Goal: Task Accomplishment & Management: Manage account settings

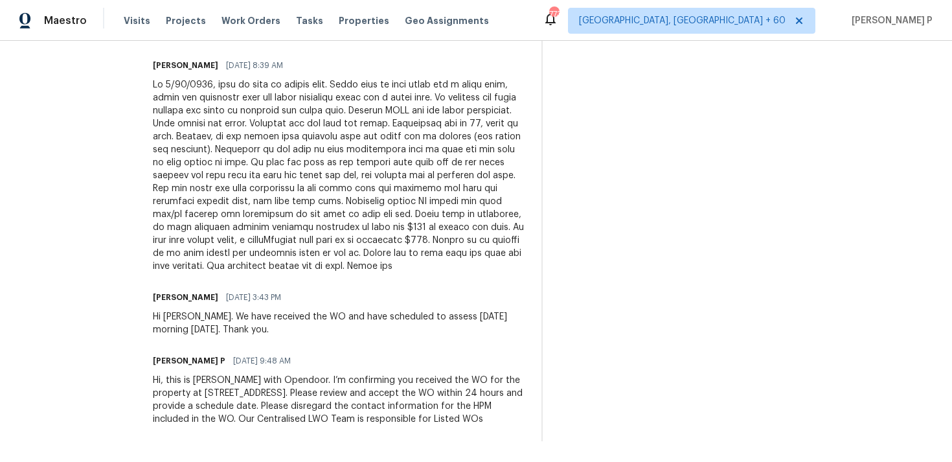
scroll to position [468, 0]
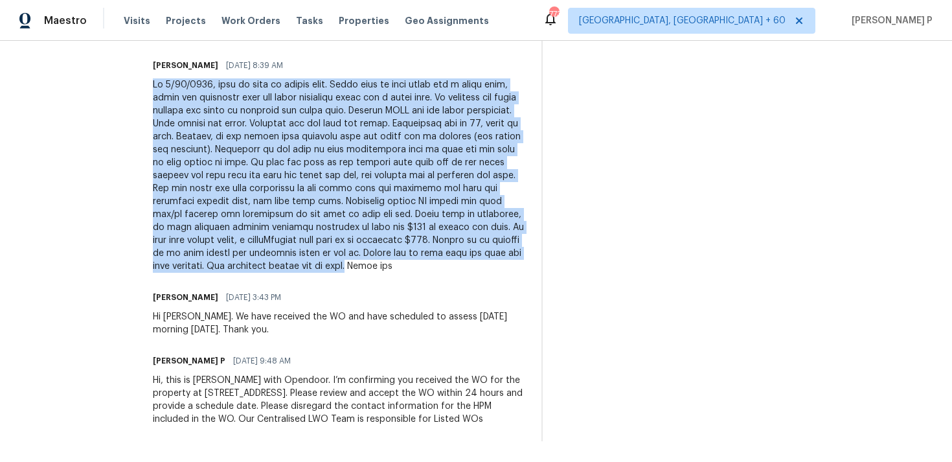
drag, startPoint x: 165, startPoint y: 304, endPoint x: 484, endPoint y: 254, distance: 322.4
click at [484, 254] on div at bounding box center [339, 175] width 373 height 194
copy div "On [DATE], went to home to assess odor. Found odor on main level was a musty od…"
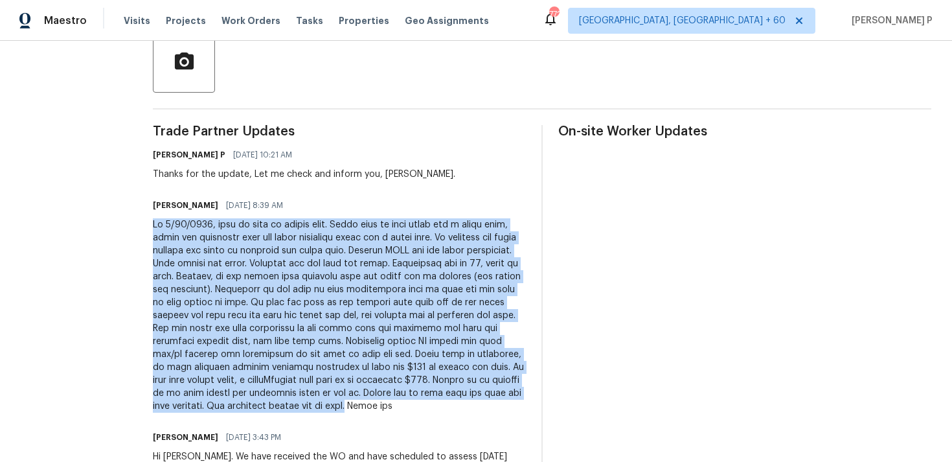
click at [306, 245] on div at bounding box center [339, 315] width 373 height 194
drag, startPoint x: 166, startPoint y: 223, endPoint x: 481, endPoint y: 401, distance: 362.1
click at [481, 401] on div at bounding box center [339, 315] width 373 height 194
copy div "On [DATE], went to home to assess odor. Found odor on main level was a musty od…"
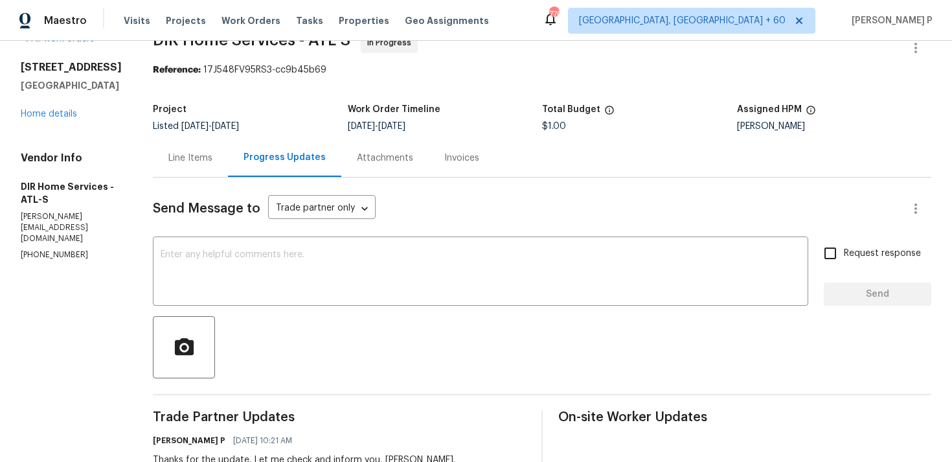
scroll to position [0, 0]
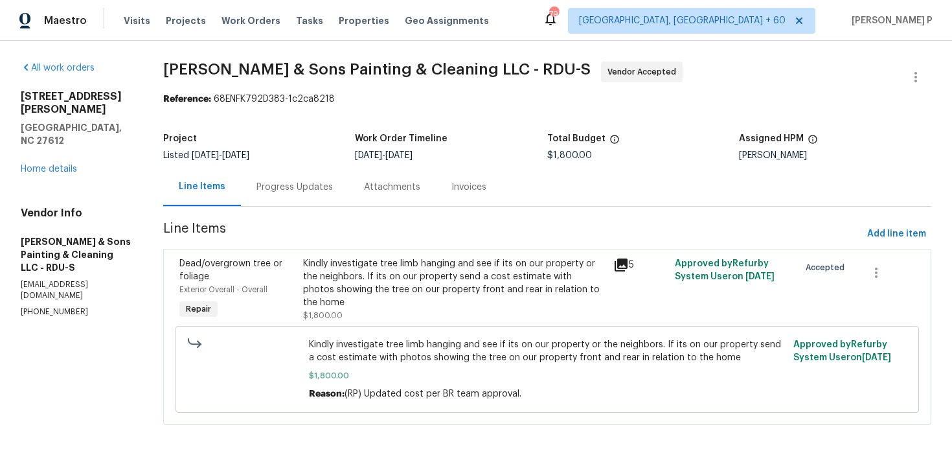
click at [247, 205] on div "Progress Updates" at bounding box center [294, 187] width 107 height 38
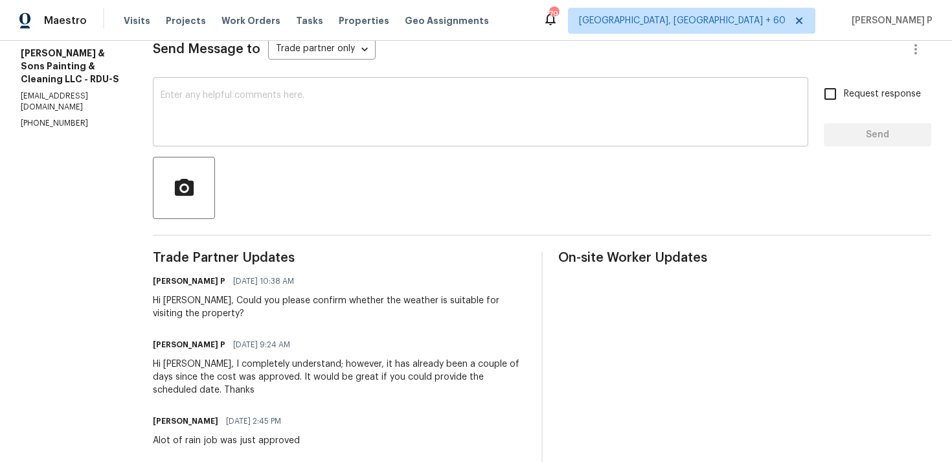
scroll to position [214, 0]
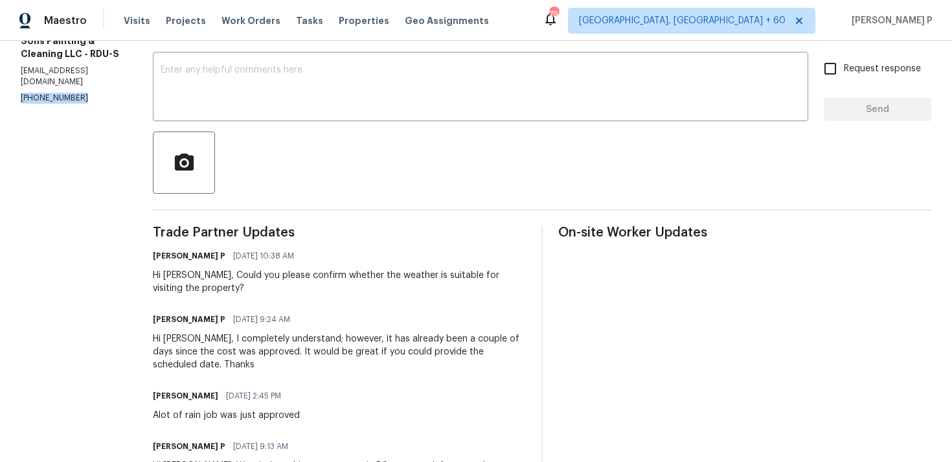
drag, startPoint x: 78, startPoint y: 65, endPoint x: 12, endPoint y: 65, distance: 65.4
copy p "(919) 671-9990"
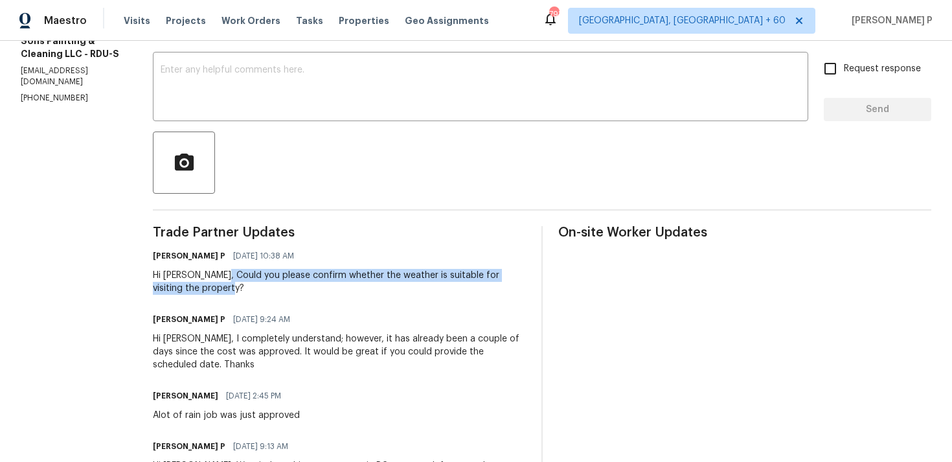
drag, startPoint x: 219, startPoint y: 273, endPoint x: 227, endPoint y: 282, distance: 11.5
click at [227, 282] on div "Hi Christopher, Could you please confirm whether the weather is suitable for vi…" at bounding box center [339, 282] width 373 height 26
copy div "Could you please confirm whether the weather is suitable for visiting the prope…"
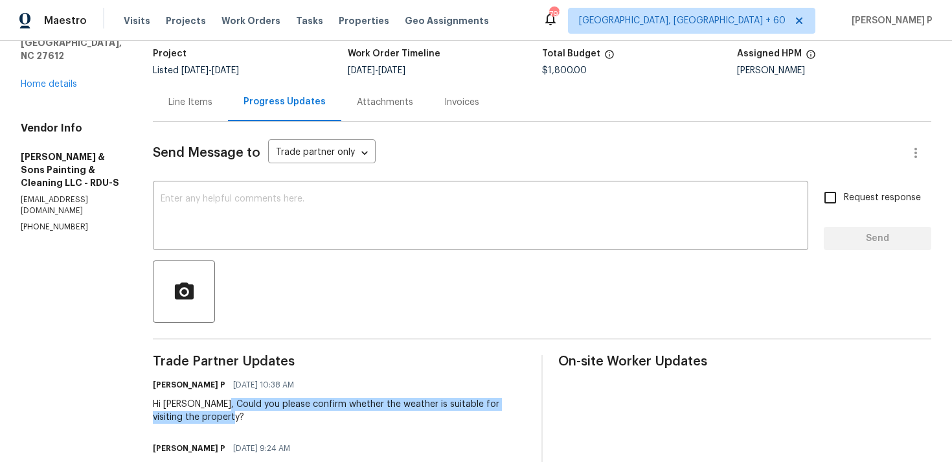
scroll to position [0, 0]
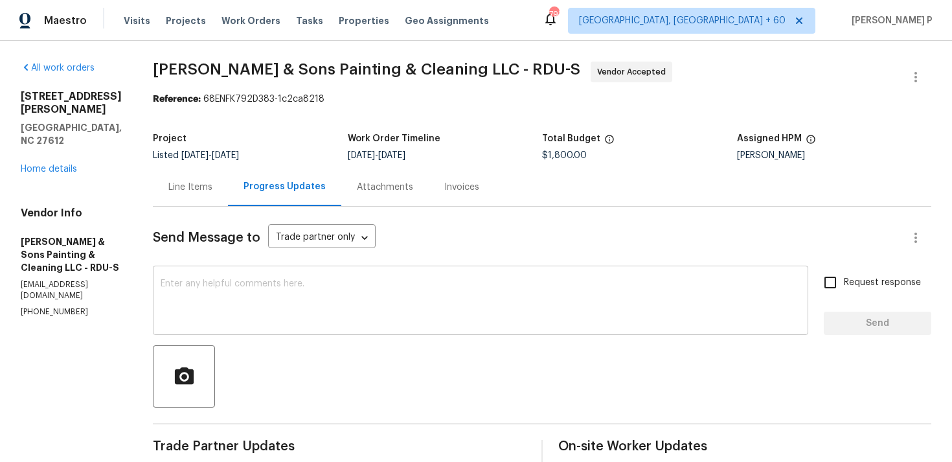
click at [194, 304] on textarea at bounding box center [481, 301] width 640 height 45
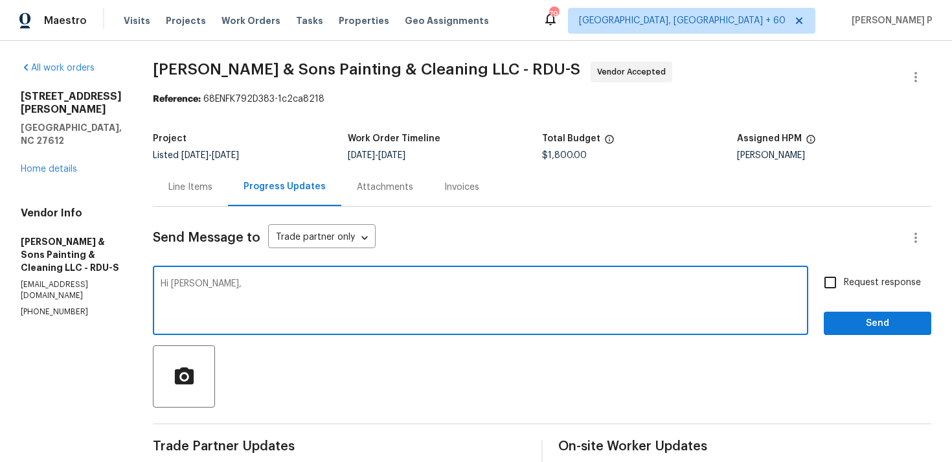
paste textarea "We tried reaching out to you via RC text"
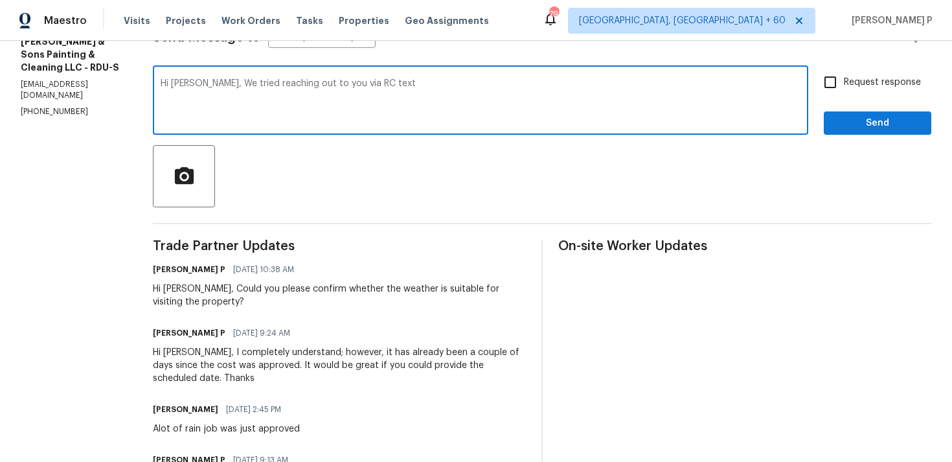
scroll to position [196, 0]
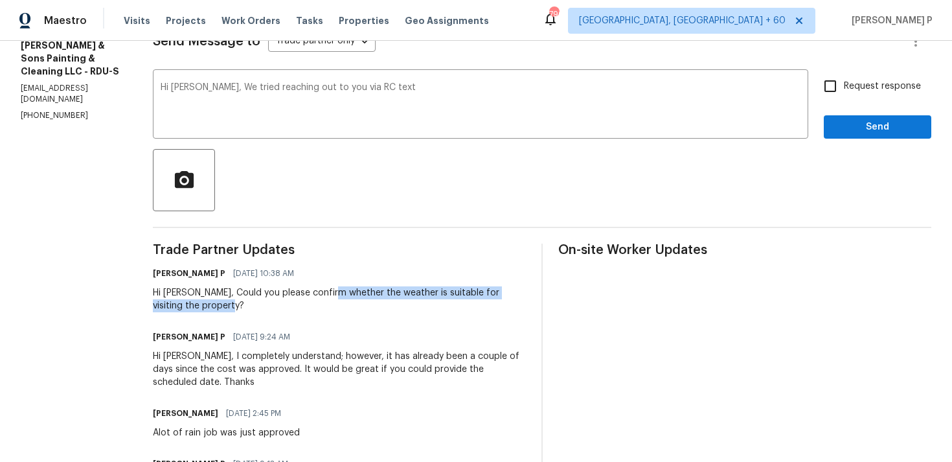
drag, startPoint x: 329, startPoint y: 291, endPoint x: 339, endPoint y: 301, distance: 13.7
click at [339, 301] on div "Hi Christopher, Could you please confirm whether the weather is suitable for vi…" at bounding box center [339, 299] width 373 height 26
copy div "whether the weather is suitable for visiting the property?"
click at [426, 100] on textarea "Hi Christopher, We tried reaching out to you via RC text" at bounding box center [481, 105] width 640 height 45
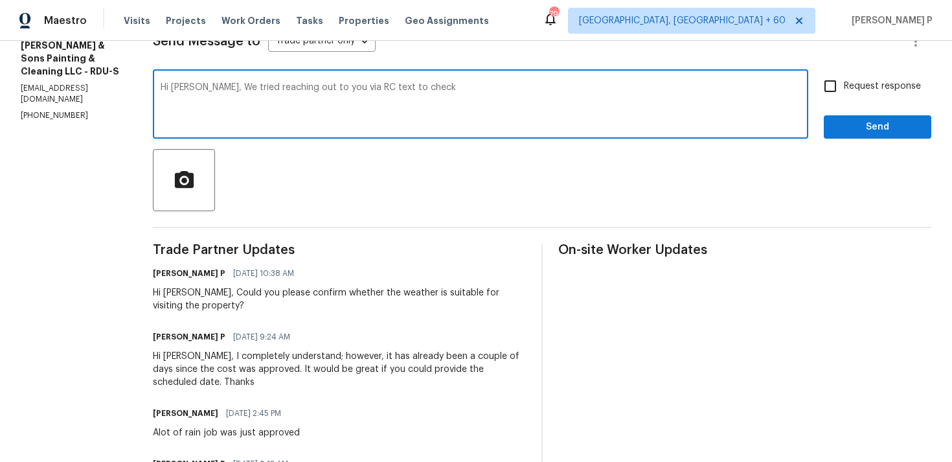
paste textarea "whether the weather is suitable for visiting the property?"
drag, startPoint x: 227, startPoint y: 91, endPoint x: 671, endPoint y: 87, distance: 444.2
click at [671, 88] on textarea "Hi Christopher, We tried reaching out to you via RC text to check whether the w…" at bounding box center [481, 105] width 640 height 45
type textarea "Hi Christopher, We tried reaching out to you via RC text to check whether the w…"
click at [831, 97] on input "Request response" at bounding box center [830, 86] width 27 height 27
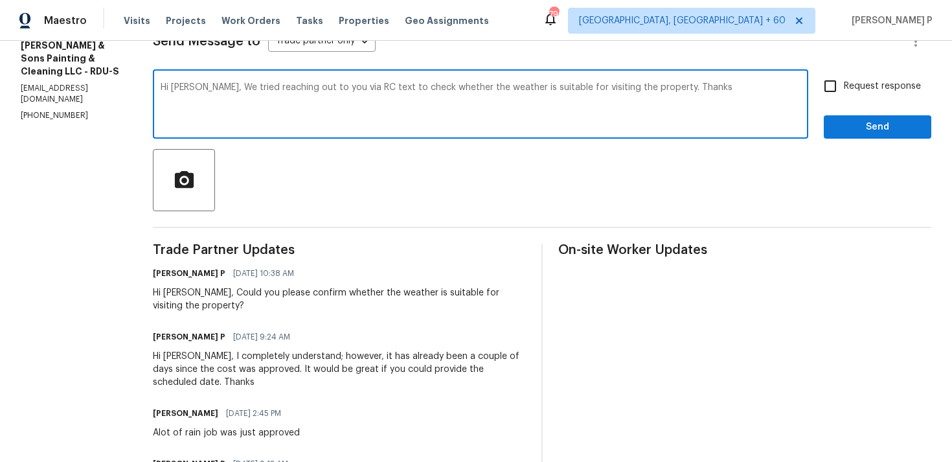
checkbox input "true"
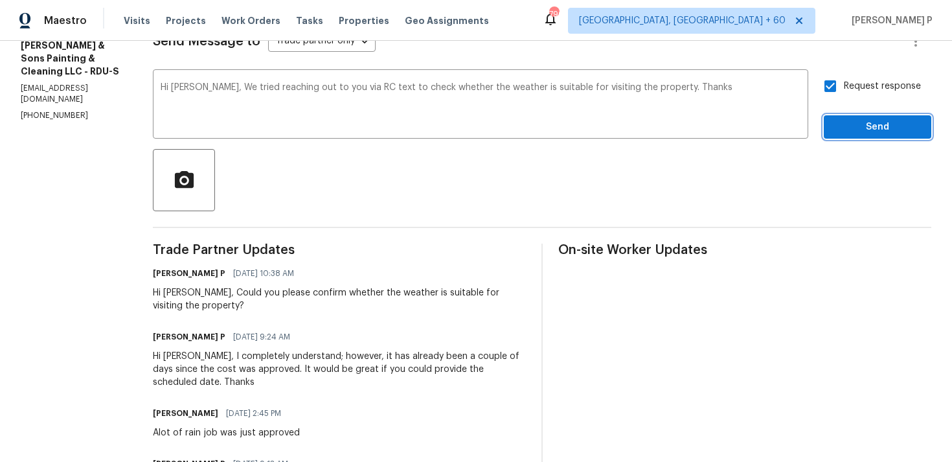
click at [843, 131] on span "Send" at bounding box center [877, 127] width 87 height 16
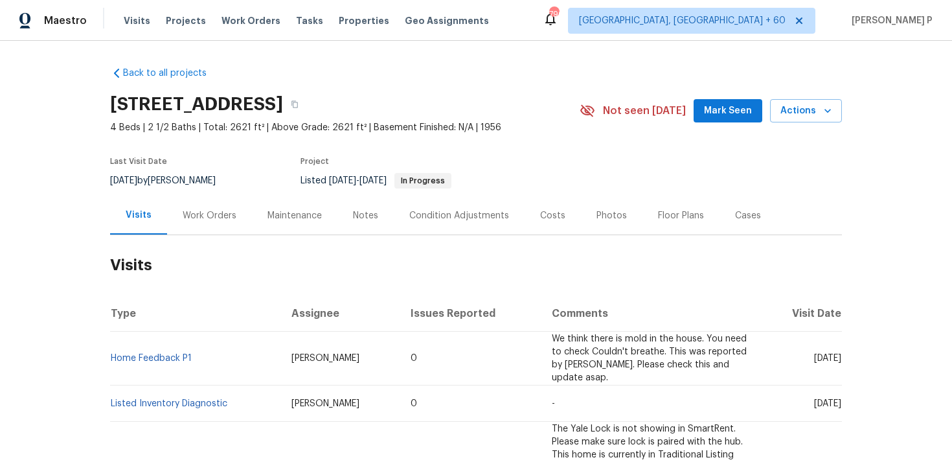
click at [209, 216] on div "Work Orders" at bounding box center [210, 215] width 54 height 13
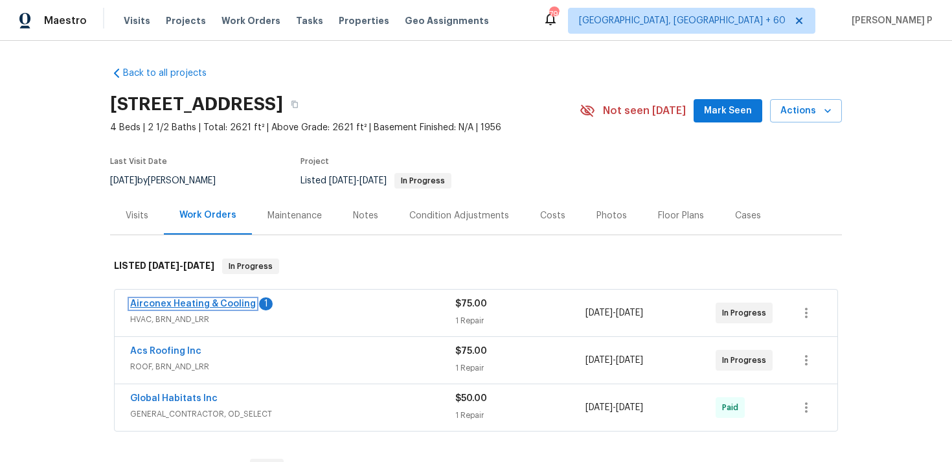
click at [195, 306] on link "Airconex Heating & Cooling" at bounding box center [193, 303] width 126 height 9
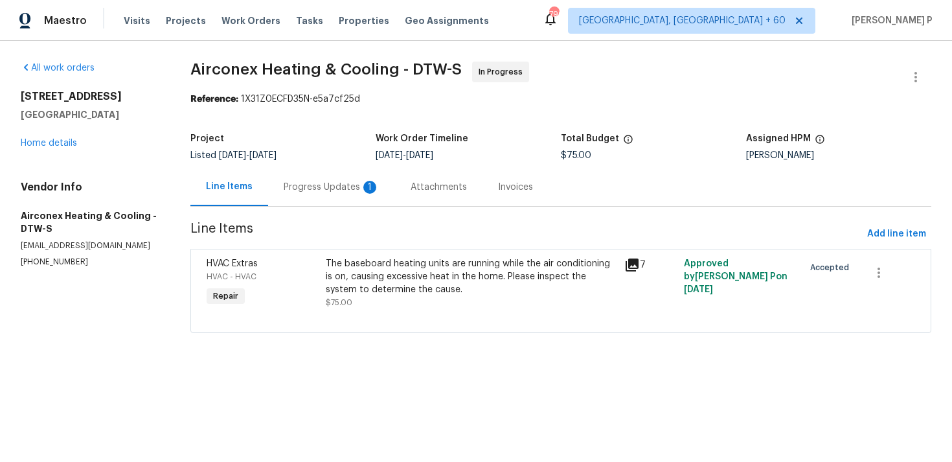
click at [313, 188] on div "Progress Updates 1" at bounding box center [332, 187] width 96 height 13
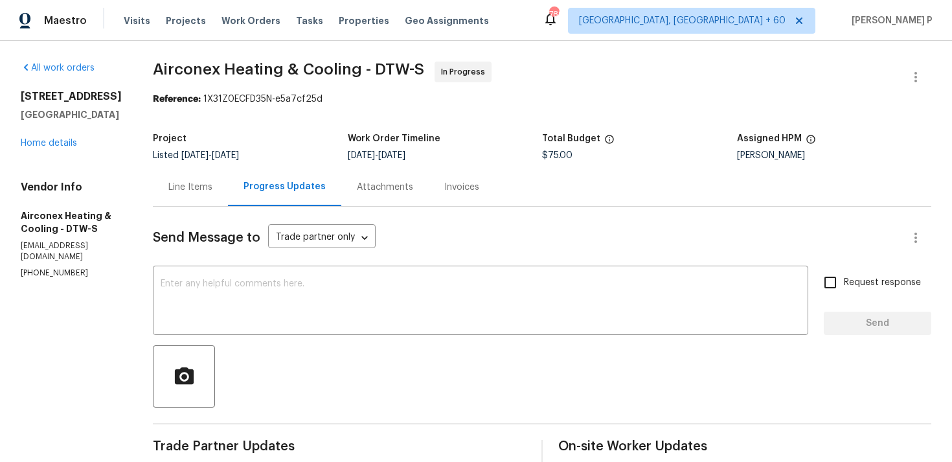
click at [180, 185] on div "Line Items" at bounding box center [190, 187] width 44 height 13
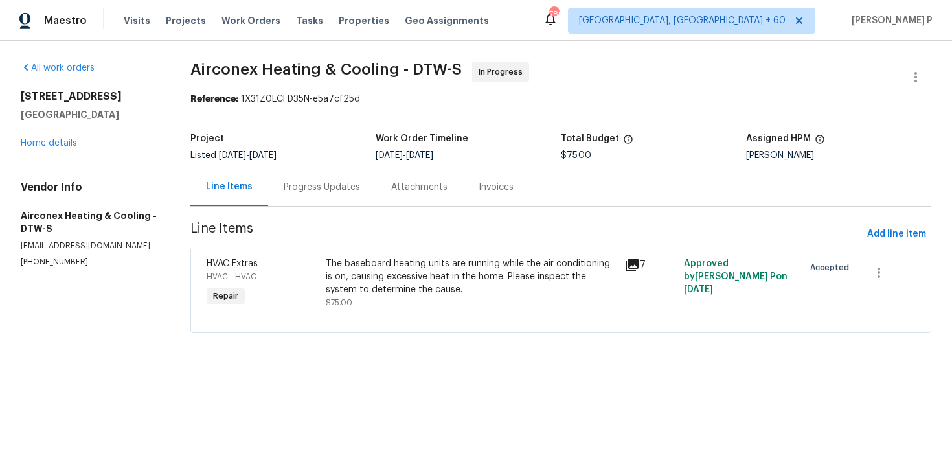
click at [346, 282] on div "The baseboard heating units are running while the air conditioning is on, causi…" at bounding box center [471, 276] width 291 height 39
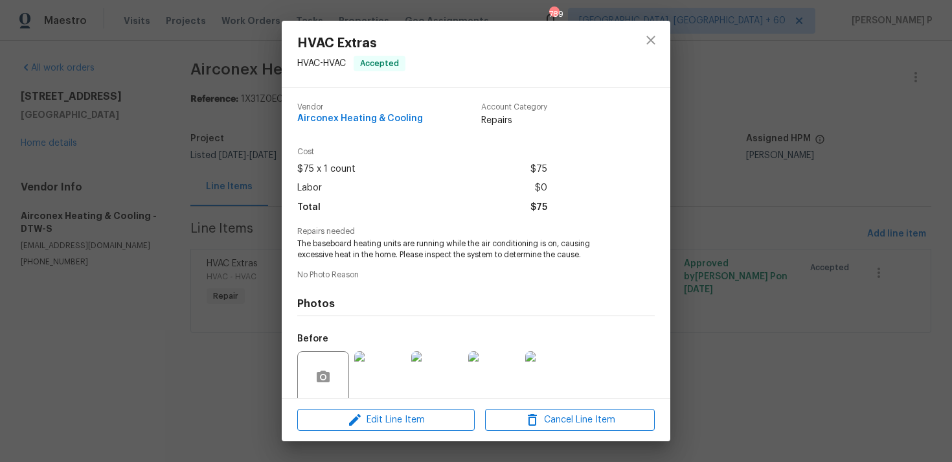
scroll to position [102, 0]
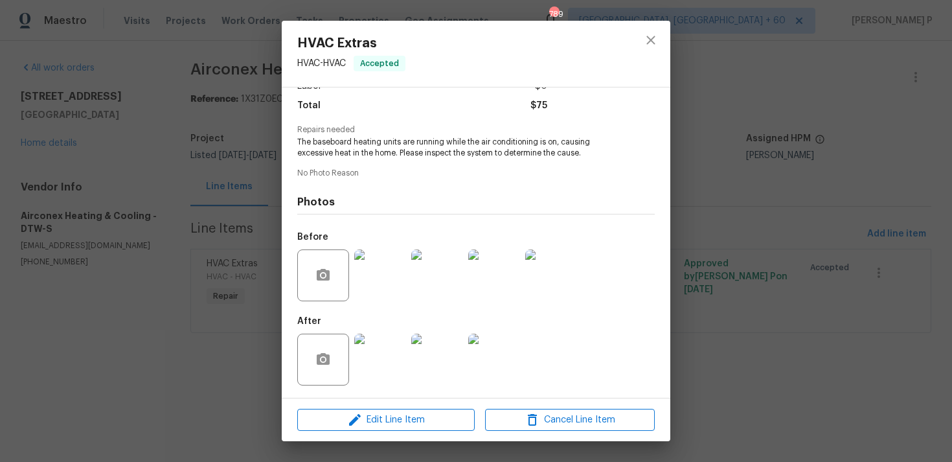
click at [389, 276] on img at bounding box center [380, 275] width 52 height 52
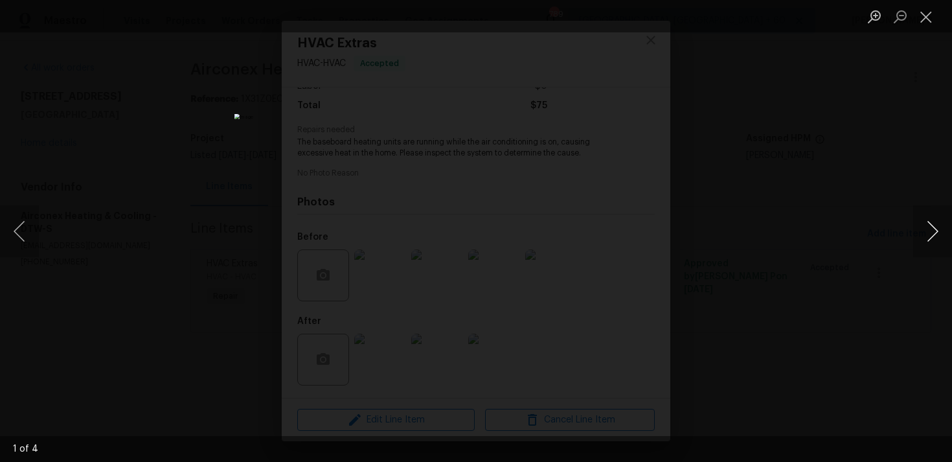
click at [929, 230] on button "Next image" at bounding box center [932, 231] width 39 height 52
click at [930, 14] on button "Close lightbox" at bounding box center [926, 16] width 26 height 23
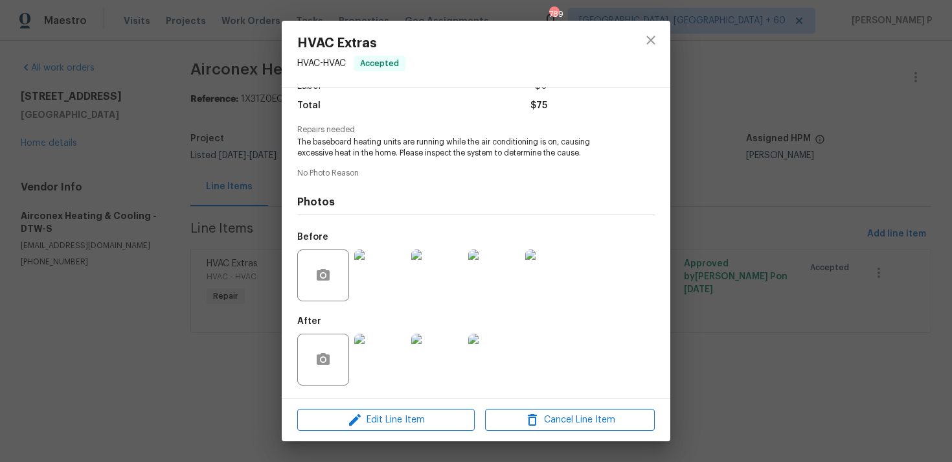
click at [389, 346] on img at bounding box center [380, 359] width 52 height 52
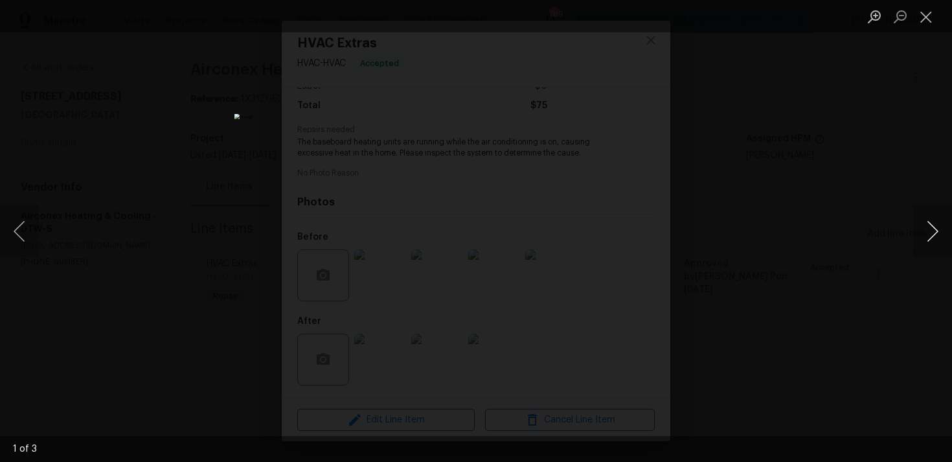
click at [936, 223] on button "Next image" at bounding box center [932, 231] width 39 height 52
click at [934, 19] on button "Close lightbox" at bounding box center [926, 16] width 26 height 23
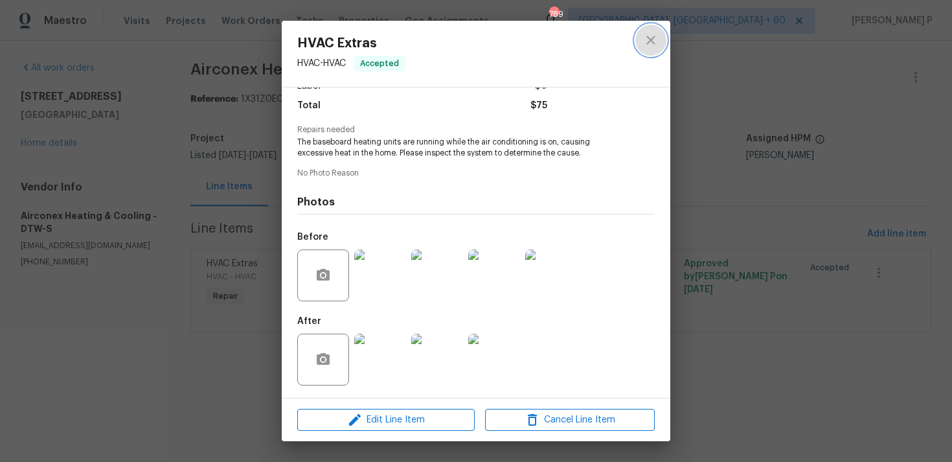
click at [651, 40] on icon "close" at bounding box center [650, 40] width 8 height 8
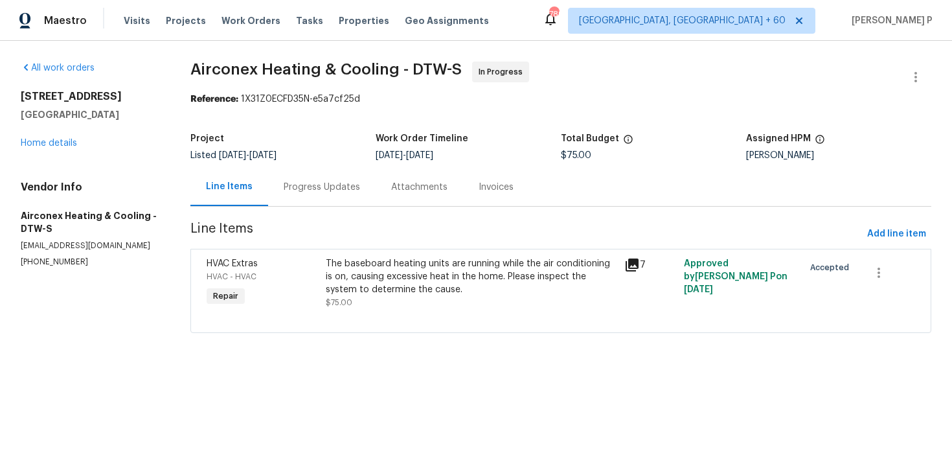
click at [316, 190] on div "Progress Updates" at bounding box center [322, 187] width 76 height 13
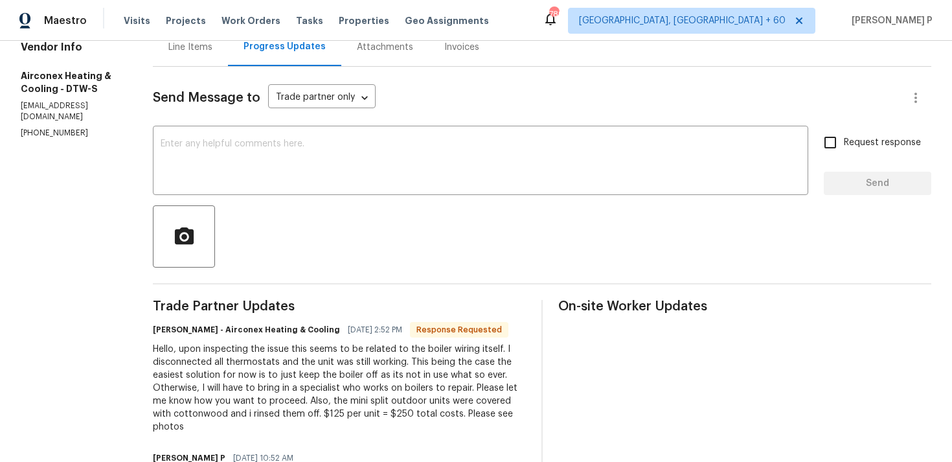
scroll to position [133, 0]
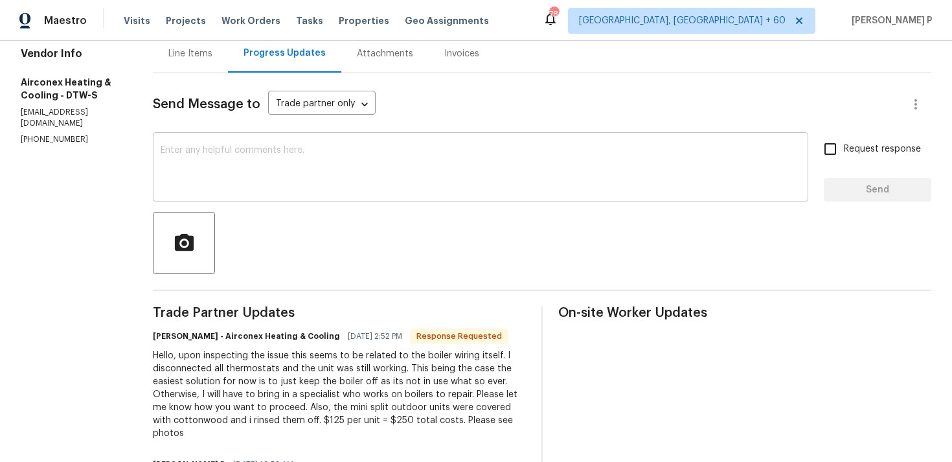
click at [257, 155] on textarea at bounding box center [481, 168] width 640 height 45
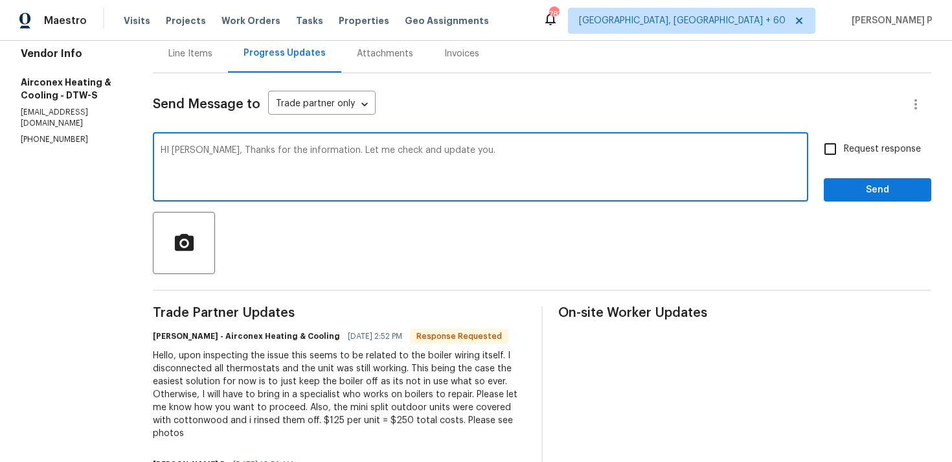
type textarea "HI Dario, Thanks for the information. Let me check and update you."
click at [885, 183] on span "Send" at bounding box center [877, 190] width 87 height 16
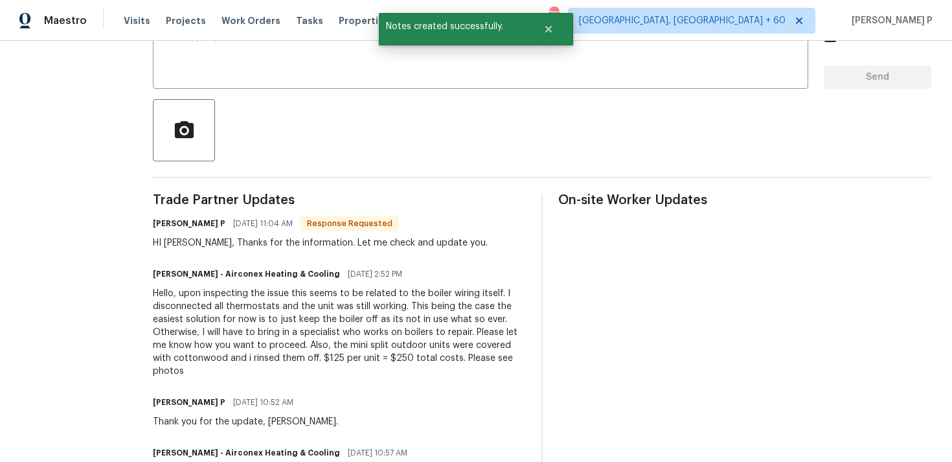
scroll to position [299, 0]
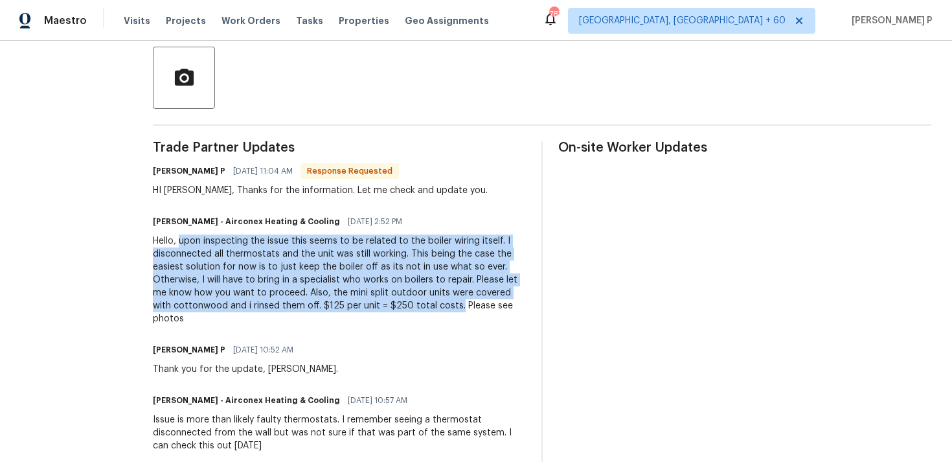
drag, startPoint x: 170, startPoint y: 241, endPoint x: 424, endPoint y: 310, distance: 263.6
click at [424, 310] on div "Hello, upon inspecting the issue this seems to be related to the boiler wiring …" at bounding box center [339, 279] width 373 height 91
copy div "upon inspecting the issue this seems to be related to the boiler wiring itself.…"
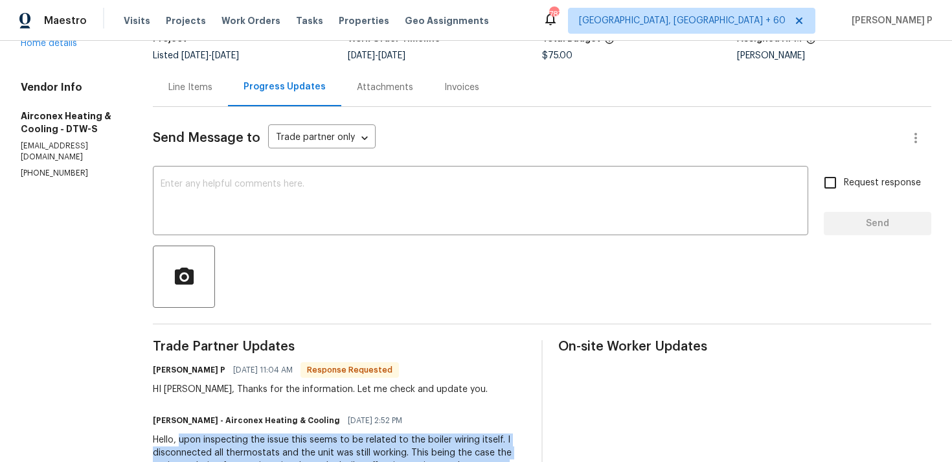
scroll to position [0, 0]
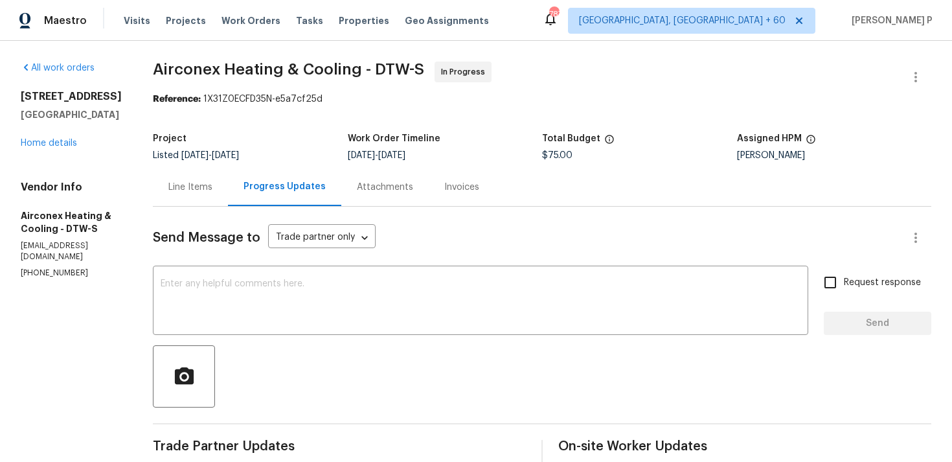
click at [188, 173] on div "Line Items" at bounding box center [190, 187] width 75 height 38
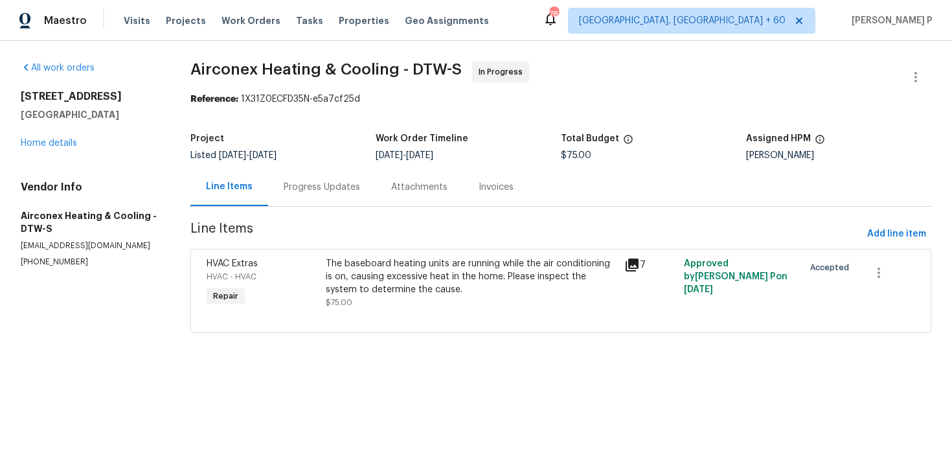
click at [375, 280] on div "The baseboard heating units are running while the air conditioning is on, causi…" at bounding box center [471, 276] width 291 height 39
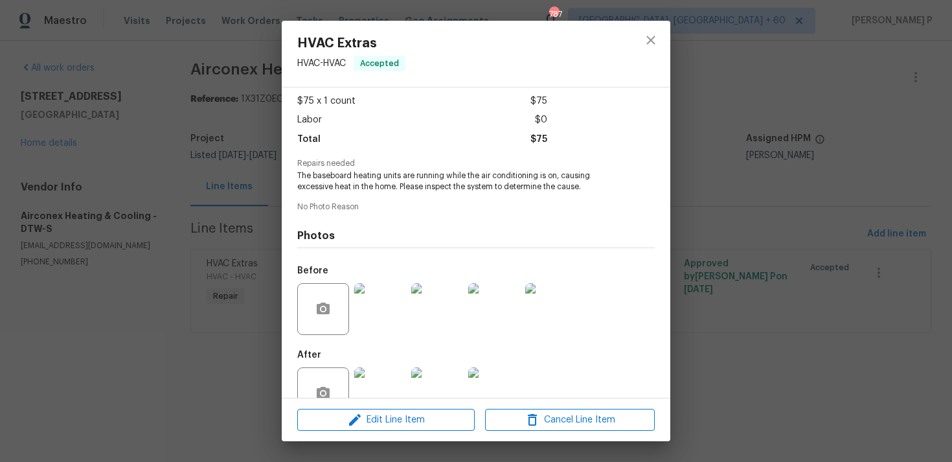
scroll to position [102, 0]
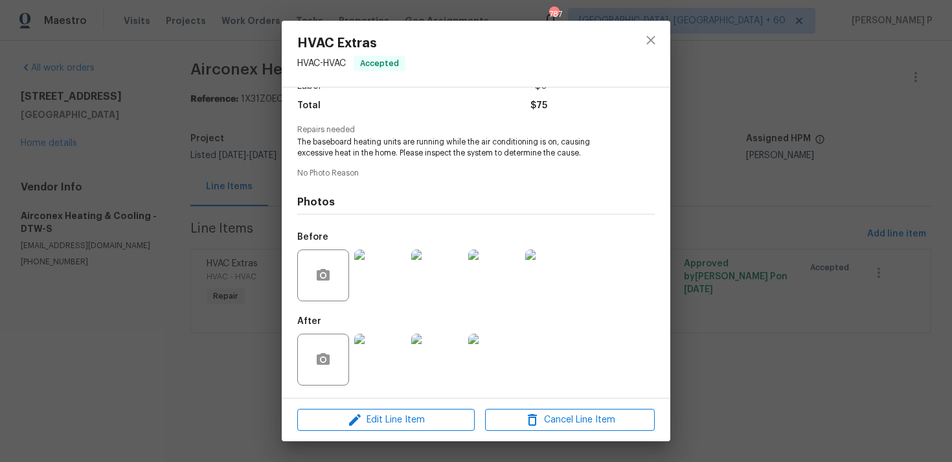
click at [375, 287] on img at bounding box center [380, 275] width 52 height 52
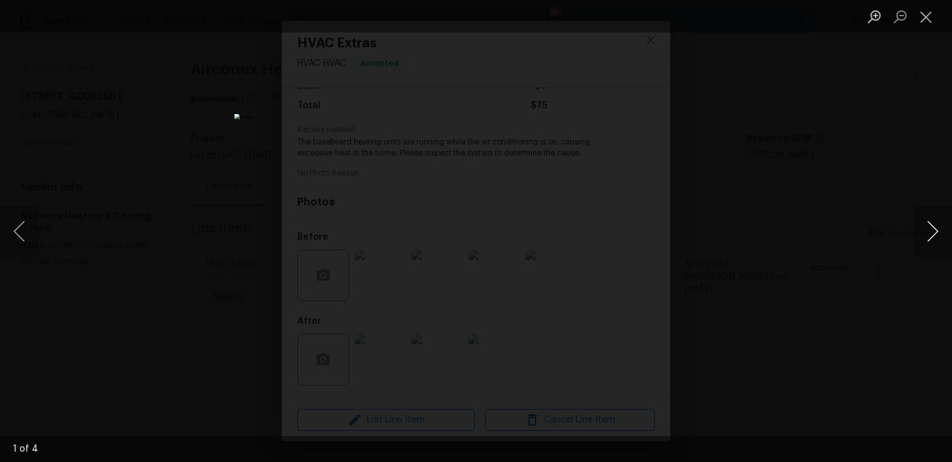
click at [938, 230] on button "Next image" at bounding box center [932, 231] width 39 height 52
click at [940, 232] on button "Next image" at bounding box center [932, 231] width 39 height 52
click at [16, 234] on button "Previous image" at bounding box center [19, 231] width 39 height 52
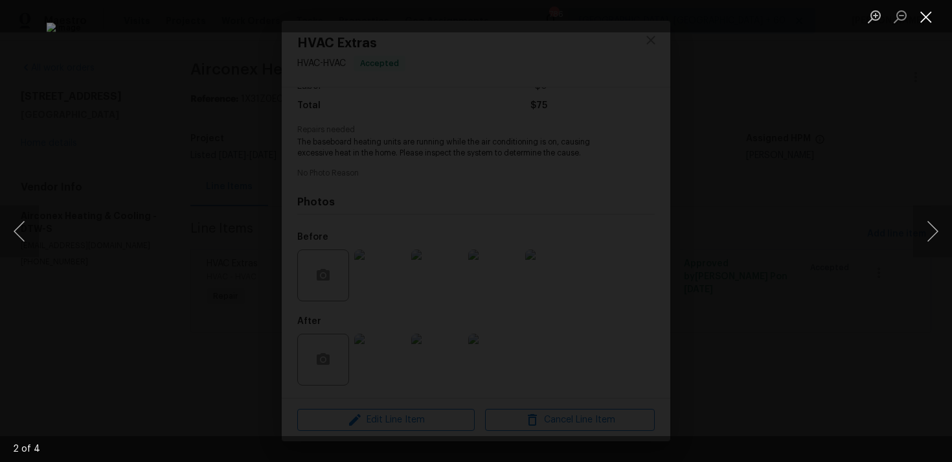
click at [922, 12] on button "Close lightbox" at bounding box center [926, 16] width 26 height 23
click at [922, 18] on button "Close lightbox" at bounding box center [926, 16] width 26 height 23
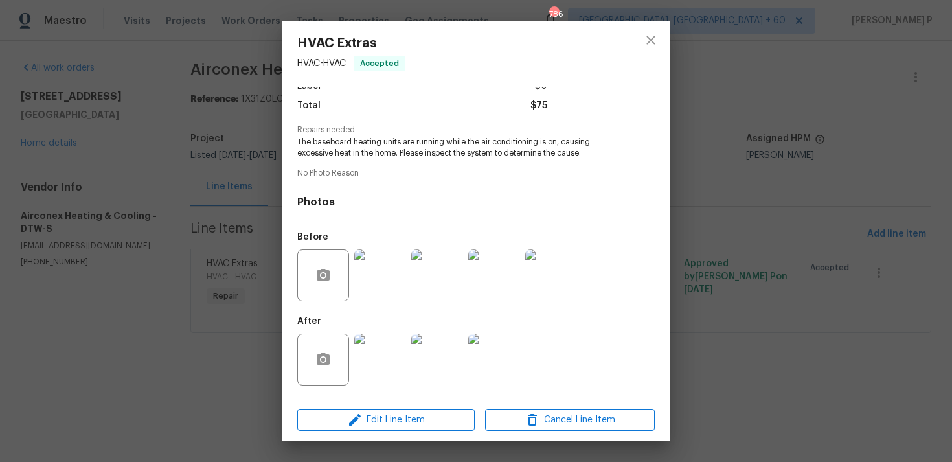
click at [372, 354] on img at bounding box center [380, 359] width 52 height 52
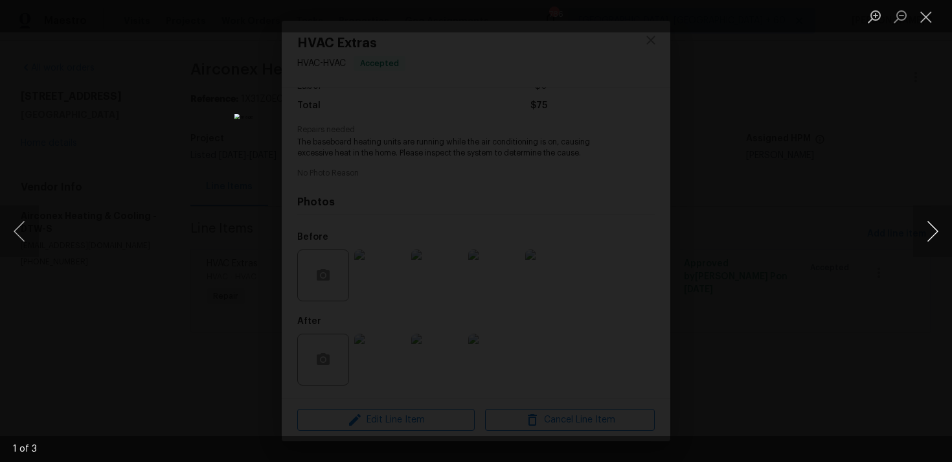
click at [934, 231] on button "Next image" at bounding box center [932, 231] width 39 height 52
click at [932, 15] on button "Close lightbox" at bounding box center [926, 16] width 26 height 23
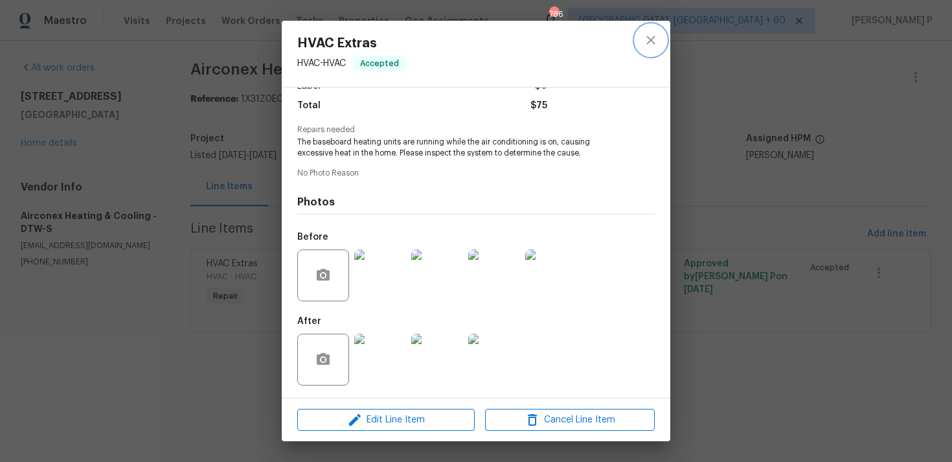
click at [654, 41] on icon "close" at bounding box center [651, 40] width 16 height 16
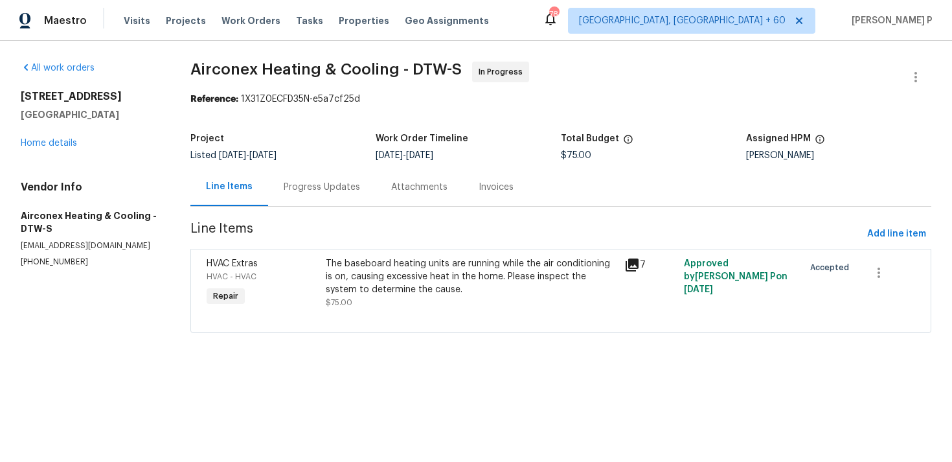
click at [319, 192] on div "Progress Updates" at bounding box center [322, 187] width 76 height 13
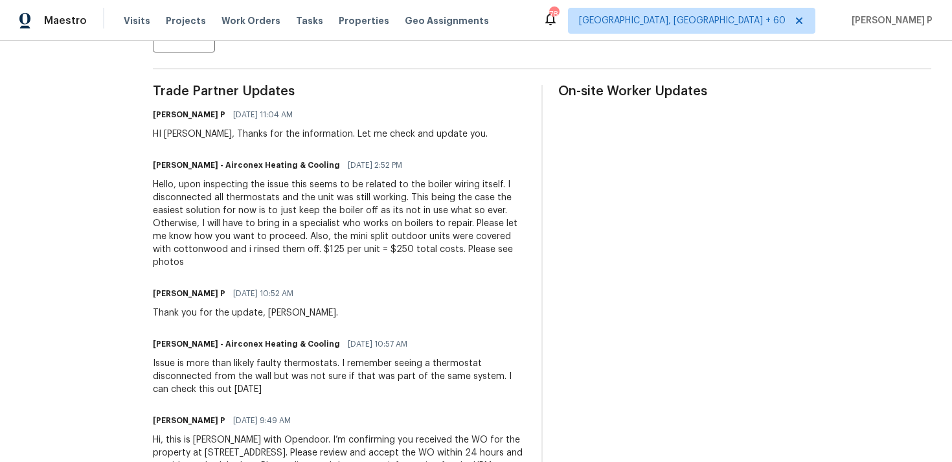
scroll to position [401, 0]
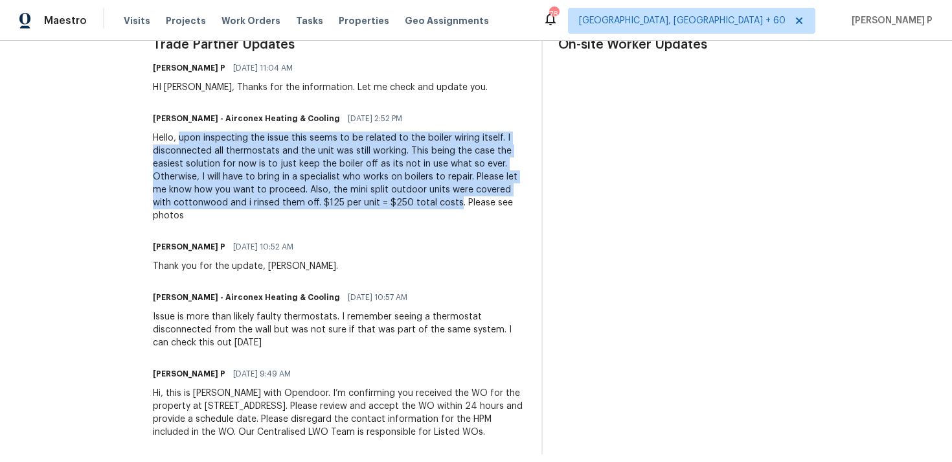
drag, startPoint x: 170, startPoint y: 138, endPoint x: 423, endPoint y: 204, distance: 261.7
click at [423, 204] on div "Hello, upon inspecting the issue this seems to be related to the boiler wiring …" at bounding box center [339, 176] width 373 height 91
copy div "upon inspecting the issue this seems to be related to the boiler wiring itself.…"
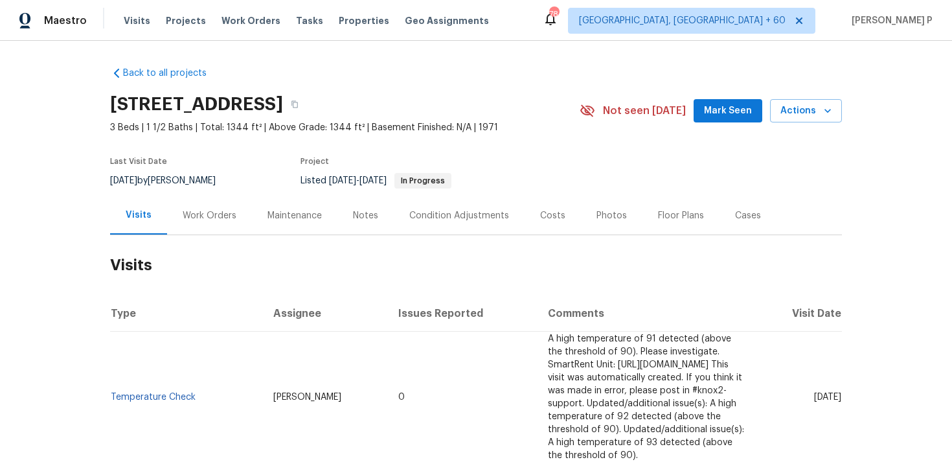
click at [201, 214] on div "Work Orders" at bounding box center [210, 215] width 54 height 13
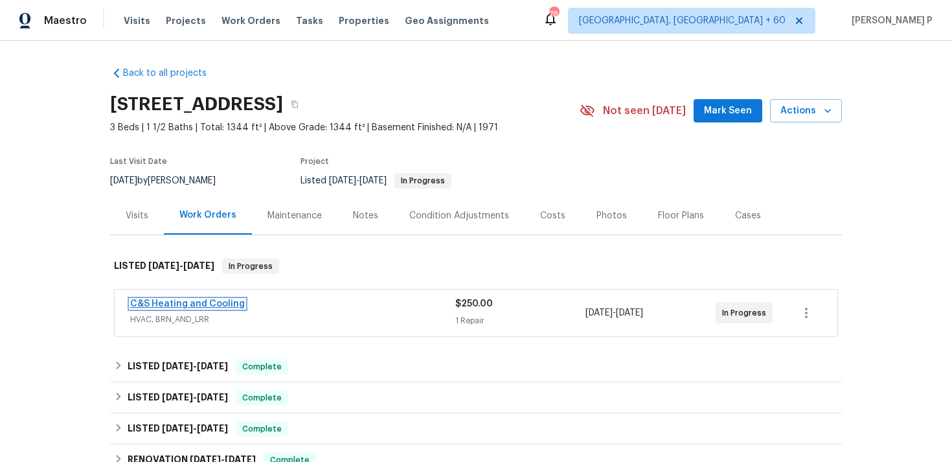
click at [179, 302] on link "C&S Heating and Cooling" at bounding box center [187, 303] width 115 height 9
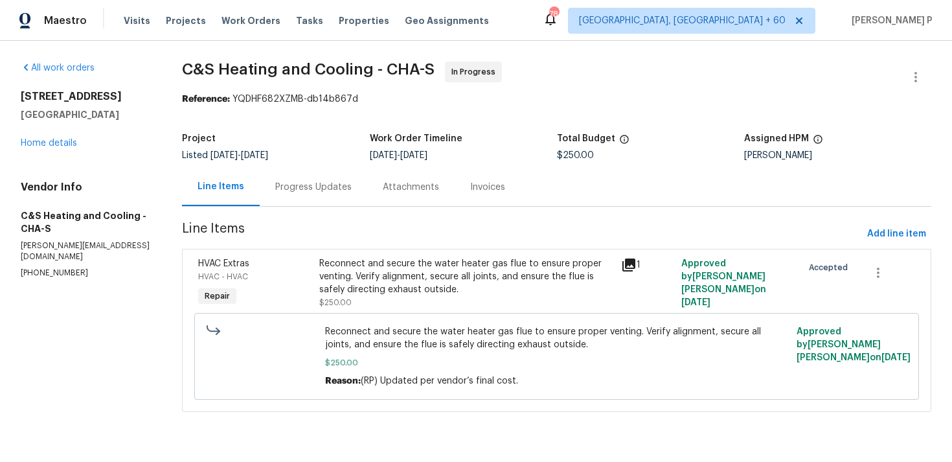
click at [341, 191] on div "Progress Updates" at bounding box center [313, 187] width 76 height 13
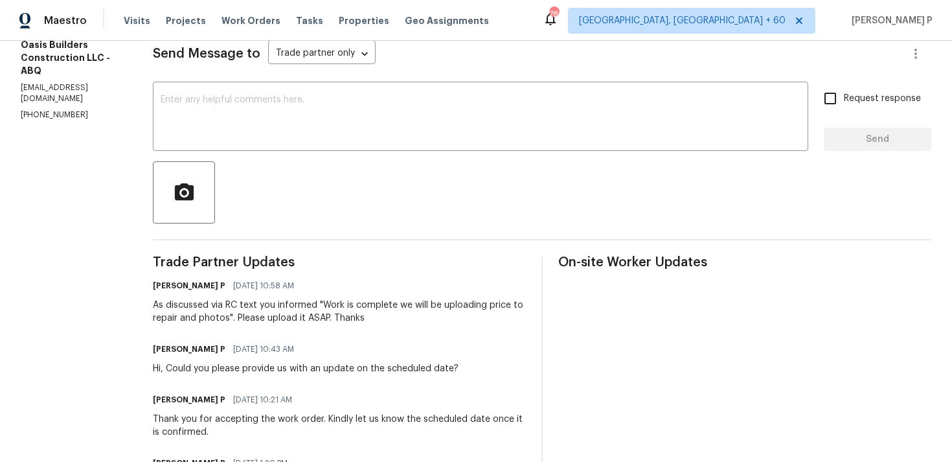
scroll to position [185, 0]
drag, startPoint x: 21, startPoint y: 85, endPoint x: 124, endPoint y: 85, distance: 102.3
click at [124, 85] on div "All work orders 930 Madeira Dr SE Albuquerque, NM 87108 Home details Vendor Inf…" at bounding box center [476, 216] width 952 height 720
copy p "oasisbuildernm@gmail.com"
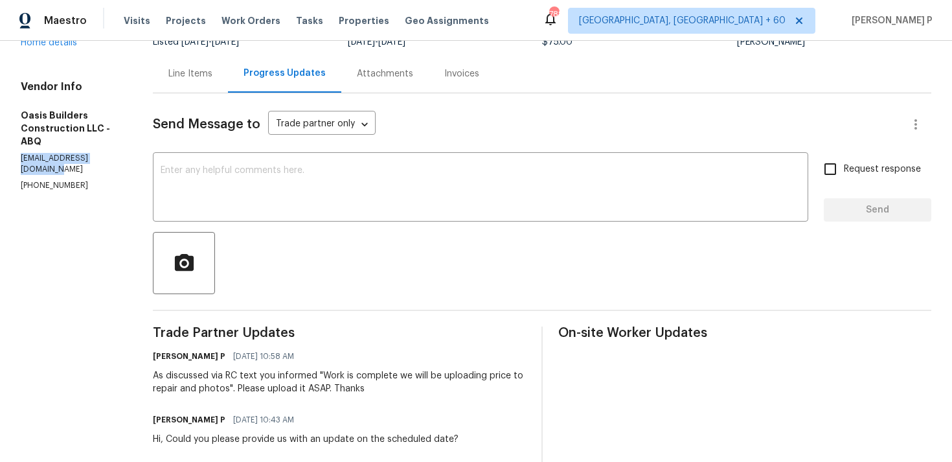
scroll to position [0, 0]
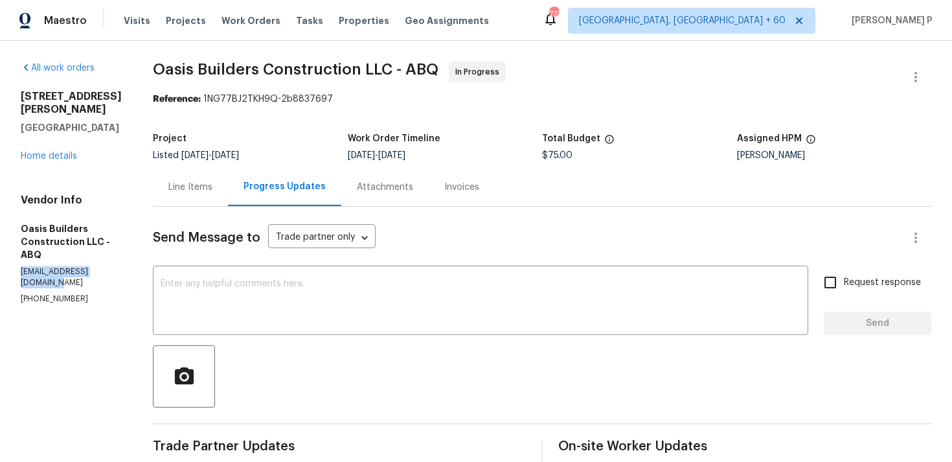
click at [551, 101] on div "Reference: 1NG77BJ2TKH9Q-2b8837697" at bounding box center [542, 99] width 778 height 13
click at [478, 69] on span "In Progress" at bounding box center [479, 71] width 49 height 13
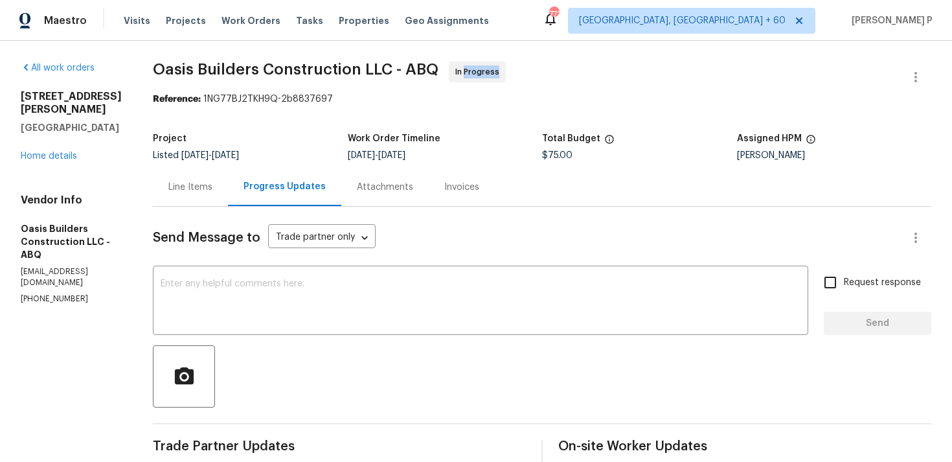
click at [478, 69] on span "In Progress" at bounding box center [479, 71] width 49 height 13
click at [561, 93] on div "Reference: 1NG77BJ2TKH9Q-2b8837697" at bounding box center [542, 99] width 778 height 13
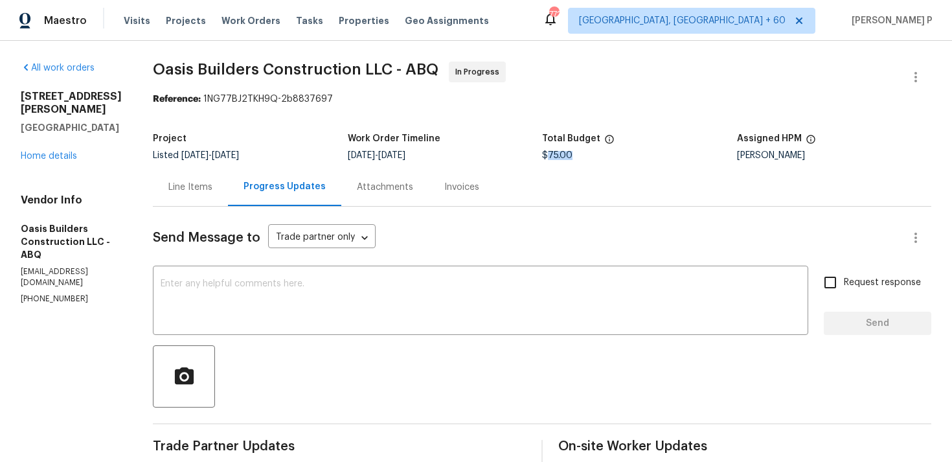
drag, startPoint x: 549, startPoint y: 157, endPoint x: 579, endPoint y: 157, distance: 29.8
click at [579, 157] on div "$75.00" at bounding box center [639, 155] width 195 height 9
click at [518, 99] on div "Reference: 1NG77BJ2TKH9Q-2b8837697" at bounding box center [542, 99] width 778 height 13
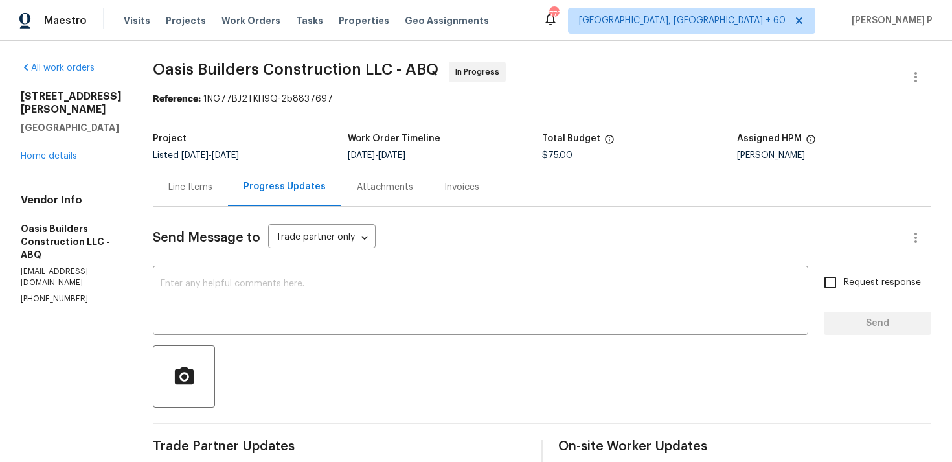
click at [488, 351] on div at bounding box center [542, 376] width 778 height 62
click at [581, 387] on div at bounding box center [542, 376] width 778 height 62
click at [542, 376] on div at bounding box center [542, 376] width 778 height 62
click at [492, 378] on div at bounding box center [542, 376] width 778 height 62
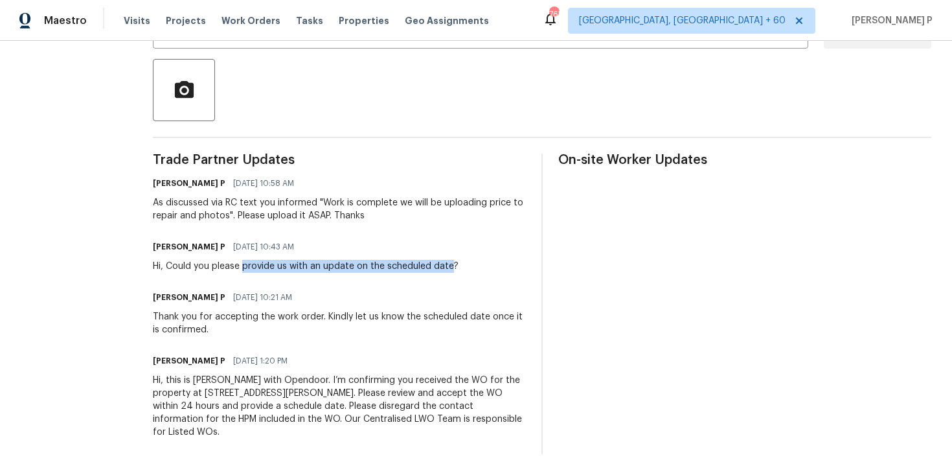
drag, startPoint x: 243, startPoint y: 267, endPoint x: 451, endPoint y: 264, distance: 207.2
click at [451, 264] on div "Hi, Could you please provide us with an update on the scheduled date?" at bounding box center [306, 266] width 306 height 13
click at [322, 272] on div "Hi, Could you please provide us with an update on the scheduled date?" at bounding box center [306, 266] width 306 height 13
drag, startPoint x: 242, startPoint y: 267, endPoint x: 449, endPoint y: 263, distance: 207.2
click at [449, 263] on div "Hi, Could you please provide us with an update on the scheduled date?" at bounding box center [306, 266] width 306 height 13
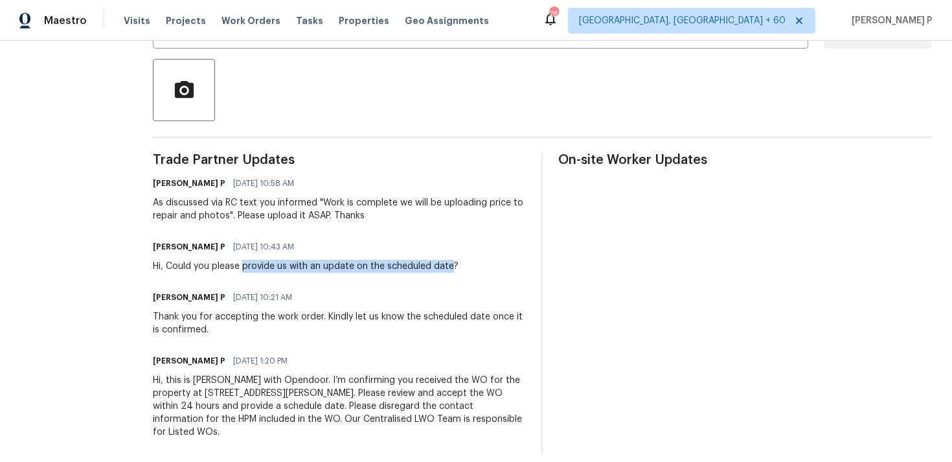
click at [331, 267] on div "Hi, Could you please provide us with an update on the scheduled date?" at bounding box center [306, 266] width 306 height 13
drag, startPoint x: 213, startPoint y: 266, endPoint x: 448, endPoint y: 264, distance: 235.1
click at [448, 264] on div "Hi, Could you please provide us with an update on the scheduled date?" at bounding box center [306, 266] width 306 height 13
click at [378, 267] on div "Hi, Could you please provide us with an update on the scheduled date?" at bounding box center [306, 266] width 306 height 13
drag, startPoint x: 168, startPoint y: 264, endPoint x: 449, endPoint y: 263, distance: 281.7
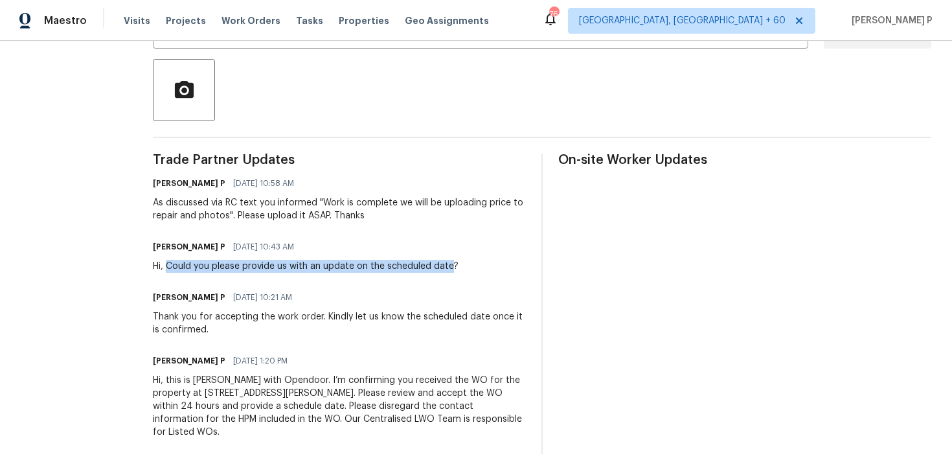
click at [449, 263] on div "Hi, Could you please provide us with an update on the scheduled date?" at bounding box center [306, 266] width 306 height 13
click at [280, 273] on div "Trade Partner Updates Ramyasri P 08/14/2025 10:58 AM As discussed via RC text y…" at bounding box center [339, 303] width 373 height 300
click at [325, 263] on div "Hi, Could you please provide us with an update on the scheduled date?" at bounding box center [306, 266] width 306 height 13
drag, startPoint x: 323, startPoint y: 265, endPoint x: 449, endPoint y: 267, distance: 125.6
click at [449, 267] on div "Hi, Could you please provide us with an update on the scheduled date?" at bounding box center [306, 266] width 306 height 13
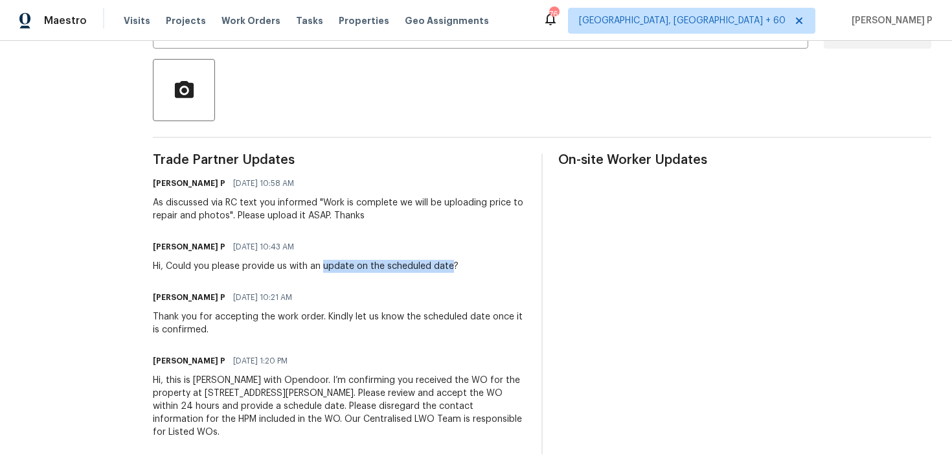
click at [347, 261] on div "Hi, Could you please provide us with an update on the scheduled date?" at bounding box center [306, 266] width 306 height 13
drag, startPoint x: 167, startPoint y: 265, endPoint x: 450, endPoint y: 263, distance: 283.0
click at [450, 263] on div "Hi, Could you please provide us with an update on the scheduled date?" at bounding box center [306, 266] width 306 height 13
click at [346, 256] on div "Ramyasri P 08/13/2025 10:43 AM Hi, Could you please provide us with an update o…" at bounding box center [306, 255] width 306 height 35
click at [269, 258] on div "Ramyasri P 08/13/2025 10:43 AM Hi, Could you please provide us with an update o…" at bounding box center [306, 255] width 306 height 35
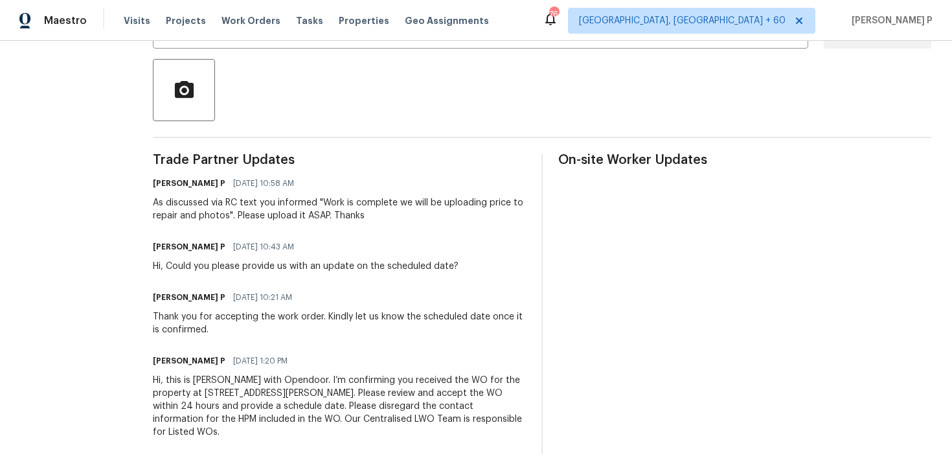
scroll to position [0, 0]
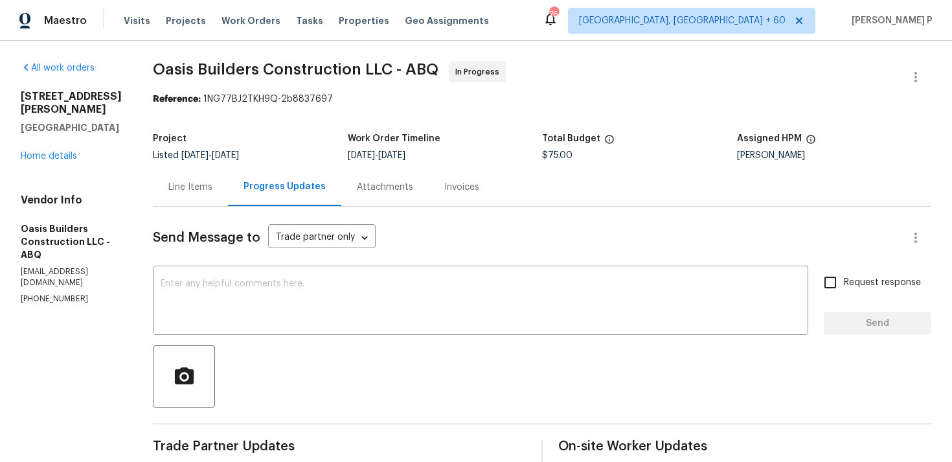
click at [443, 349] on div at bounding box center [542, 376] width 778 height 62
drag, startPoint x: 347, startPoint y: 136, endPoint x: 425, endPoint y: 136, distance: 77.7
click at [425, 136] on h5 "Work Order Timeline" at bounding box center [394, 138] width 93 height 9
drag, startPoint x: 435, startPoint y: 139, endPoint x: 357, endPoint y: 141, distance: 78.4
click at [357, 141] on h5 "Work Order Timeline" at bounding box center [394, 138] width 93 height 9
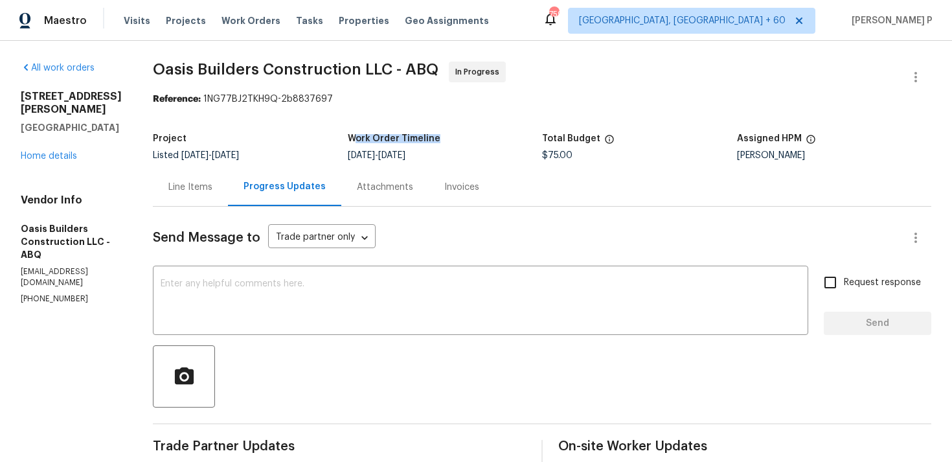
click at [344, 139] on div "Project" at bounding box center [250, 142] width 195 height 17
drag, startPoint x: 348, startPoint y: 137, endPoint x: 439, endPoint y: 137, distance: 91.3
click at [439, 137] on div "Work Order Timeline" at bounding box center [445, 142] width 195 height 17
click at [314, 135] on div "Project" at bounding box center [250, 142] width 195 height 17
click at [480, 363] on div at bounding box center [542, 376] width 778 height 62
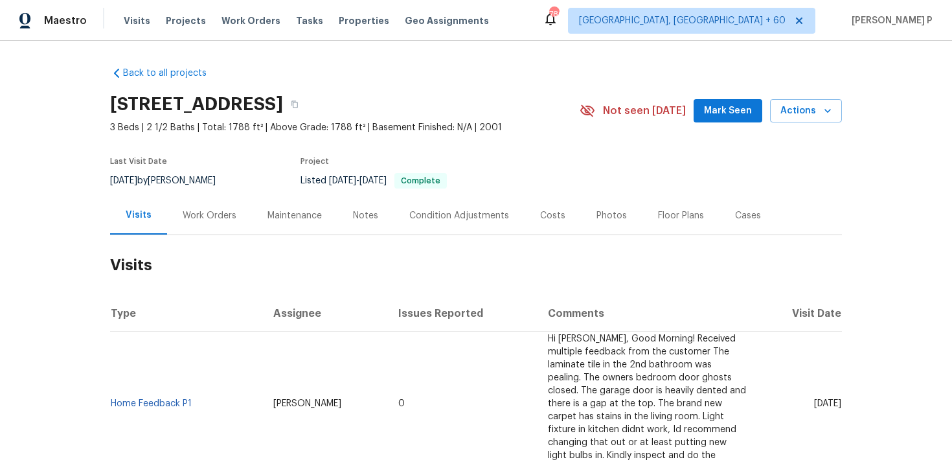
click at [199, 212] on div "Work Orders" at bounding box center [210, 215] width 54 height 13
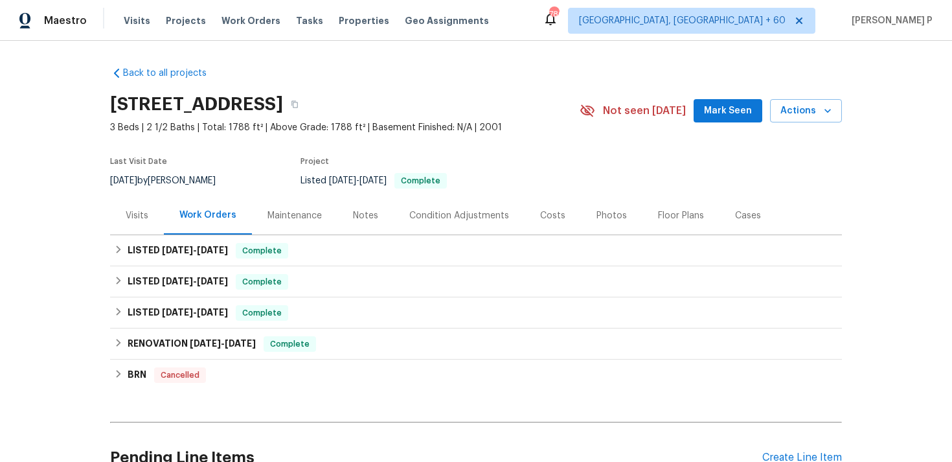
scroll to position [127, 0]
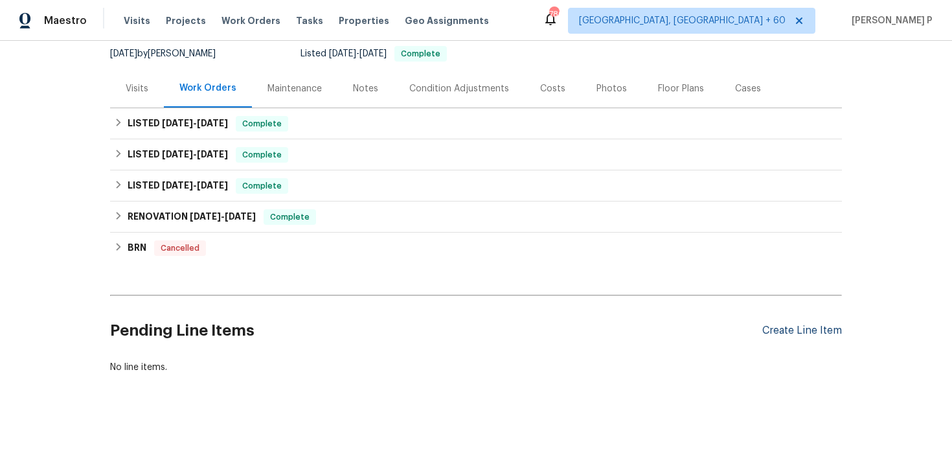
click at [793, 331] on div "Create Line Item" at bounding box center [802, 330] width 80 height 12
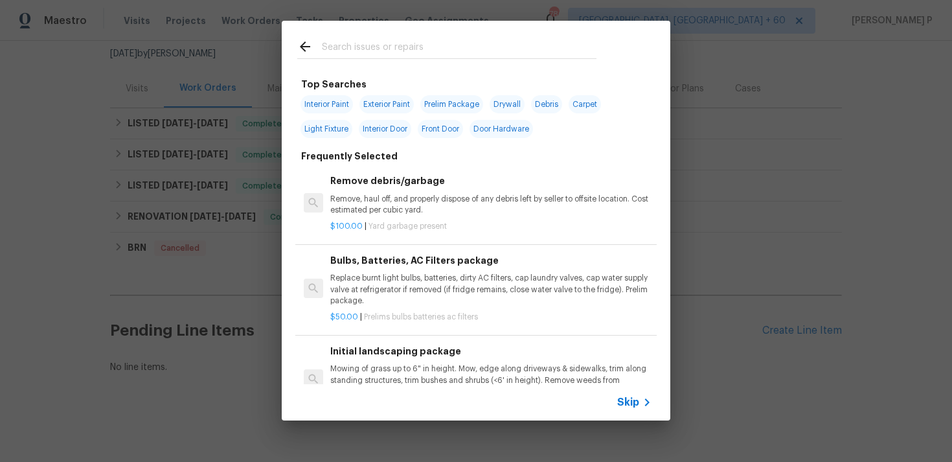
click at [637, 404] on span "Skip" at bounding box center [628, 402] width 22 height 13
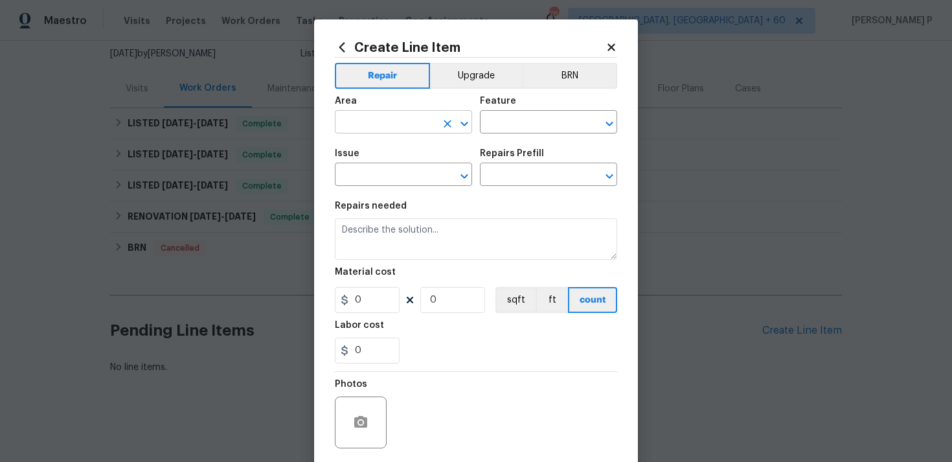
click at [463, 122] on icon "Open" at bounding box center [463, 123] width 7 height 5
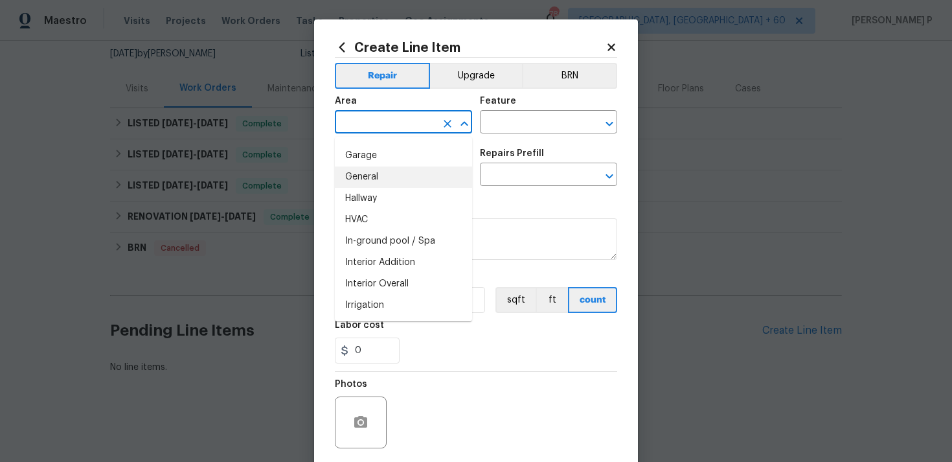
scroll to position [421, 0]
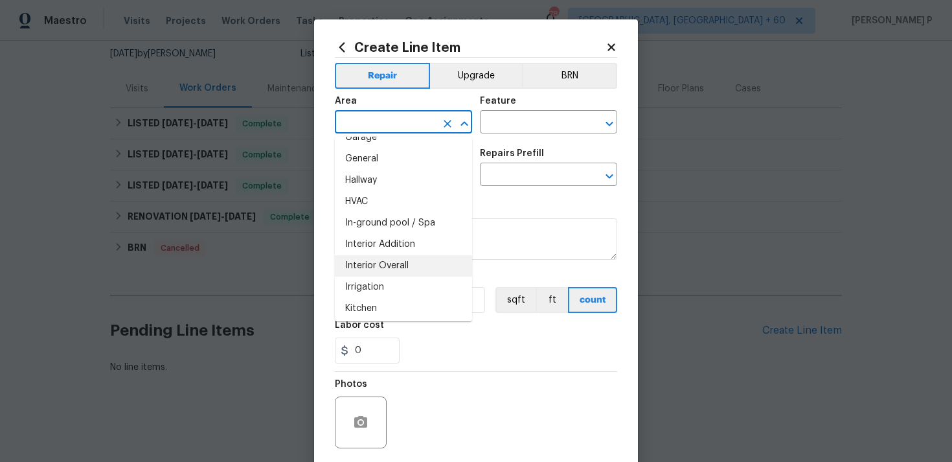
click at [376, 263] on li "Interior Overall" at bounding box center [403, 265] width 137 height 21
type input "Interior Overall"
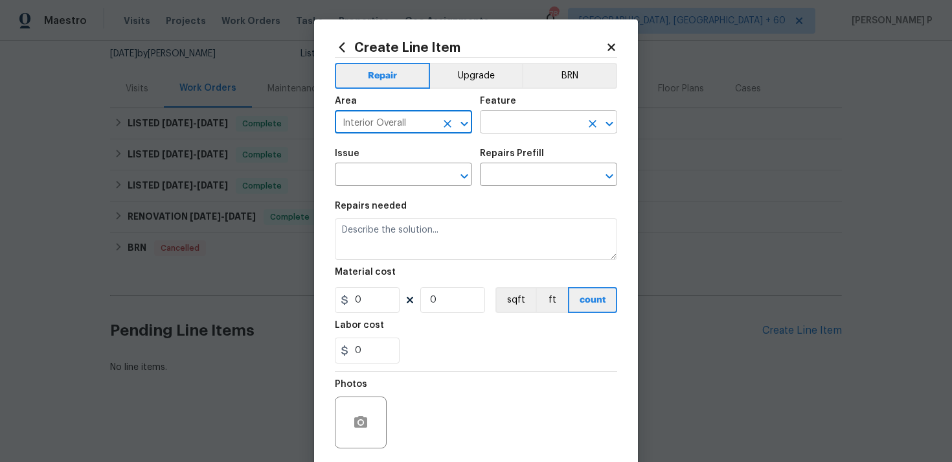
click at [539, 130] on input "text" at bounding box center [530, 123] width 101 height 20
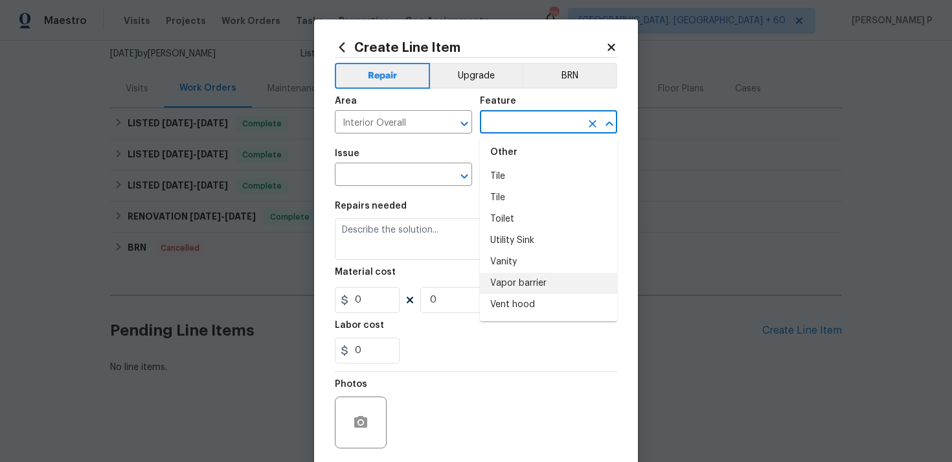
scroll to position [3299, 0]
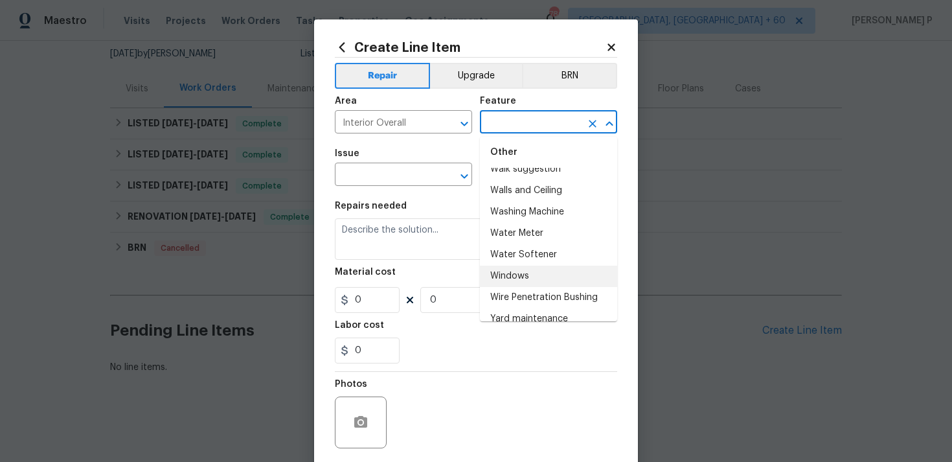
click at [521, 265] on li "Windows" at bounding box center [548, 275] width 137 height 21
type input "Windows"
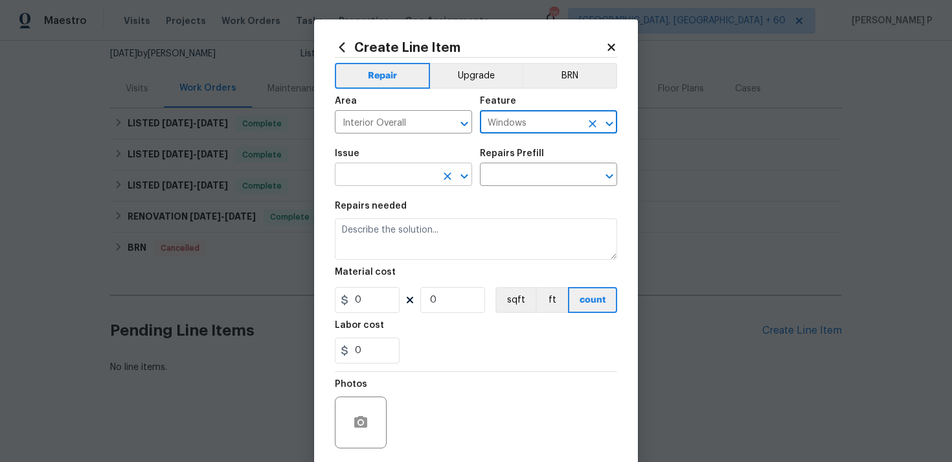
click at [466, 181] on icon "Open" at bounding box center [465, 176] width 16 height 16
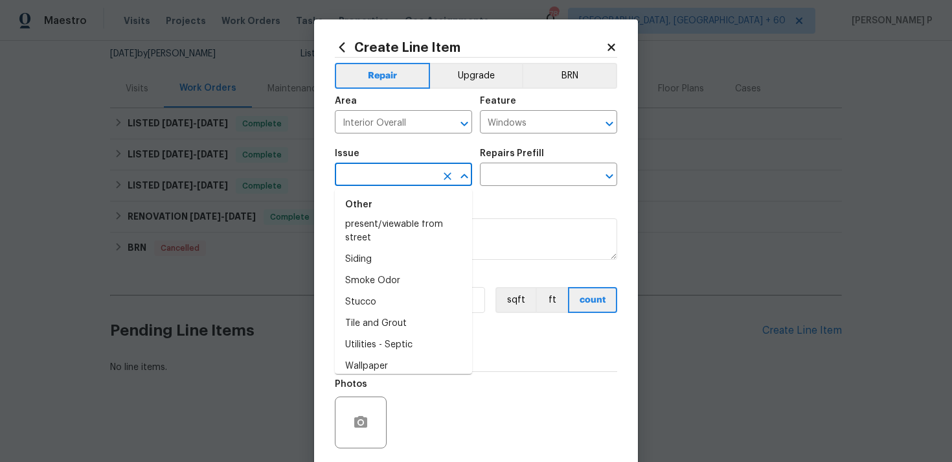
scroll to position [2353, 0]
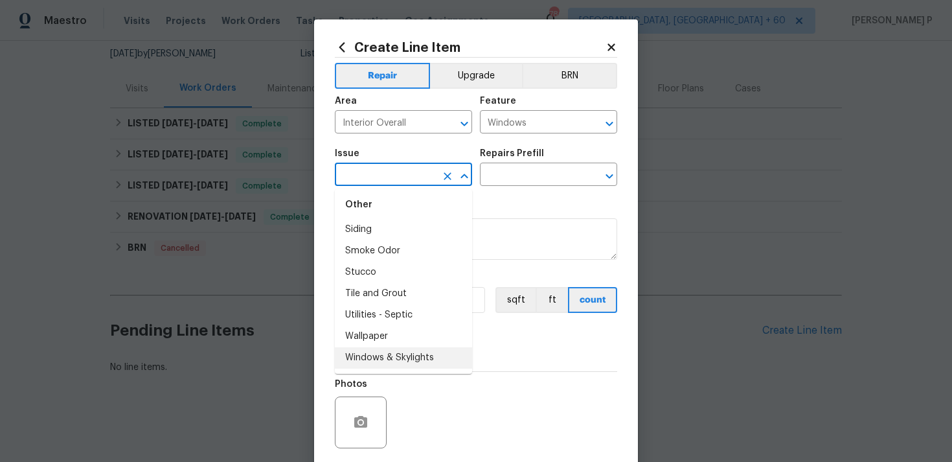
click at [378, 360] on li "Windows & Skylights" at bounding box center [403, 357] width 137 height 21
type input "Windows & Skylights"
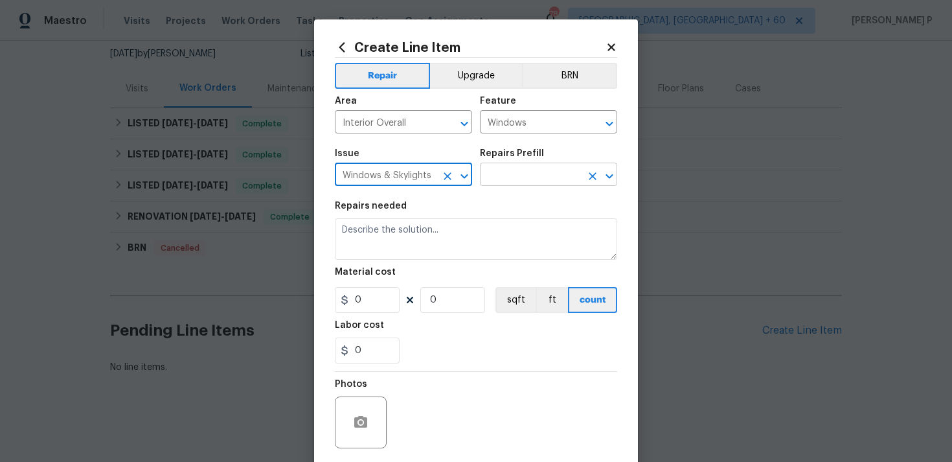
click at [540, 181] on input "text" at bounding box center [530, 176] width 101 height 20
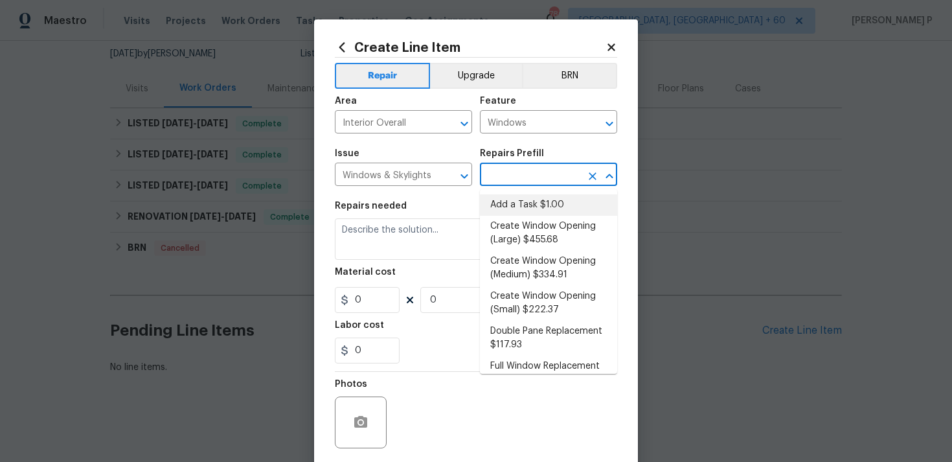
click at [523, 201] on li "Add a Task $1.00" at bounding box center [548, 204] width 137 height 21
type input "Add a Task $1.00"
type textarea "HPM to detail"
type input "1"
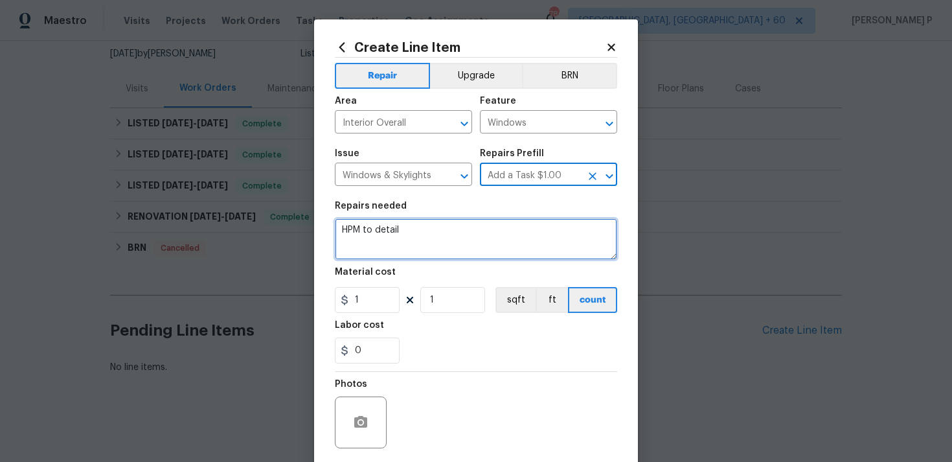
click at [434, 243] on textarea "HPM to detail" at bounding box center [476, 238] width 282 height 41
paste textarea "Feedback received that all windows have broken seals. Please inspect and repair…"
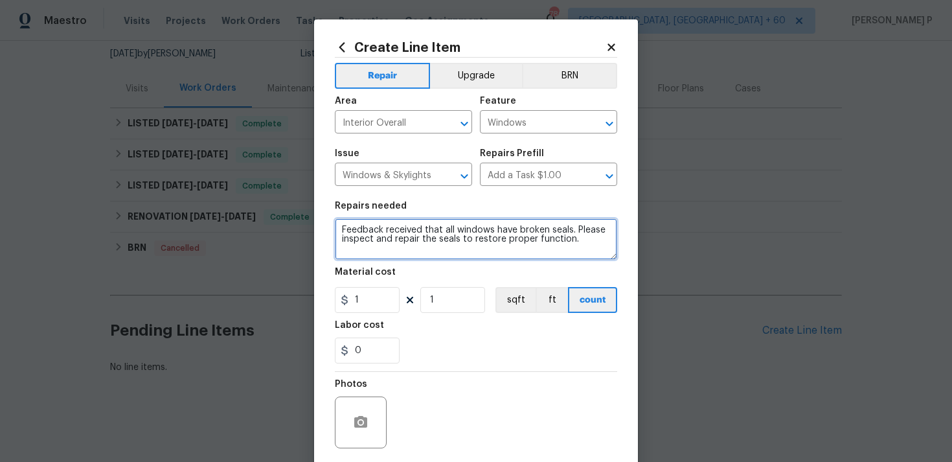
type textarea "Feedback received that all windows have broken seals. Please inspect and repair…"
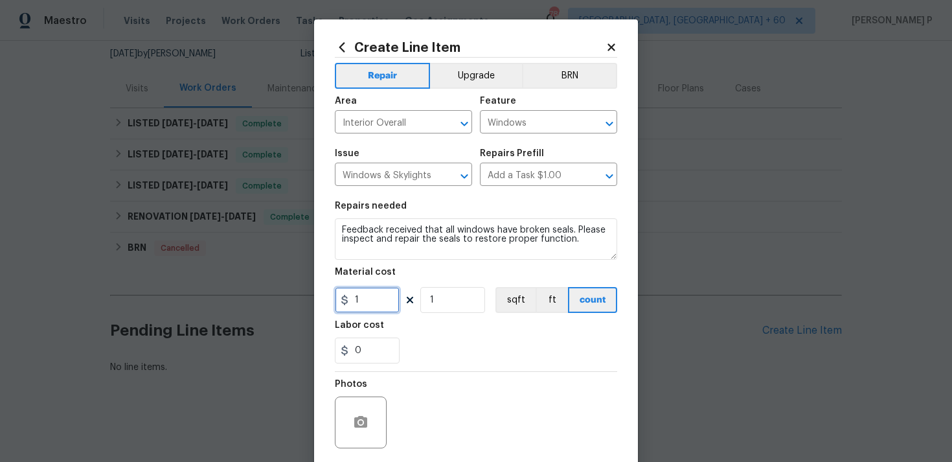
click at [372, 302] on input "1" at bounding box center [367, 300] width 65 height 26
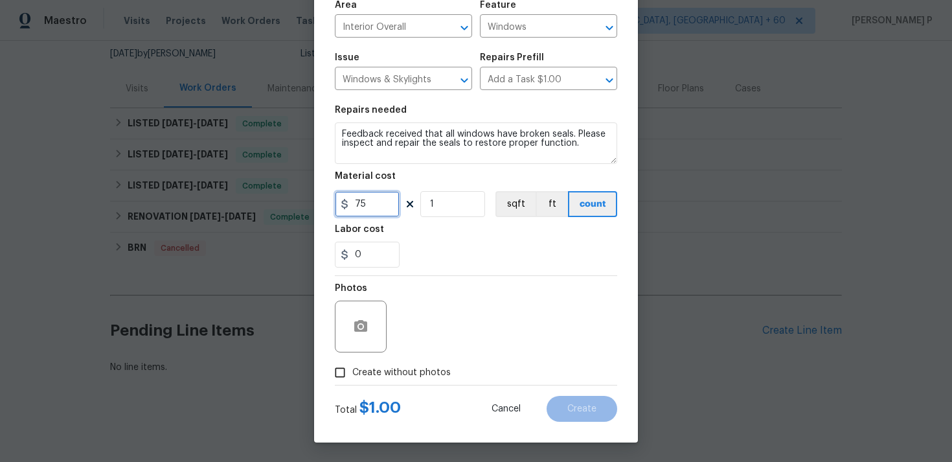
type input "75"
click at [346, 372] on input "Create without photos" at bounding box center [340, 372] width 25 height 25
checkbox input "true"
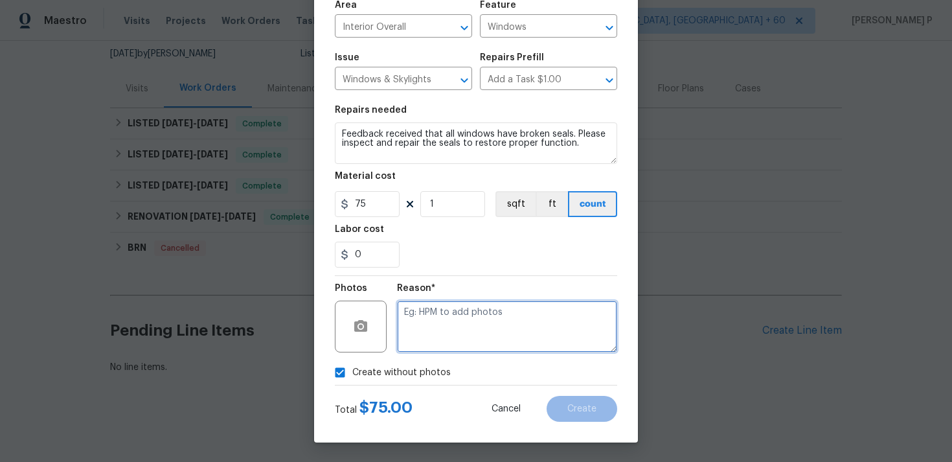
click at [447, 335] on textarea at bounding box center [507, 326] width 220 height 52
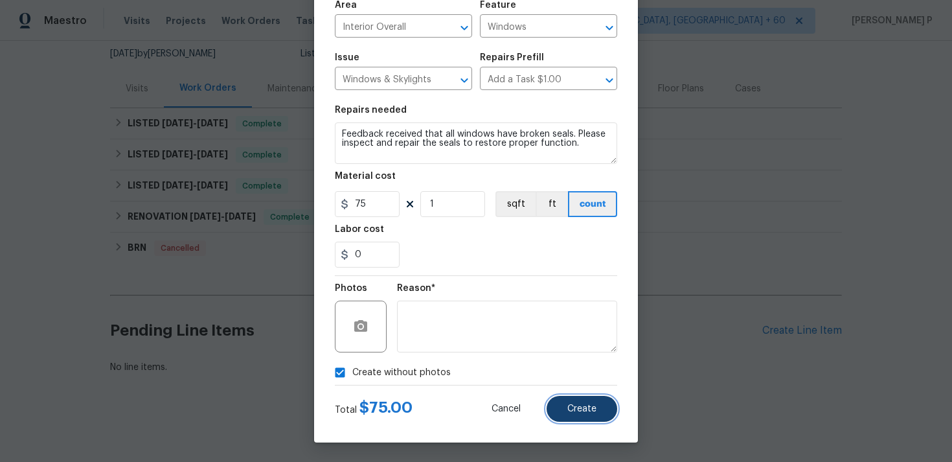
click at [592, 398] on button "Create" at bounding box center [582, 409] width 71 height 26
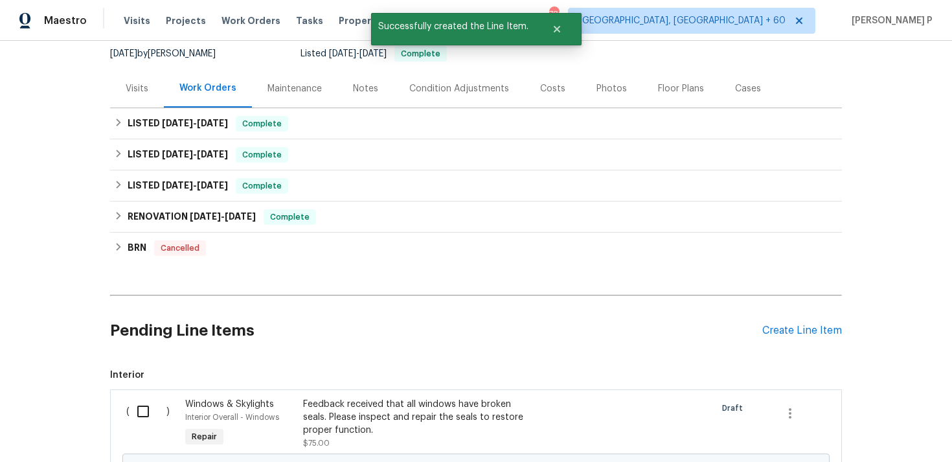
scroll to position [288, 0]
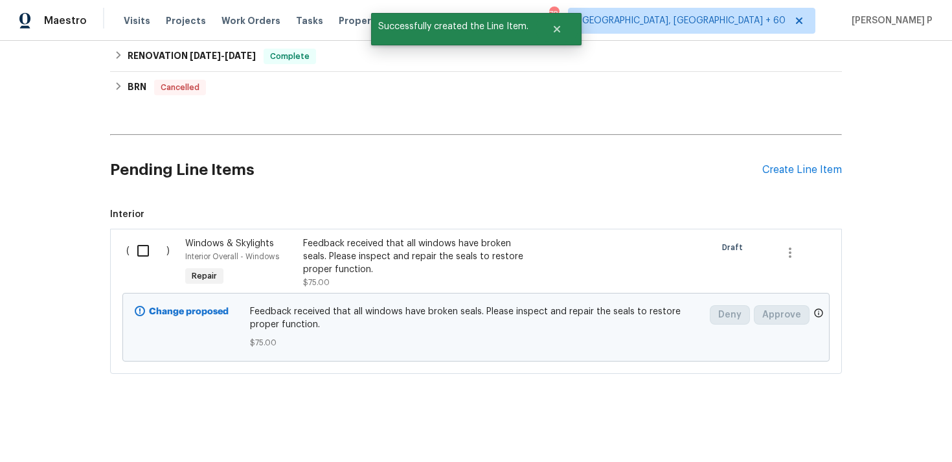
click at [145, 244] on input "checkbox" at bounding box center [148, 250] width 37 height 27
checkbox input "true"
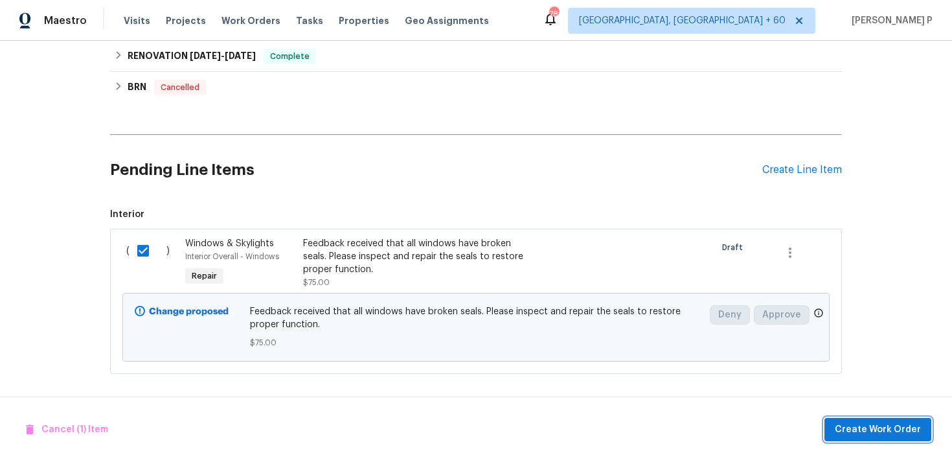
click at [892, 424] on span "Create Work Order" at bounding box center [878, 430] width 86 height 16
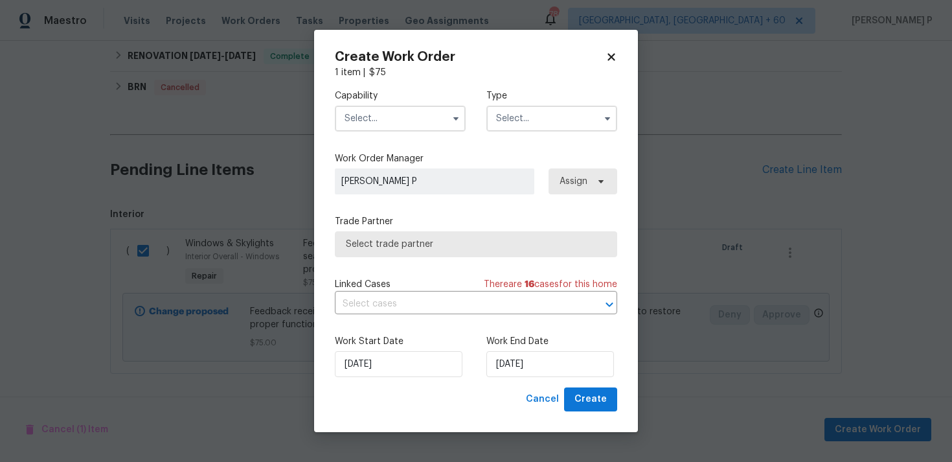
click at [536, 106] on input "text" at bounding box center [551, 119] width 131 height 26
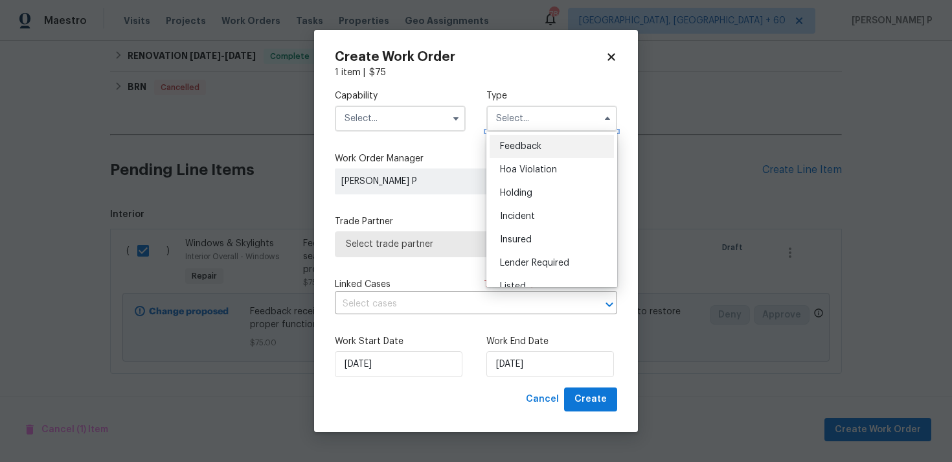
click at [534, 112] on input "text" at bounding box center [551, 119] width 131 height 26
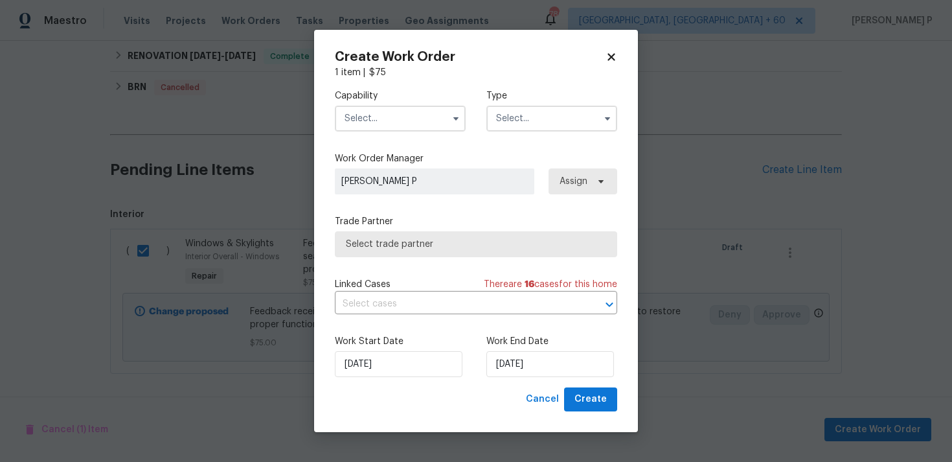
click at [534, 115] on input "text" at bounding box center [551, 119] width 131 height 26
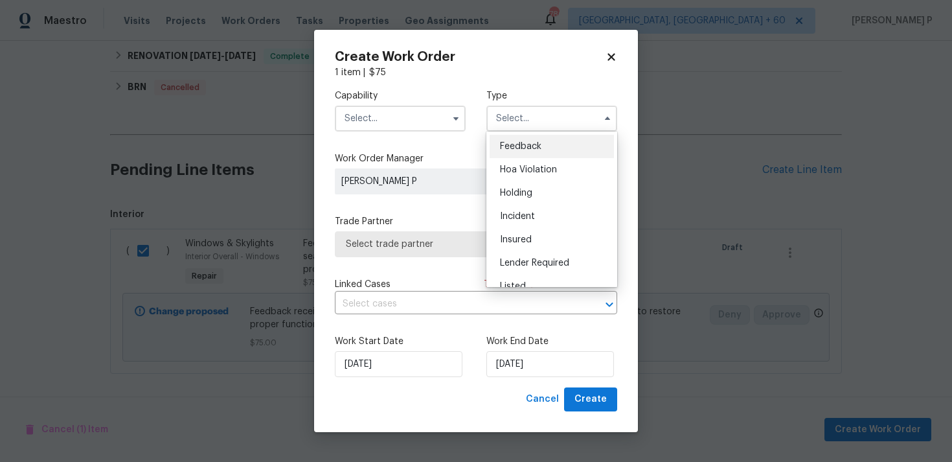
click at [506, 139] on div "Feedback" at bounding box center [552, 146] width 124 height 23
type input "Feedback"
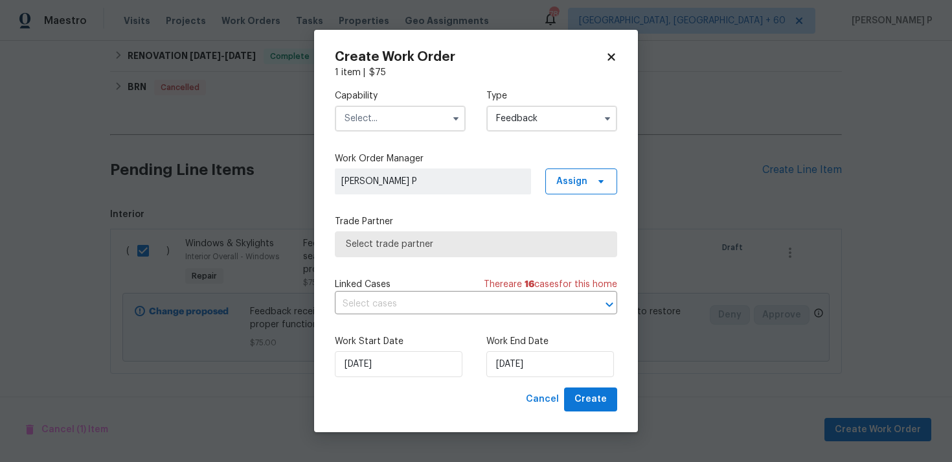
click at [389, 111] on input "text" at bounding box center [400, 119] width 131 height 26
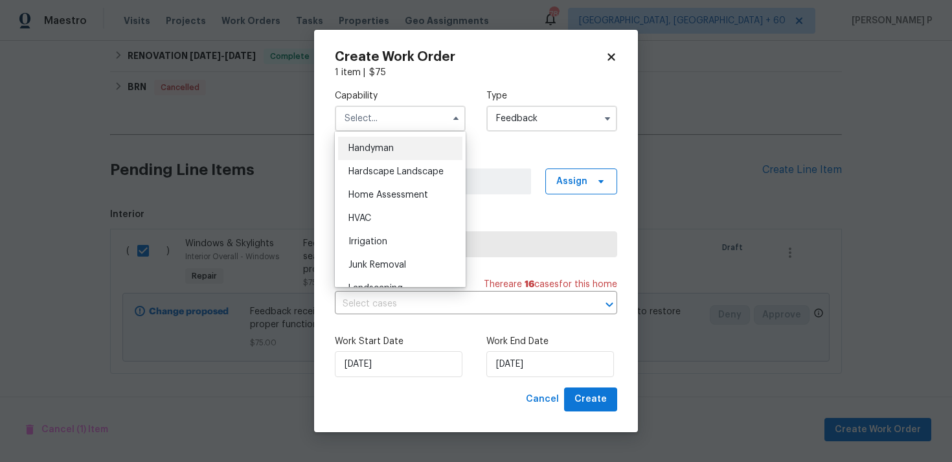
scroll to position [713, 0]
click at [383, 151] on div "Handyman" at bounding box center [400, 145] width 124 height 23
type input "Handyman"
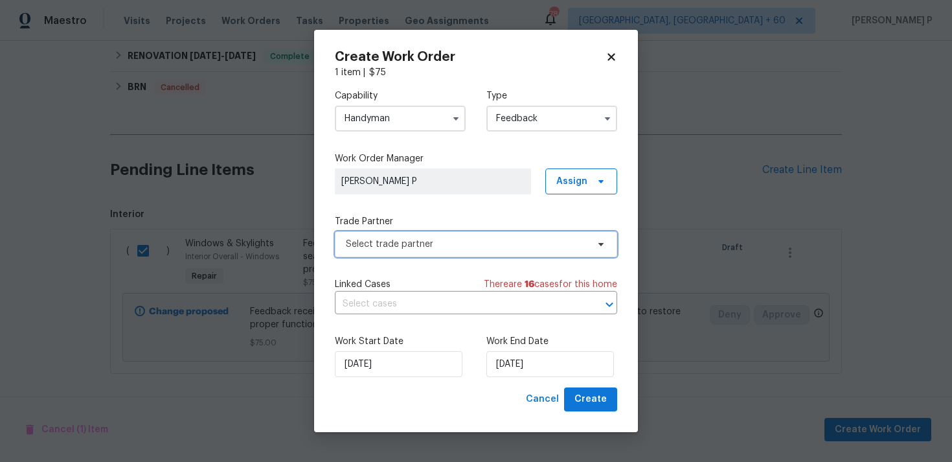
click at [405, 247] on span "Select trade partner" at bounding box center [467, 244] width 242 height 13
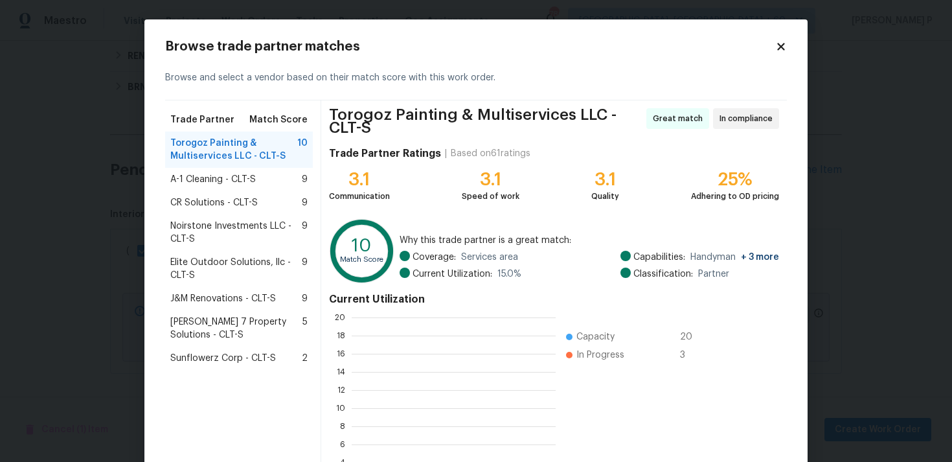
scroll to position [181, 204]
click at [189, 223] on span "Noirstone Investments LLC - CLT-S" at bounding box center [235, 233] width 131 height 26
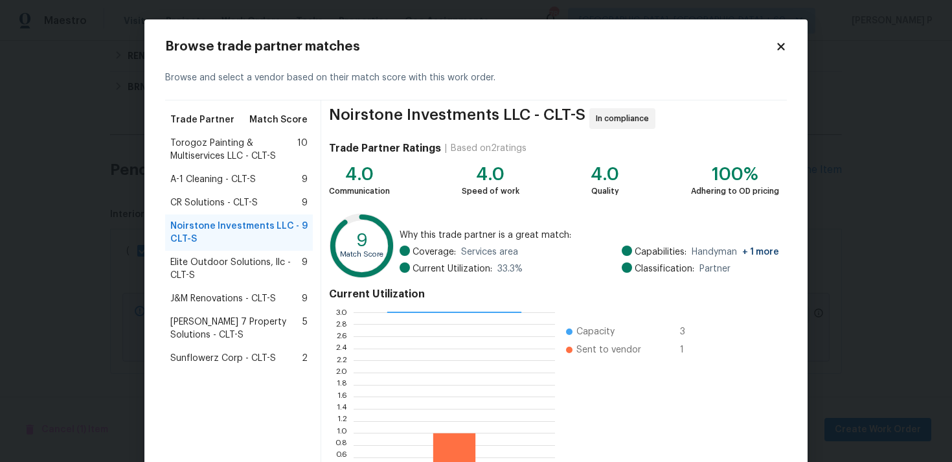
scroll to position [109, 0]
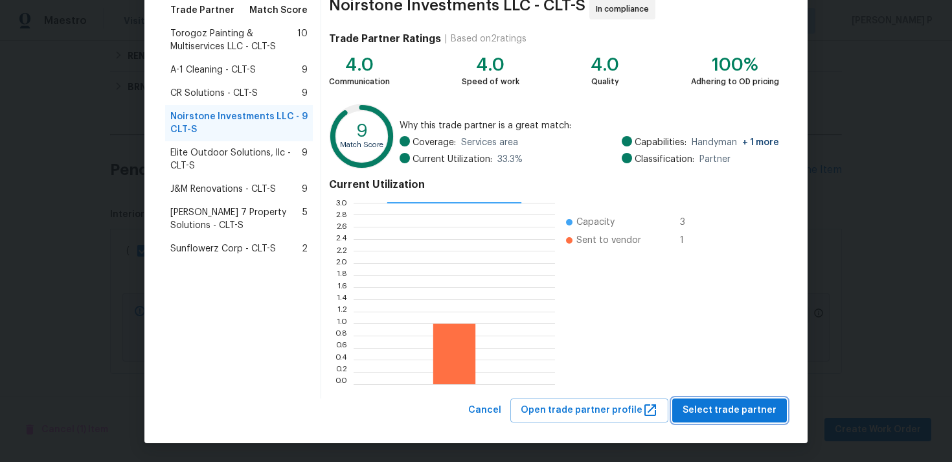
click at [725, 407] on span "Select trade partner" at bounding box center [729, 410] width 94 height 16
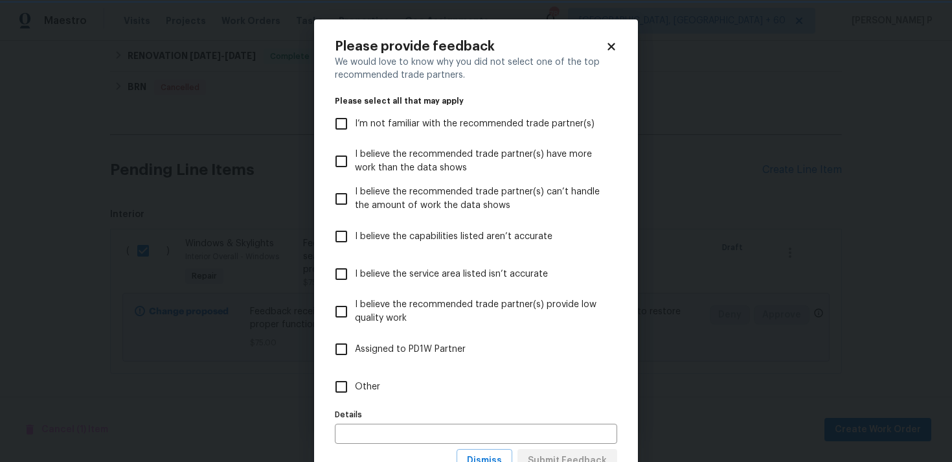
scroll to position [0, 0]
click at [351, 387] on input "Other" at bounding box center [341, 386] width 27 height 27
checkbox input "true"
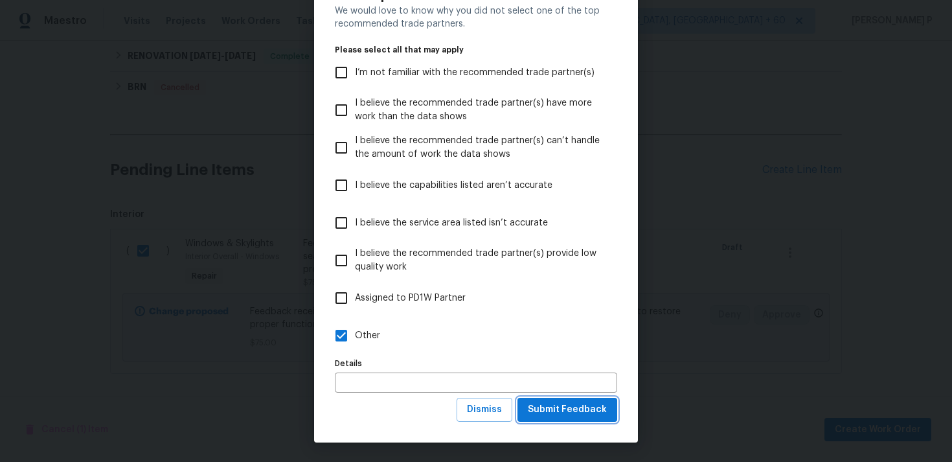
click at [570, 411] on span "Submit Feedback" at bounding box center [567, 409] width 79 height 16
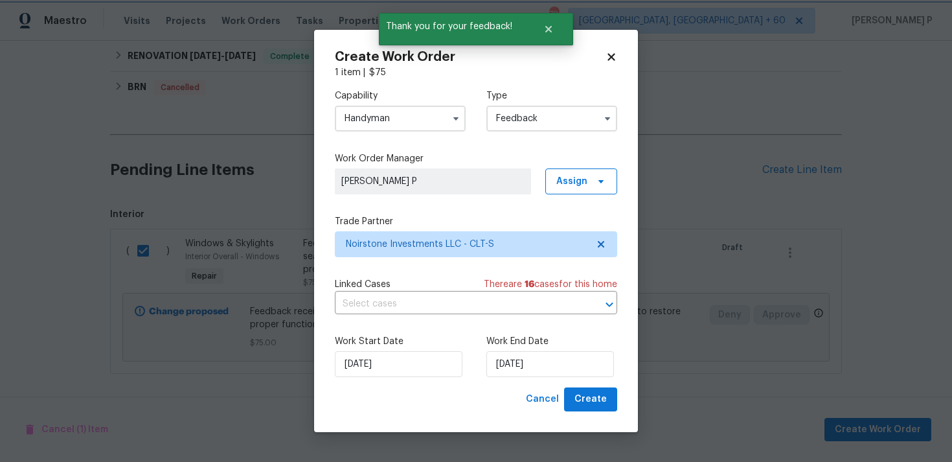
scroll to position [0, 0]
click at [510, 363] on input "[DATE]" at bounding box center [550, 364] width 128 height 26
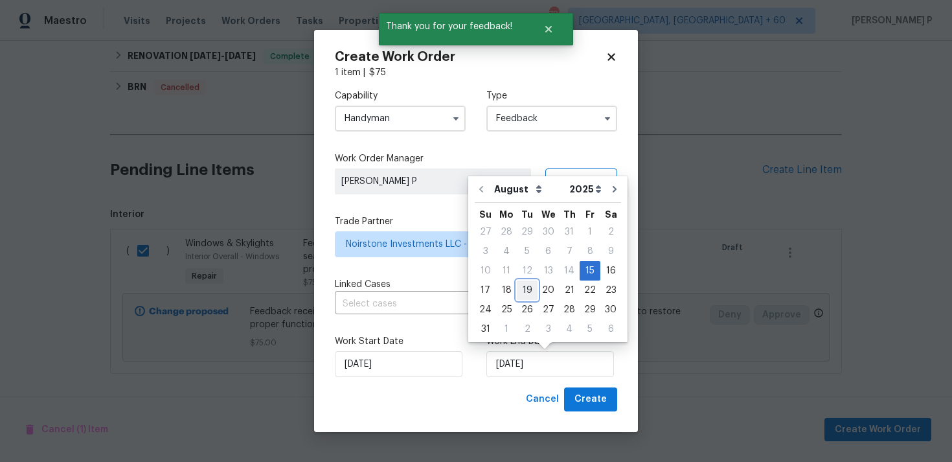
click at [526, 289] on div "19" at bounding box center [527, 290] width 21 height 18
type input "[DATE]"
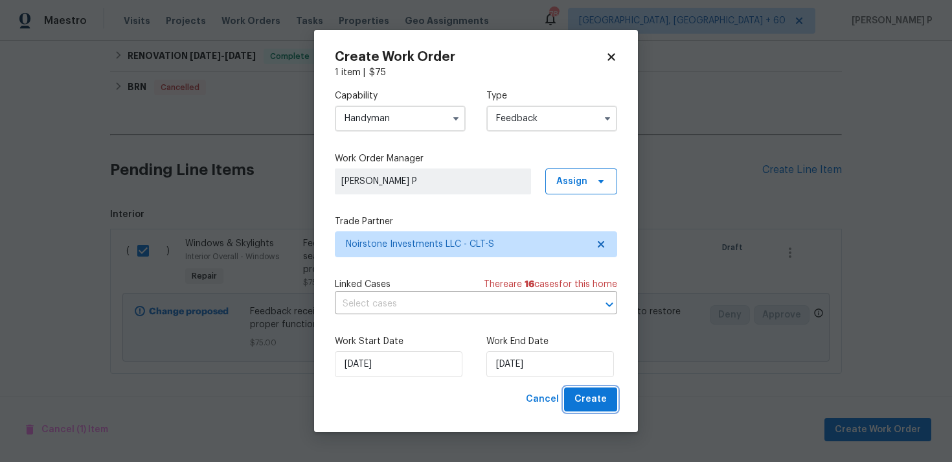
click at [582, 397] on span "Create" at bounding box center [590, 399] width 32 height 16
checkbox input "false"
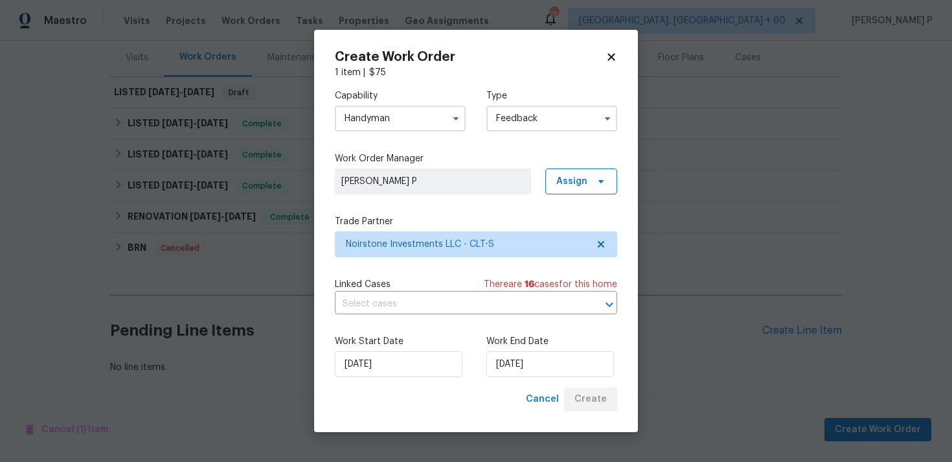
scroll to position [158, 0]
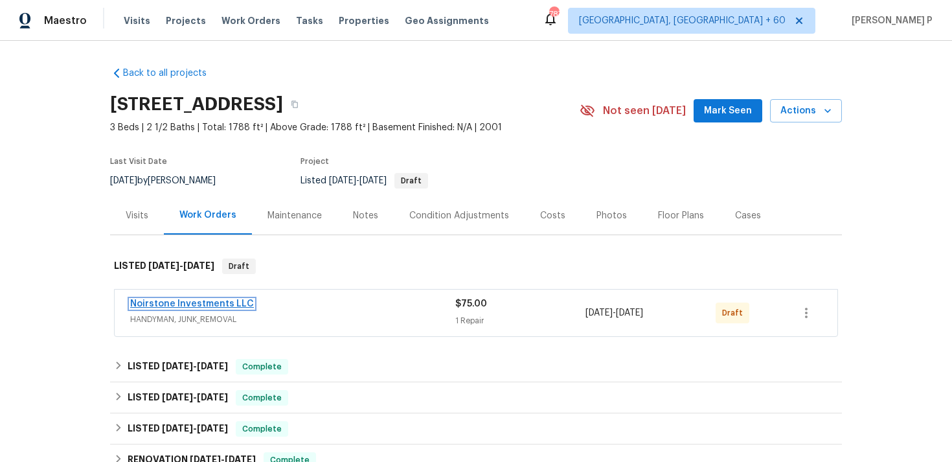
click at [185, 306] on link "Noirstone Investments LLC" at bounding box center [192, 303] width 124 height 9
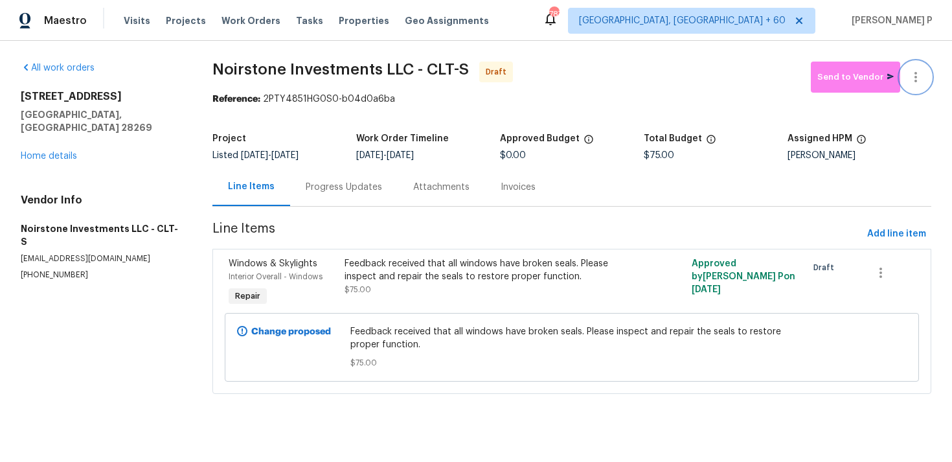
click at [918, 79] on icon "button" at bounding box center [916, 77] width 16 height 16
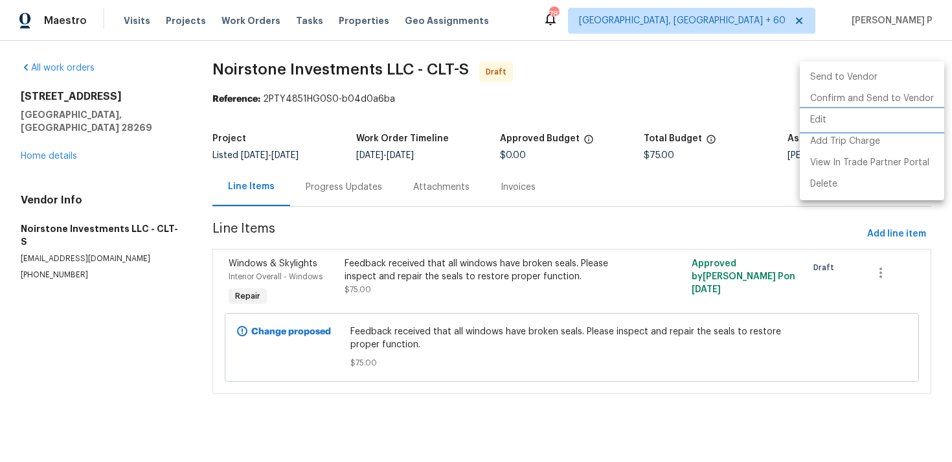
click at [842, 119] on li "Edit" at bounding box center [872, 119] width 144 height 21
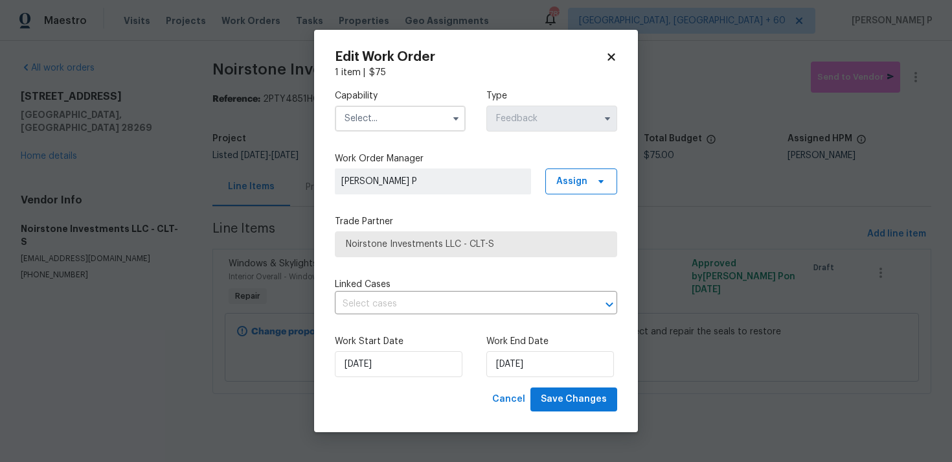
click at [842, 119] on body "Maestro Visits Projects Work Orders Tasks Properties Geo Assignments [GEOGRAPHI…" at bounding box center [476, 215] width 952 height 430
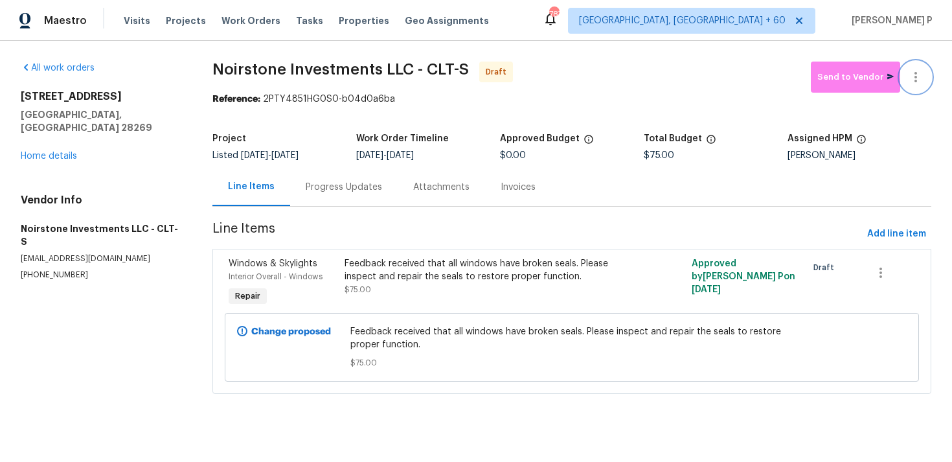
click at [919, 80] on icon "button" at bounding box center [916, 77] width 16 height 16
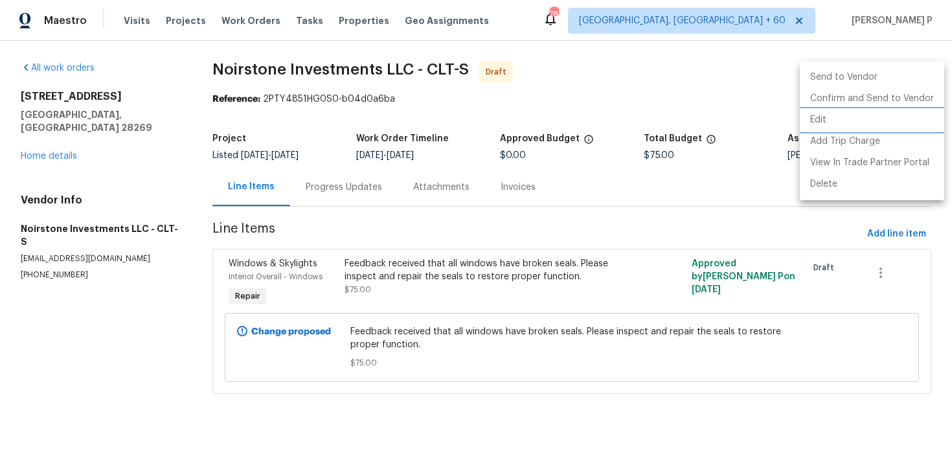
click at [826, 114] on li "Edit" at bounding box center [872, 119] width 144 height 21
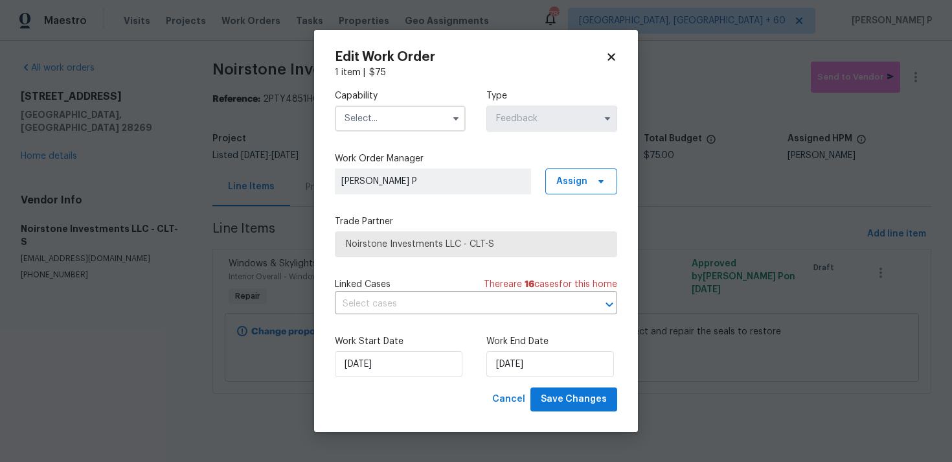
click at [398, 113] on input "text" at bounding box center [400, 119] width 131 height 26
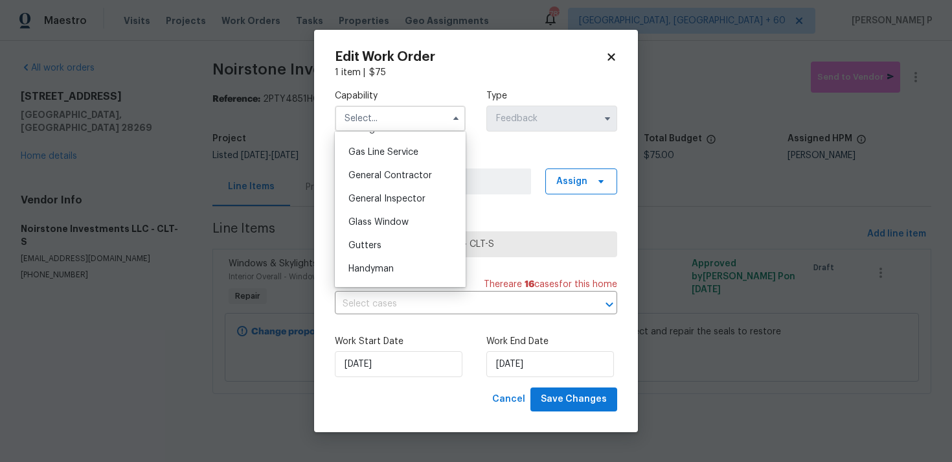
scroll to position [624, 0]
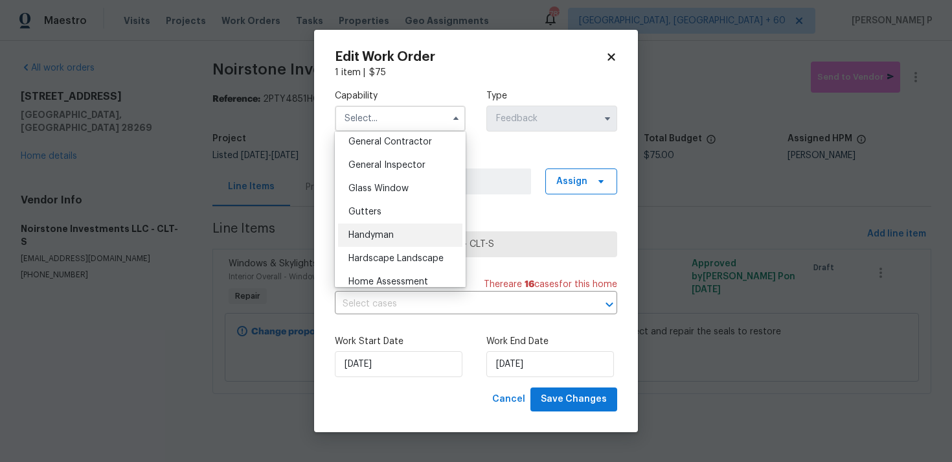
click at [366, 237] on span "Handyman" at bounding box center [370, 235] width 45 height 9
type input "Handyman"
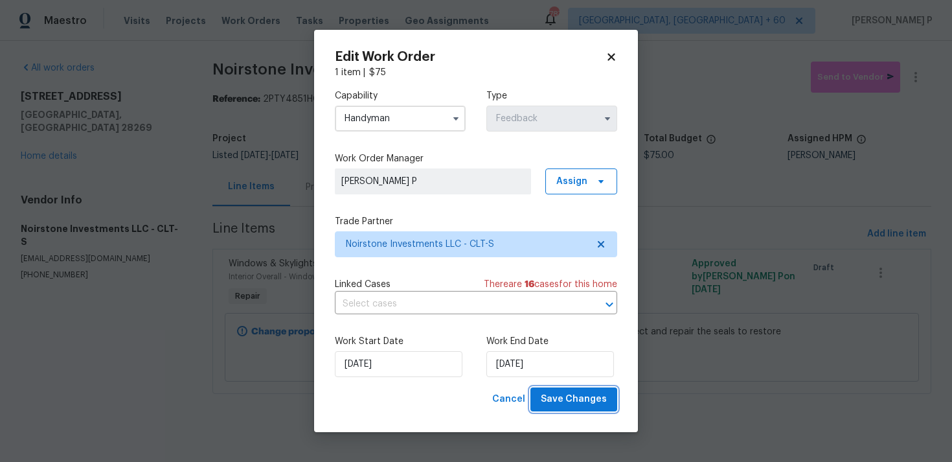
click at [577, 395] on span "Save Changes" at bounding box center [574, 399] width 66 height 16
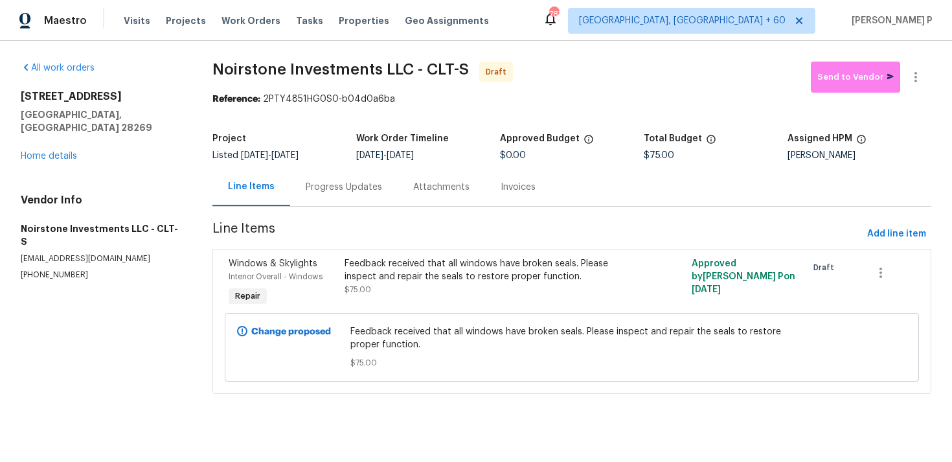
click at [346, 200] on div "Progress Updates" at bounding box center [343, 187] width 107 height 38
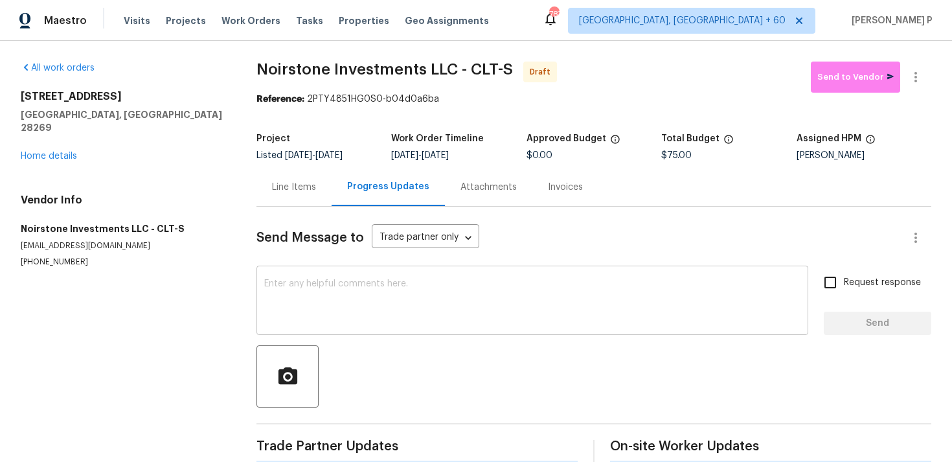
scroll to position [19, 0]
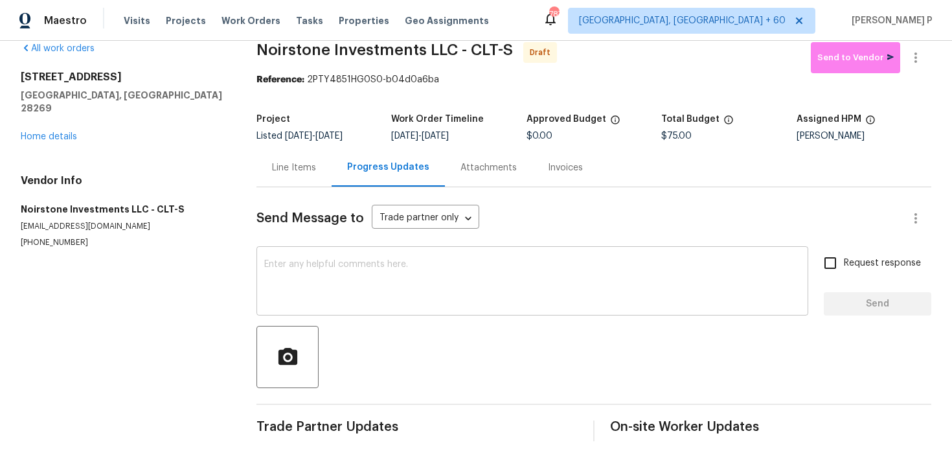
click at [321, 307] on div "x ​" at bounding box center [532, 282] width 552 height 66
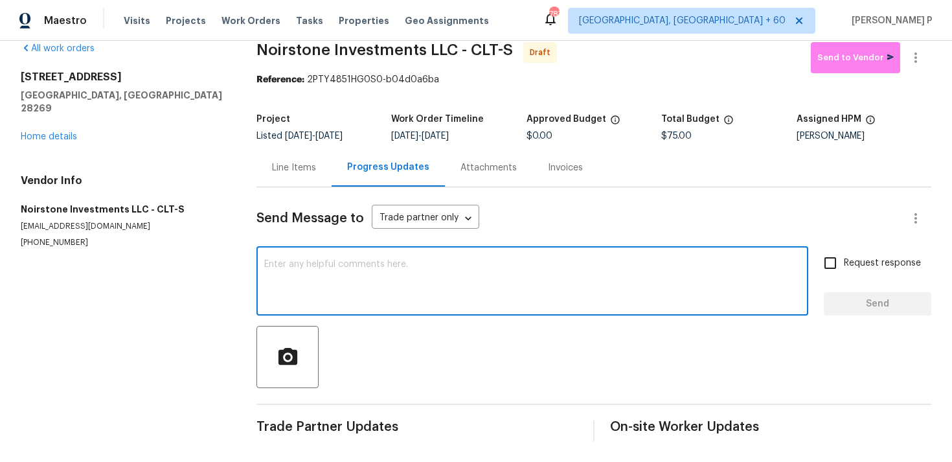
paste textarea "Hi, this is [PERSON_NAME] with Opendoor. I’m confirming you received the WO for…"
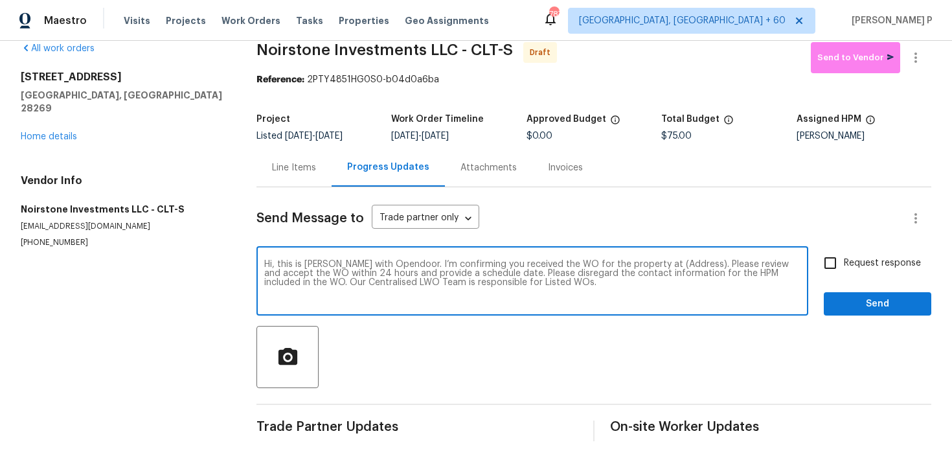
drag, startPoint x: 649, startPoint y: 262, endPoint x: 689, endPoint y: 262, distance: 40.2
click at [689, 262] on textarea "Hi, this is Ramyasri with Opendoor. I’m confirming you received the WO for the …" at bounding box center [532, 282] width 536 height 45
paste textarea "4437 Devonhill Ln, Charlotte, NC 28269"
type textarea "Hi, this is Ramyasri with Opendoor. I’m confirming you received the WO for the …"
click at [832, 262] on input "Request response" at bounding box center [830, 262] width 27 height 27
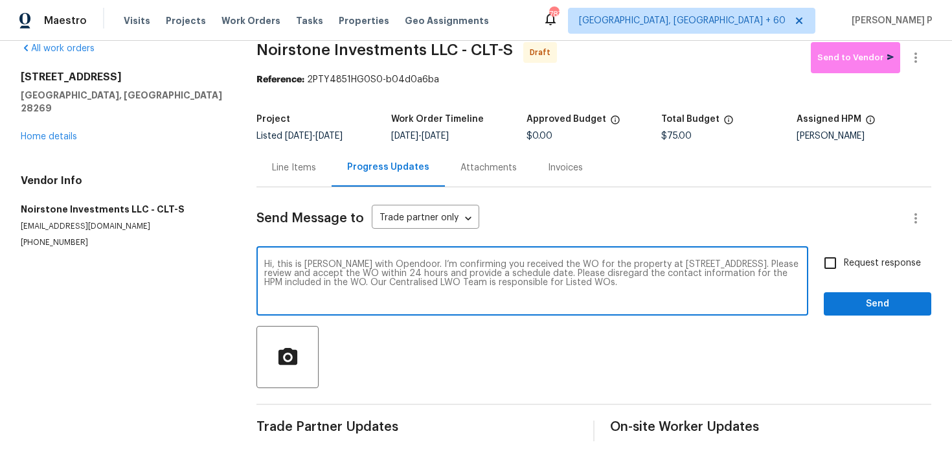
checkbox input "true"
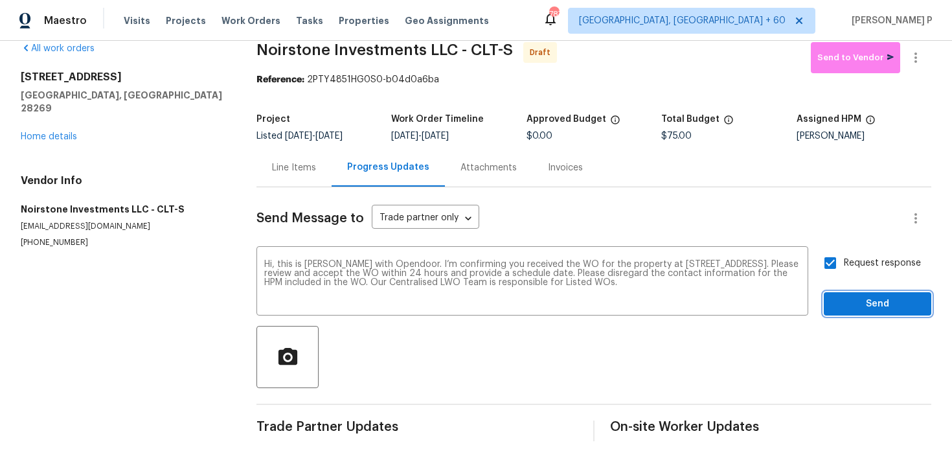
click at [855, 309] on span "Send" at bounding box center [877, 304] width 87 height 16
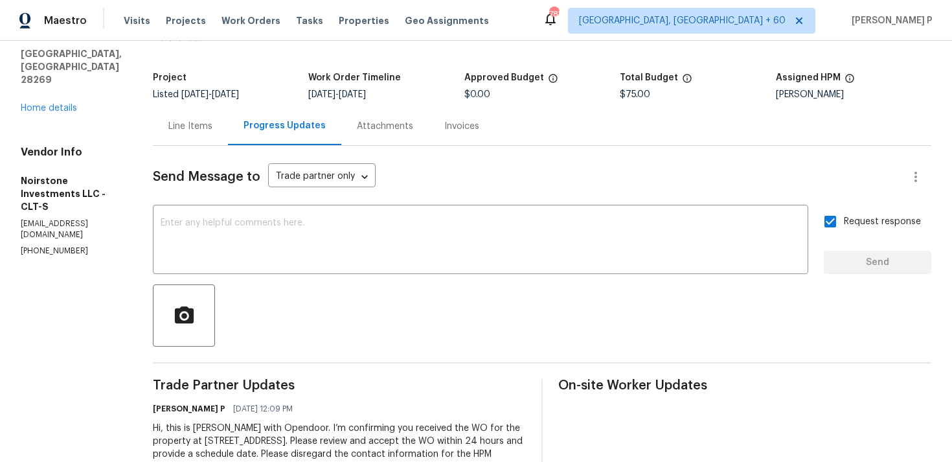
scroll to position [0, 0]
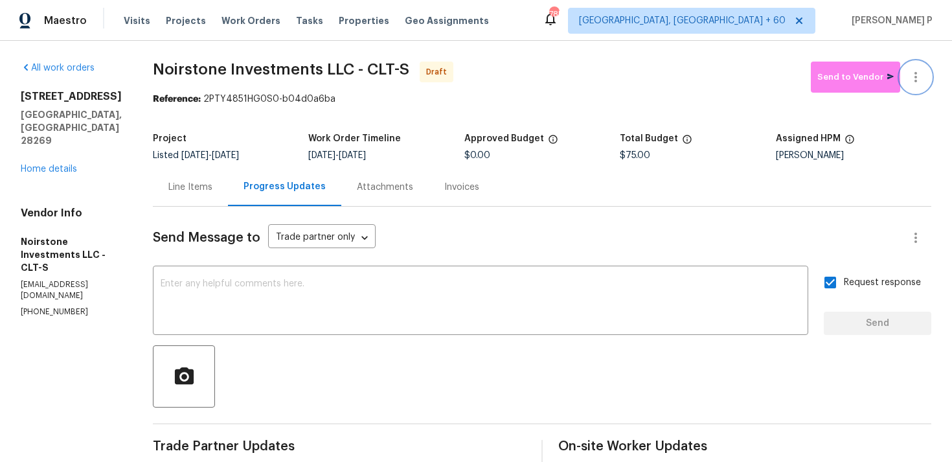
click at [918, 79] on icon "button" at bounding box center [916, 77] width 16 height 16
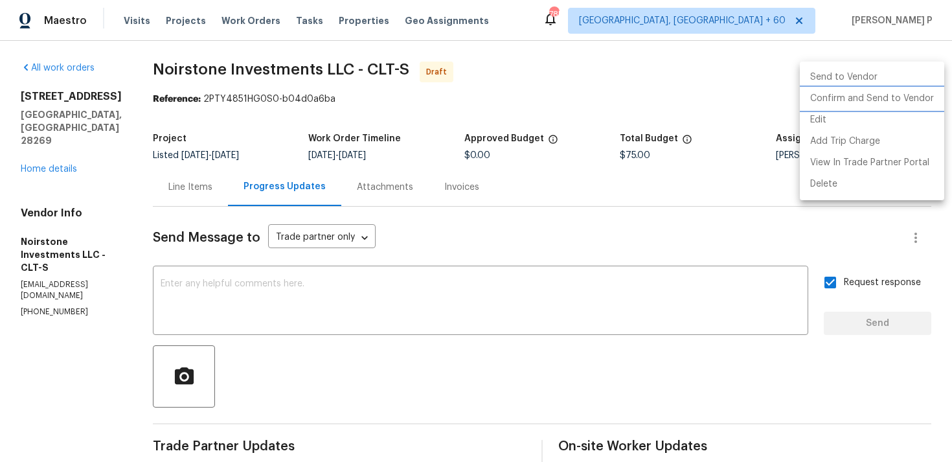
click at [886, 100] on li "Confirm and Send to Vendor" at bounding box center [872, 98] width 144 height 21
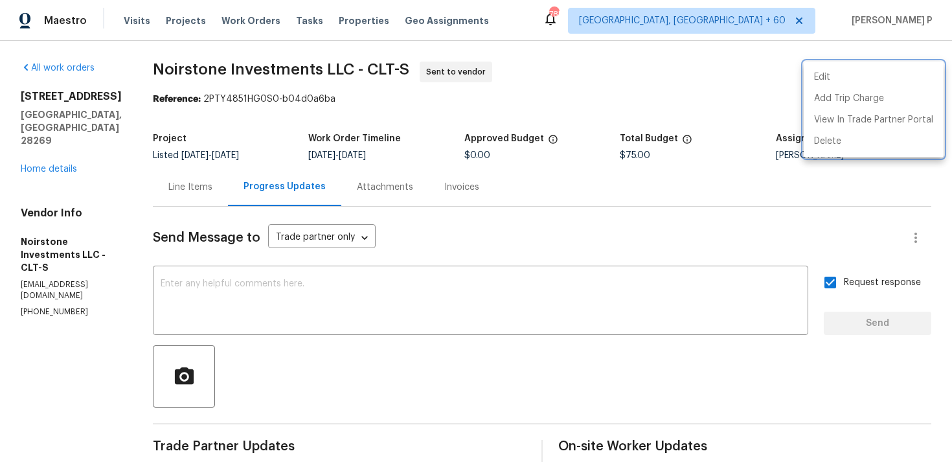
click at [361, 365] on div at bounding box center [476, 231] width 952 height 462
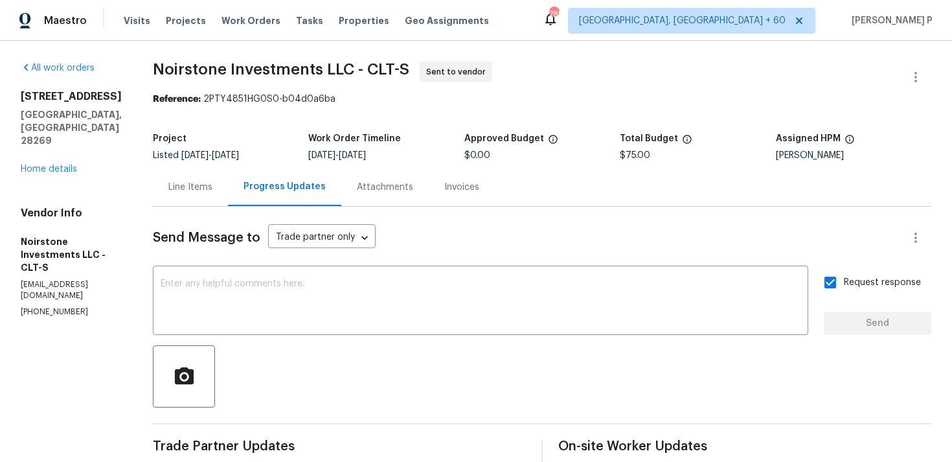
click at [381, 373] on div at bounding box center [542, 376] width 778 height 62
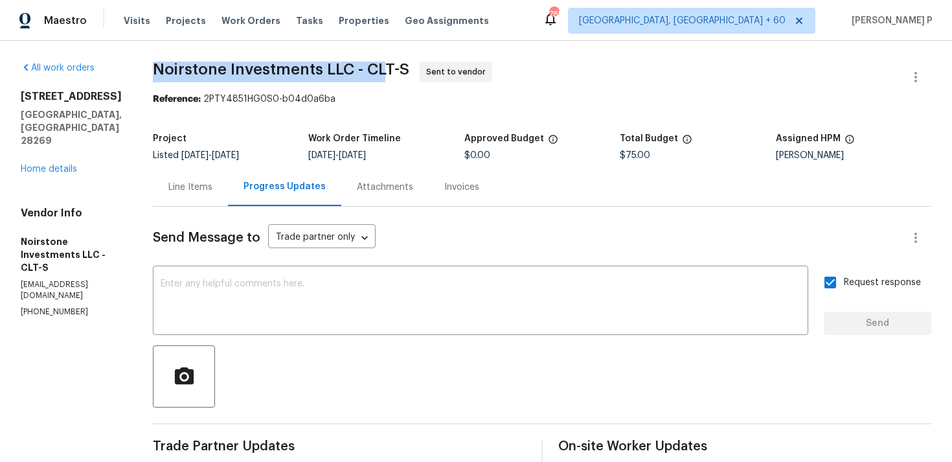
drag, startPoint x: 152, startPoint y: 67, endPoint x: 387, endPoint y: 67, distance: 235.7
click at [387, 67] on div "All work orders 4437 Devonhill Ln Charlotte, NC 28269 Home details Vendor Info …" at bounding box center [476, 306] width 952 height 530
click at [196, 69] on span "Noirstone Investments LLC - CLT-S" at bounding box center [281, 70] width 256 height 16
drag, startPoint x: 155, startPoint y: 65, endPoint x: 409, endPoint y: 65, distance: 253.8
click at [409, 65] on span "Noirstone Investments LLC - CLT-S Sent to vendor" at bounding box center [526, 77] width 747 height 31
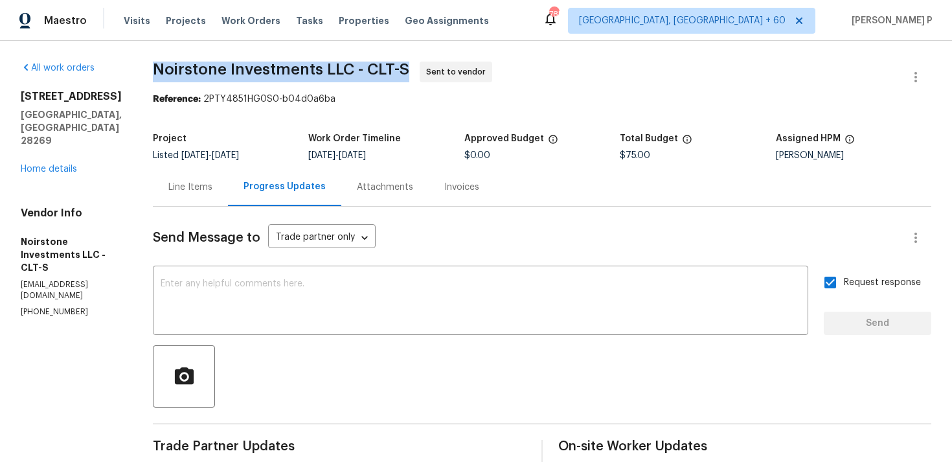
copy span "Noirstone Investments LLC - CLT-S"
click at [212, 69] on span "Noirstone Investments LLC - CLT-S" at bounding box center [281, 70] width 256 height 16
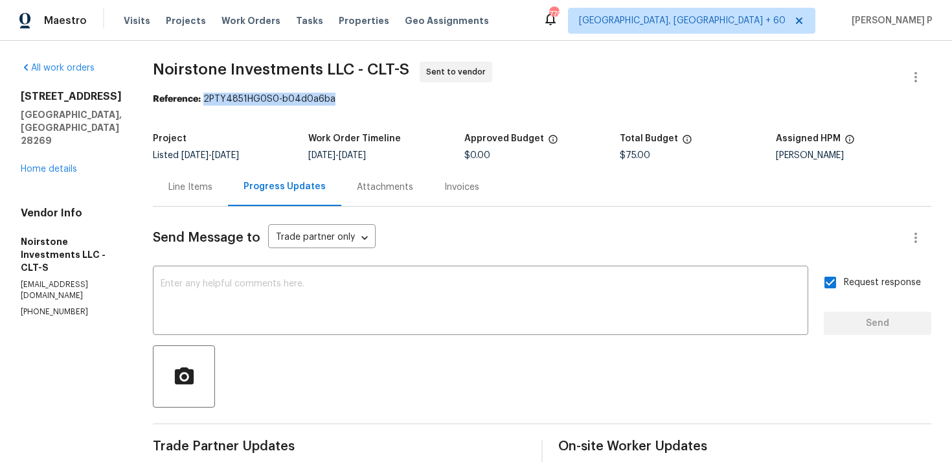
drag, startPoint x: 204, startPoint y: 100, endPoint x: 337, endPoint y: 100, distance: 133.4
click at [337, 100] on div "Reference: 2PTY4851HG0S0-b04d0a6ba" at bounding box center [542, 99] width 778 height 13
copy div "2PTY4851HG0S0-b04d0a6ba"
click at [174, 88] on span "Noirstone Investments LLC - CLT-S Sent to vendor" at bounding box center [526, 77] width 747 height 31
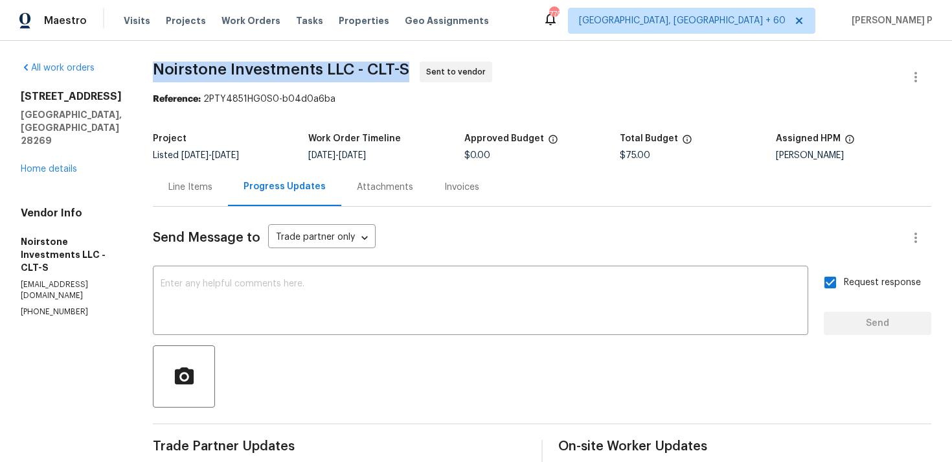
drag, startPoint x: 155, startPoint y: 67, endPoint x: 411, endPoint y: 67, distance: 256.4
click at [411, 67] on span "Noirstone Investments LLC - CLT-S Sent to vendor" at bounding box center [526, 77] width 747 height 31
copy span "Noirstone Investments LLC - CLT-S"
click at [192, 192] on div "Line Items" at bounding box center [190, 187] width 44 height 13
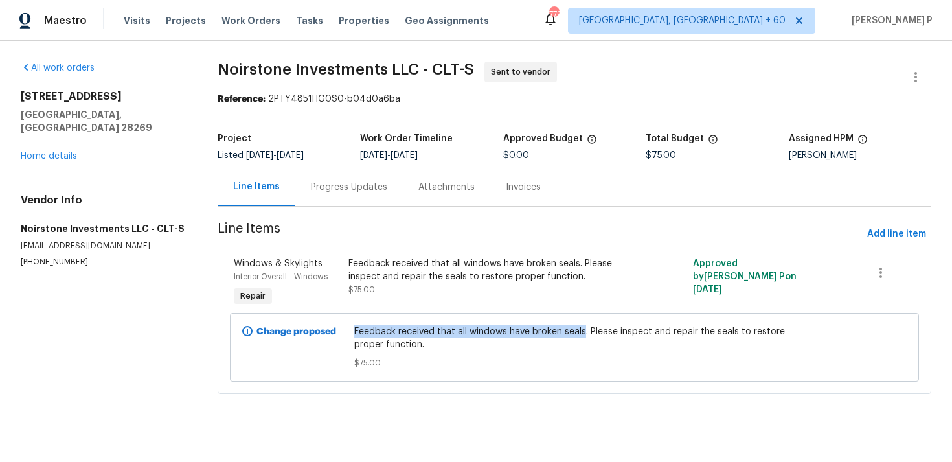
drag, startPoint x: 357, startPoint y: 330, endPoint x: 587, endPoint y: 332, distance: 229.2
click at [587, 332] on span "Feedback received that all windows have broken seals. Please inspect and repair…" at bounding box center [574, 338] width 440 height 26
copy span "Feedback received that all windows have broken seals"
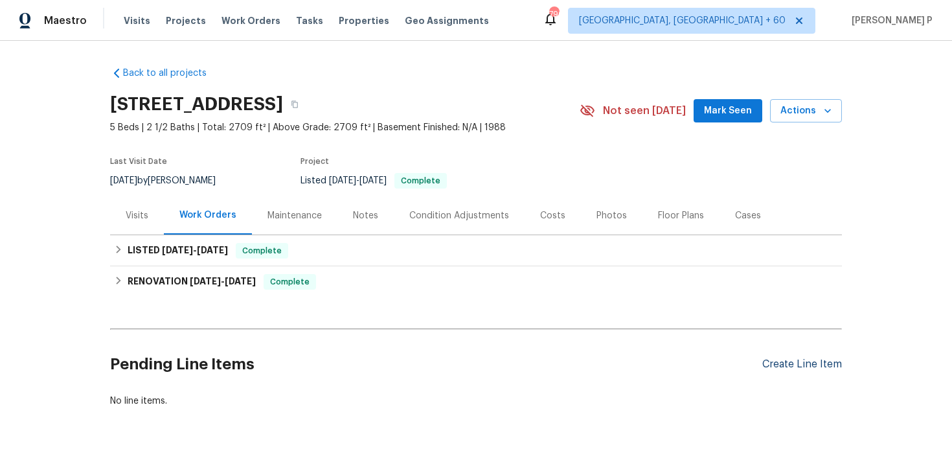
click at [798, 363] on div "Create Line Item" at bounding box center [802, 364] width 80 height 12
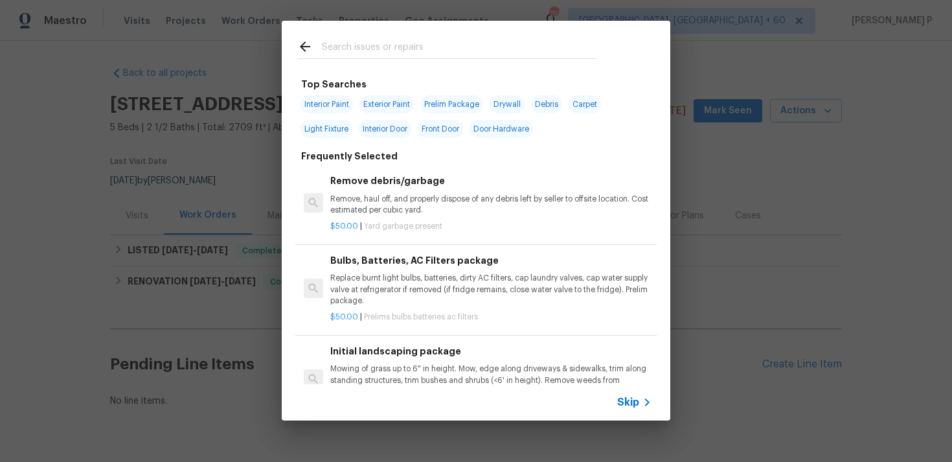
click at [634, 407] on span "Skip" at bounding box center [628, 402] width 22 height 13
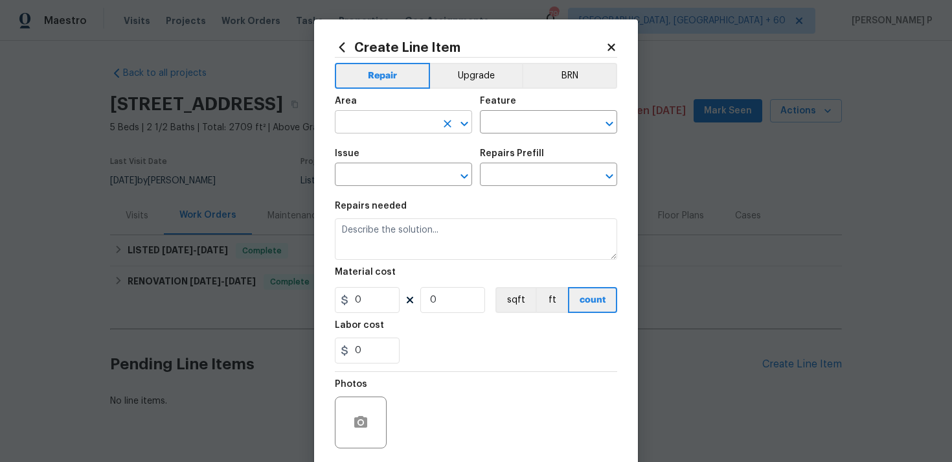
click at [438, 131] on div "​" at bounding box center [403, 123] width 137 height 20
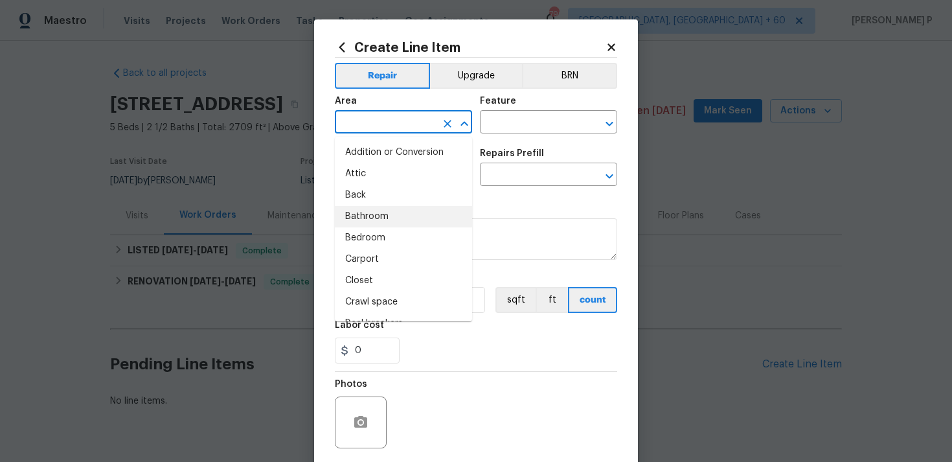
click at [393, 217] on li "Bathroom" at bounding box center [403, 216] width 137 height 21
type input "Bathroom"
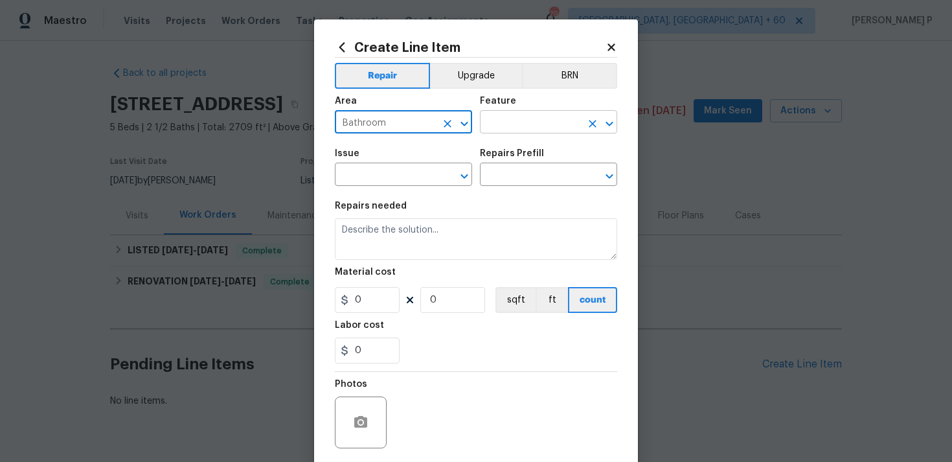
click at [519, 131] on input "text" at bounding box center [530, 123] width 101 height 20
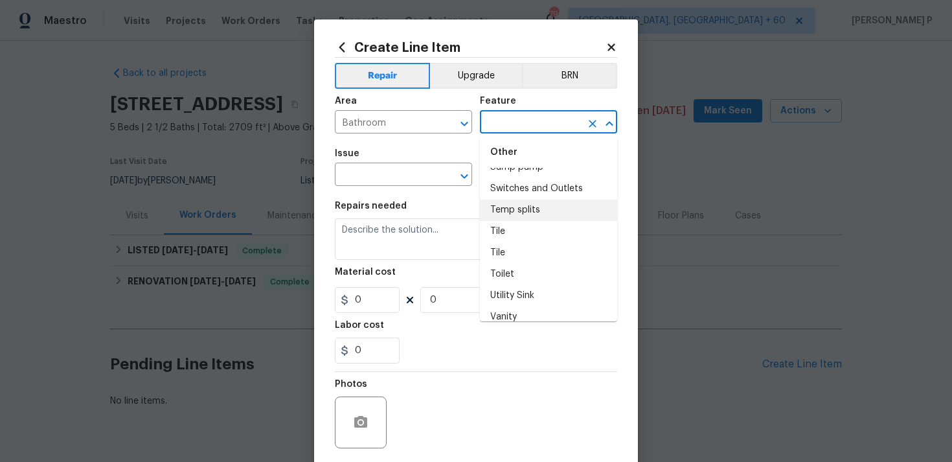
scroll to position [3107, 0]
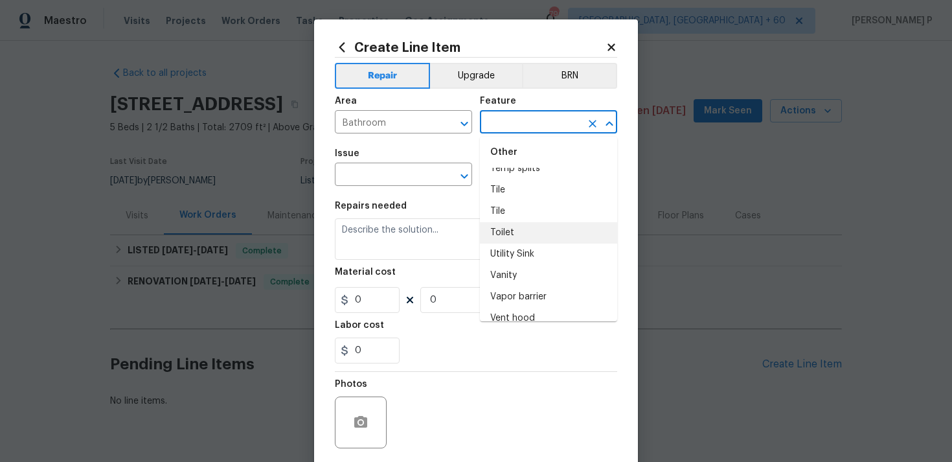
click at [509, 222] on li "Toilet" at bounding box center [548, 232] width 137 height 21
type input "Toilet"
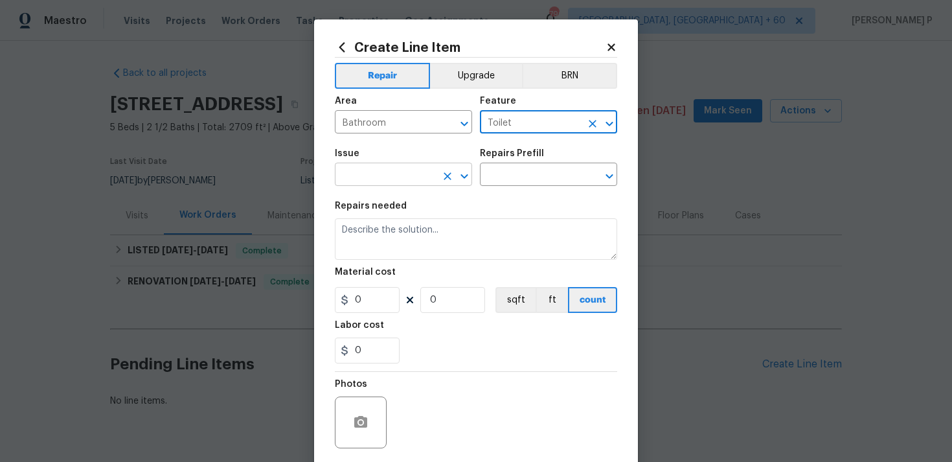
click at [458, 184] on div at bounding box center [455, 176] width 34 height 18
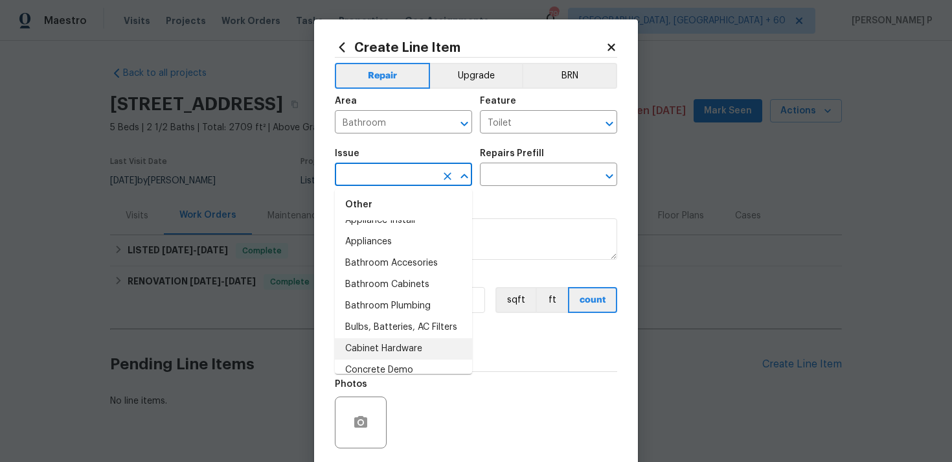
scroll to position [234, 0]
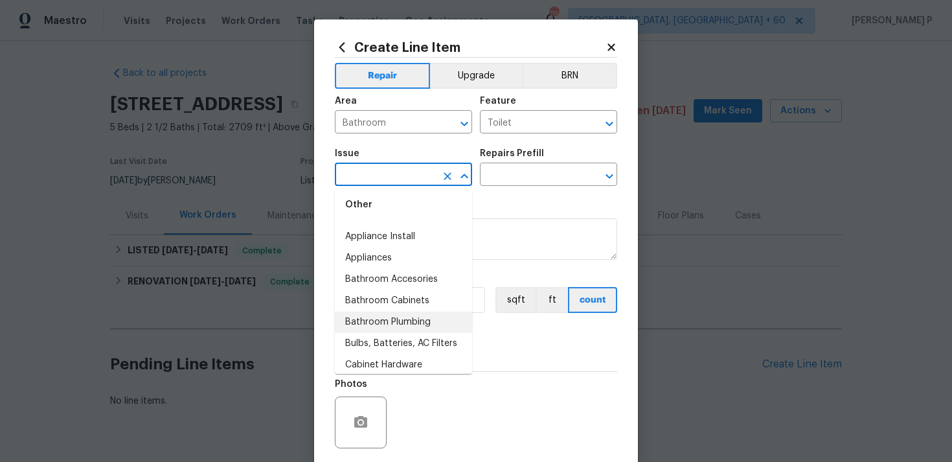
click at [407, 324] on li "Bathroom Plumbing" at bounding box center [403, 321] width 137 height 21
type input "Bathroom Plumbing"
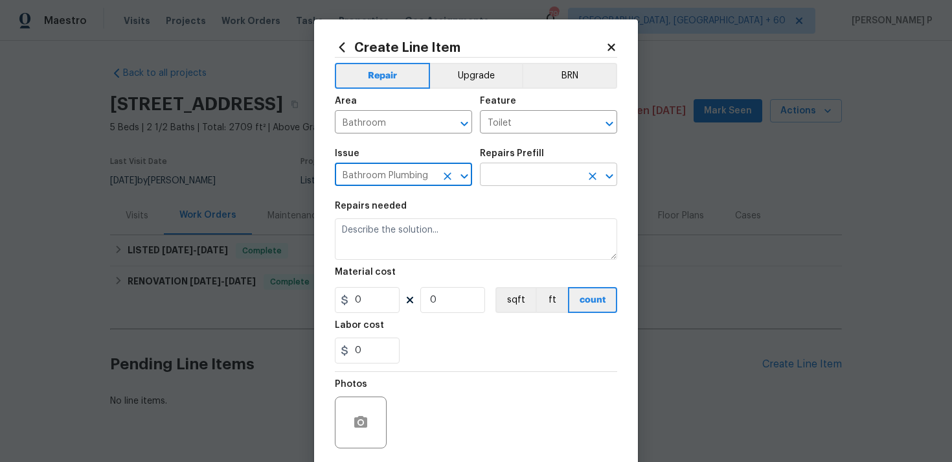
click at [508, 179] on input "text" at bounding box center [530, 176] width 101 height 20
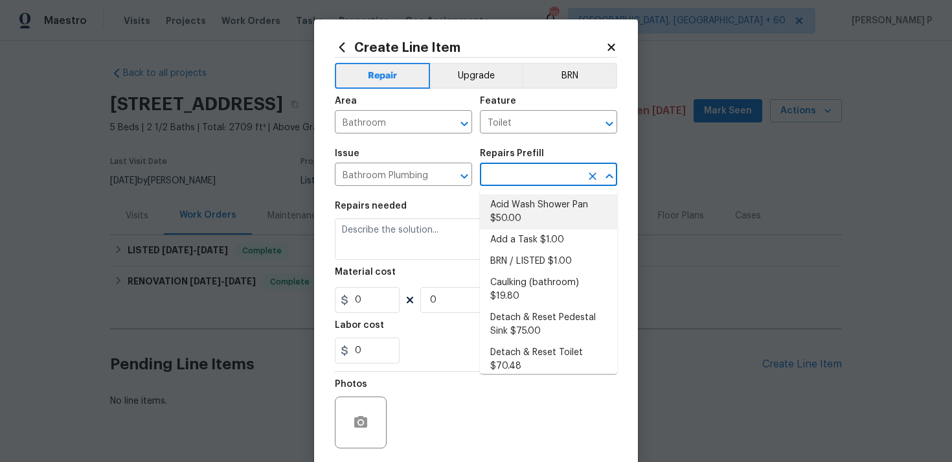
click at [508, 205] on li "Acid Wash Shower Pan $50.00" at bounding box center [548, 211] width 137 height 35
type input "Plumbing"
type input "Acid Wash Shower Pan $50.00"
type textarea "Prep and acid wash/deep clean the shower pan."
type input "50"
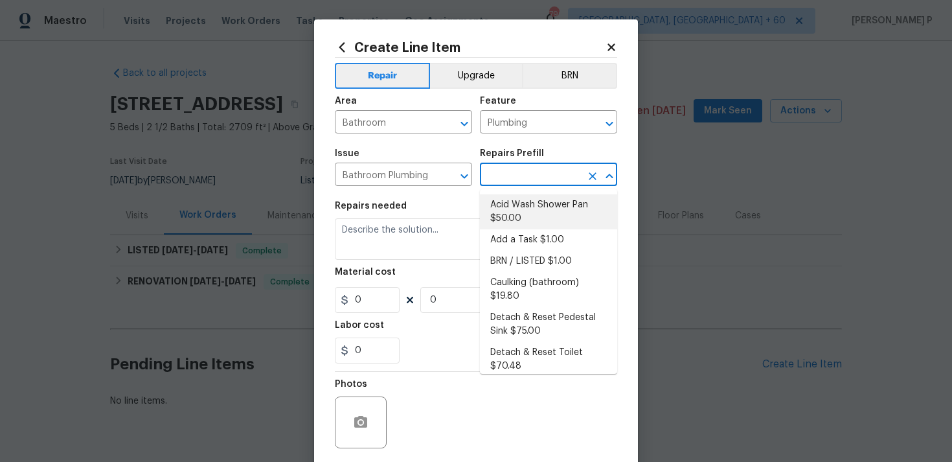
type input "1"
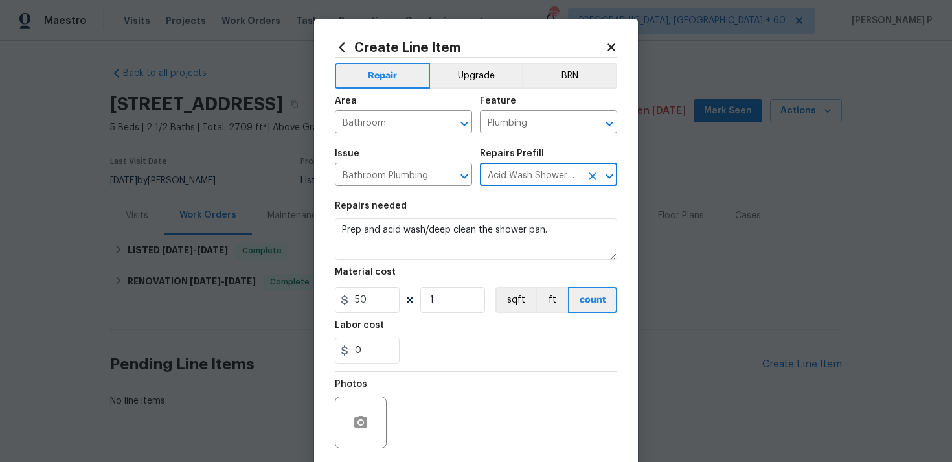
click at [519, 176] on input "Acid Wash Shower Pan $50.00" at bounding box center [530, 176] width 101 height 20
click at [607, 177] on icon "Open" at bounding box center [610, 176] width 16 height 16
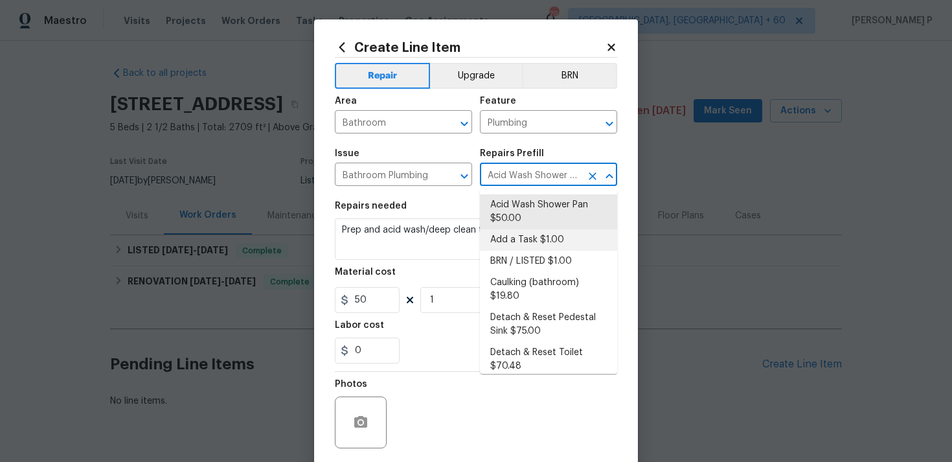
click at [525, 236] on li "Add a Task $1.00" at bounding box center [548, 239] width 137 height 21
type input "Add a Task $1.00"
type textarea "HPM to detail"
type input "1"
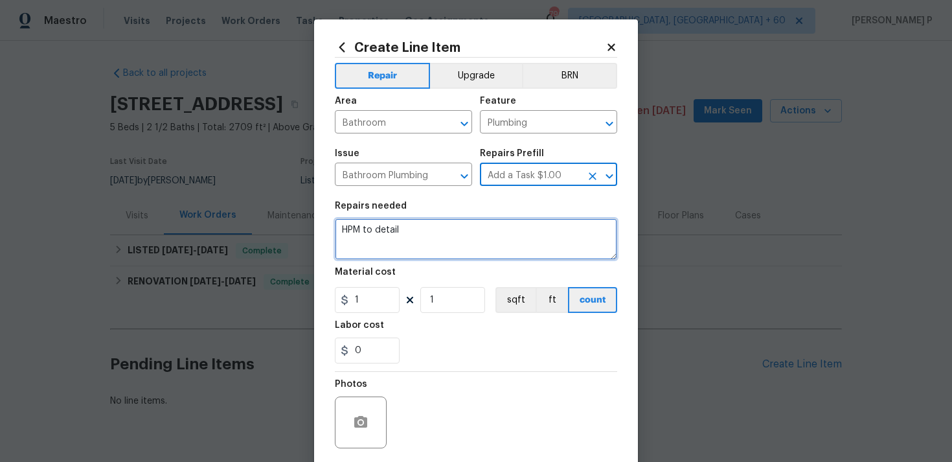
click at [459, 248] on textarea "HPM to detail" at bounding box center [476, 238] width 282 height 41
paste textarea "The downstairs bathroom toilet is not flushing. Check the angle stop, handle, f…"
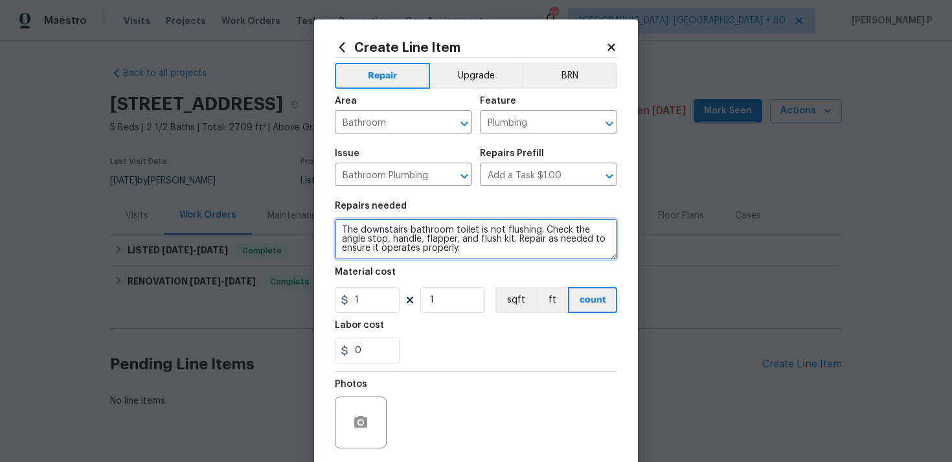
type textarea "The downstairs bathroom toilet is not flushing. Check the angle stop, handle, f…"
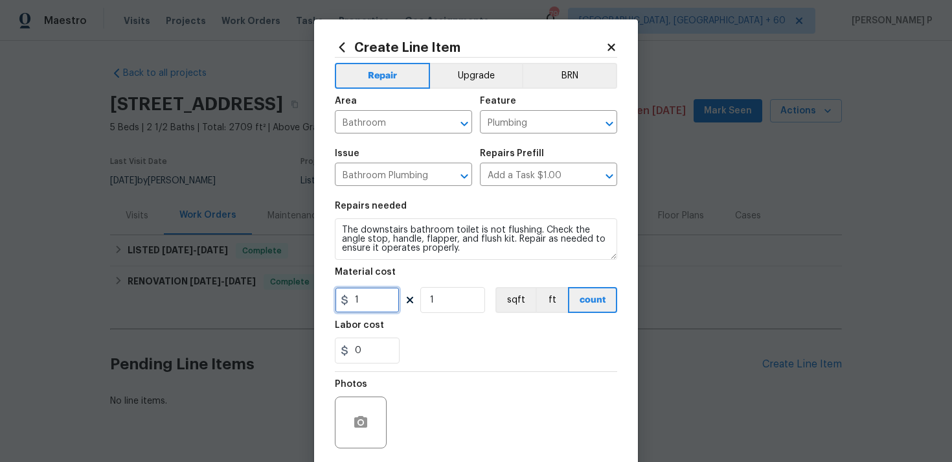
click at [381, 289] on input "1" at bounding box center [367, 300] width 65 height 26
type input "75"
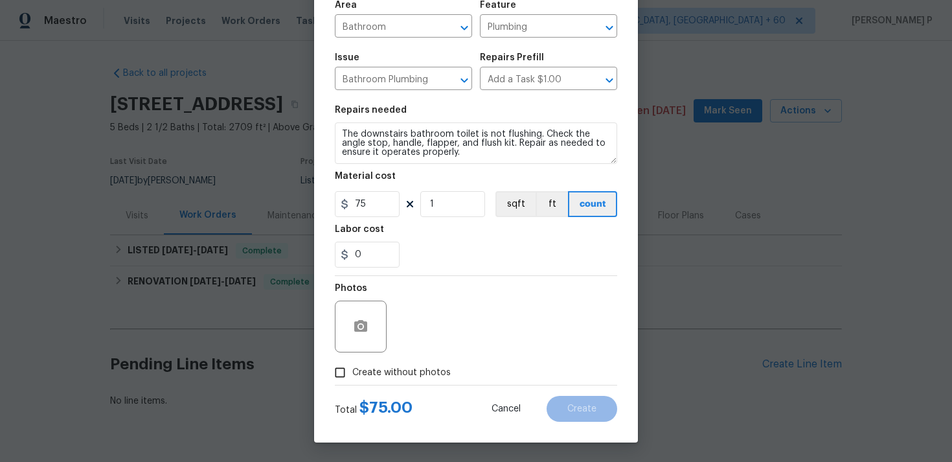
click at [387, 324] on div at bounding box center [362, 326] width 54 height 52
click at [356, 326] on icon "button" at bounding box center [360, 326] width 13 height 12
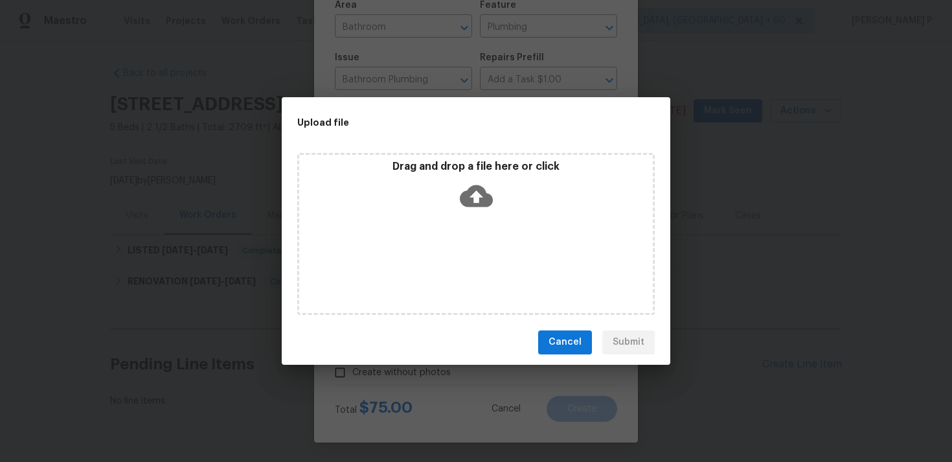
click at [481, 196] on icon at bounding box center [476, 196] width 33 height 22
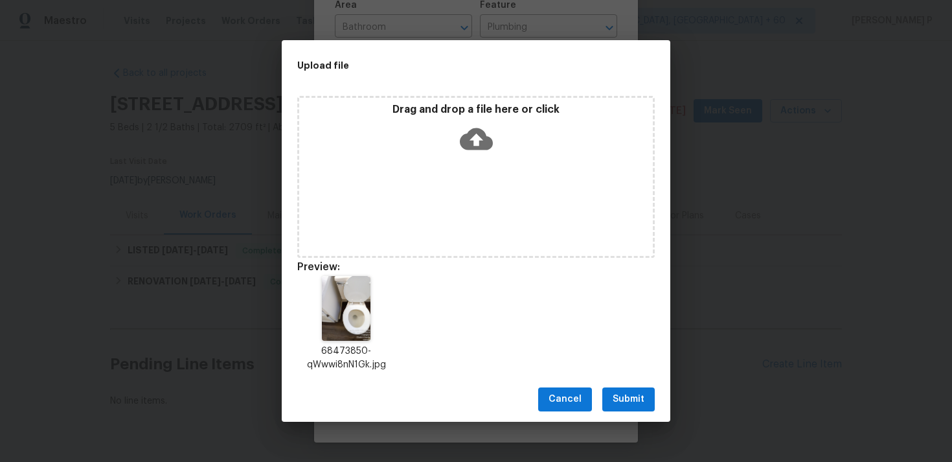
click at [630, 399] on span "Submit" at bounding box center [629, 399] width 32 height 16
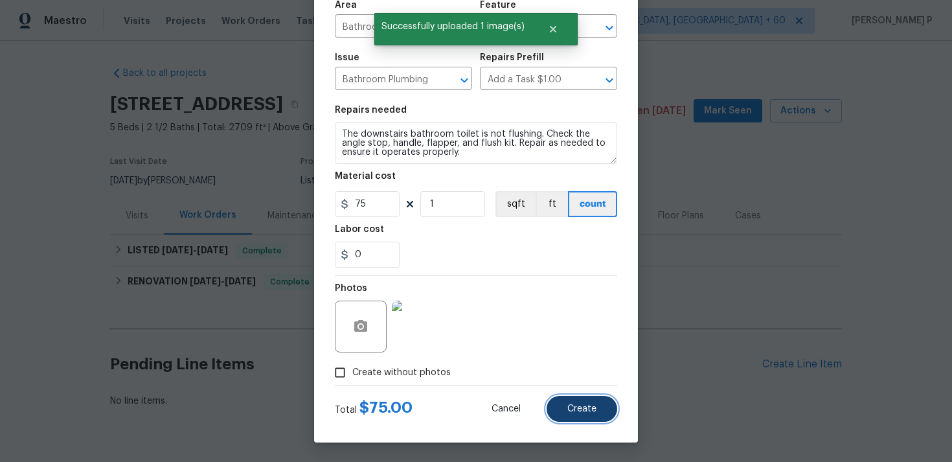
click at [576, 405] on span "Create" at bounding box center [581, 409] width 29 height 10
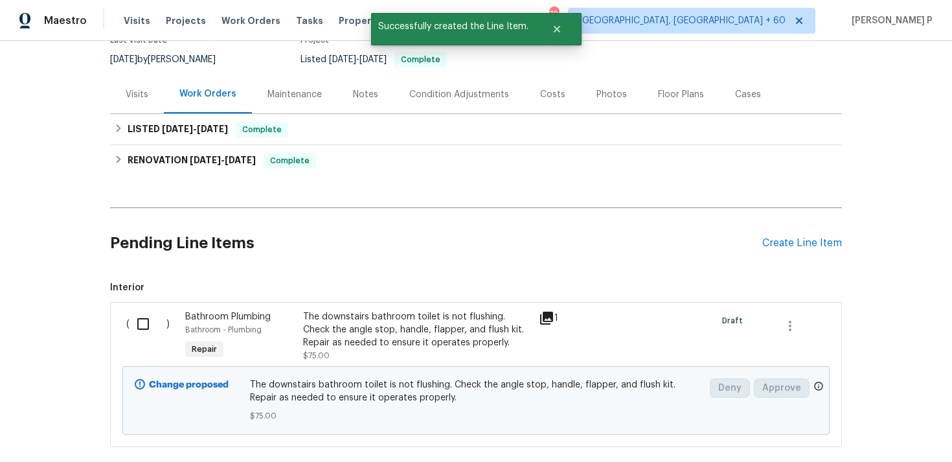
scroll to position [194, 0]
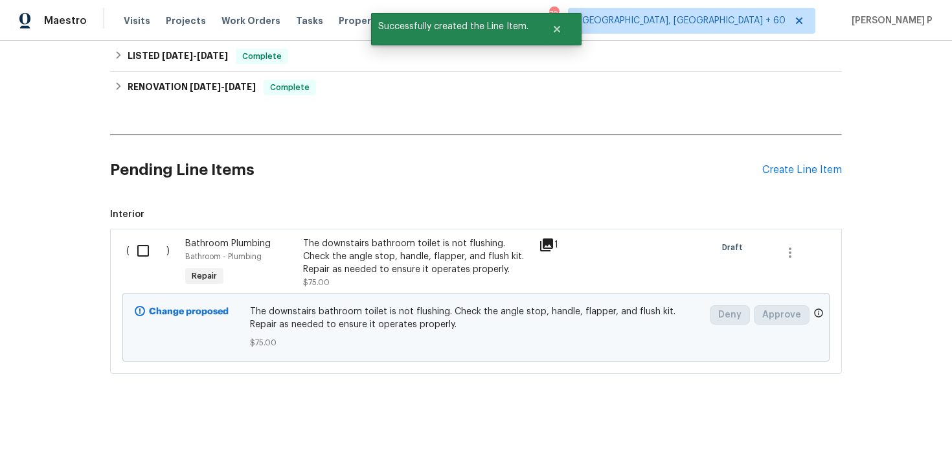
click at [136, 251] on input "checkbox" at bounding box center [148, 250] width 37 height 27
checkbox input "true"
click at [868, 418] on button "Create Work Order" at bounding box center [877, 430] width 107 height 24
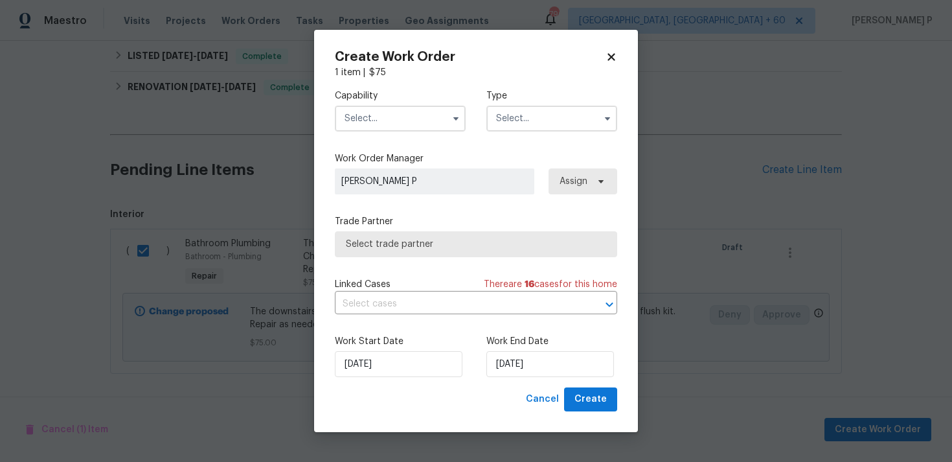
click at [531, 117] on input "text" at bounding box center [551, 119] width 131 height 26
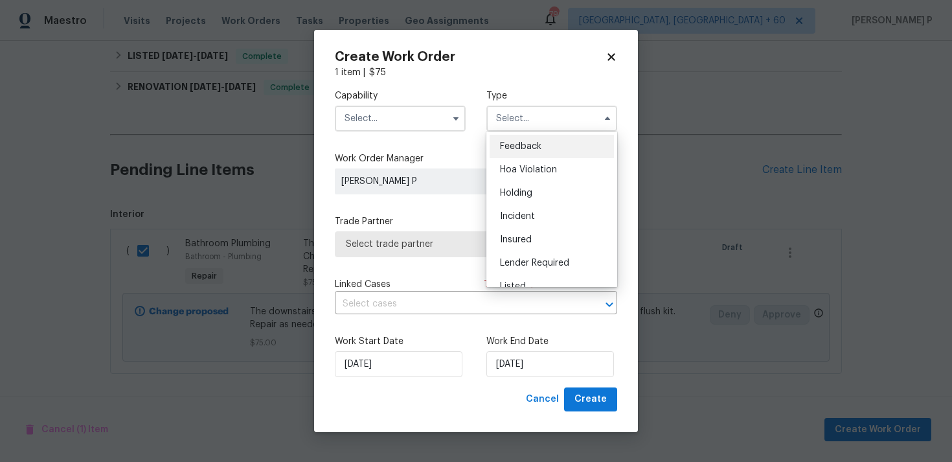
click at [530, 151] on div "Feedback" at bounding box center [552, 146] width 124 height 23
type input "Feedback"
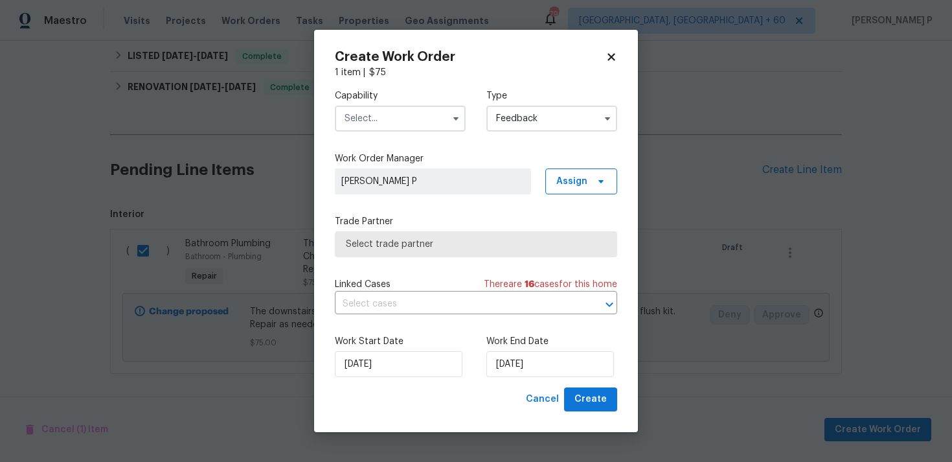
click at [370, 122] on input "text" at bounding box center [400, 119] width 131 height 26
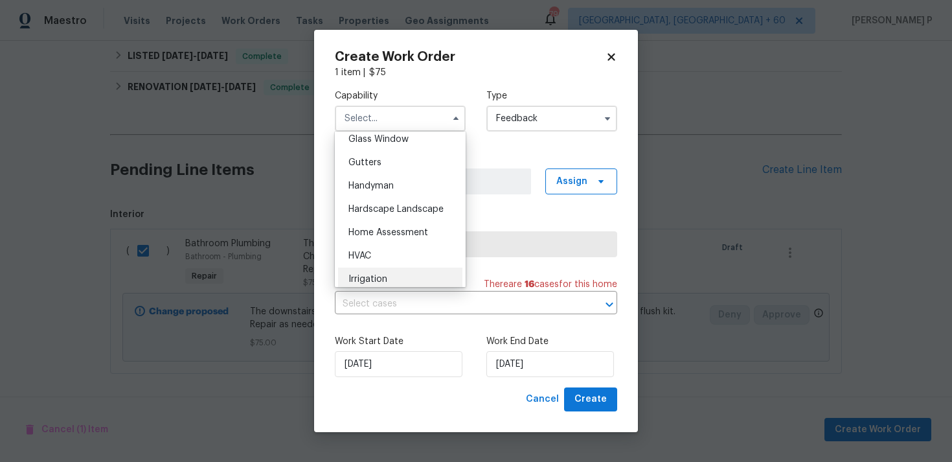
scroll to position [640, 0]
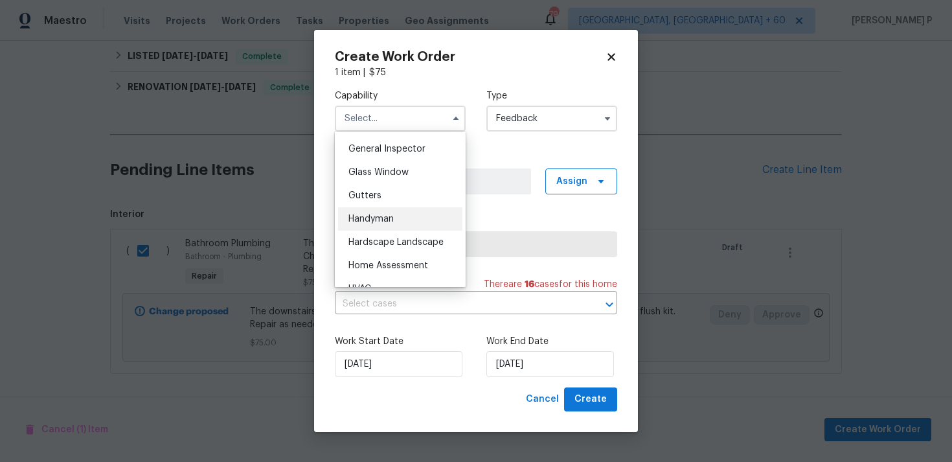
click at [385, 214] on span "Handyman" at bounding box center [370, 218] width 45 height 9
type input "Handyman"
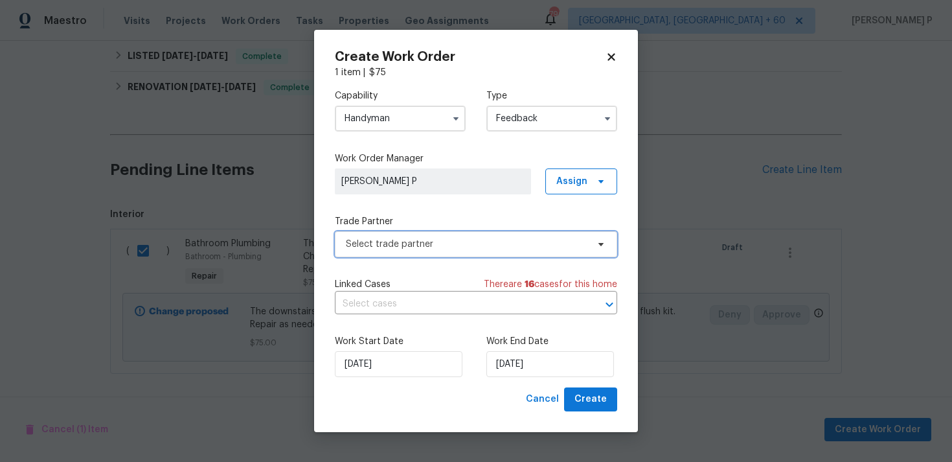
click at [408, 243] on span "Select trade partner" at bounding box center [467, 244] width 242 height 13
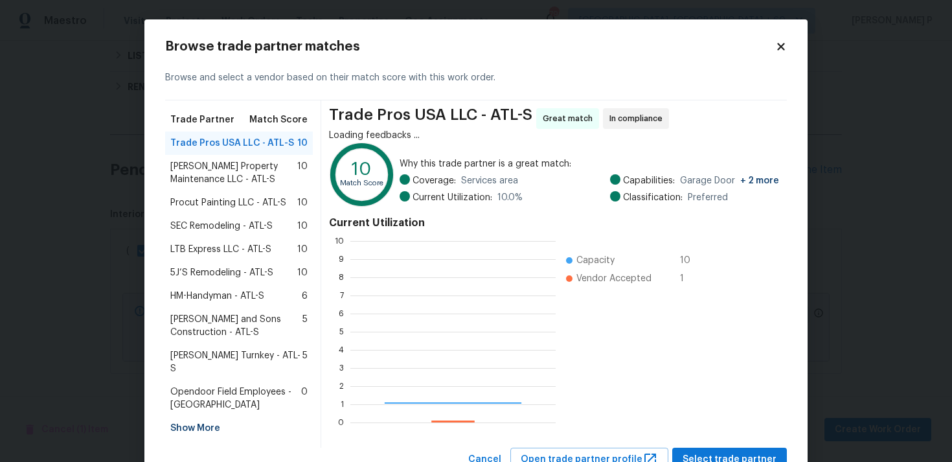
scroll to position [181, 205]
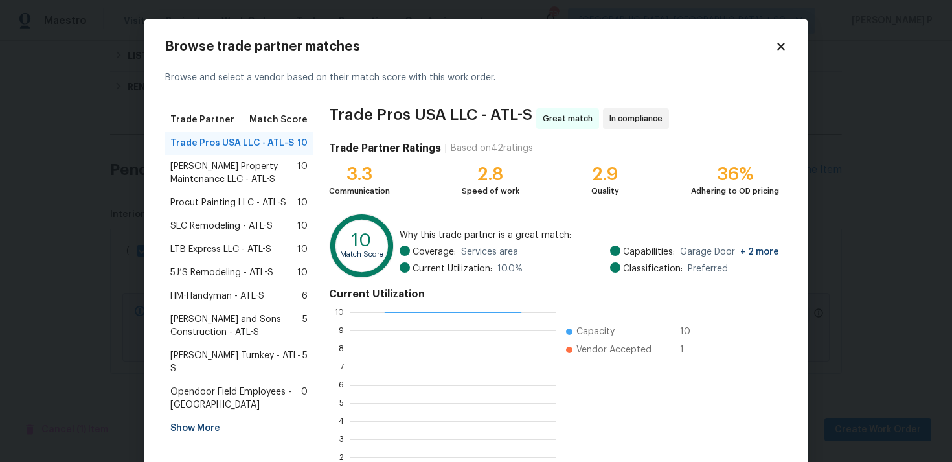
click at [212, 157] on div "Glen Property Maintenance LLC - ATL-S 10" at bounding box center [239, 173] width 148 height 36
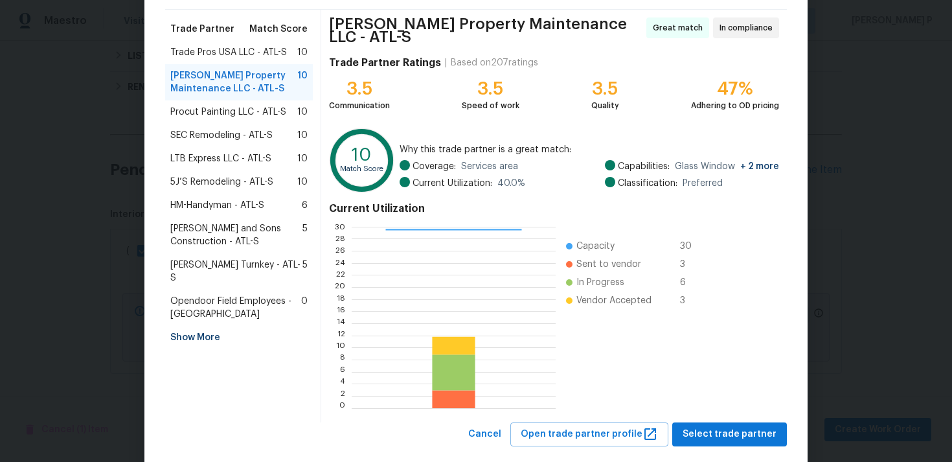
scroll to position [109, 0]
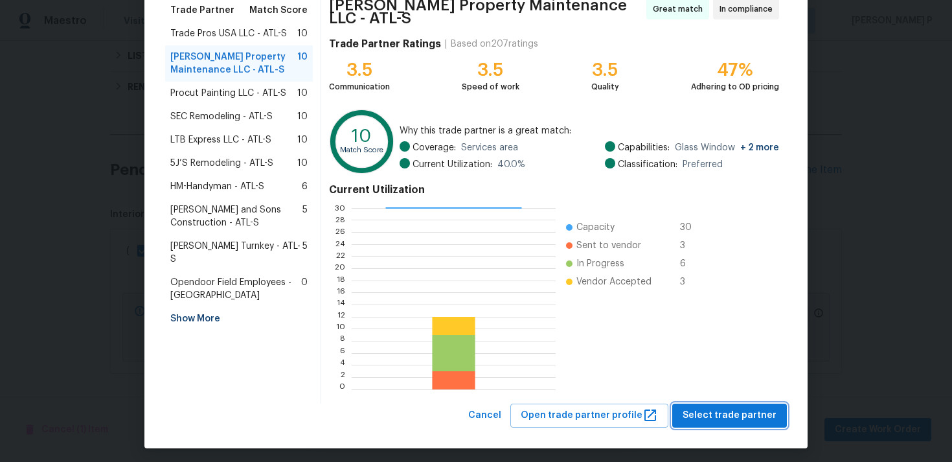
click at [722, 412] on span "Select trade partner" at bounding box center [729, 415] width 94 height 16
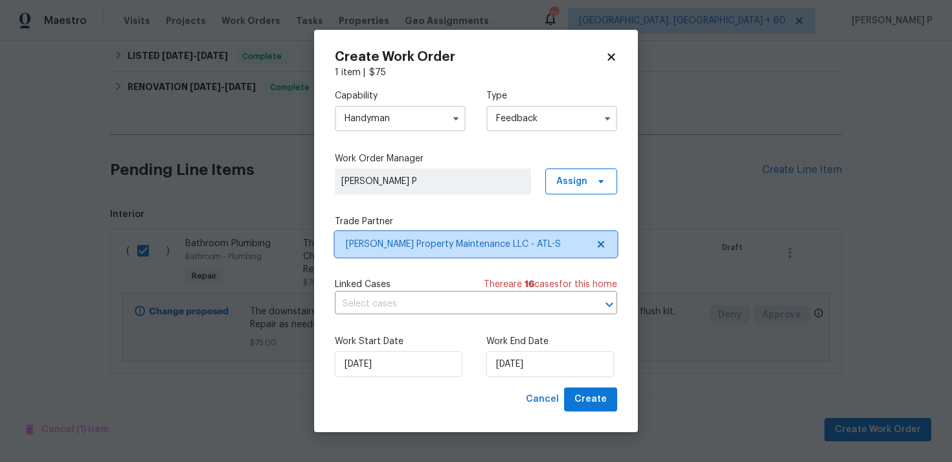
scroll to position [0, 0]
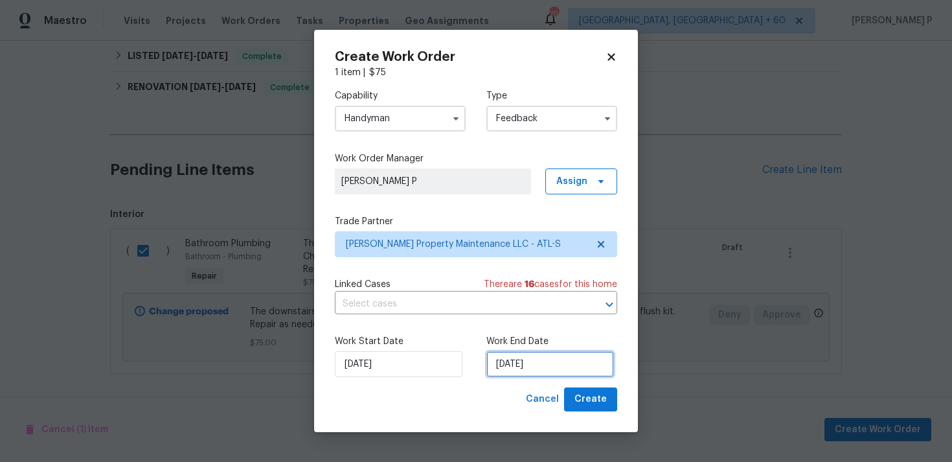
click at [510, 366] on input "[DATE]" at bounding box center [550, 364] width 128 height 26
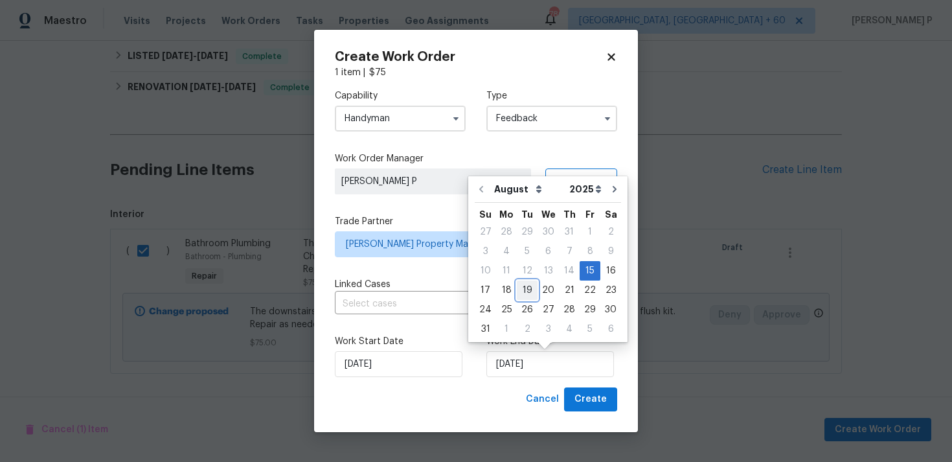
click at [529, 289] on div "19" at bounding box center [527, 290] width 21 height 18
type input "[DATE]"
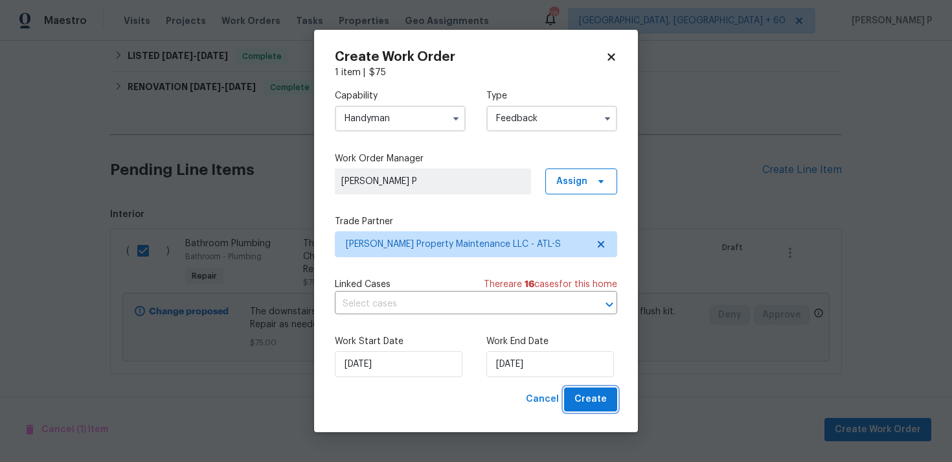
click at [609, 402] on button "Create" at bounding box center [590, 399] width 53 height 24
checkbox input "false"
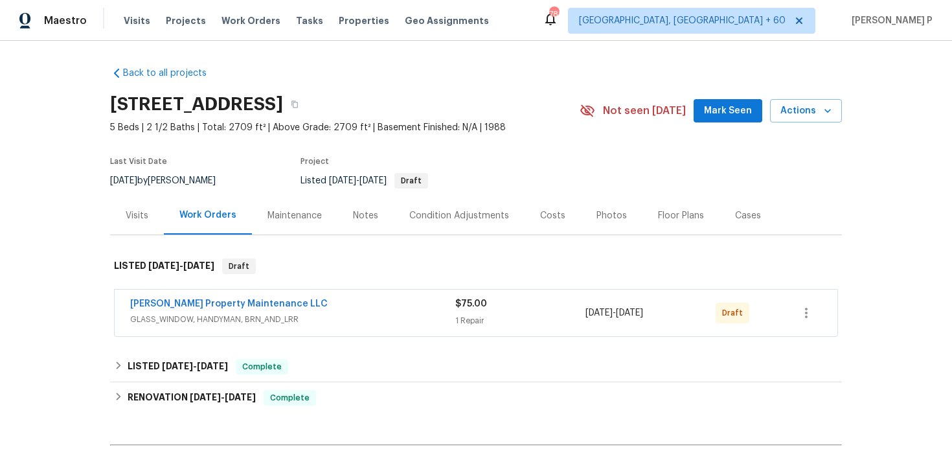
click at [196, 311] on div "[PERSON_NAME] Property Maintenance LLC" at bounding box center [292, 305] width 325 height 16
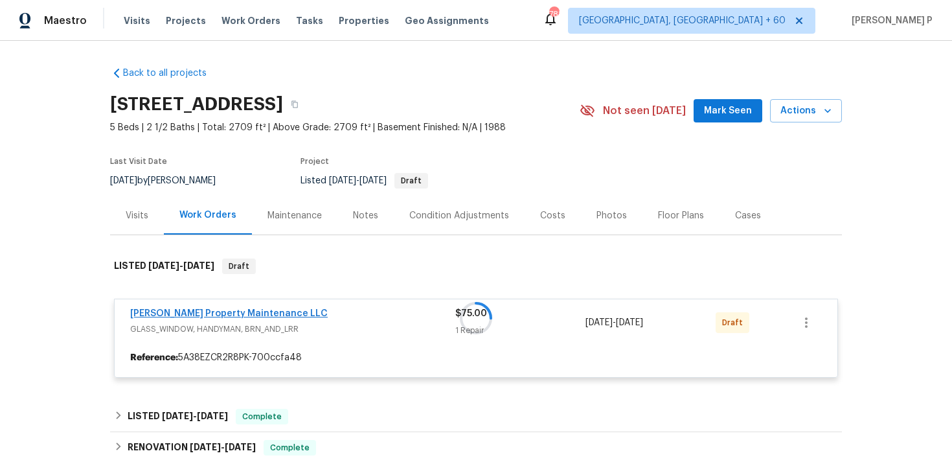
click at [208, 315] on div at bounding box center [476, 317] width 732 height 145
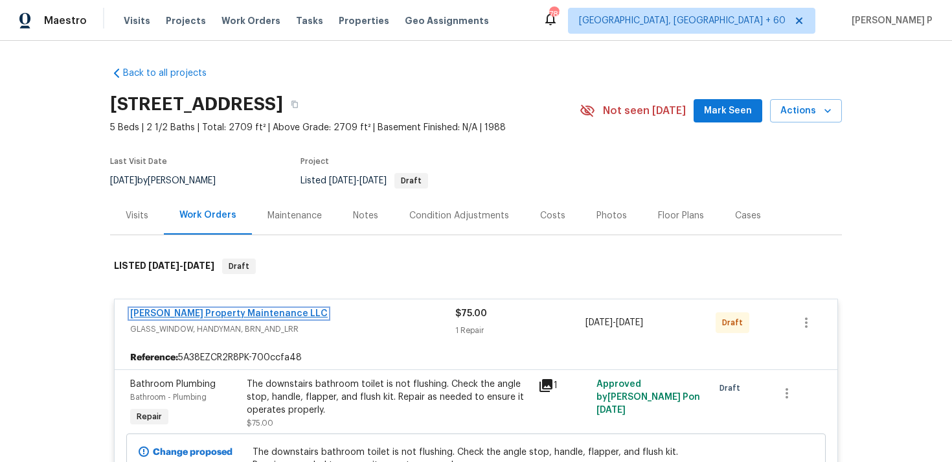
click at [208, 315] on link "[PERSON_NAME] Property Maintenance LLC" at bounding box center [228, 313] width 197 height 9
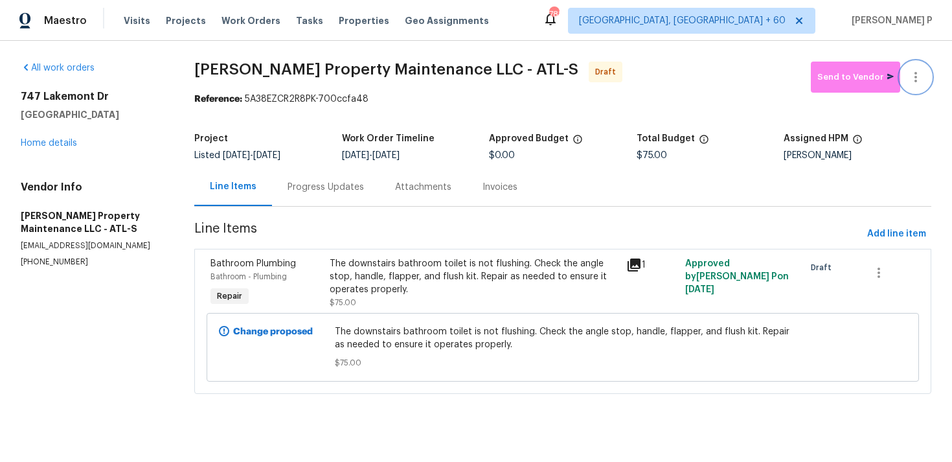
click at [921, 73] on icon "button" at bounding box center [916, 77] width 16 height 16
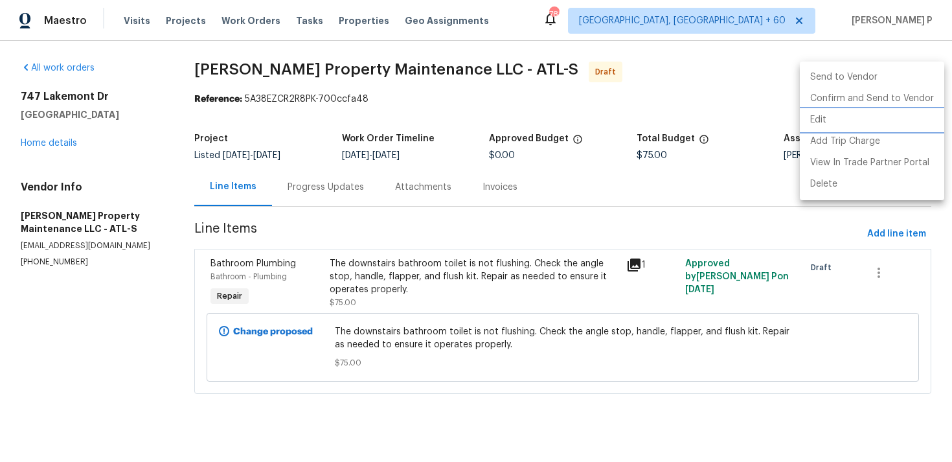
click at [841, 116] on li "Edit" at bounding box center [872, 119] width 144 height 21
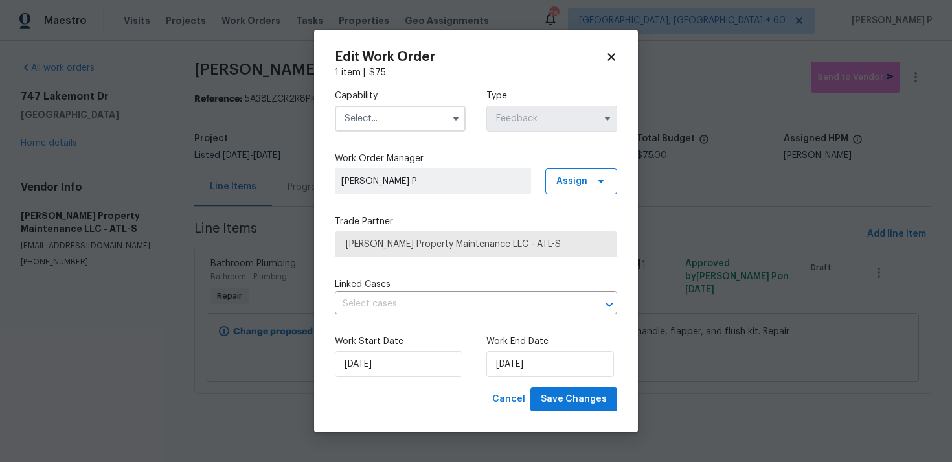
click at [386, 118] on input "text" at bounding box center [400, 119] width 131 height 26
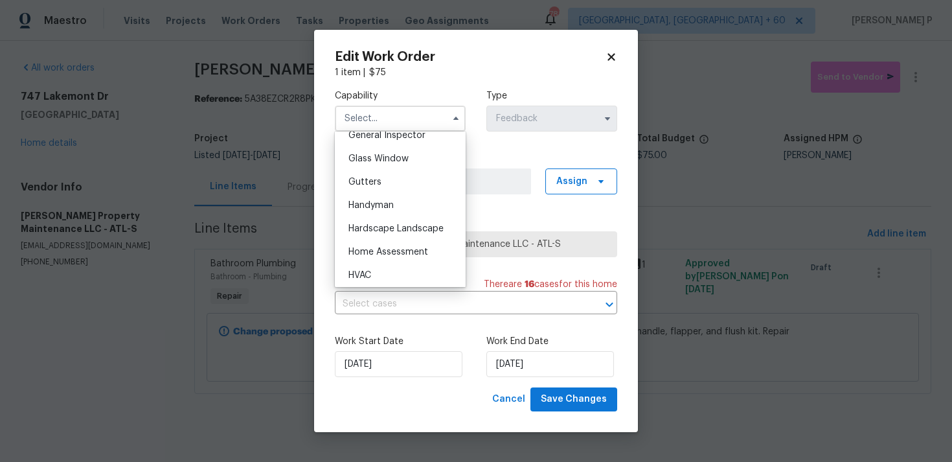
scroll to position [658, 0]
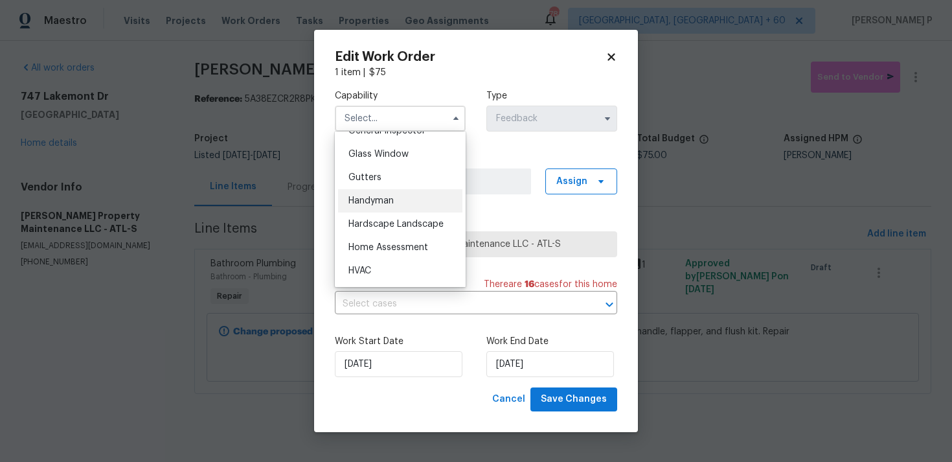
click at [379, 199] on span "Handyman" at bounding box center [370, 200] width 45 height 9
type input "Handyman"
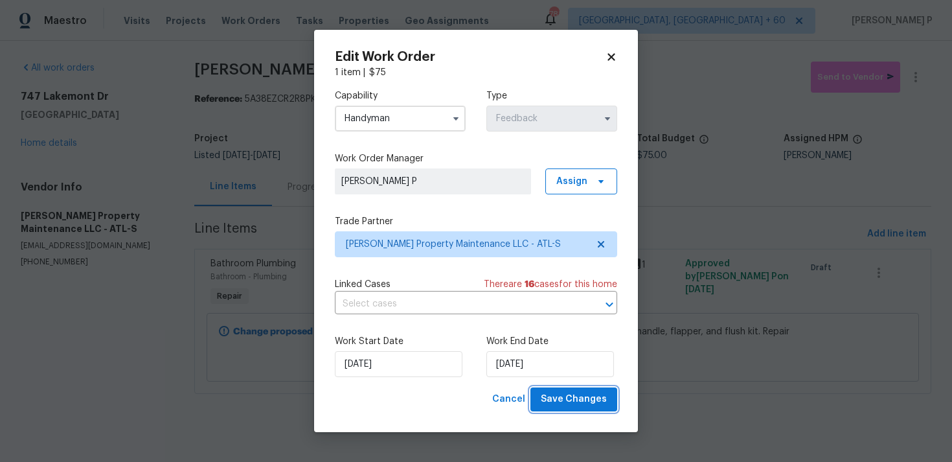
click at [569, 401] on span "Save Changes" at bounding box center [574, 399] width 66 height 16
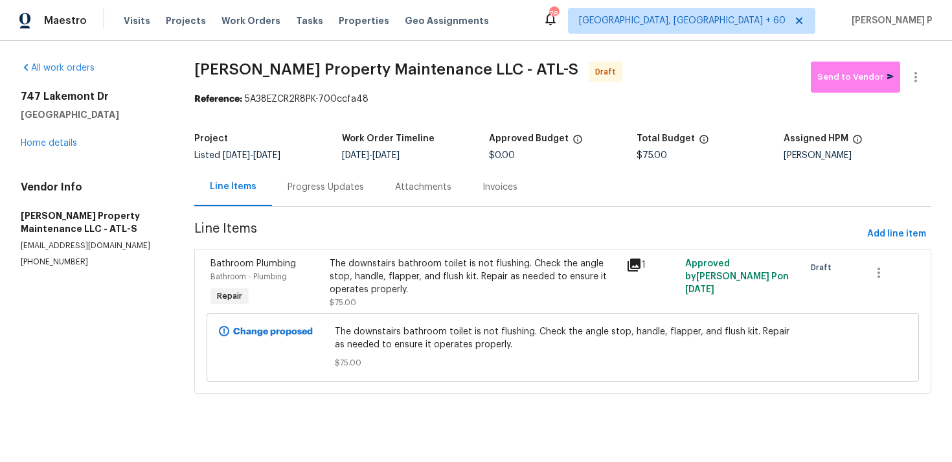
click at [331, 167] on div "Project Listed 8/15/2025 - 8/19/2025 Work Order Timeline 8/15/2025 - 8/19/2025 …" at bounding box center [562, 146] width 737 height 41
click at [333, 196] on div "Progress Updates" at bounding box center [325, 187] width 107 height 38
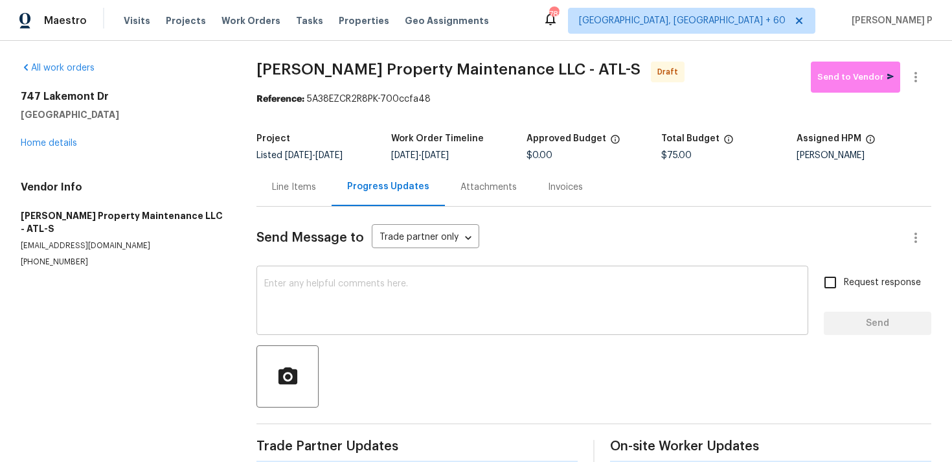
click at [333, 328] on div "x ​" at bounding box center [532, 302] width 552 height 66
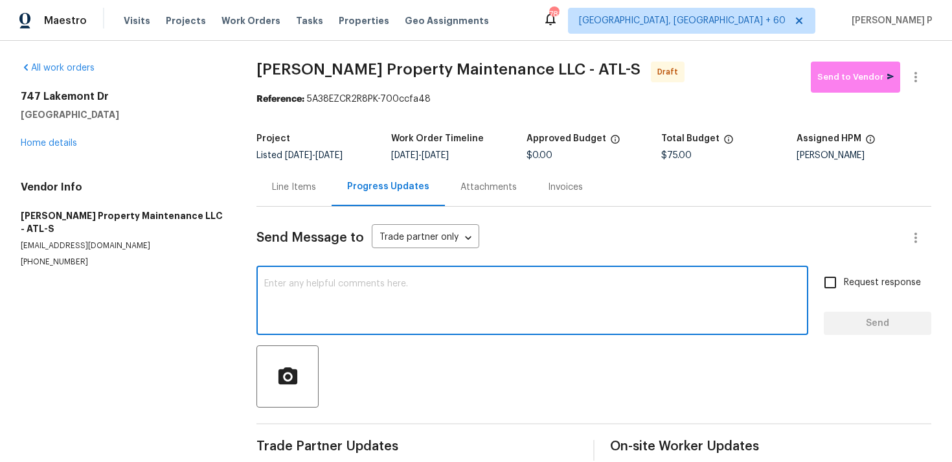
paste textarea "Hi, this is Ramyasri with Opendoor. I’m confirming you received the WO for the …"
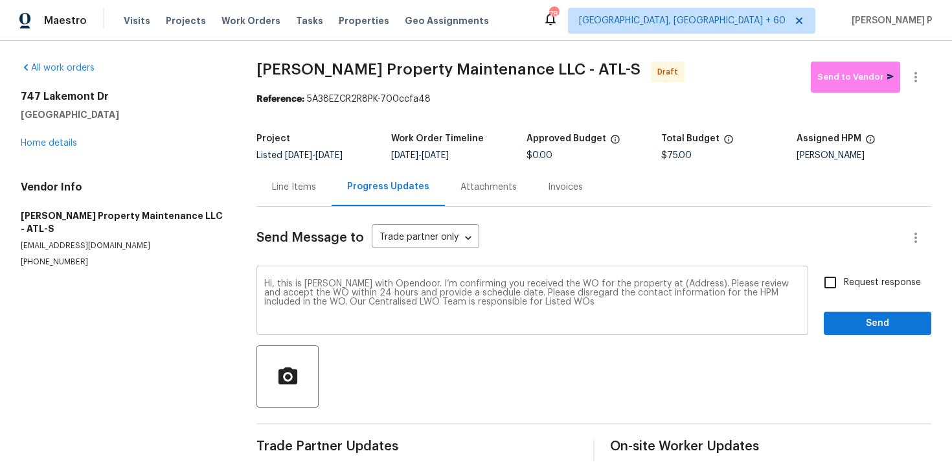
click at [651, 278] on div "Hi, this is Ramyasri with Opendoor. I’m confirming you received the WO for the …" at bounding box center [532, 302] width 552 height 66
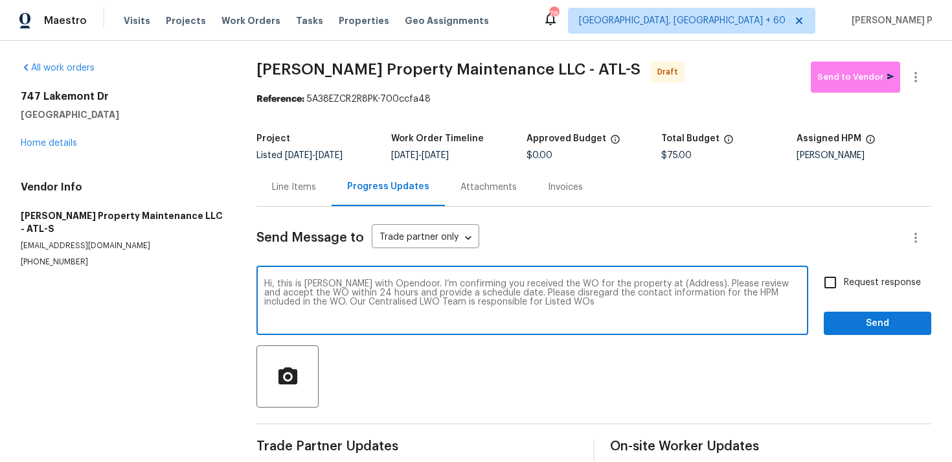
drag, startPoint x: 648, startPoint y: 288, endPoint x: 675, endPoint y: 286, distance: 26.7
click at [675, 286] on textarea "Hi, this is Ramyasri with Opendoor. I’m confirming you received the WO for the …" at bounding box center [532, 301] width 536 height 45
click at [655, 286] on textarea "Hi, this is Ramyasri with Opendoor. I’m confirming you received the WO for the …" at bounding box center [532, 301] width 536 height 45
drag, startPoint x: 647, startPoint y: 284, endPoint x: 686, endPoint y: 284, distance: 39.5
click at [686, 284] on textarea "Hi, this is Ramyasri with Opendoor. I’m confirming you received the WO for the …" at bounding box center [532, 301] width 536 height 45
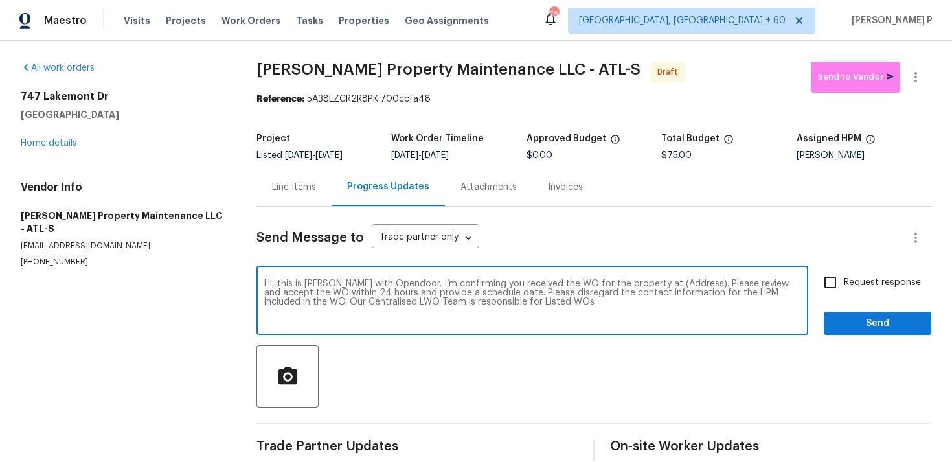
click at [664, 284] on textarea "Hi, this is Ramyasri with Opendoor. I’m confirming you received the WO for the …" at bounding box center [532, 301] width 536 height 45
drag, startPoint x: 649, startPoint y: 283, endPoint x: 689, endPoint y: 282, distance: 39.5
click at [689, 282] on textarea "Hi, this is Ramyasri with Opendoor. I’m confirming you received the WO for the …" at bounding box center [532, 301] width 536 height 45
paste textarea "747 Lakemont Dr, Hampton, GA 30228"
type textarea "Hi, this is Ramyasri with Opendoor. I’m confirming you received the WO for the …"
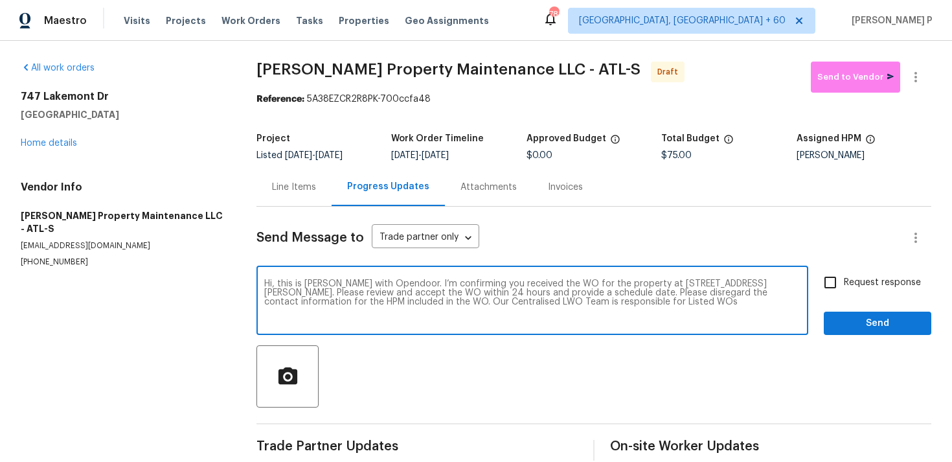
click at [843, 279] on input "Request response" at bounding box center [830, 282] width 27 height 27
checkbox input "true"
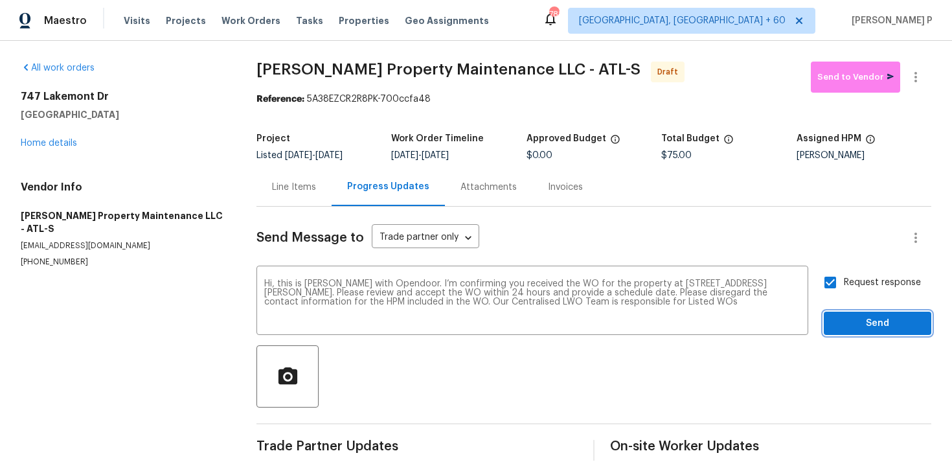
click at [853, 334] on button "Send" at bounding box center [877, 323] width 107 height 24
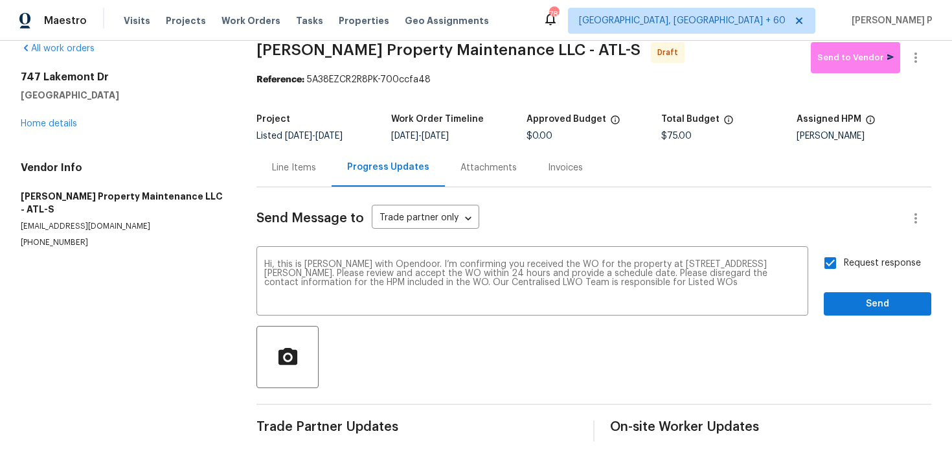
click at [865, 317] on div "Send Message to Trade partner only Trade partner only ​ Hi, this is Ramyasri wi…" at bounding box center [593, 314] width 675 height 254
click at [866, 303] on span "Send" at bounding box center [877, 304] width 87 height 16
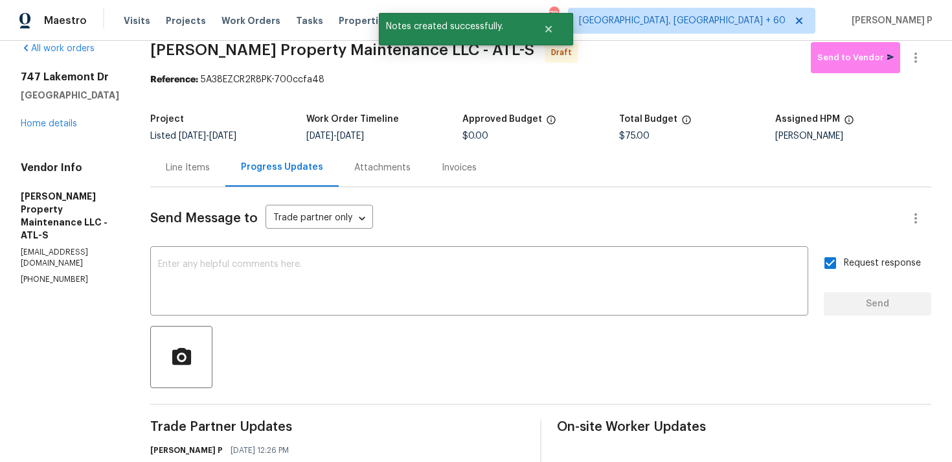
click at [558, 391] on div "Send Message to Trade partner only Trade partner only ​ x ​ Request response Se…" at bounding box center [540, 365] width 781 height 356
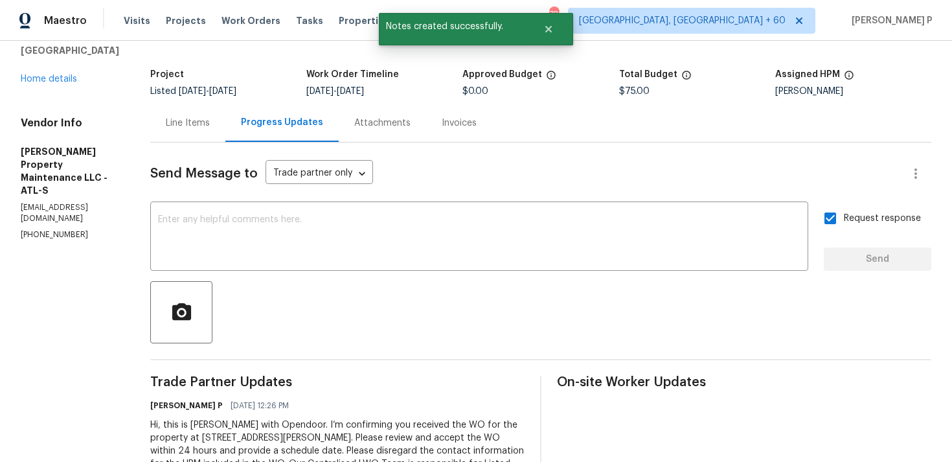
scroll to position [0, 0]
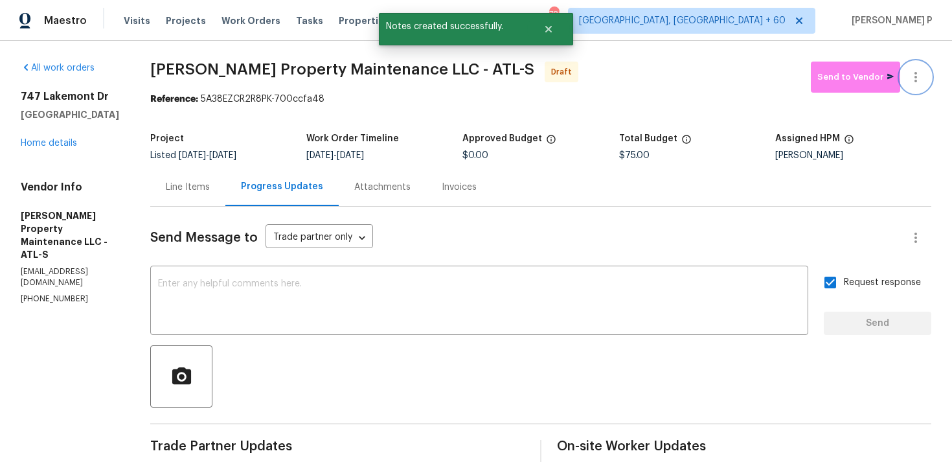
click at [919, 84] on icon "button" at bounding box center [916, 77] width 16 height 16
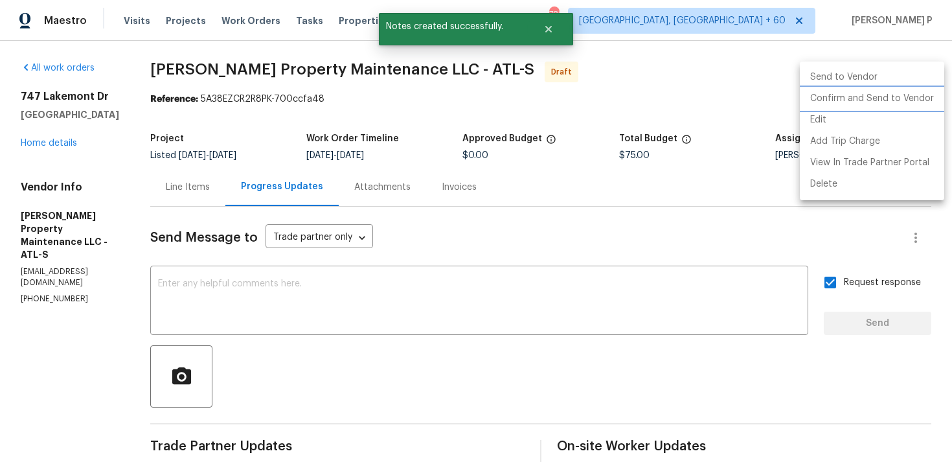
click at [890, 102] on li "Confirm and Send to Vendor" at bounding box center [872, 98] width 144 height 21
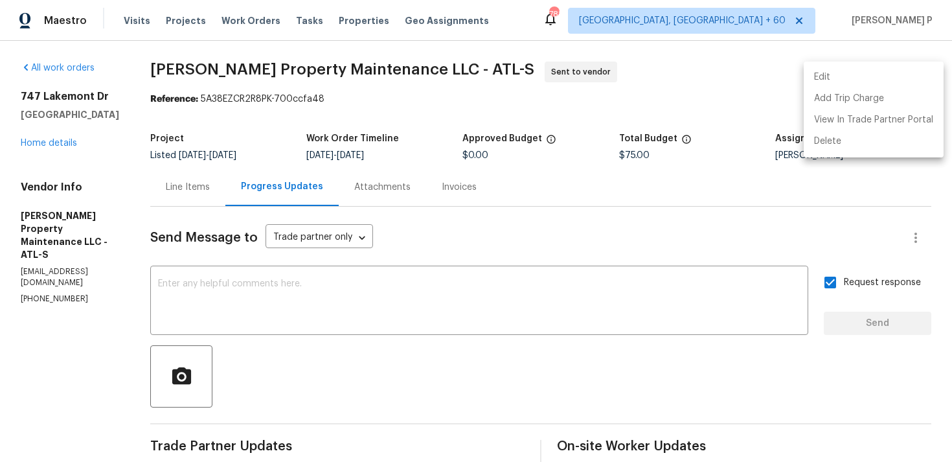
click at [478, 284] on div at bounding box center [476, 231] width 952 height 462
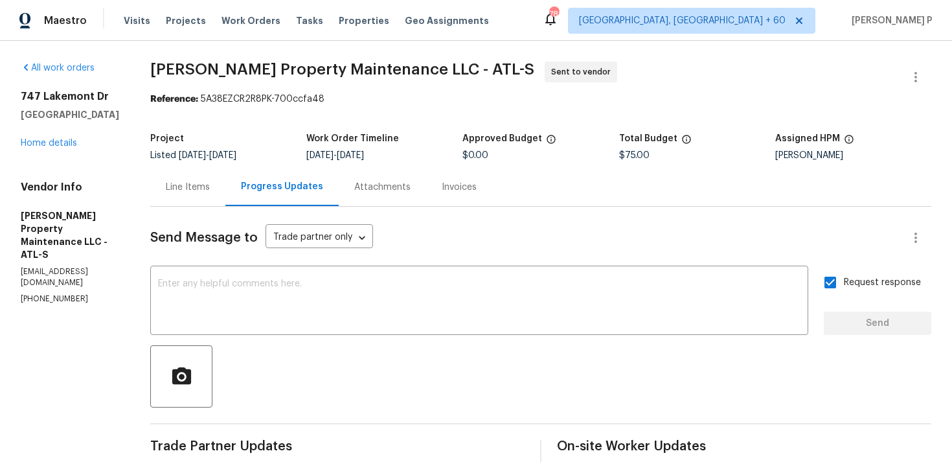
click at [284, 148] on div "Project" at bounding box center [228, 142] width 156 height 17
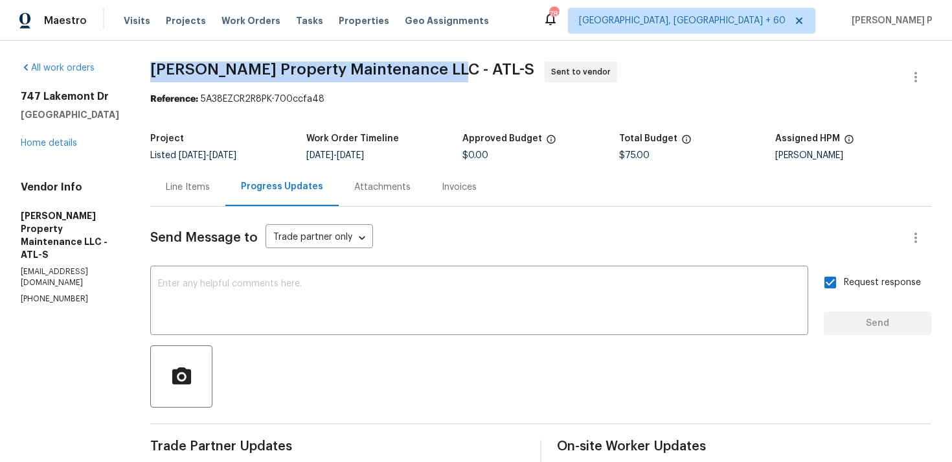
drag, startPoint x: 160, startPoint y: 68, endPoint x: 447, endPoint y: 68, distance: 286.9
click at [447, 68] on span "Glen Property Maintenance LLC - ATL-S Sent to vendor" at bounding box center [525, 77] width 750 height 31
copy span "Glen Property Maintenance LLC - ATL-S"
click at [273, 107] on section "Glen Property Maintenance LLC - ATL-S Sent to vendor Reference: 5A38EZCR2R8PK-7…" at bounding box center [540, 312] width 781 height 501
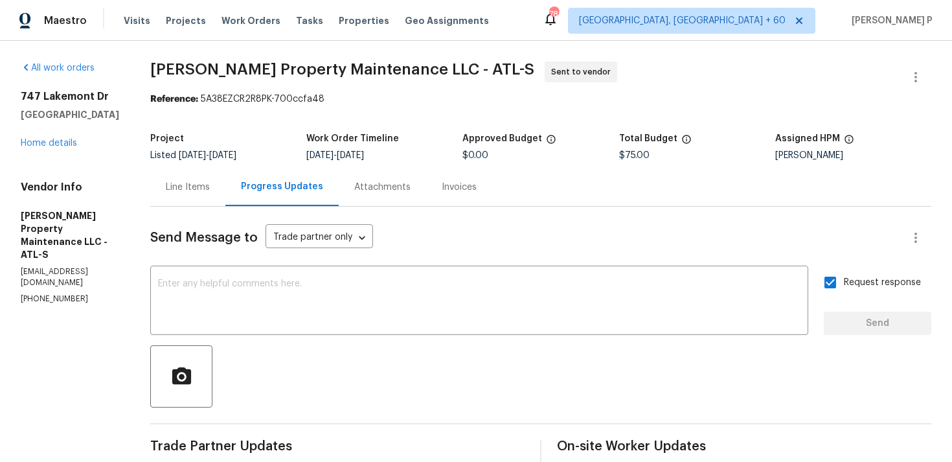
click at [236, 100] on div "Reference: 5A38EZCR2R8PK-700ccfa48" at bounding box center [540, 99] width 781 height 13
drag, startPoint x: 207, startPoint y: 98, endPoint x: 414, endPoint y: 92, distance: 207.3
click at [412, 92] on section "Glen Property Maintenance LLC - ATL-S Sent to vendor Reference: 5A38EZCR2R8PK-7…" at bounding box center [540, 312] width 781 height 501
copy section "Reference:"
click at [249, 94] on div "Reference: 5A38EZCR2R8PK-700ccfa48" at bounding box center [540, 99] width 781 height 13
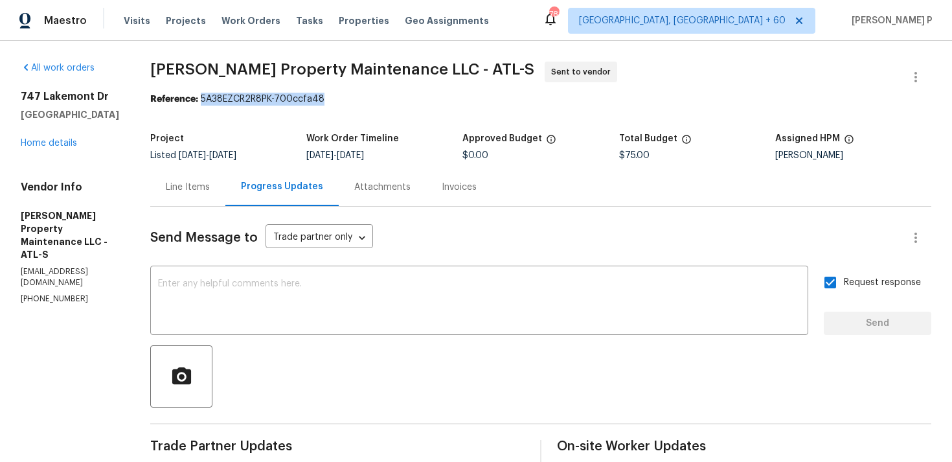
drag, startPoint x: 207, startPoint y: 99, endPoint x: 388, endPoint y: 99, distance: 180.7
click at [388, 99] on div "Reference: 5A38EZCR2R8PK-700ccfa48" at bounding box center [540, 99] width 781 height 13
copy div "5A38EZCR2R8PK-700ccfa48"
click at [192, 181] on div "Line Items" at bounding box center [188, 187] width 44 height 13
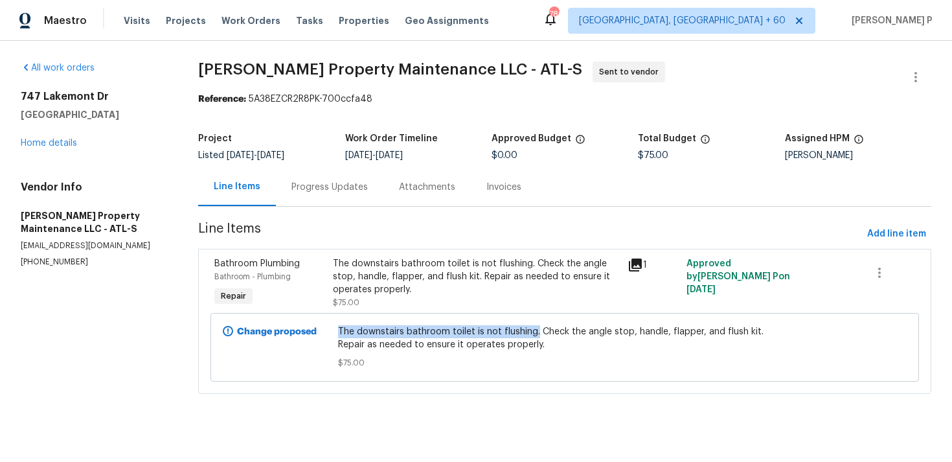
drag, startPoint x: 342, startPoint y: 333, endPoint x: 538, endPoint y: 335, distance: 196.2
click at [538, 335] on span "The downstairs bathroom toilet is not flushing. Check the angle stop, handle, f…" at bounding box center [564, 338] width 453 height 26
copy span "The downstairs bathroom toilet is not flushing."
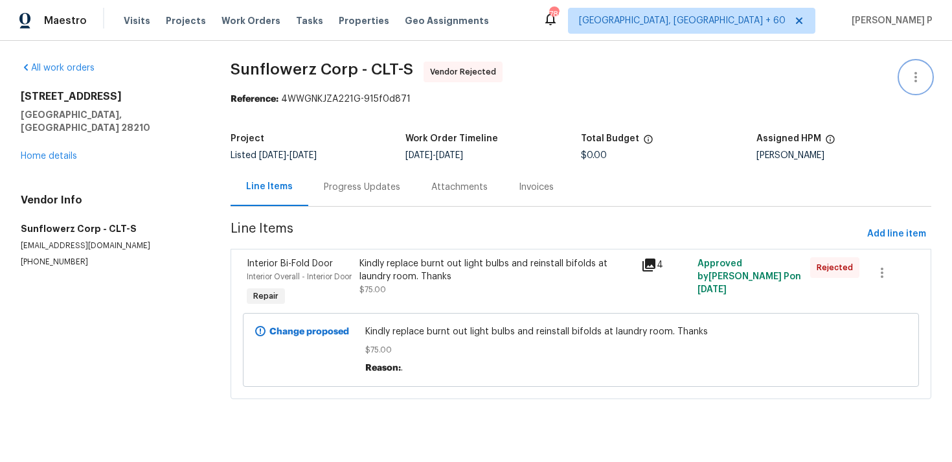
click at [912, 73] on icon "button" at bounding box center [916, 77] width 16 height 16
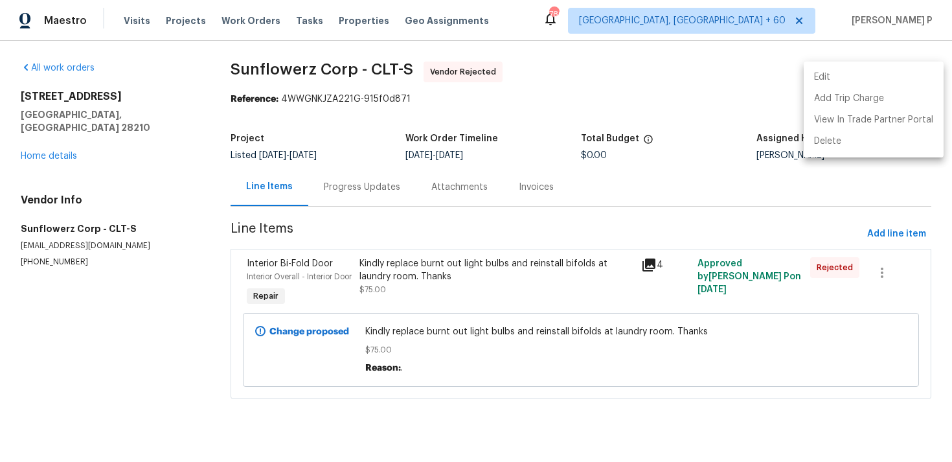
click at [866, 82] on li "Edit" at bounding box center [874, 77] width 140 height 21
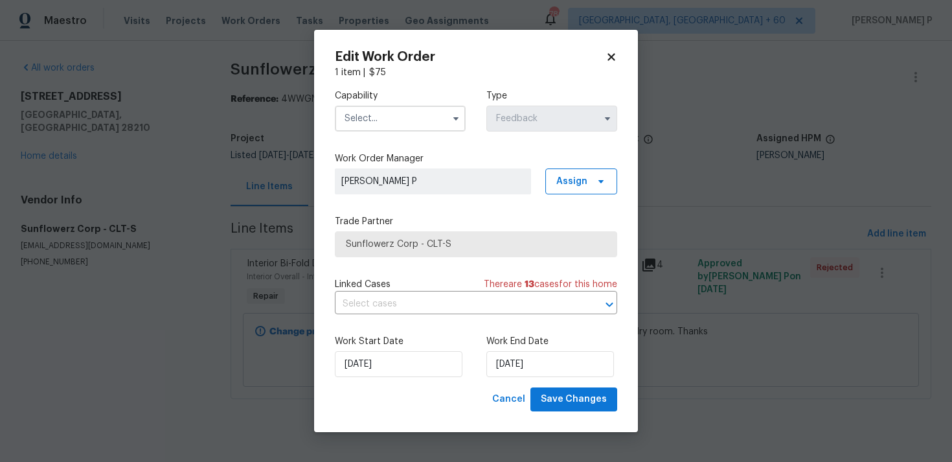
click at [401, 124] on input "text" at bounding box center [400, 119] width 131 height 26
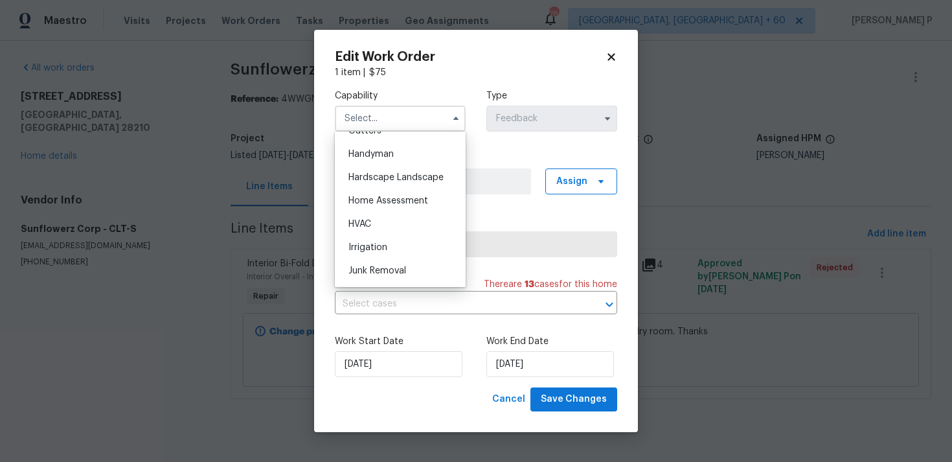
scroll to position [651, 0]
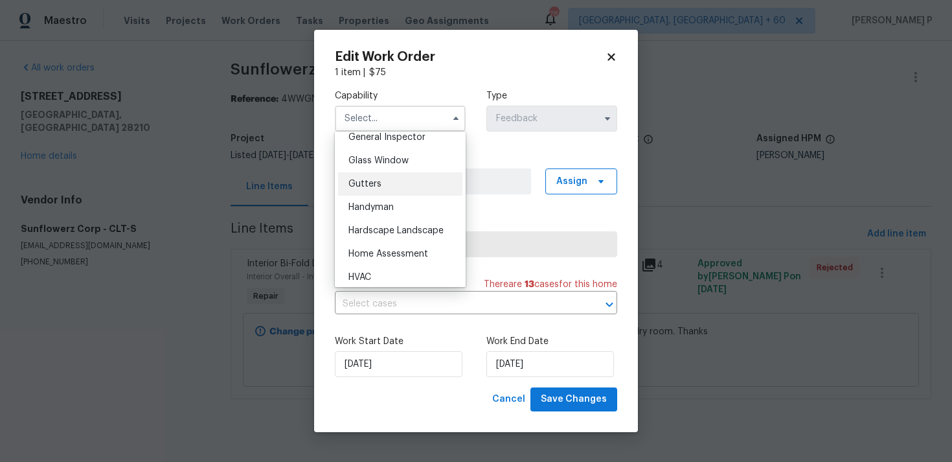
click at [383, 193] on div "Gutters" at bounding box center [400, 183] width 124 height 23
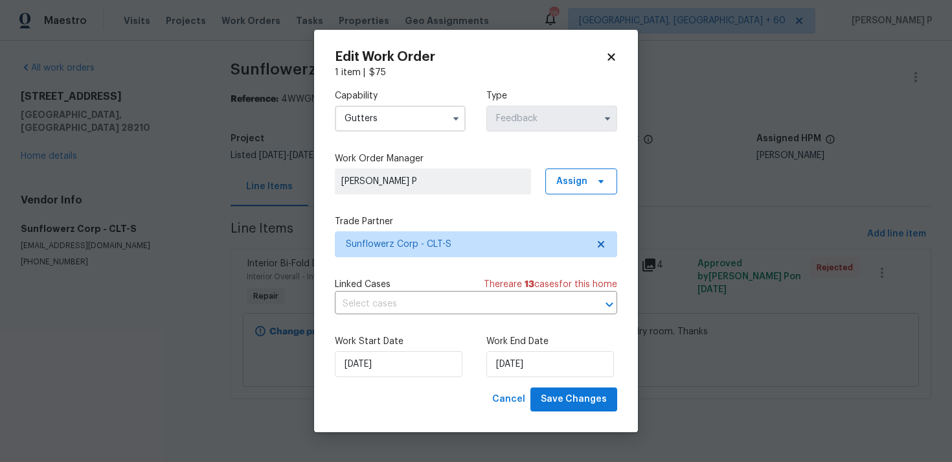
click at [399, 116] on input "Gutters" at bounding box center [400, 119] width 131 height 26
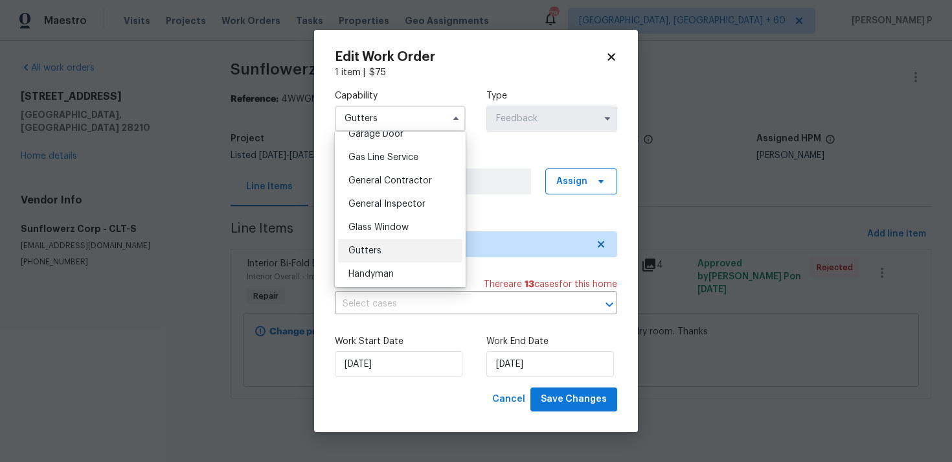
scroll to position [587, 0]
click at [389, 175] on span "General Contractor" at bounding box center [390, 178] width 84 height 9
type input "General Contractor"
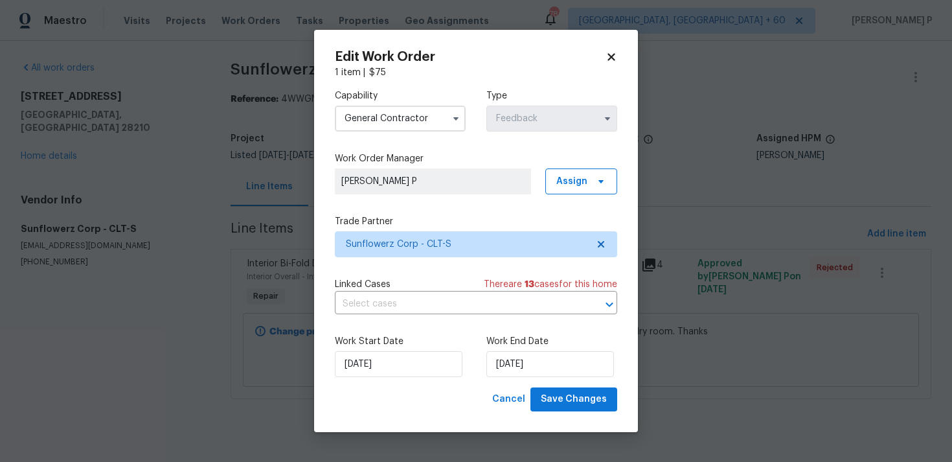
click at [414, 259] on div "Capability General Contractor Type Feedback Work Order Manager Ramyasri P Assig…" at bounding box center [476, 233] width 282 height 308
click at [416, 246] on span "Sunflowerz Corp - CLT-S" at bounding box center [467, 244] width 242 height 13
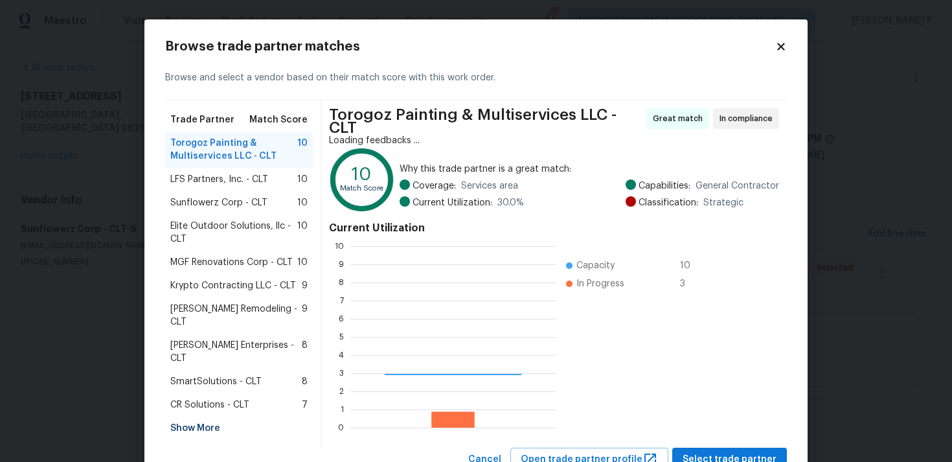
scroll to position [181, 205]
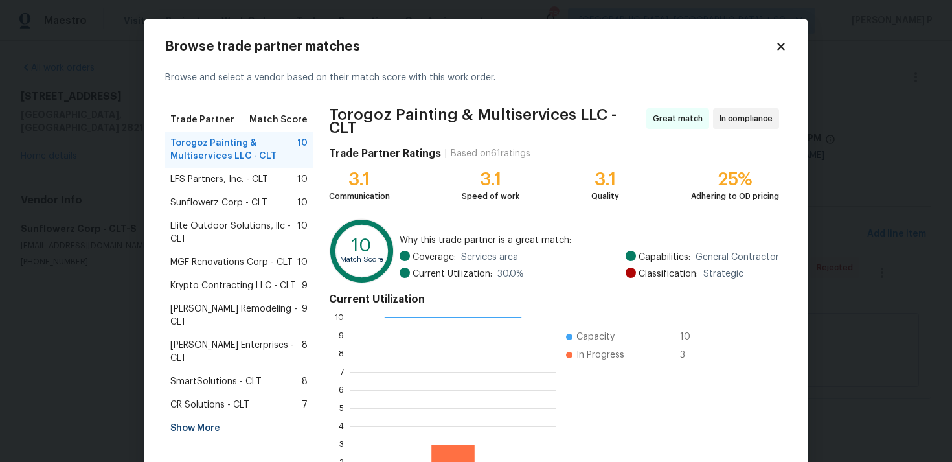
click at [183, 416] on div "Show More" at bounding box center [239, 427] width 148 height 23
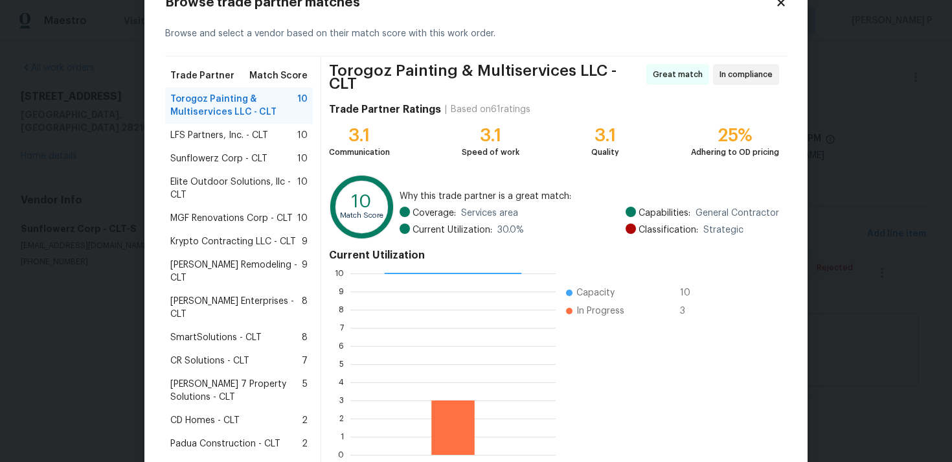
scroll to position [109, 0]
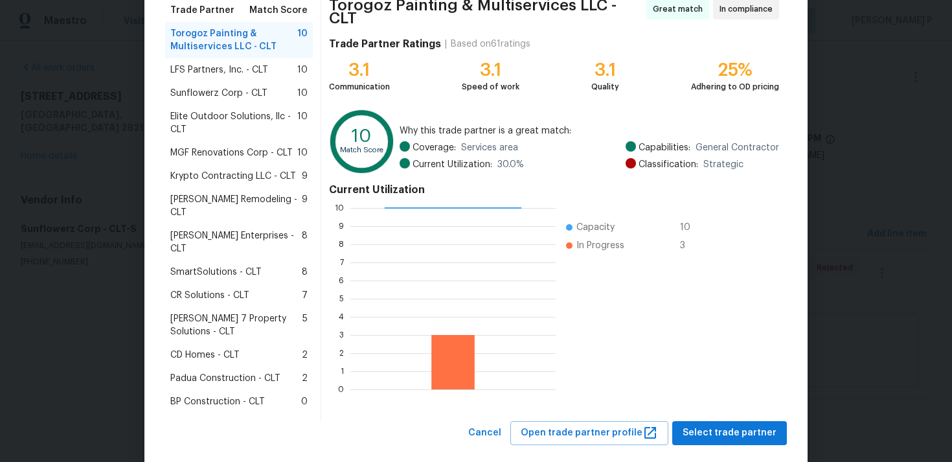
click at [204, 395] on span "BP Construction - CLT" at bounding box center [217, 401] width 95 height 13
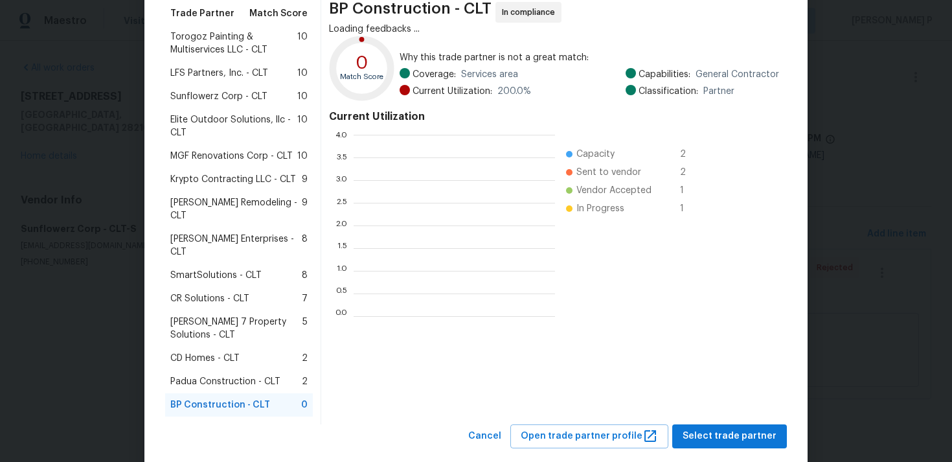
scroll to position [181, 201]
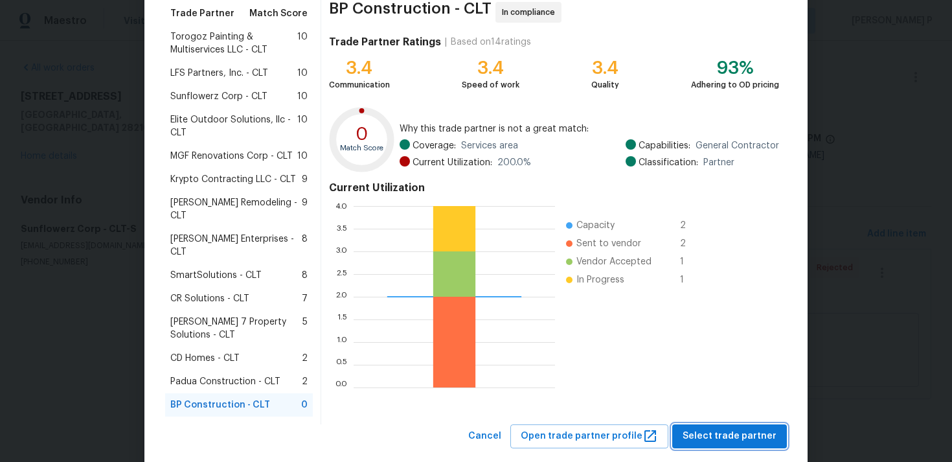
click at [706, 428] on span "Select trade partner" at bounding box center [729, 436] width 94 height 16
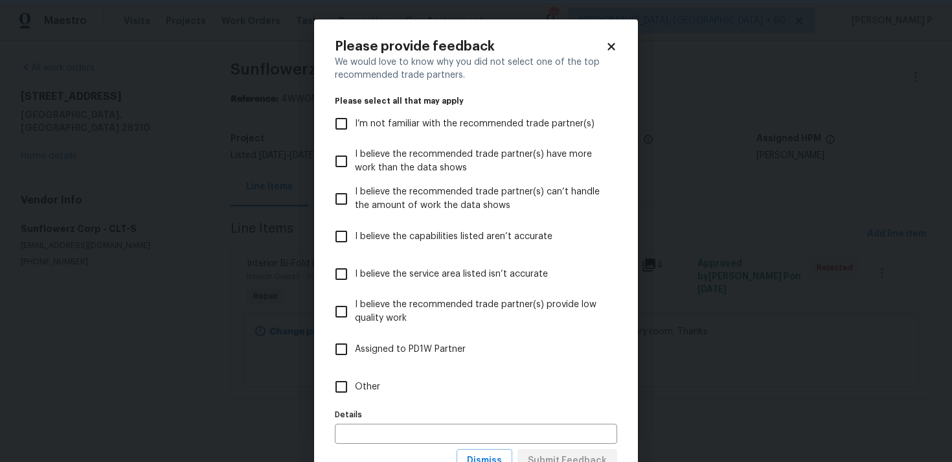
scroll to position [0, 0]
click at [335, 385] on input "Other" at bounding box center [341, 386] width 27 height 27
checkbox input "true"
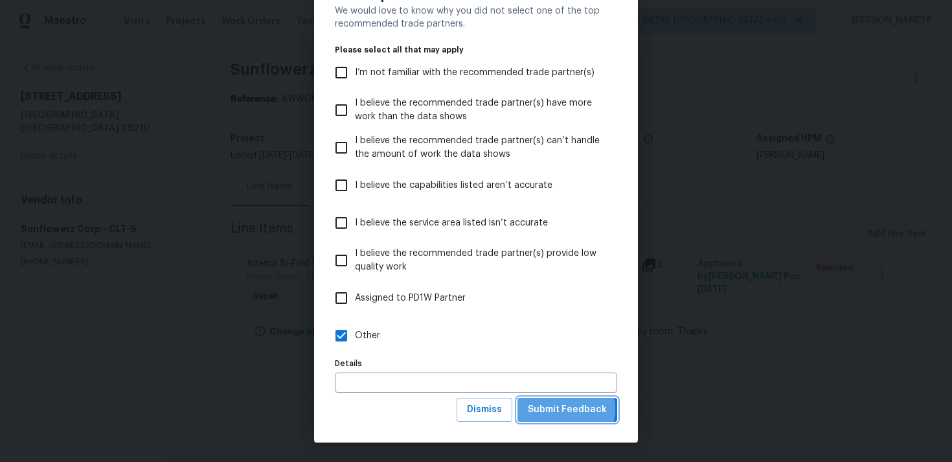
click at [556, 409] on span "Submit Feedback" at bounding box center [567, 409] width 79 height 16
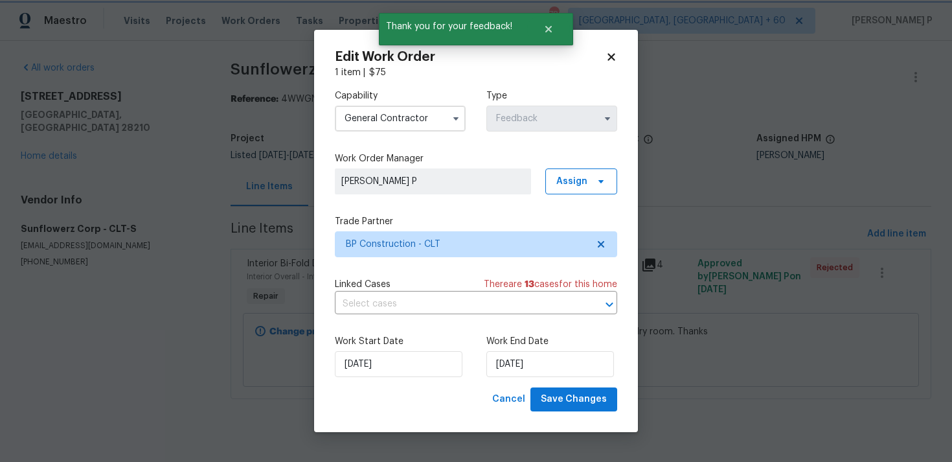
scroll to position [0, 0]
click at [502, 360] on input "18/08/2025" at bounding box center [550, 364] width 128 height 26
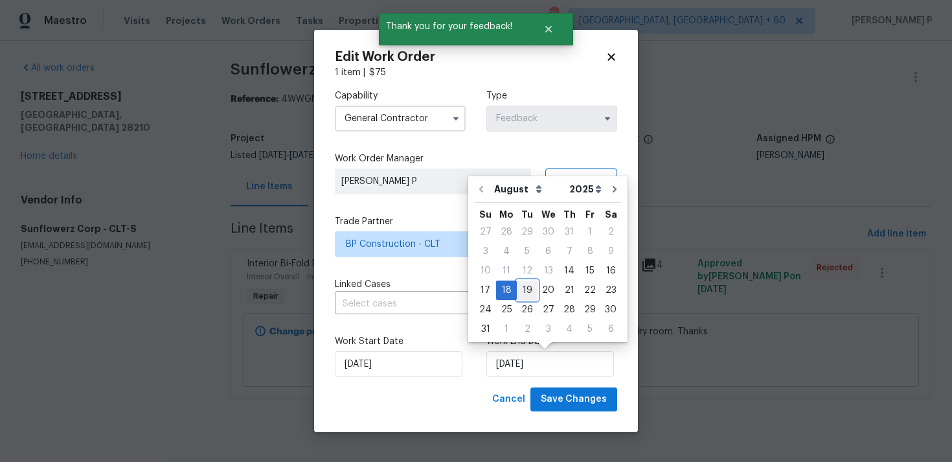
click at [526, 291] on div "19" at bounding box center [527, 290] width 21 height 18
type input "19/08/2025"
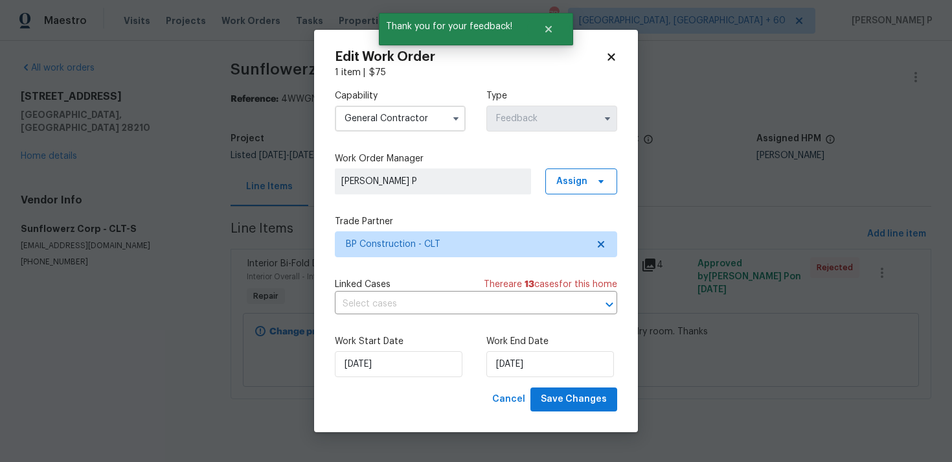
click at [413, 347] on label "Work Start Date" at bounding box center [400, 341] width 131 height 13
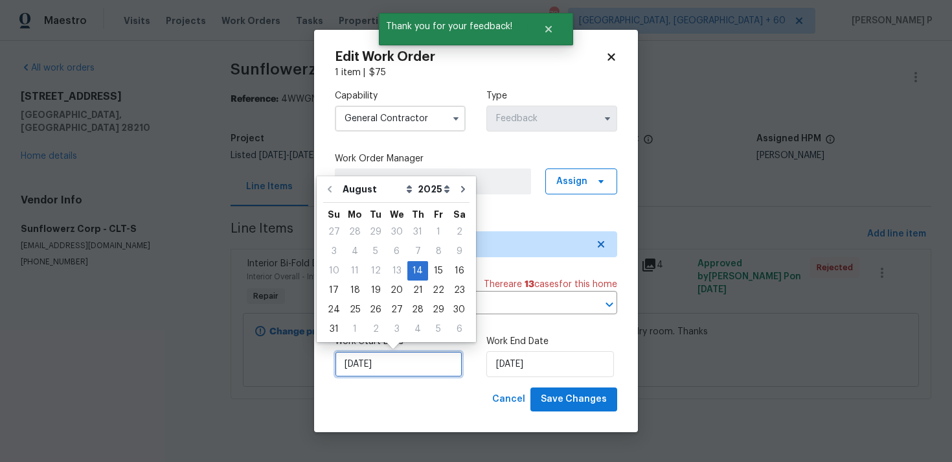
click at [412, 358] on input "14/08/2025" at bounding box center [399, 364] width 128 height 26
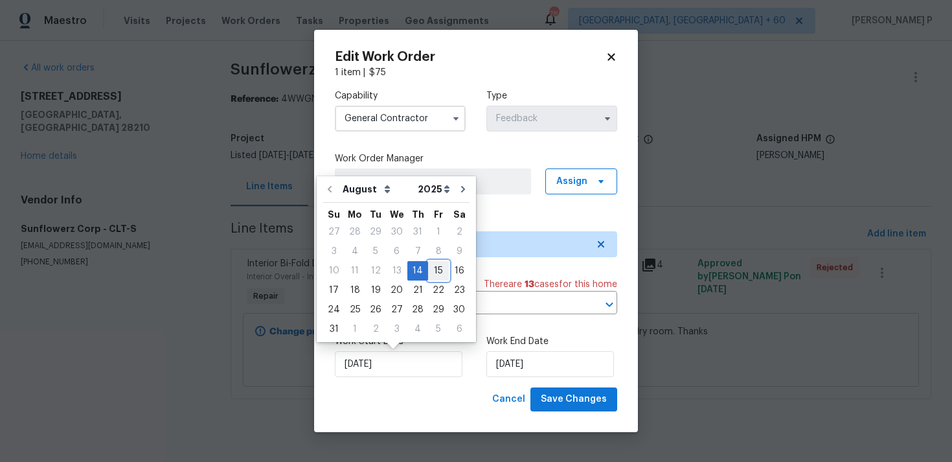
click at [434, 269] on div "15" at bounding box center [438, 271] width 21 height 18
type input "15/08/2025"
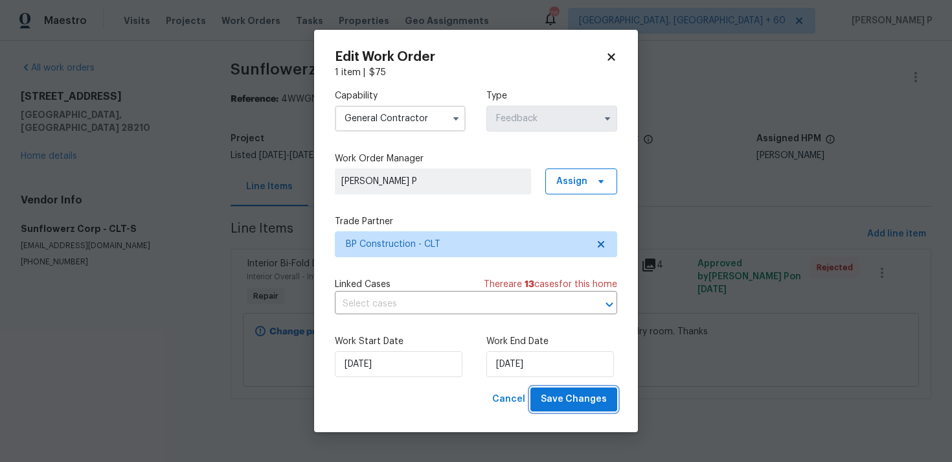
click at [548, 394] on span "Save Changes" at bounding box center [574, 399] width 66 height 16
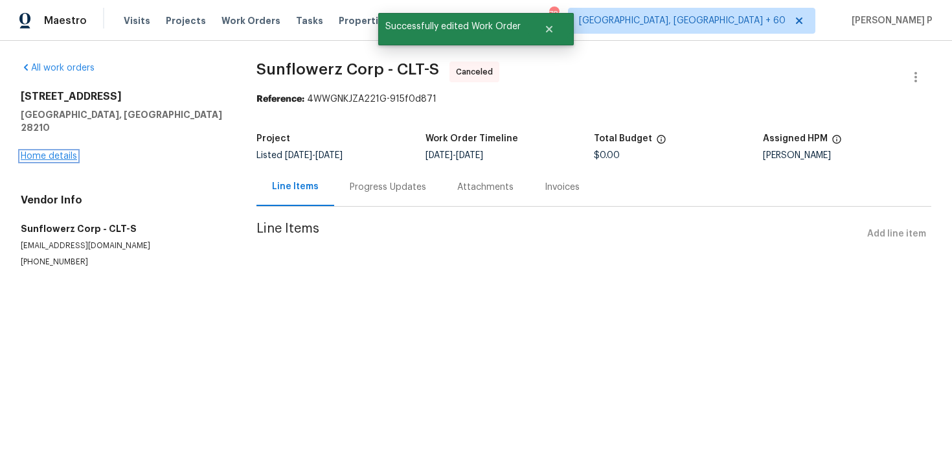
click at [51, 152] on link "Home details" at bounding box center [49, 156] width 56 height 9
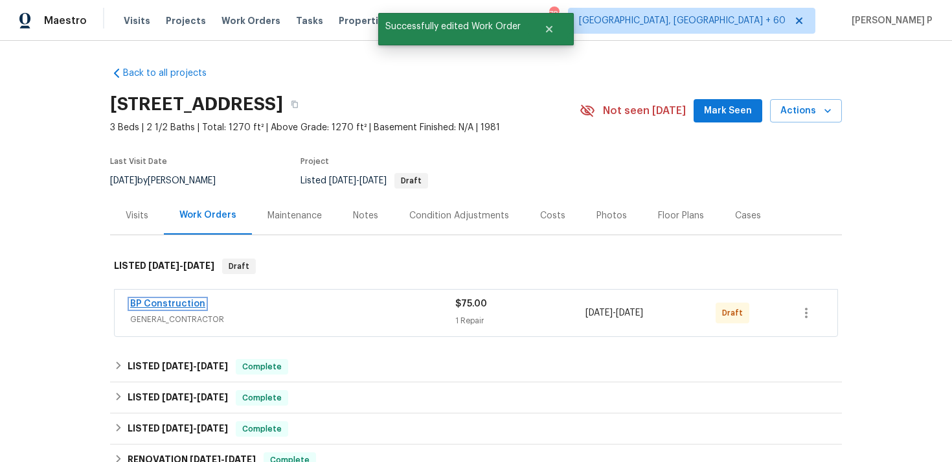
click at [182, 302] on link "BP Construction" at bounding box center [167, 303] width 75 height 9
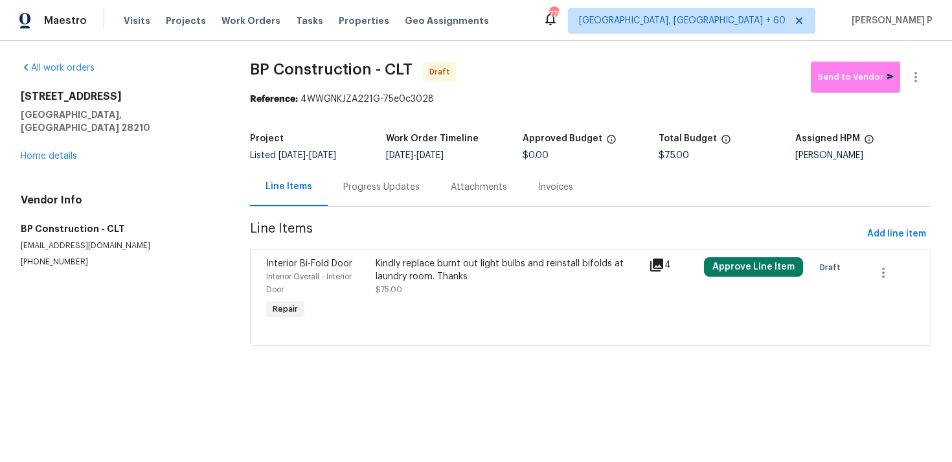
click at [510, 267] on div "Kindly replace burnt out light bulbs and reinstall bifolds at laundry room. Tha…" at bounding box center [509, 270] width 266 height 26
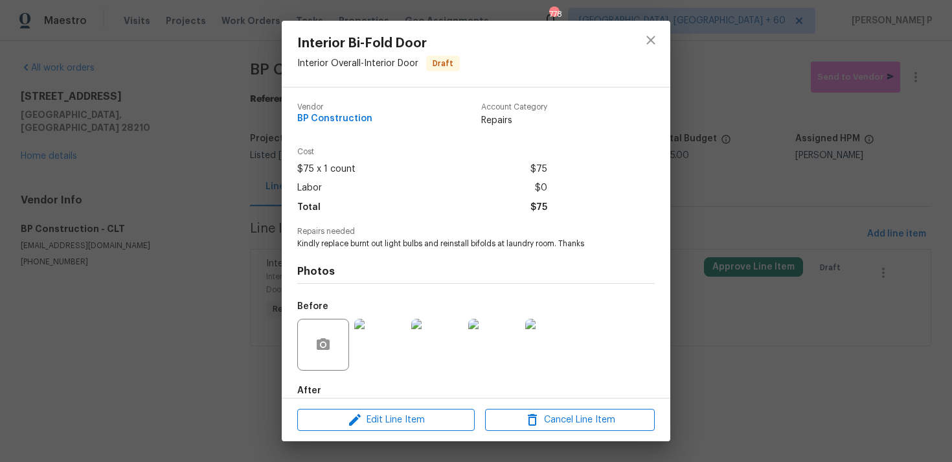
scroll to position [70, 0]
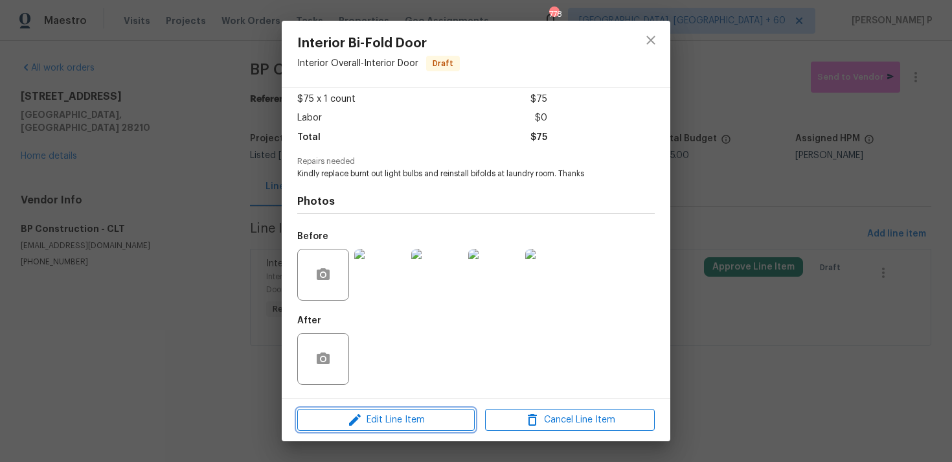
click at [407, 414] on span "Edit Line Item" at bounding box center [386, 420] width 170 height 16
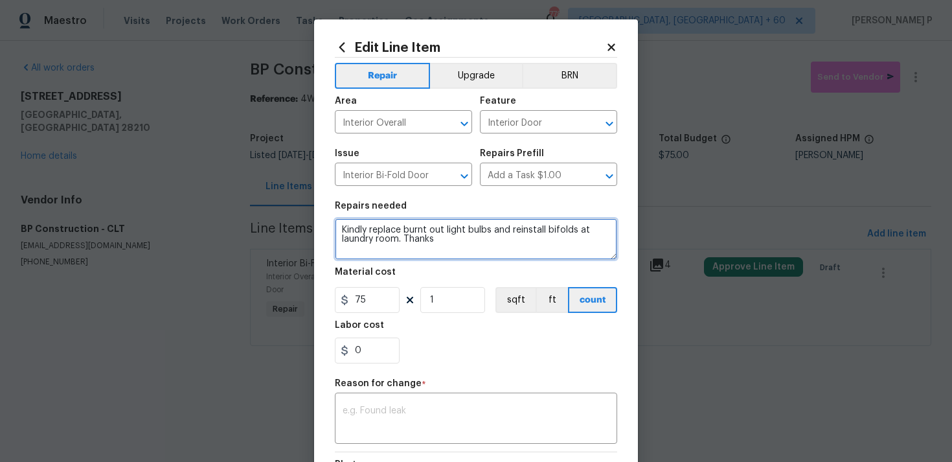
click at [403, 238] on textarea "Kindly replace burnt out light bulbs and reinstall bifolds at laundry room. Tha…" at bounding box center [476, 238] width 282 height 41
paste textarea "Also please reinstall smoke detector at entryway"
type textarea "Kindly replace burnt out light bulbs and reinstall bifolds at laundry room. Als…"
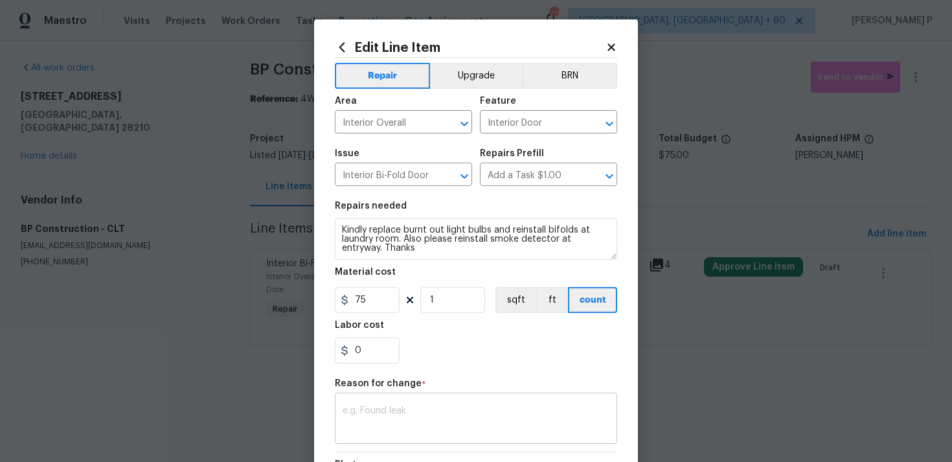
click at [381, 412] on textarea at bounding box center [476, 419] width 267 height 27
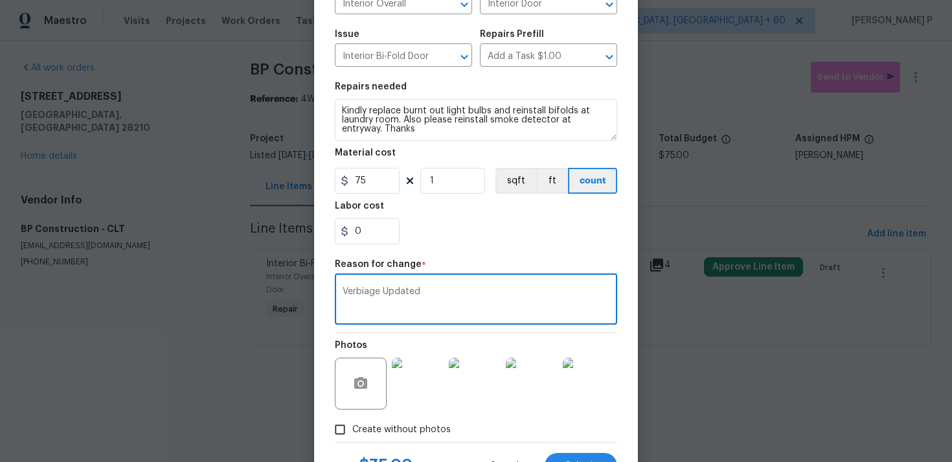
scroll to position [177, 0]
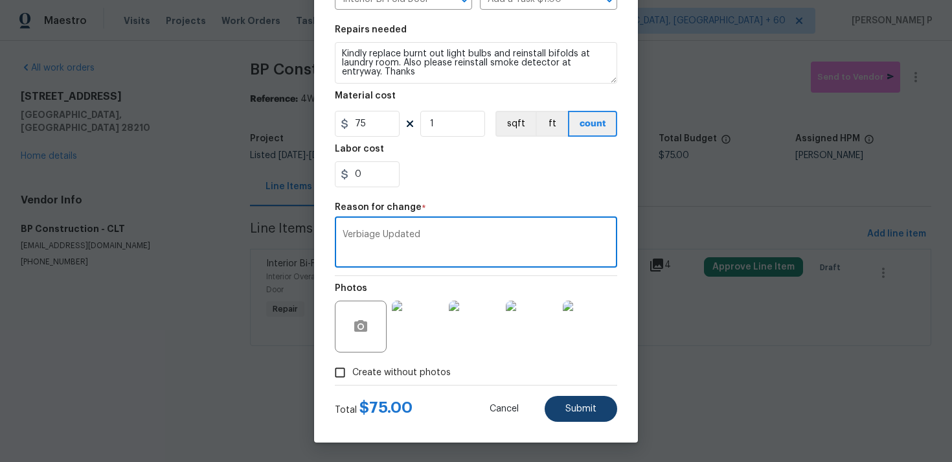
type textarea "Verbiage Updated"
click at [571, 407] on span "Submit" at bounding box center [580, 409] width 31 height 10
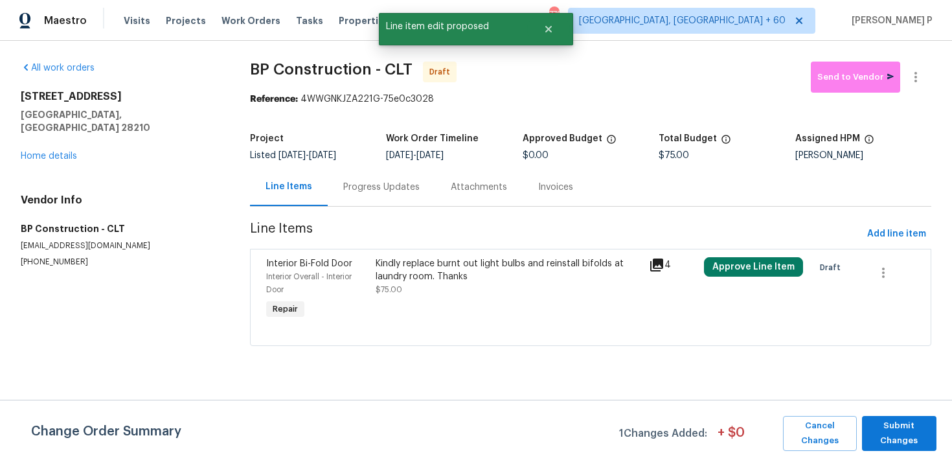
scroll to position [0, 0]
click at [885, 430] on span "Submit Changes" at bounding box center [899, 433] width 62 height 30
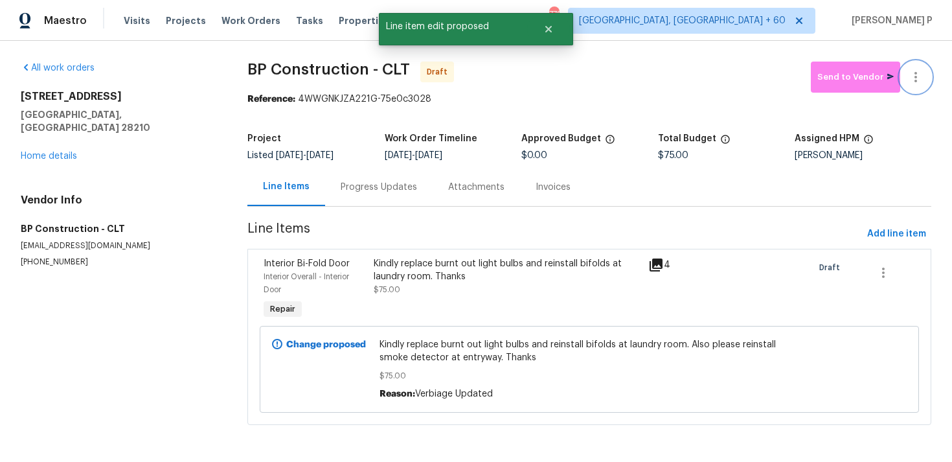
click at [905, 73] on button "button" at bounding box center [915, 77] width 31 height 31
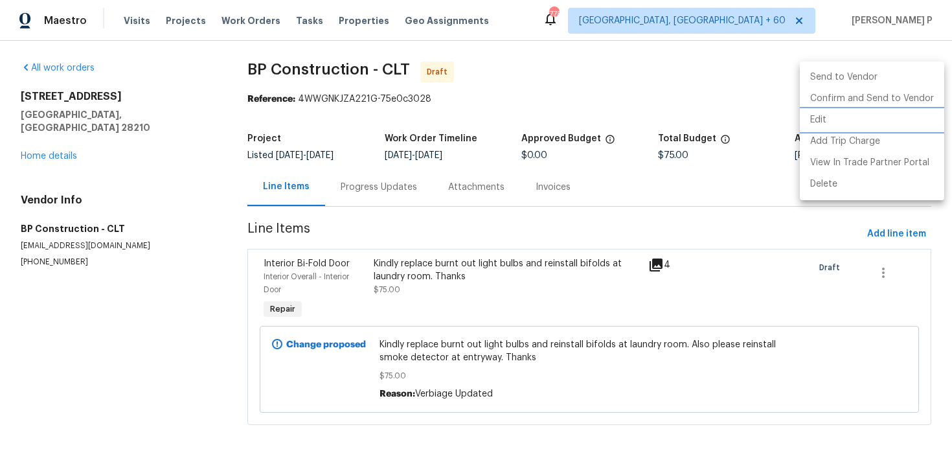
click at [847, 120] on li "Edit" at bounding box center [872, 119] width 144 height 21
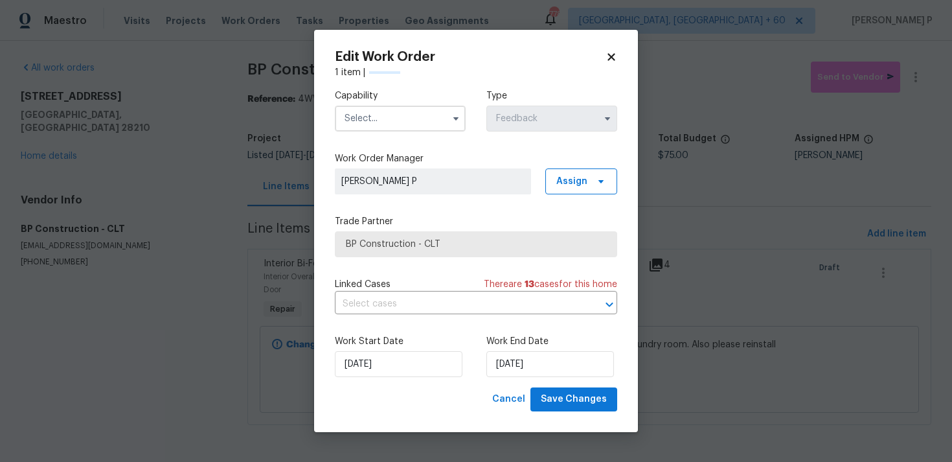
click at [438, 120] on input "text" at bounding box center [400, 119] width 131 height 26
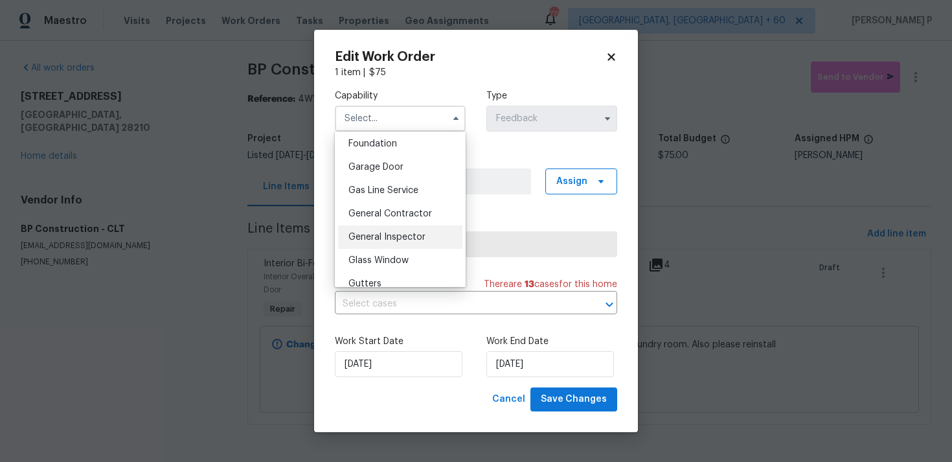
scroll to position [568, 0]
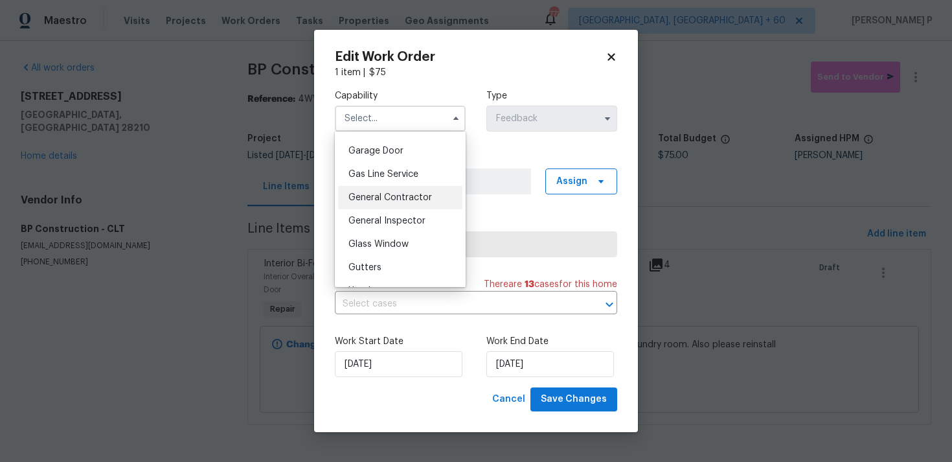
click at [389, 196] on span "General Contractor" at bounding box center [390, 197] width 84 height 9
type input "General Contractor"
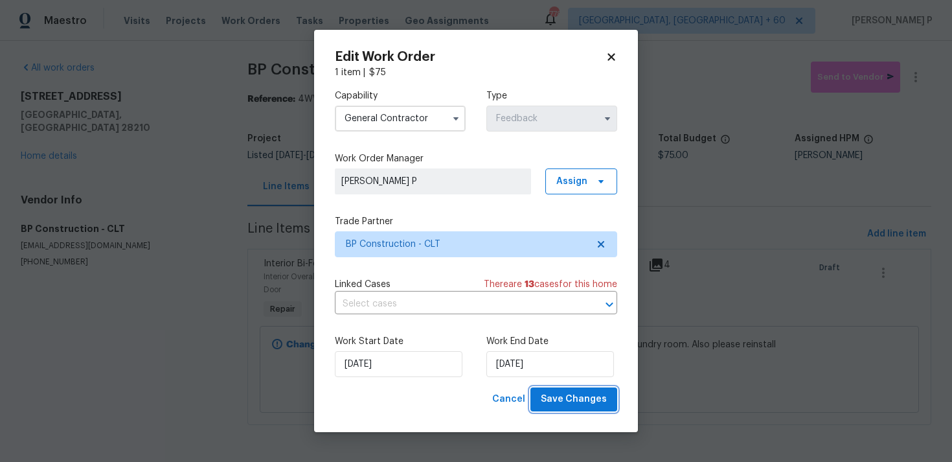
click at [574, 407] on button "Save Changes" at bounding box center [573, 399] width 87 height 24
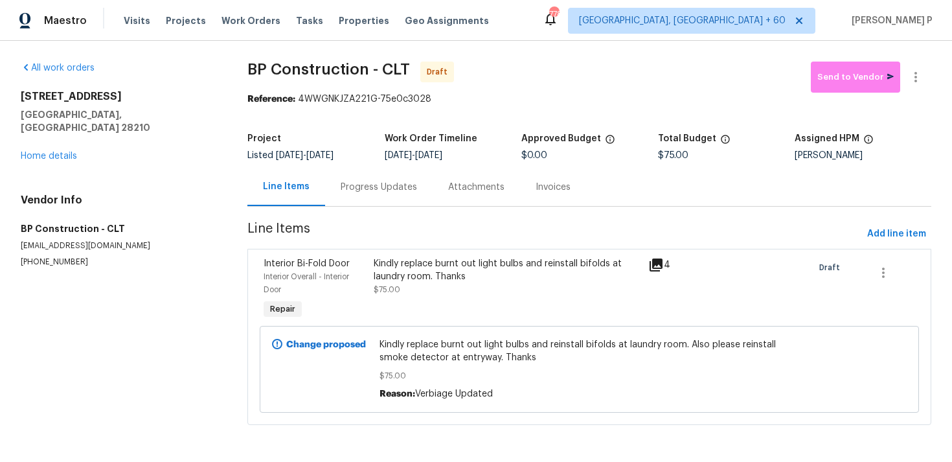
click at [363, 188] on div "Progress Updates" at bounding box center [379, 187] width 76 height 13
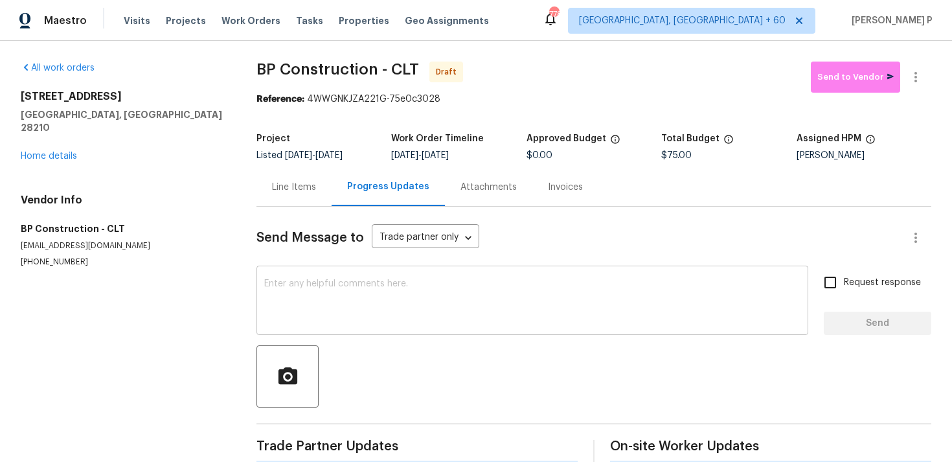
click at [354, 301] on textarea at bounding box center [532, 301] width 536 height 45
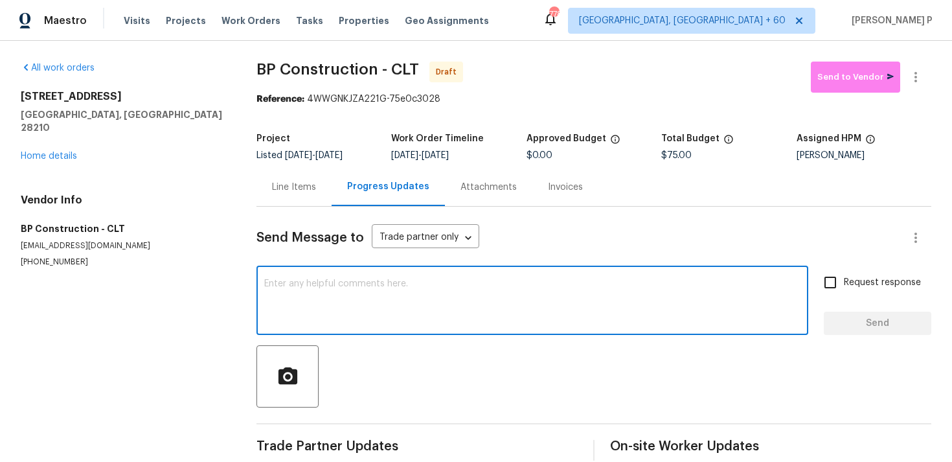
paste textarea "Hi, this is Ramyasri with Opendoor. I’m confirming you received the WO for the …"
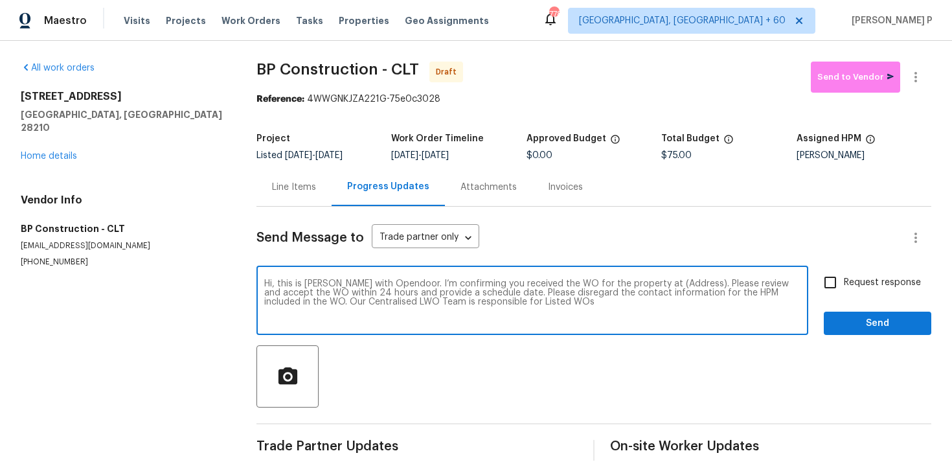
drag, startPoint x: 649, startPoint y: 286, endPoint x: 690, endPoint y: 284, distance: 40.8
click at [690, 284] on textarea "Hi, this is Ramyasri with Opendoor. I’m confirming you received the WO for the …" at bounding box center [532, 301] width 536 height 45
paste textarea "6003 Heath Valley Rd, Charlotte, NC 28210"
type textarea "Hi, this is Ramyasri with Opendoor. I’m confirming you received the WO for the …"
click at [854, 287] on span "Request response" at bounding box center [882, 283] width 77 height 14
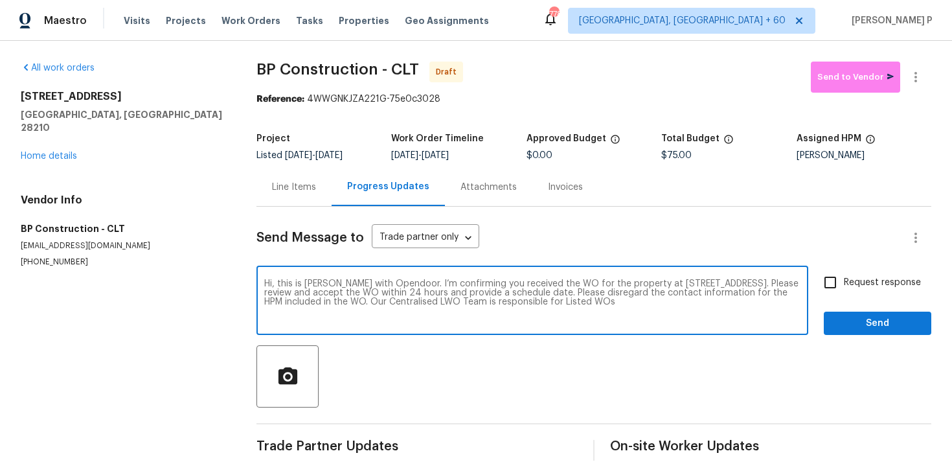
click at [844, 287] on input "Request response" at bounding box center [830, 282] width 27 height 27
checkbox input "true"
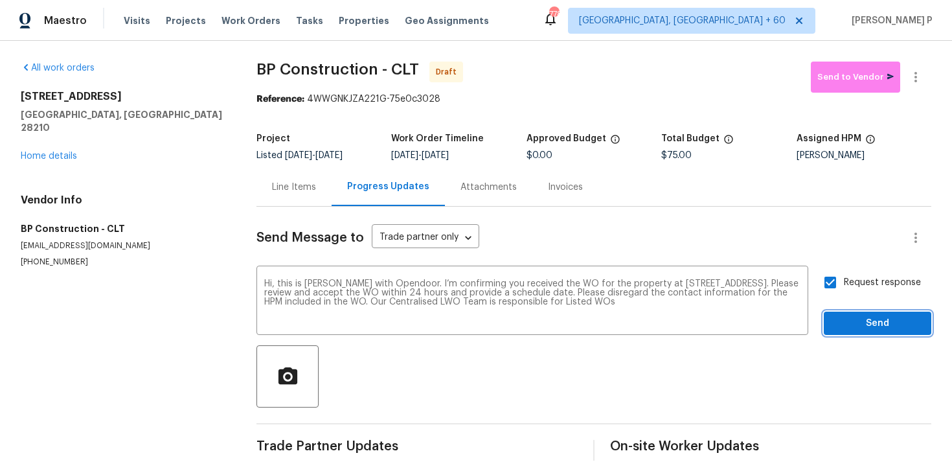
click at [851, 319] on span "Send" at bounding box center [877, 323] width 87 height 16
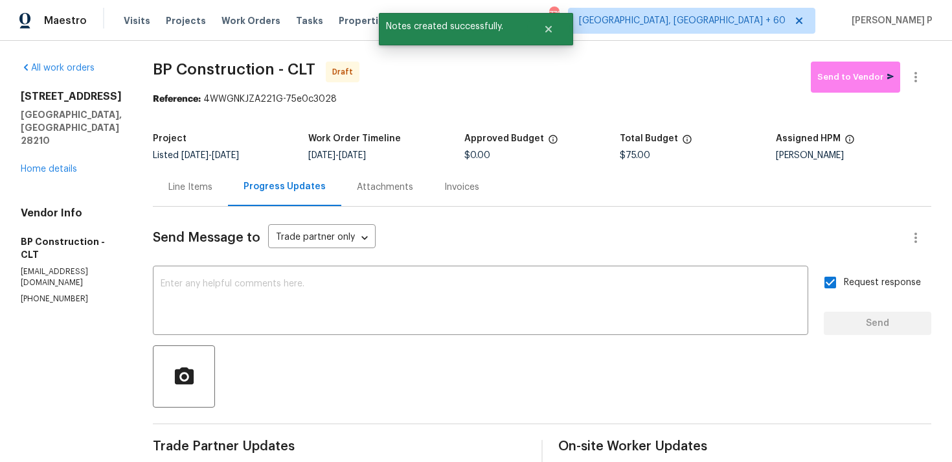
click at [563, 400] on div at bounding box center [542, 376] width 778 height 62
click at [917, 67] on button "button" at bounding box center [915, 77] width 31 height 31
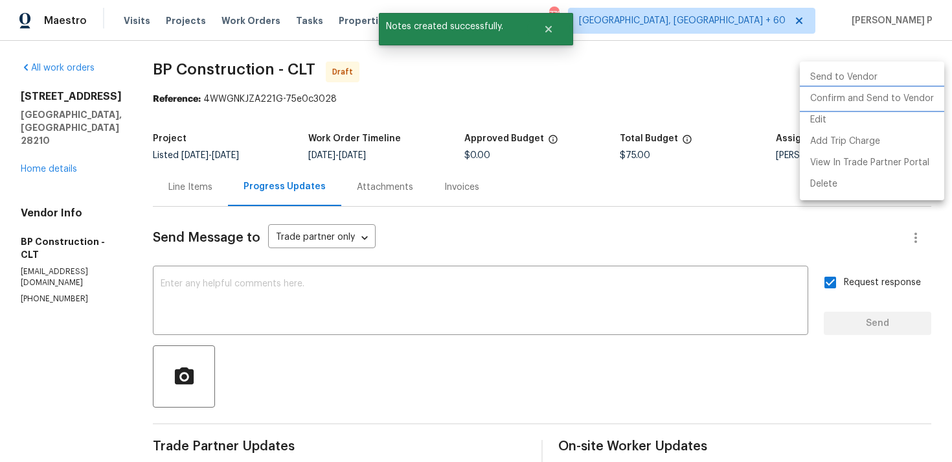
click at [856, 98] on li "Confirm and Send to Vendor" at bounding box center [872, 98] width 144 height 21
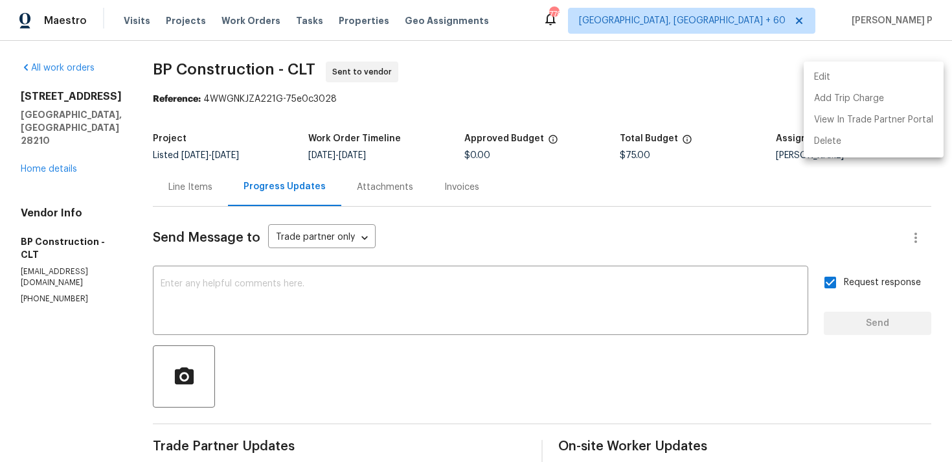
click at [490, 363] on div at bounding box center [476, 231] width 952 height 462
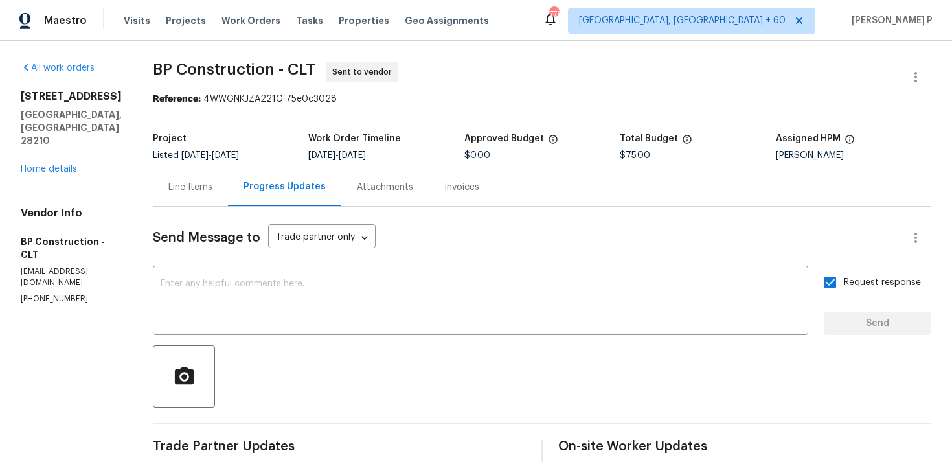
click at [490, 363] on div at bounding box center [542, 376] width 778 height 62
click at [490, 359] on div at bounding box center [542, 376] width 778 height 62
click at [186, 67] on span "BP Construction - CLT" at bounding box center [234, 70] width 163 height 16
drag, startPoint x: 150, startPoint y: 67, endPoint x: 313, endPoint y: 65, distance: 163.2
click at [313, 65] on div "All work orders 6003 Heath Valley Rd Charlotte, NC 28210 Home details Vendor In…" at bounding box center [476, 306] width 952 height 530
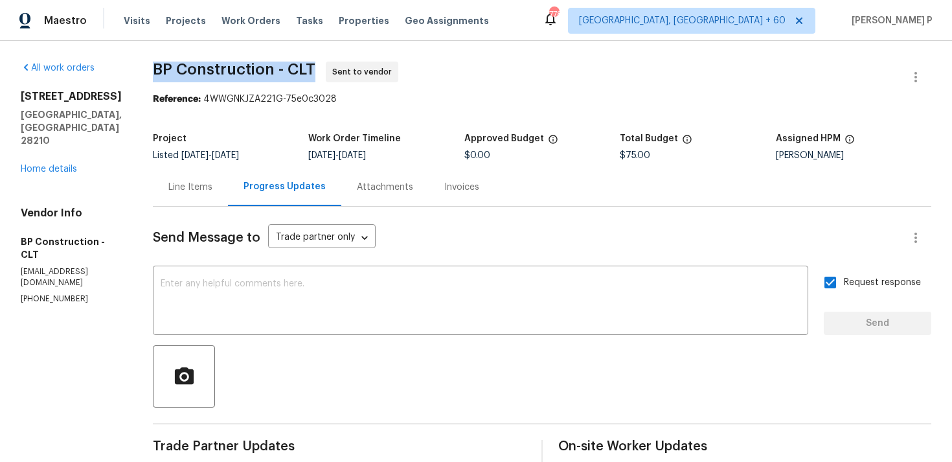
copy span "BP Construction - CLT"
click at [238, 122] on section "BP Construction - CLT Sent to vendor Reference: 4WWGNKJZA221G-75e0c3028 Project…" at bounding box center [542, 306] width 778 height 488
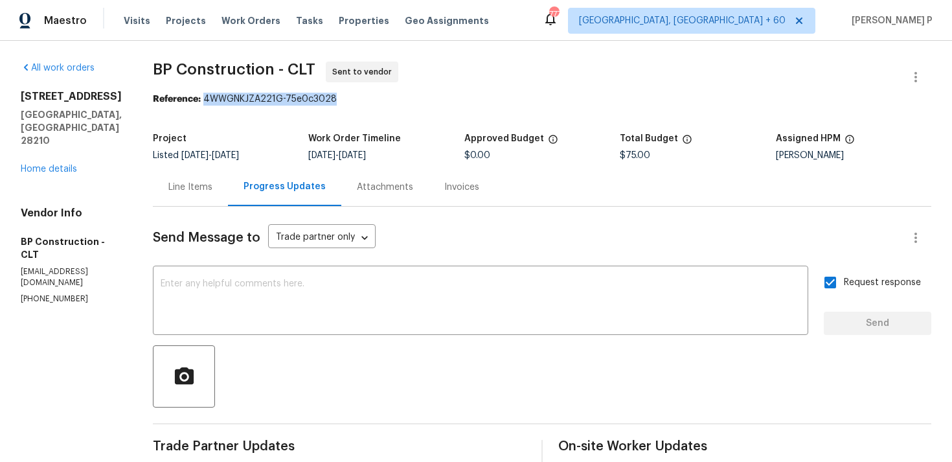
drag, startPoint x: 201, startPoint y: 98, endPoint x: 400, endPoint y: 100, distance: 198.8
click at [398, 98] on div "Reference: 4WWGNKJZA221G-75e0c3028" at bounding box center [542, 99] width 778 height 13
copy div "4WWGNKJZA221G-75e0c3028"
click at [144, 71] on div "All work orders 6003 Heath Valley Rd Charlotte, NC 28210 Home details Vendor In…" at bounding box center [476, 306] width 952 height 530
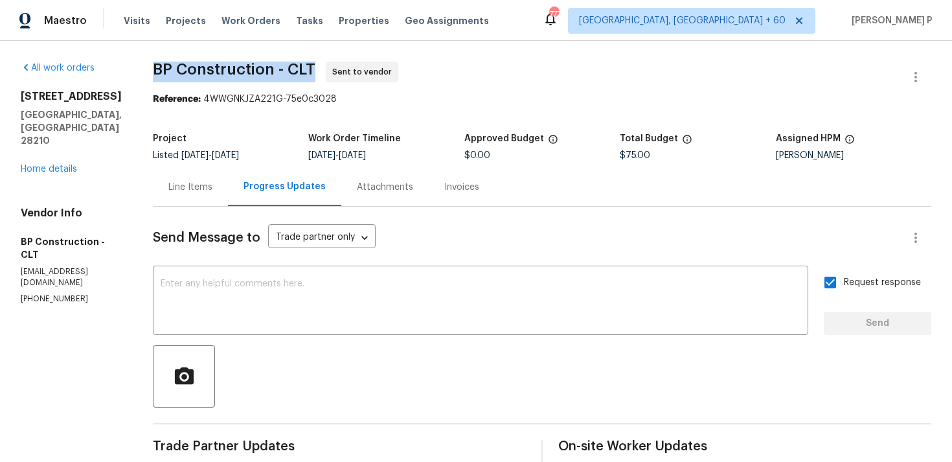
drag, startPoint x: 150, startPoint y: 68, endPoint x: 311, endPoint y: 71, distance: 160.6
click at [311, 71] on span "BP Construction - CLT Sent to vendor" at bounding box center [526, 77] width 747 height 31
copy span "BP Construction - CLT"
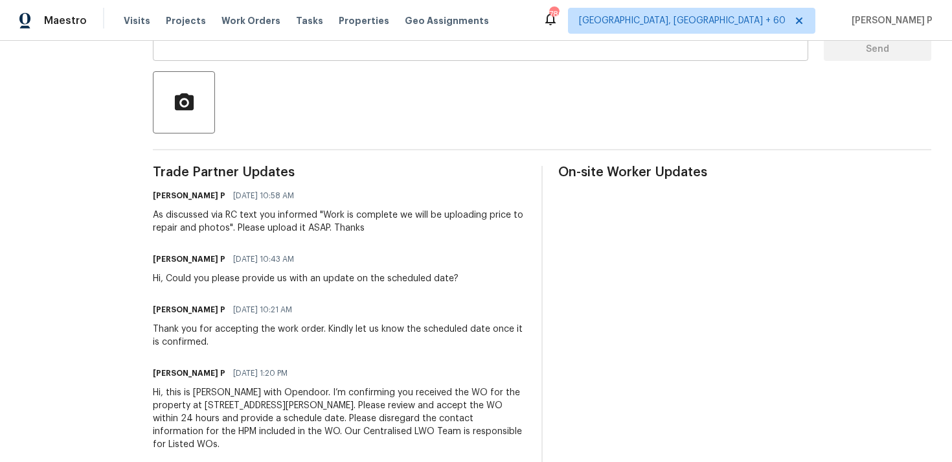
scroll to position [285, 0]
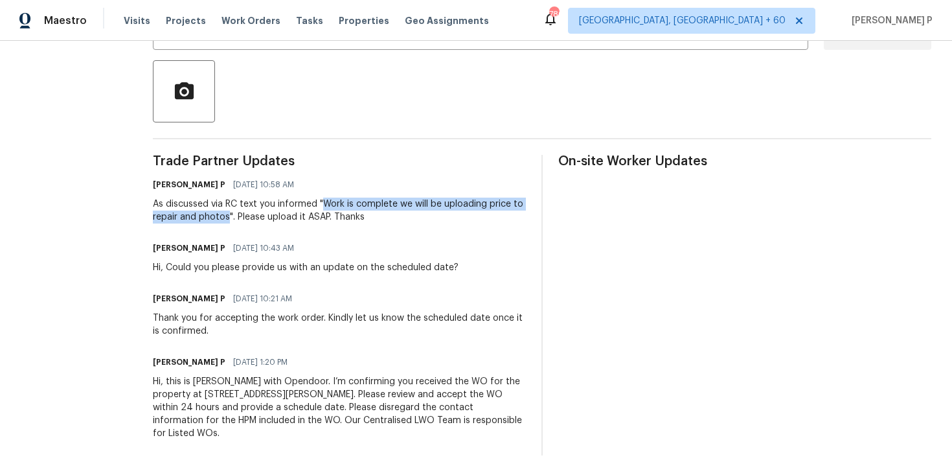
drag, startPoint x: 321, startPoint y: 202, endPoint x: 229, endPoint y: 216, distance: 92.4
click at [229, 216] on div "As discussed via RC text you informed "Work is complete we will be uploading pr…" at bounding box center [339, 210] width 373 height 26
copy div "Work is complete we will be uploading price to repair and photos"
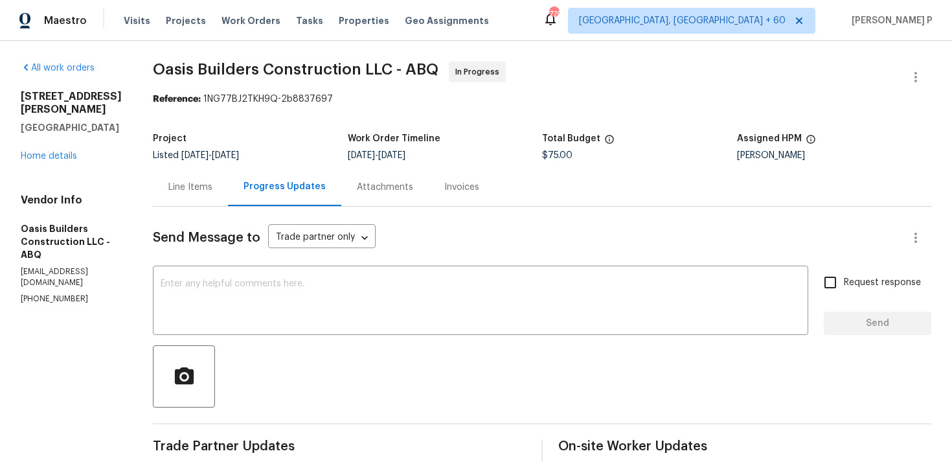
click at [190, 183] on div "Line Items" at bounding box center [190, 187] width 44 height 13
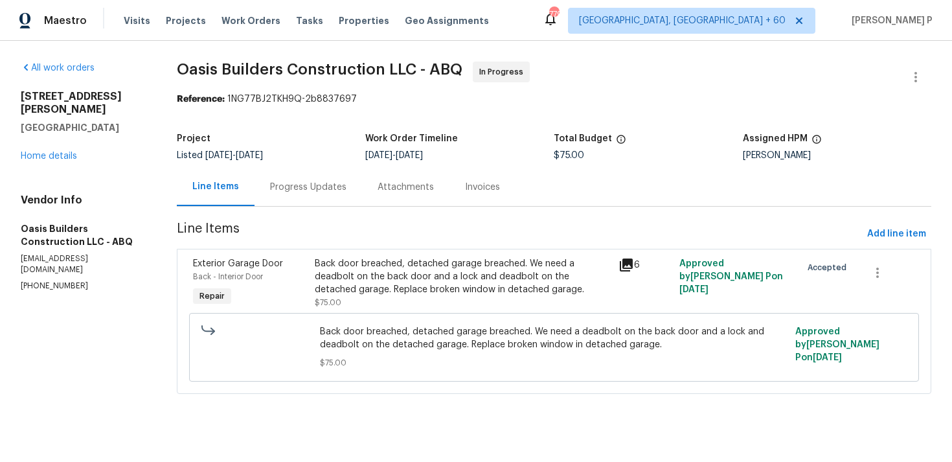
click at [407, 280] on div "Back door breached, detached garage breached. We need a deadbolt on the back do…" at bounding box center [463, 276] width 297 height 39
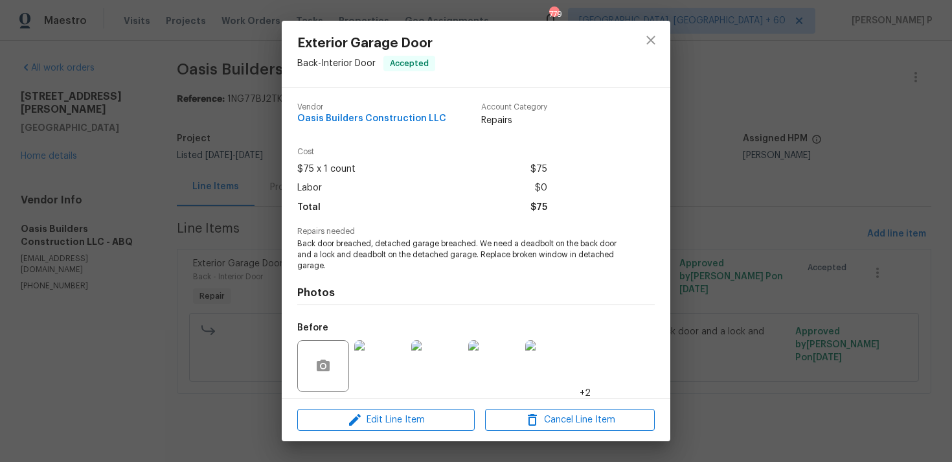
scroll to position [91, 0]
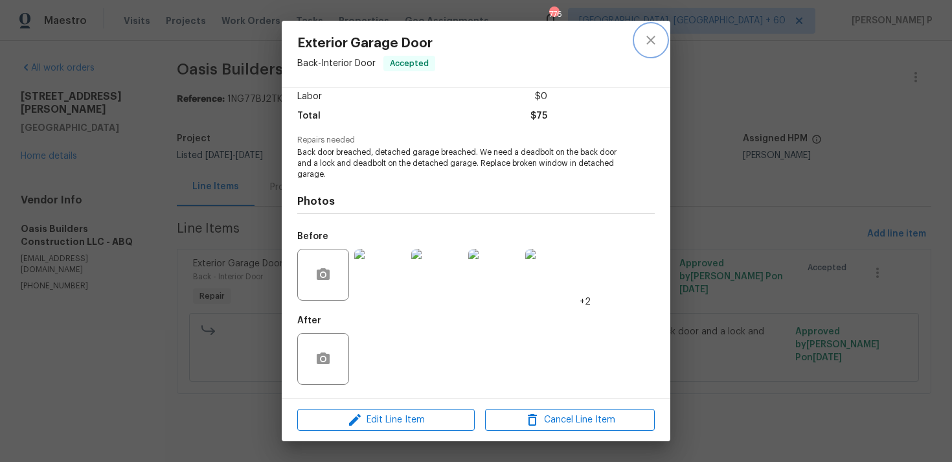
click at [651, 28] on button "close" at bounding box center [650, 40] width 31 height 31
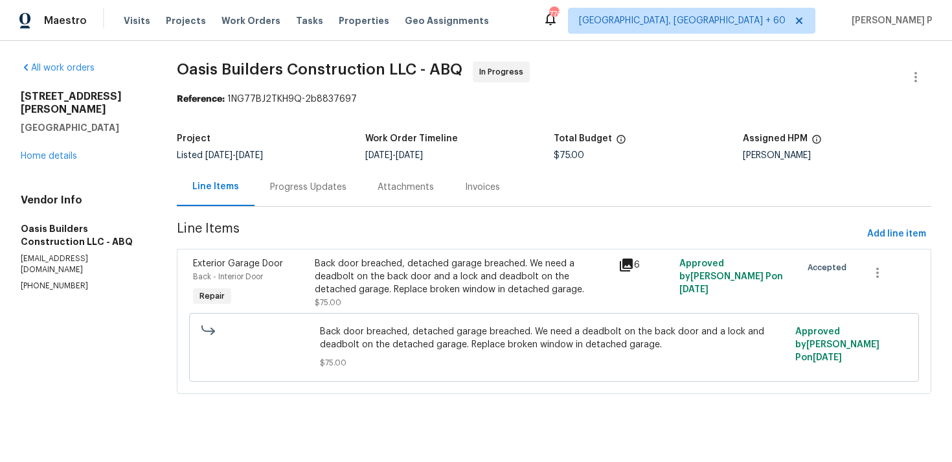
click at [346, 183] on div "Progress Updates" at bounding box center [307, 187] width 107 height 38
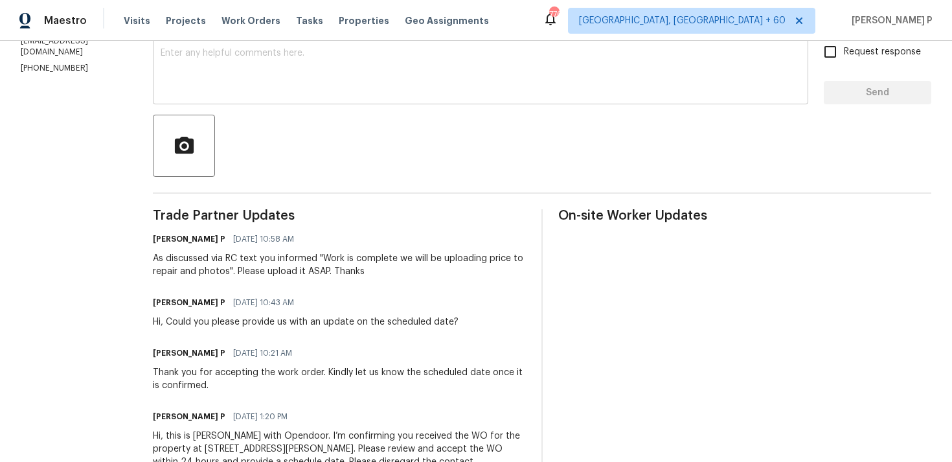
scroll to position [165, 0]
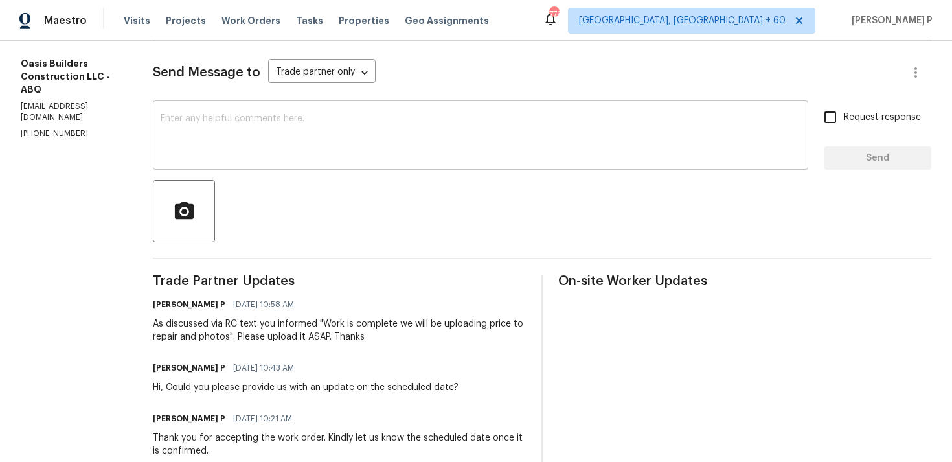
click at [306, 148] on textarea at bounding box center [481, 136] width 640 height 45
paste textarea "We attempted to contact you via email"
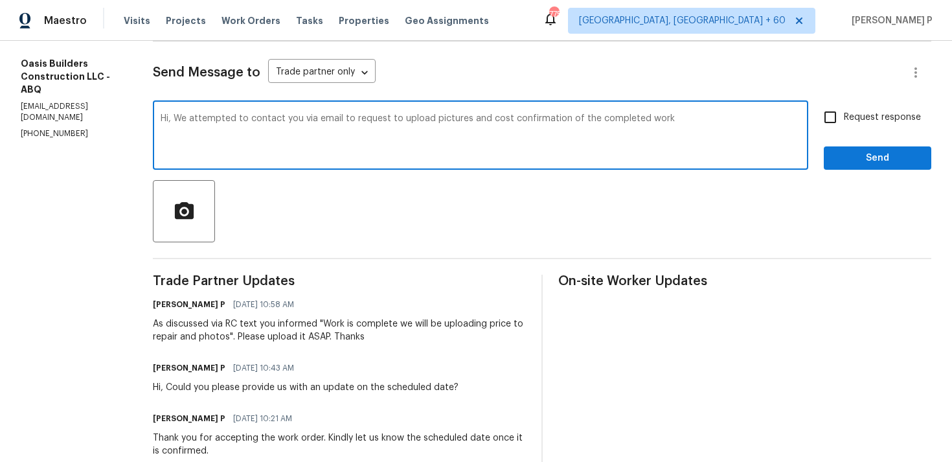
drag, startPoint x: 174, startPoint y: 118, endPoint x: 705, endPoint y: 118, distance: 531.0
click at [705, 118] on textarea "Hi, We attempted to contact you via email to request to upload pictures and cos…" at bounding box center [481, 136] width 640 height 45
paste textarea "he upload of pictures and confirmation of the cost for"
click at [705, 118] on textarea "Hi, We attempted to contact you via email to request the upload of pictures and…" at bounding box center [481, 136] width 640 height 45
drag, startPoint x: 177, startPoint y: 119, endPoint x: 708, endPoint y: 115, distance: 531.0
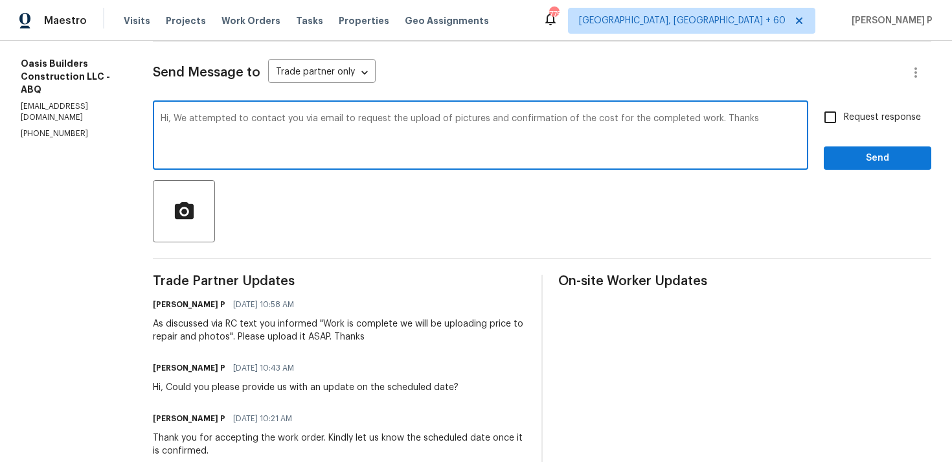
click at [708, 115] on textarea "Hi, We attempted to contact you via email to request the upload of pictures and…" at bounding box center [481, 136] width 640 height 45
type textarea "Hi, We attempted to contact you via email to request the upload of pictures and…"
click at [879, 132] on div "Request response Send" at bounding box center [877, 137] width 107 height 66
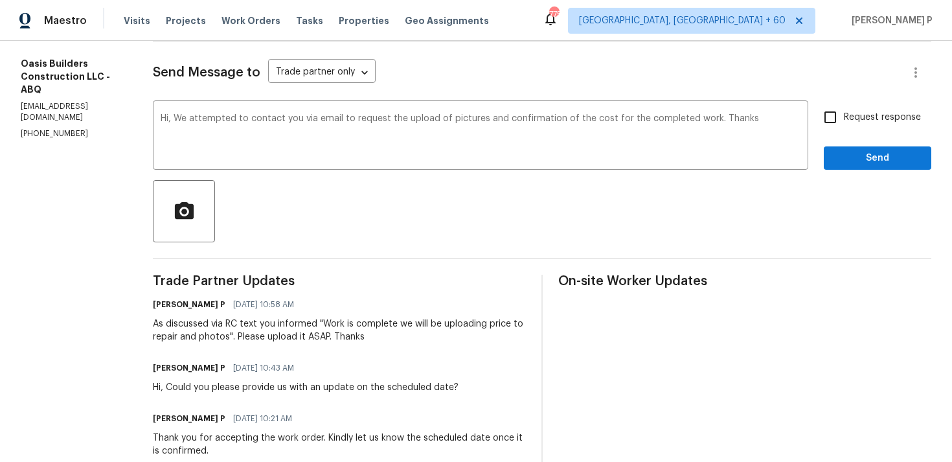
click at [842, 117] on input "Request response" at bounding box center [830, 117] width 27 height 27
checkbox input "true"
click at [848, 166] on button "Send" at bounding box center [877, 158] width 107 height 24
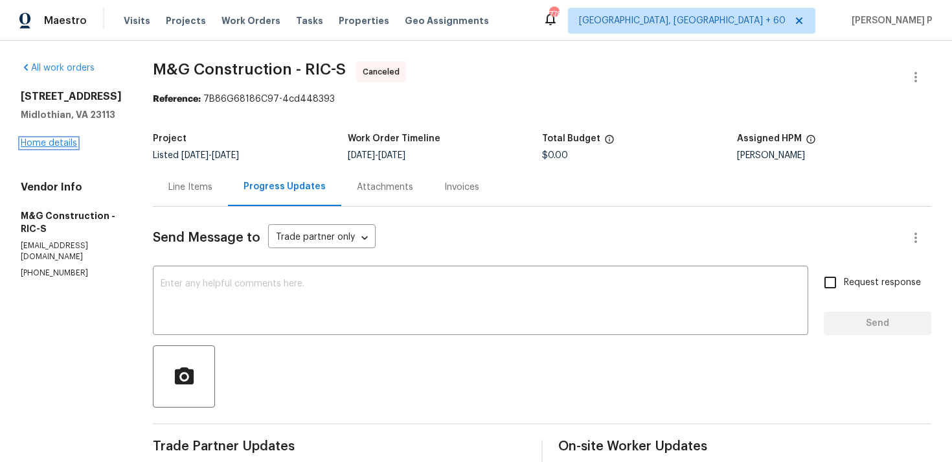
click at [63, 148] on link "Home details" at bounding box center [49, 143] width 56 height 9
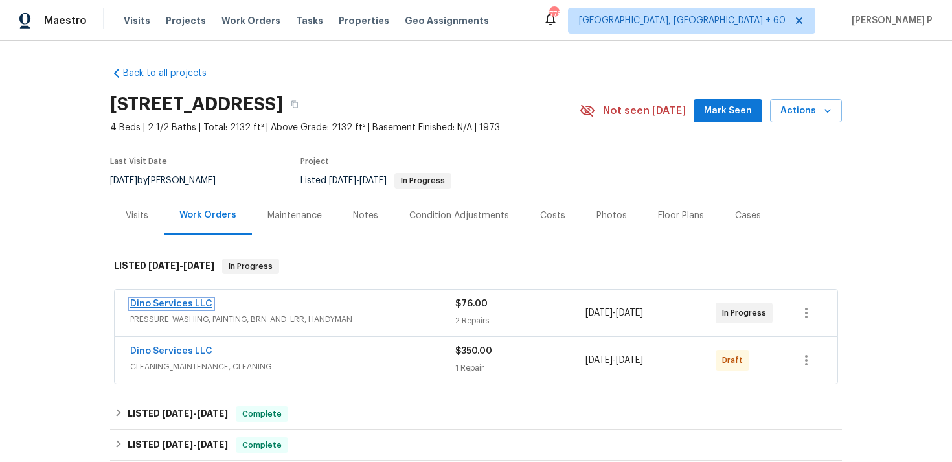
click at [185, 304] on link "Dino Services LLC" at bounding box center [171, 303] width 82 height 9
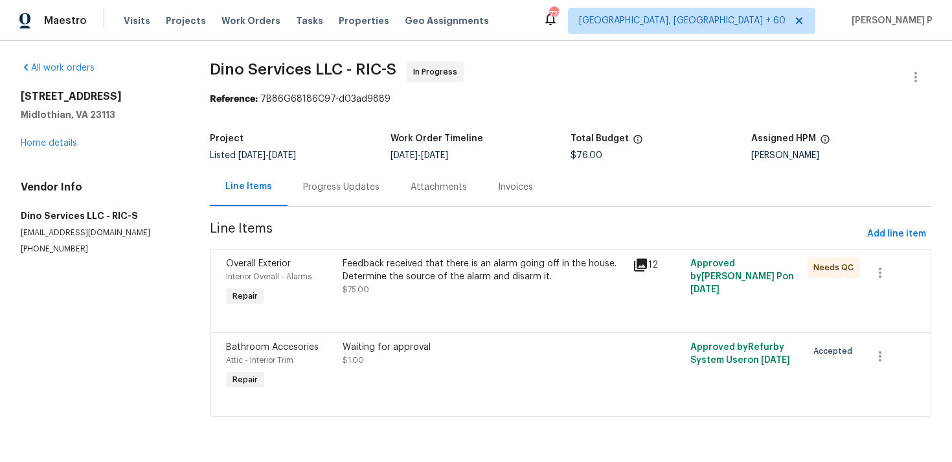
click at [365, 187] on div "Progress Updates" at bounding box center [341, 187] width 76 height 13
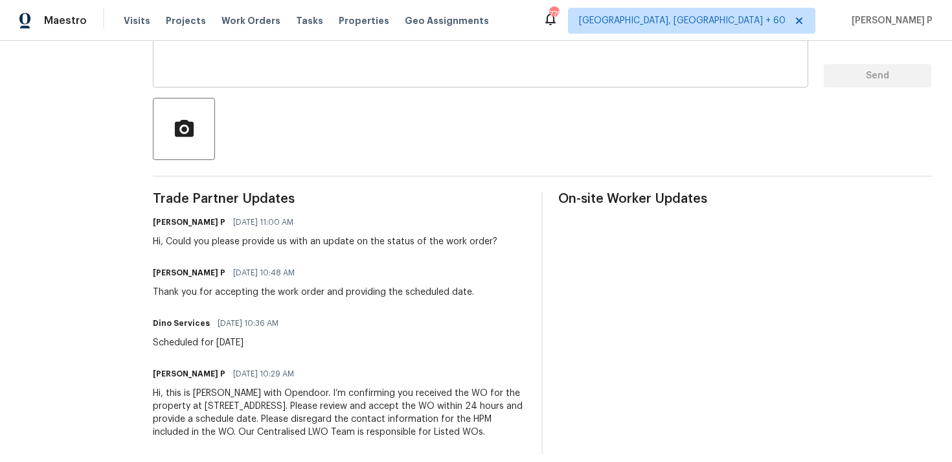
scroll to position [260, 0]
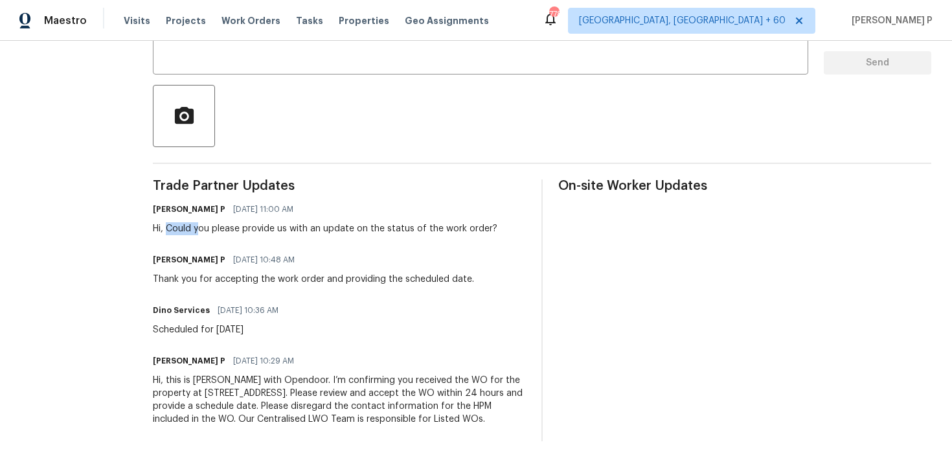
drag, startPoint x: 164, startPoint y: 229, endPoint x: 286, endPoint y: 224, distance: 121.2
click at [282, 223] on div "Hi, Could you please provide us with an update on the status of the work order?" at bounding box center [325, 228] width 344 height 13
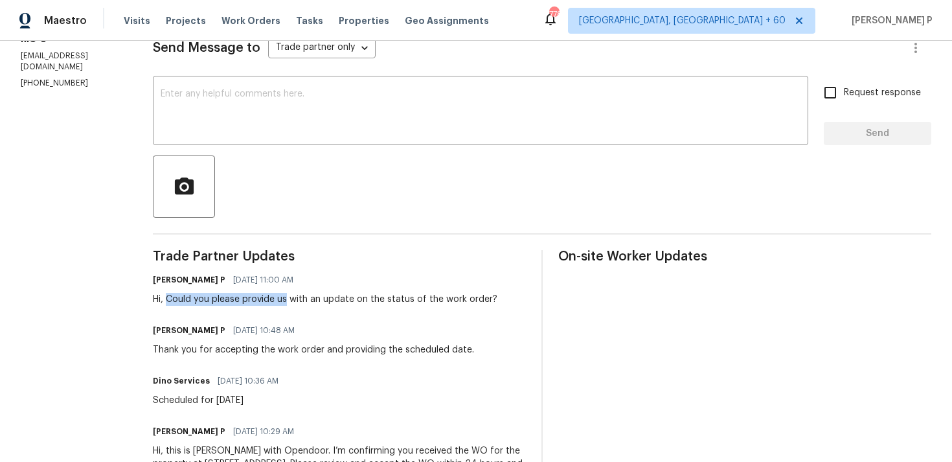
scroll to position [115, 0]
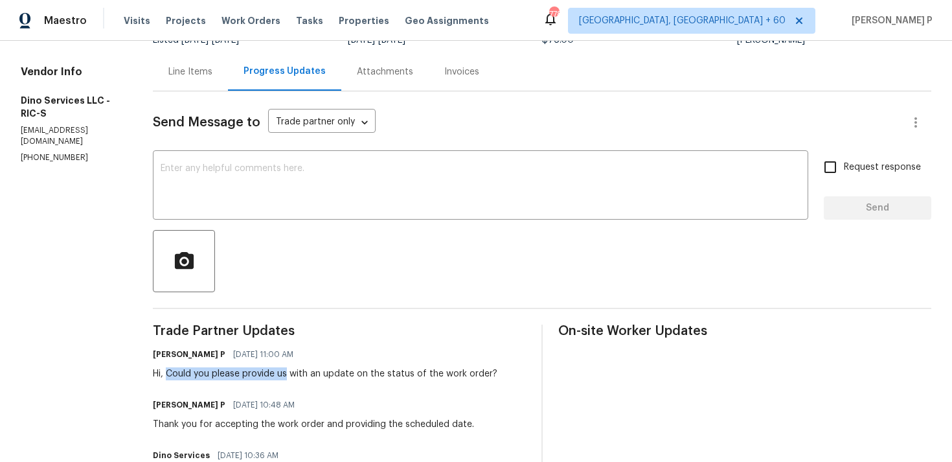
click at [98, 173] on section "All work orders [STREET_ADDRESS][PERSON_NAME] Home details Vendor Info Dino Ser…" at bounding box center [71, 266] width 101 height 640
drag, startPoint x: 87, startPoint y: 160, endPoint x: 20, endPoint y: 160, distance: 67.3
click at [20, 160] on div "All work orders [STREET_ADDRESS][PERSON_NAME] Home details Vendor Info Dino Ser…" at bounding box center [476, 266] width 952 height 681
copy p "[PHONE_NUMBER]"
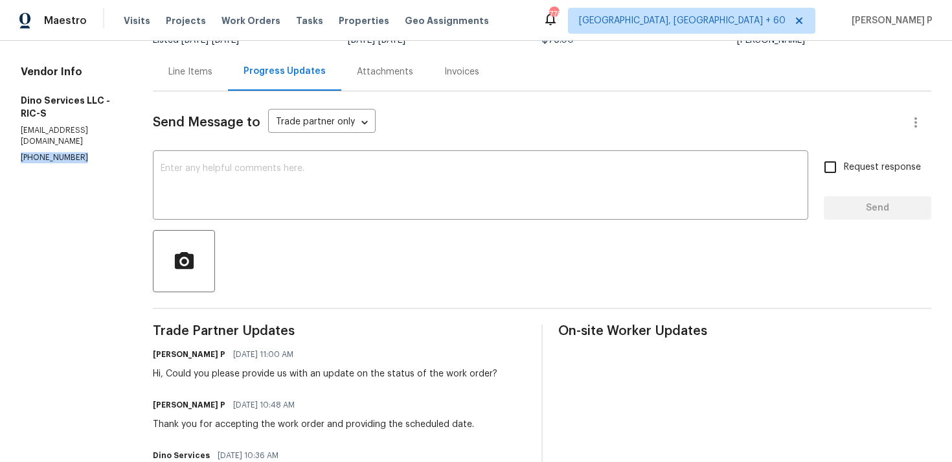
scroll to position [260, 0]
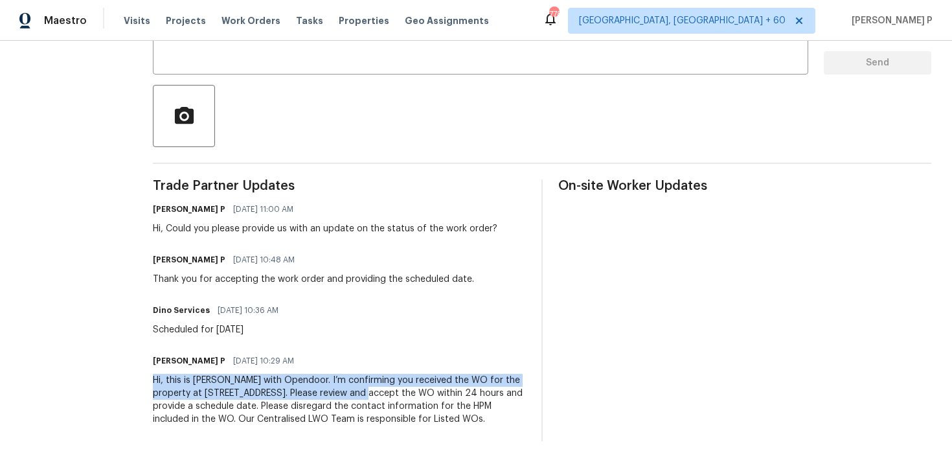
drag, startPoint x: 150, startPoint y: 378, endPoint x: 336, endPoint y: 389, distance: 186.8
click at [336, 389] on div "Hi, this is [PERSON_NAME] with Opendoor. I’m confirming you received the WO for…" at bounding box center [339, 400] width 373 height 52
copy div "Hi, this is [PERSON_NAME] with Opendoor. I’m confirming you received the WO for…"
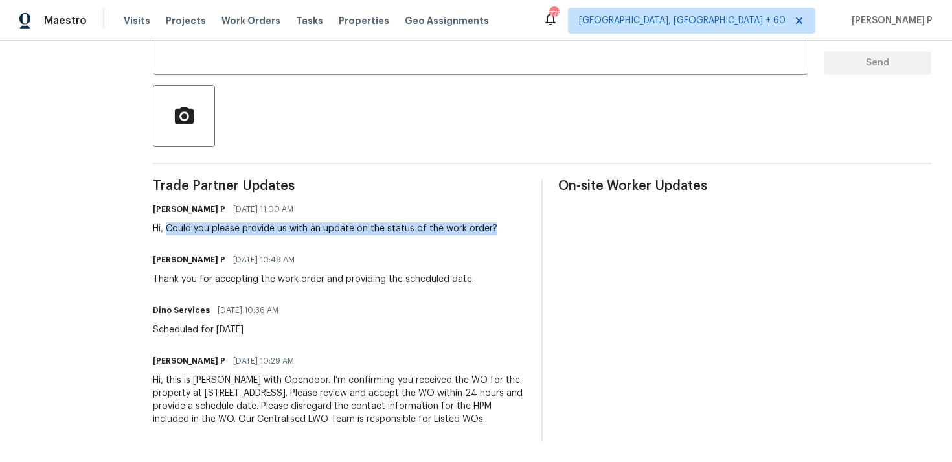
drag, startPoint x: 164, startPoint y: 229, endPoint x: 500, endPoint y: 229, distance: 335.4
click at [500, 229] on div "[PERSON_NAME] P [DATE] 11:00 AM Hi, Could you please provide us with an update …" at bounding box center [339, 217] width 373 height 35
copy div "Could you please provide us with an update on the status of the work order?"
click at [337, 293] on div "Trade Partner Updates [PERSON_NAME] P [DATE] 11:00 AM Hi, Could you please prov…" at bounding box center [339, 310] width 373 height 262
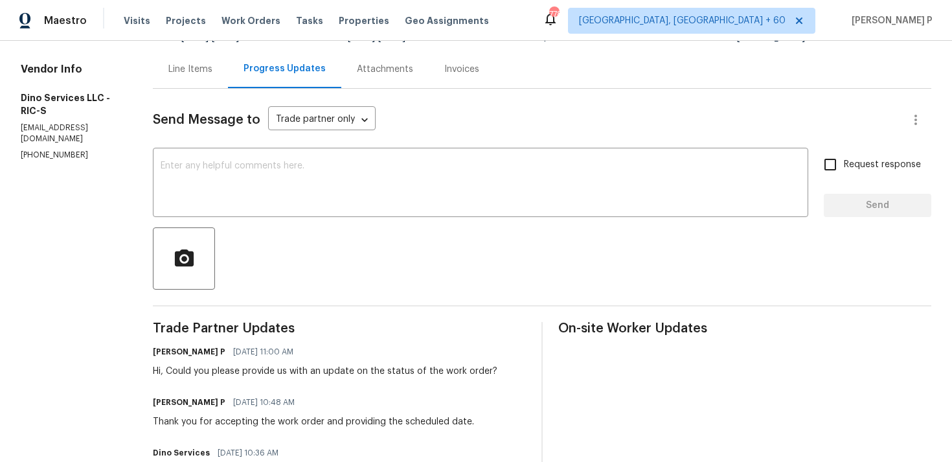
scroll to position [0, 0]
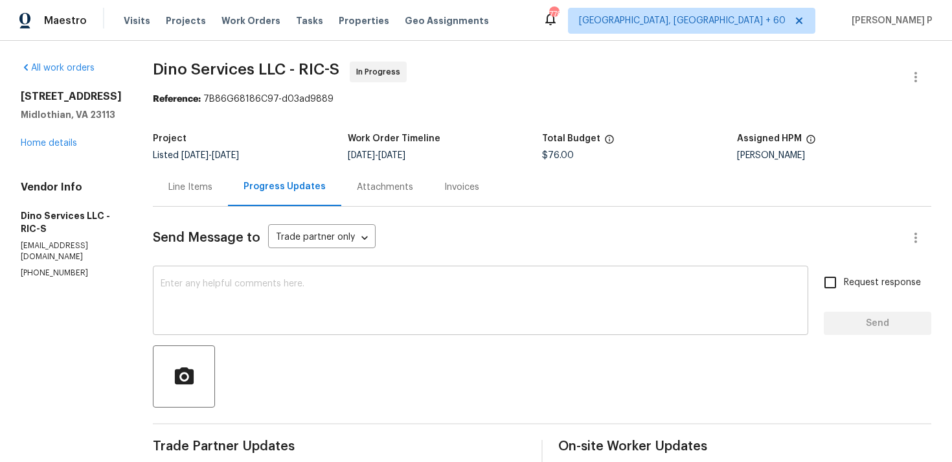
click at [220, 295] on textarea at bounding box center [481, 301] width 640 height 45
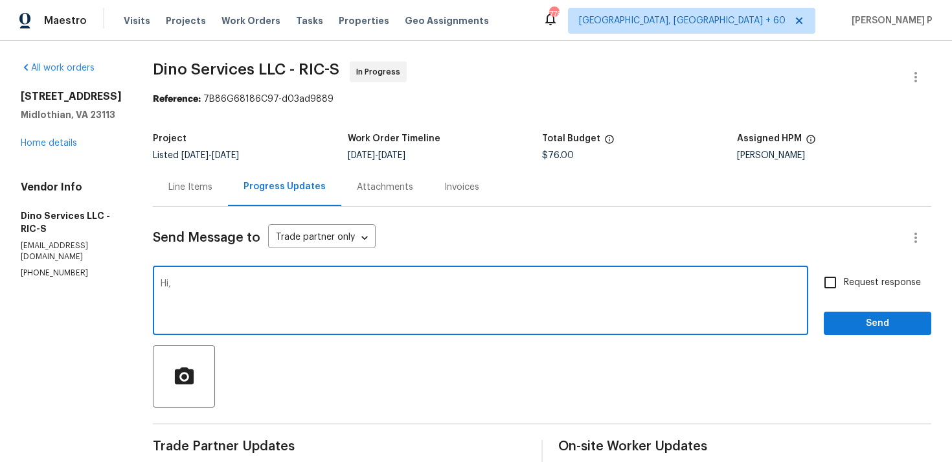
paste textarea "We tried reaching out to you via RC text"
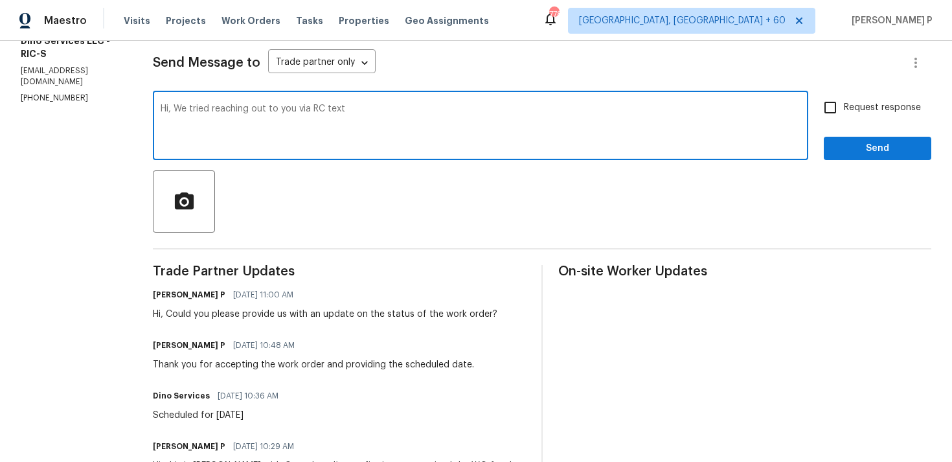
scroll to position [179, 0]
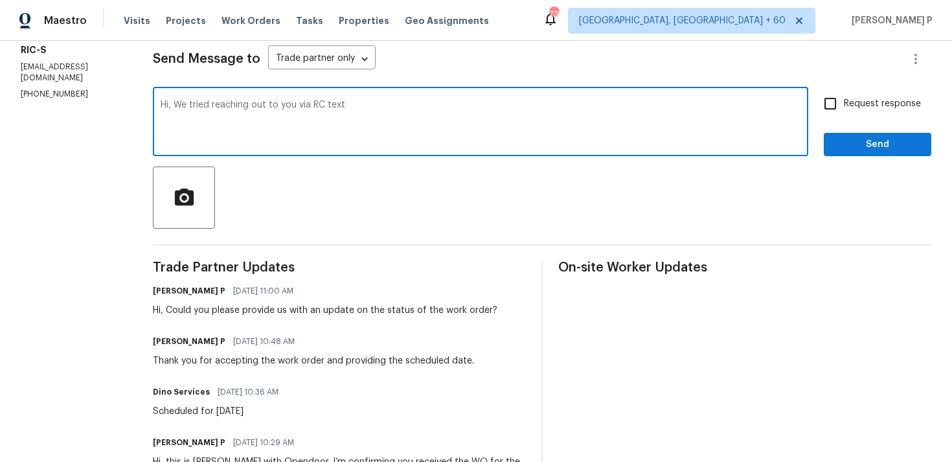
paste textarea "o request an update on the status of the work order."
click at [342, 106] on textarea "Hi, We tried reaching out to you via RC text o request an update on the status …" at bounding box center [481, 122] width 640 height 45
click at [618, 99] on div "Hi, We tried reaching out to you via RC text to request an update on the status…" at bounding box center [480, 123] width 655 height 66
click at [609, 126] on textarea "Hi, We tried reaching out to you via RC text to request an update on the status…" at bounding box center [481, 122] width 640 height 45
drag, startPoint x: 172, startPoint y: 107, endPoint x: 564, endPoint y: 106, distance: 391.8
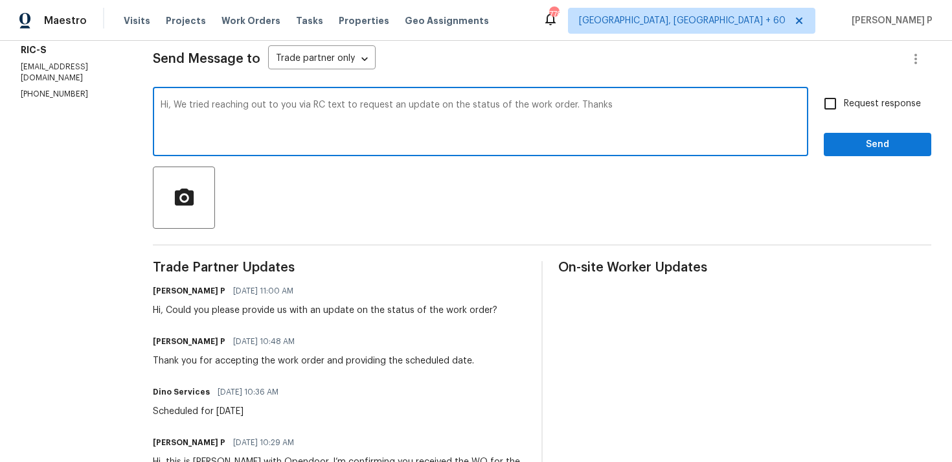
click at [564, 106] on textarea "Hi, We tried reaching out to you via RC text to request an update on the status…" at bounding box center [481, 122] width 640 height 45
type textarea "Hi, We tried reaching out to you via RC text to request an update on the status…"
click at [864, 109] on span "Request response" at bounding box center [882, 104] width 77 height 14
click at [844, 109] on input "Request response" at bounding box center [830, 103] width 27 height 27
checkbox input "true"
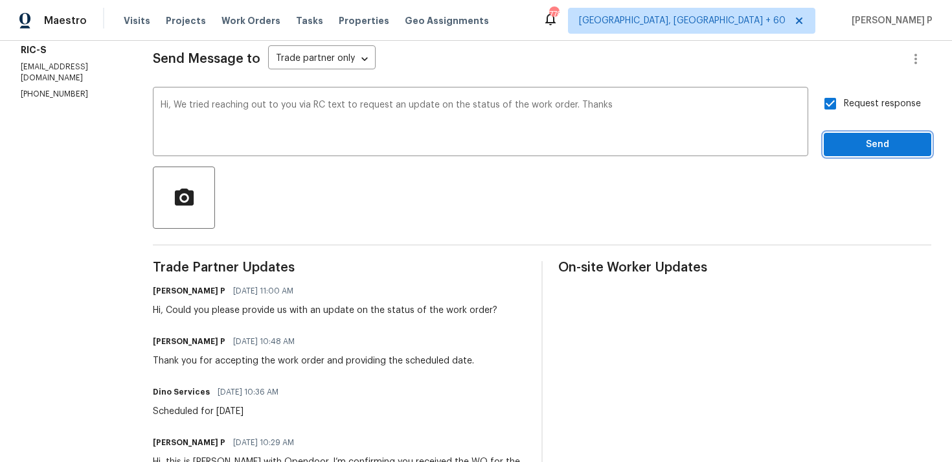
click at [861, 141] on span "Send" at bounding box center [877, 145] width 87 height 16
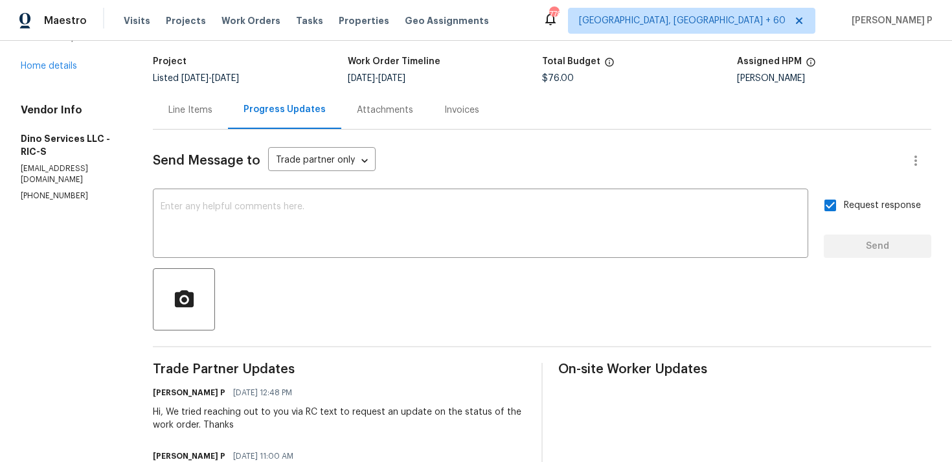
scroll to position [72, 0]
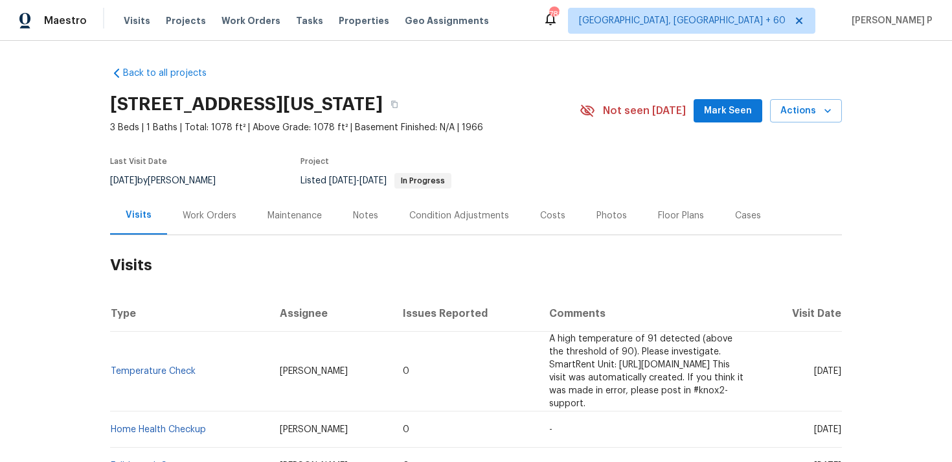
click at [193, 219] on div "Work Orders" at bounding box center [210, 215] width 54 height 13
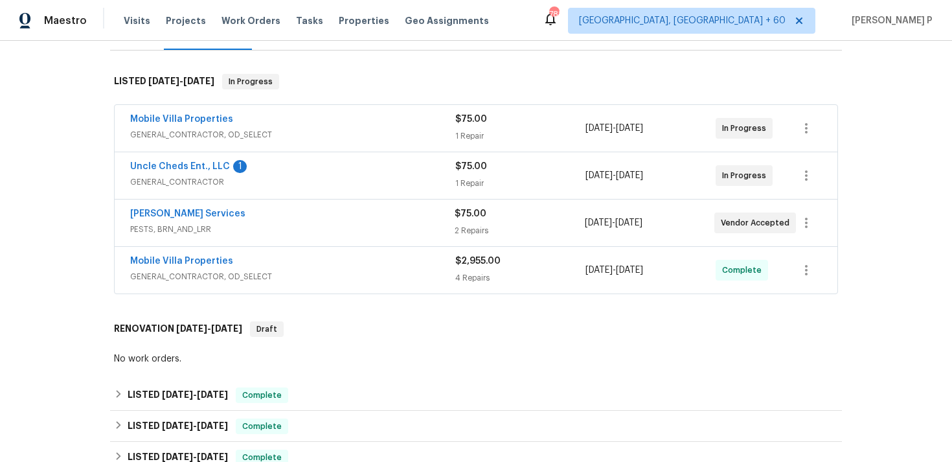
scroll to position [188, 0]
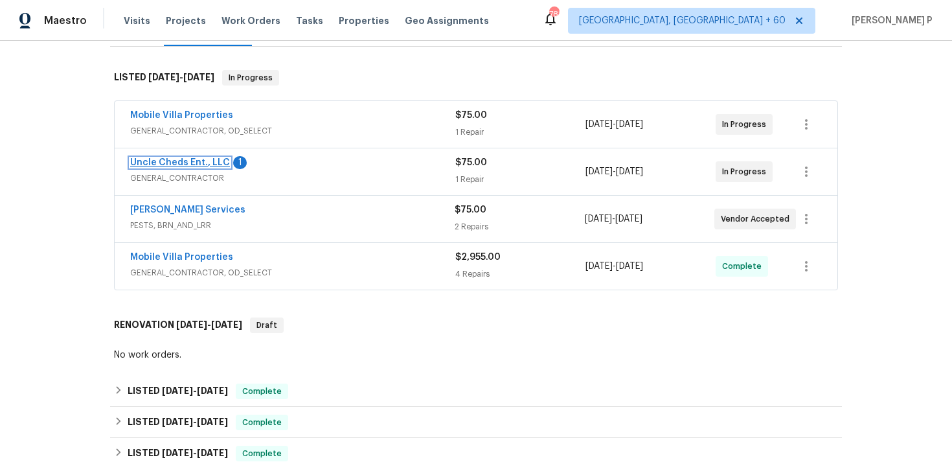
click at [197, 159] on link "Uncle Cheds Ent., LLC" at bounding box center [180, 162] width 100 height 9
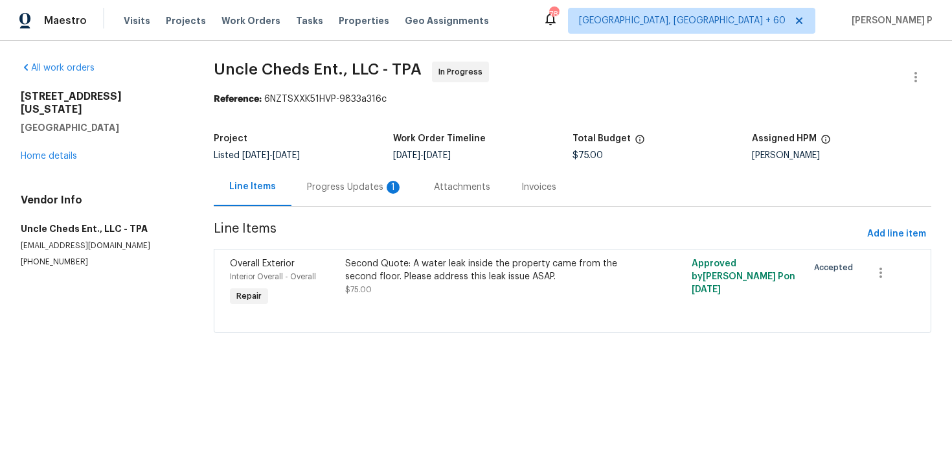
click at [350, 188] on div "Progress Updates 1" at bounding box center [355, 187] width 96 height 13
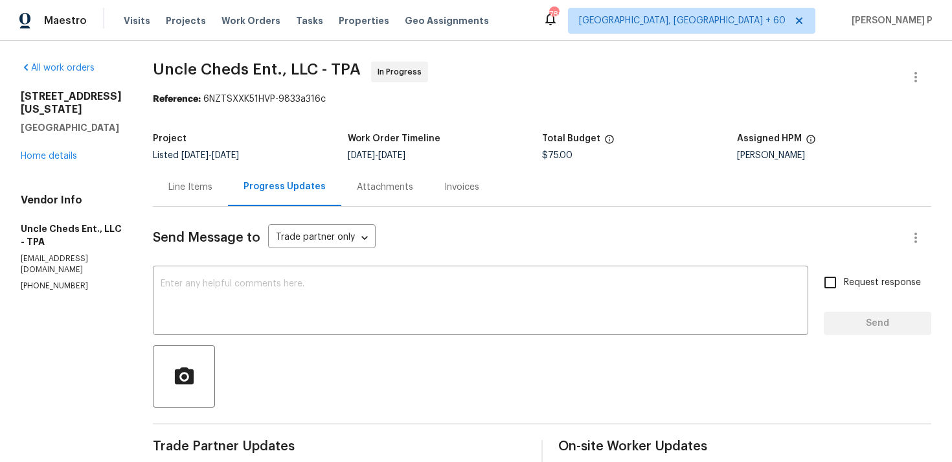
click at [24, 150] on div "[STREET_ADDRESS][US_STATE] Home details" at bounding box center [71, 126] width 101 height 73
click at [36, 154] on link "Home details" at bounding box center [49, 156] width 56 height 9
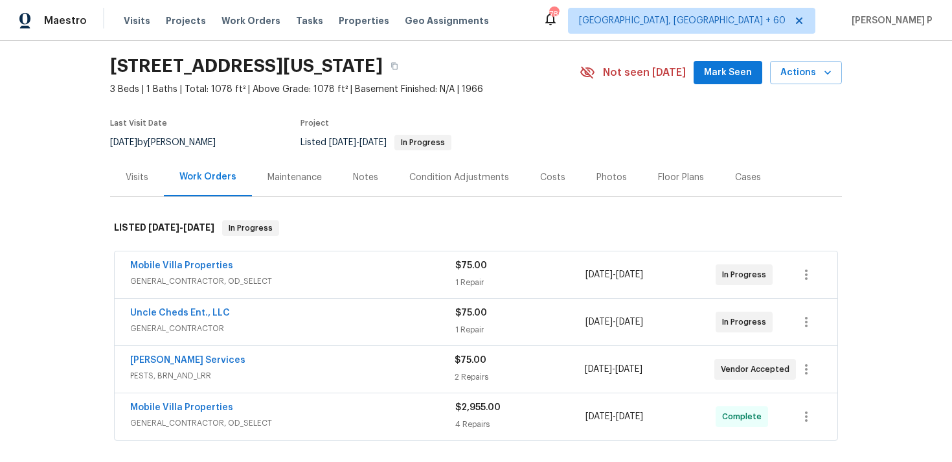
scroll to position [58, 0]
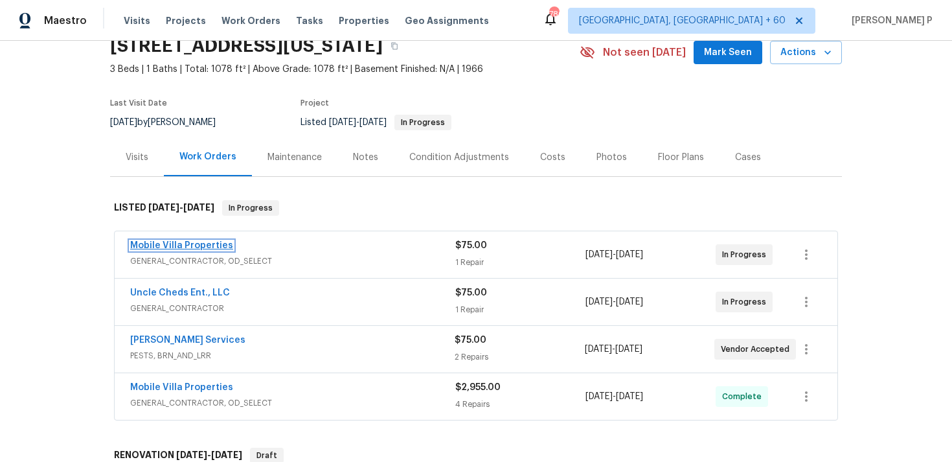
click at [183, 245] on link "Mobile Villa Properties" at bounding box center [181, 245] width 103 height 9
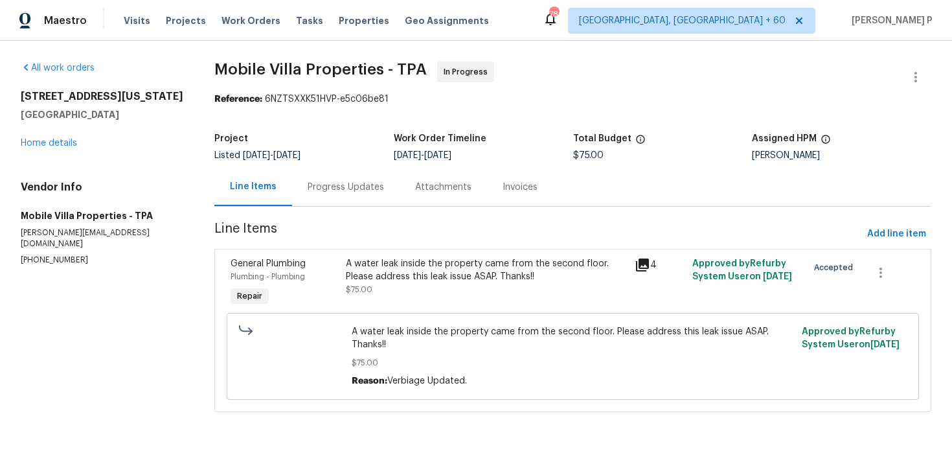
click at [365, 192] on div "Progress Updates" at bounding box center [346, 187] width 76 height 13
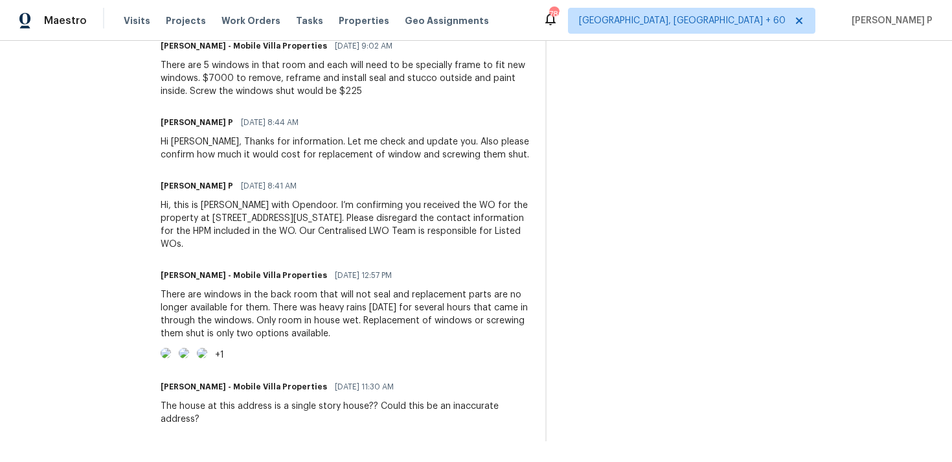
scroll to position [680, 0]
click at [171, 348] on img at bounding box center [166, 353] width 10 height 10
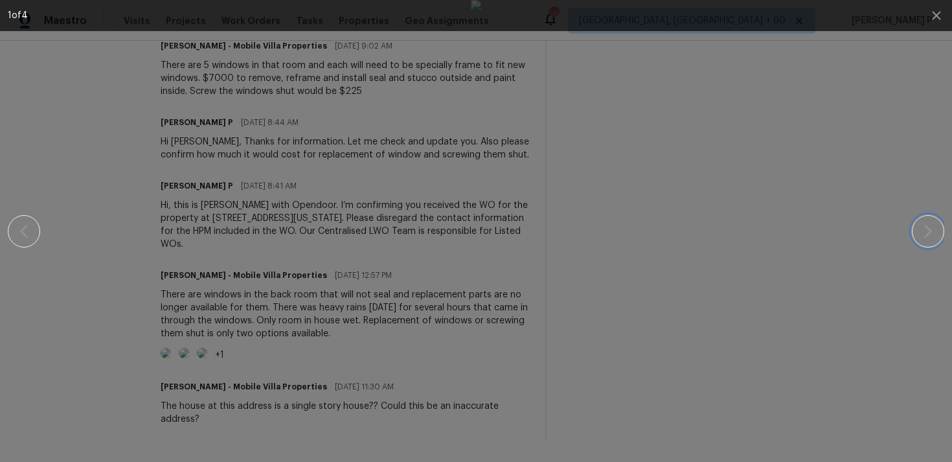
click at [921, 230] on icon "button" at bounding box center [928, 231] width 16 height 16
click at [930, 232] on icon "button" at bounding box center [928, 231] width 8 height 13
click at [936, 238] on button "button" at bounding box center [928, 231] width 32 height 32
click at [941, 229] on button "button" at bounding box center [928, 231] width 32 height 32
click at [937, 20] on icon "button" at bounding box center [937, 16] width 16 height 16
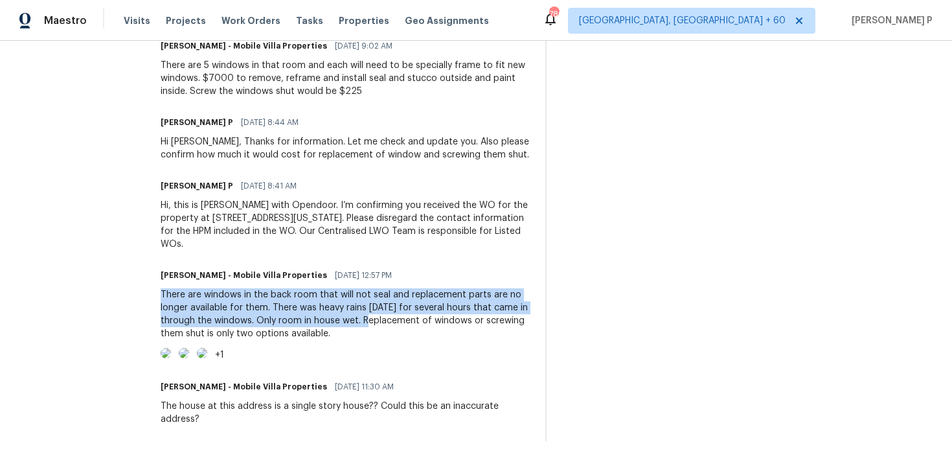
drag, startPoint x: 161, startPoint y: 238, endPoint x: 370, endPoint y: 265, distance: 210.8
click at [370, 288] on div "There are windows in the back room that will not seal and replacement parts are…" at bounding box center [345, 314] width 369 height 52
click at [267, 288] on div "There are windows in the back room that will not seal and replacement parts are…" at bounding box center [345, 314] width 369 height 52
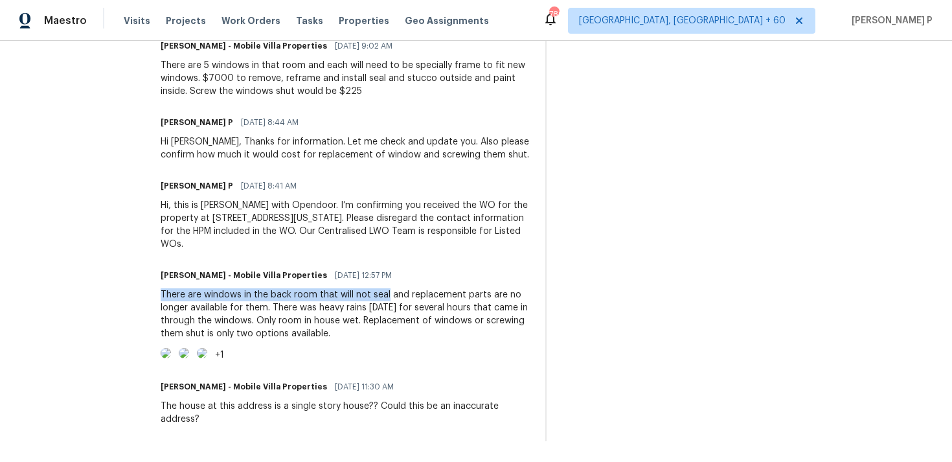
drag, startPoint x: 159, startPoint y: 240, endPoint x: 387, endPoint y: 238, distance: 227.9
copy div "There are windows in the back room that will not seal"
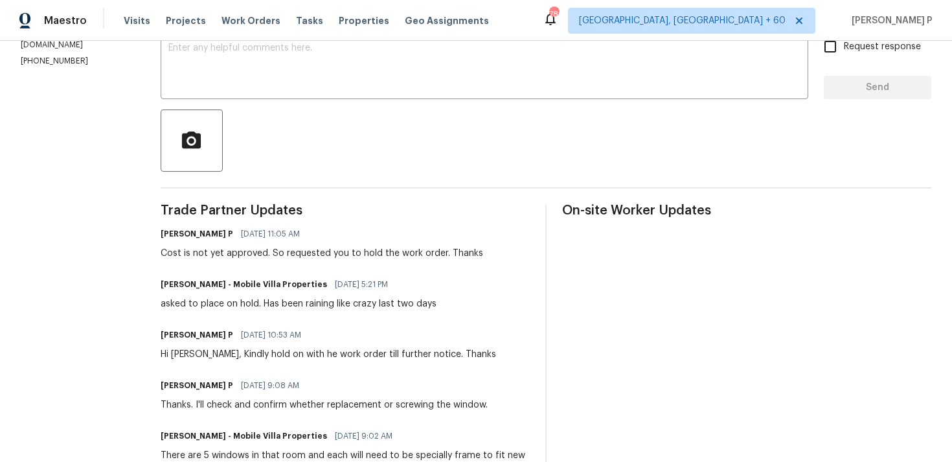
scroll to position [34, 0]
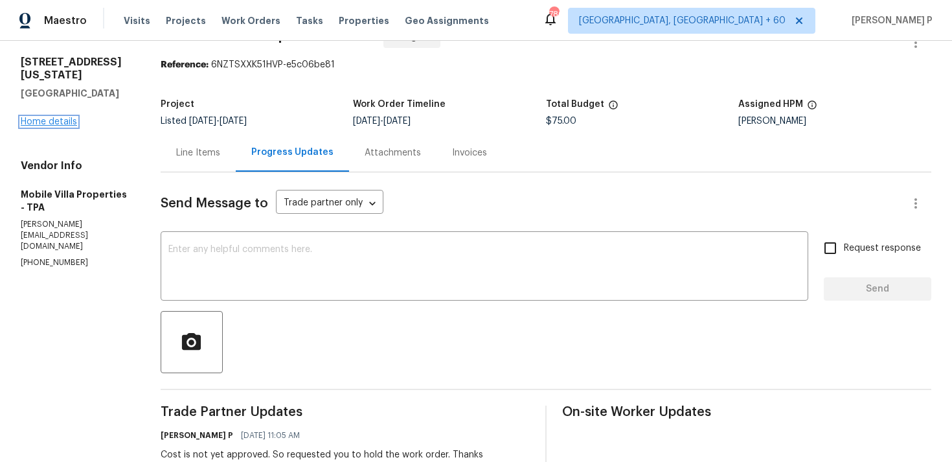
click at [52, 120] on link "Home details" at bounding box center [49, 121] width 56 height 9
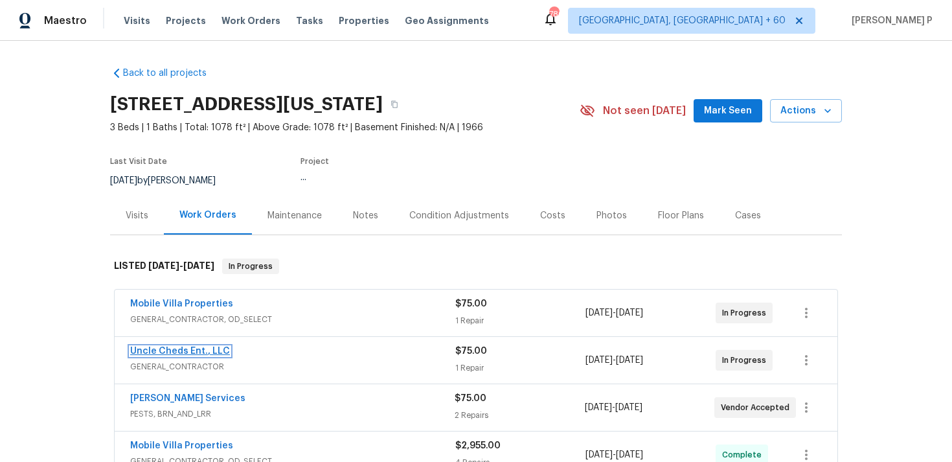
click at [181, 347] on link "Uncle Cheds Ent., LLC" at bounding box center [180, 350] width 100 height 9
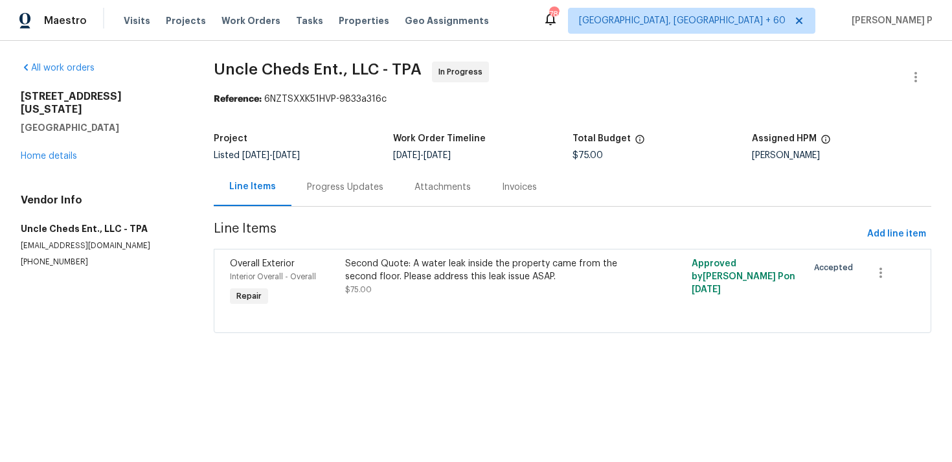
click at [352, 189] on div "Progress Updates" at bounding box center [345, 187] width 76 height 13
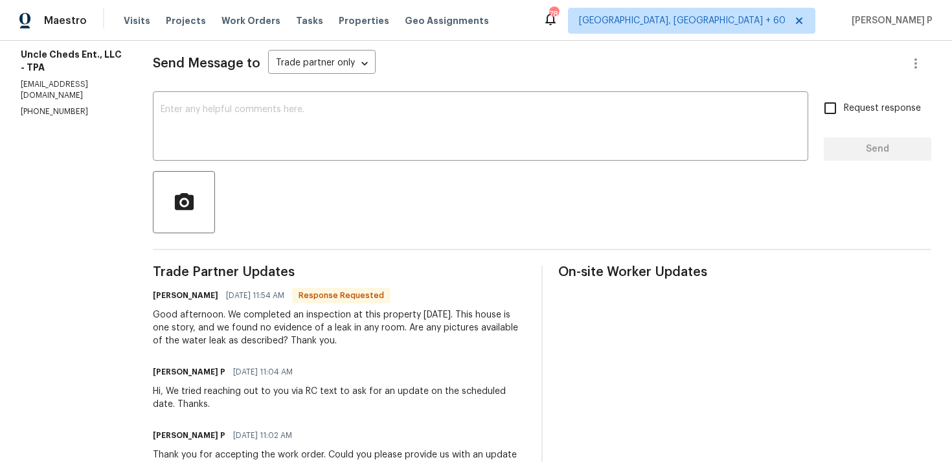
scroll to position [205, 0]
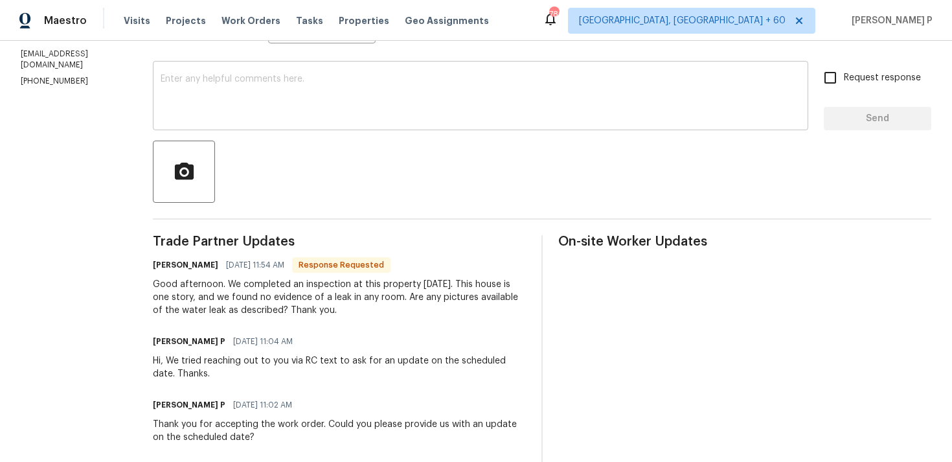
click at [329, 98] on textarea at bounding box center [481, 96] width 640 height 45
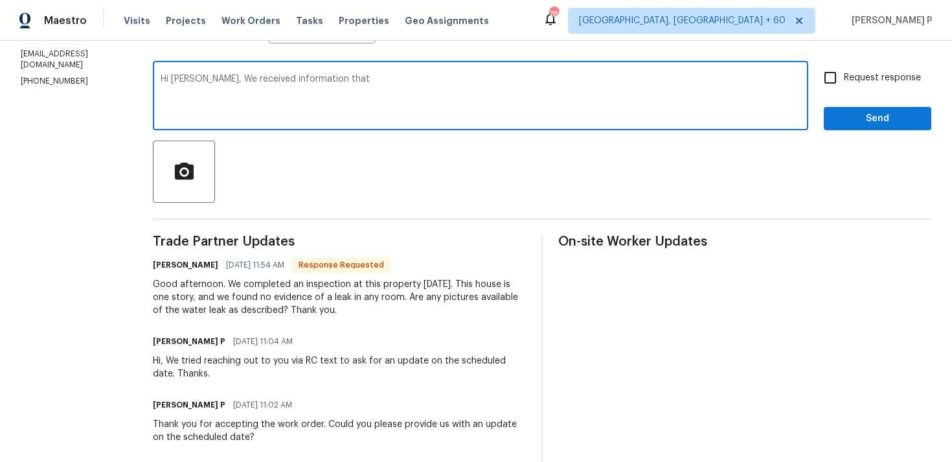
paste textarea "There are windows in the back room that will not seal"
click at [337, 78] on textarea "Hi [PERSON_NAME], We received information that There are windows in the back ro…" at bounding box center [481, 96] width 640 height 45
click at [566, 92] on textarea "Hi [PERSON_NAME], We received information that there are windows in the back ro…" at bounding box center [481, 96] width 640 height 45
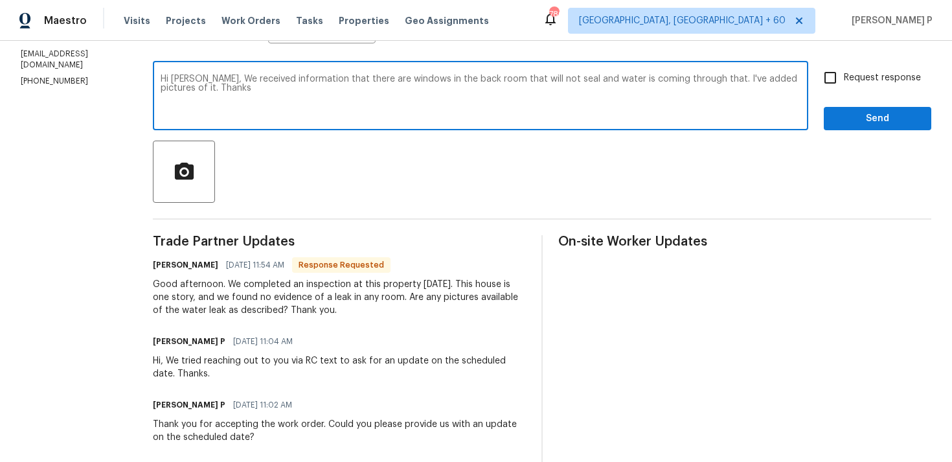
drag, startPoint x: 208, startPoint y: 76, endPoint x: 164, endPoint y: 86, distance: 44.5
click at [164, 86] on textarea "Hi [PERSON_NAME], We received information that there are windows in the back ro…" at bounding box center [481, 96] width 640 height 45
type textarea "Hi [PERSON_NAME], We received information that there are windows in the back ro…"
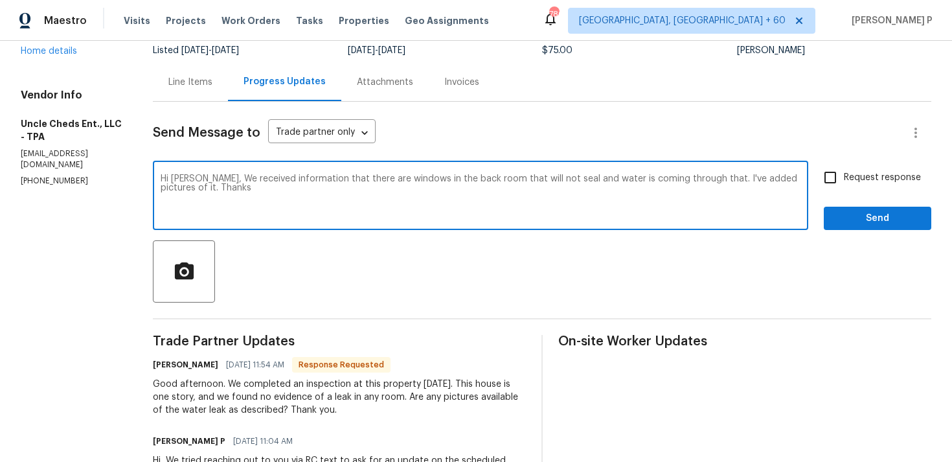
scroll to position [0, 0]
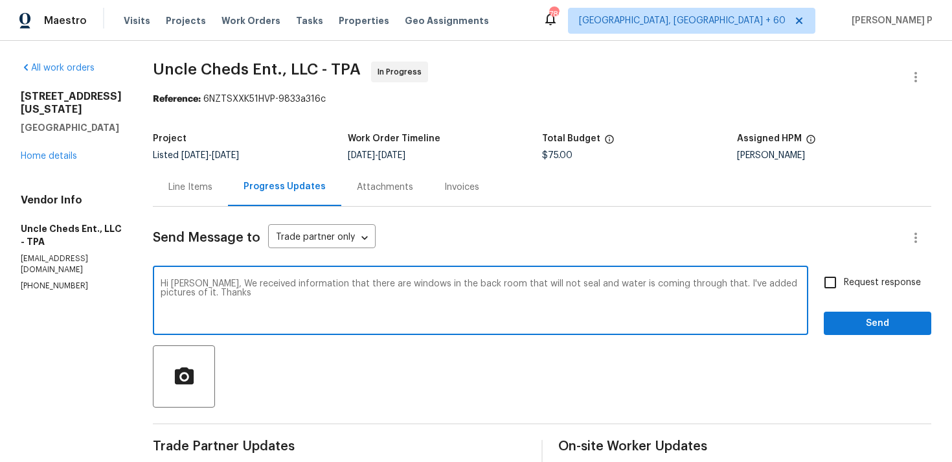
click at [185, 188] on div "Line Items" at bounding box center [190, 187] width 44 height 13
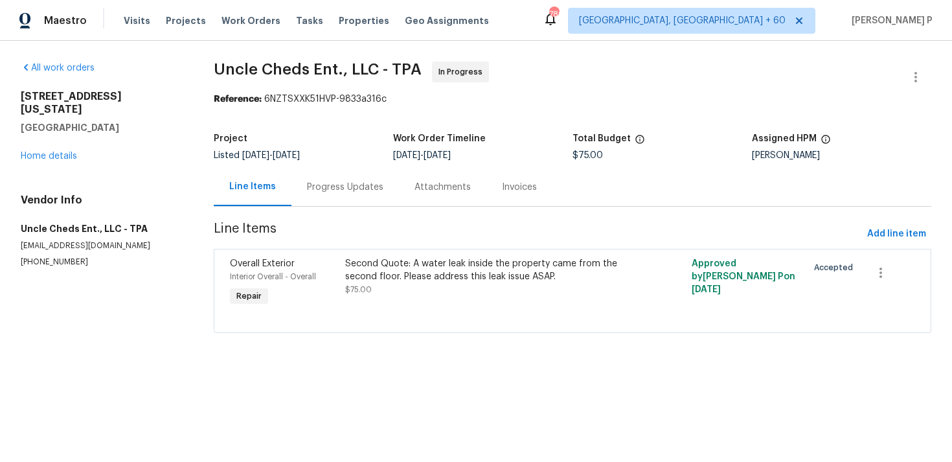
click at [435, 275] on div "Second Quote: A water leak inside the property came from the second floor. Plea…" at bounding box center [485, 270] width 281 height 26
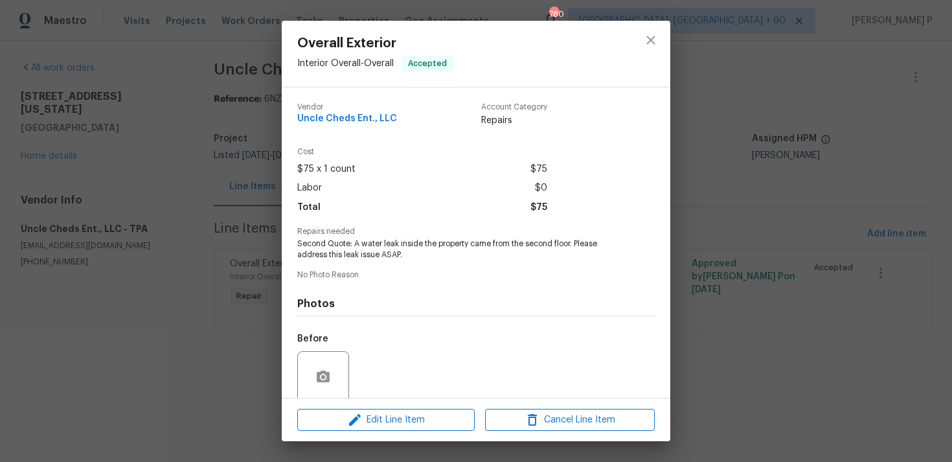
scroll to position [102, 0]
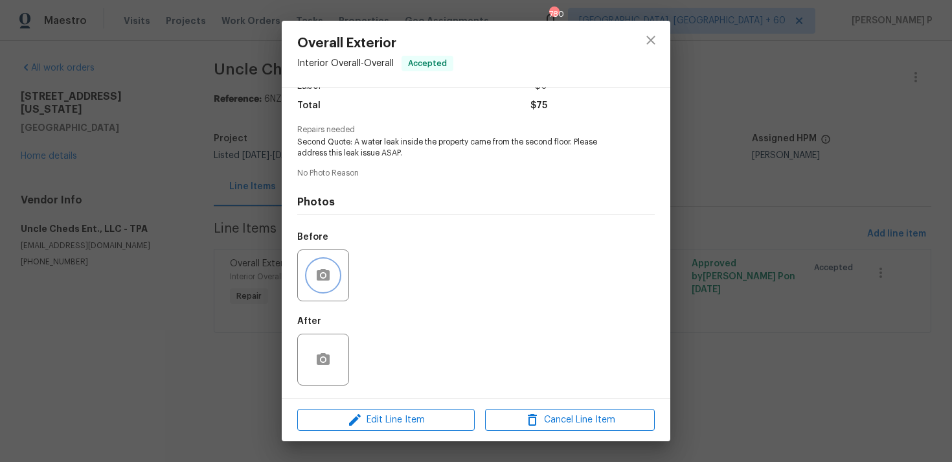
click at [329, 278] on icon "button" at bounding box center [323, 275] width 13 height 12
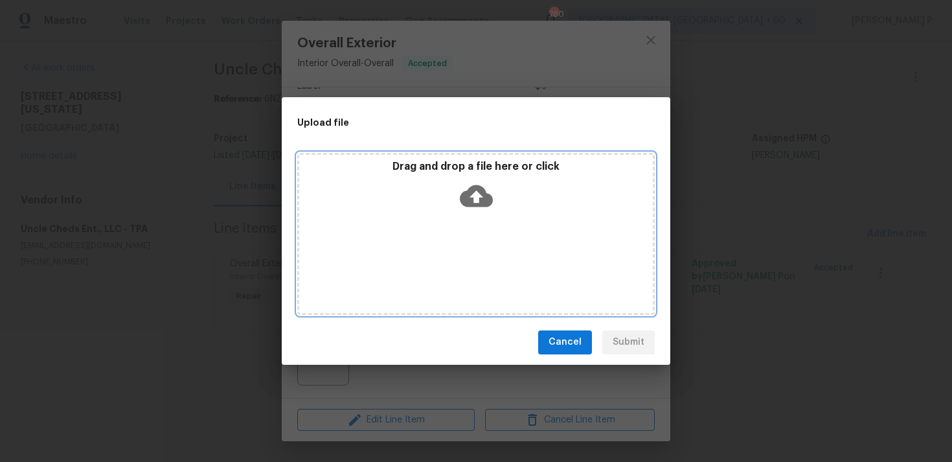
click at [474, 203] on icon at bounding box center [476, 196] width 33 height 22
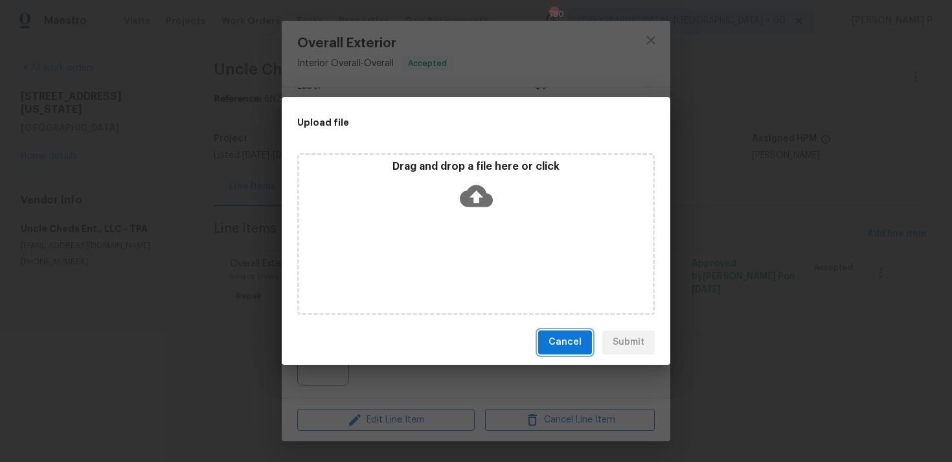
click at [565, 343] on span "Cancel" at bounding box center [564, 342] width 33 height 16
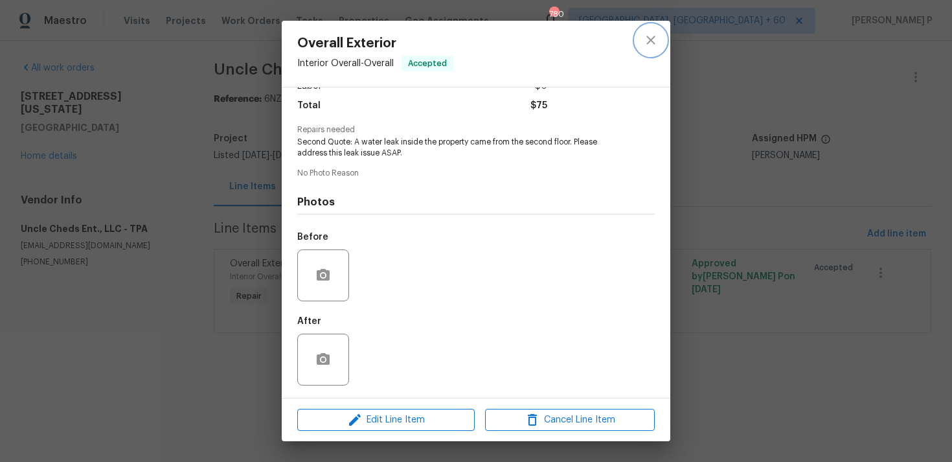
click at [652, 44] on icon "close" at bounding box center [651, 40] width 16 height 16
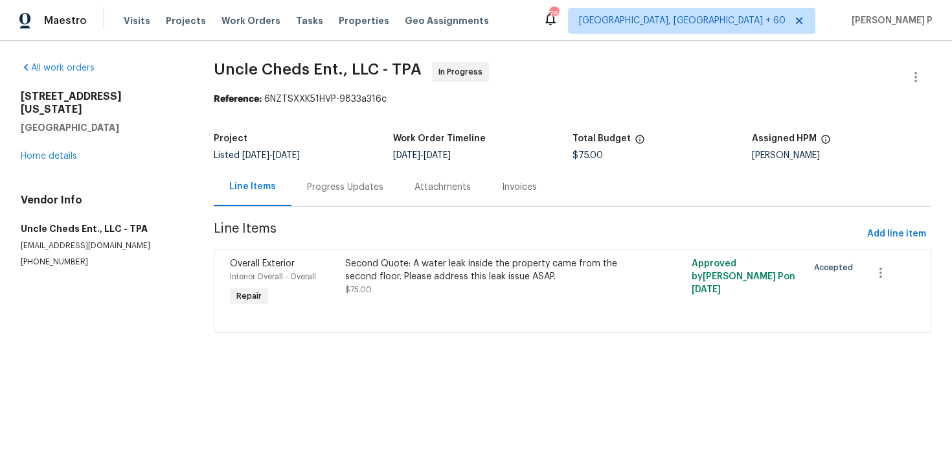
click at [333, 186] on div "Progress Updates" at bounding box center [345, 187] width 76 height 13
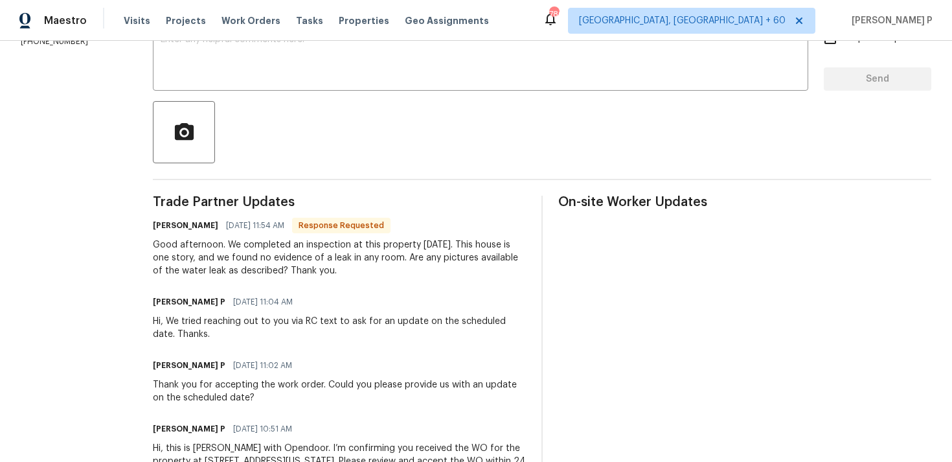
scroll to position [287, 0]
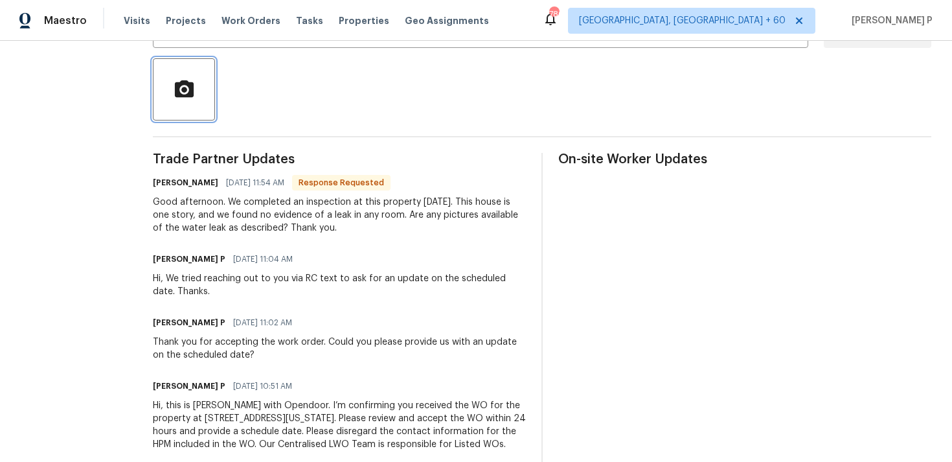
click at [181, 87] on circle "button" at bounding box center [184, 90] width 6 height 6
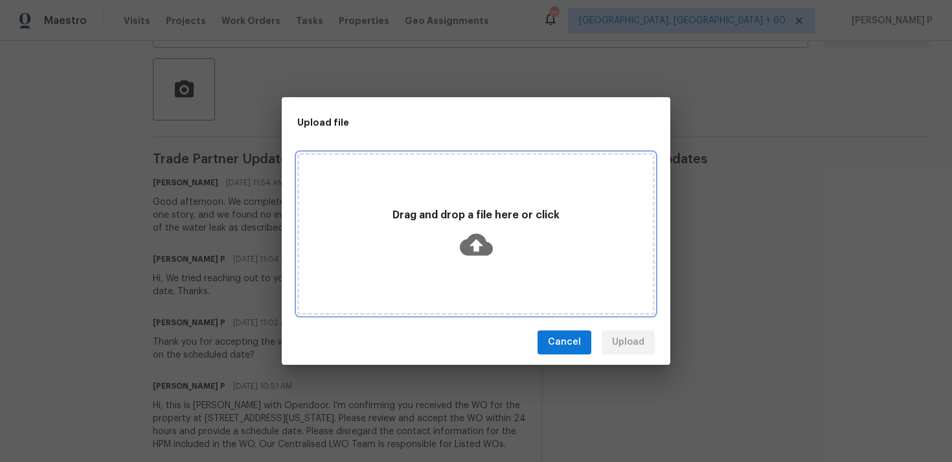
click at [477, 243] on icon at bounding box center [476, 244] width 33 height 33
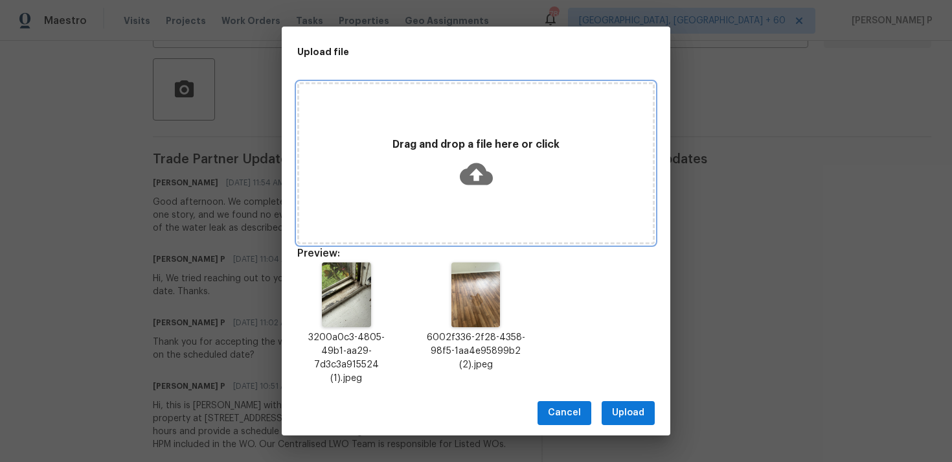
click at [477, 176] on icon at bounding box center [476, 174] width 33 height 22
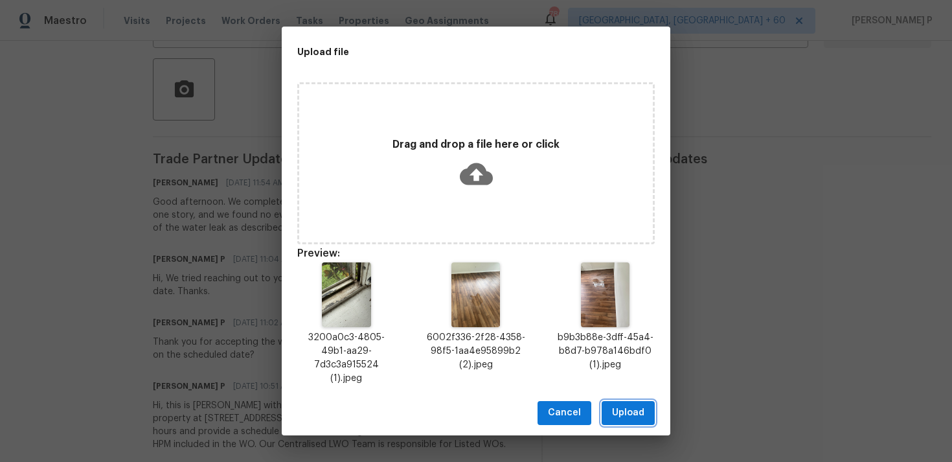
click at [624, 405] on span "Upload" at bounding box center [628, 413] width 32 height 16
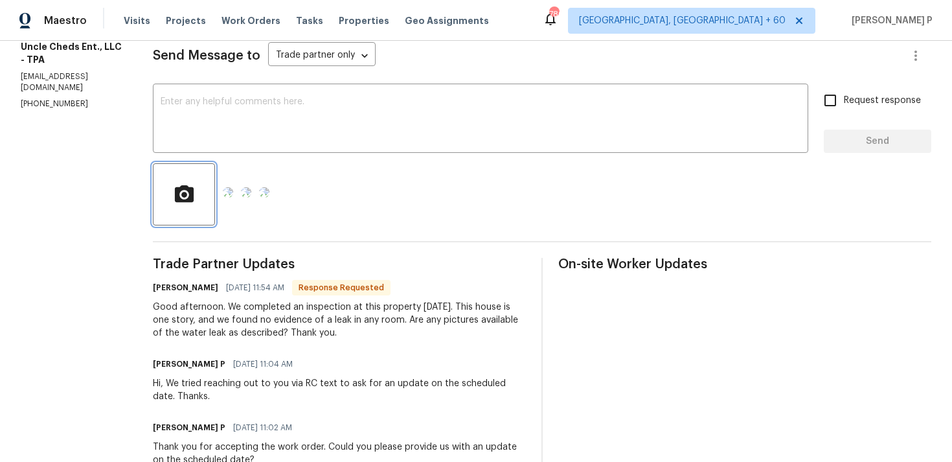
scroll to position [121, 0]
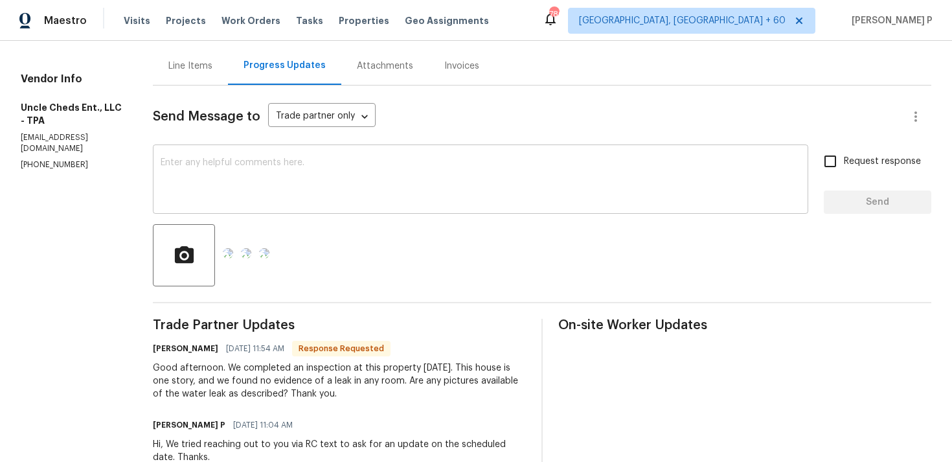
click at [308, 190] on textarea at bounding box center [481, 180] width 640 height 45
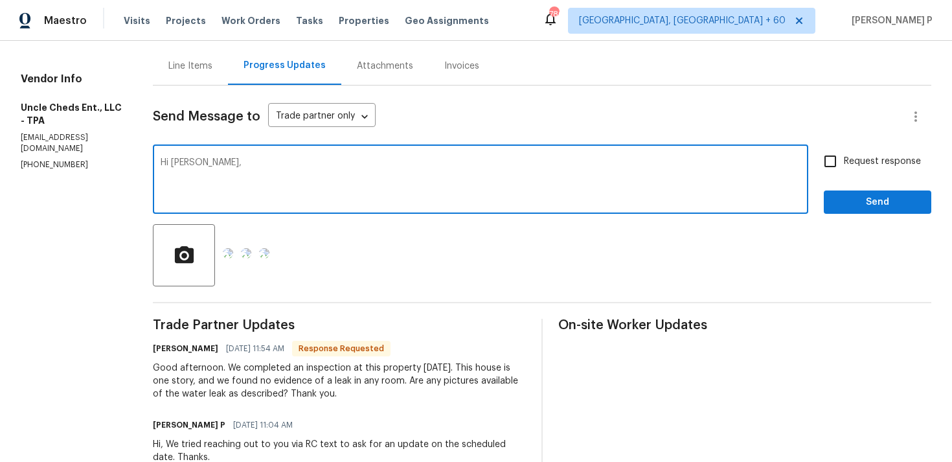
paste textarea "We received information that the windows in the back room are not sealing prope…"
click at [527, 181] on textarea "Hi Stephen, We received information that the windows in the back room are not s…" at bounding box center [481, 180] width 640 height 45
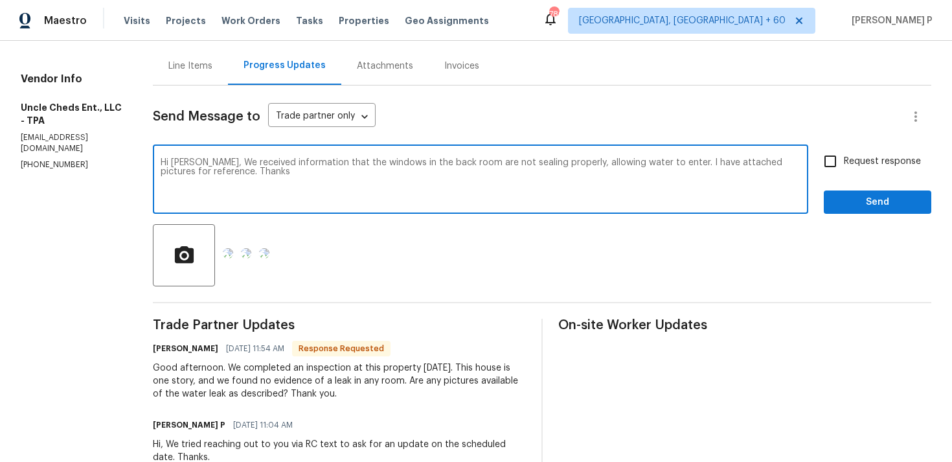
type textarea "Hi Stephen, We received information that the windows in the back room are not s…"
click at [871, 163] on span "Request response" at bounding box center [882, 162] width 77 height 14
click at [844, 163] on input "Request response" at bounding box center [830, 161] width 27 height 27
checkbox input "true"
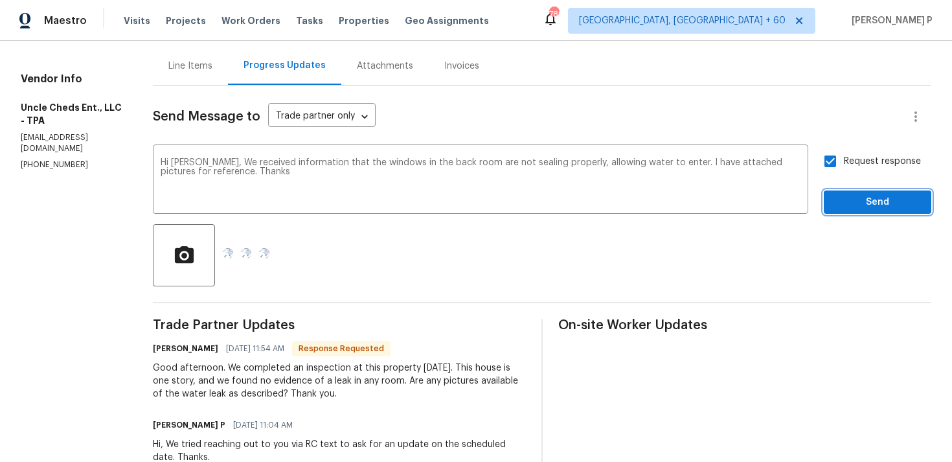
click at [863, 202] on span "Send" at bounding box center [877, 202] width 87 height 16
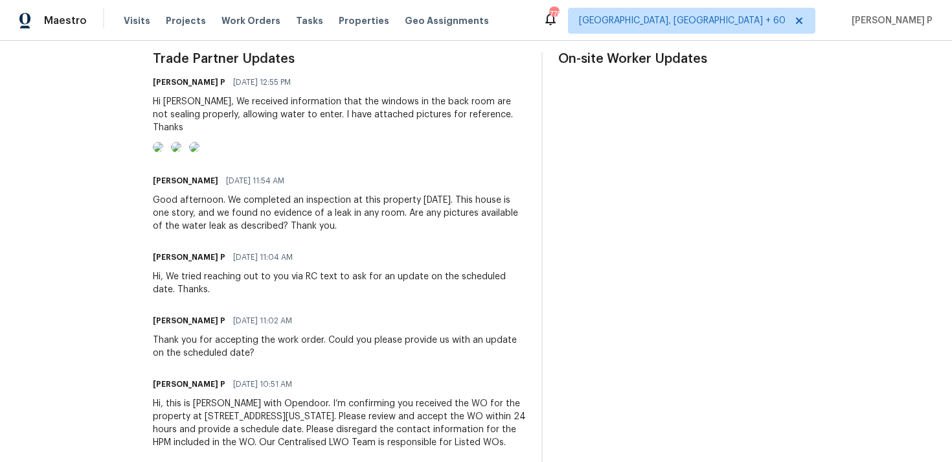
scroll to position [452, 0]
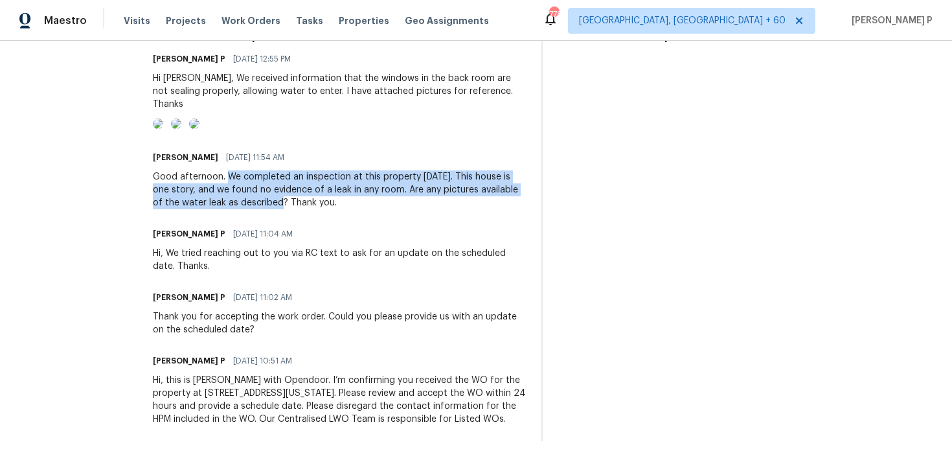
drag, startPoint x: 223, startPoint y: 175, endPoint x: 253, endPoint y: 199, distance: 38.6
click at [253, 199] on div "Good afternoon. We completed an inspection at this property today. This house i…" at bounding box center [339, 189] width 373 height 39
copy div "We completed an inspection at this property today. This house is one story, and…"
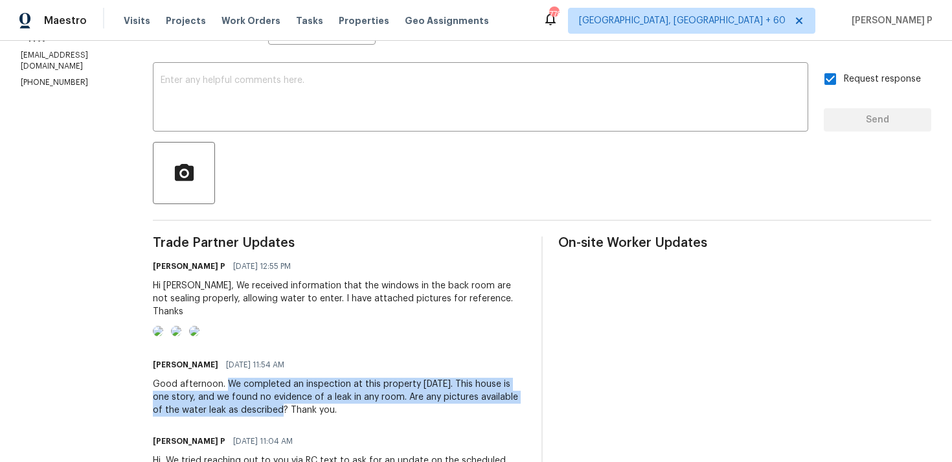
scroll to position [185, 0]
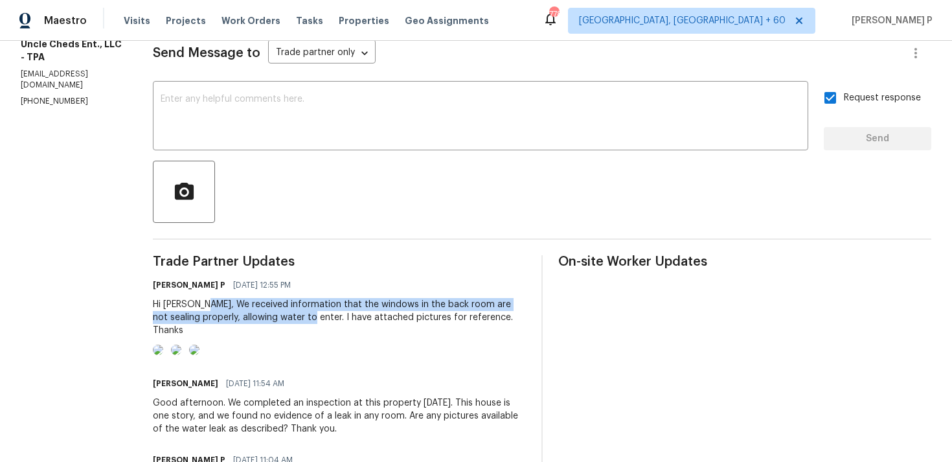
drag, startPoint x: 199, startPoint y: 303, endPoint x: 288, endPoint y: 315, distance: 88.9
click at [288, 315] on div "Hi Stephen, We received information that the windows in the back room are not s…" at bounding box center [339, 317] width 373 height 39
copy div "We received information that the windows in the back room are not sealing prope…"
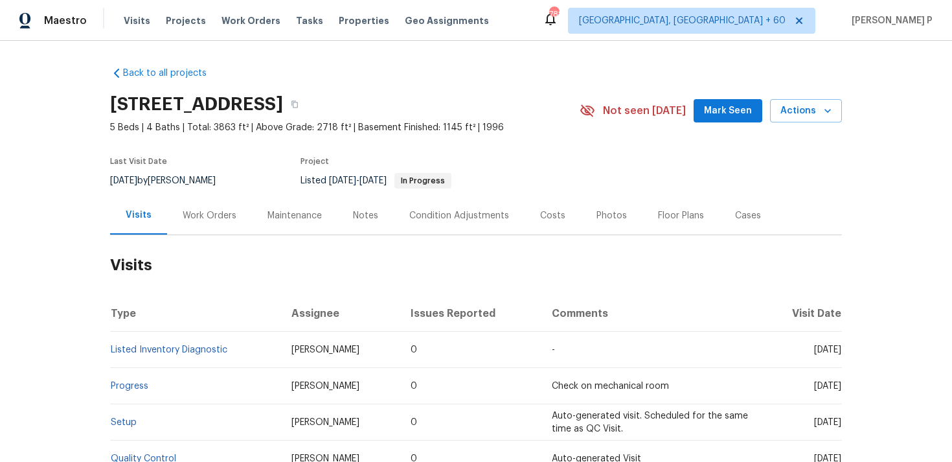
click at [197, 220] on div "Work Orders" at bounding box center [210, 215] width 54 height 13
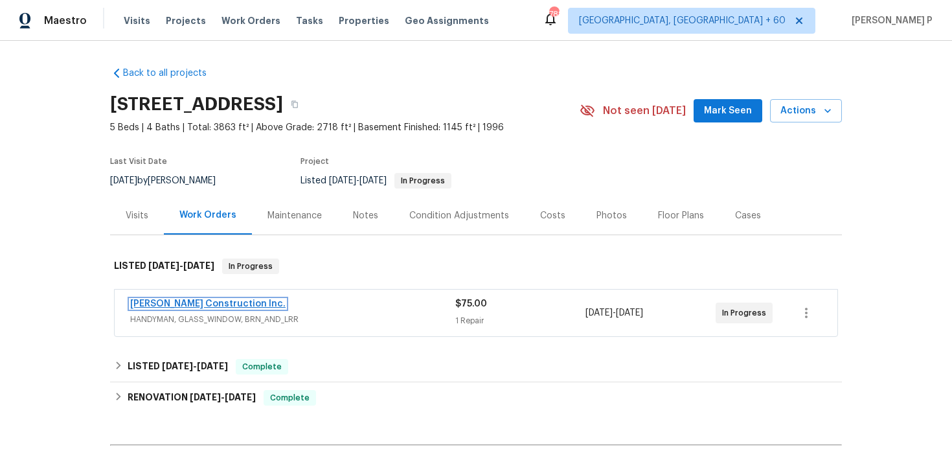
click at [179, 305] on link "[PERSON_NAME] Construction Inc." at bounding box center [207, 303] width 155 height 9
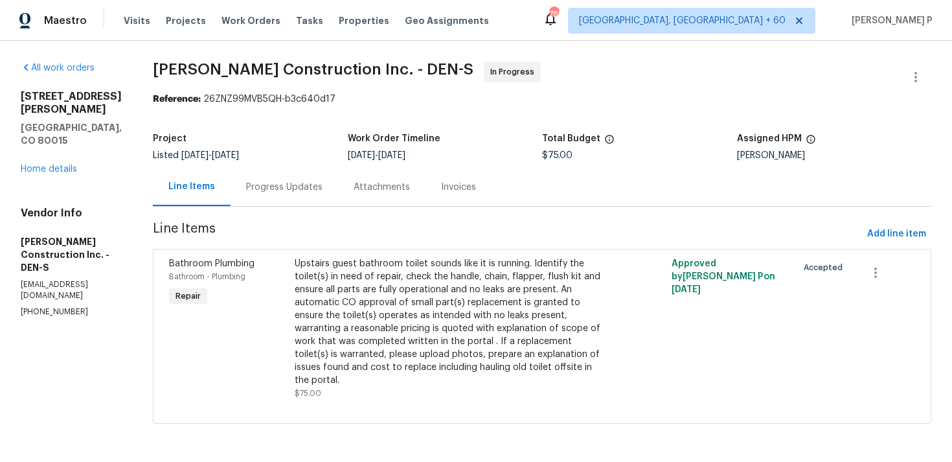
click at [305, 190] on div "Progress Updates" at bounding box center [284, 187] width 76 height 13
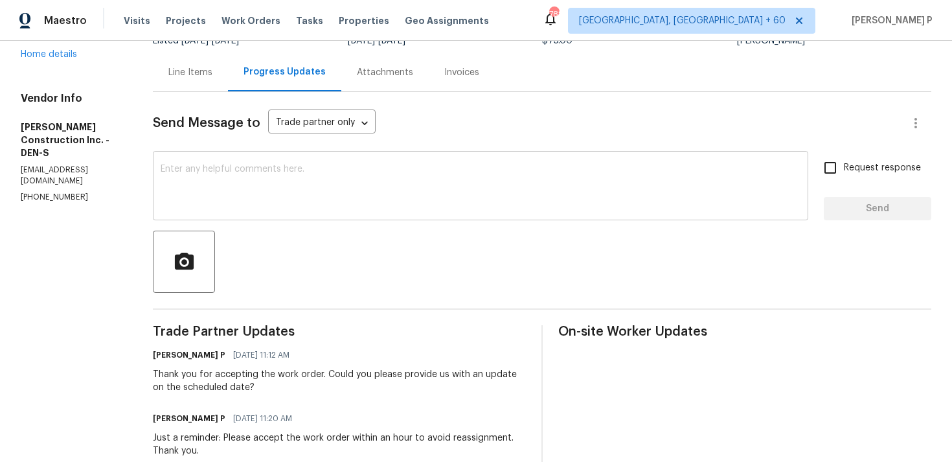
scroll to position [80, 0]
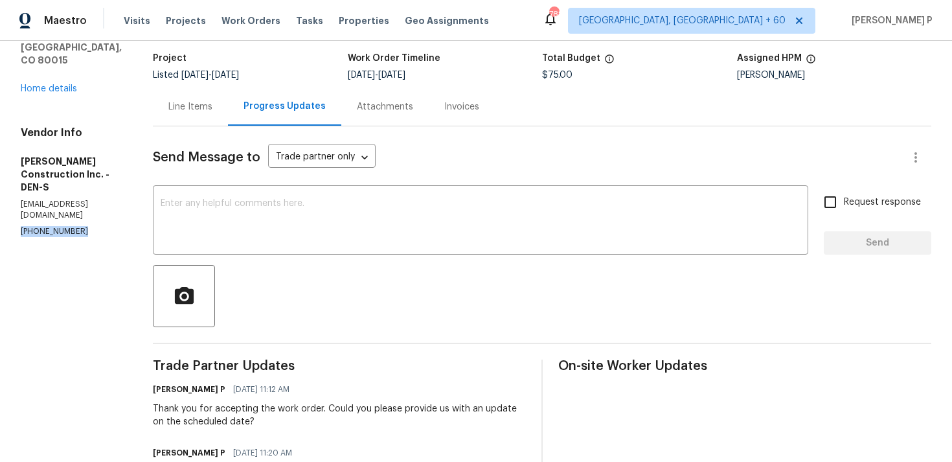
drag, startPoint x: 92, startPoint y: 179, endPoint x: 8, endPoint y: 179, distance: 83.5
click at [8, 179] on div "All work orders [STREET_ADDRESS][PERSON_NAME] Home details Vendor Info [PERSON_…" at bounding box center [476, 289] width 952 height 657
copy p "[PHONE_NUMBER]"
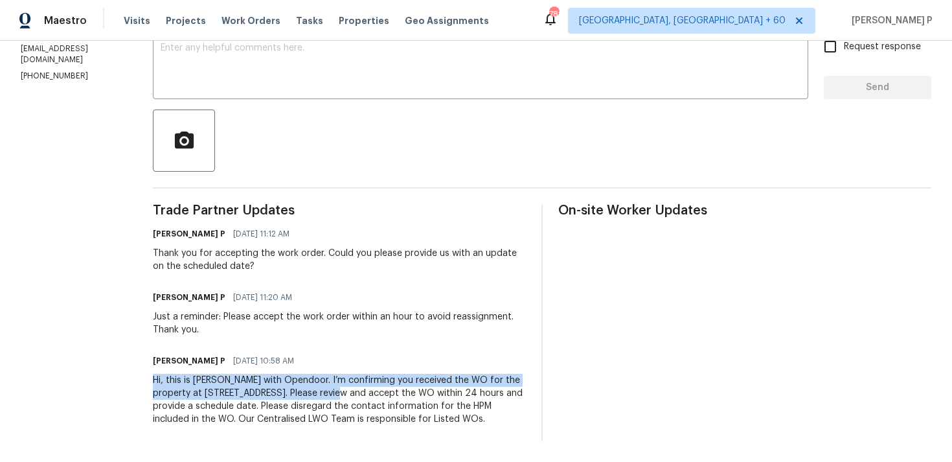
drag, startPoint x: 170, startPoint y: 366, endPoint x: 374, endPoint y: 375, distance: 204.8
click at [374, 376] on div "Hi, this is [PERSON_NAME] with Opendoor. I’m confirming you received the WO for…" at bounding box center [339, 400] width 373 height 52
copy div "Hi, this is [PERSON_NAME] with Opendoor. I’m confirming you received the WO for…"
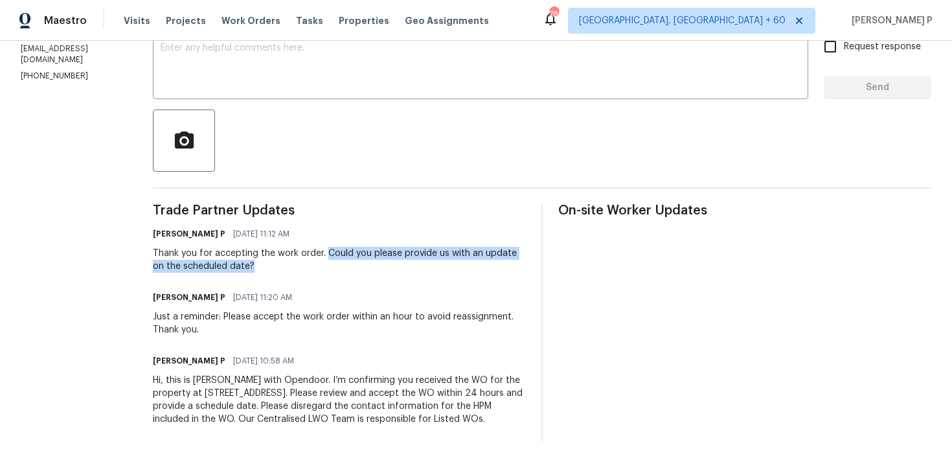
drag, startPoint x: 343, startPoint y: 240, endPoint x: 370, endPoint y: 250, distance: 29.7
click at [370, 250] on div "Thank you for accepting the work order. Could you please provide us with an upd…" at bounding box center [339, 260] width 373 height 26
copy div "Could you please provide us with an update on the scheduled date?"
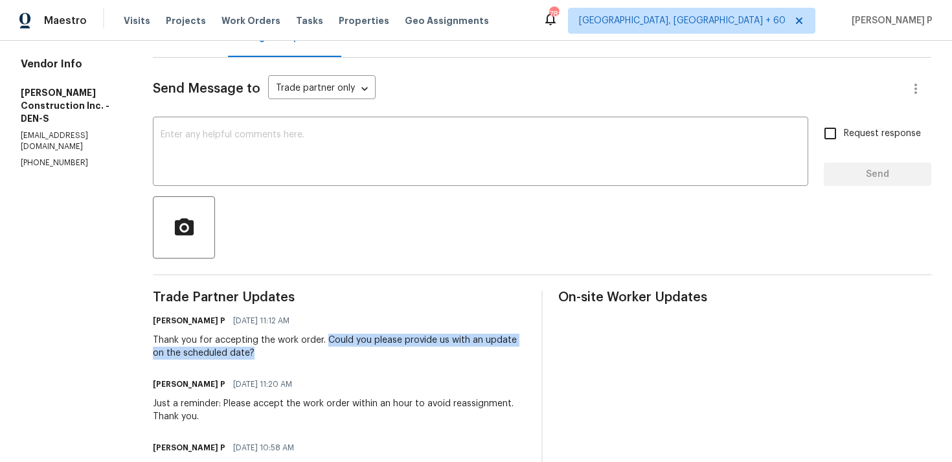
scroll to position [0, 0]
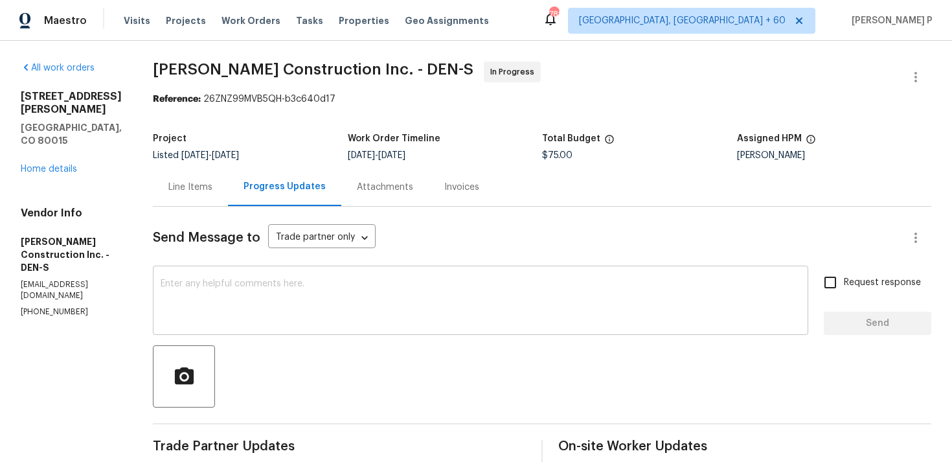
click at [217, 307] on textarea at bounding box center [481, 301] width 640 height 45
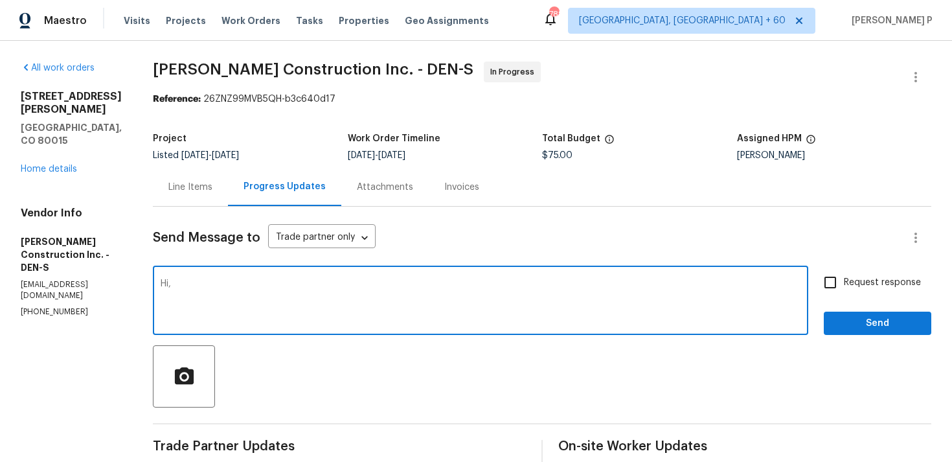
paste textarea "We tried reaching out to you via RC text to ask for an update on the scheduled …"
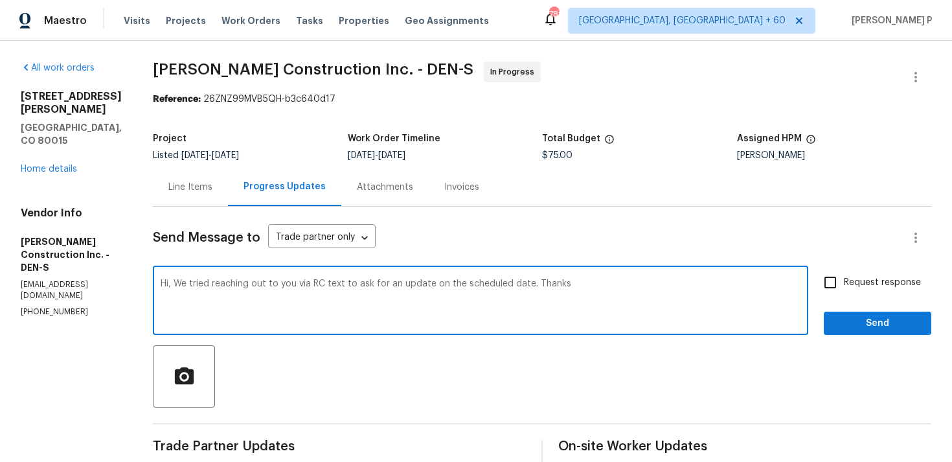
type textarea "Hi, We tried reaching out to you via RC text to ask for an update on the schedu…"
click at [889, 278] on span "Request response" at bounding box center [882, 283] width 77 height 14
click at [844, 278] on input "Request response" at bounding box center [830, 282] width 27 height 27
checkbox input "true"
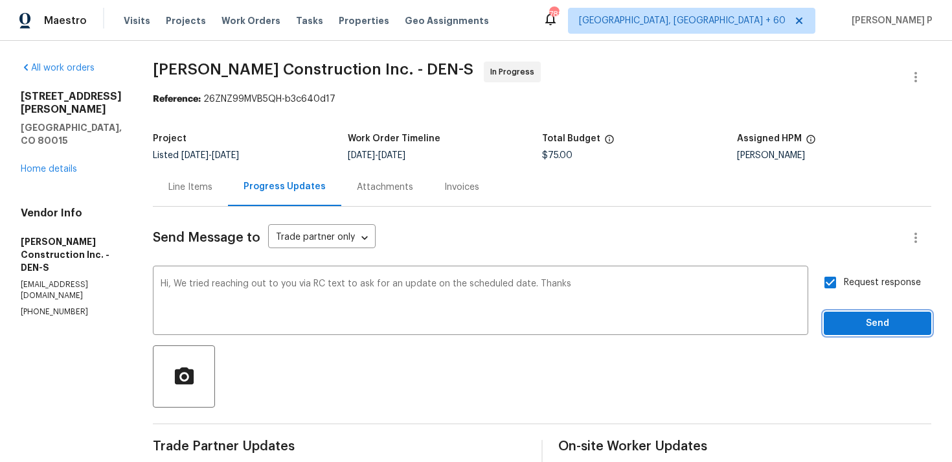
click at [861, 330] on span "Send" at bounding box center [877, 323] width 87 height 16
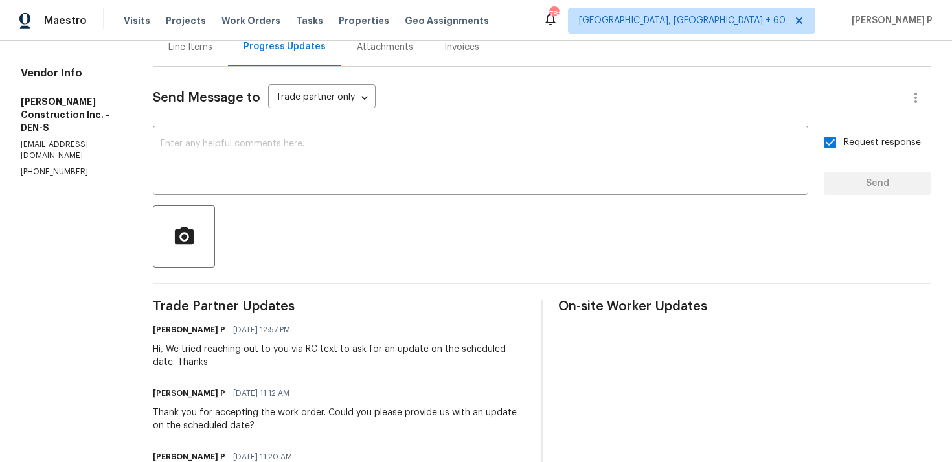
scroll to position [312, 0]
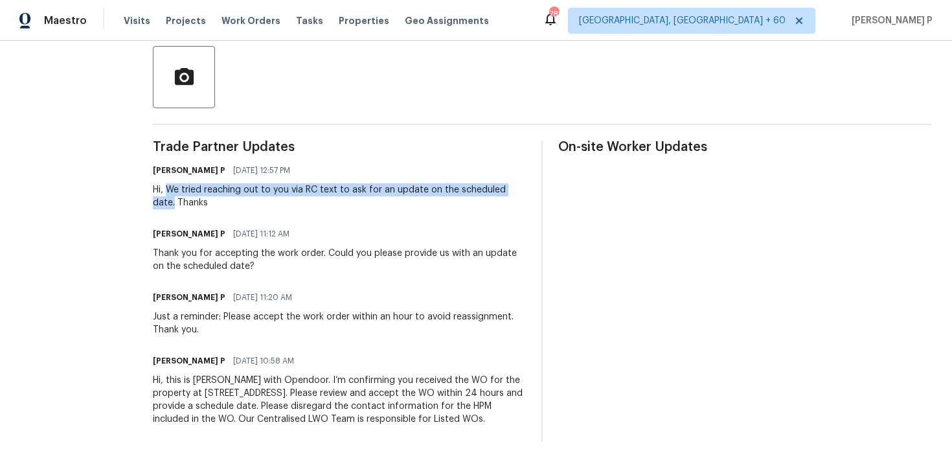
drag, startPoint x: 184, startPoint y: 175, endPoint x: 190, endPoint y: 183, distance: 10.2
click at [190, 183] on div "Hi, We tried reaching out to you via RC text to ask for an update on the schedu…" at bounding box center [339, 196] width 373 height 26
copy div "We tried reaching out to you via RC text to ask for an update on the scheduled …"
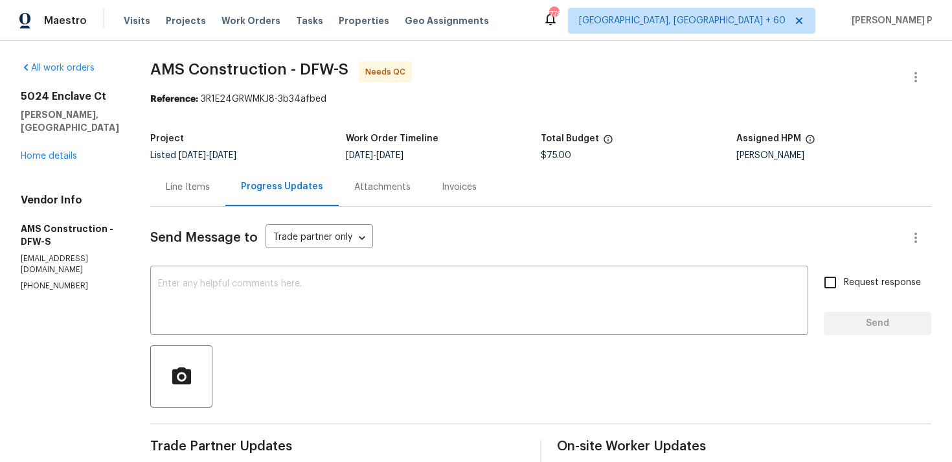
click at [179, 185] on div "Line Items" at bounding box center [188, 187] width 44 height 13
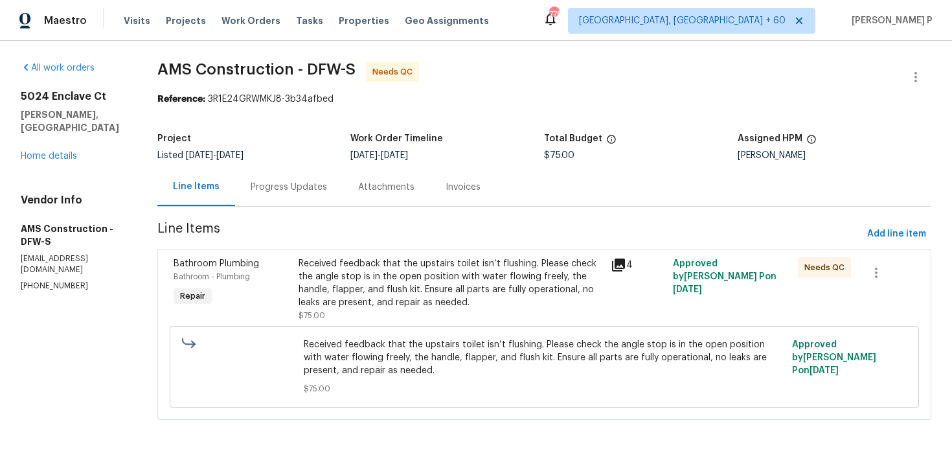
click at [433, 297] on div "Received feedback that the upstairs toilet isn’t flushing. Please check the ang…" at bounding box center [451, 283] width 304 height 52
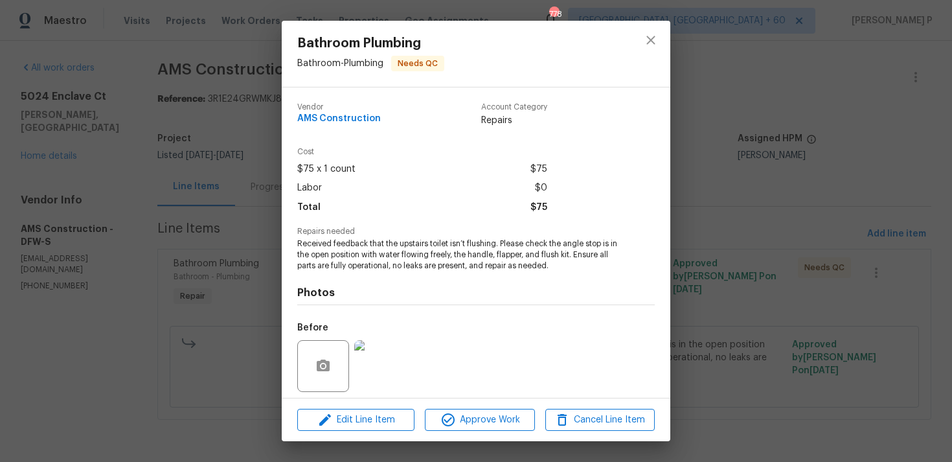
scroll to position [91, 0]
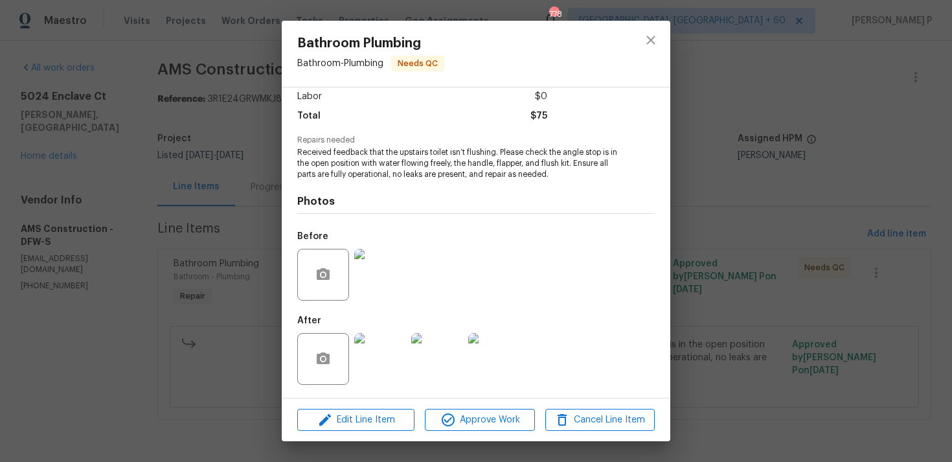
click at [377, 262] on img at bounding box center [380, 275] width 52 height 52
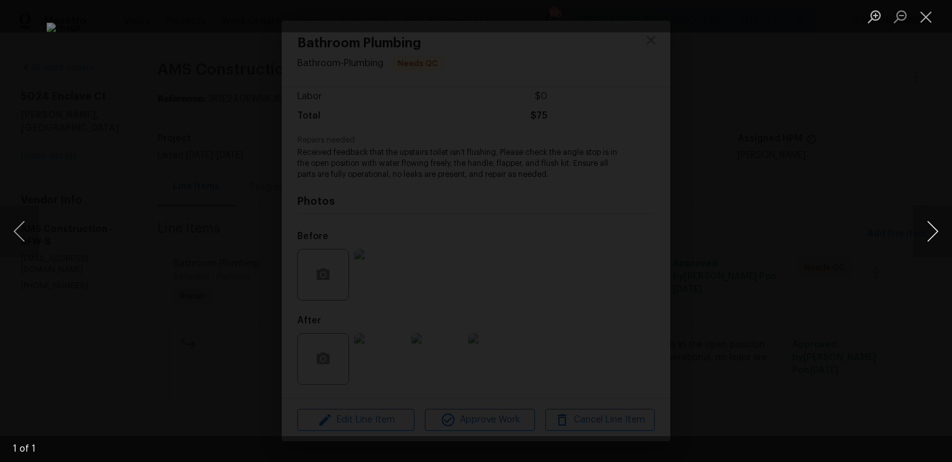
click at [941, 231] on button "Next image" at bounding box center [932, 231] width 39 height 52
click at [930, 231] on button "Next image" at bounding box center [932, 231] width 39 height 52
click at [883, 236] on div "Lightbox" at bounding box center [476, 231] width 952 height 462
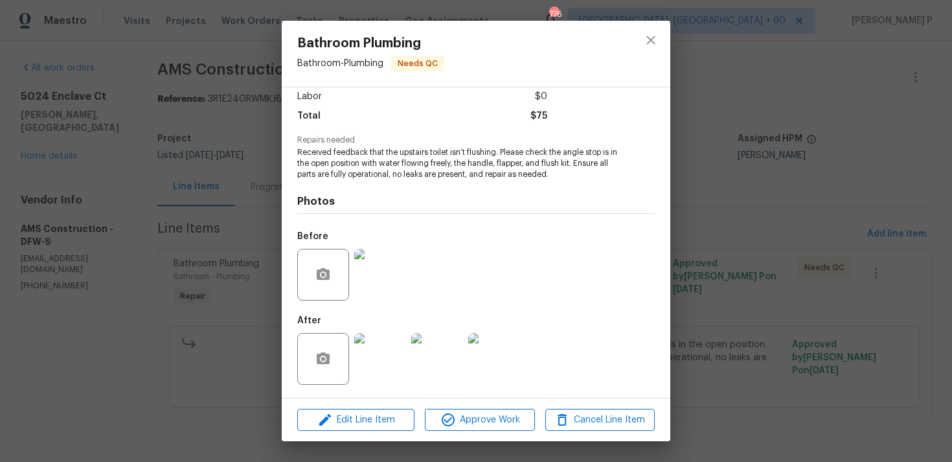
click at [929, 227] on div "Bathroom Plumbing Bathroom - Plumbing Needs QC Vendor AMS Construction Account …" at bounding box center [476, 231] width 952 height 462
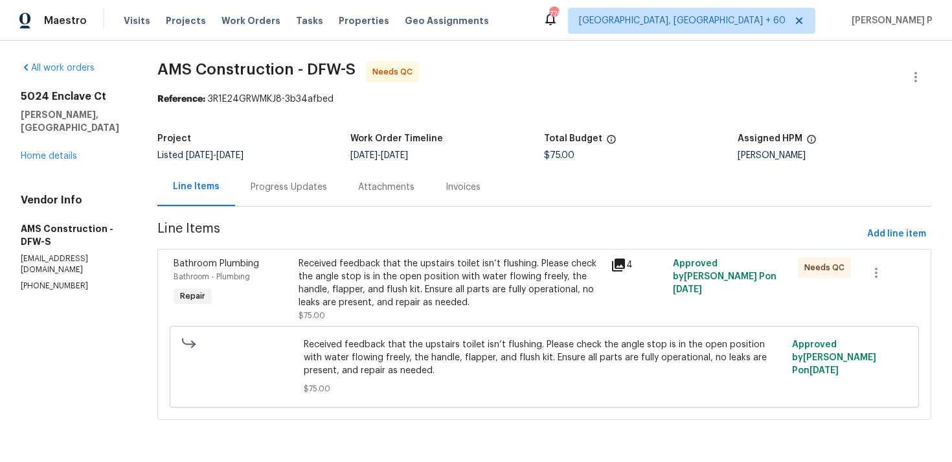
click at [444, 275] on div "Received feedback that the upstairs toilet isn’t flushing. Please check the ang…" at bounding box center [451, 283] width 304 height 52
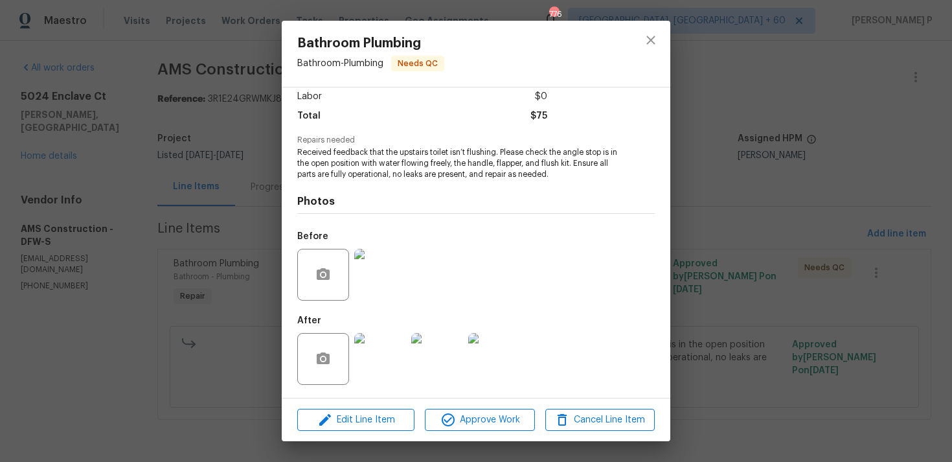
click at [386, 355] on img at bounding box center [380, 359] width 52 height 52
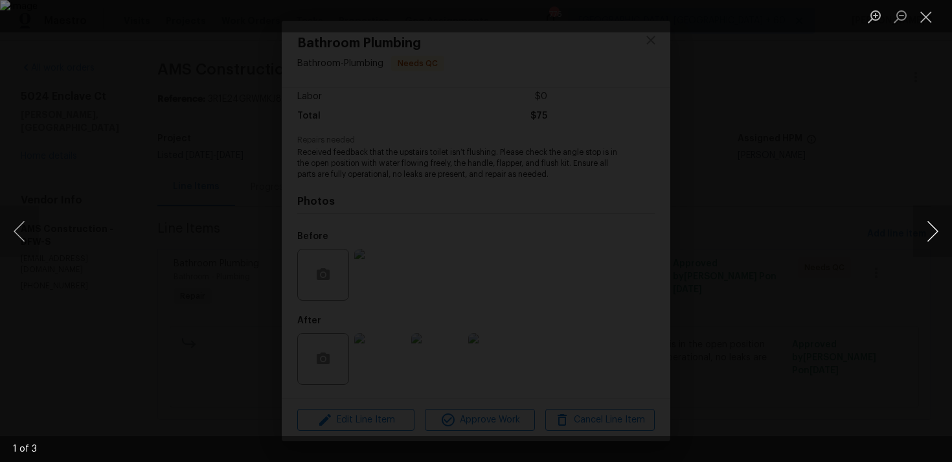
click at [935, 234] on button "Next image" at bounding box center [932, 231] width 39 height 52
click at [929, 18] on button "Close lightbox" at bounding box center [926, 16] width 26 height 23
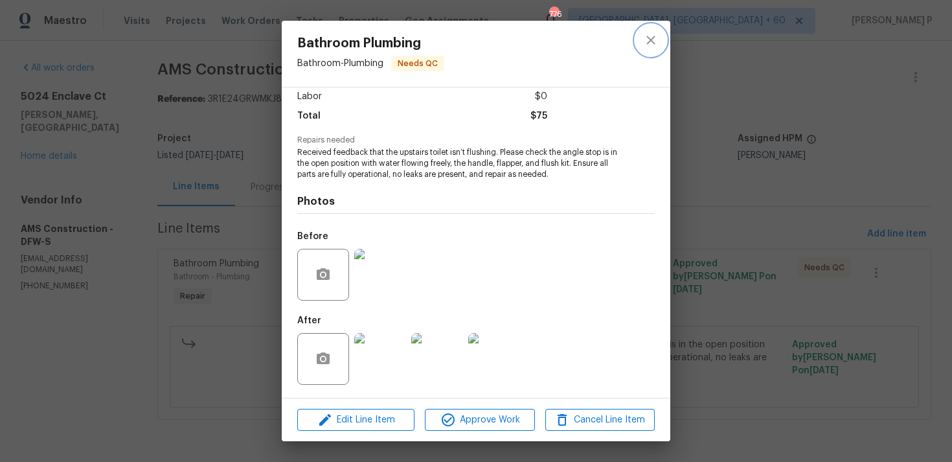
click at [655, 41] on icon "close" at bounding box center [651, 40] width 16 height 16
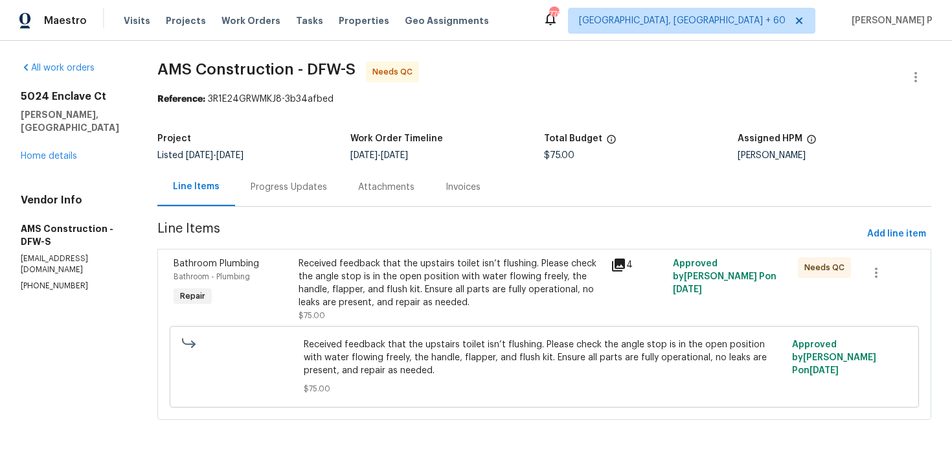
click at [312, 181] on div "Progress Updates" at bounding box center [289, 187] width 76 height 13
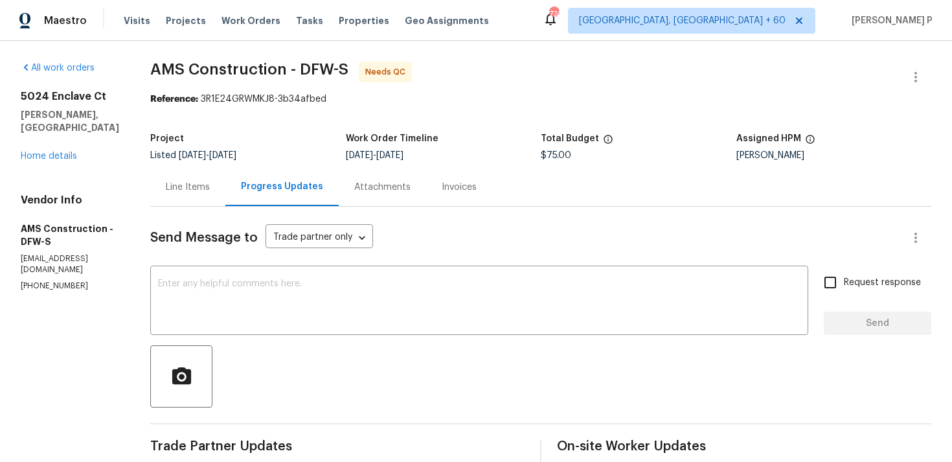
click at [205, 184] on div "Line Items" at bounding box center [188, 187] width 44 height 13
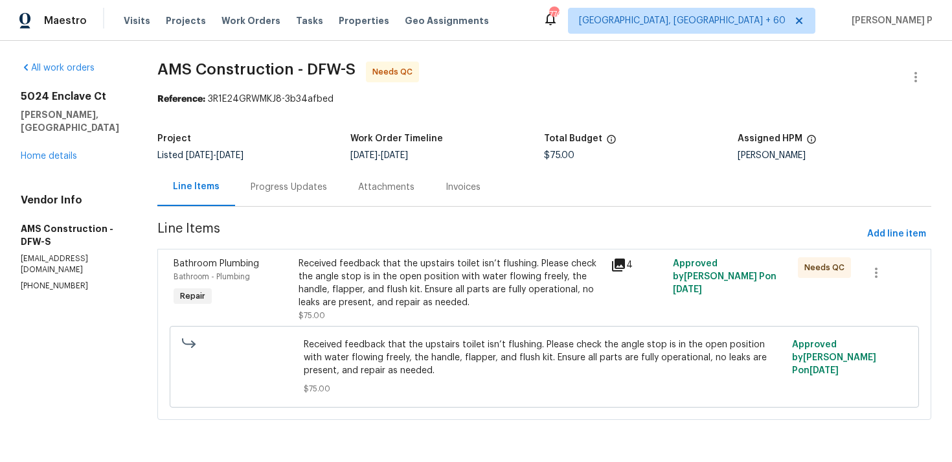
click at [359, 293] on div "Received feedback that the upstairs toilet isn’t flushing. Please check the ang…" at bounding box center [451, 283] width 304 height 52
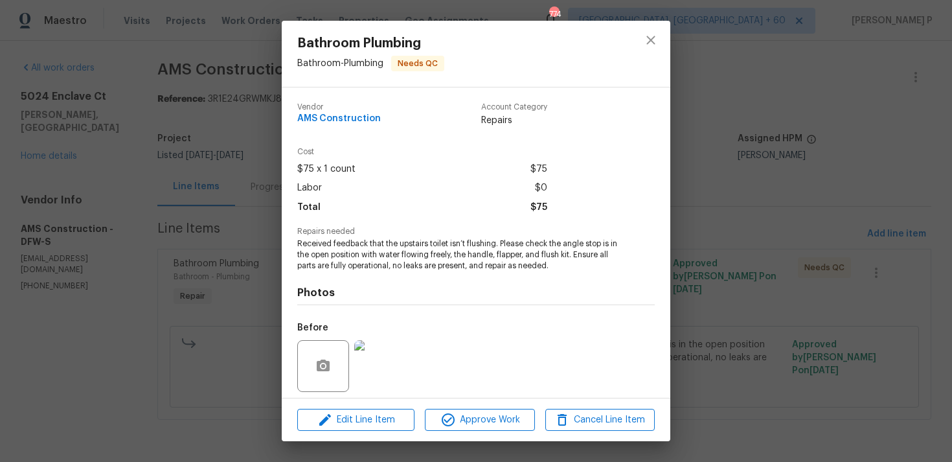
scroll to position [91, 0]
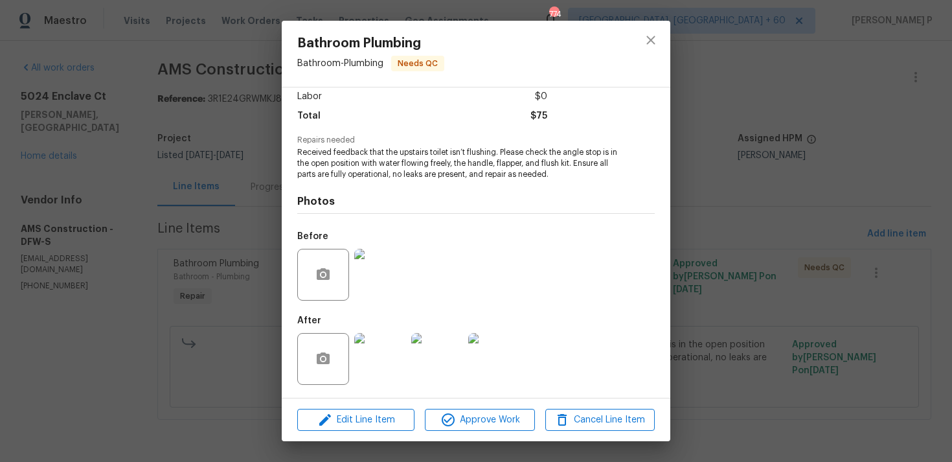
click at [356, 402] on div "Edit Line Item Approve Work Cancel Line Item" at bounding box center [476, 419] width 389 height 43
click at [355, 418] on span "Edit Line Item" at bounding box center [355, 420] width 109 height 16
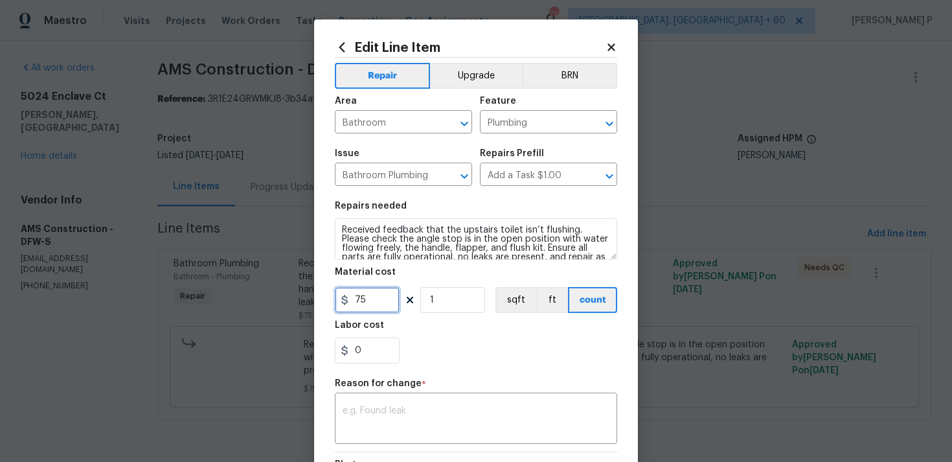
click at [370, 308] on input "75" at bounding box center [367, 300] width 65 height 26
type input "190"
click at [392, 416] on textarea at bounding box center [476, 419] width 267 height 27
paste textarea "(RP) Updated per vendor’s final cost."
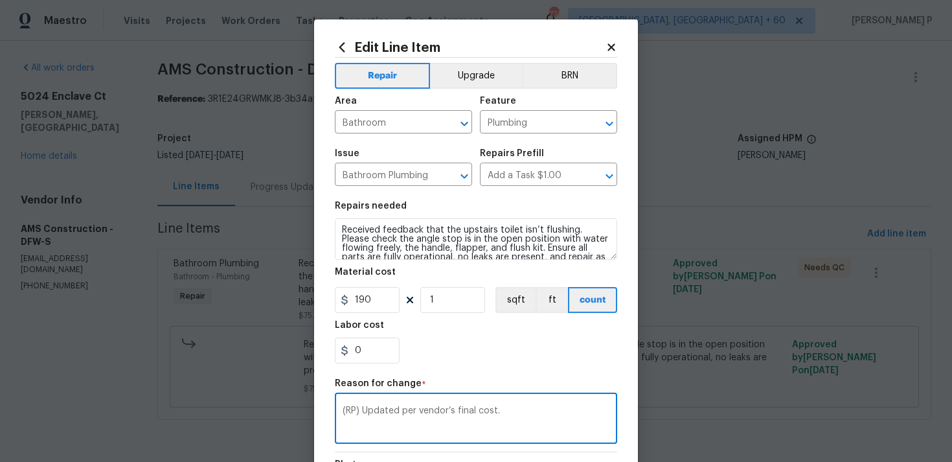
scroll to position [177, 0]
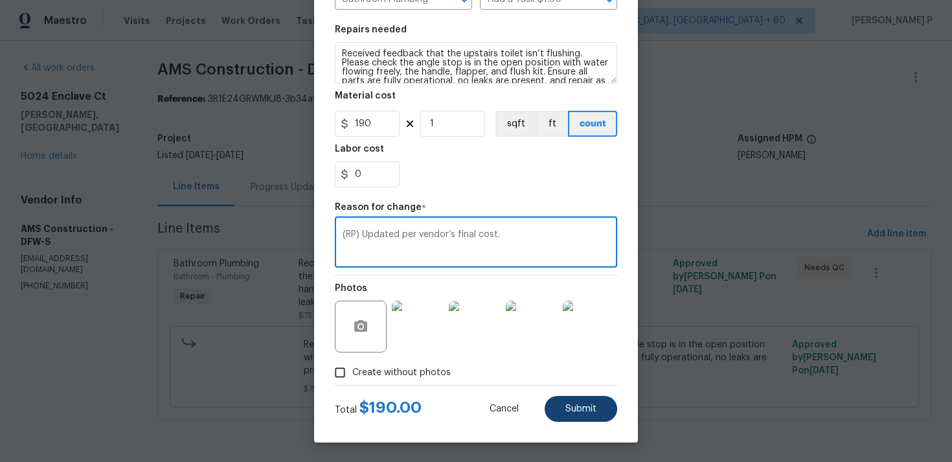
type textarea "(RP) Updated per vendor’s final cost."
click at [561, 412] on button "Submit" at bounding box center [581, 409] width 73 height 26
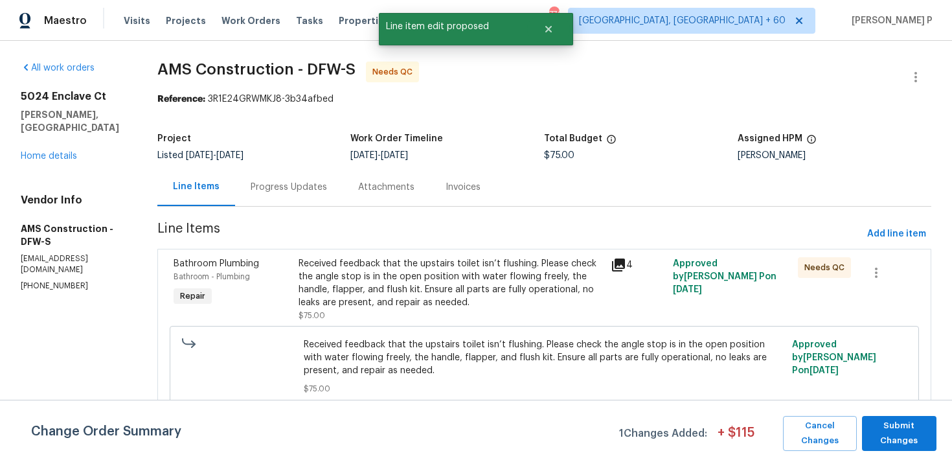
scroll to position [0, 0]
click at [890, 432] on span "Submit Changes" at bounding box center [899, 433] width 62 height 30
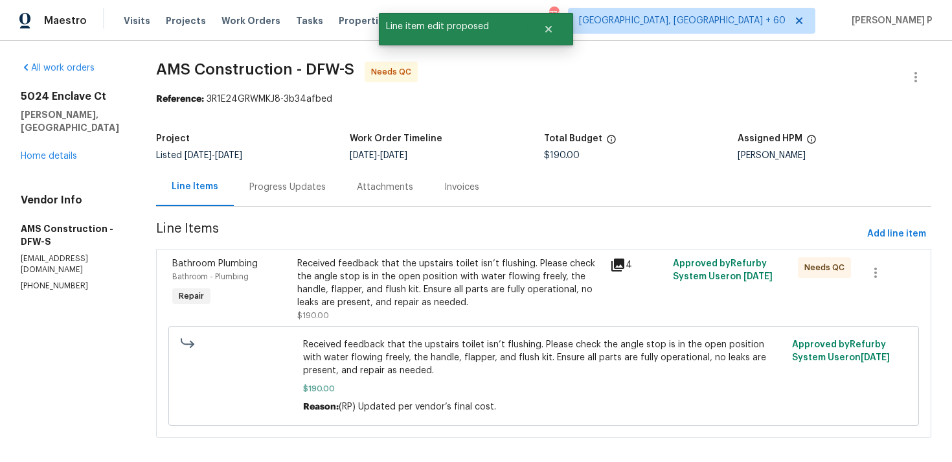
click at [284, 258] on div "Bathroom Plumbing" at bounding box center [230, 263] width 117 height 13
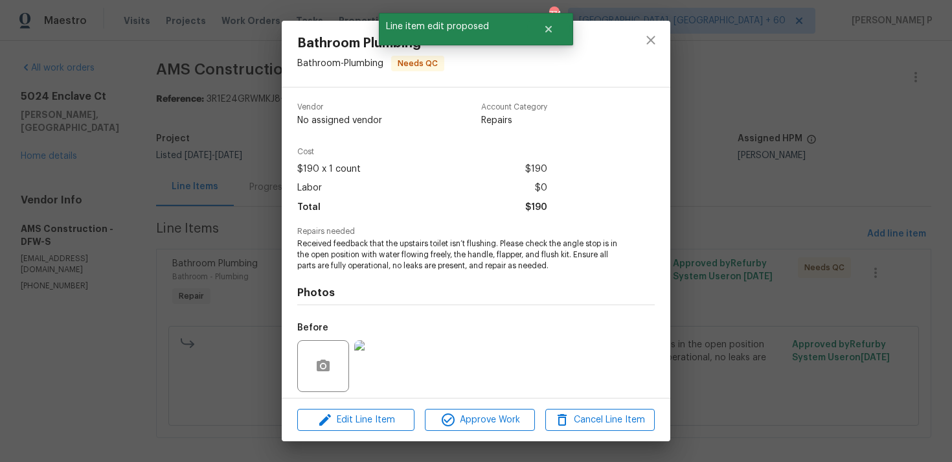
scroll to position [91, 0]
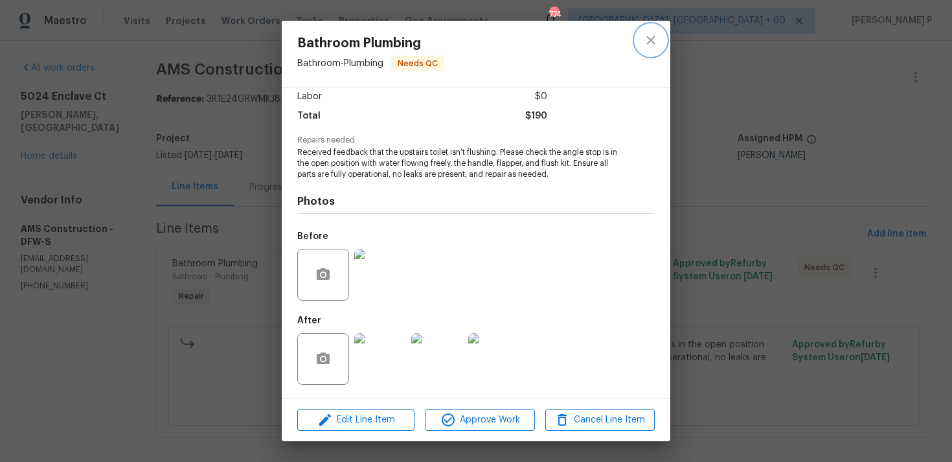
click at [651, 37] on icon "close" at bounding box center [651, 40] width 16 height 16
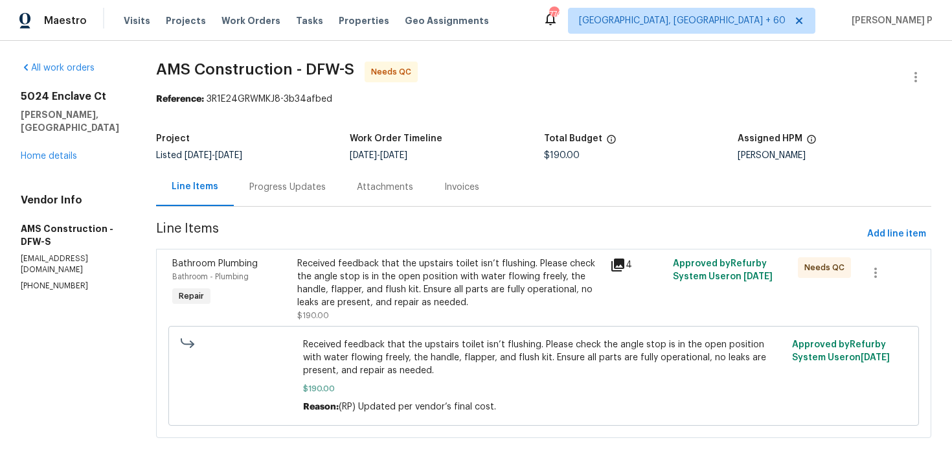
click at [310, 187] on div "Progress Updates" at bounding box center [287, 187] width 76 height 13
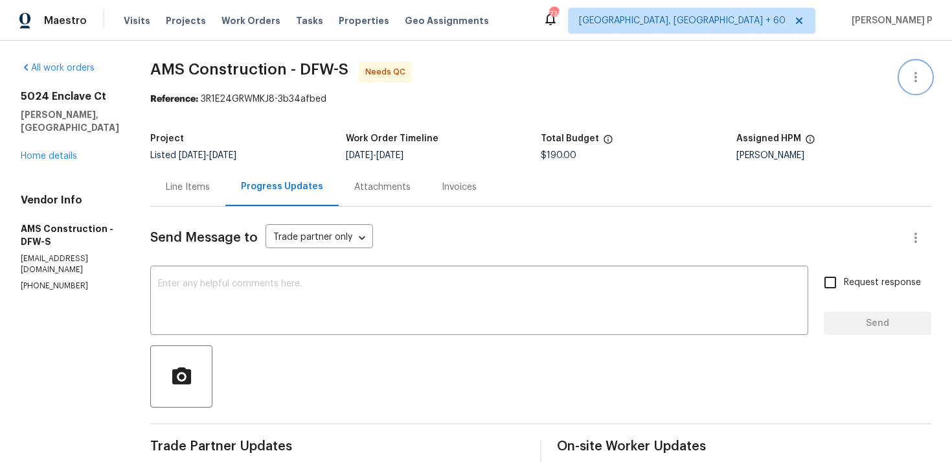
click at [919, 77] on icon "button" at bounding box center [916, 77] width 16 height 16
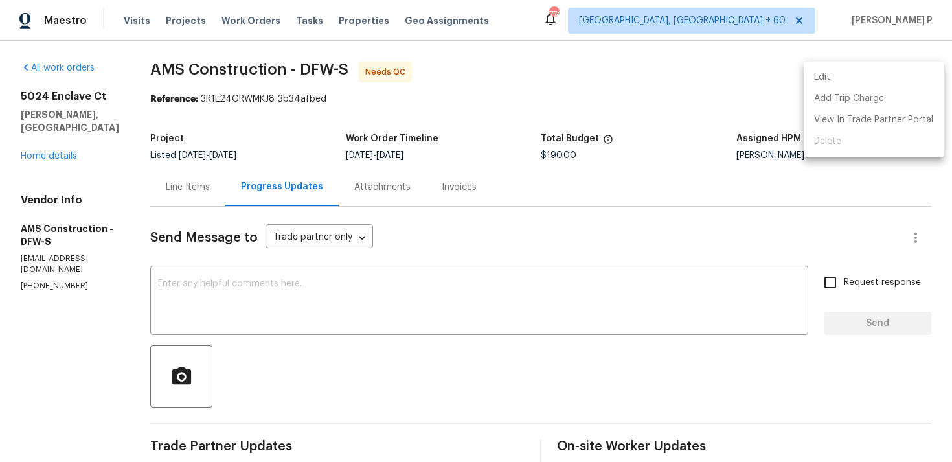
click at [870, 71] on li "Edit" at bounding box center [874, 77] width 140 height 21
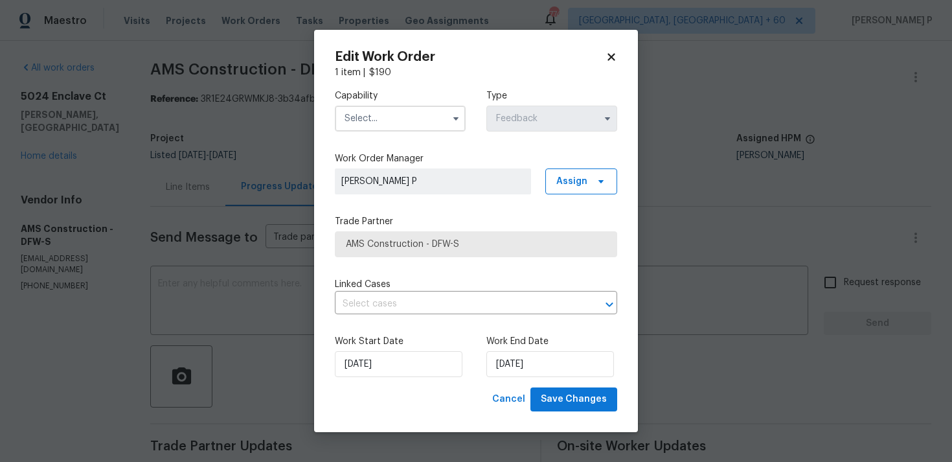
click at [386, 124] on input "text" at bounding box center [400, 119] width 131 height 26
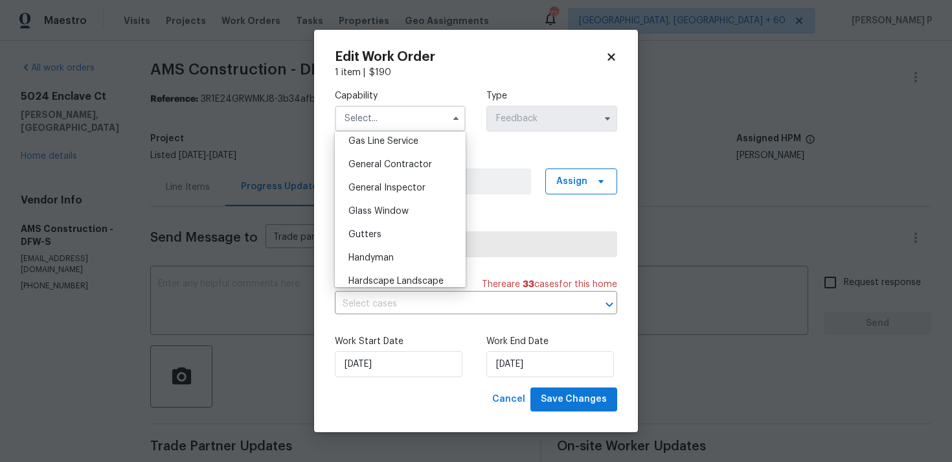
scroll to position [640, 0]
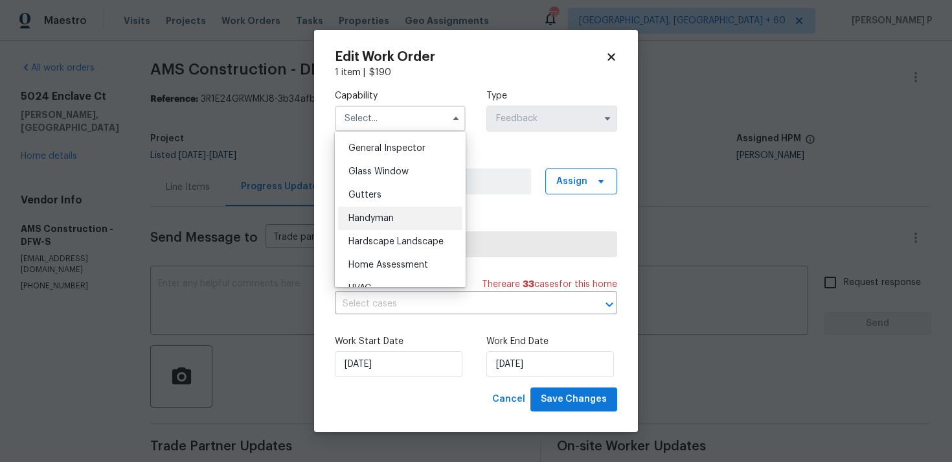
click at [369, 218] on span "Handyman" at bounding box center [370, 218] width 45 height 9
type input "Handyman"
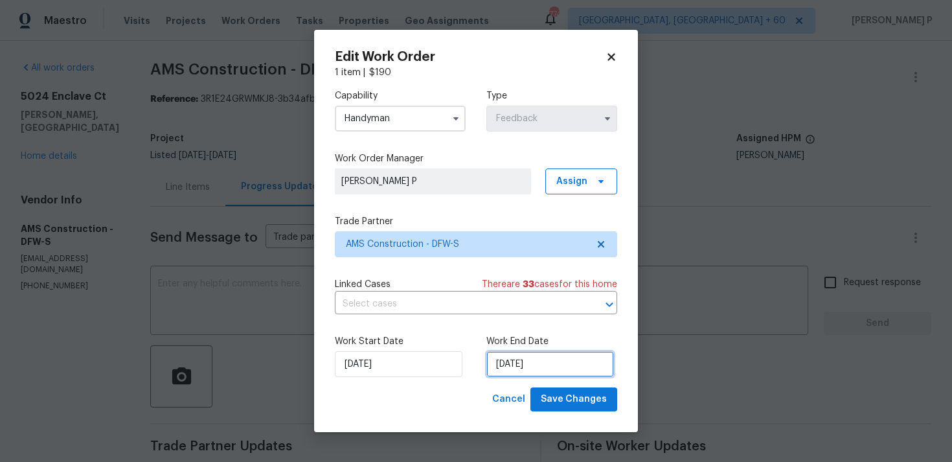
click at [509, 363] on input "14/08/2025" at bounding box center [550, 364] width 128 height 26
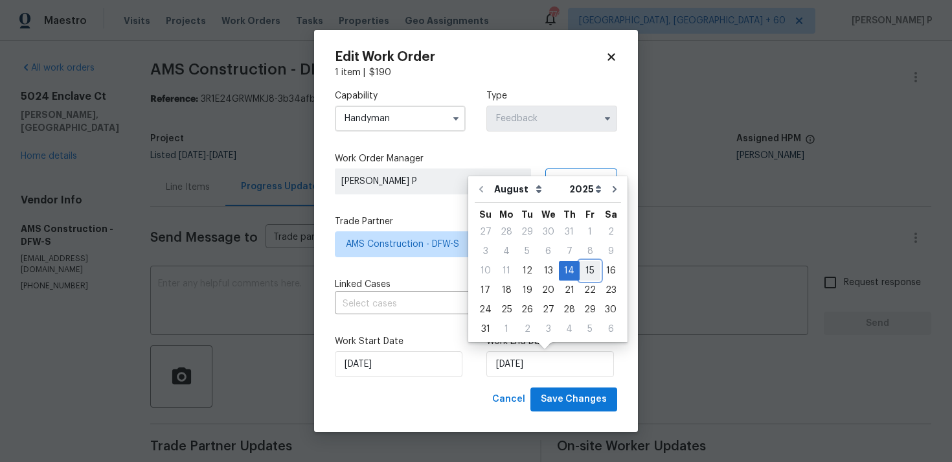
click at [580, 271] on div "15" at bounding box center [590, 271] width 21 height 18
type input "15/08/2025"
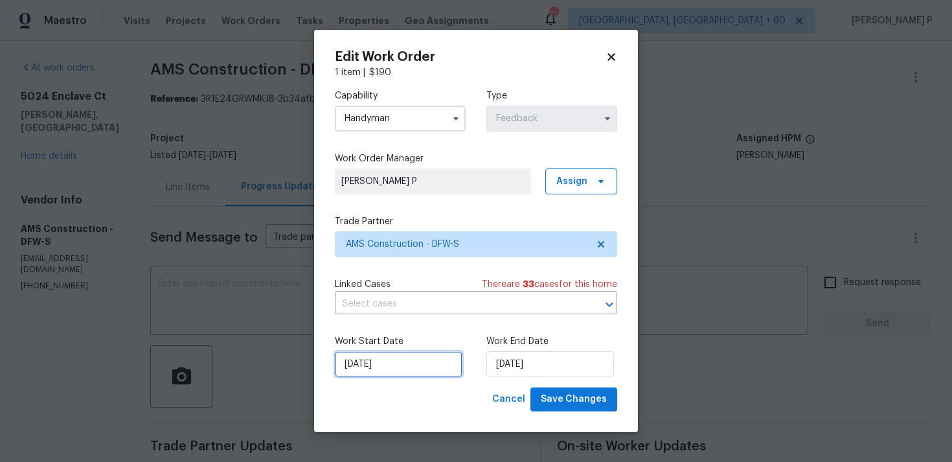
click at [398, 362] on input "12/08/2025" at bounding box center [399, 364] width 128 height 26
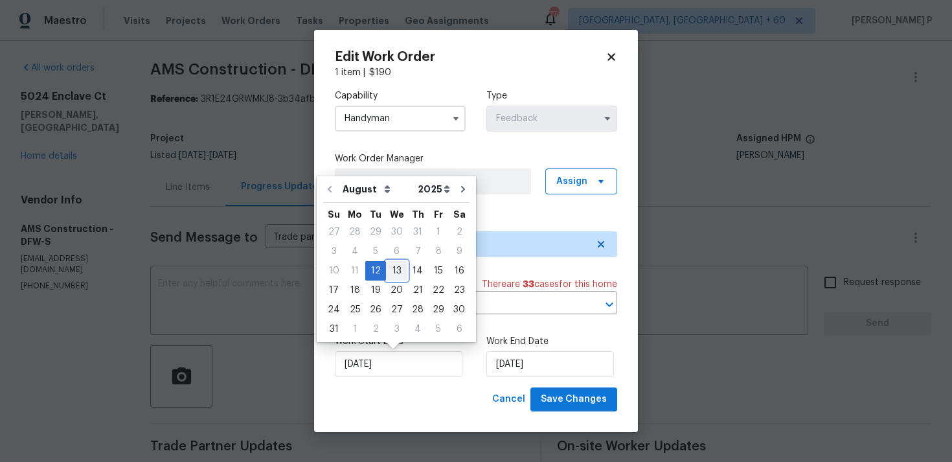
click at [390, 272] on div "13" at bounding box center [396, 271] width 21 height 18
type input "13/08/2025"
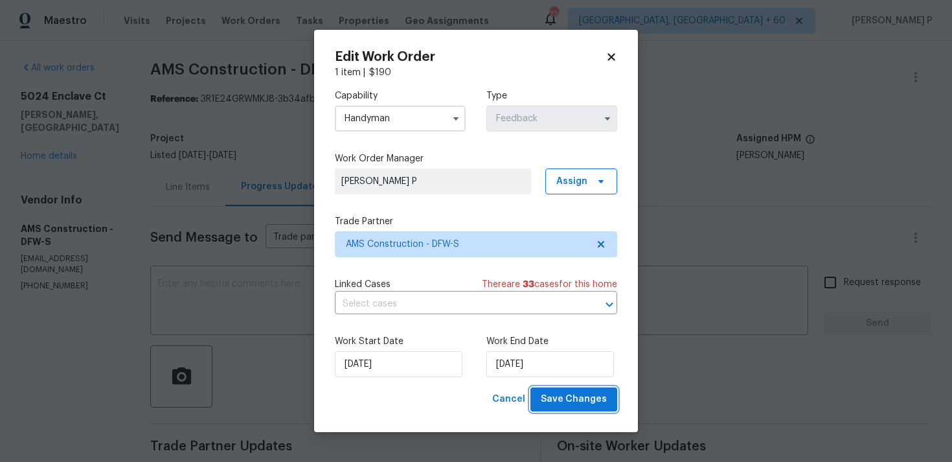
click at [556, 403] on span "Save Changes" at bounding box center [574, 399] width 66 height 16
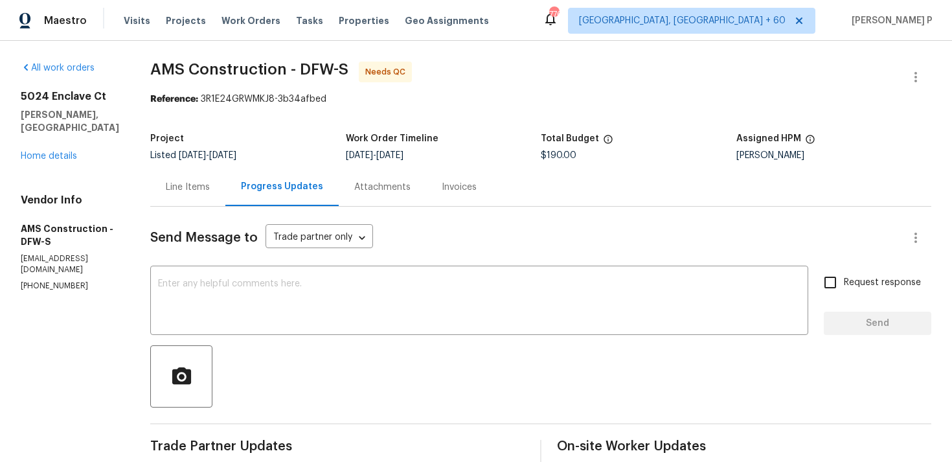
click at [385, 369] on div at bounding box center [540, 376] width 781 height 62
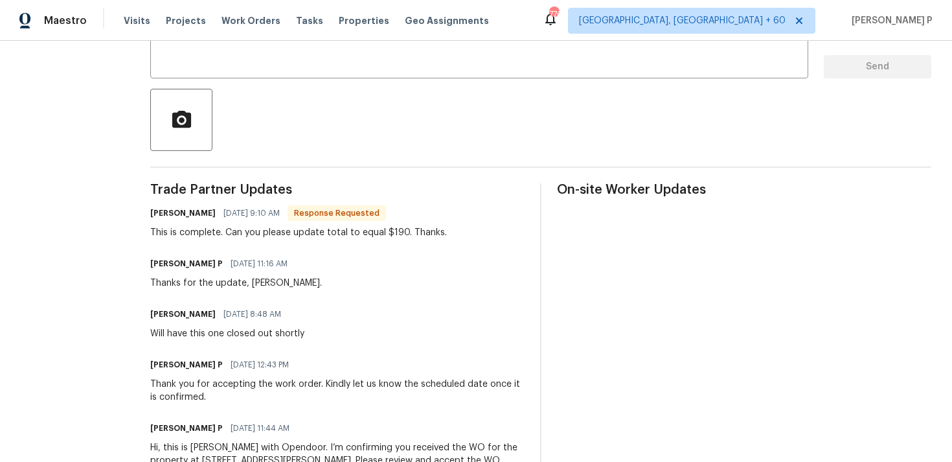
scroll to position [203, 0]
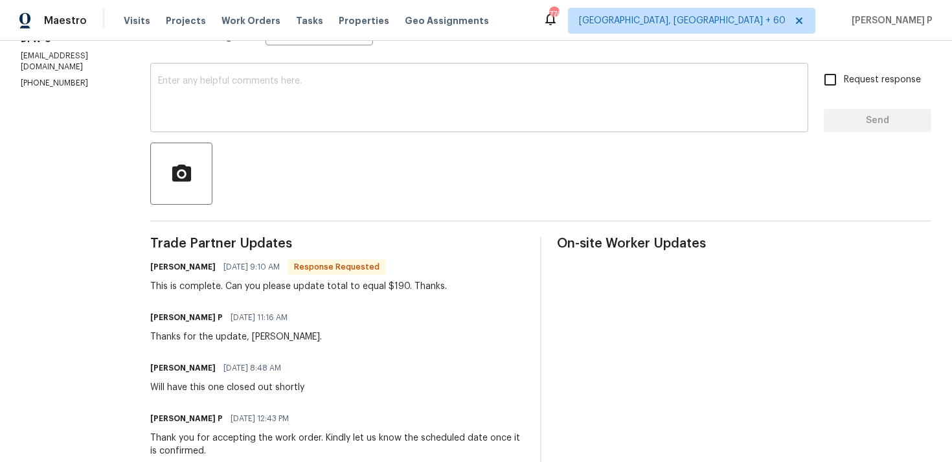
click at [280, 126] on div "x ​" at bounding box center [479, 99] width 658 height 66
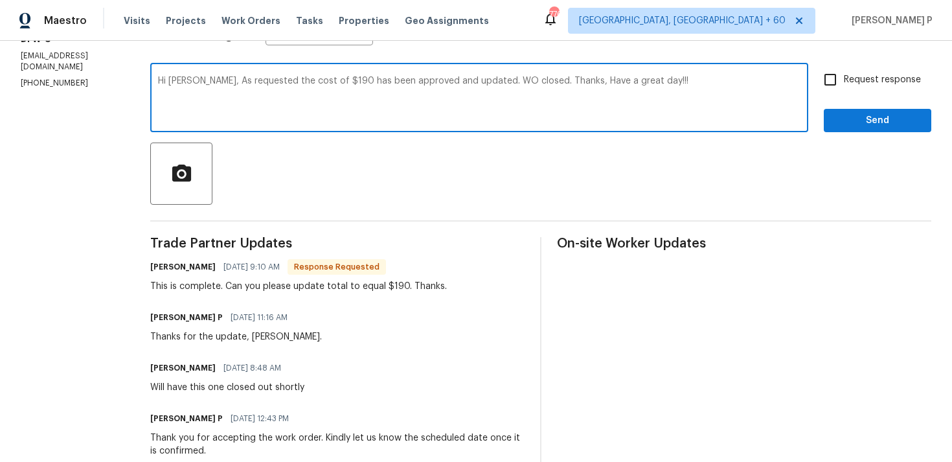
drag, startPoint x: 207, startPoint y: 81, endPoint x: 476, endPoint y: 78, distance: 268.7
click at [476, 79] on textarea "Hi Michael, As requested the cost of $190 has been approved and updated. WO clo…" at bounding box center [479, 98] width 642 height 45
type textarea "Hi Michael, As requested the cost of $190 has been approved and updated. WO clo…"
click at [856, 118] on span "Send" at bounding box center [877, 121] width 87 height 16
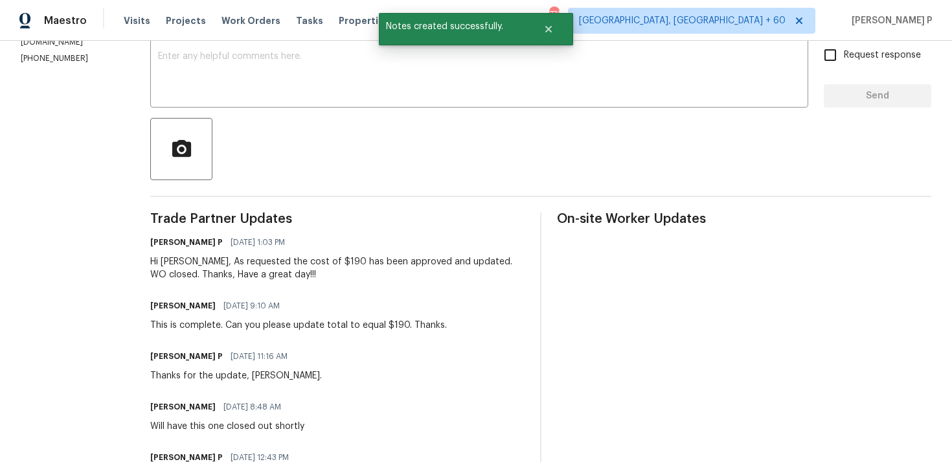
scroll to position [235, 0]
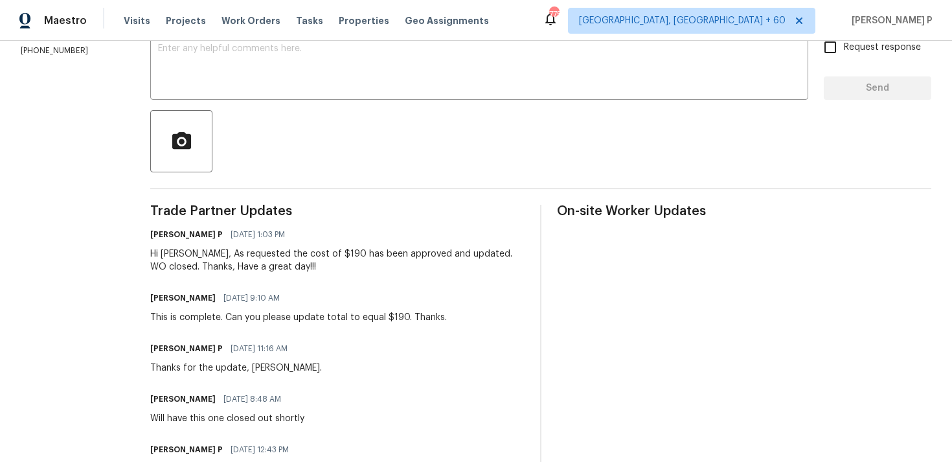
drag, startPoint x: 152, startPoint y: 317, endPoint x: 340, endPoint y: 317, distance: 188.4
click at [192, 317] on div "This is complete. Can you please update total to equal $190. Thanks." at bounding box center [298, 317] width 297 height 13
click at [179, 319] on div "This is complete. Can you please update total to equal $190. Thanks." at bounding box center [298, 317] width 297 height 13
drag, startPoint x: 150, startPoint y: 315, endPoint x: 403, endPoint y: 316, distance: 253.2
click at [403, 316] on div "This is complete. Can you please update total to equal $190. Thanks." at bounding box center [298, 317] width 297 height 13
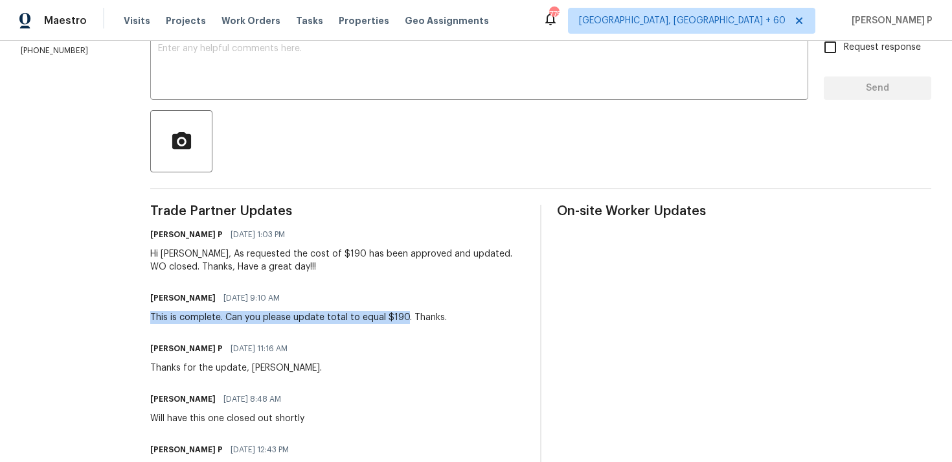
copy div "This is complete. Can you please update total to equal $190"
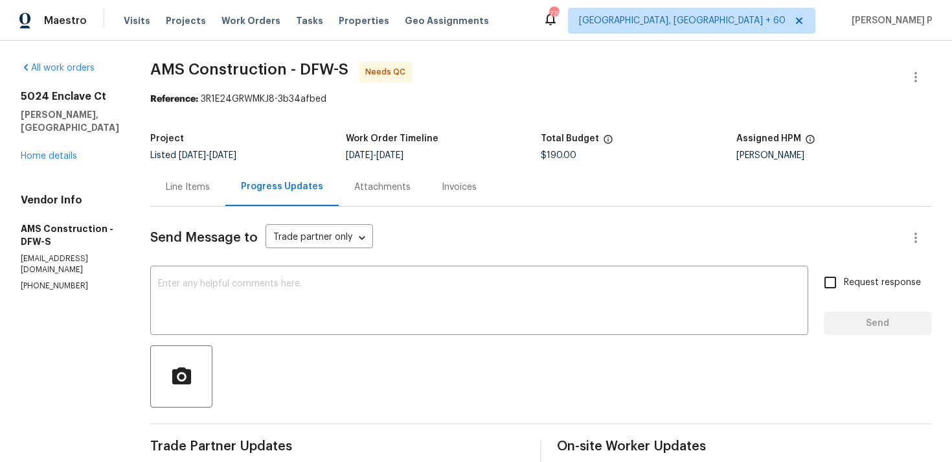
click at [190, 185] on div "Line Items" at bounding box center [188, 187] width 44 height 13
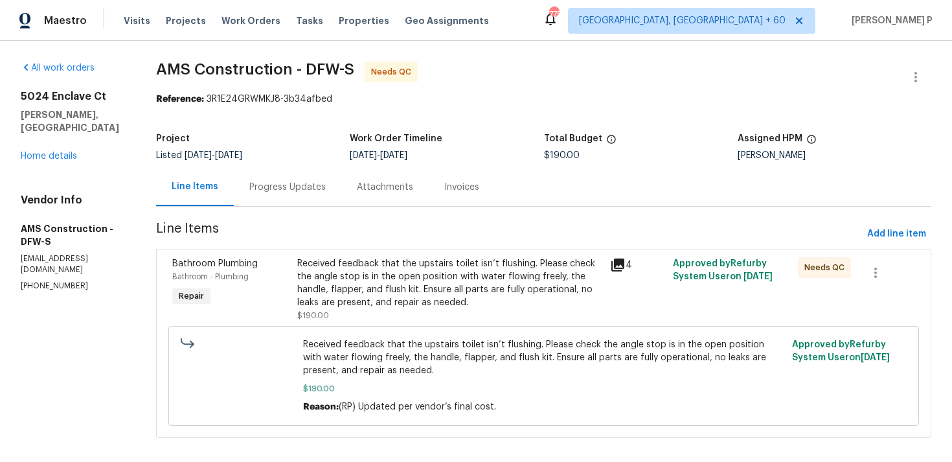
click at [453, 282] on div "Received feedback that the upstairs toilet isn’t flushing. Please check the ang…" at bounding box center [449, 283] width 305 height 52
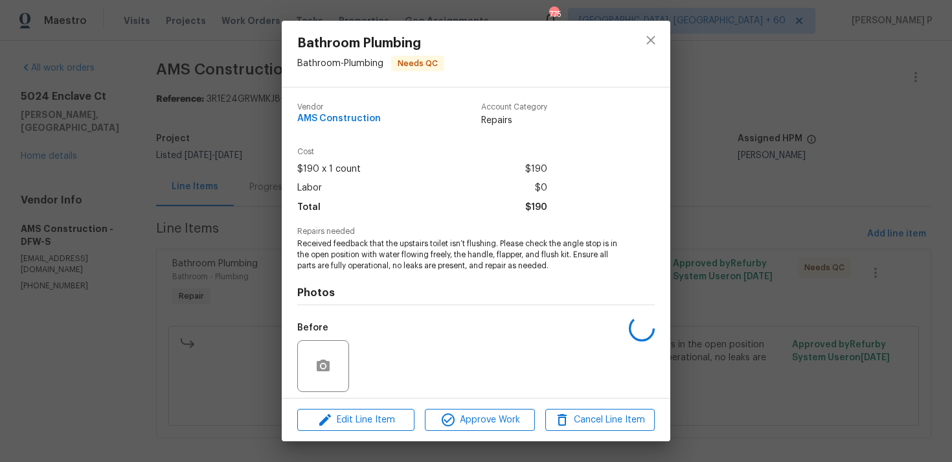
scroll to position [91, 0]
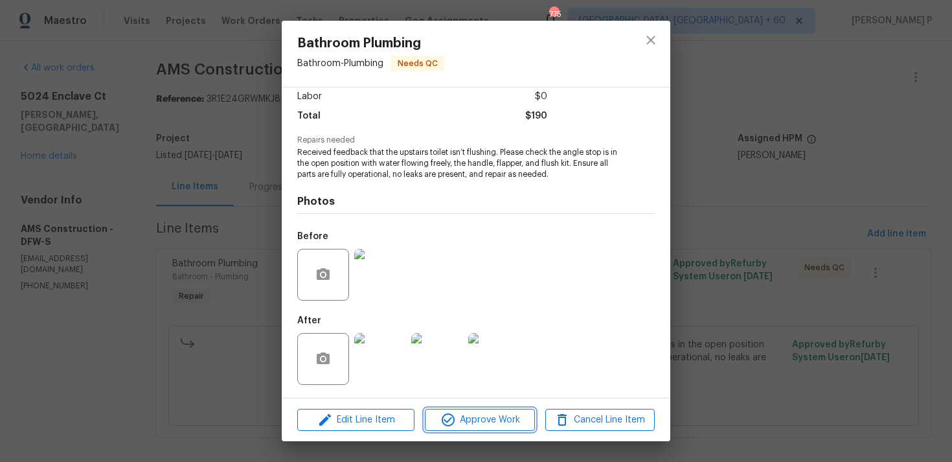
click at [487, 413] on span "Approve Work" at bounding box center [480, 420] width 102 height 16
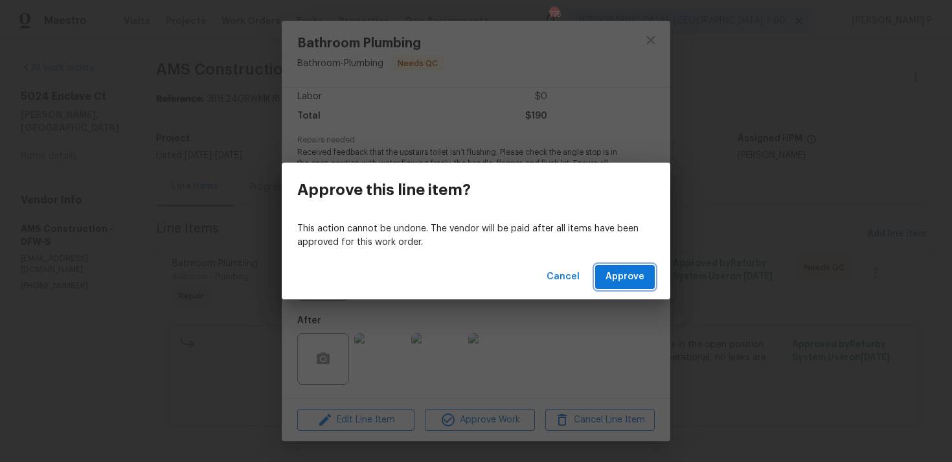
click at [613, 280] on span "Approve" at bounding box center [624, 277] width 39 height 16
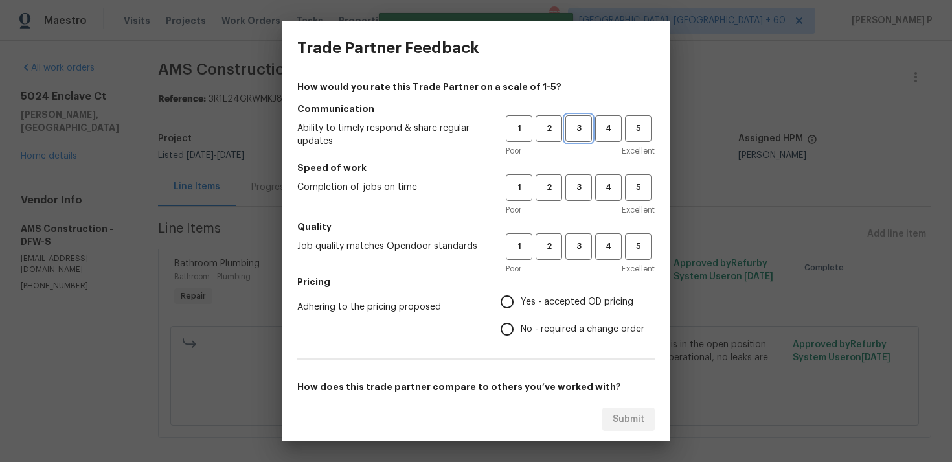
click at [571, 126] on span "3" at bounding box center [579, 128] width 24 height 15
click at [578, 177] on button "3" at bounding box center [578, 187] width 27 height 27
click at [581, 260] on div "1 2 3 4 5 Poor Excellent" at bounding box center [580, 254] width 149 height 42
click at [579, 251] on span "3" at bounding box center [579, 246] width 24 height 15
click at [536, 329] on span "No - required a change order" at bounding box center [583, 329] width 124 height 14
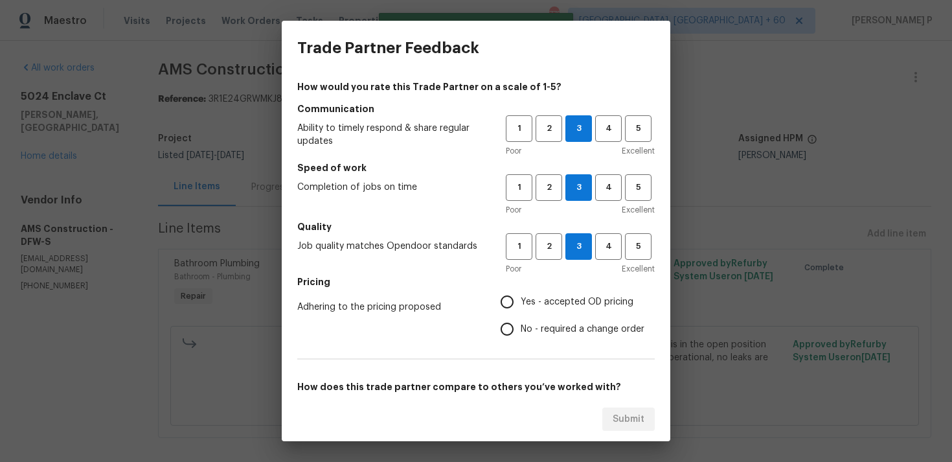
click at [521, 329] on input "No - required a change order" at bounding box center [506, 328] width 27 height 27
radio input "true"
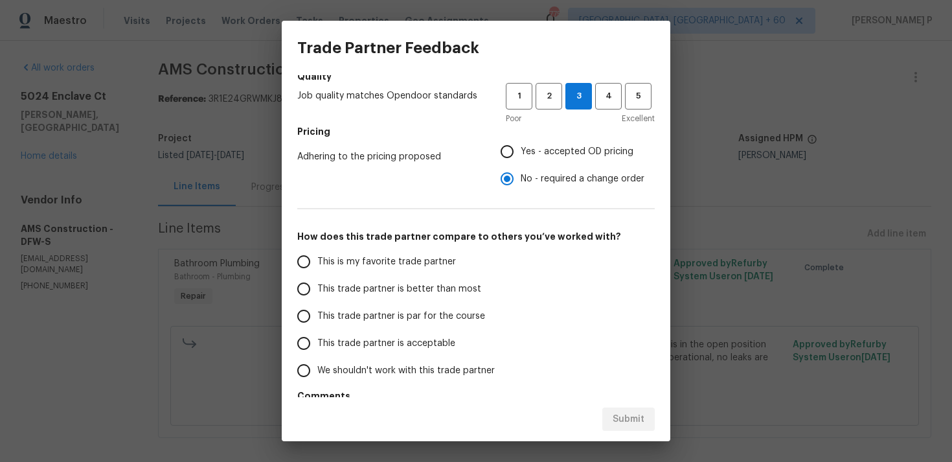
click at [400, 317] on span "This trade partner is par for the course" at bounding box center [401, 317] width 168 height 14
click at [317, 317] on input "This trade partner is par for the course" at bounding box center [303, 315] width 27 height 27
click at [632, 418] on span "Submit" at bounding box center [629, 419] width 32 height 16
radio input "true"
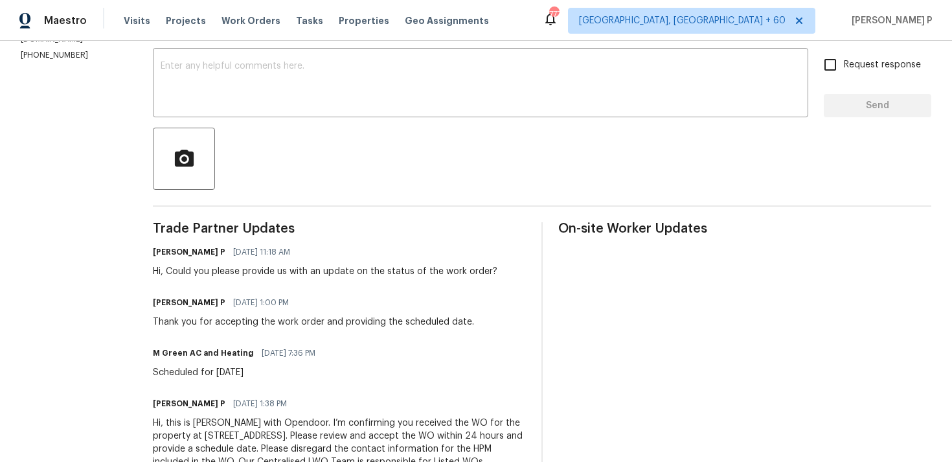
scroll to position [150, 0]
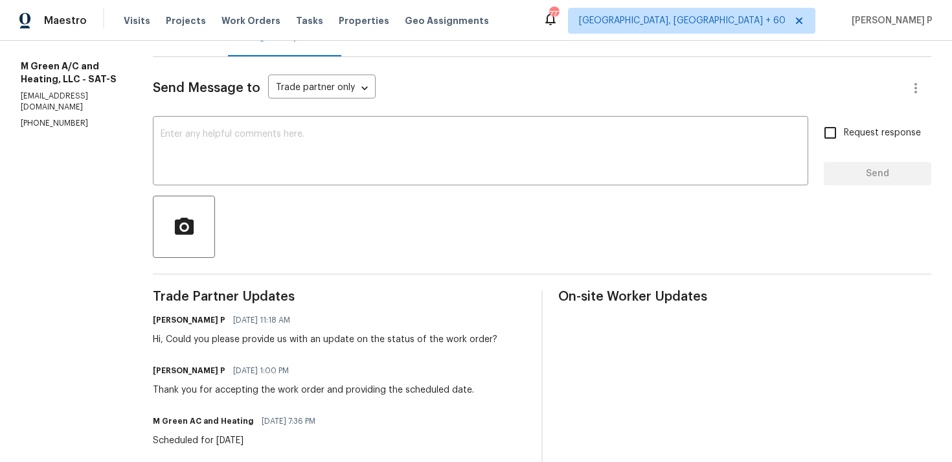
drag, startPoint x: 87, startPoint y: 106, endPoint x: 17, endPoint y: 113, distance: 69.6
click at [17, 113] on div "All work orders [STREET_ADDRESS] Home details Vendor Info M Green A/C and Heati…" at bounding box center [476, 231] width 952 height 681
click at [100, 118] on p "[PHONE_NUMBER]" at bounding box center [71, 123] width 101 height 11
drag, startPoint x: 100, startPoint y: 112, endPoint x: 19, endPoint y: 112, distance: 80.9
click at [19, 112] on div "All work orders [STREET_ADDRESS] Home details Vendor Info M Green A/C and Heati…" at bounding box center [476, 231] width 952 height 681
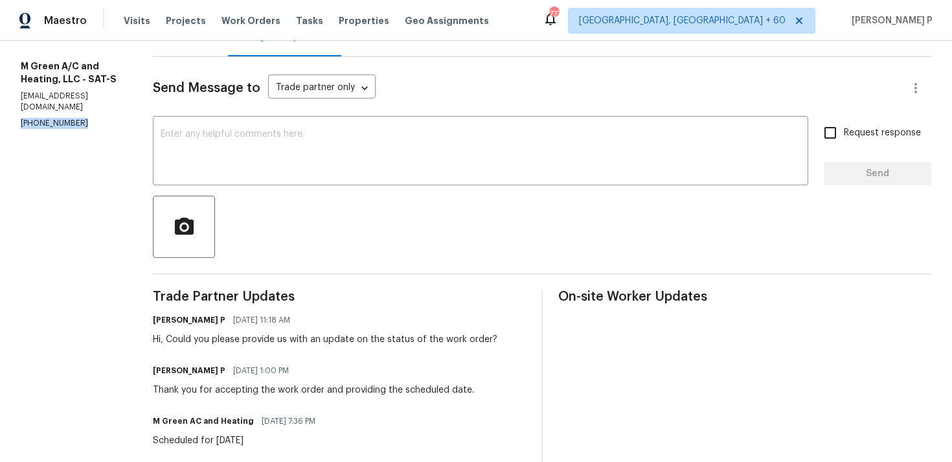
copy p "[PHONE_NUMBER]"
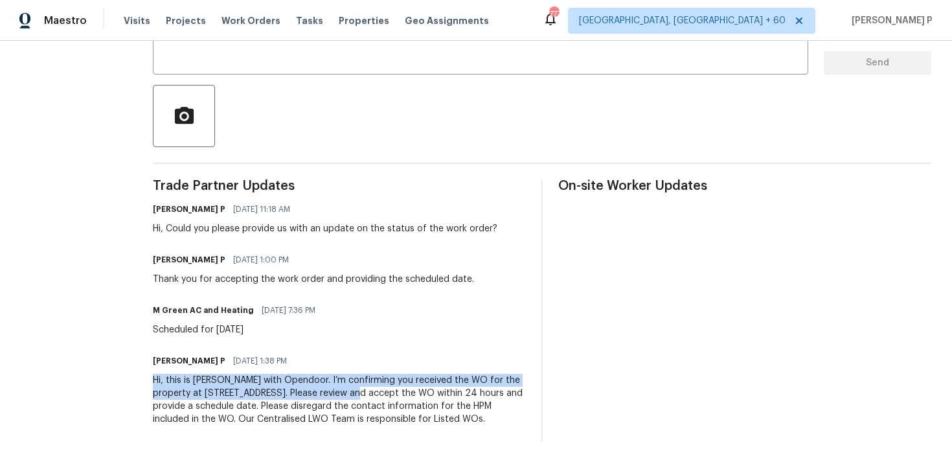
drag, startPoint x: 184, startPoint y: 365, endPoint x: 406, endPoint y: 378, distance: 222.5
click at [406, 378] on div "All work orders [STREET_ADDRESS] Home details Vendor Info M Green A/C and Heati…" at bounding box center [476, 120] width 952 height 681
copy div "Hi, this is [PERSON_NAME] with Opendoor. I’m confirming you received the WO for…"
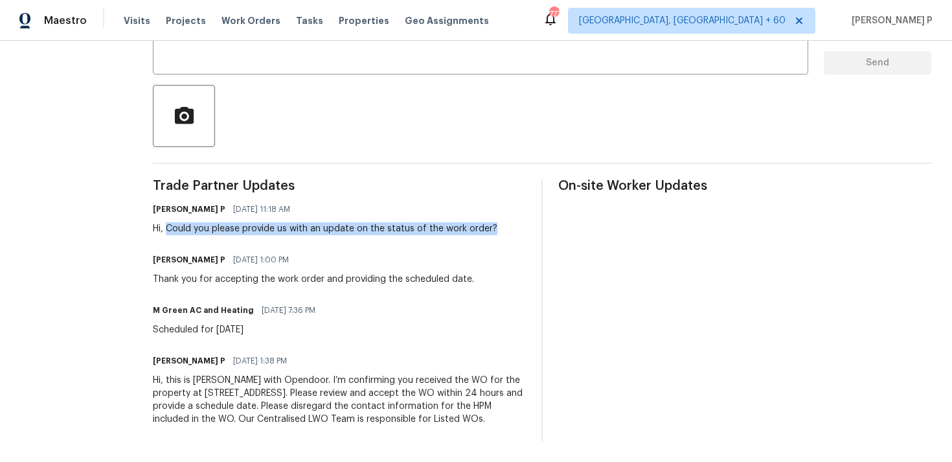
drag, startPoint x: 200, startPoint y: 211, endPoint x: 542, endPoint y: 213, distance: 341.9
click at [542, 213] on div "Trade Partner Updates [PERSON_NAME] P [DATE] 11:18 AM Hi, Could you please prov…" at bounding box center [542, 310] width 778 height 262
copy div "Could you please provide us with an update on the status of the work order?"
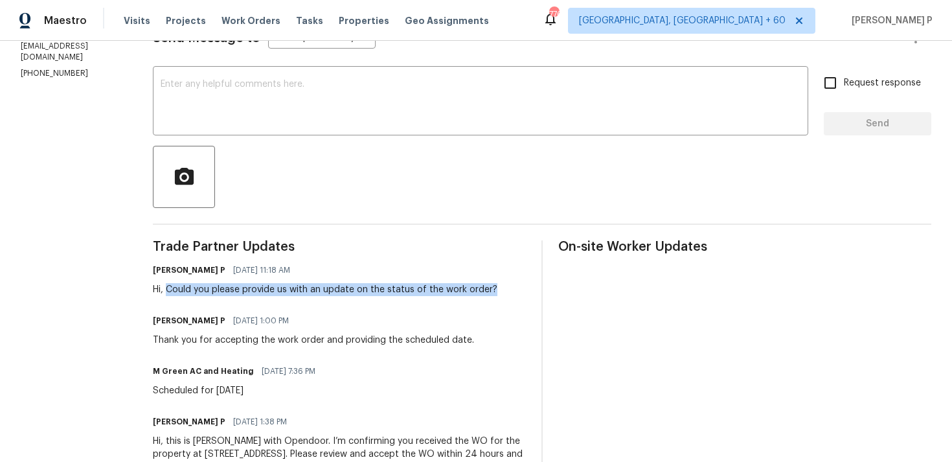
scroll to position [126, 0]
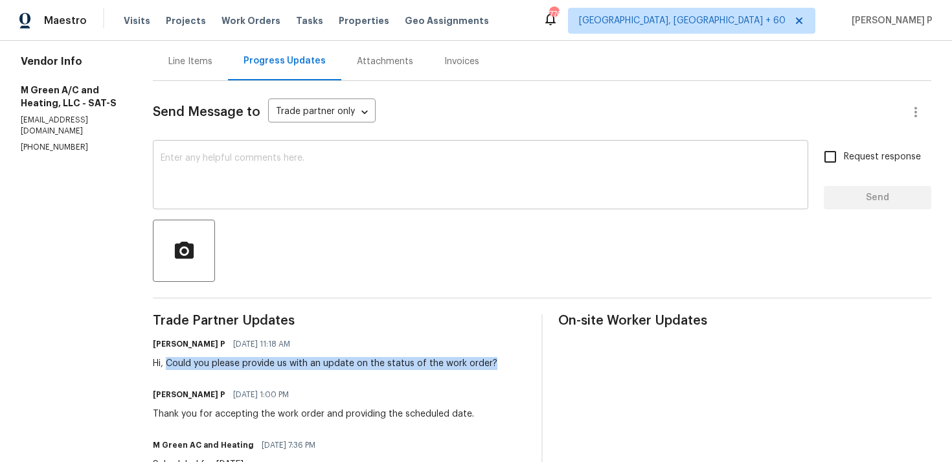
click at [256, 157] on textarea at bounding box center [481, 175] width 640 height 45
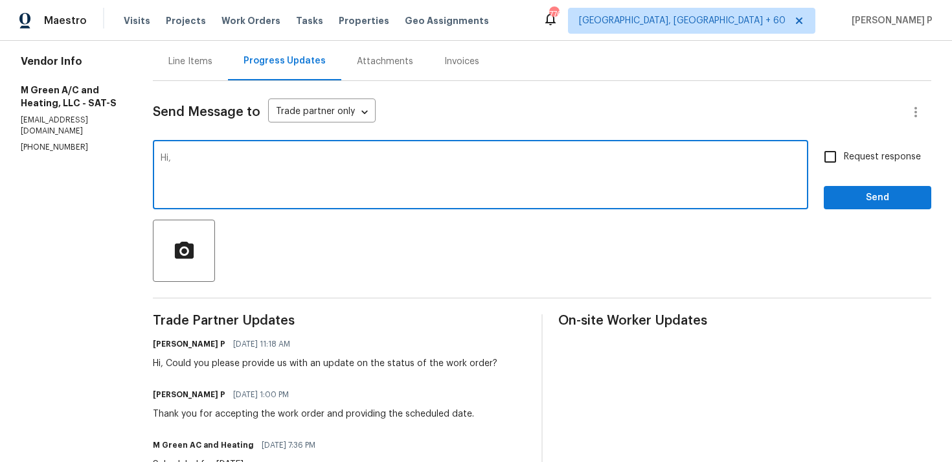
paste textarea "We attempted to reach out to you via RC text to request an update on the status…"
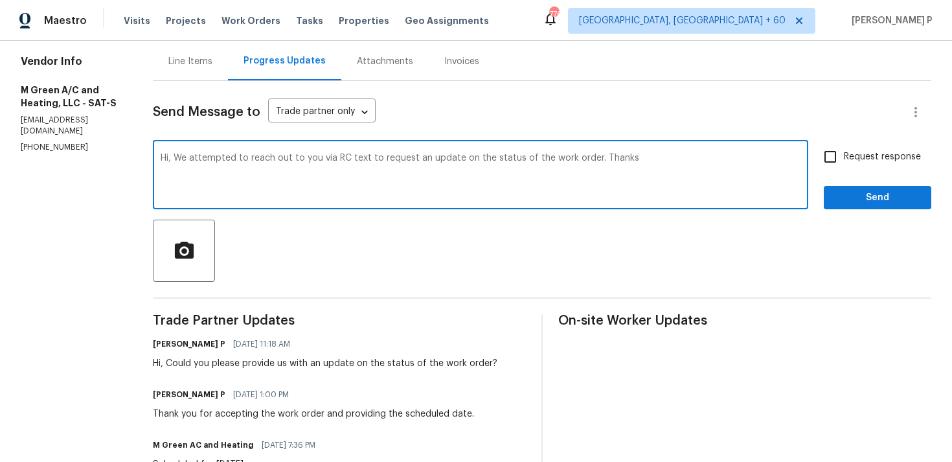
drag, startPoint x: 207, startPoint y: 156, endPoint x: 622, endPoint y: 155, distance: 415.1
click at [622, 155] on textarea "Hi, We attempted to reach out to you via RC text to request an update on the st…" at bounding box center [481, 175] width 640 height 45
type textarea "Hi, We attempted to reach out to you via RC text to request an update on the st…"
click at [833, 152] on input "Request response" at bounding box center [830, 156] width 27 height 27
checkbox input "true"
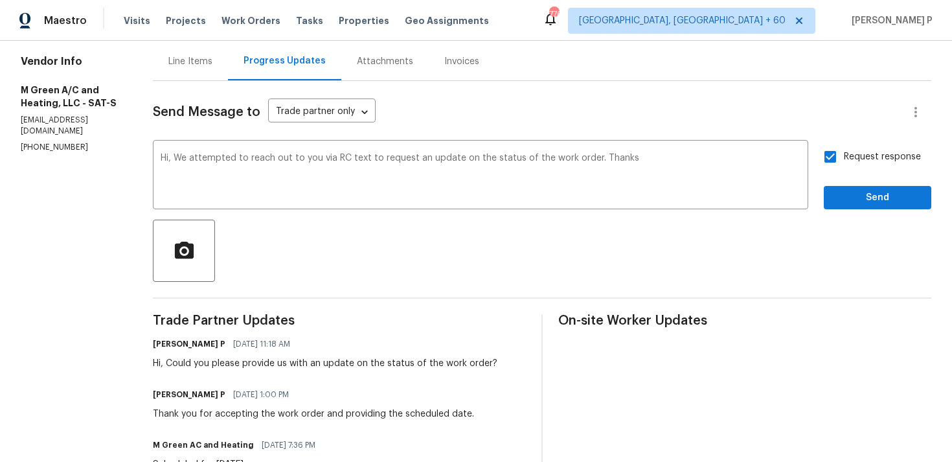
click at [846, 210] on div "Send Message to Trade partner only Trade partner only ​ Hi, We attempted to rea…" at bounding box center [542, 328] width 778 height 495
click at [848, 196] on span "Send" at bounding box center [877, 198] width 87 height 16
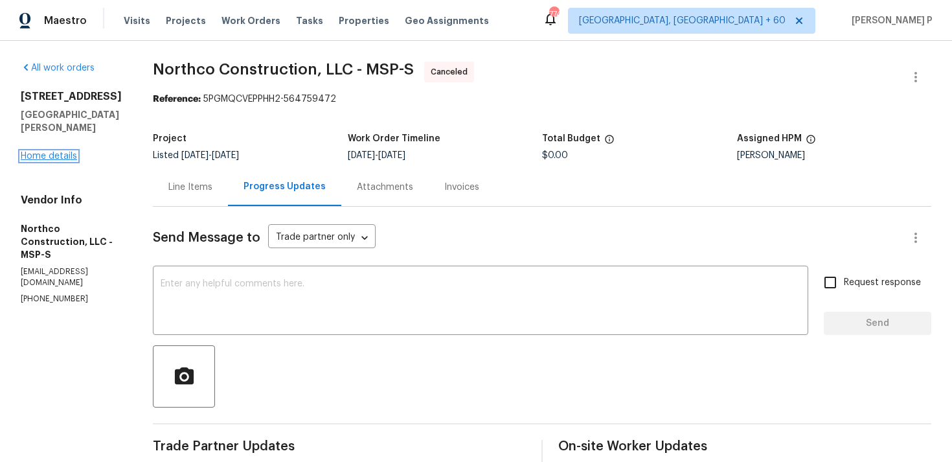
click at [53, 152] on link "Home details" at bounding box center [49, 156] width 56 height 9
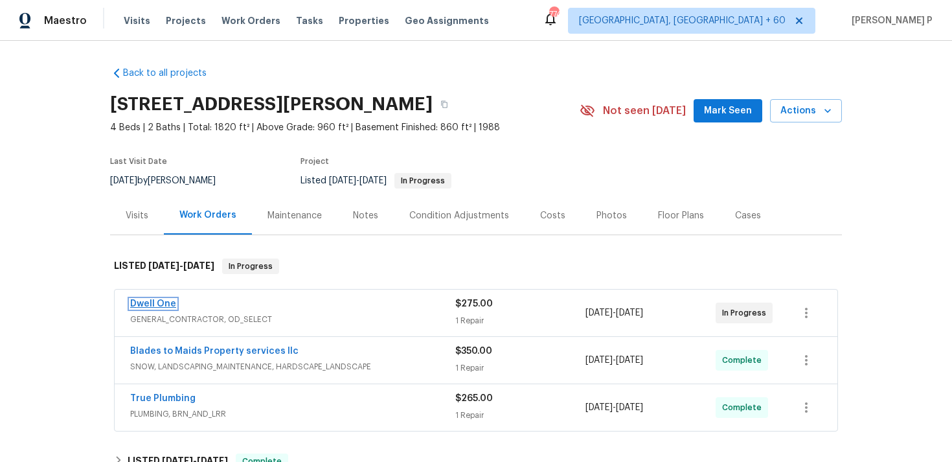
click at [160, 305] on link "Dwell One" at bounding box center [153, 303] width 46 height 9
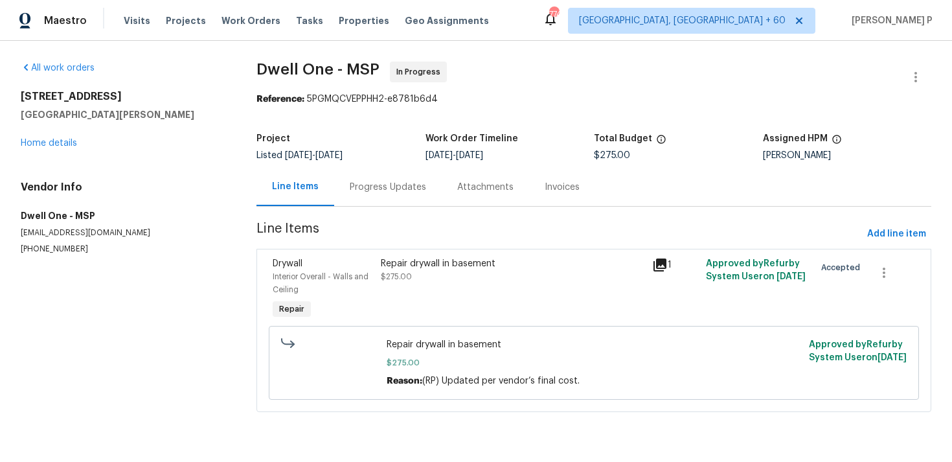
click at [390, 192] on div "Progress Updates" at bounding box center [388, 187] width 76 height 13
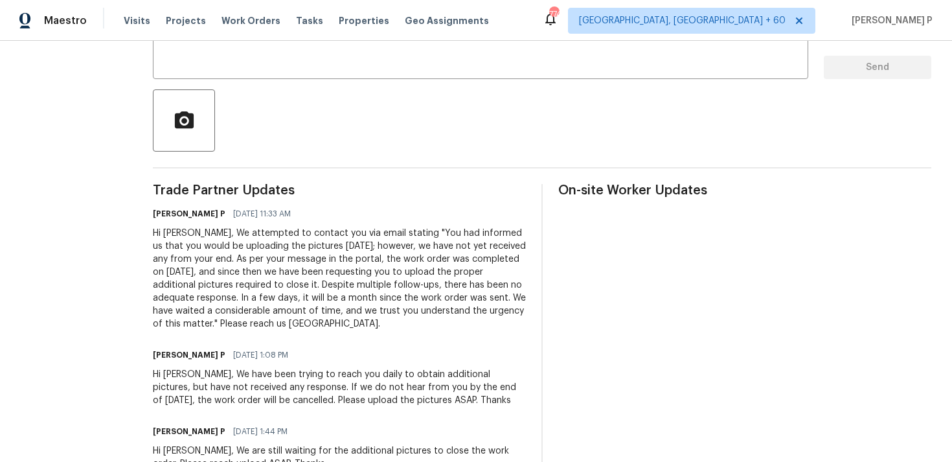
scroll to position [260, 0]
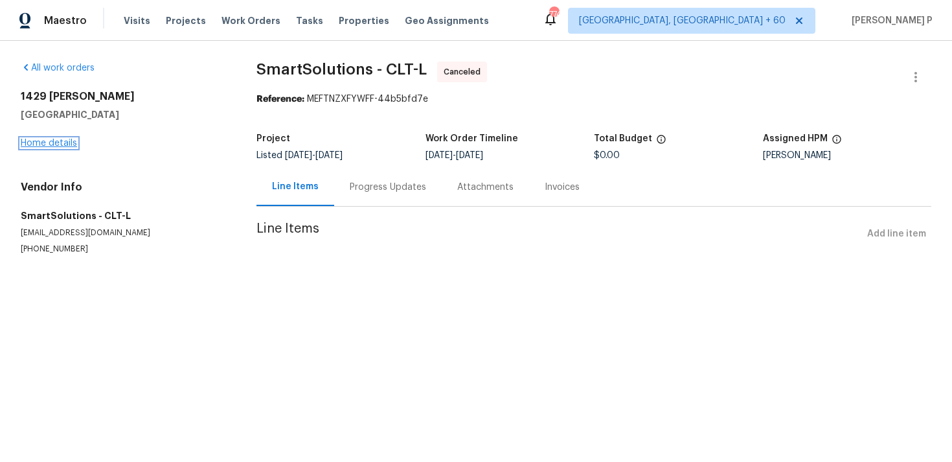
click at [54, 146] on link "Home details" at bounding box center [49, 143] width 56 height 9
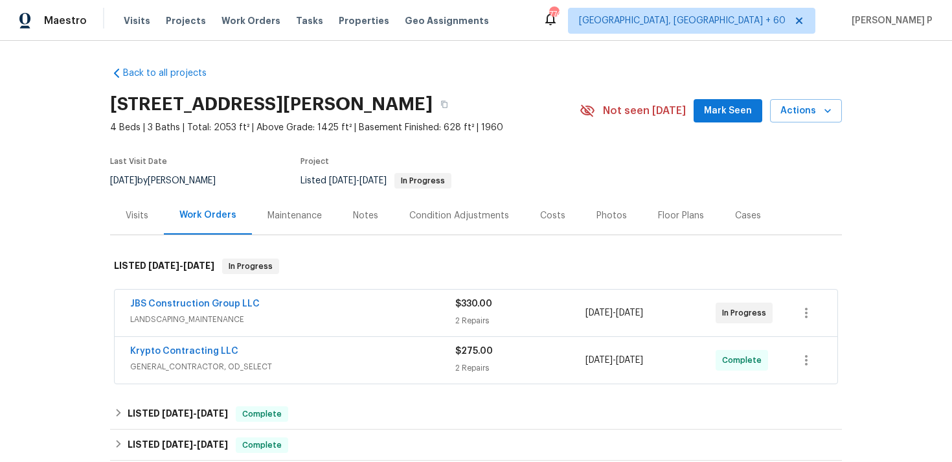
click at [207, 298] on span "JBS Construction Group LLC" at bounding box center [195, 303] width 130 height 13
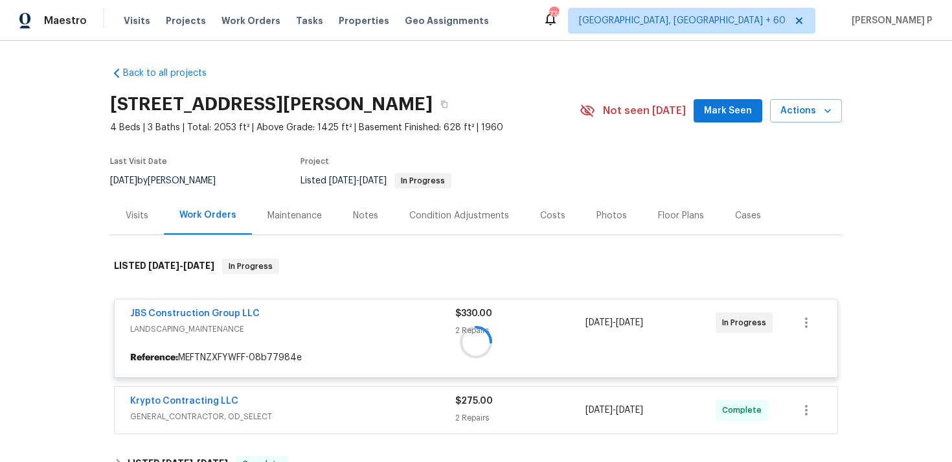
click at [207, 307] on div at bounding box center [476, 341] width 732 height 192
click at [210, 311] on div at bounding box center [476, 341] width 732 height 192
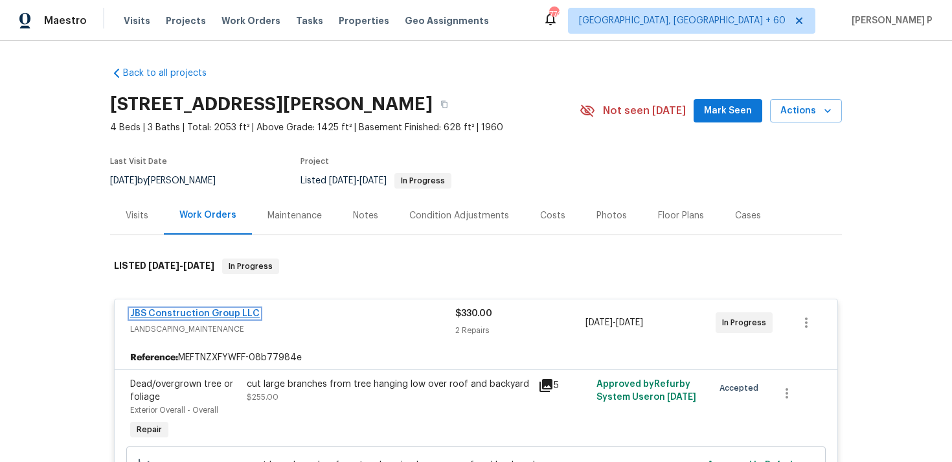
click at [220, 311] on link "JBS Construction Group LLC" at bounding box center [195, 313] width 130 height 9
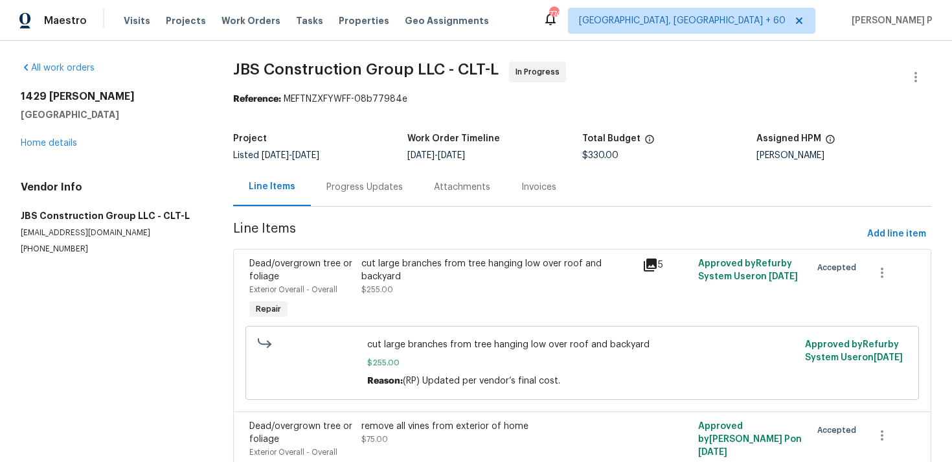
click at [343, 183] on div "Progress Updates" at bounding box center [364, 187] width 76 height 13
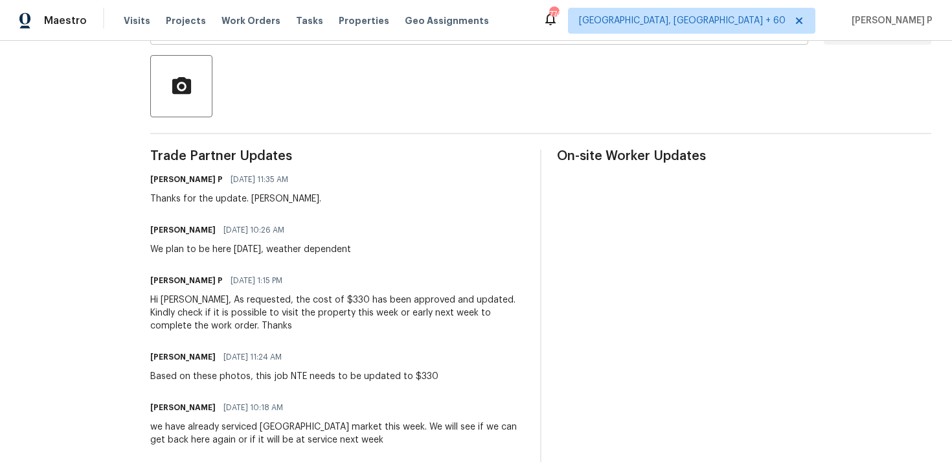
scroll to position [291, 0]
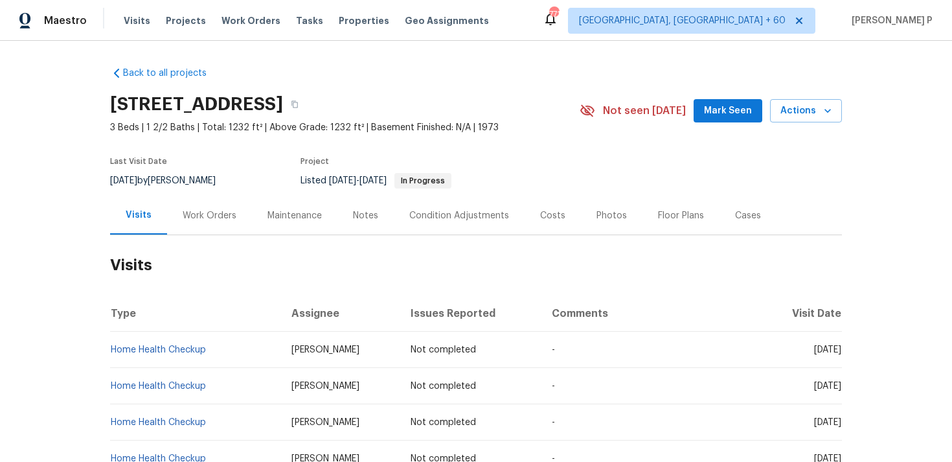
click at [198, 218] on div "Work Orders" at bounding box center [210, 215] width 54 height 13
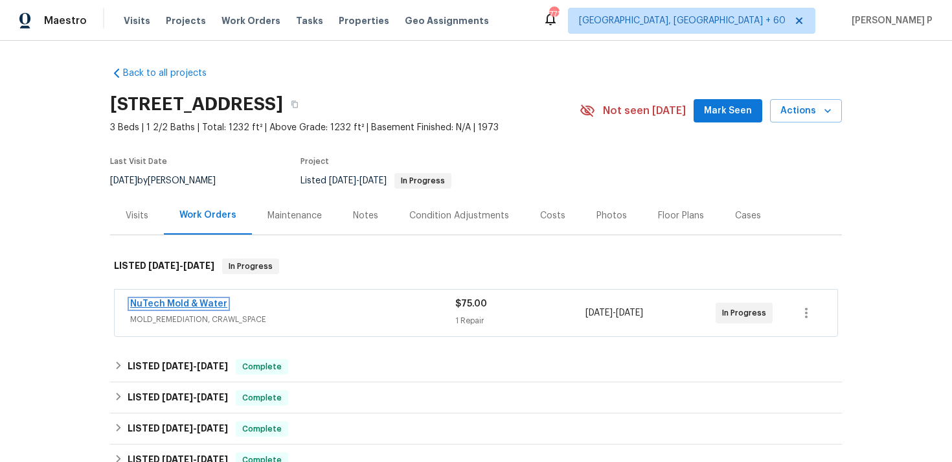
click at [186, 306] on link "NuTech Mold & Water" at bounding box center [178, 303] width 97 height 9
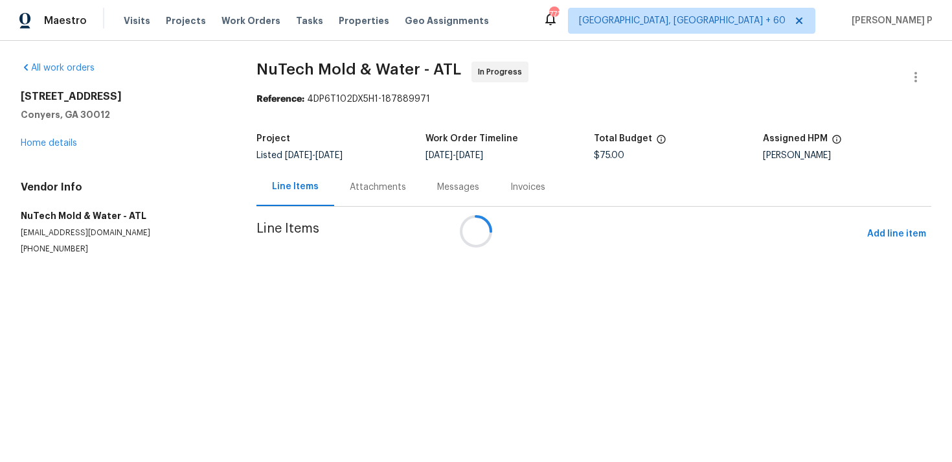
click at [437, 190] on div "Messages" at bounding box center [458, 187] width 42 height 13
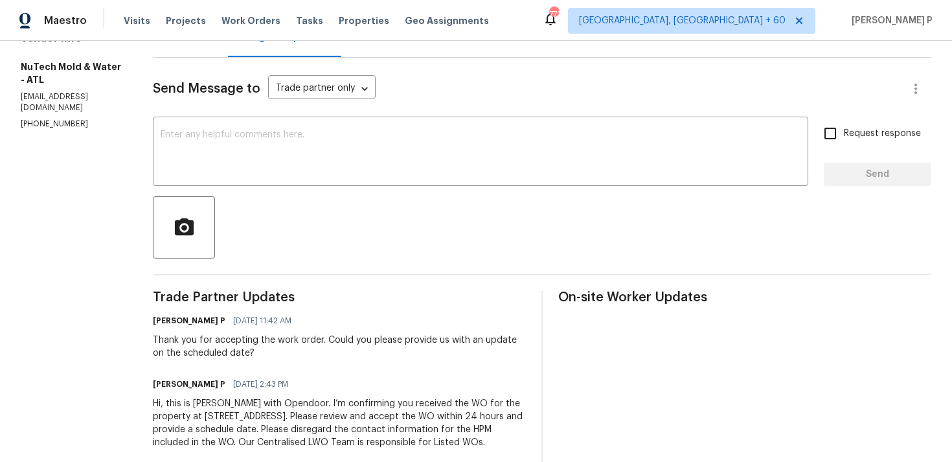
scroll to position [185, 0]
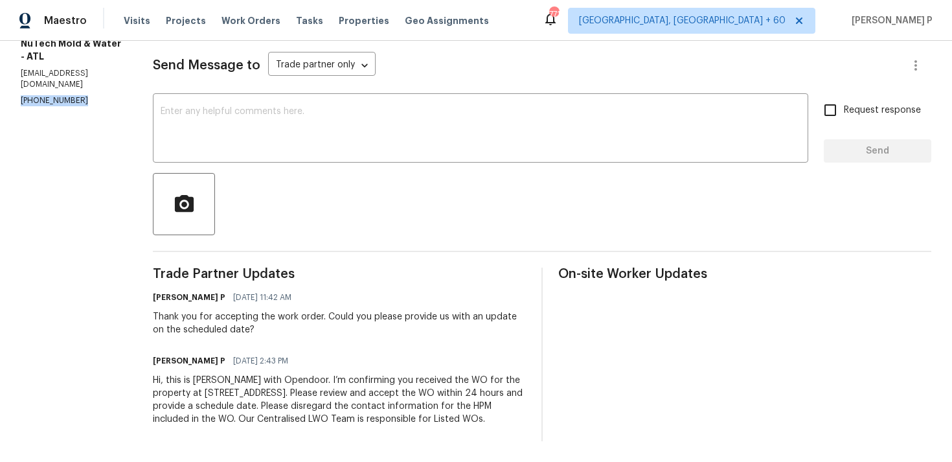
drag, startPoint x: 87, startPoint y: 92, endPoint x: 3, endPoint y: 92, distance: 84.2
click at [3, 92] on div "All work orders [STREET_ADDRESS] Home details Vendor Info NuTech Mold & Water -…" at bounding box center [476, 165] width 952 height 593
copy p "[PHONE_NUMBER]"
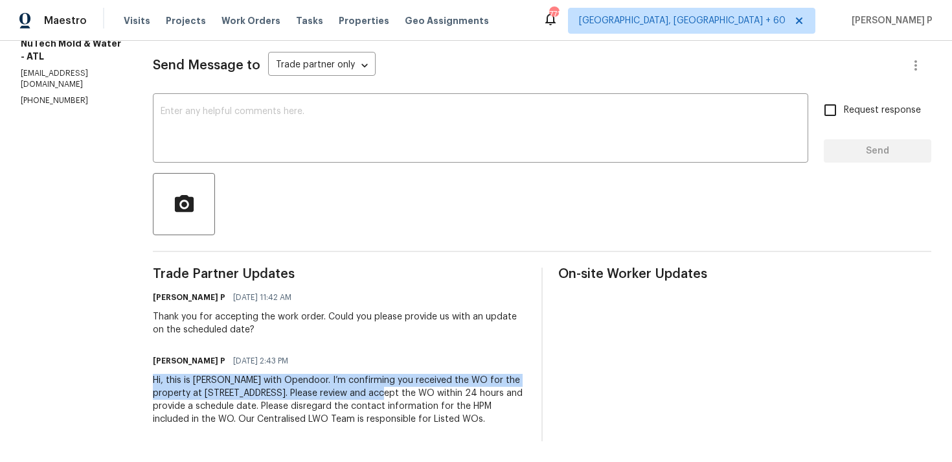
drag, startPoint x: 141, startPoint y: 366, endPoint x: 357, endPoint y: 378, distance: 216.6
click at [357, 378] on div "All work orders [STREET_ADDRESS] Home details Vendor Info NuTech Mold & Water -…" at bounding box center [476, 165] width 952 height 593
copy div "Hi, this is [PERSON_NAME] with Opendoor. I’m confirming you received the WO for…"
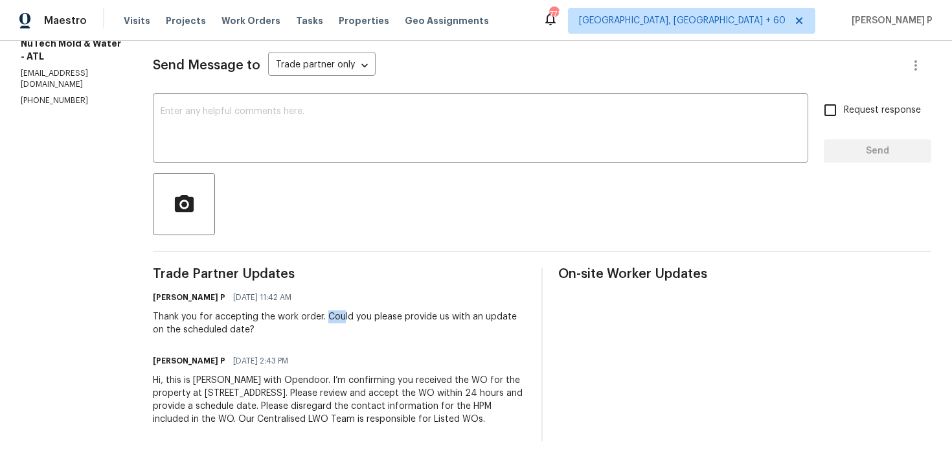
drag, startPoint x: 320, startPoint y: 303, endPoint x: 338, endPoint y: 315, distance: 21.6
click at [338, 315] on div "Thank you for accepting the work order. Could you please provide us with an upd…" at bounding box center [339, 323] width 373 height 26
copy div "Could you please provide us with an update on the scheduled date?"
click at [281, 113] on textarea at bounding box center [481, 129] width 640 height 45
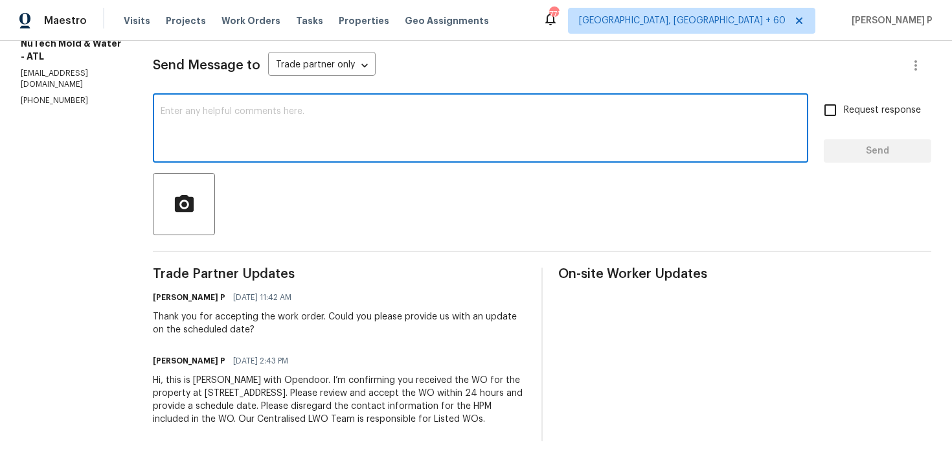
type textarea "J"
paste textarea "We tried reaching out to you via RC text to ask for an update on the scheduled …"
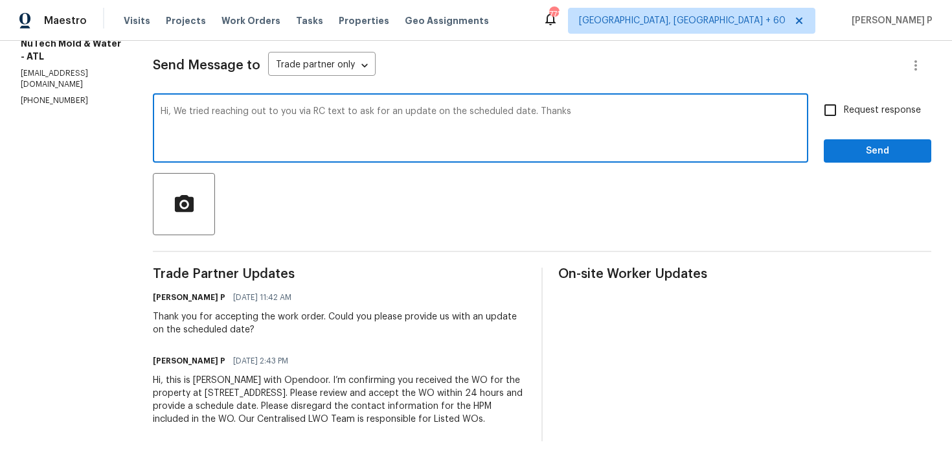
type textarea "Hi, We tried reaching out to you via RC text to ask for an update on the schedu…"
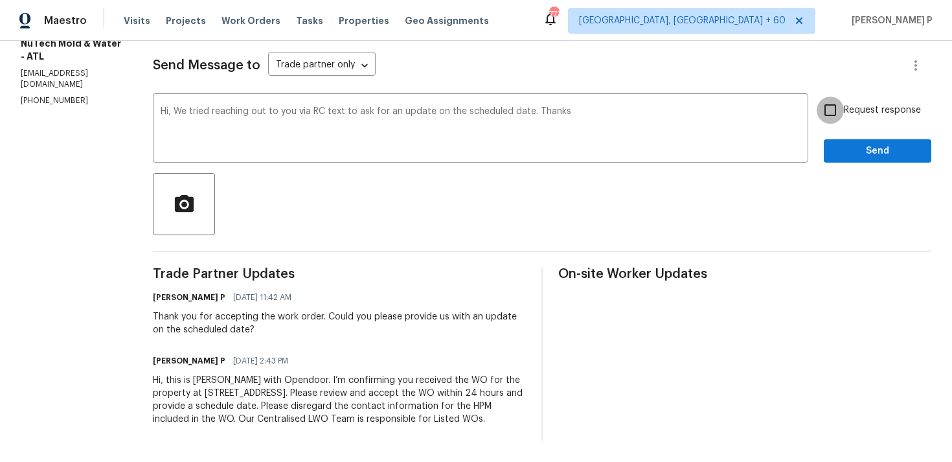
click at [833, 96] on input "Request response" at bounding box center [830, 109] width 27 height 27
checkbox input "true"
click at [841, 143] on span "Send" at bounding box center [877, 151] width 87 height 16
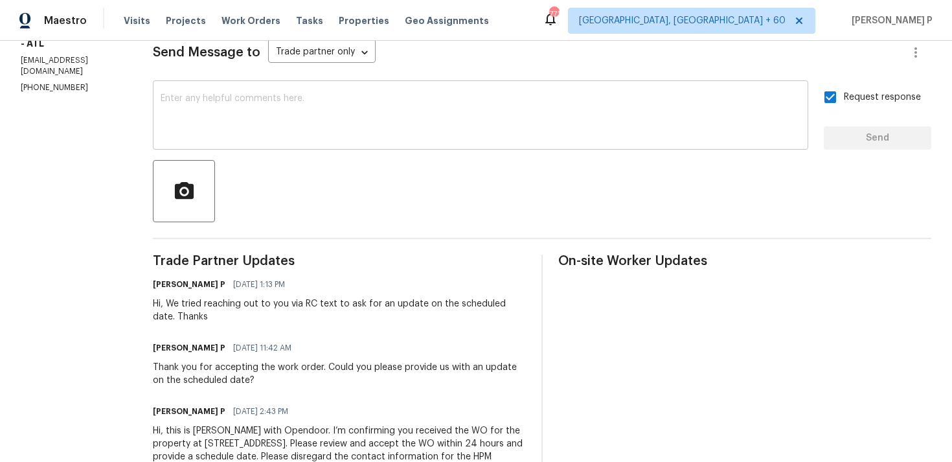
scroll to position [0, 0]
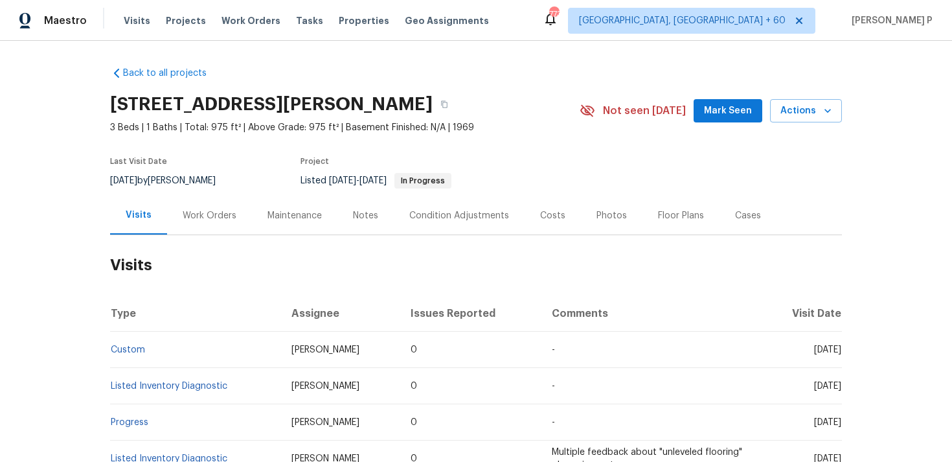
click at [221, 211] on div "Work Orders" at bounding box center [210, 215] width 54 height 13
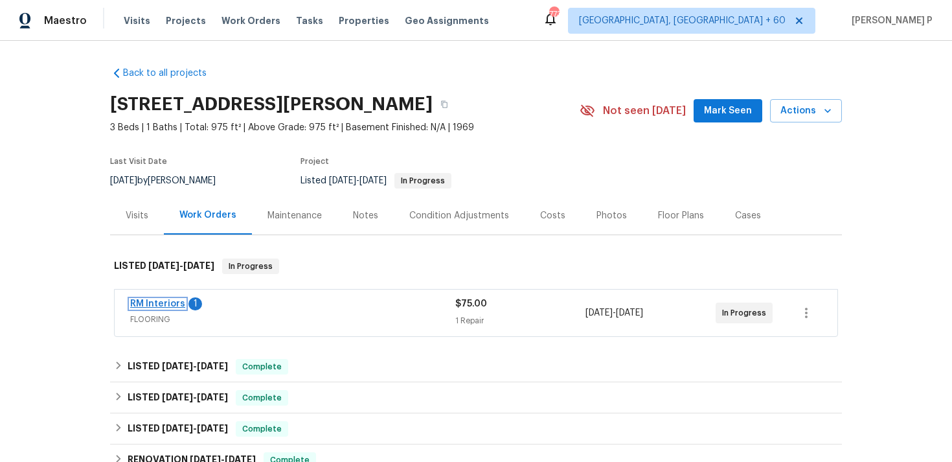
click at [161, 303] on link "RM Interiors" at bounding box center [157, 303] width 55 height 9
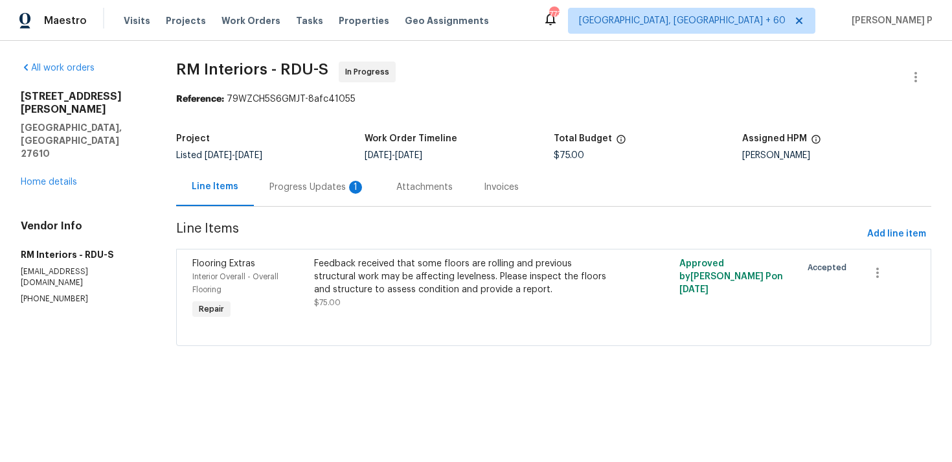
click at [326, 188] on div "Progress Updates 1" at bounding box center [317, 187] width 96 height 13
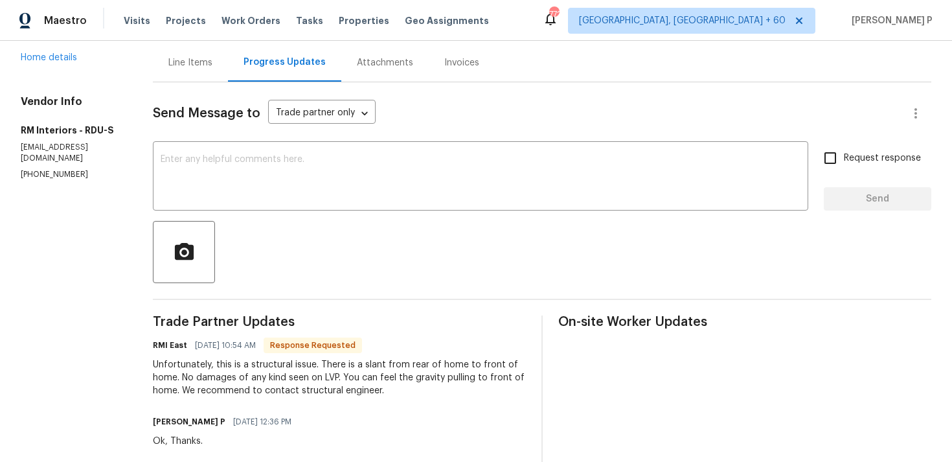
scroll to position [132, 0]
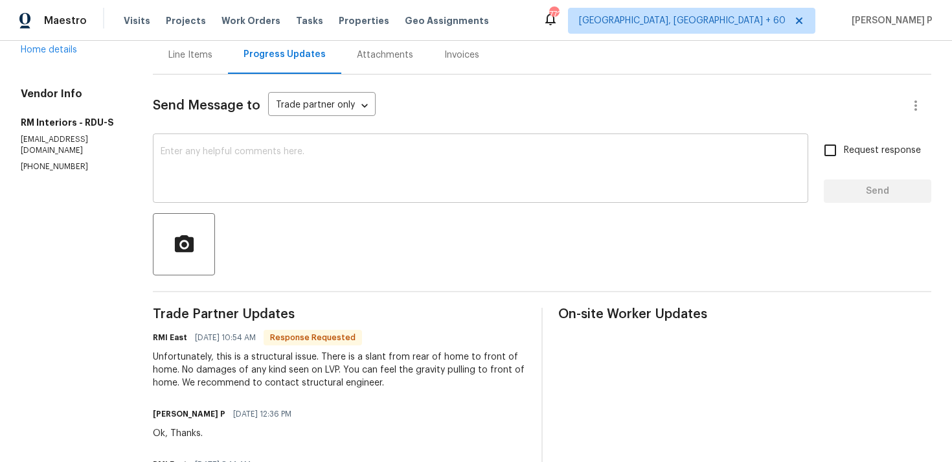
click at [265, 178] on textarea at bounding box center [481, 169] width 640 height 45
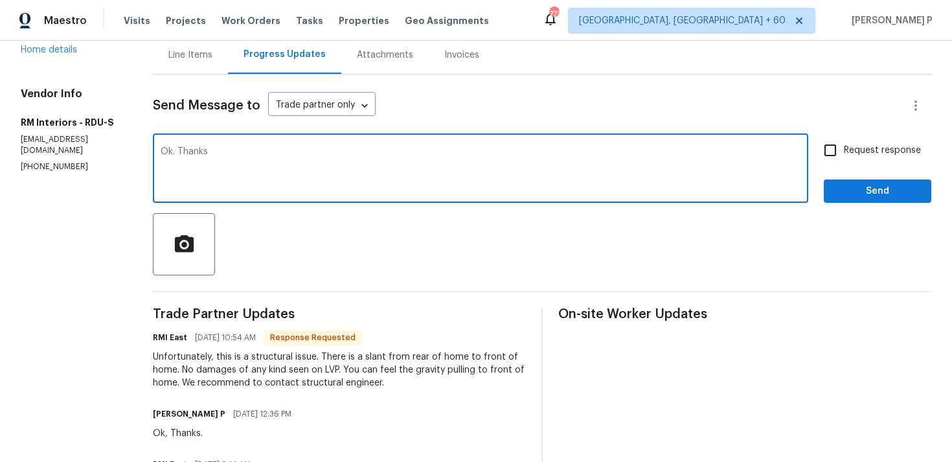
type textarea "Ok. Thanks"
click at [848, 187] on span "Send" at bounding box center [877, 191] width 87 height 16
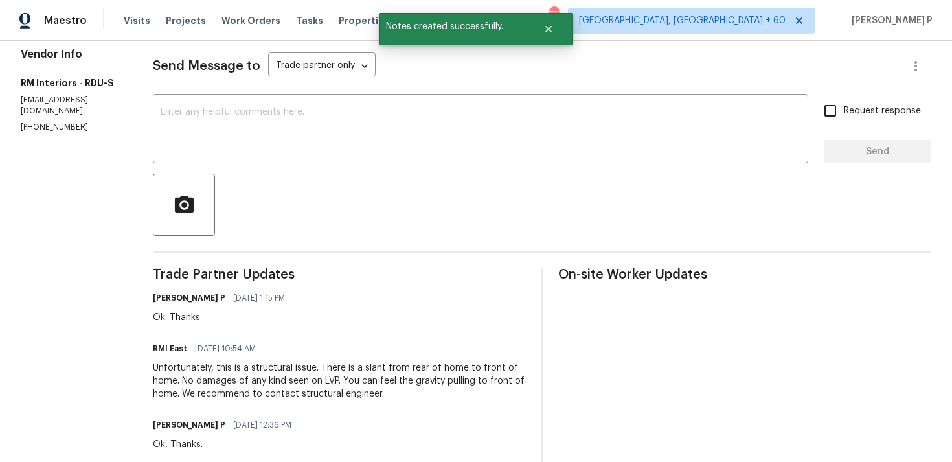
scroll to position [250, 0]
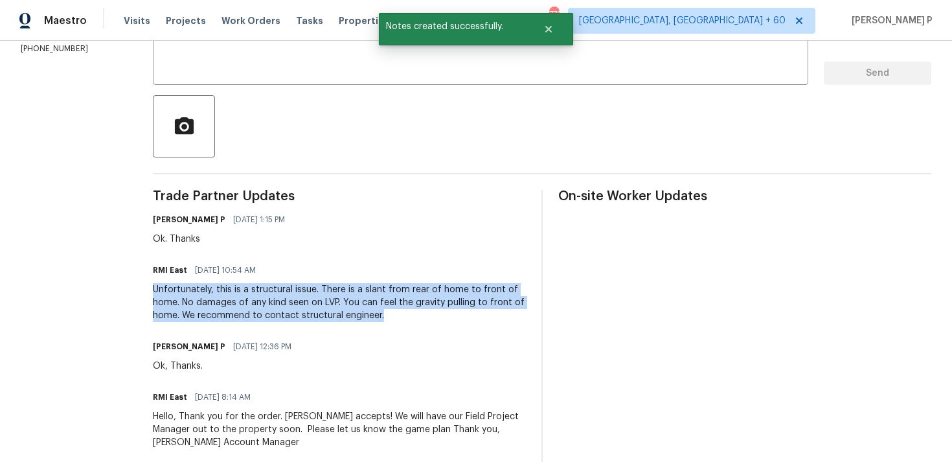
drag, startPoint x: 149, startPoint y: 289, endPoint x: 394, endPoint y: 310, distance: 245.6
click at [394, 310] on div "All work orders [STREET_ADDRESS][PERSON_NAME] Home details Vendor Info RM Inter…" at bounding box center [476, 189] width 952 height 796
copy div "Unfortunately, this is a structural issue. There is a slant from rear of home t…"
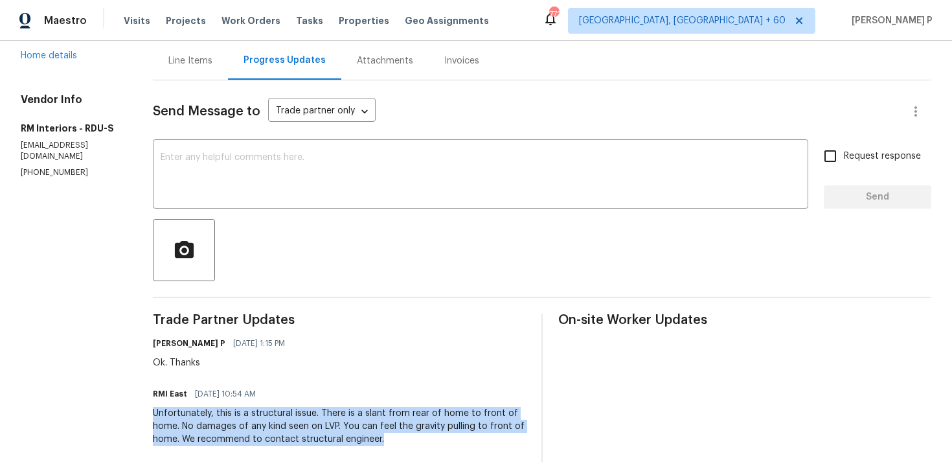
scroll to position [0, 0]
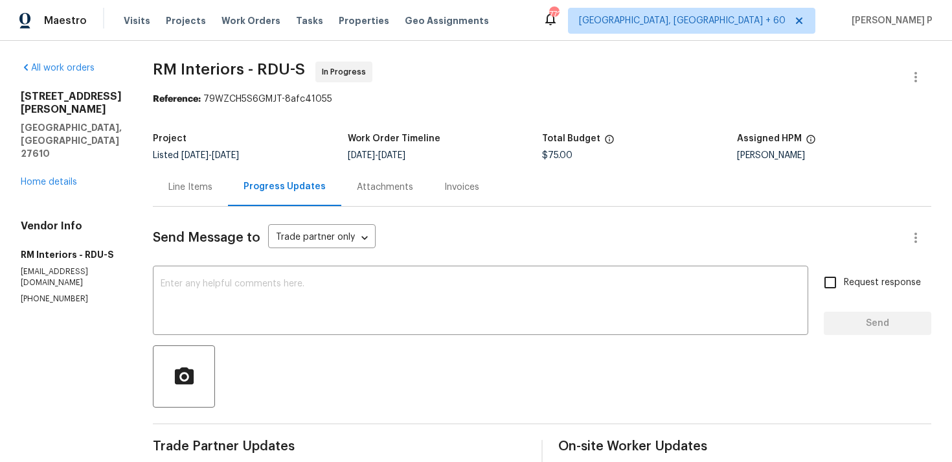
click at [196, 178] on div "Line Items" at bounding box center [190, 187] width 75 height 38
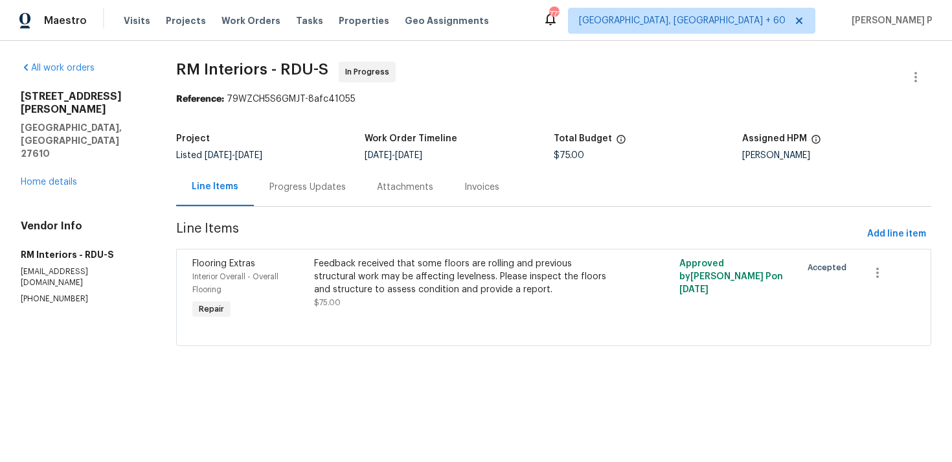
click at [412, 283] on div "Feedback received that some floors are rolling and previous structural work may…" at bounding box center [462, 276] width 297 height 39
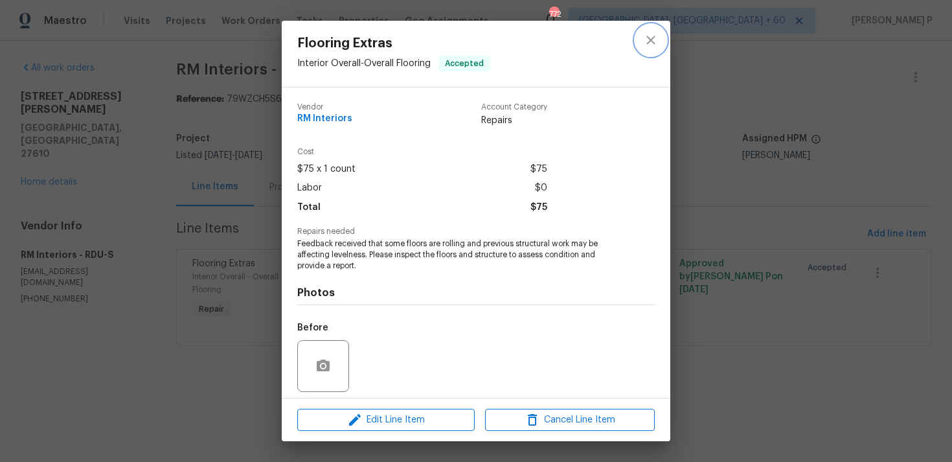
click at [664, 34] on button "close" at bounding box center [650, 40] width 31 height 31
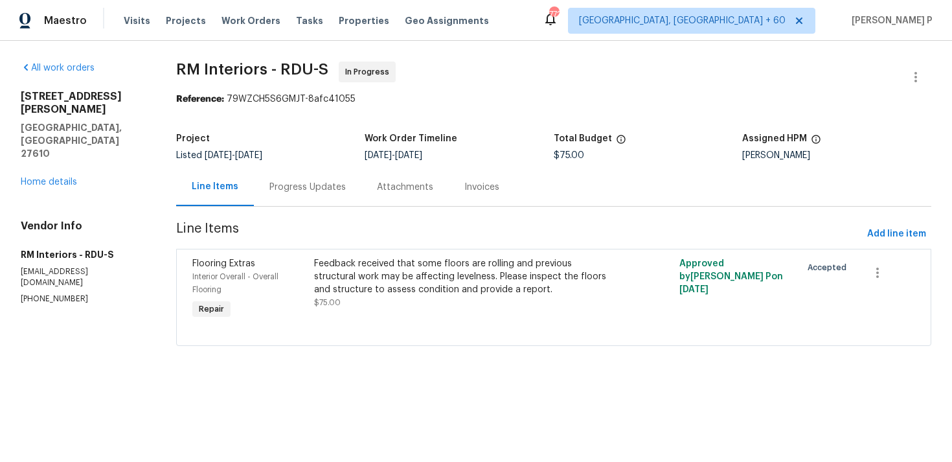
click at [328, 189] on div "Progress Updates" at bounding box center [307, 187] width 76 height 13
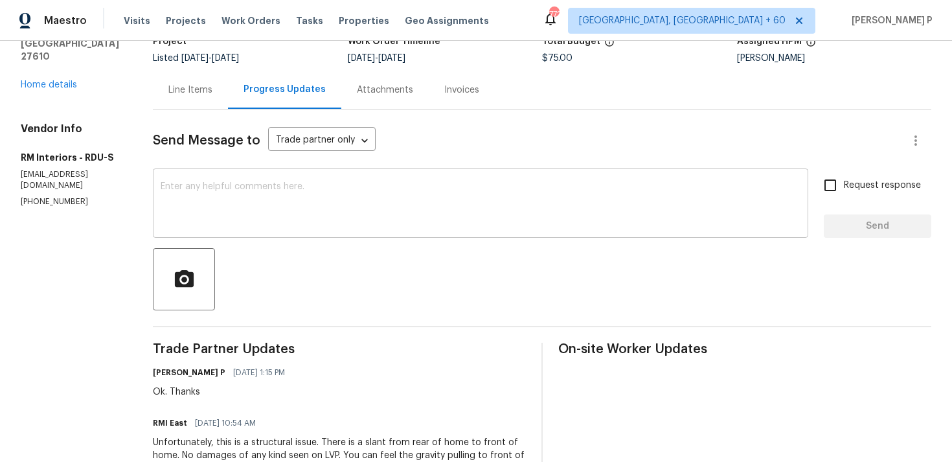
scroll to position [209, 0]
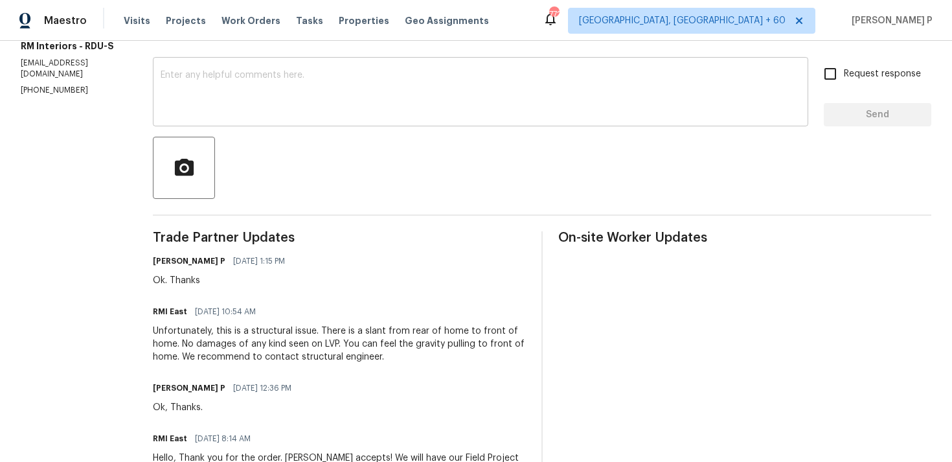
click at [286, 85] on textarea at bounding box center [481, 93] width 640 height 45
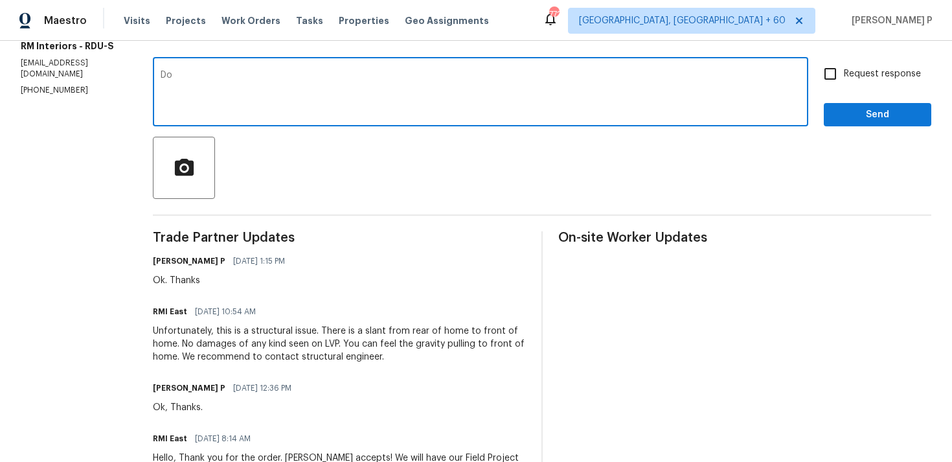
type textarea "D"
drag, startPoint x: 173, startPoint y: 73, endPoint x: 460, endPoint y: 74, distance: 287.5
click at [460, 74] on textarea "Hi, Do you have any pictures of the property while visiting the property?" at bounding box center [481, 93] width 640 height 45
click at [365, 115] on textarea "Hi, Do you have any pictures of the property while visiting the property?" at bounding box center [481, 93] width 640 height 45
drag, startPoint x: 173, startPoint y: 74, endPoint x: 469, endPoint y: 74, distance: 296.6
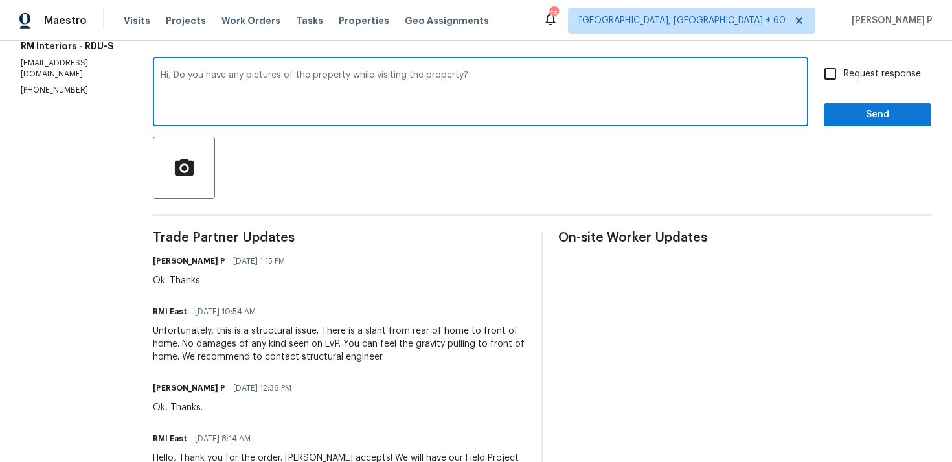
click at [469, 74] on textarea "Hi, Do you have any pictures of the property while visiting the property?" at bounding box center [481, 93] width 640 height 45
paste textarea "taken during your visit to"
type textarea "Hi, Do you have any pictures taken during your visit to the property?"
click at [833, 75] on input "Request response" at bounding box center [830, 73] width 27 height 27
checkbox input "true"
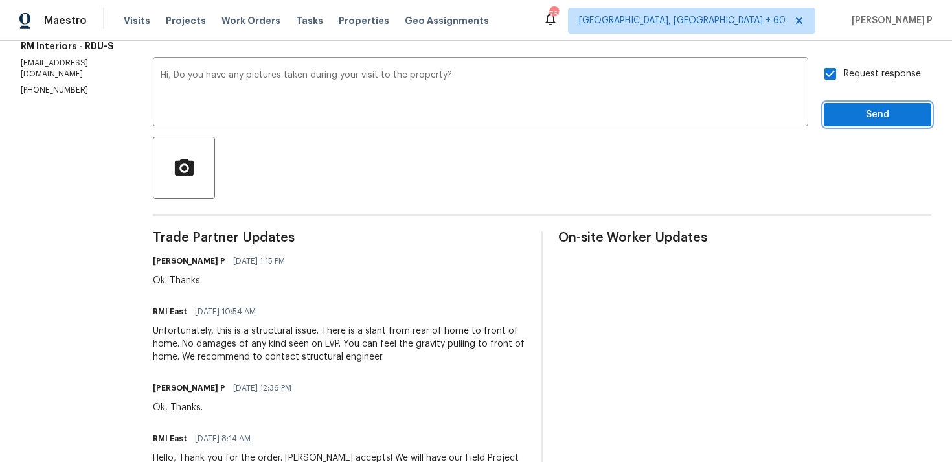
click at [866, 111] on span "Send" at bounding box center [877, 115] width 87 height 16
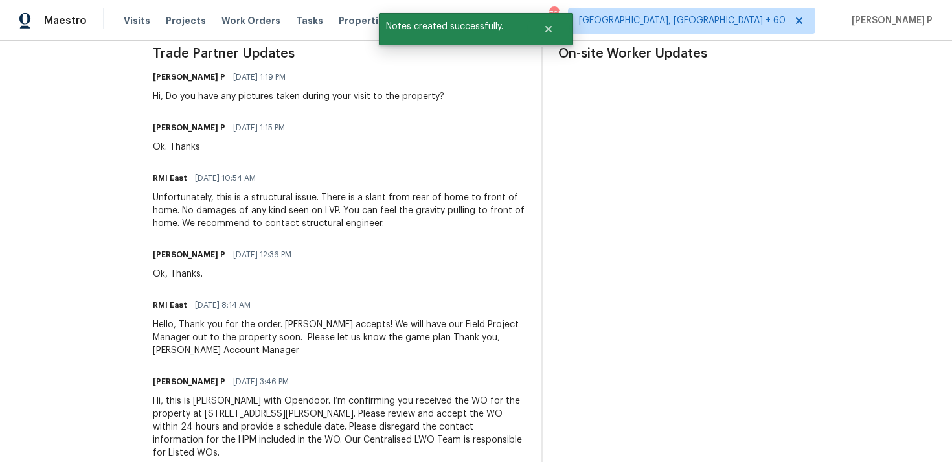
scroll to position [344, 0]
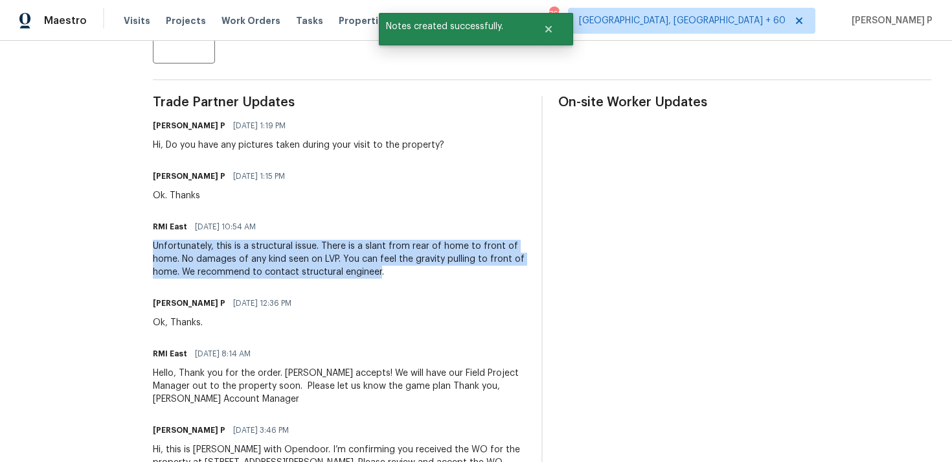
drag, startPoint x: 151, startPoint y: 243, endPoint x: 375, endPoint y: 268, distance: 225.4
click at [375, 268] on div "All work orders 2412 Little John Rd Raleigh, NC 27610 Home details Vendor Info …" at bounding box center [476, 120] width 952 height 847
copy div "Unfortunately, this is a structural issue. There is a slant from rear of home t…"
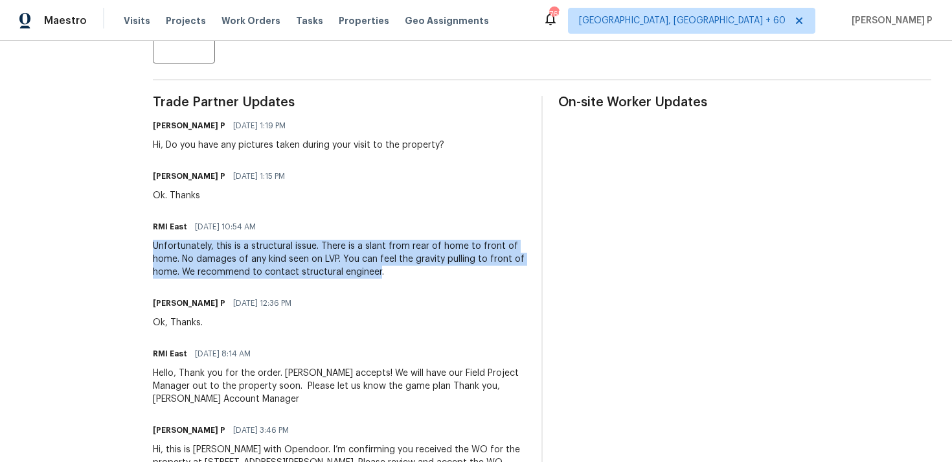
click at [232, 153] on div "Trade Partner Updates Ramyasri P 08/15/2025 1:19 PM Hi, Do you have any picture…" at bounding box center [339, 309] width 373 height 427
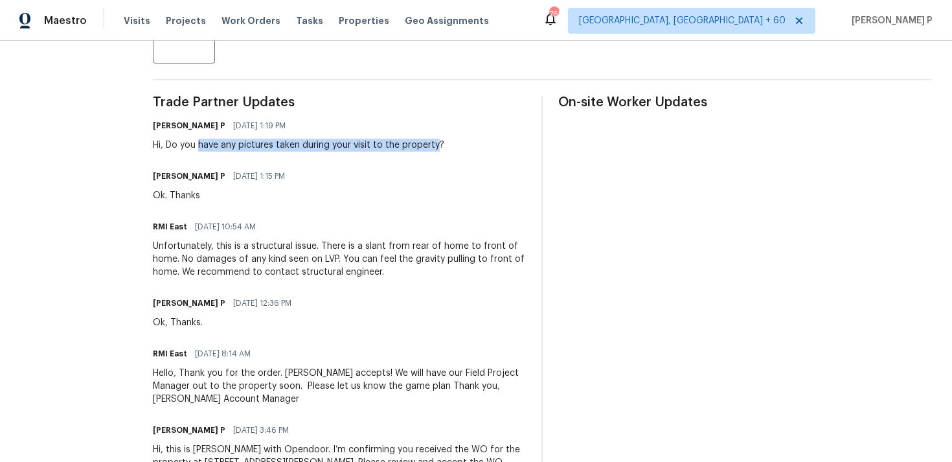
drag, startPoint x: 196, startPoint y: 143, endPoint x: 433, endPoint y: 144, distance: 237.6
click at [433, 144] on div "Hi, Do you have any pictures taken during your visit to the property?" at bounding box center [298, 145] width 291 height 13
copy div "have any pictures taken during your visit to the property"
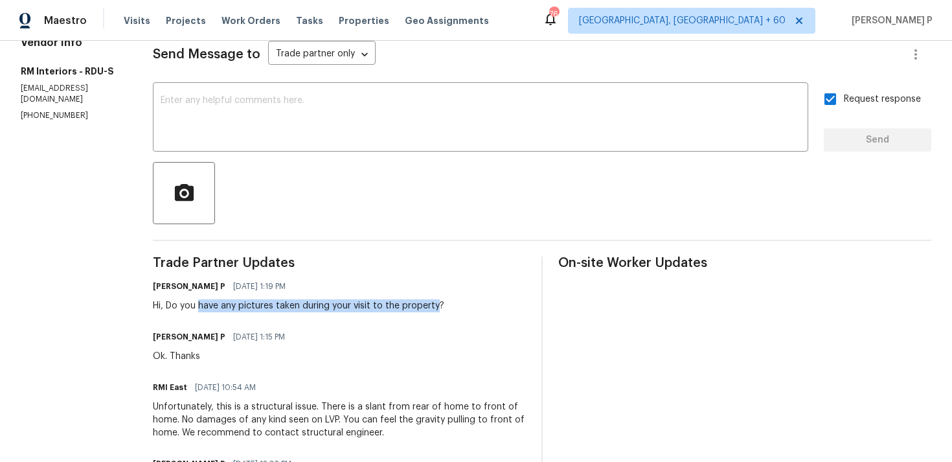
scroll to position [0, 0]
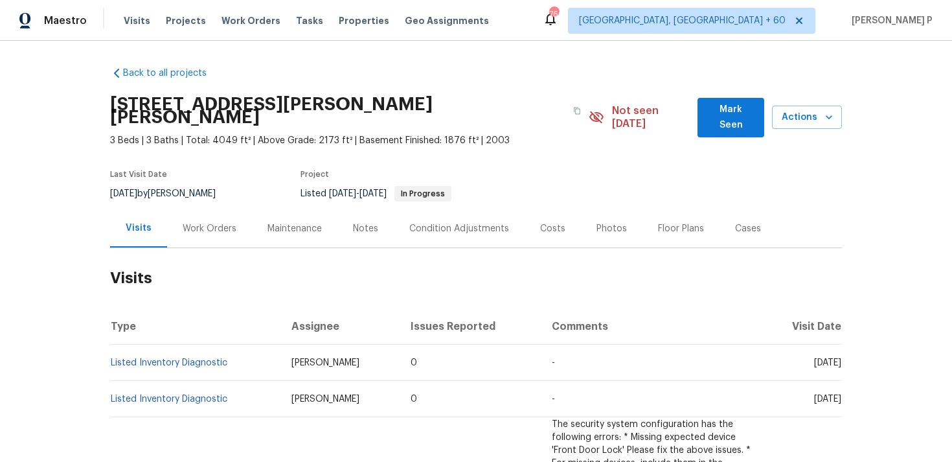
click at [194, 222] on div "Work Orders" at bounding box center [210, 228] width 54 height 13
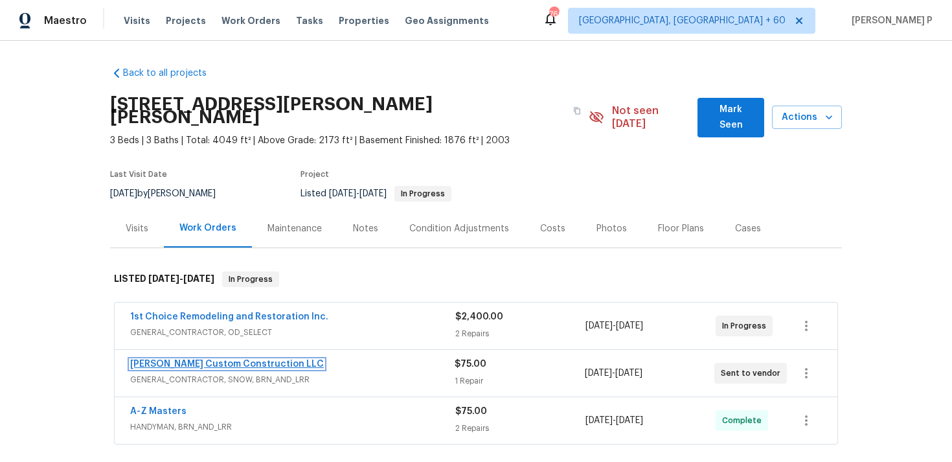
click at [212, 359] on link "[PERSON_NAME] Custom Construction LLC" at bounding box center [227, 363] width 194 height 9
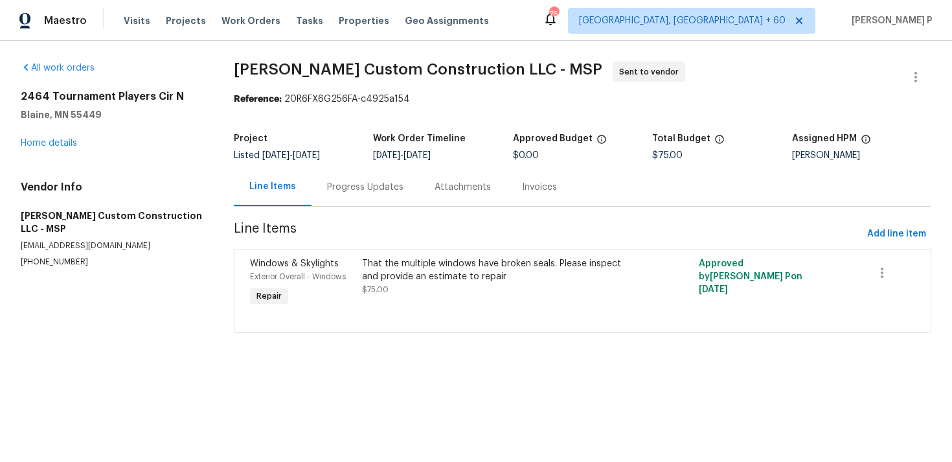
click at [359, 188] on div "Progress Updates" at bounding box center [365, 187] width 76 height 13
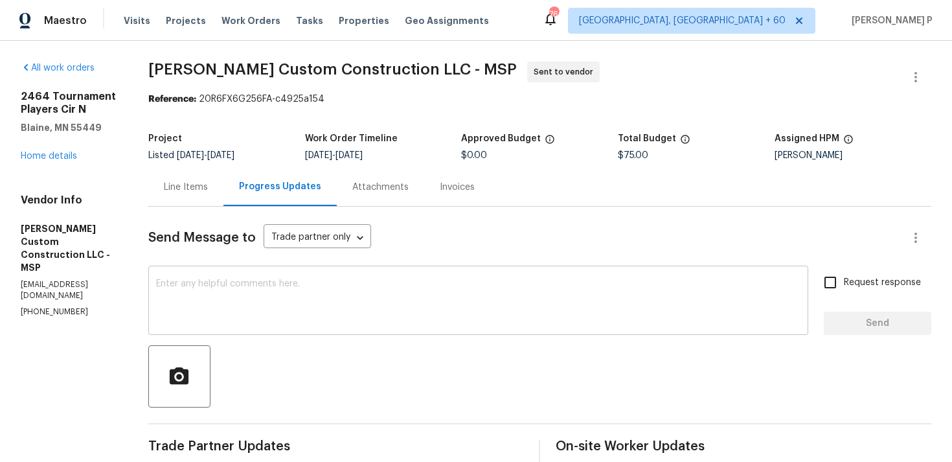
scroll to position [122, 0]
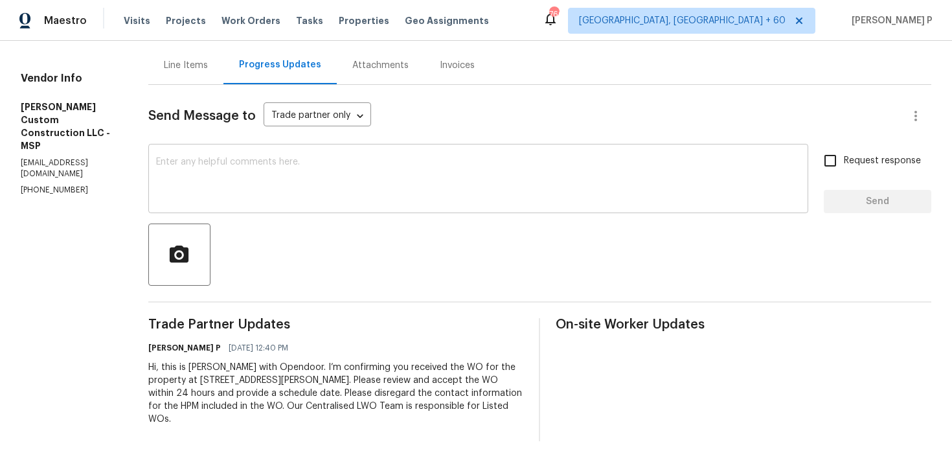
click at [203, 173] on textarea at bounding box center [478, 179] width 644 height 45
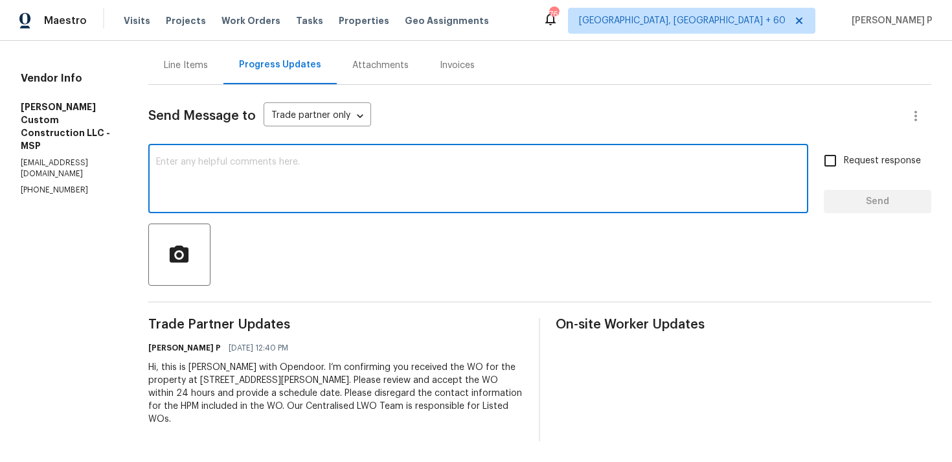
paste textarea "Hi, Could you kindly accept the work order?"
type textarea "Hi, Could you kindly accept the work order?"
click at [844, 157] on input "Request response" at bounding box center [830, 160] width 27 height 27
checkbox input "true"
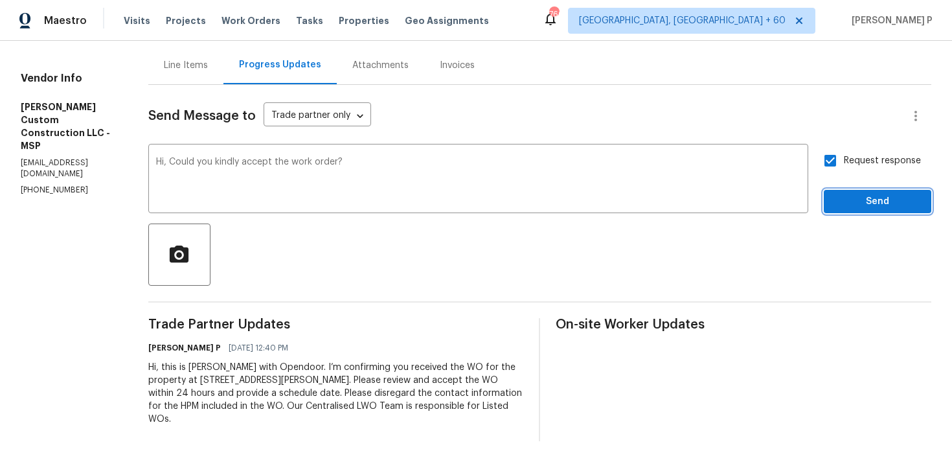
click at [847, 192] on button "Send" at bounding box center [877, 202] width 107 height 24
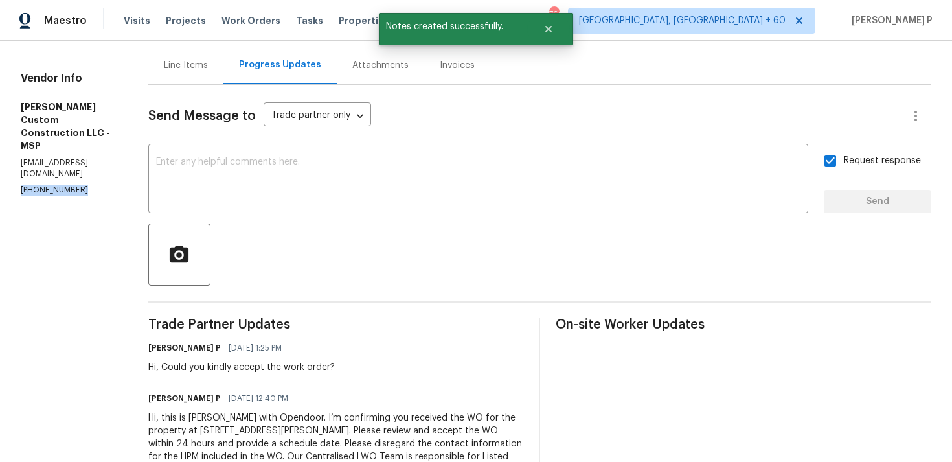
drag, startPoint x: 84, startPoint y: 152, endPoint x: 0, endPoint y: 152, distance: 84.2
click at [0, 152] on div "All work orders 2464 Tournament Players Cir N Blaine, MN 55449 Home details Ven…" at bounding box center [476, 215] width 952 height 593
copy p "(507) 206-9382"
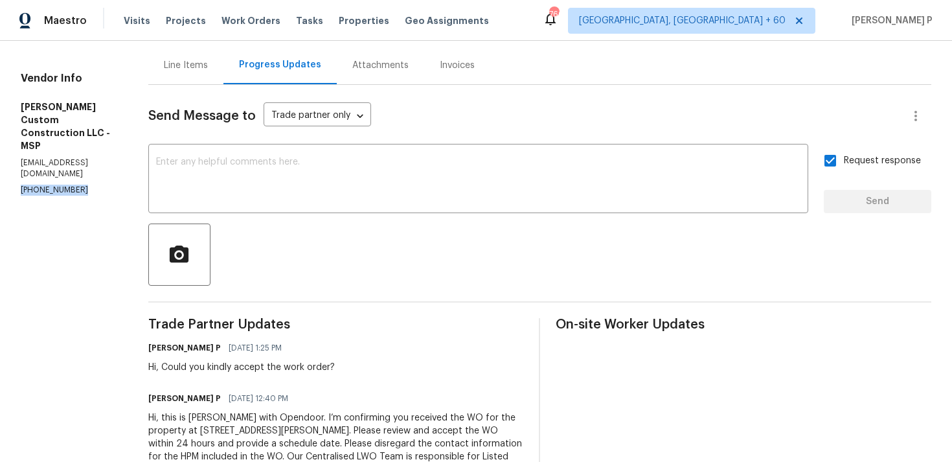
scroll to position [172, 0]
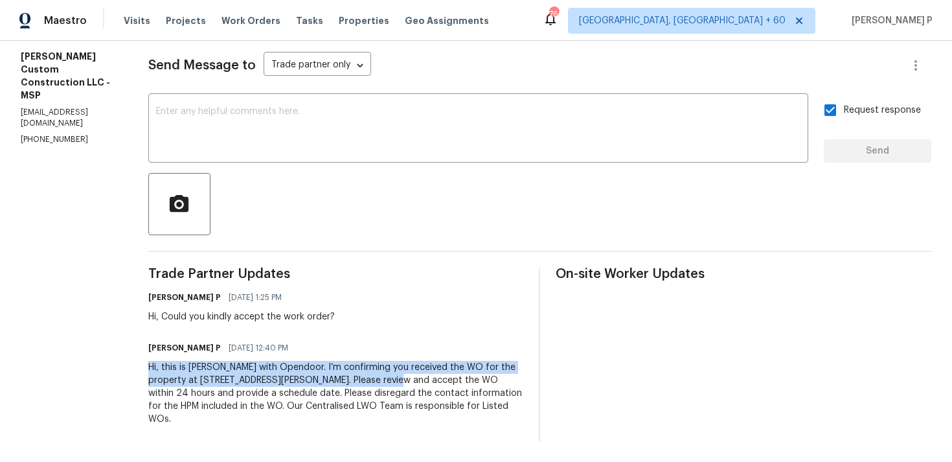
drag, startPoint x: 183, startPoint y: 366, endPoint x: 445, endPoint y: 378, distance: 262.5
click at [445, 378] on div "Hi, this is Ramyasri with Opendoor. I’m confirming you received the WO for the …" at bounding box center [336, 393] width 376 height 65
copy div "Hi, this is Ramyasri with Opendoor. I’m confirming you received the WO for the …"
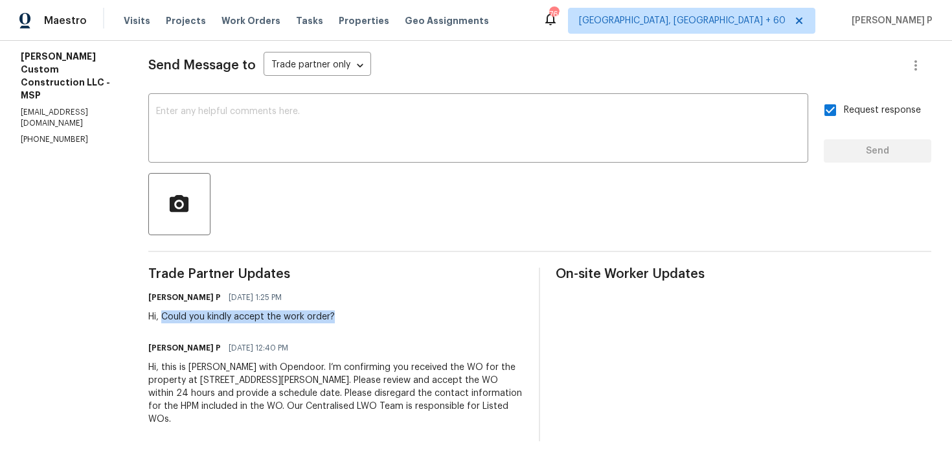
drag, startPoint x: 197, startPoint y: 317, endPoint x: 470, endPoint y: 310, distance: 272.7
click at [469, 310] on div "Ramyasri P 08/15/2025 1:25 PM Hi, Could you kindly accept the work order?" at bounding box center [336, 305] width 376 height 35
copy div "Could you kindly accept the work order?"
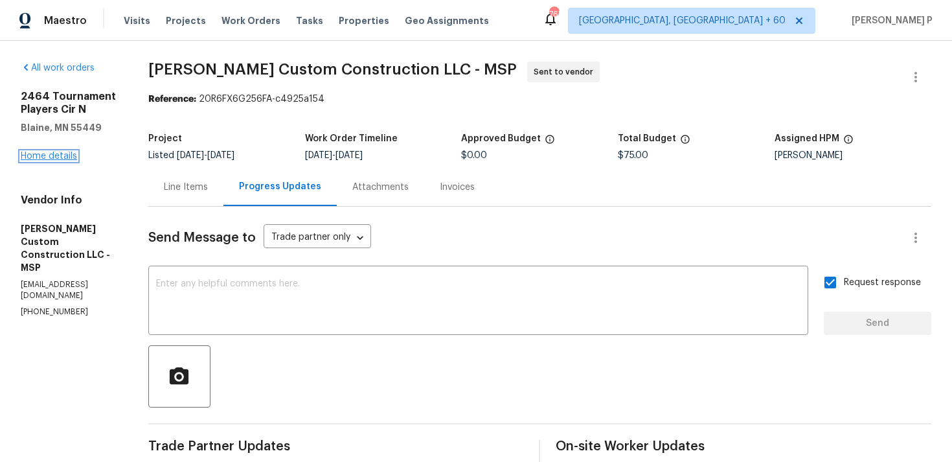
click at [46, 156] on link "Home details" at bounding box center [49, 156] width 56 height 9
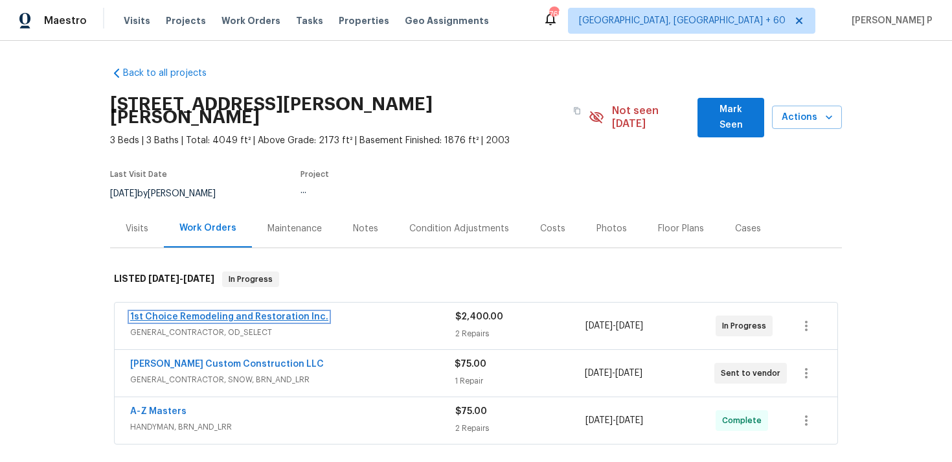
click at [231, 312] on link "1st Choice Remodeling and Restoration Inc." at bounding box center [229, 316] width 198 height 9
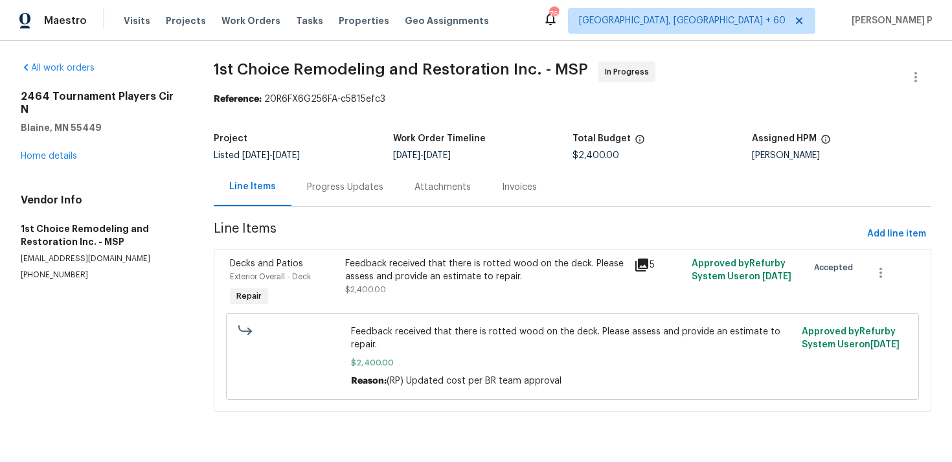
click at [352, 198] on div "Progress Updates" at bounding box center [344, 187] width 107 height 38
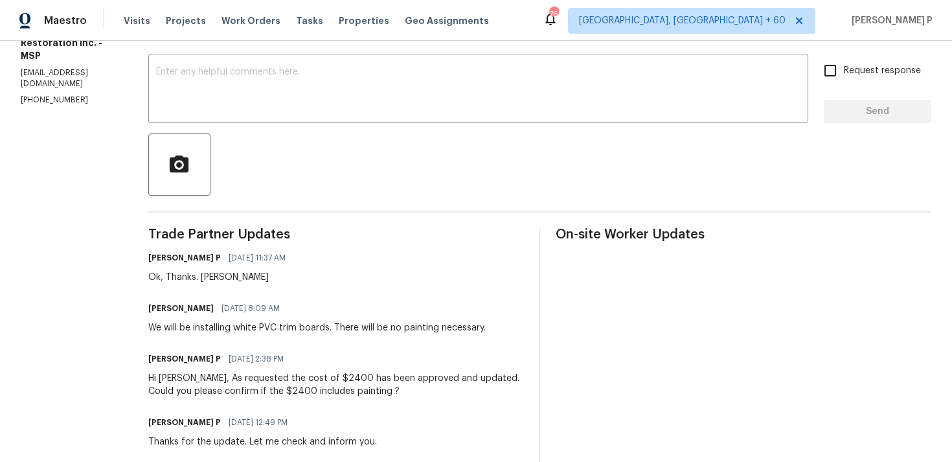
scroll to position [189, 0]
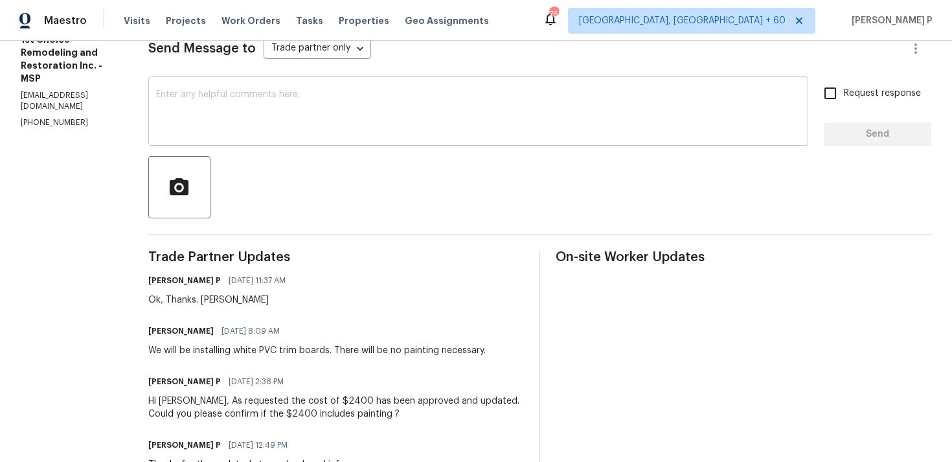
click at [308, 127] on textarea at bounding box center [478, 112] width 644 height 45
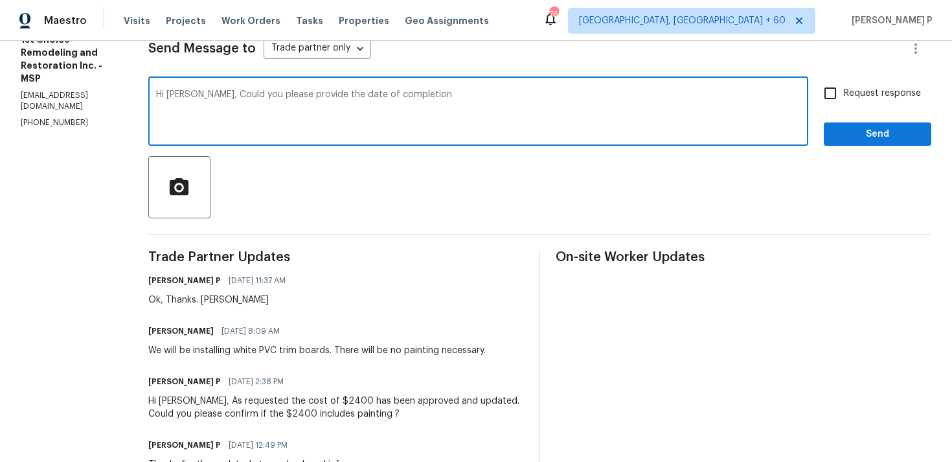
drag, startPoint x: 231, startPoint y: 96, endPoint x: 511, endPoint y: 94, distance: 280.4
click at [508, 94] on textarea "Hi Nicholas, Could you please provide the date of completion" at bounding box center [478, 112] width 644 height 45
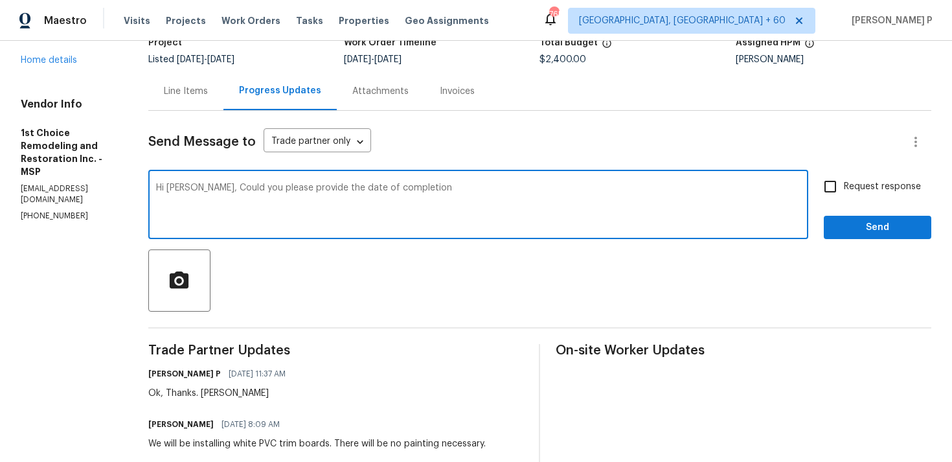
scroll to position [0, 0]
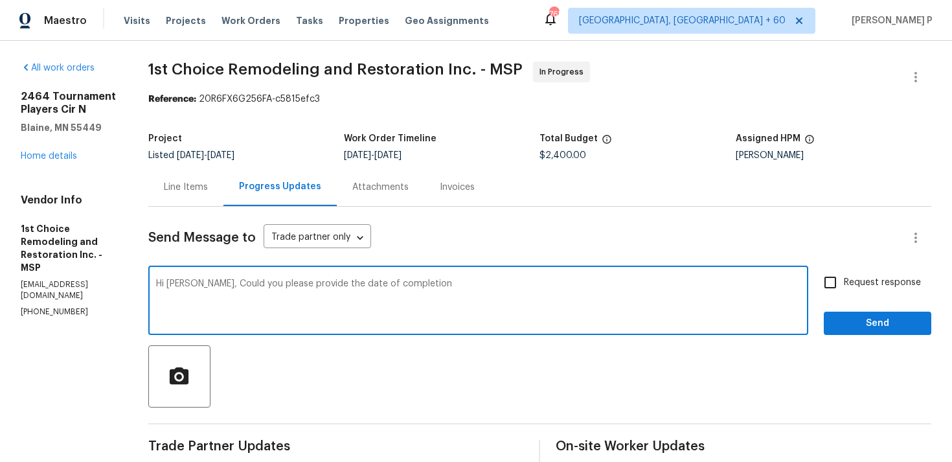
paste textarea "completion date?"
type textarea "Hi Nicholas, Could you please provide the completion date?"
click at [847, 290] on label "Request response" at bounding box center [869, 282] width 104 height 27
click at [844, 290] on input "Request response" at bounding box center [830, 282] width 27 height 27
checkbox input "true"
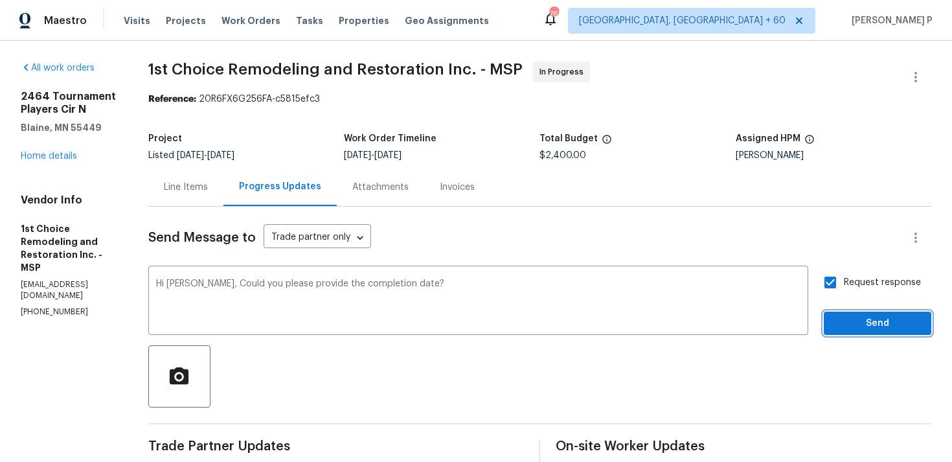
click at [851, 319] on span "Send" at bounding box center [877, 323] width 87 height 16
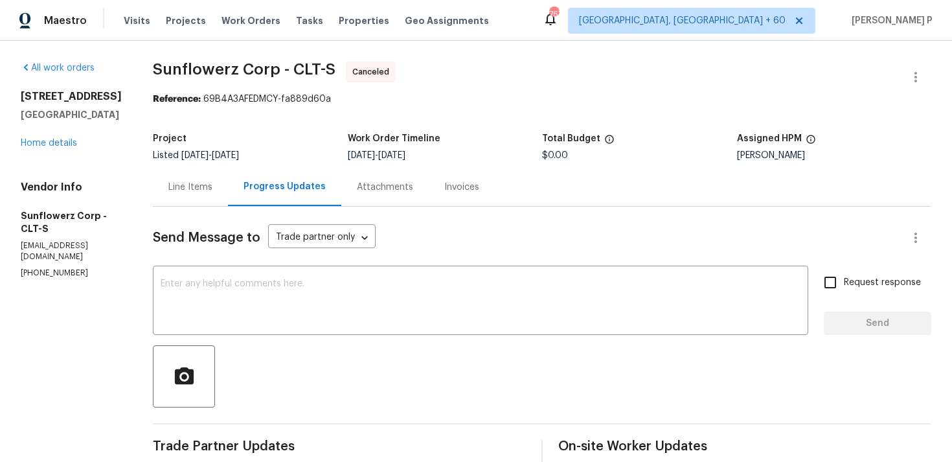
click at [61, 137] on div "[STREET_ADDRESS] Home details" at bounding box center [71, 120] width 101 height 60
click at [61, 141] on link "Home details" at bounding box center [49, 143] width 56 height 9
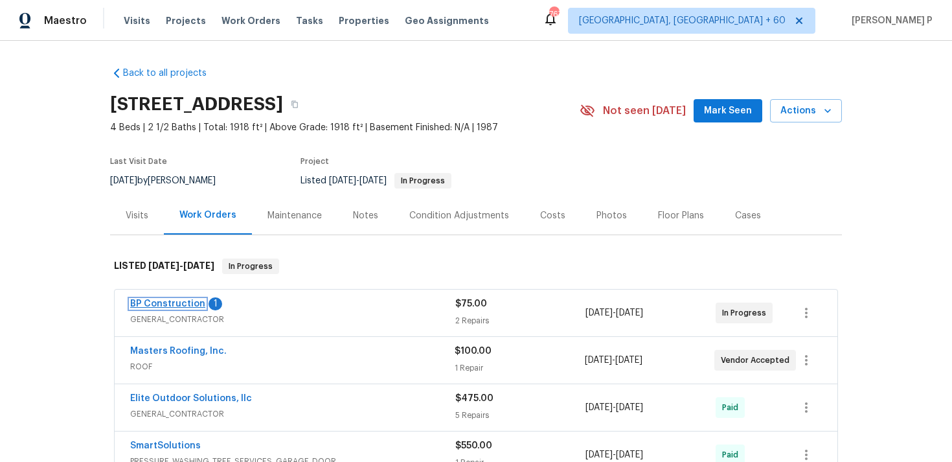
click at [180, 301] on link "BP Construction" at bounding box center [167, 303] width 75 height 9
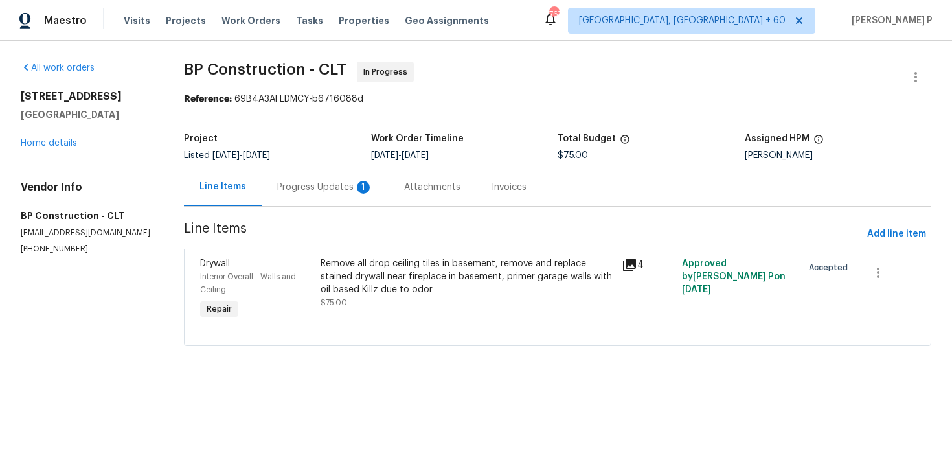
click at [330, 186] on div "Progress Updates 1" at bounding box center [325, 187] width 96 height 13
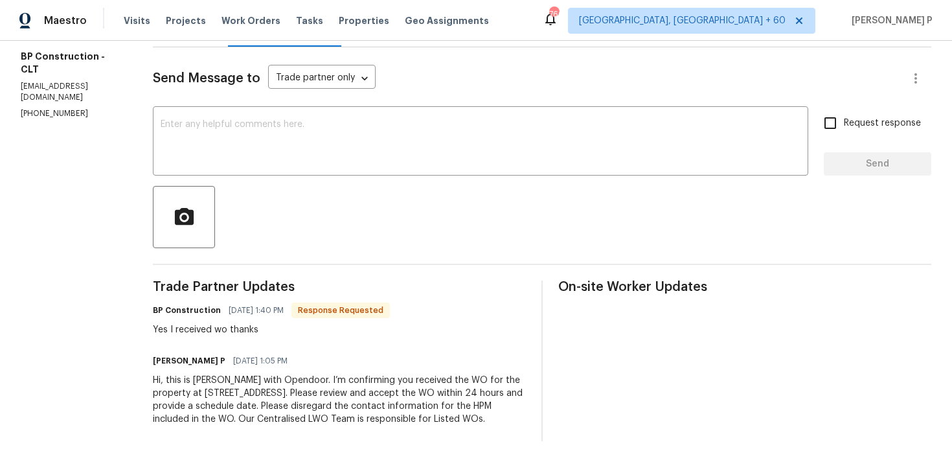
scroll to position [153, 0]
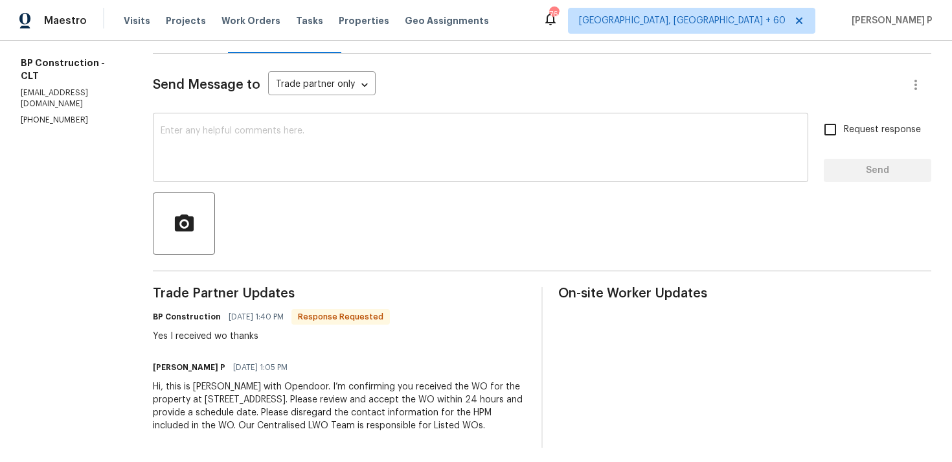
click at [231, 138] on textarea at bounding box center [481, 148] width 640 height 45
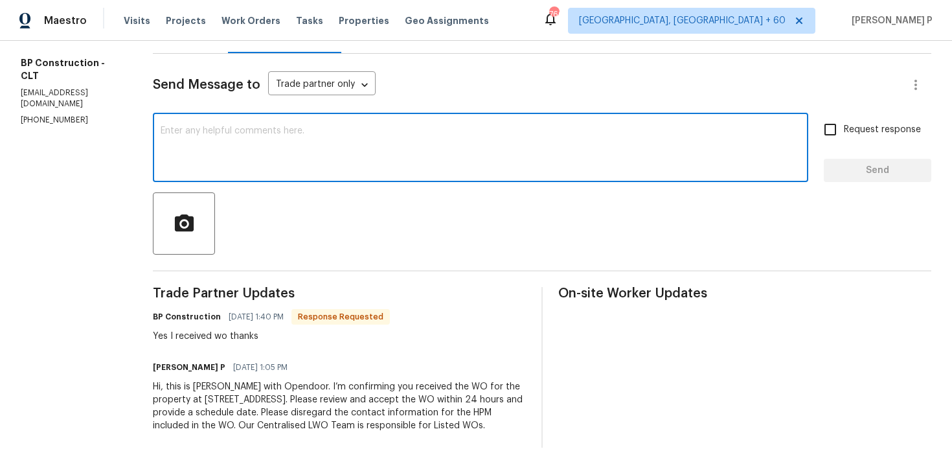
paste textarea "Thank you for accepting the work order. Could you please provide us with an upd…"
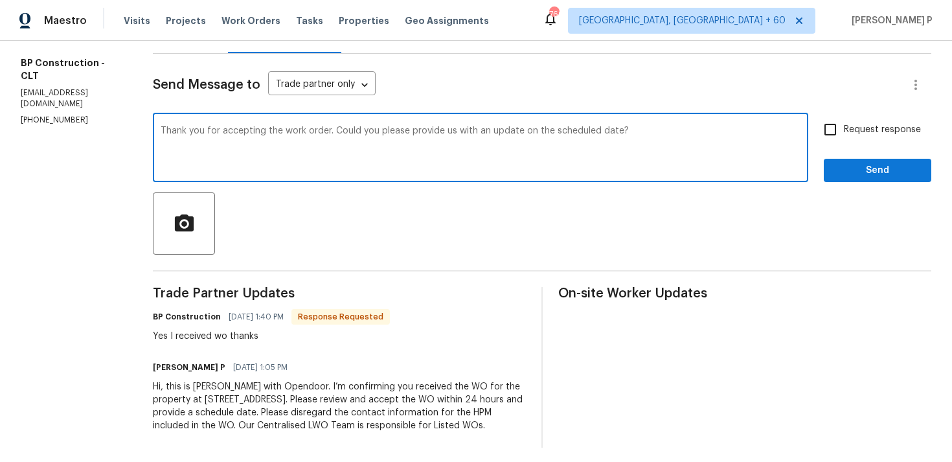
type textarea "Thank you for accepting the work order. Could you please provide us with an upd…"
click at [857, 139] on label "Request response" at bounding box center [869, 129] width 104 height 27
click at [844, 139] on input "Request response" at bounding box center [830, 129] width 27 height 27
checkbox input "true"
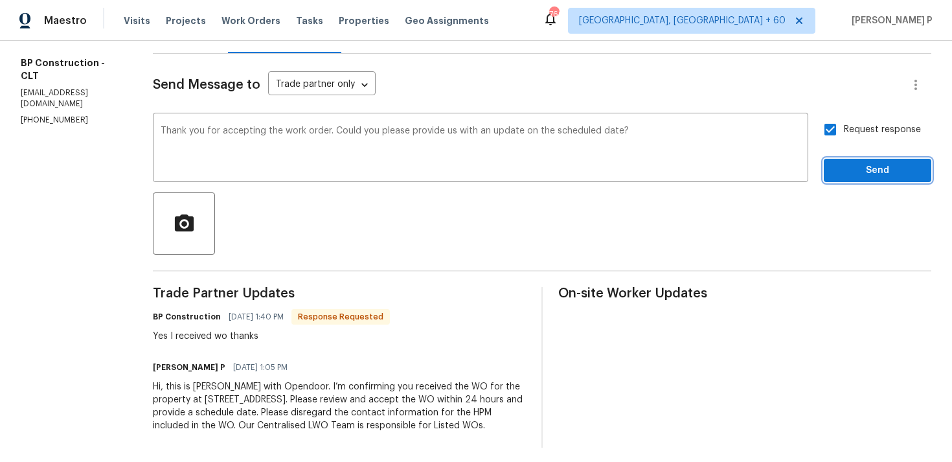
click at [849, 180] on button "Send" at bounding box center [877, 171] width 107 height 24
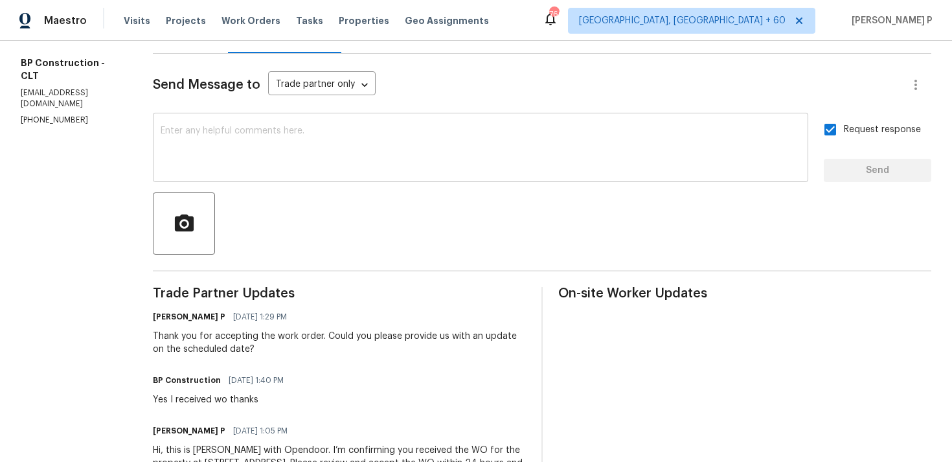
scroll to position [0, 0]
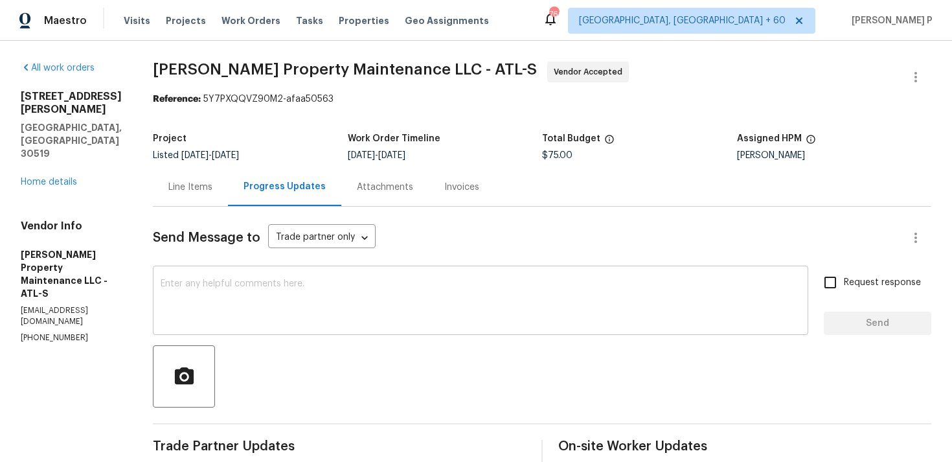
scroll to position [122, 0]
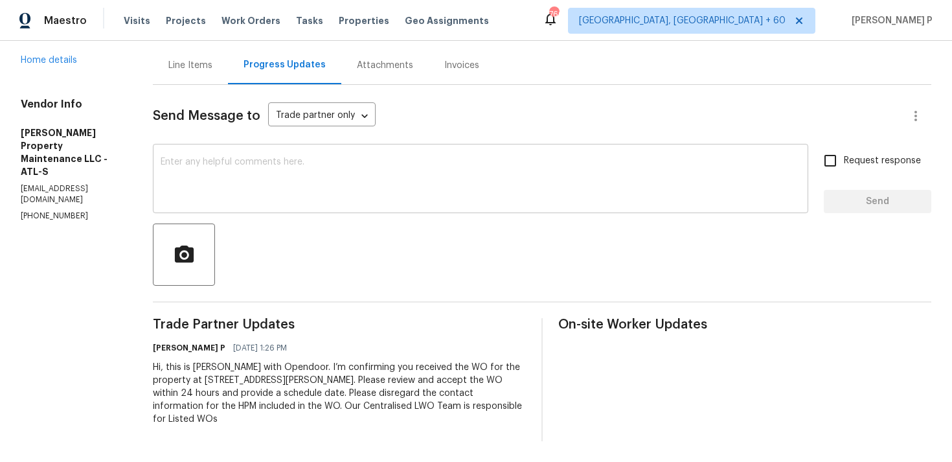
click at [167, 165] on textarea at bounding box center [481, 179] width 640 height 45
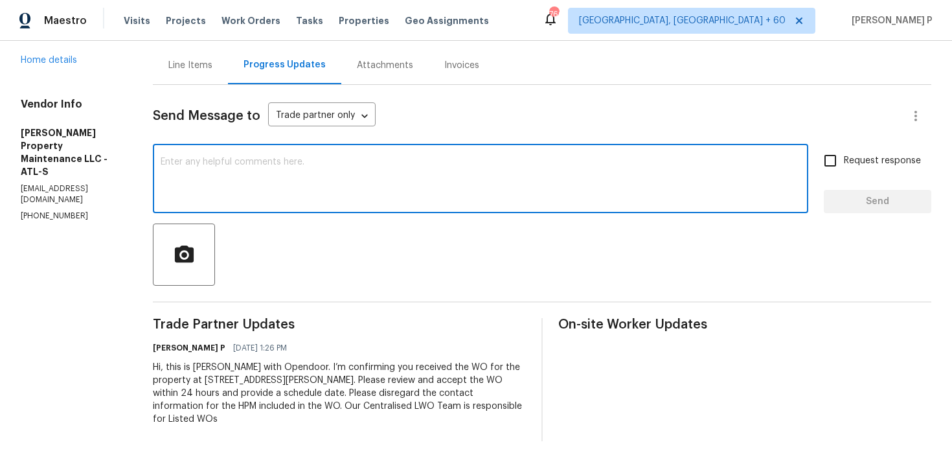
paste textarea "Thank you for accepting the work order. Could you please provide us with an upd…"
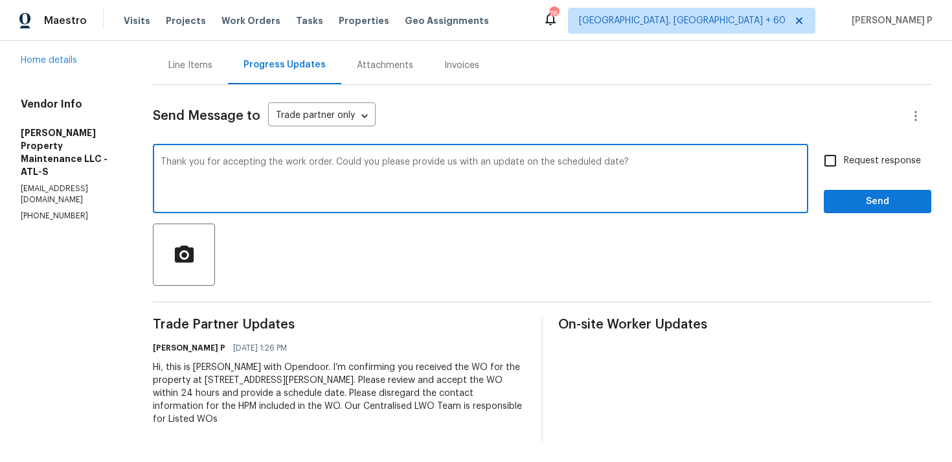
type textarea "Thank you for accepting the work order. Could you please provide us with an upd…"
click at [824, 160] on input "Request response" at bounding box center [830, 160] width 27 height 27
checkbox input "true"
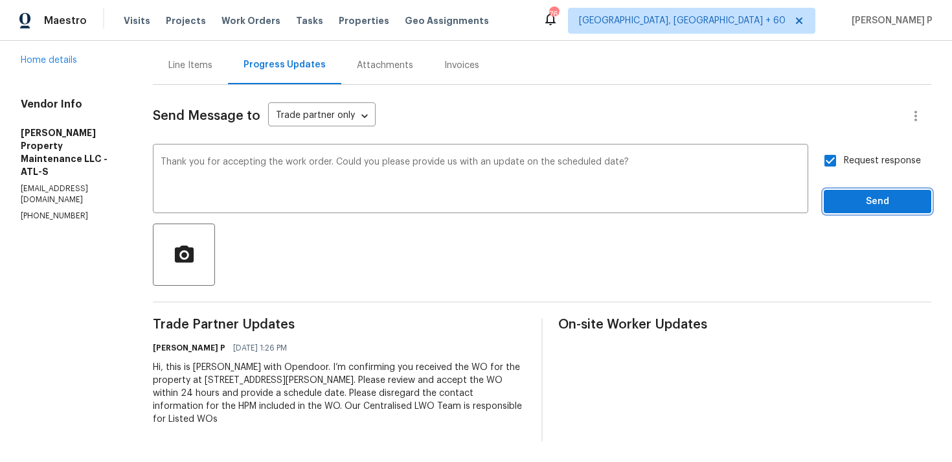
click at [853, 204] on span "Send" at bounding box center [877, 202] width 87 height 16
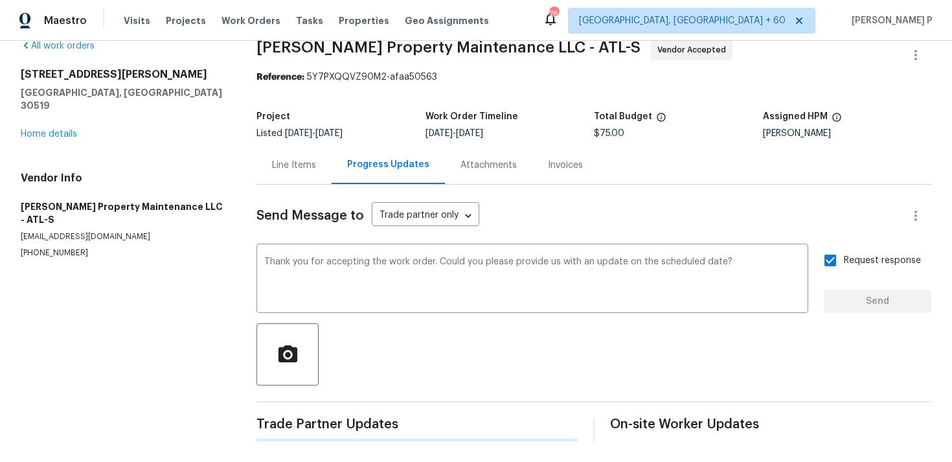
scroll to position [0, 0]
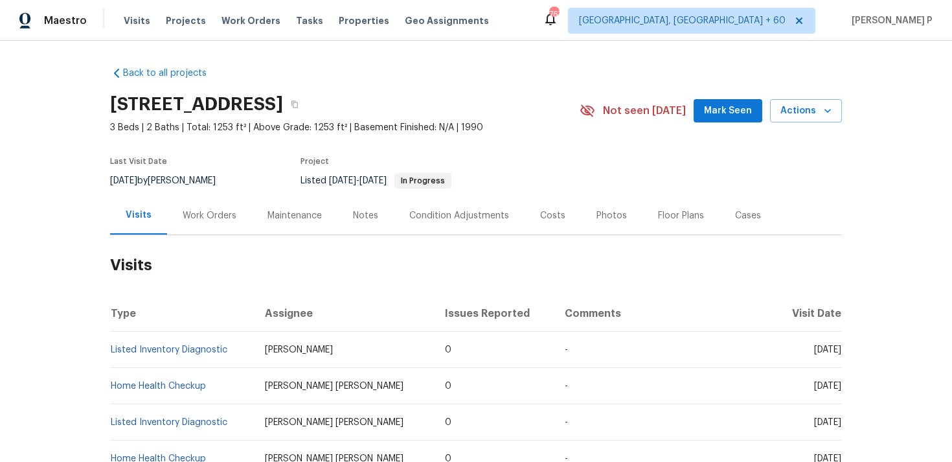
click at [212, 209] on div "Work Orders" at bounding box center [210, 215] width 54 height 13
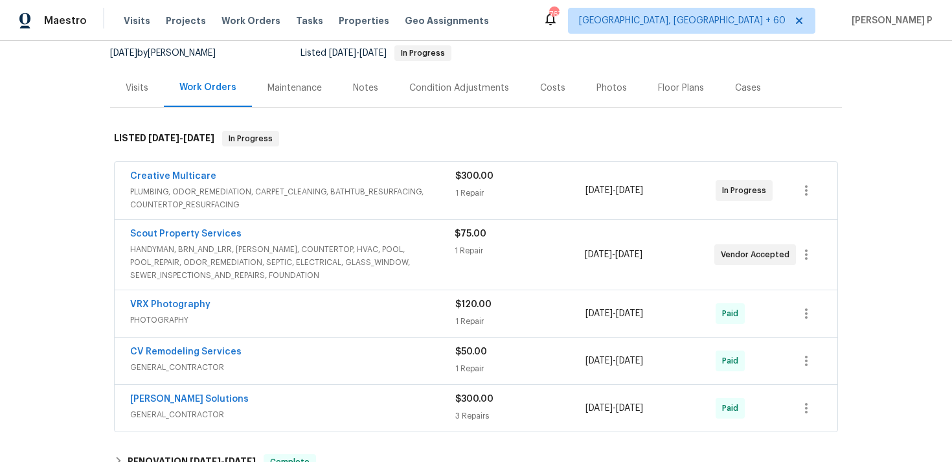
scroll to position [130, 0]
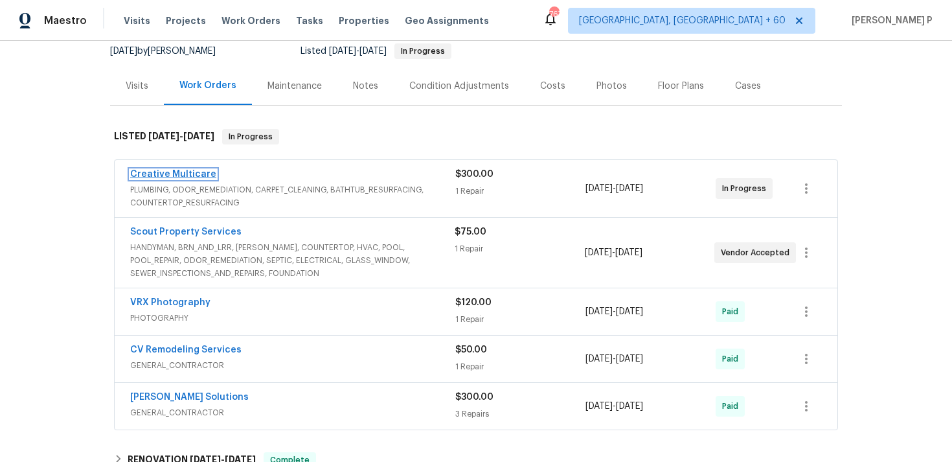
click at [200, 175] on link "Creative Multicare" at bounding box center [173, 174] width 86 height 9
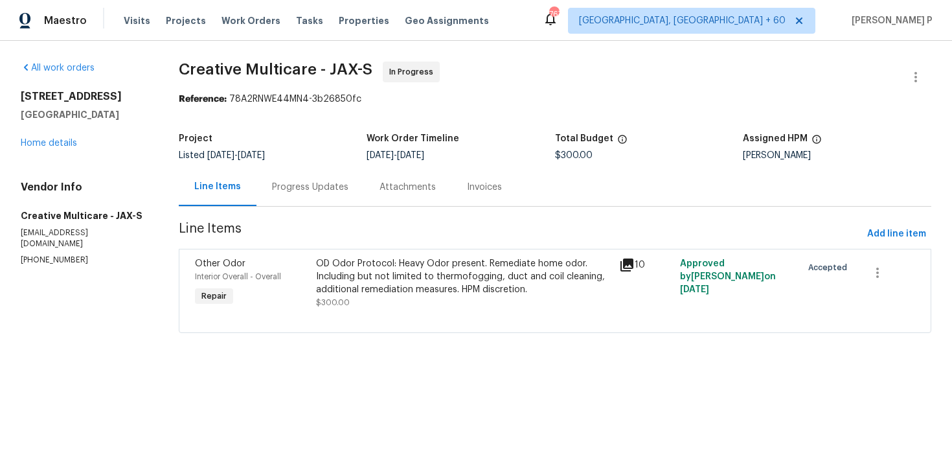
click at [348, 186] on div "Progress Updates" at bounding box center [310, 187] width 76 height 13
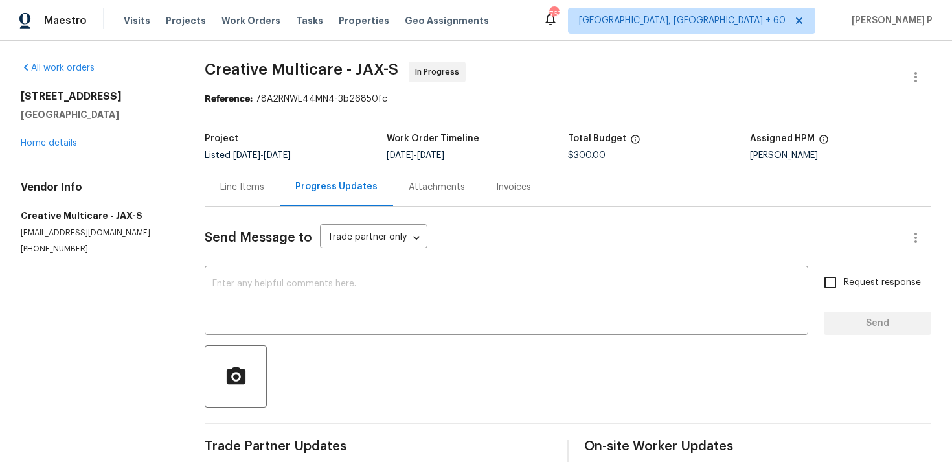
click at [236, 186] on div "Line Items" at bounding box center [242, 187] width 44 height 13
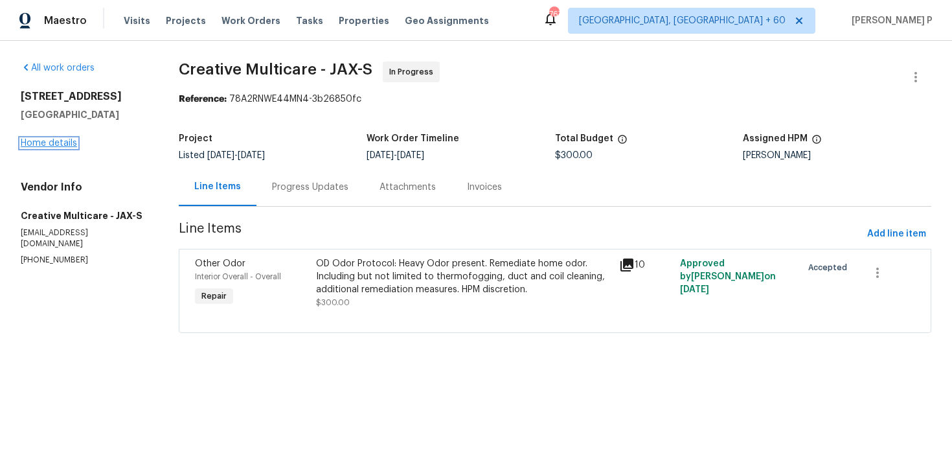
click at [56, 140] on link "Home details" at bounding box center [49, 143] width 56 height 9
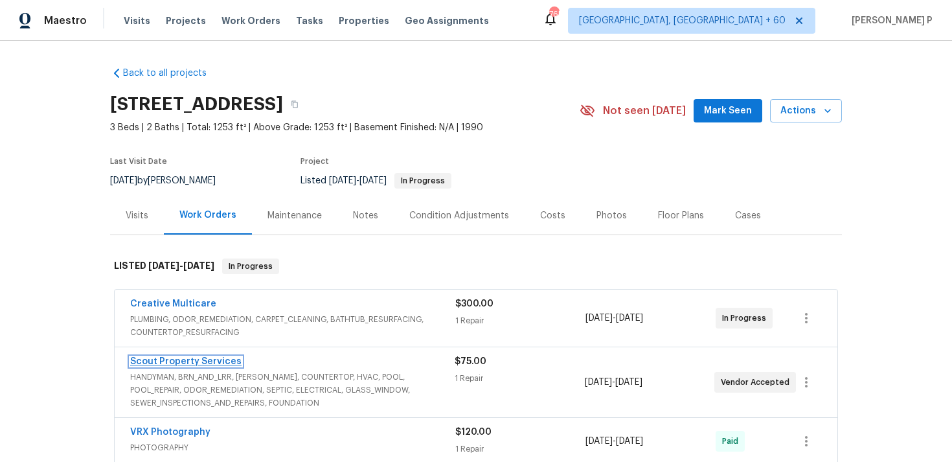
click at [216, 359] on link "Scout Property Services" at bounding box center [185, 361] width 111 height 9
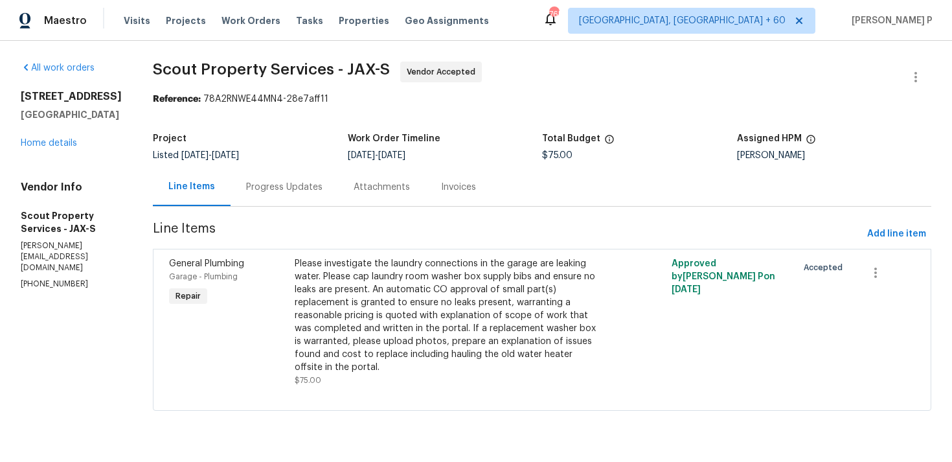
click at [255, 183] on div "Progress Updates" at bounding box center [284, 187] width 76 height 13
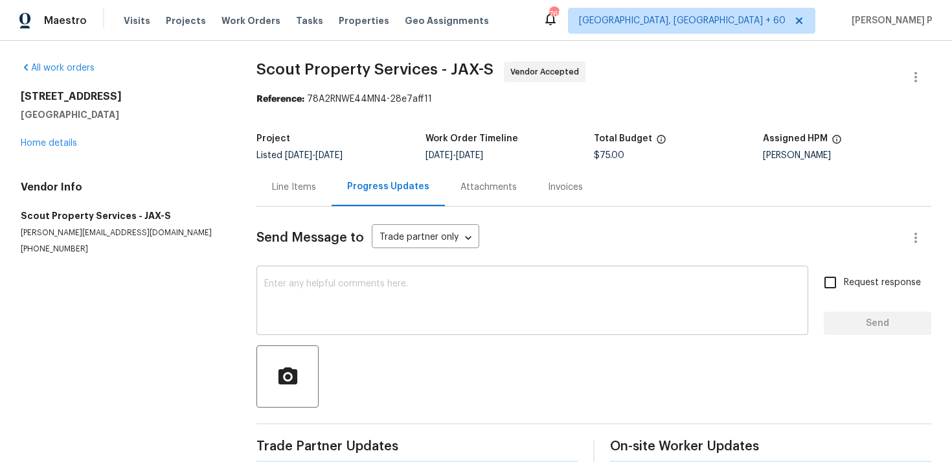
scroll to position [109, 0]
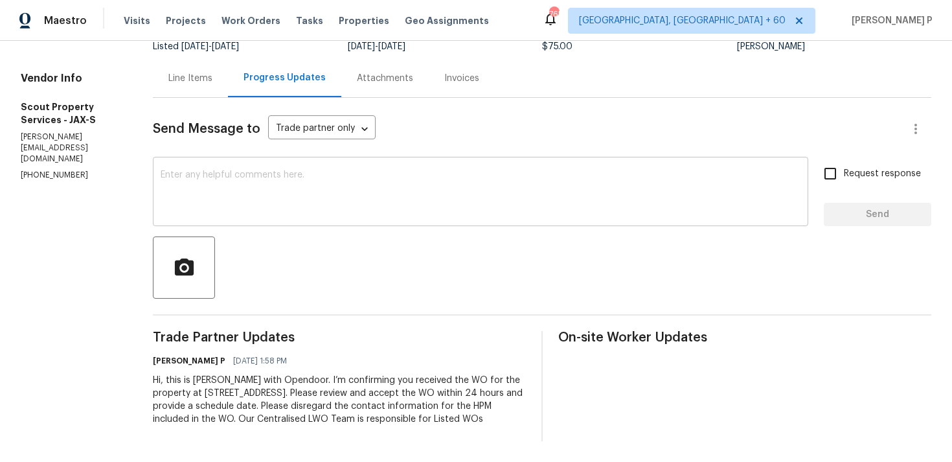
click at [189, 211] on textarea at bounding box center [481, 192] width 640 height 45
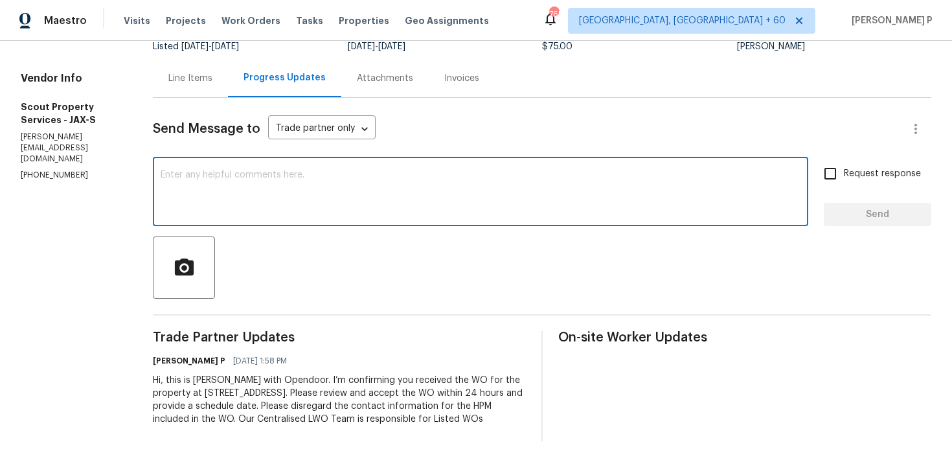
paste textarea "Thank you for accepting the work order. Could you please provide us with an upd…"
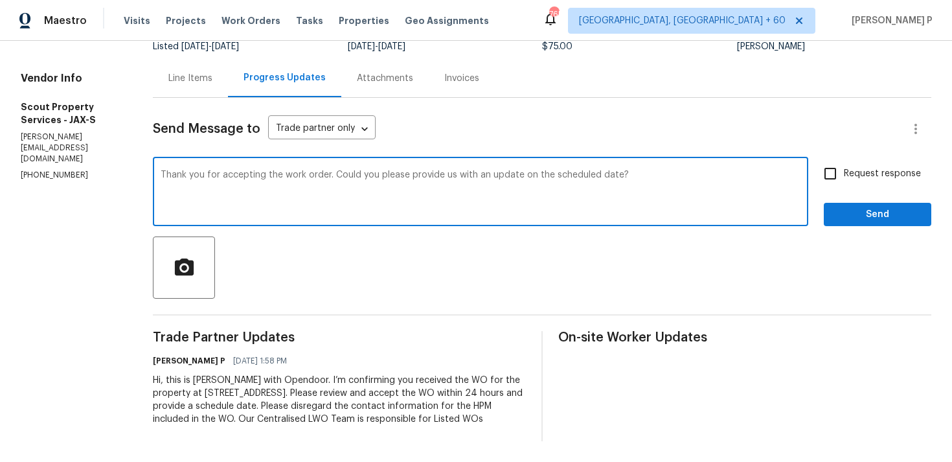
type textarea "Thank you for accepting the work order. Could you please provide us with an upd…"
click at [882, 175] on span "Request response" at bounding box center [882, 174] width 77 height 14
click at [844, 175] on input "Request response" at bounding box center [830, 173] width 27 height 27
checkbox input "true"
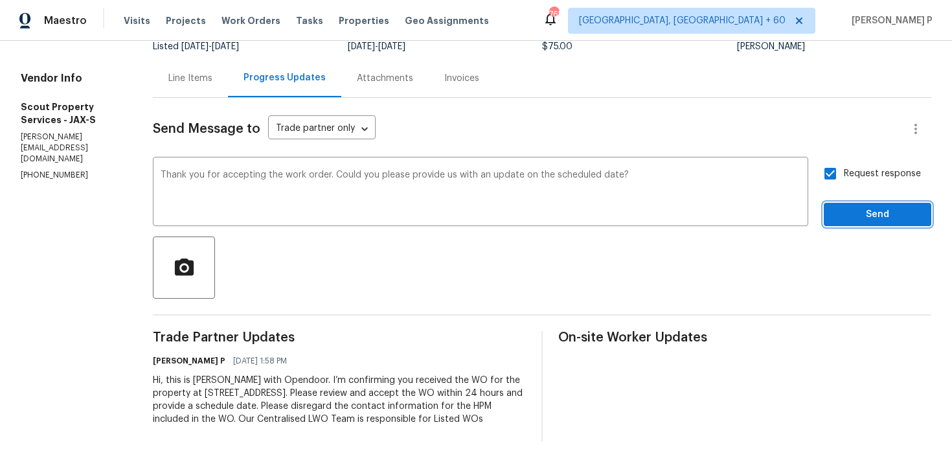
click at [866, 210] on span "Send" at bounding box center [877, 215] width 87 height 16
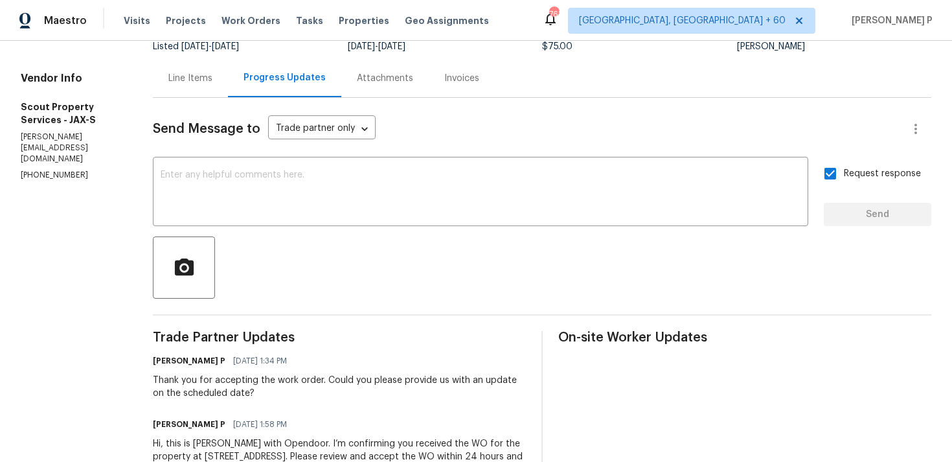
scroll to position [0, 0]
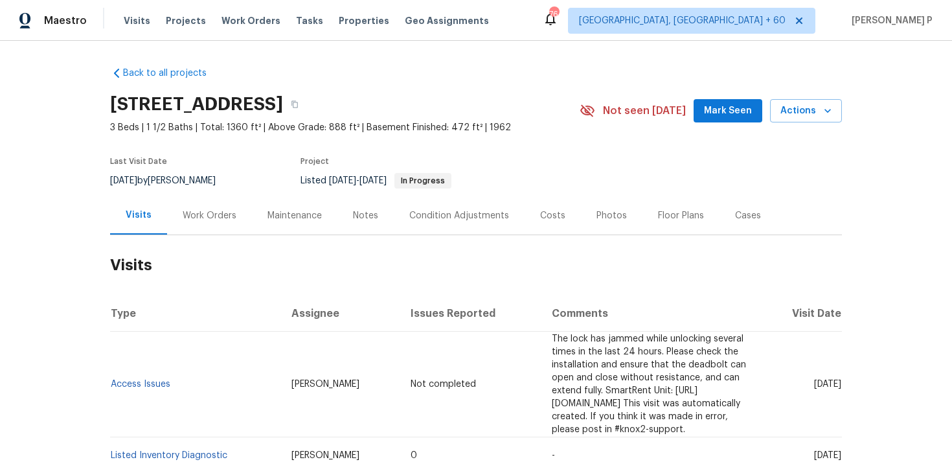
click at [203, 209] on div "Work Orders" at bounding box center [210, 215] width 54 height 13
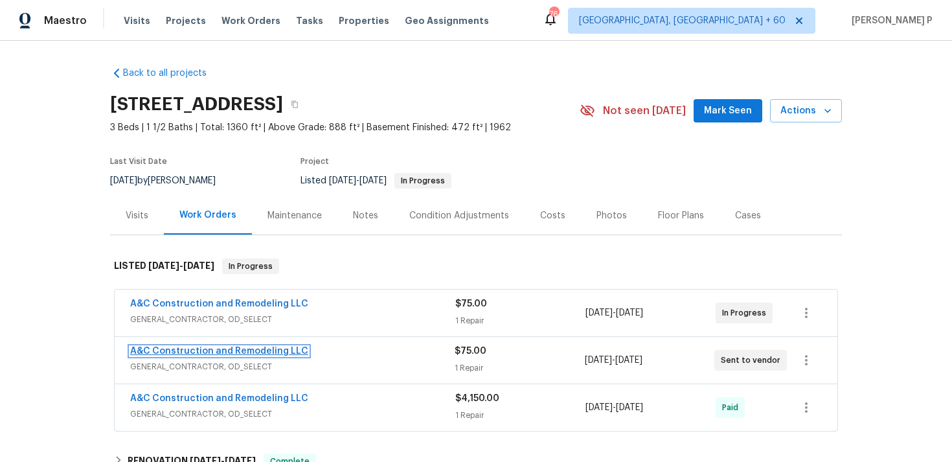
click at [234, 346] on link "A&C Construction and Remodeling LLC" at bounding box center [219, 350] width 178 height 9
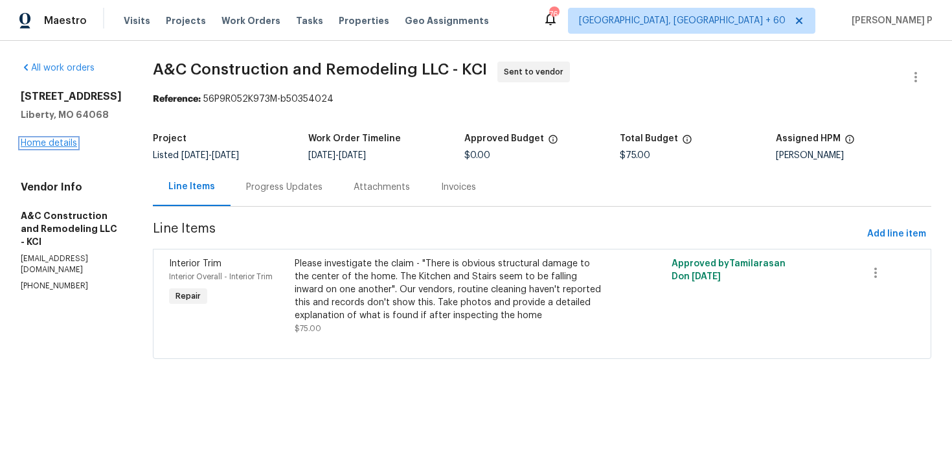
click at [67, 142] on link "Home details" at bounding box center [49, 143] width 56 height 9
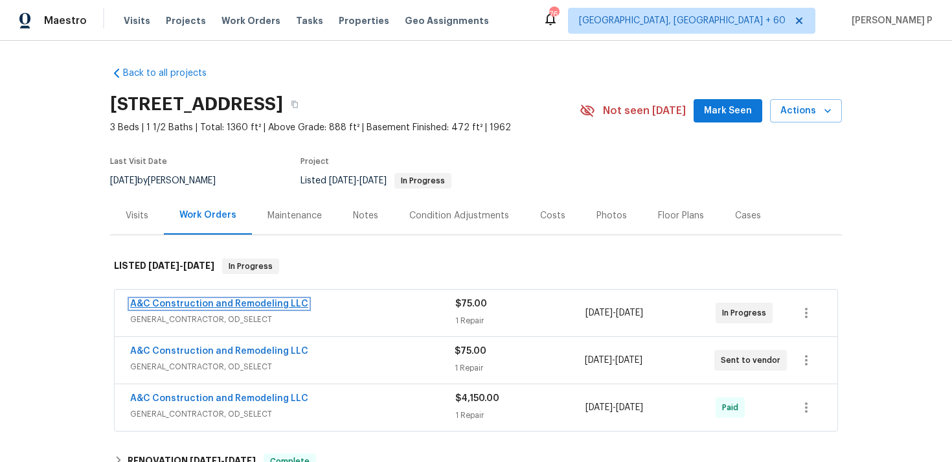
click at [238, 303] on link "A&C Construction and Remodeling LLC" at bounding box center [219, 303] width 178 height 9
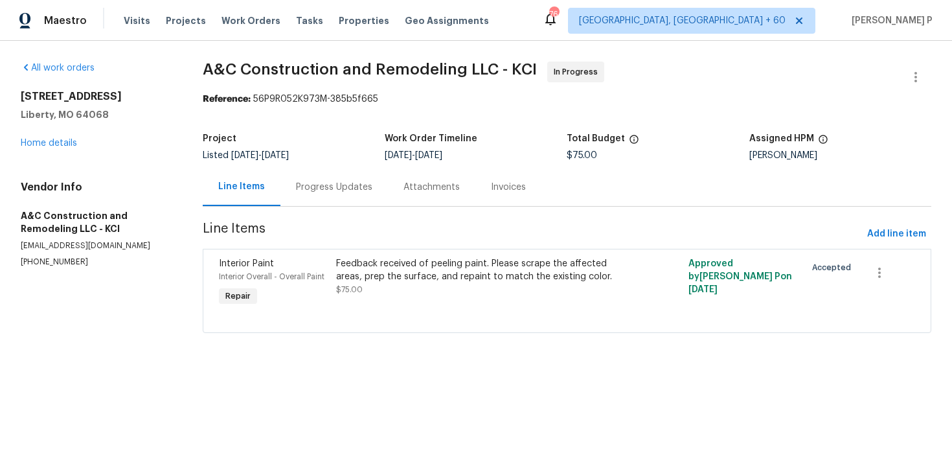
click at [330, 175] on div "Progress Updates" at bounding box center [333, 187] width 107 height 38
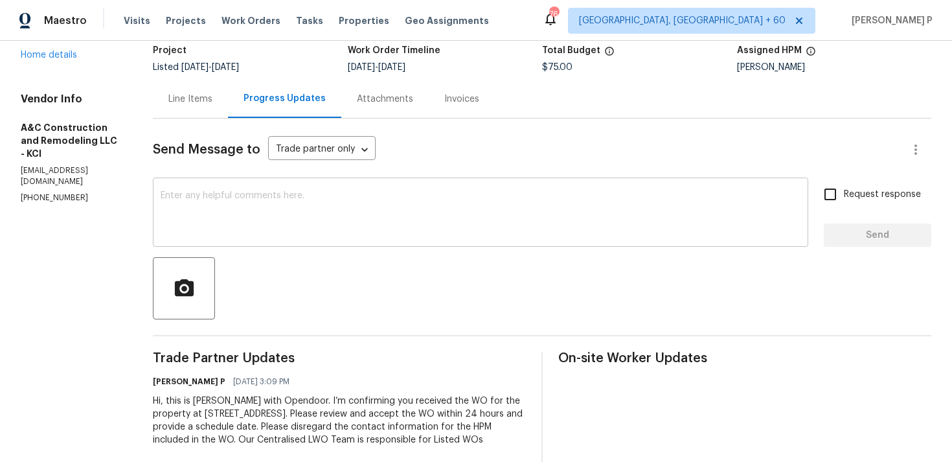
scroll to position [122, 0]
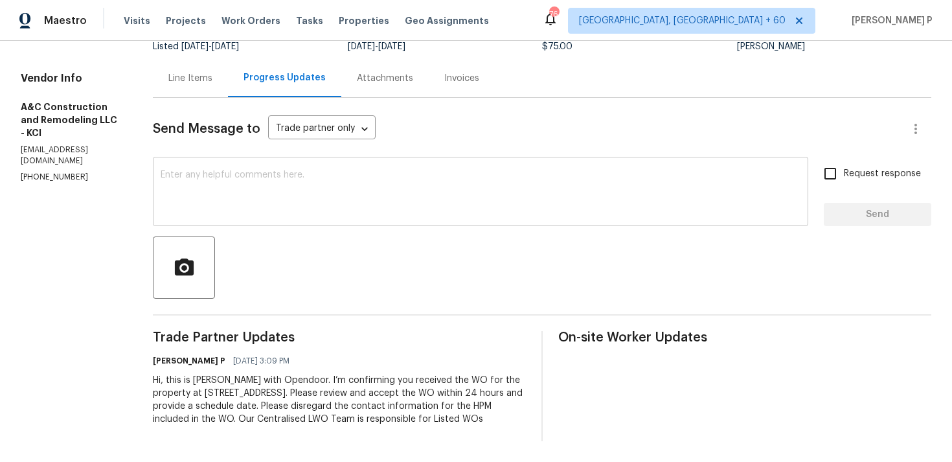
click at [208, 170] on textarea at bounding box center [481, 192] width 640 height 45
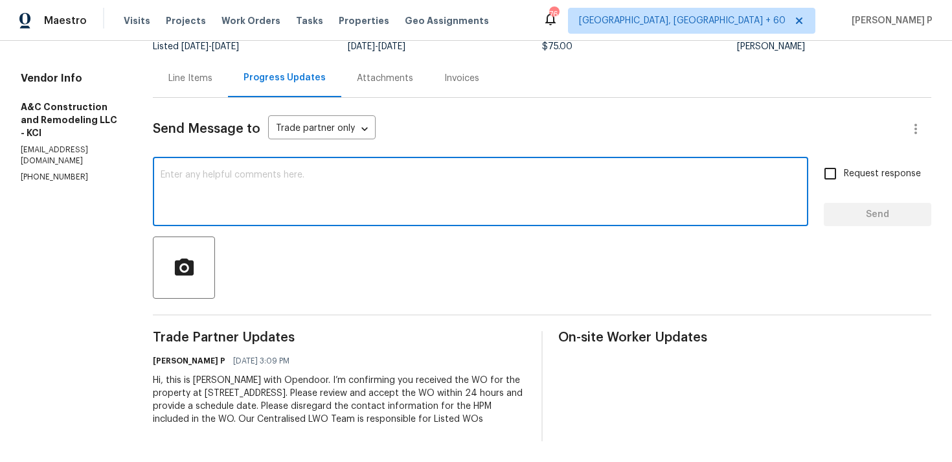
paste textarea "Thank you for accepting the work order. Could you please provide us with an upd…"
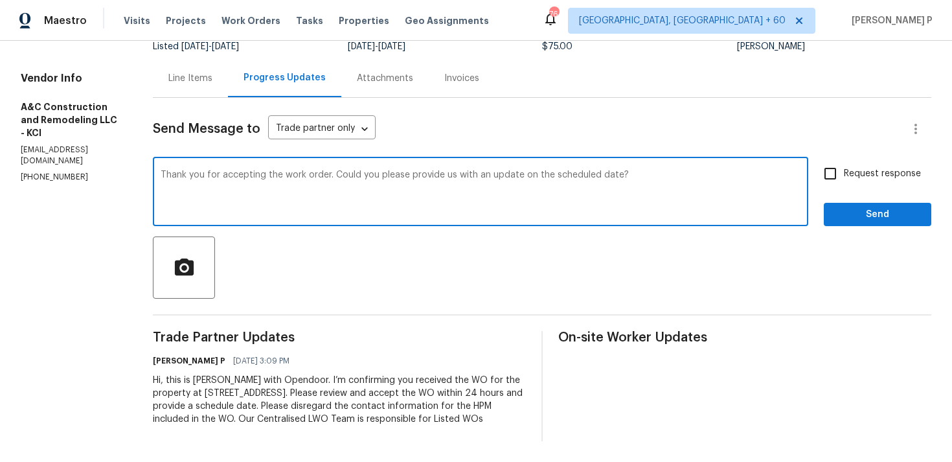
type textarea "Thank you for accepting the work order. Could you please provide us with an upd…"
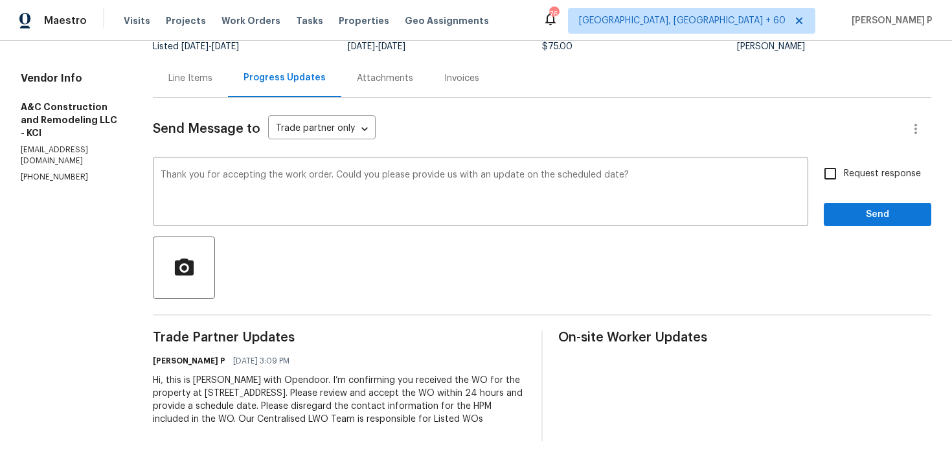
click at [894, 167] on span "Request response" at bounding box center [882, 174] width 77 height 14
click at [844, 160] on input "Request response" at bounding box center [830, 173] width 27 height 27
checkbox input "true"
click at [864, 207] on span "Send" at bounding box center [877, 215] width 87 height 16
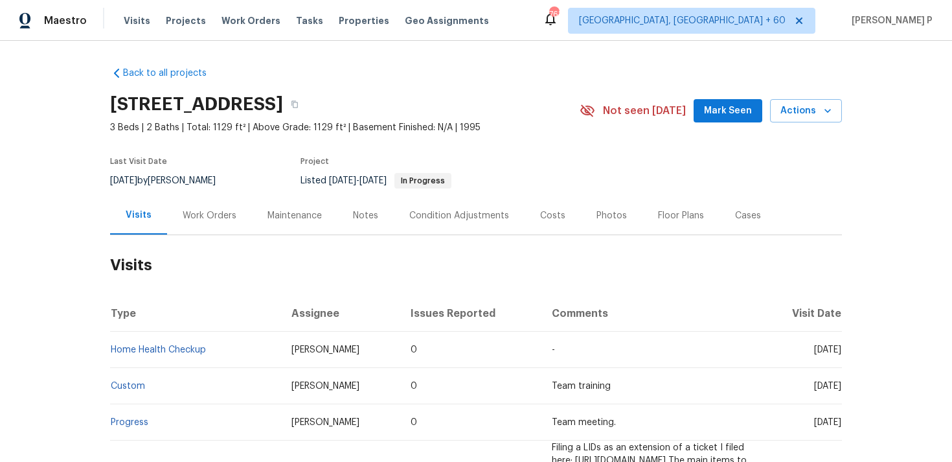
click at [205, 214] on div "Work Orders" at bounding box center [210, 215] width 54 height 13
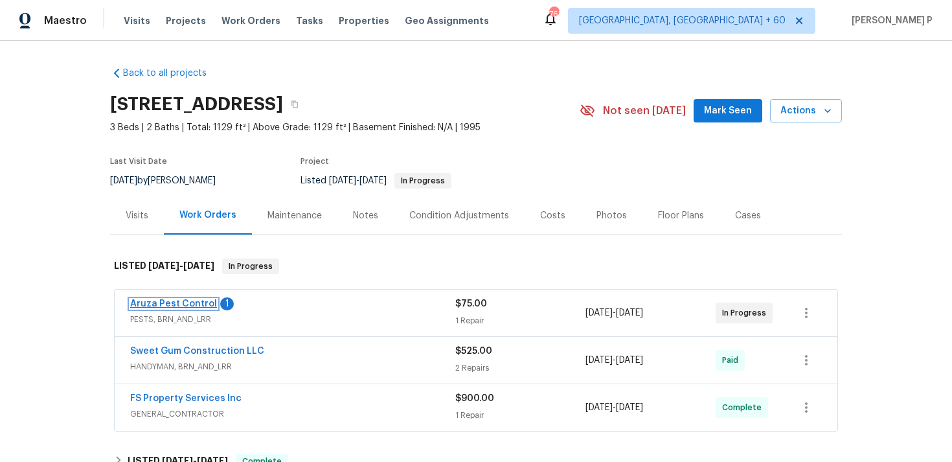
click at [174, 306] on link "Aruza Pest Control" at bounding box center [173, 303] width 87 height 9
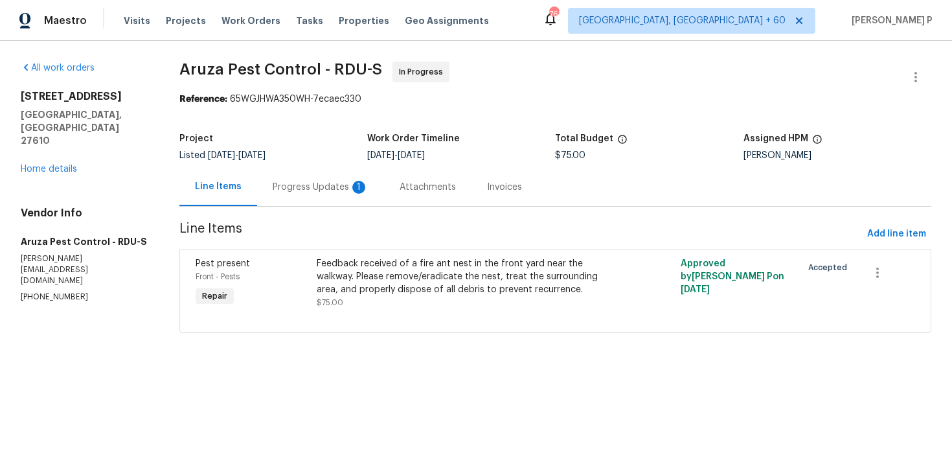
click at [336, 186] on div "Progress Updates 1" at bounding box center [321, 187] width 96 height 13
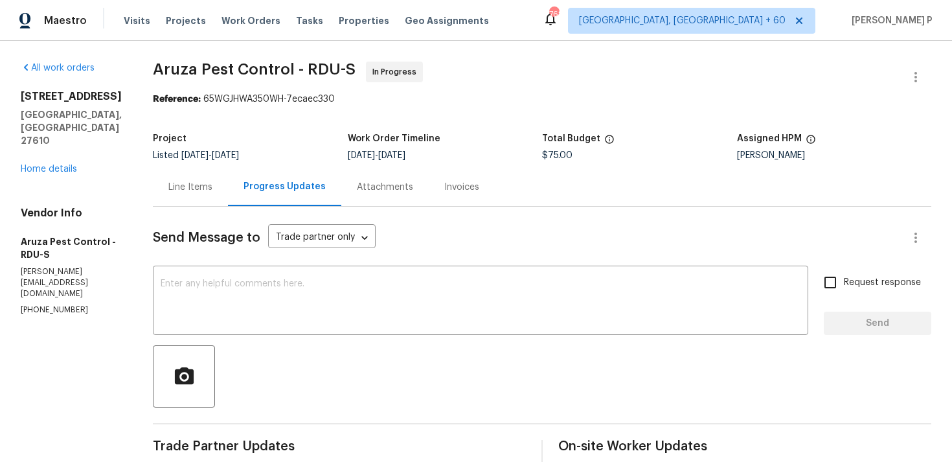
click at [201, 190] on div "Line Items" at bounding box center [190, 187] width 44 height 13
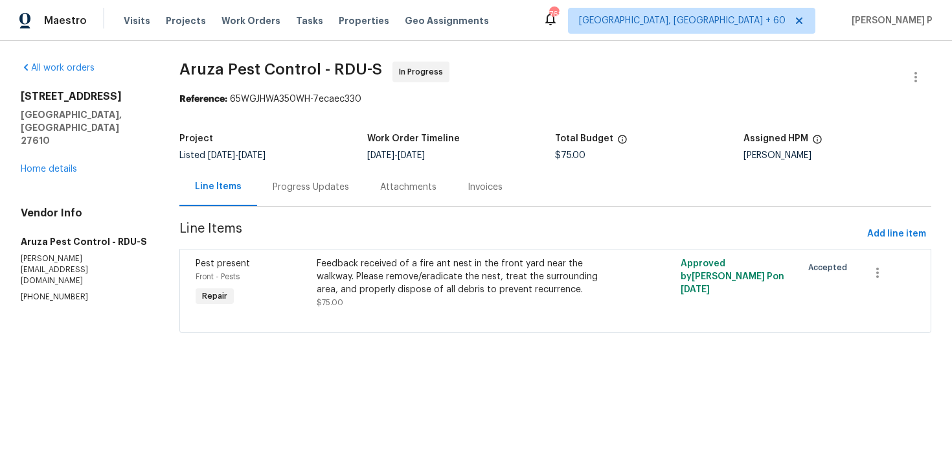
click at [330, 262] on div "Feedback received of a fire ant nest in the front yard near the walkway. Please…" at bounding box center [464, 276] width 295 height 39
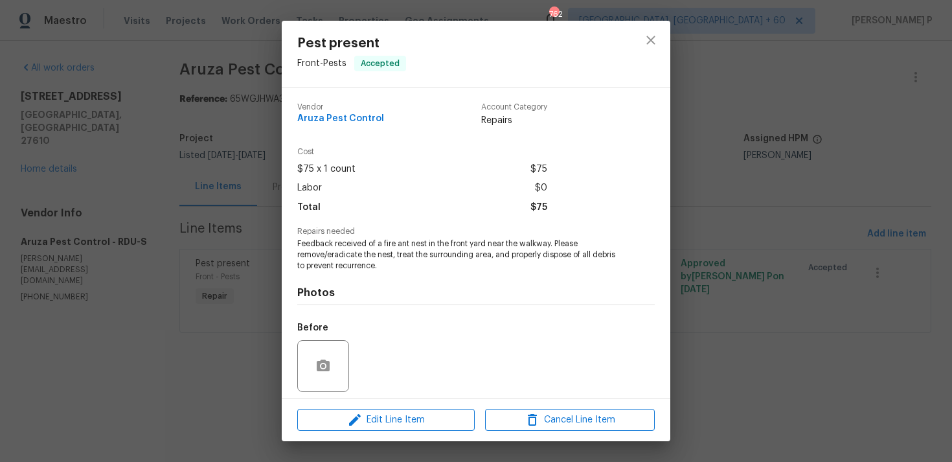
scroll to position [91, 0]
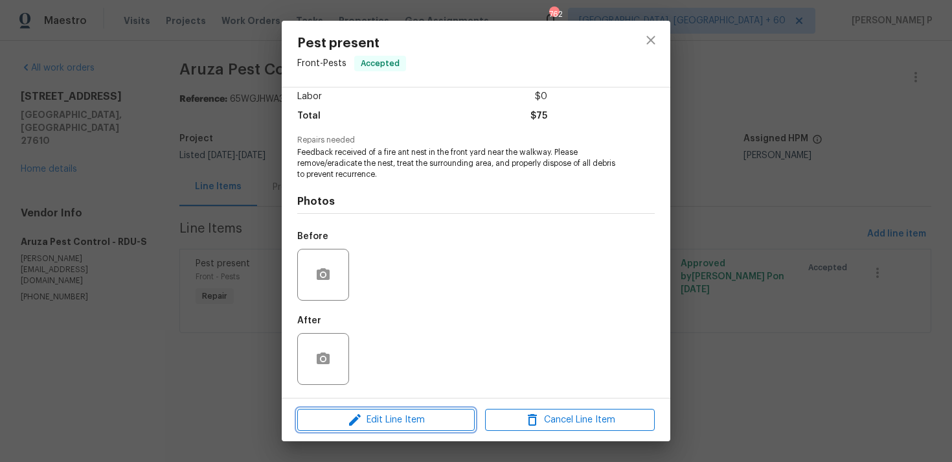
click at [345, 416] on span "Edit Line Item" at bounding box center [386, 420] width 170 height 16
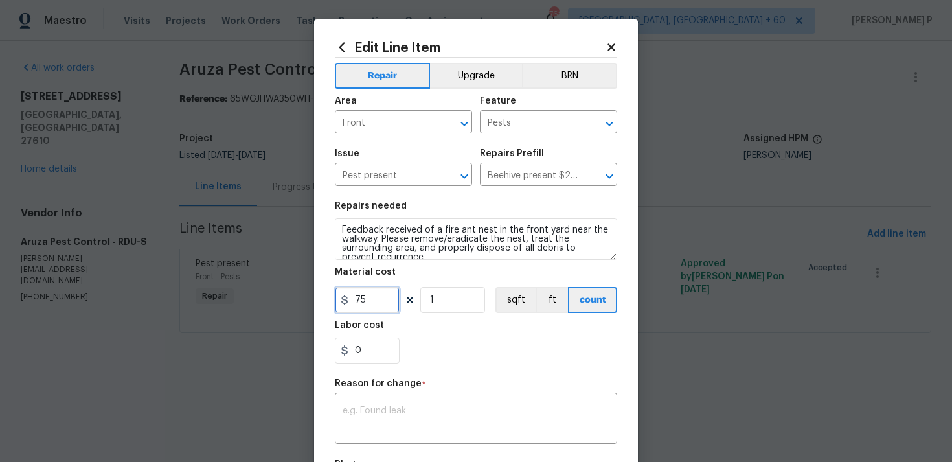
click at [372, 303] on input "75" at bounding box center [367, 300] width 65 height 26
type input "150"
click at [469, 414] on textarea at bounding box center [476, 419] width 267 height 27
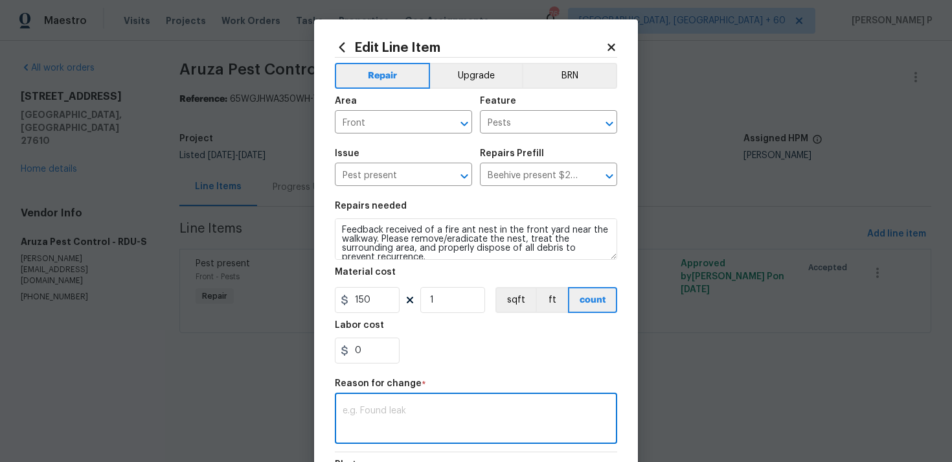
paste textarea "(RP) Updated per vendor’s final cost."
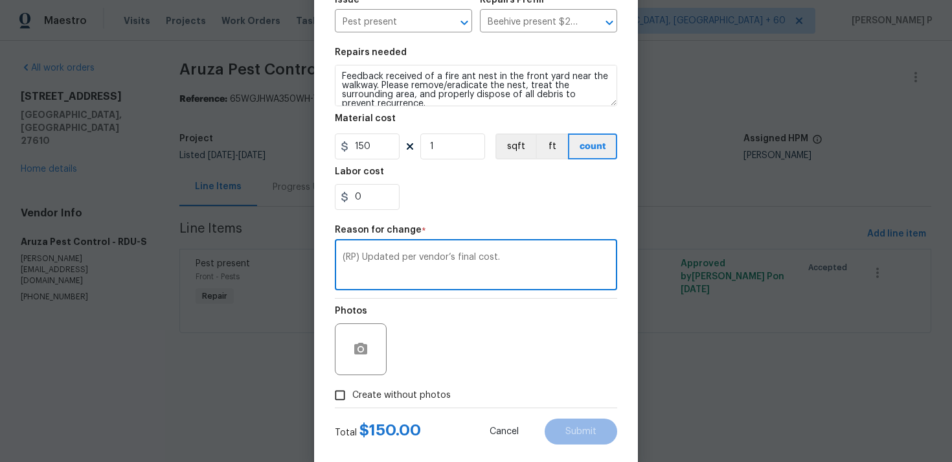
scroll to position [177, 0]
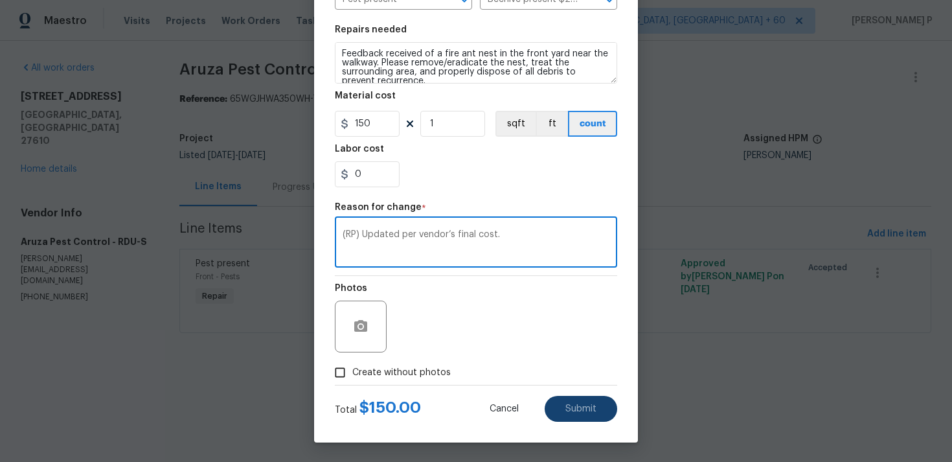
type textarea "(RP) Updated per vendor’s final cost."
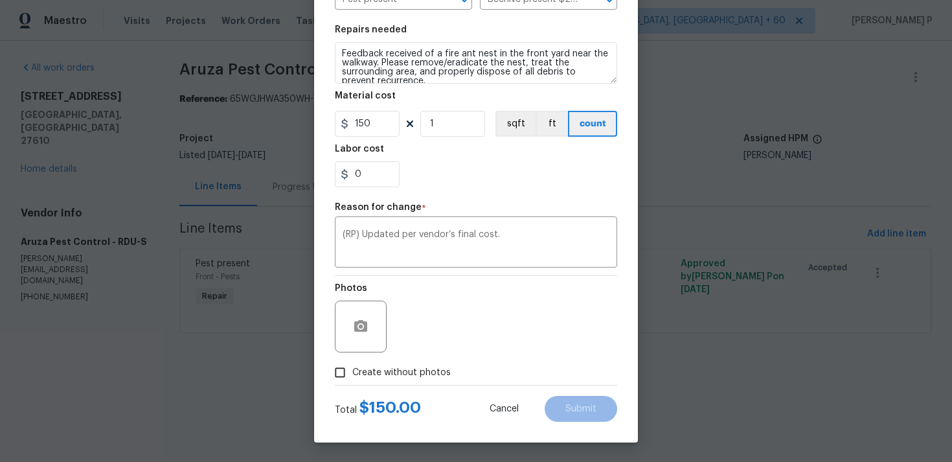
click at [332, 370] on input "Create without photos" at bounding box center [340, 372] width 25 height 25
checkbox input "true"
click at [506, 299] on div "Reason*" at bounding box center [507, 292] width 220 height 17
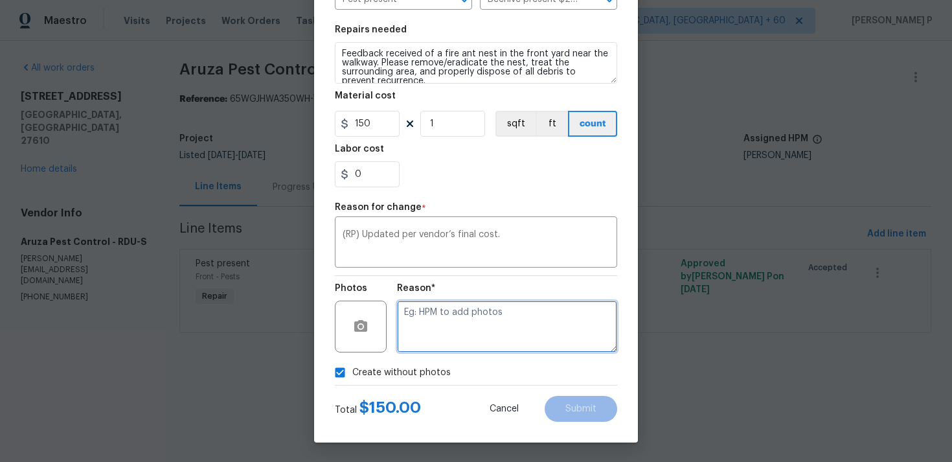
click at [519, 327] on textarea at bounding box center [507, 326] width 220 height 52
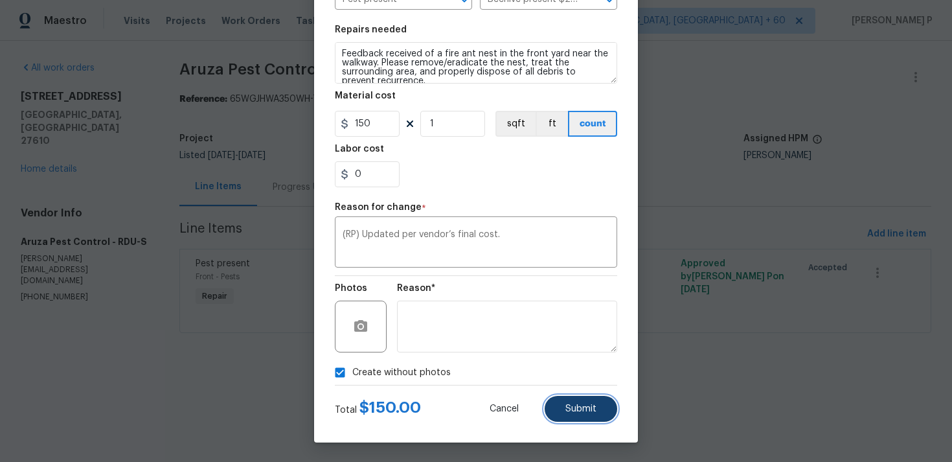
click at [581, 412] on span "Submit" at bounding box center [580, 409] width 31 height 10
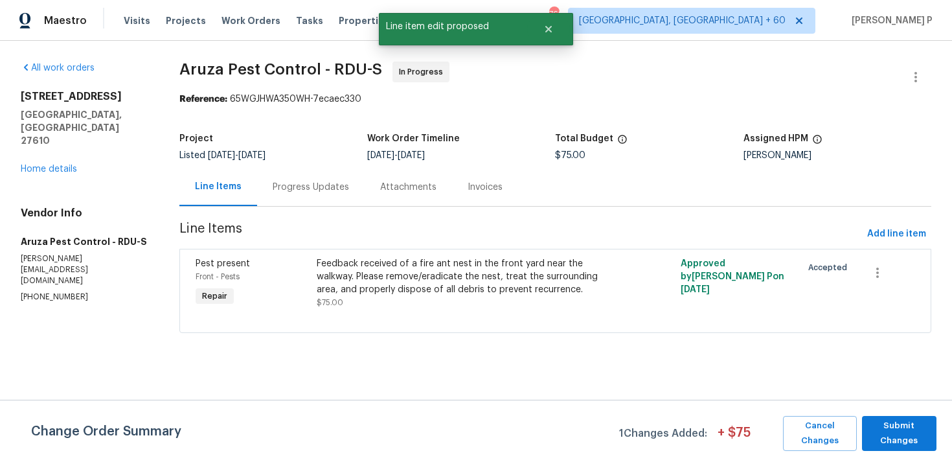
scroll to position [0, 0]
click at [873, 431] on span "Submit Changes" at bounding box center [899, 433] width 62 height 30
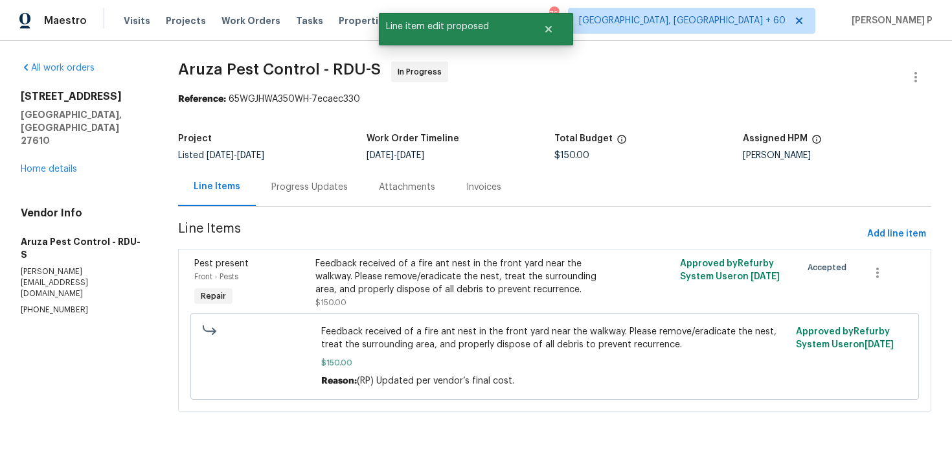
click at [293, 181] on div "Progress Updates" at bounding box center [309, 187] width 76 height 13
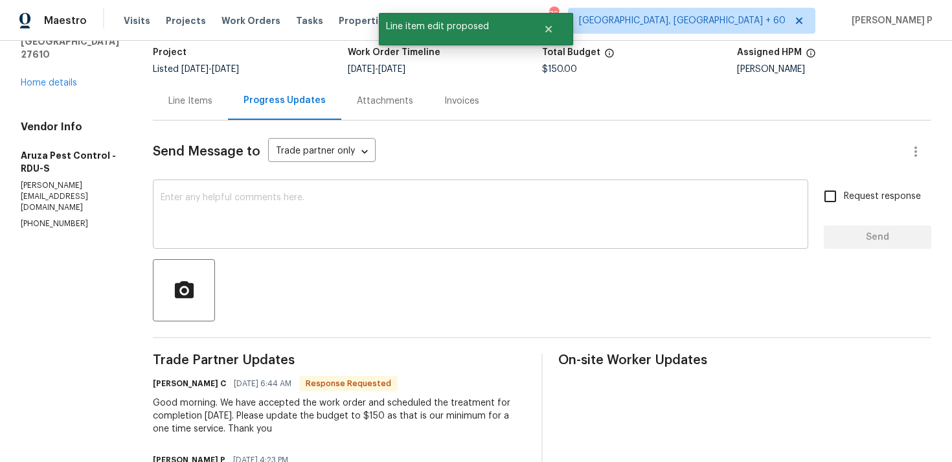
scroll to position [181, 0]
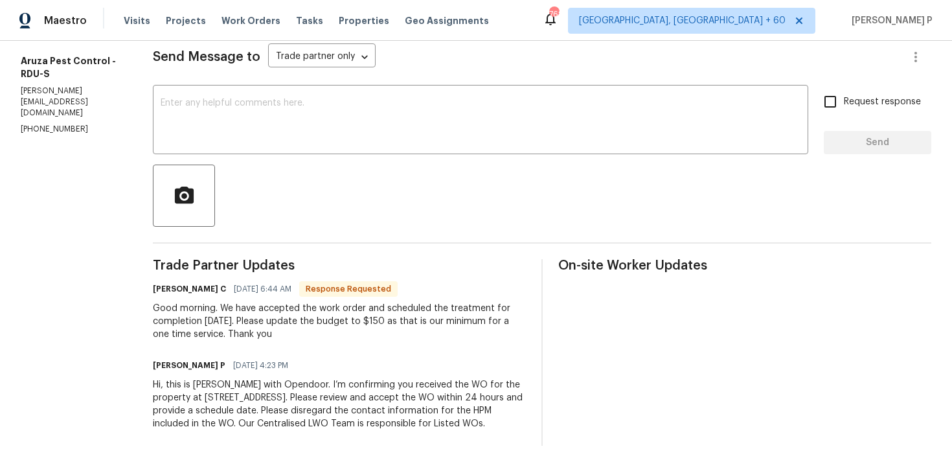
click at [281, 155] on div "Send Message to Trade partner only Trade partner only ​ x ​ Request response Se…" at bounding box center [542, 236] width 778 height 420
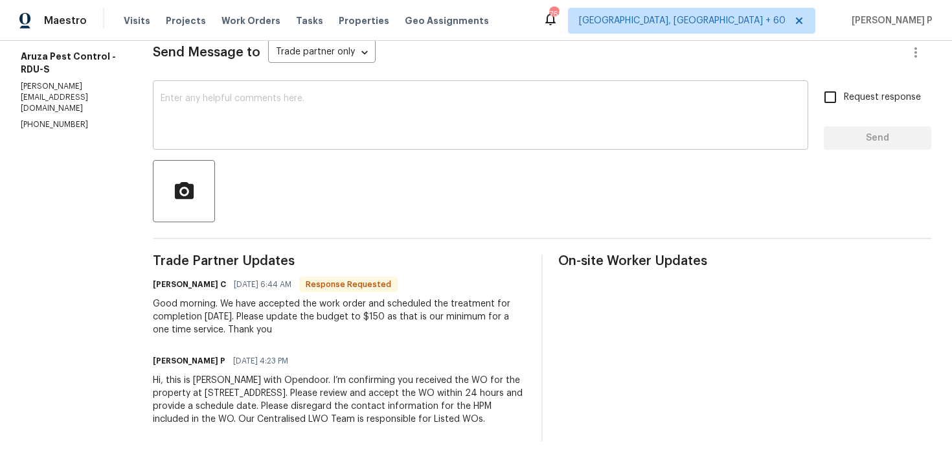
click at [265, 130] on textarea at bounding box center [481, 116] width 640 height 45
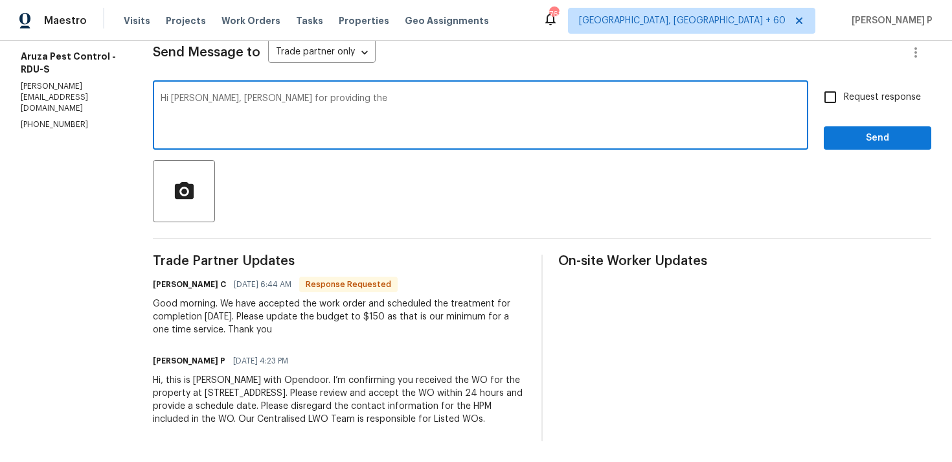
click at [224, 98] on textarea "Hi Robbi, Thamks for providing the" at bounding box center [481, 116] width 640 height 45
click at [320, 106] on textarea "Hi Robbi, Thanks for providing the" at bounding box center [481, 116] width 640 height 45
type textarea "Hi Robbi, Thanks for providing the schedule date. As requested the cost of $150…"
click at [836, 98] on input "Request response" at bounding box center [830, 97] width 27 height 27
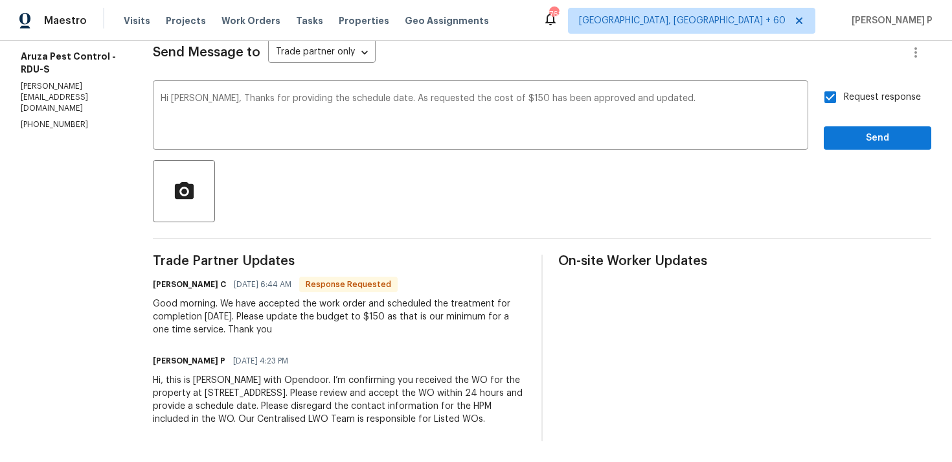
click at [833, 98] on input "Request response" at bounding box center [830, 97] width 27 height 27
checkbox input "false"
click at [841, 129] on button "Send" at bounding box center [877, 138] width 107 height 24
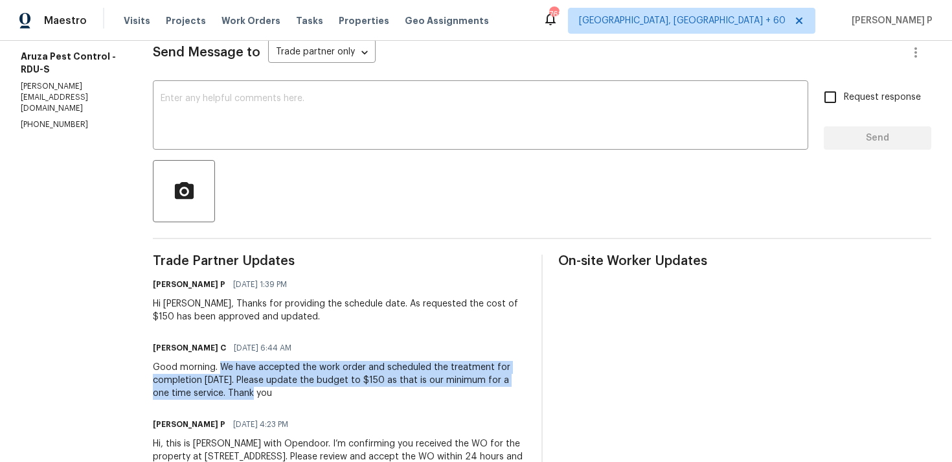
drag, startPoint x: 221, startPoint y: 366, endPoint x: 245, endPoint y: 390, distance: 33.9
click at [245, 390] on div "Good morning. We have accepted the work order and scheduled the treatment for c…" at bounding box center [339, 380] width 373 height 39
copy div "We have accepted the work order and scheduled the treatment for completion tomo…"
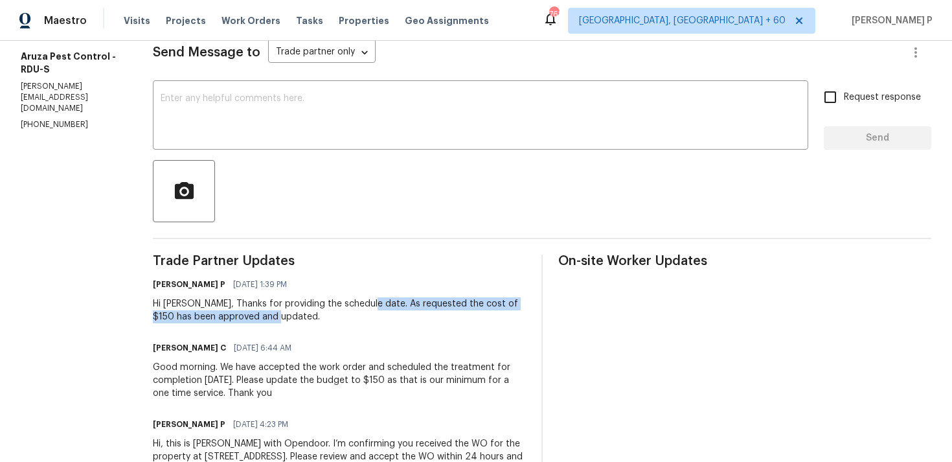
drag, startPoint x: 367, startPoint y: 306, endPoint x: 291, endPoint y: 319, distance: 77.5
click at [291, 319] on div "Hi Robbi, Thanks for providing the schedule date. As requested the cost of $150…" at bounding box center [339, 310] width 373 height 26
copy div "As requested the cost of $150 has been approved and updated."
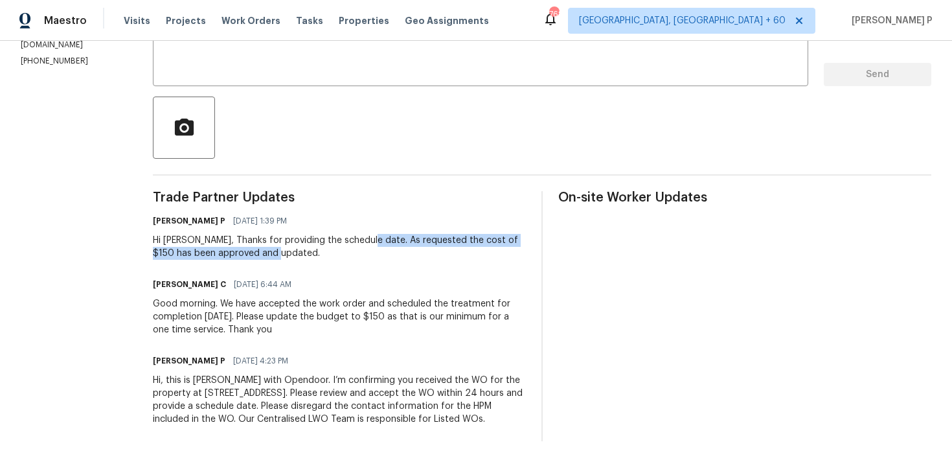
scroll to position [0, 0]
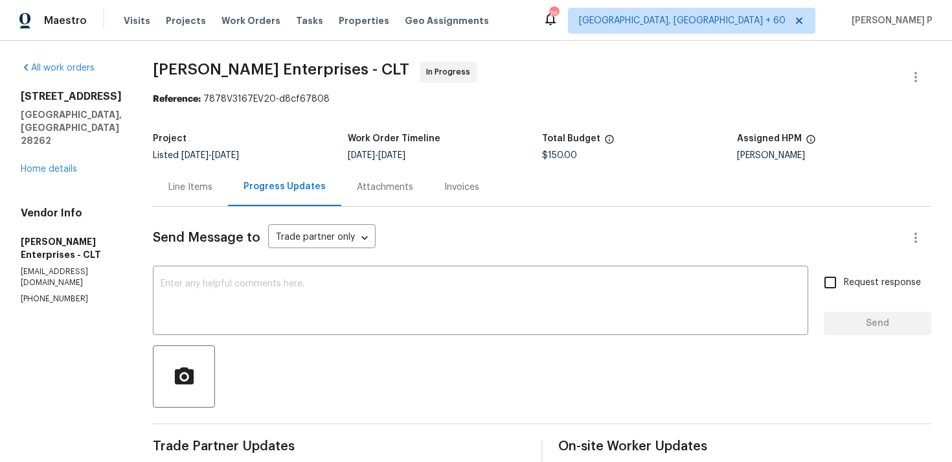
click at [179, 184] on div "Line Items" at bounding box center [190, 187] width 44 height 13
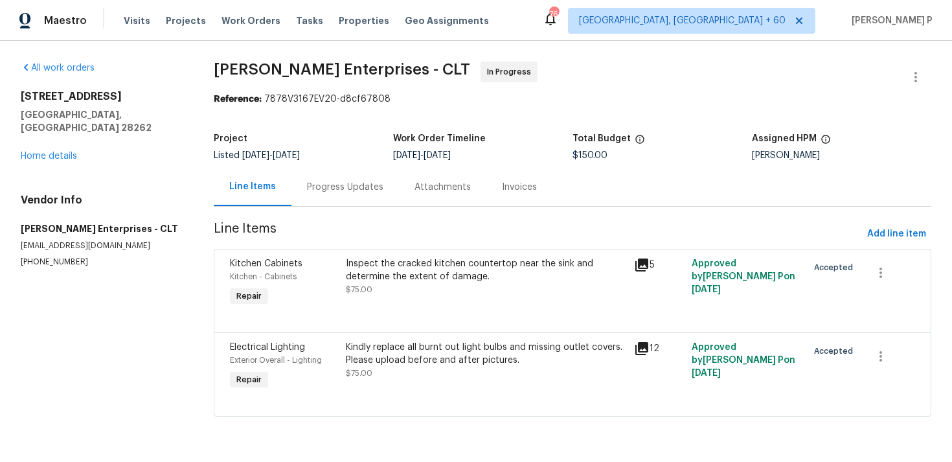
click at [446, 272] on div "Inspect the cracked kitchen countertop near the sink and determine the extent o…" at bounding box center [486, 270] width 281 height 26
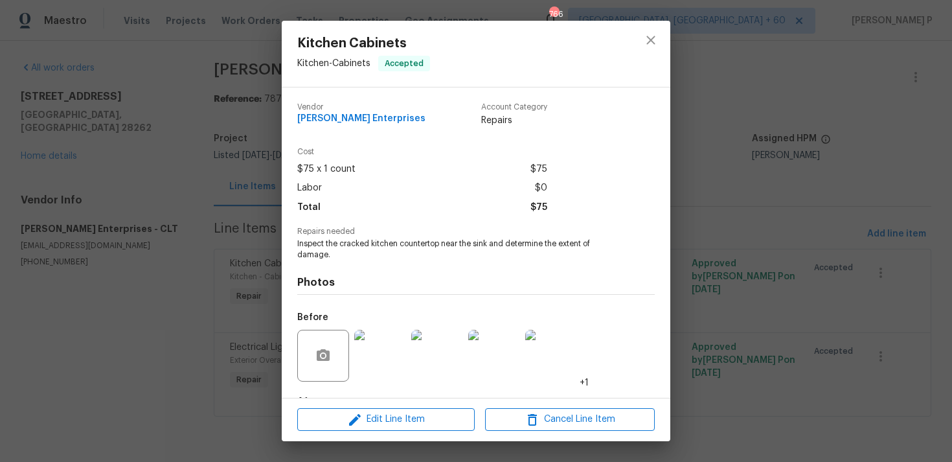
scroll to position [81, 0]
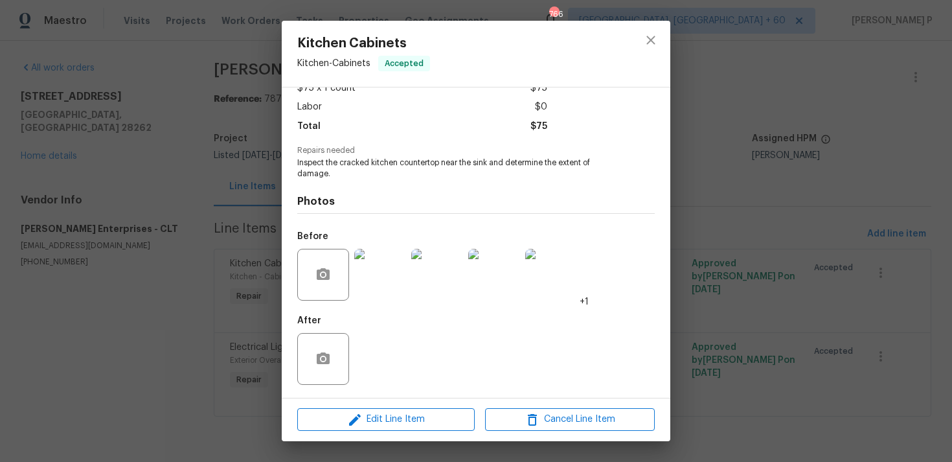
click at [396, 256] on img at bounding box center [380, 275] width 52 height 52
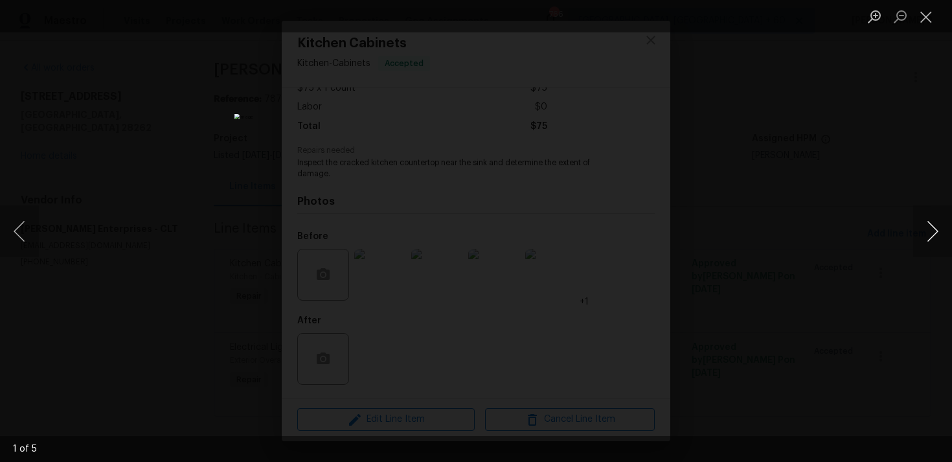
click at [933, 231] on button "Next image" at bounding box center [932, 231] width 39 height 52
click at [929, 17] on button "Close lightbox" at bounding box center [926, 16] width 26 height 23
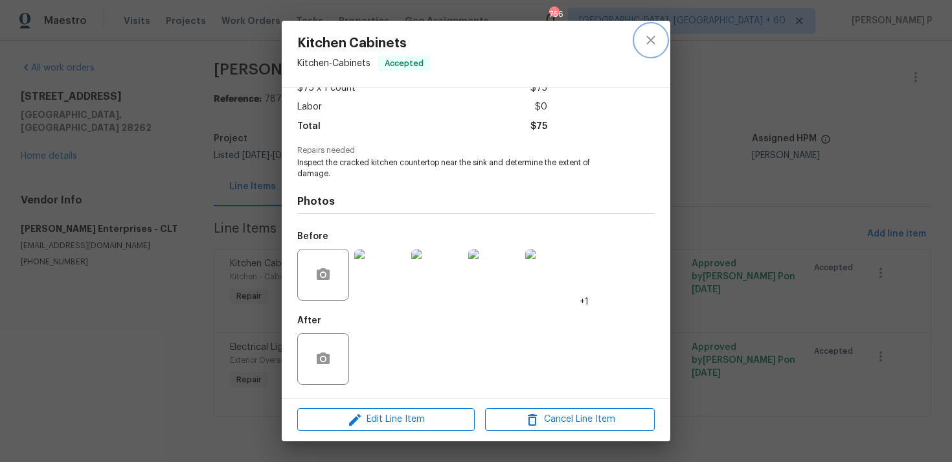
click at [659, 38] on button "close" at bounding box center [650, 40] width 31 height 31
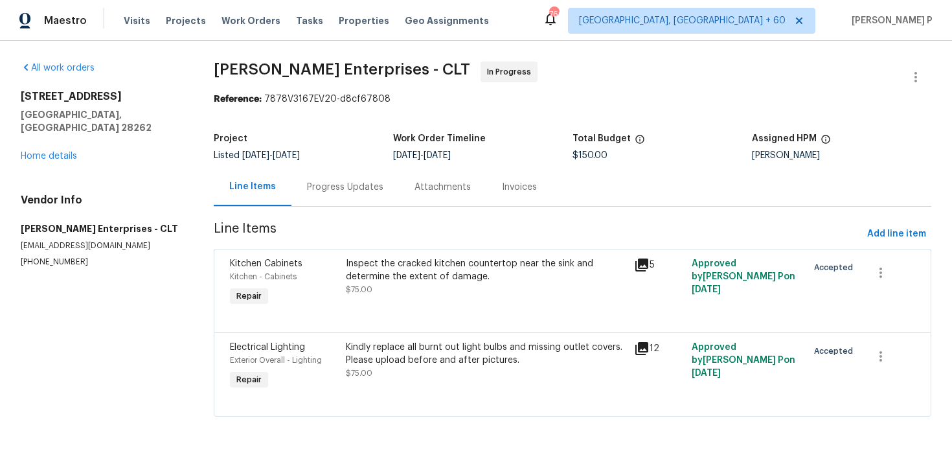
click at [406, 354] on div "Kindly replace all burnt out light bulbs and missing outlet covers. Please uplo…" at bounding box center [486, 354] width 281 height 26
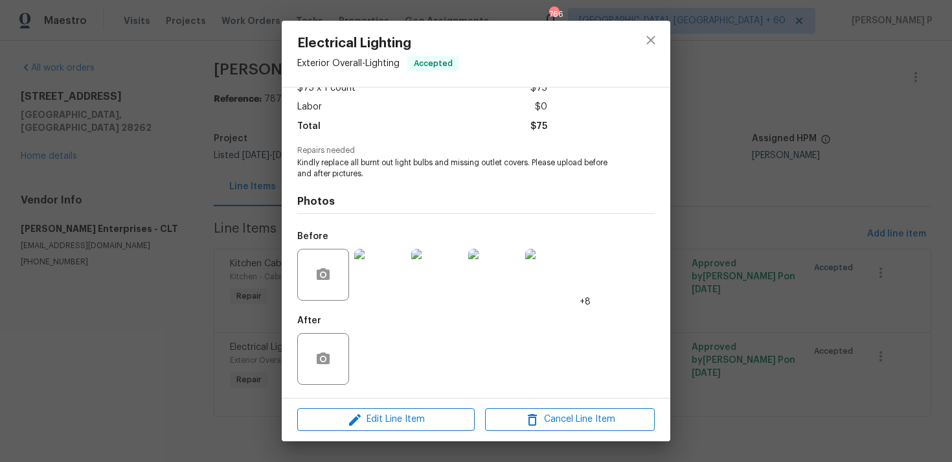
click at [387, 279] on img at bounding box center [380, 275] width 52 height 52
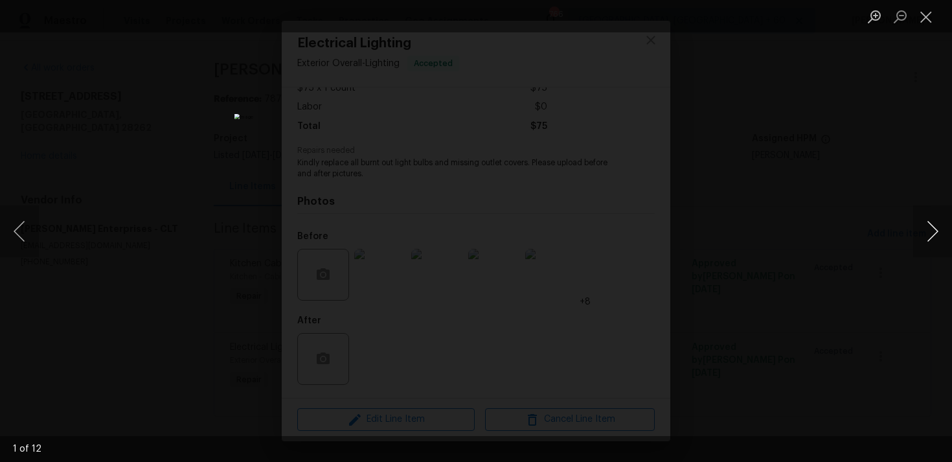
click at [929, 232] on button "Next image" at bounding box center [932, 231] width 39 height 52
click at [923, 16] on button "Close lightbox" at bounding box center [926, 16] width 26 height 23
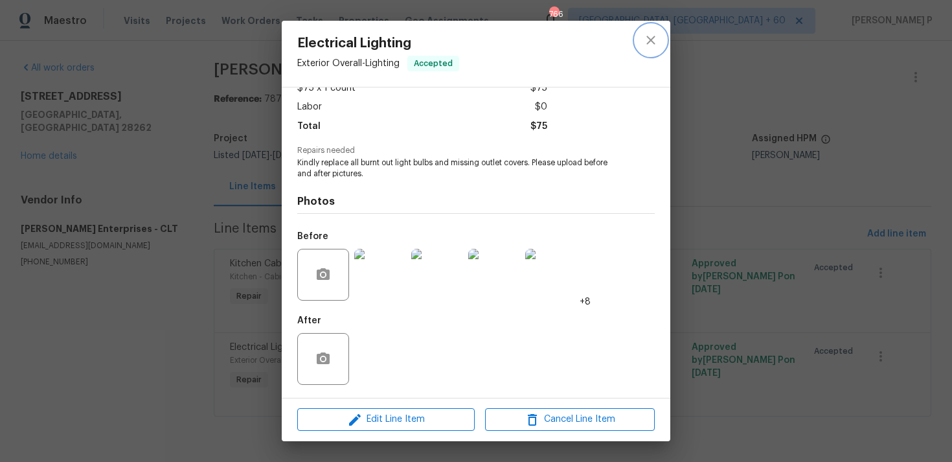
click at [649, 47] on icon "close" at bounding box center [651, 40] width 16 height 16
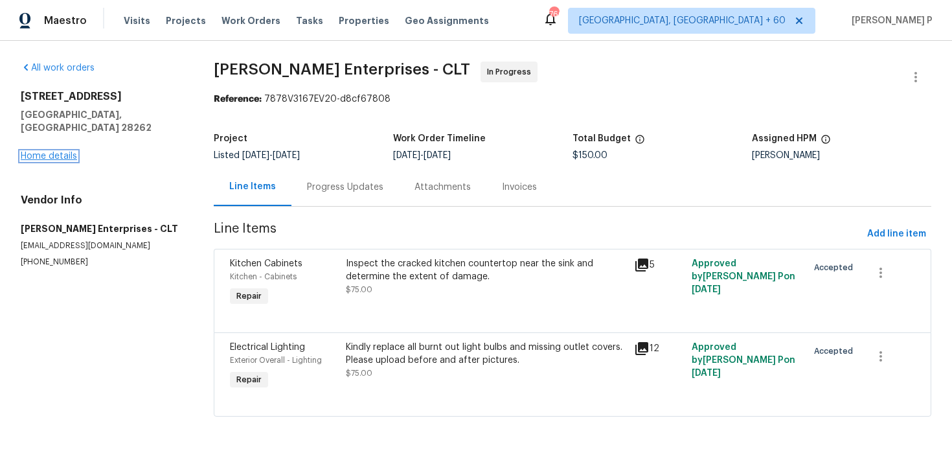
click at [39, 152] on link "Home details" at bounding box center [49, 156] width 56 height 9
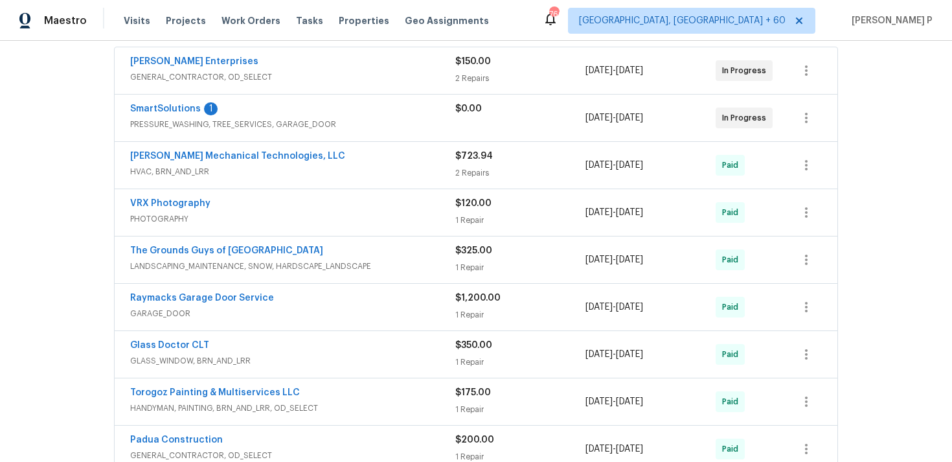
scroll to position [227, 0]
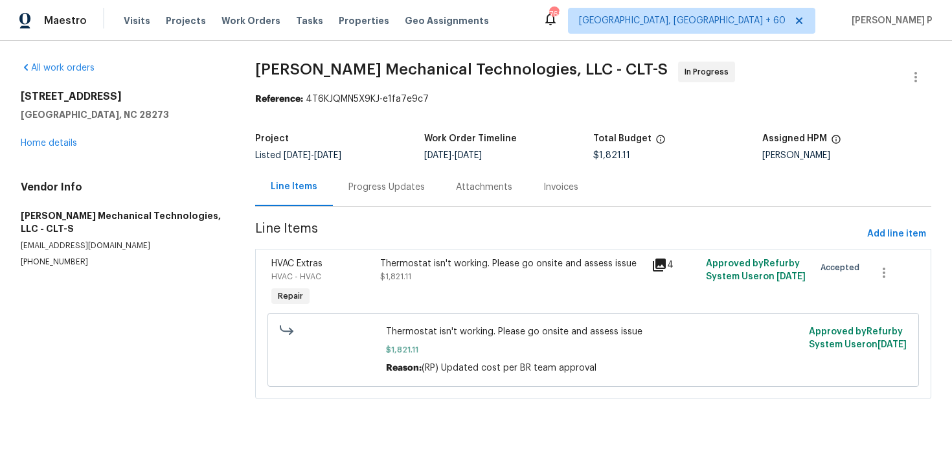
click at [368, 185] on div "Progress Updates" at bounding box center [386, 187] width 76 height 13
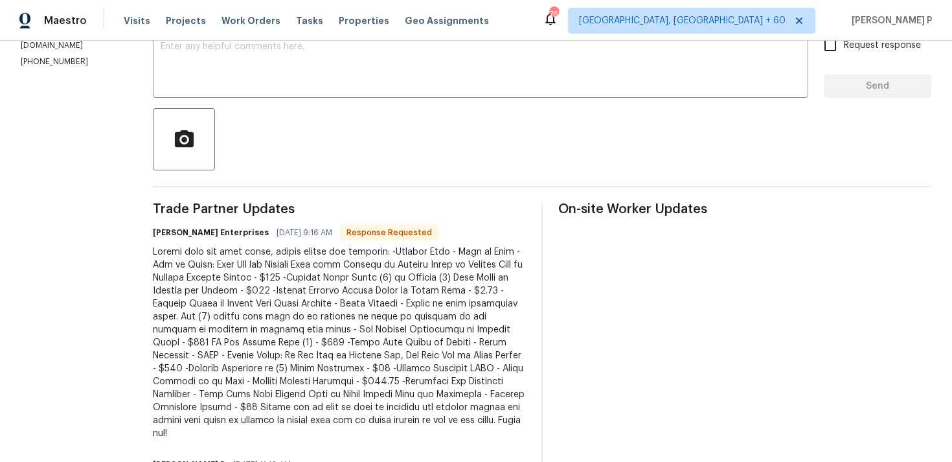
scroll to position [185, 0]
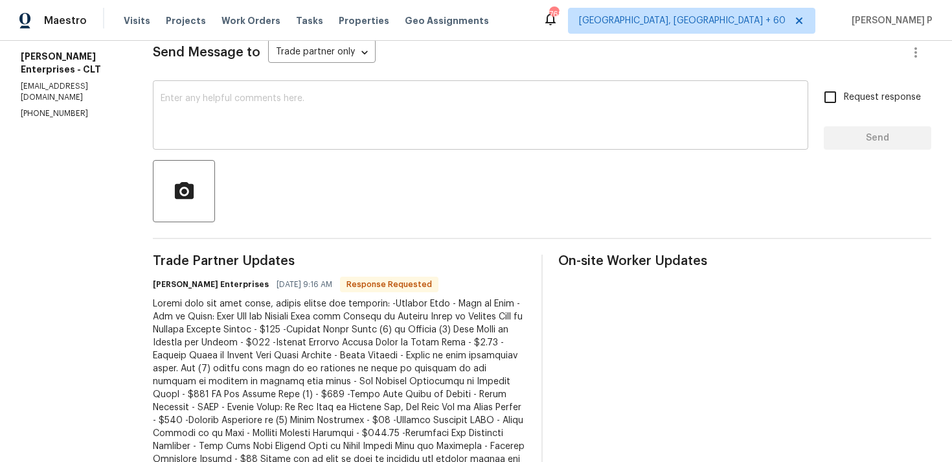
click at [293, 122] on textarea at bounding box center [481, 116] width 640 height 45
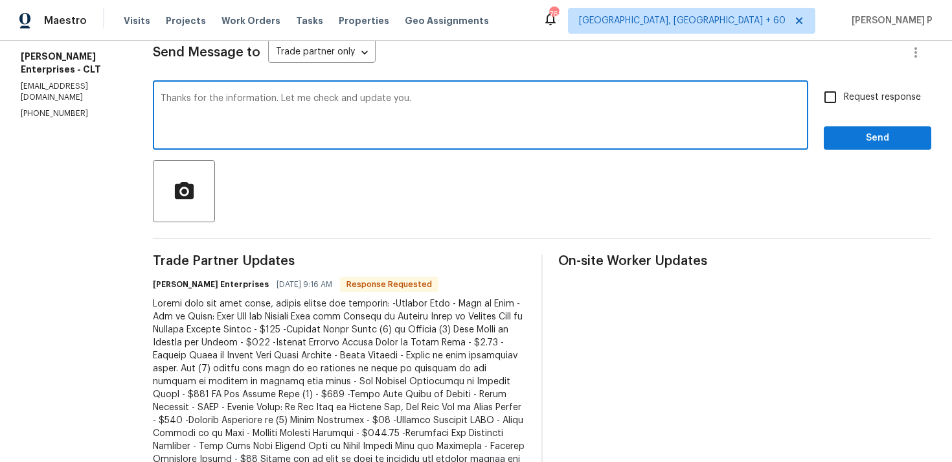
type textarea "Thanks for the information. Let me check and update you."
click at [860, 138] on span "Send" at bounding box center [877, 138] width 87 height 16
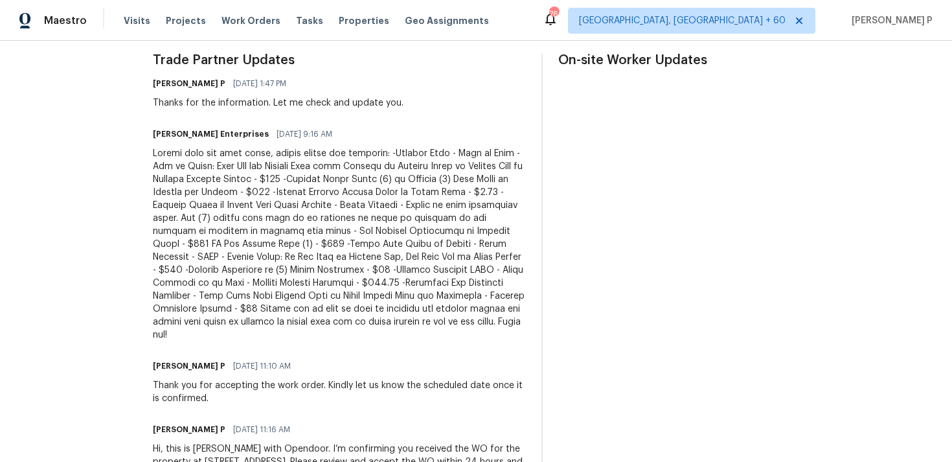
scroll to position [0, 0]
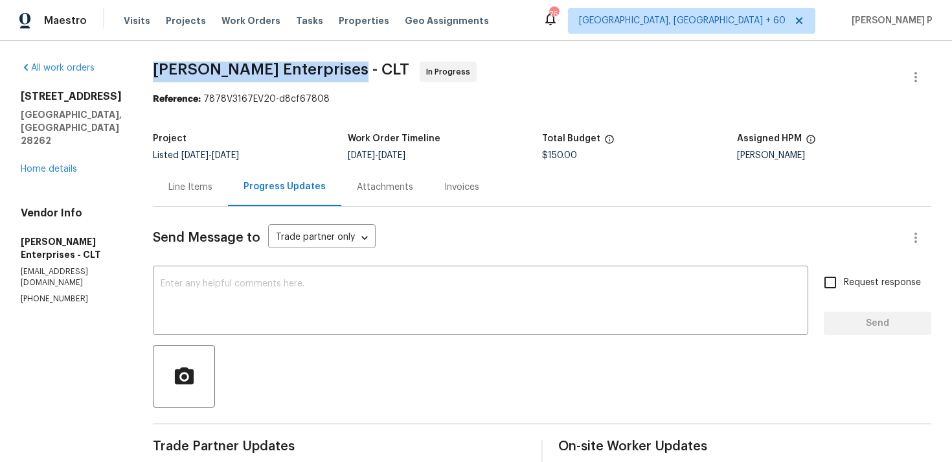
drag, startPoint x: 140, startPoint y: 67, endPoint x: 337, endPoint y: 64, distance: 197.5
click at [337, 64] on span "[PERSON_NAME] Enterprises - CLT In Progress" at bounding box center [526, 77] width 747 height 31
copy span "[PERSON_NAME] Enterprises - CLT"
click at [186, 175] on div "Line Items" at bounding box center [190, 187] width 75 height 38
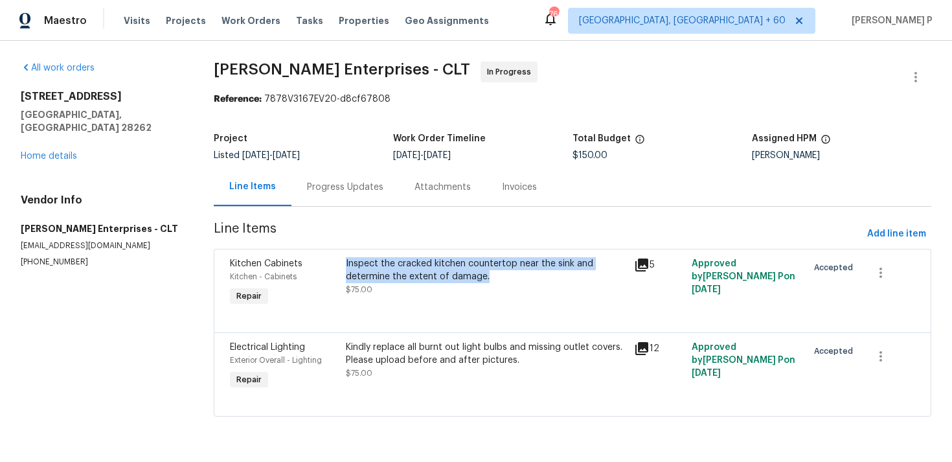
copy div "Inspect the cracked kitchen countertop near the sink and determine the extent o…"
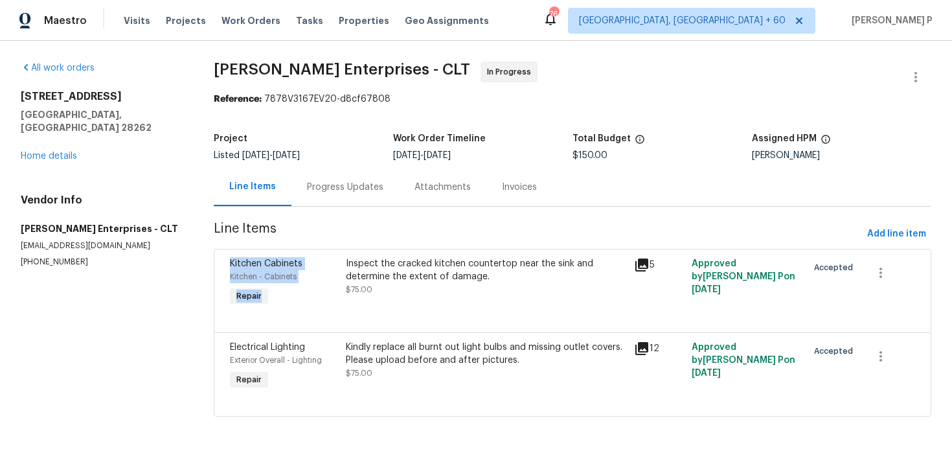
drag, startPoint x: 349, startPoint y: 264, endPoint x: 490, endPoint y: 226, distance: 146.2
click at [490, 228] on section "[PERSON_NAME] Enterprises - CLT In Progress Reference: 7878V3167EV20-d8cf67808 …" at bounding box center [572, 247] width 717 height 370
click at [490, 226] on span "Line Items" at bounding box center [538, 234] width 648 height 24
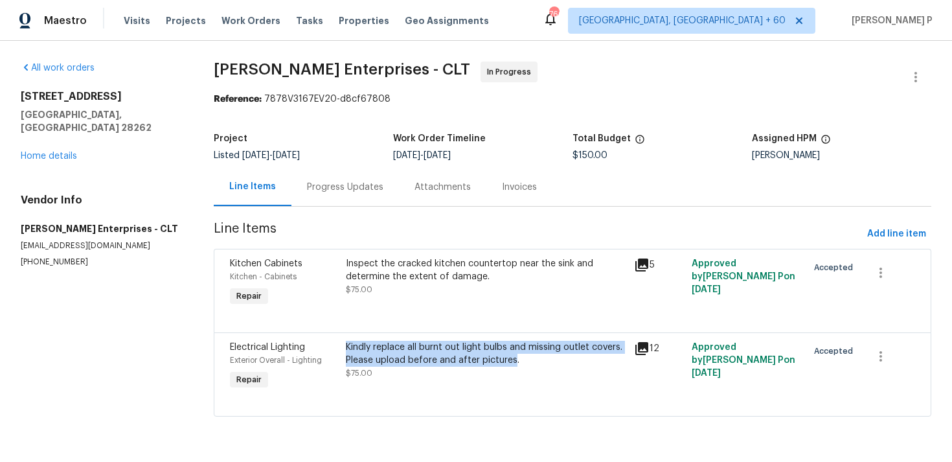
copy div "Kindly replace all burnt out light bulbs and missing outlet covers. Please uplo…"
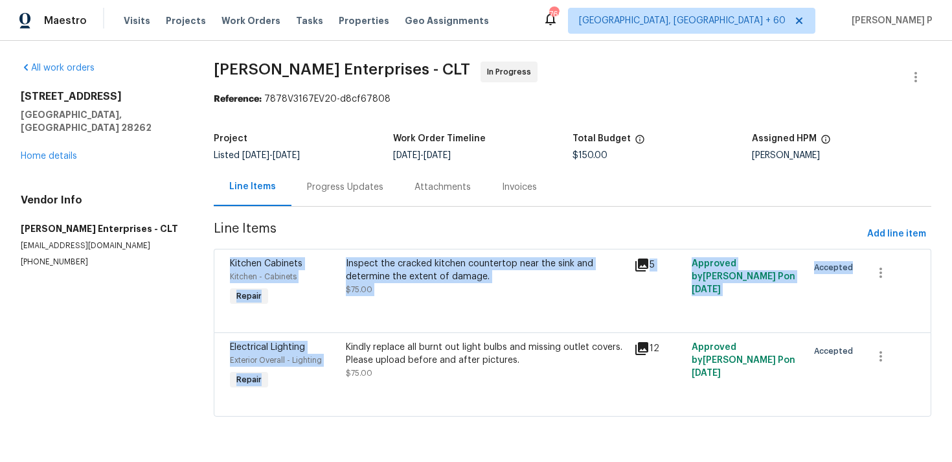
drag, startPoint x: 350, startPoint y: 346, endPoint x: 473, endPoint y: 237, distance: 165.1
click at [473, 237] on section "[PERSON_NAME] Enterprises - CLT In Progress Reference: 7878V3167EV20-d8cf67808 …" at bounding box center [572, 247] width 717 height 370
click at [473, 237] on span "Line Items" at bounding box center [538, 234] width 648 height 24
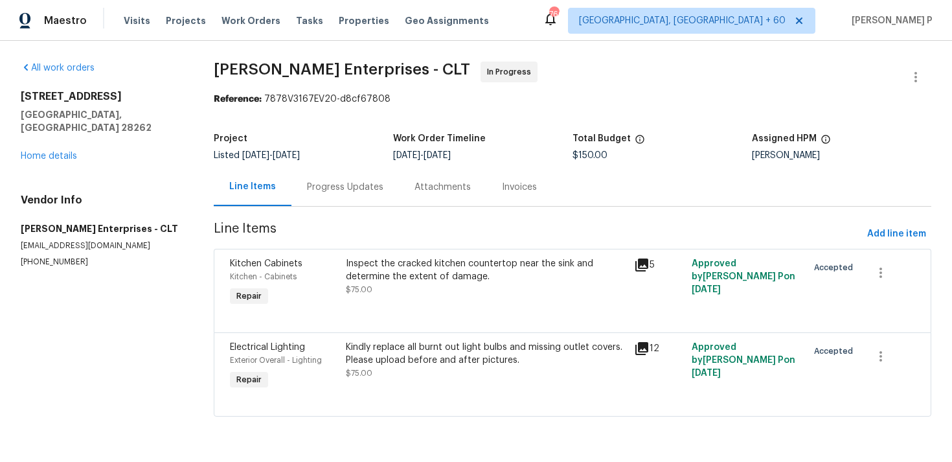
click at [340, 182] on div "Progress Updates" at bounding box center [345, 187] width 76 height 13
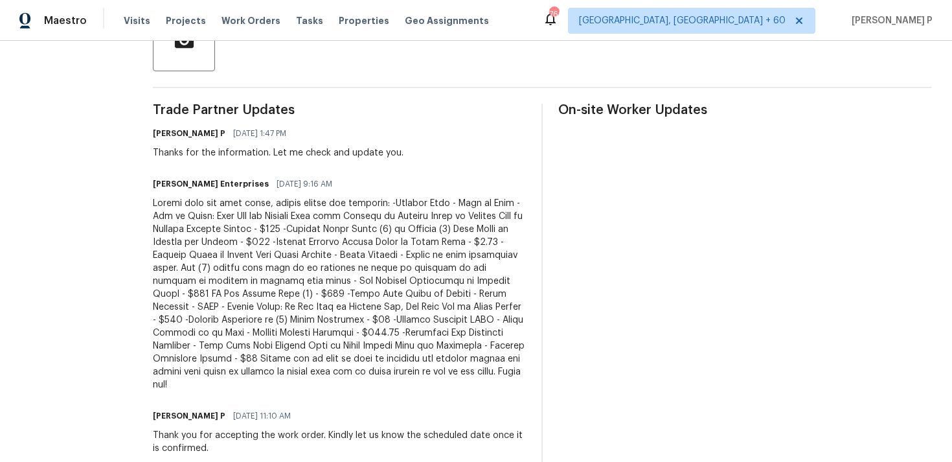
scroll to position [389, 0]
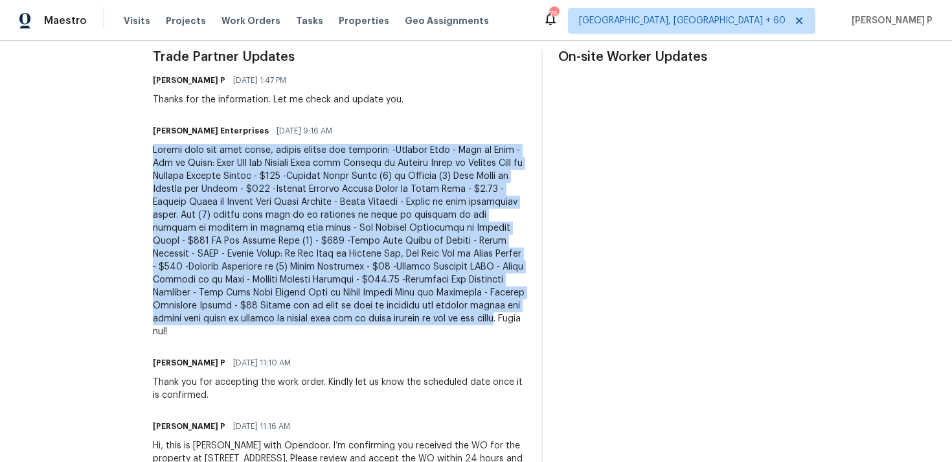
drag, startPoint x: 137, startPoint y: 147, endPoint x: 291, endPoint y: 313, distance: 226.8
click at [291, 313] on div "All work orders 11023 Alnwick Ct Charlotte, NC 28262 Home details Vendor Info N…" at bounding box center [476, 89] width 952 height 875
copy div "Walked home per work order, please review for approval: -Granite Tops - Chip at…"
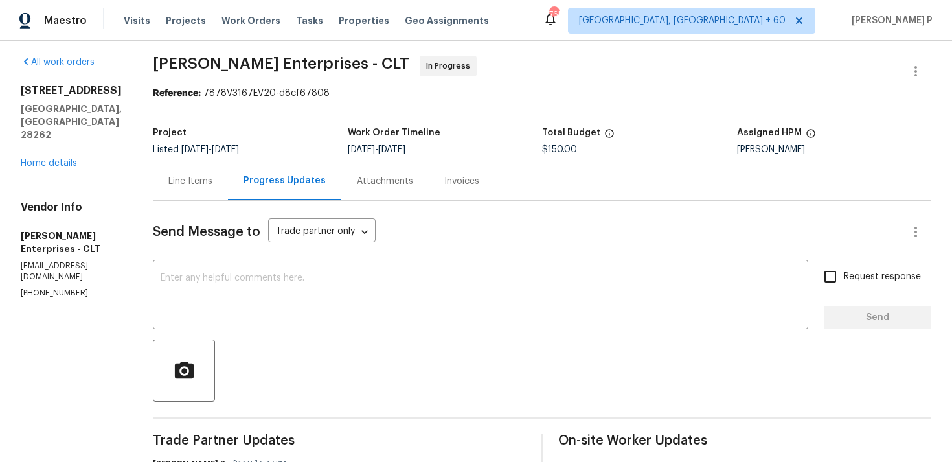
scroll to position [0, 0]
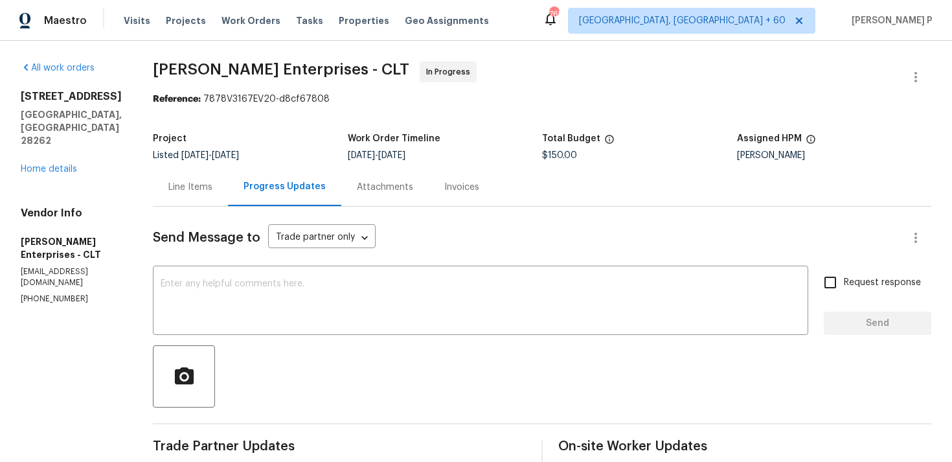
click at [183, 179] on div "Line Items" at bounding box center [190, 187] width 75 height 38
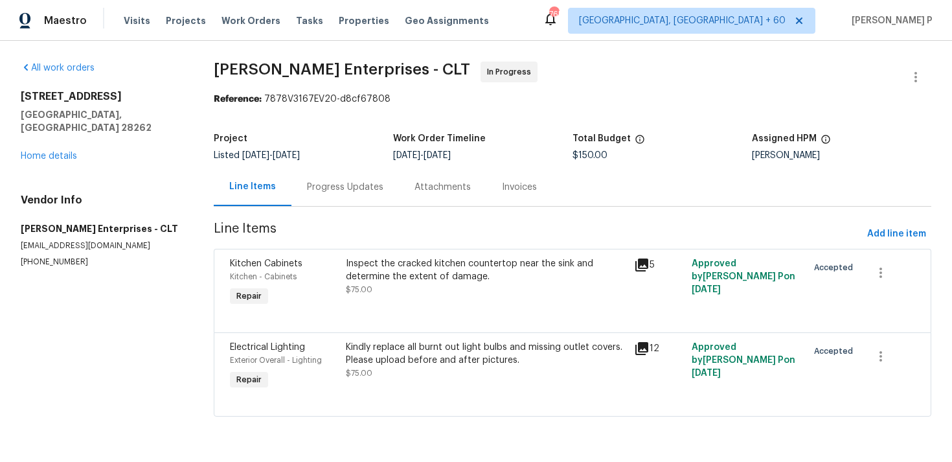
click at [409, 273] on div "Inspect the cracked kitchen countertop near the sink and determine the extent o…" at bounding box center [486, 270] width 281 height 26
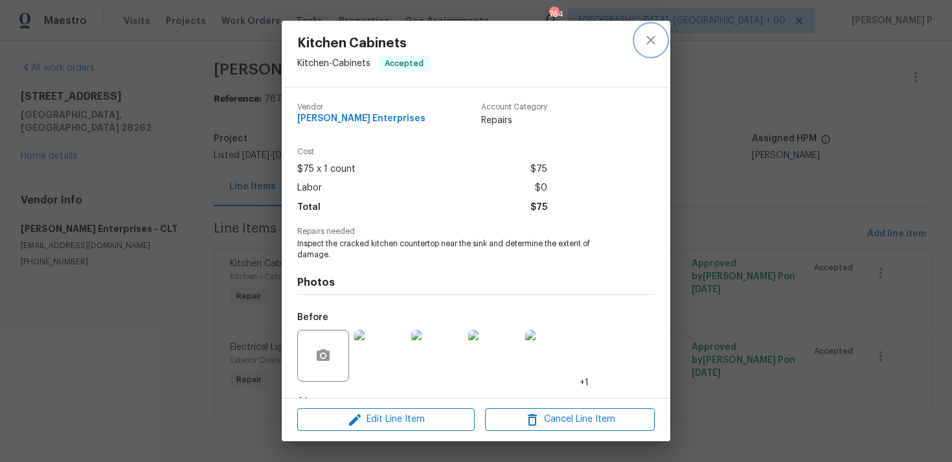
click at [653, 47] on icon "close" at bounding box center [651, 40] width 16 height 16
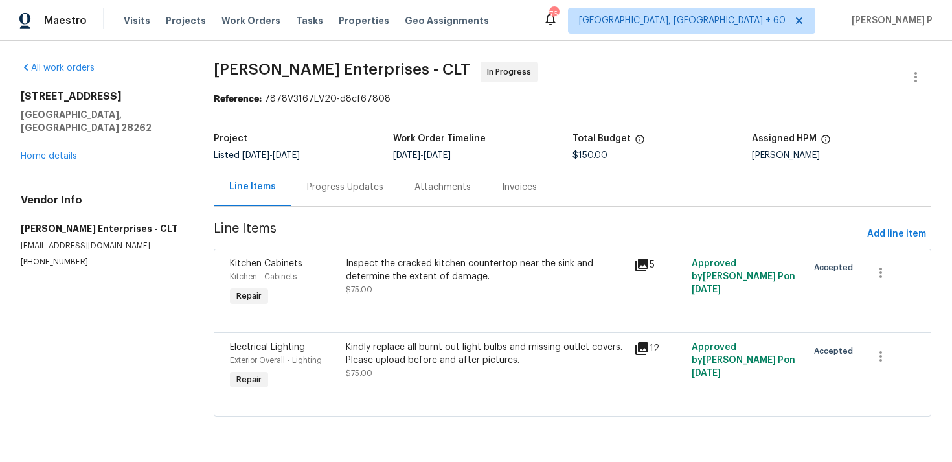
click at [480, 336] on div "Electrical Lighting Exterior Overall - Lighting Repair Kindly replace all burnt…" at bounding box center [572, 374] width 717 height 84
click at [479, 354] on div "Kindly replace all burnt out light bulbs and missing outlet covers. Please uplo…" at bounding box center [486, 354] width 281 height 26
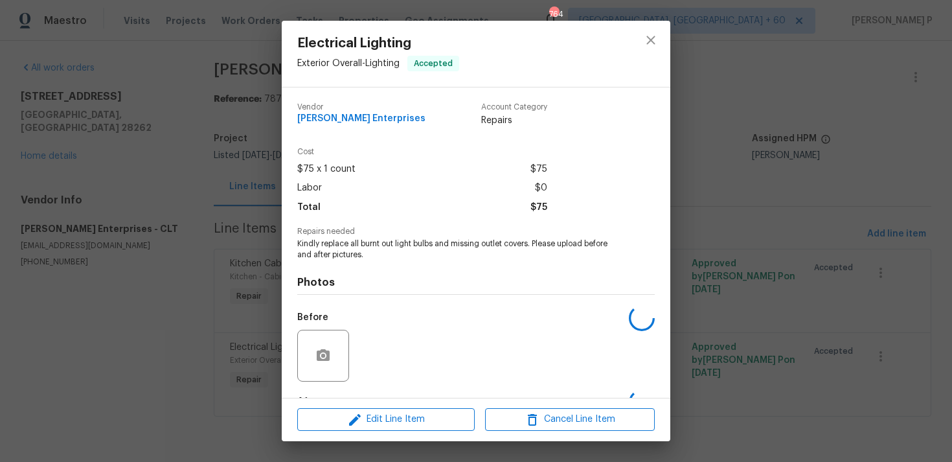
scroll to position [81, 0]
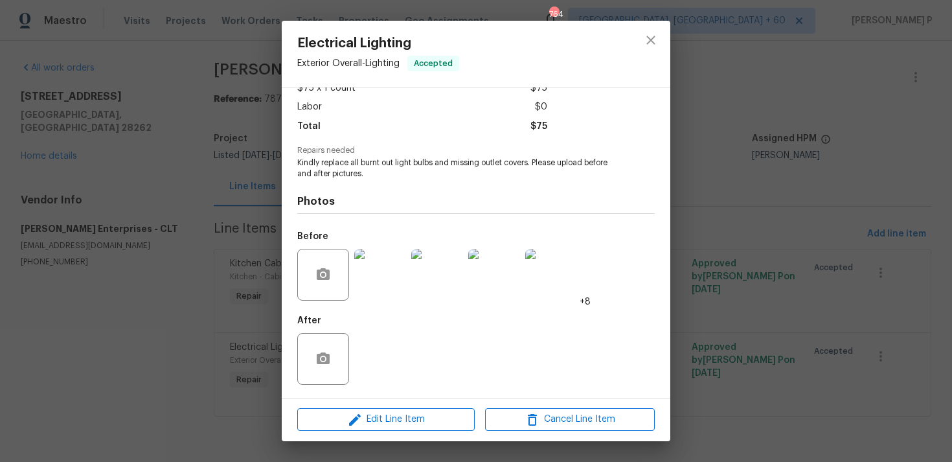
click at [390, 276] on img at bounding box center [380, 275] width 52 height 52
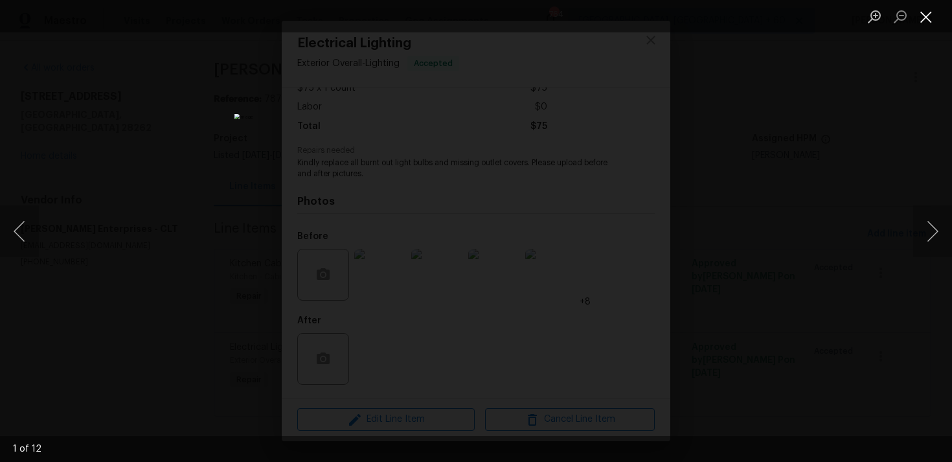
click at [929, 16] on button "Close lightbox" at bounding box center [926, 16] width 26 height 23
click at [915, 29] on li "Lightbox" at bounding box center [926, 16] width 26 height 32
click at [929, 18] on button "Close lightbox" at bounding box center [926, 16] width 26 height 23
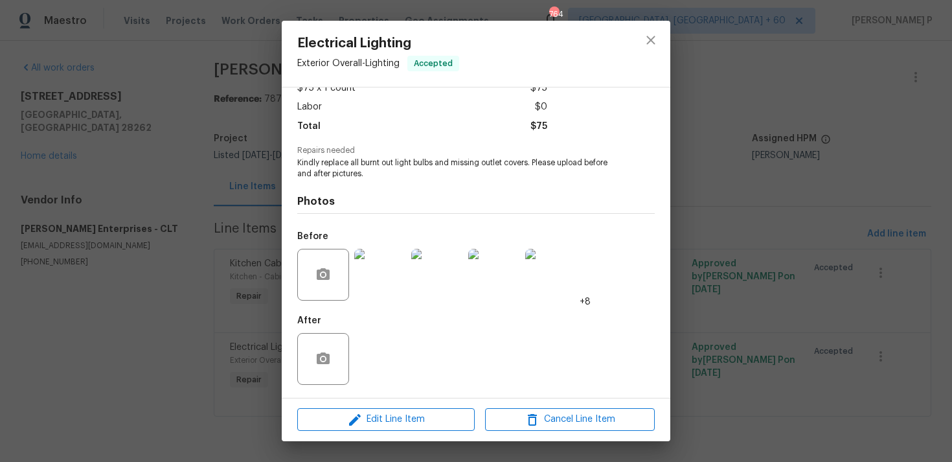
click at [492, 278] on img at bounding box center [494, 275] width 52 height 52
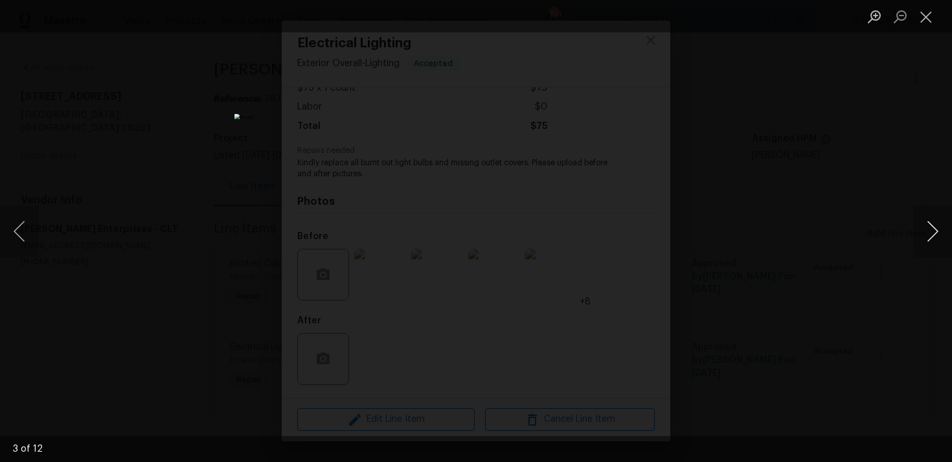
click at [934, 233] on button "Next image" at bounding box center [932, 231] width 39 height 52
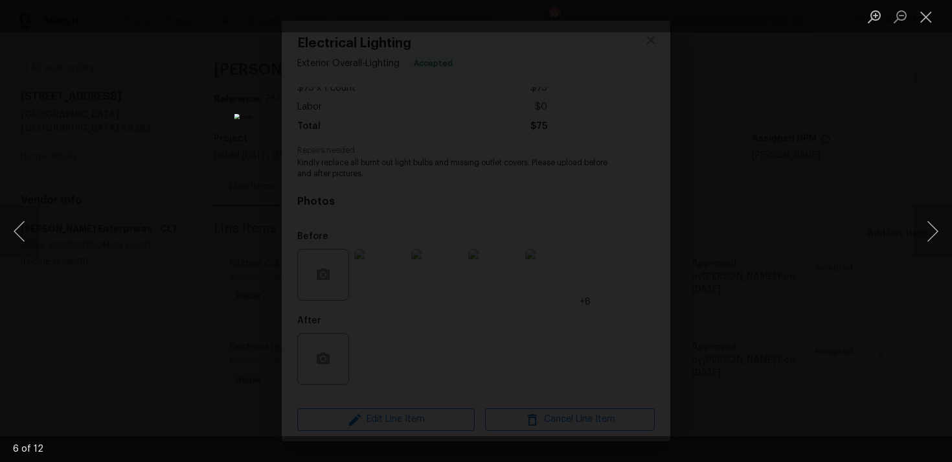
click at [930, 31] on li "Lightbox" at bounding box center [926, 16] width 26 height 32
click at [927, 19] on button "Close lightbox" at bounding box center [926, 16] width 26 height 23
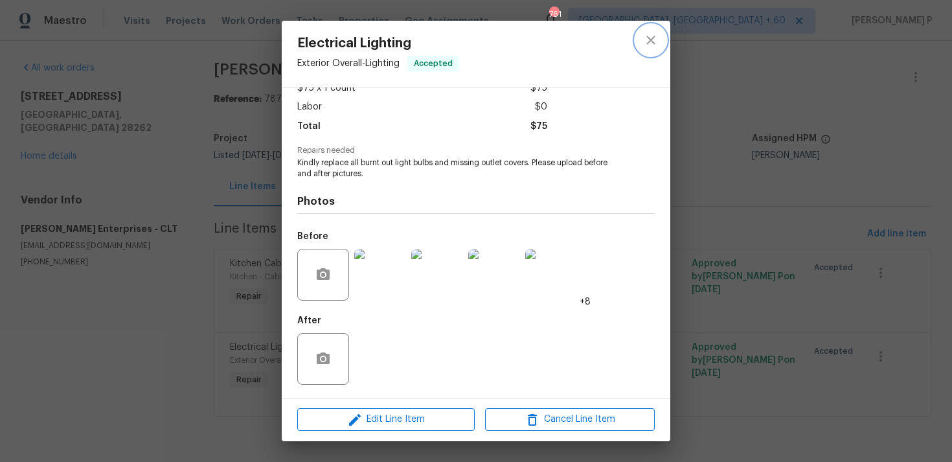
click at [655, 39] on icon "close" at bounding box center [651, 40] width 16 height 16
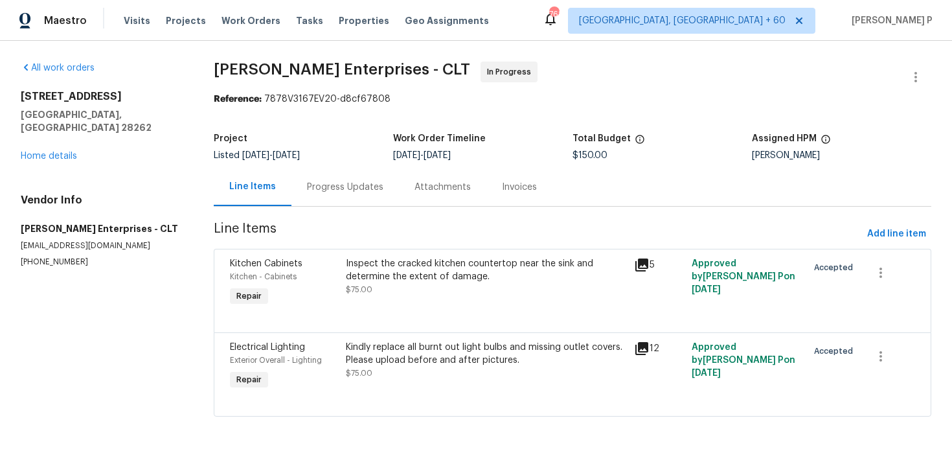
click at [354, 186] on div "Progress Updates" at bounding box center [345, 187] width 76 height 13
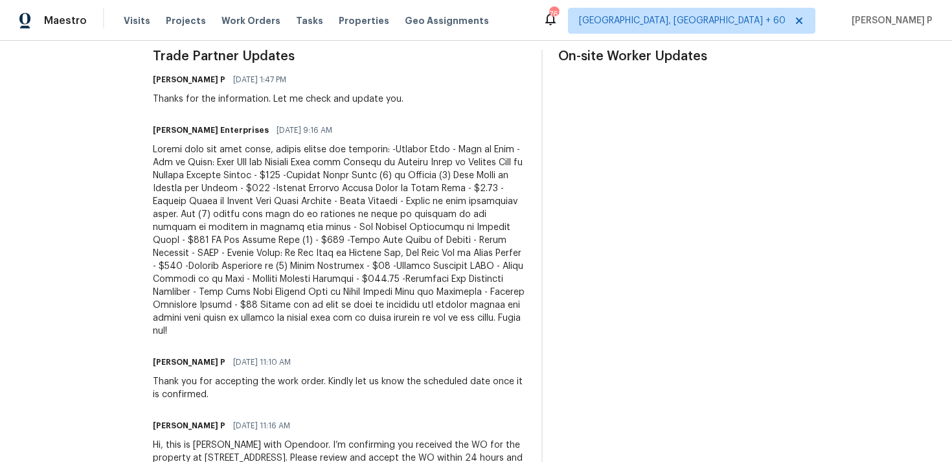
scroll to position [427, 0]
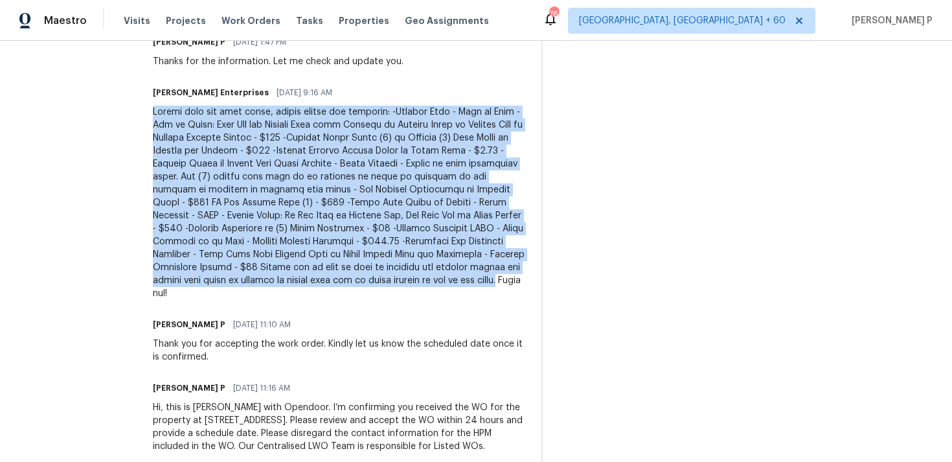
drag, startPoint x: 137, startPoint y: 112, endPoint x: 292, endPoint y: 278, distance: 227.7
click at [292, 278] on div "All work orders 11023 Alnwick Ct Charlotte, NC 28262 Home details Vendor Info N…" at bounding box center [476, 50] width 952 height 875
copy div "Walked home per work order, please review for approval: -Granite Tops - Chip at…"
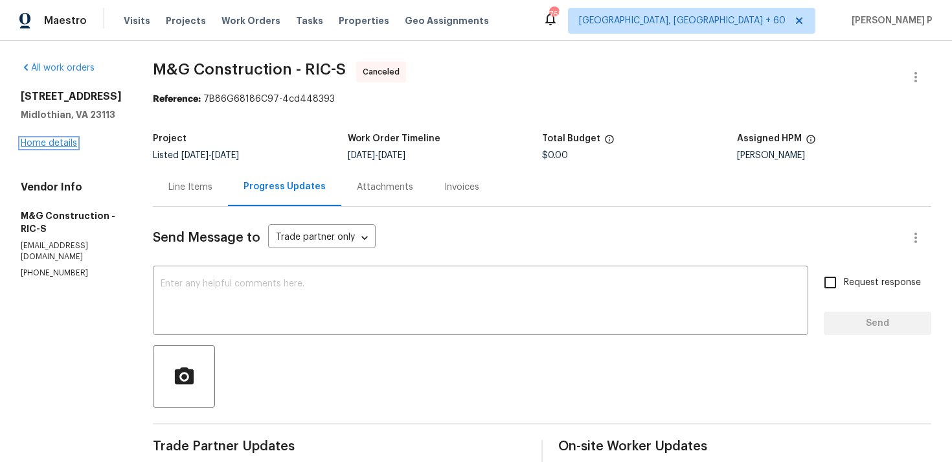
click at [56, 148] on link "Home details" at bounding box center [49, 143] width 56 height 9
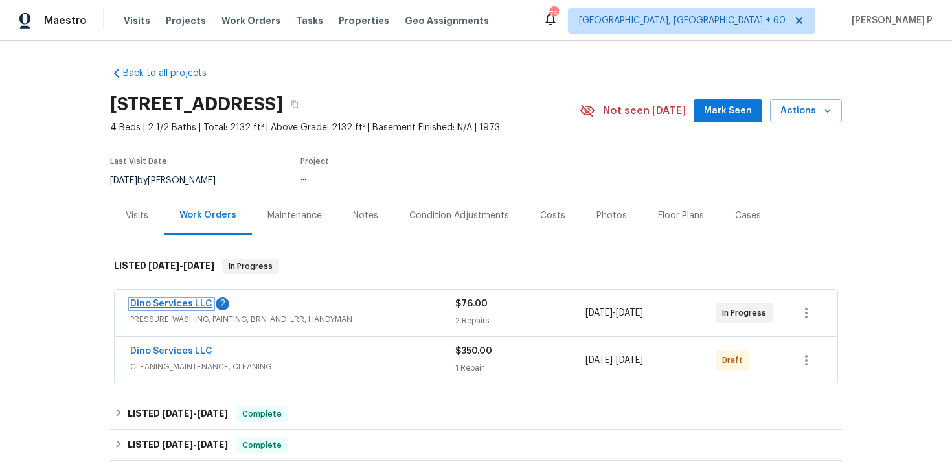
click at [196, 305] on link "Dino Services LLC" at bounding box center [171, 303] width 82 height 9
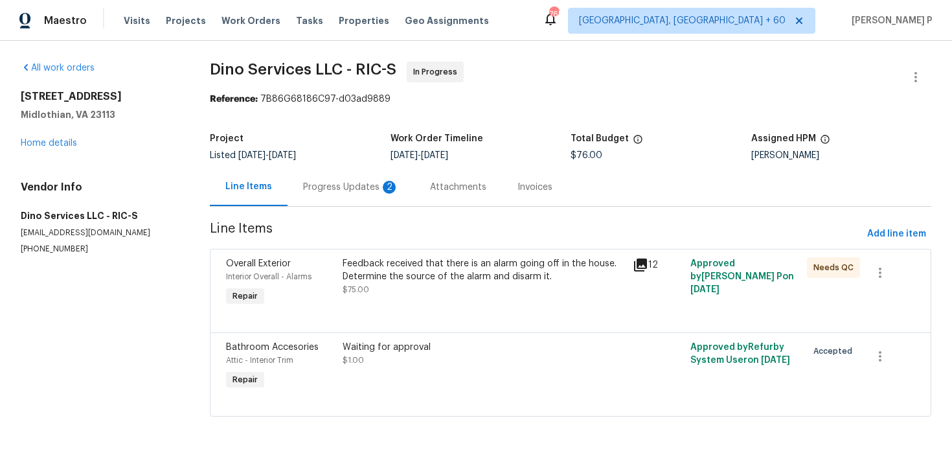
click at [344, 192] on div "Progress Updates 2" at bounding box center [351, 187] width 96 height 13
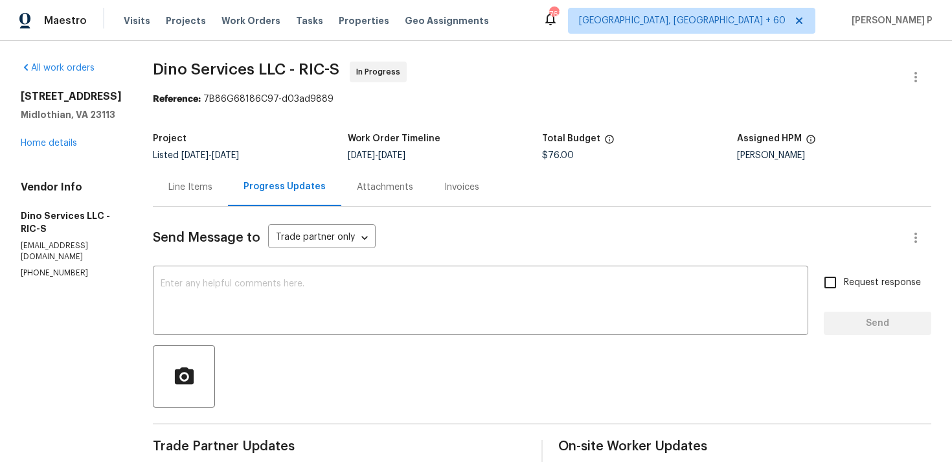
click at [181, 188] on div "Line Items" at bounding box center [190, 187] width 44 height 13
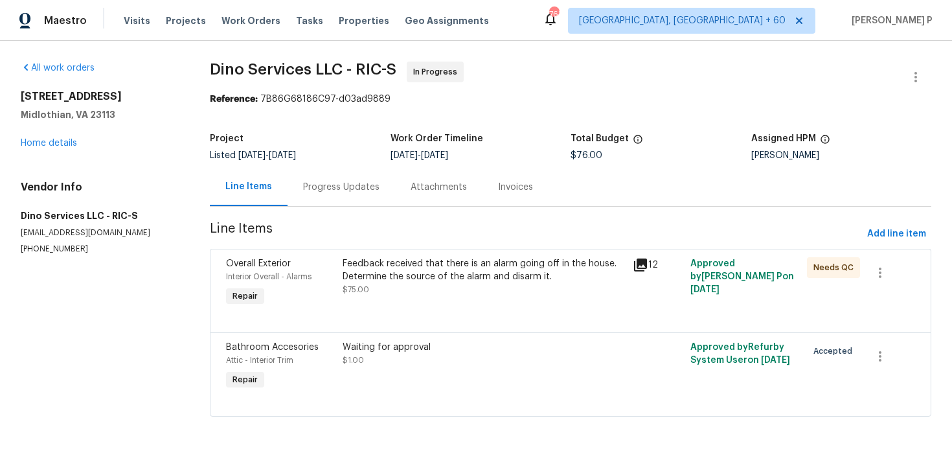
click at [412, 276] on div "Feedback received that there is an alarm going off in the house. Determine the …" at bounding box center [484, 270] width 282 height 26
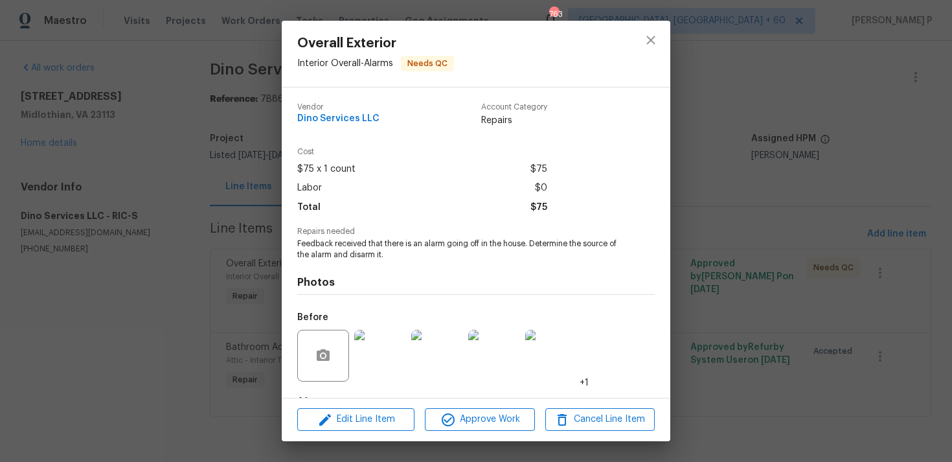
scroll to position [81, 0]
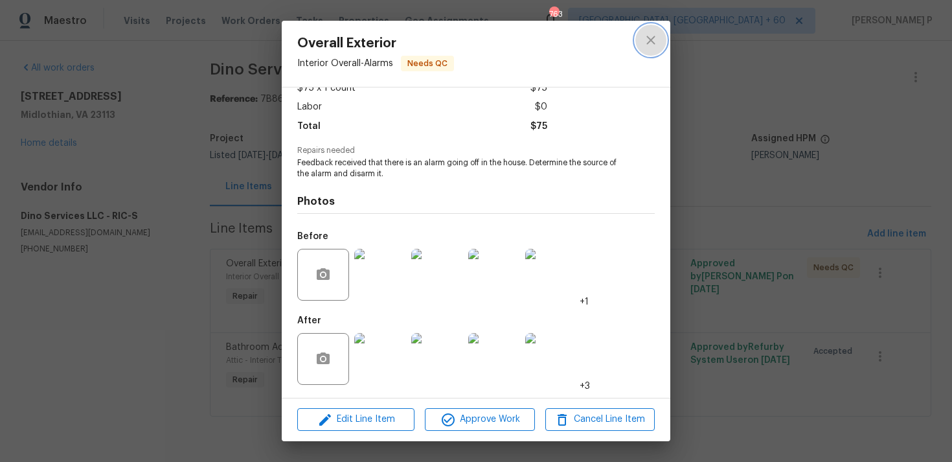
click at [656, 35] on icon "close" at bounding box center [651, 40] width 16 height 16
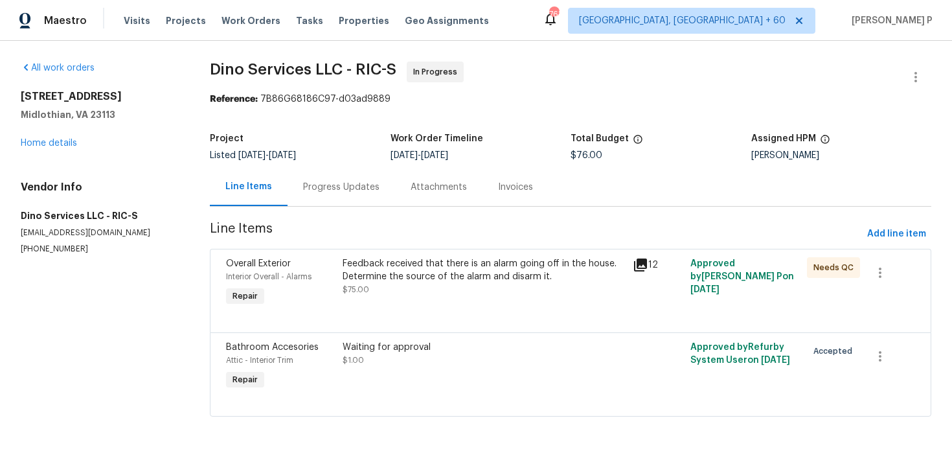
click at [363, 188] on div "Progress Updates" at bounding box center [341, 187] width 76 height 13
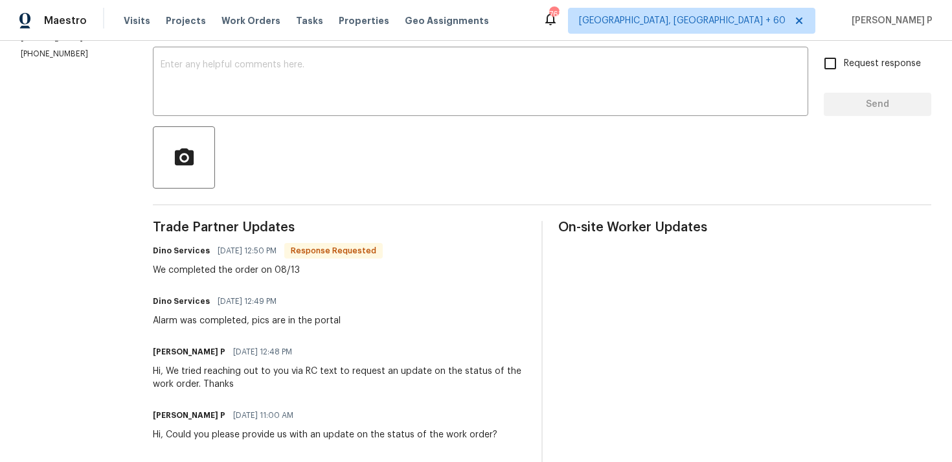
scroll to position [203, 0]
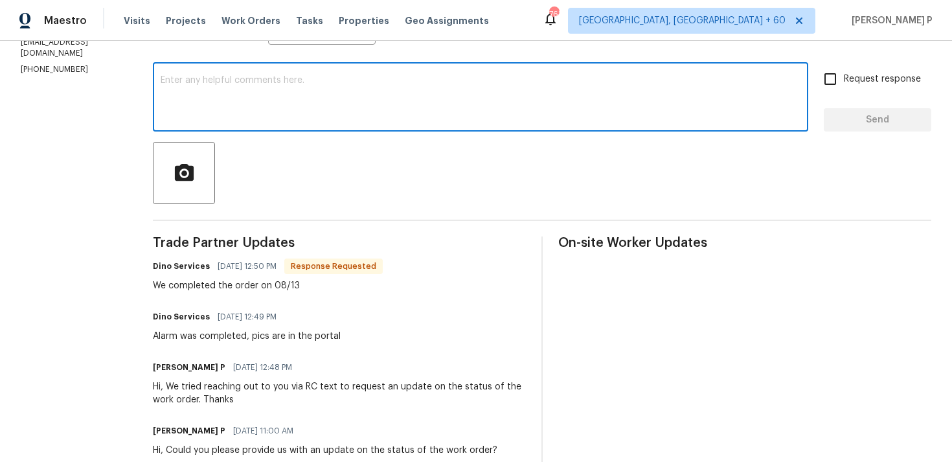
click at [354, 106] on textarea at bounding box center [481, 98] width 640 height 45
type textarea "H"
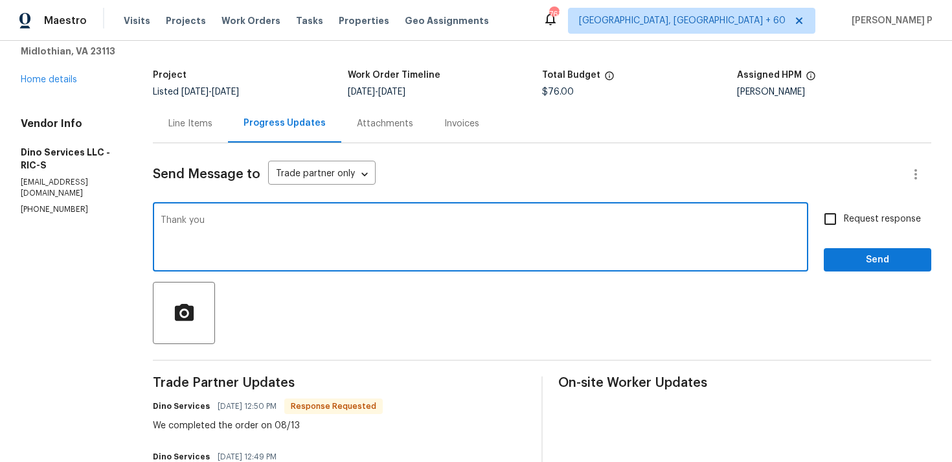
scroll to position [0, 0]
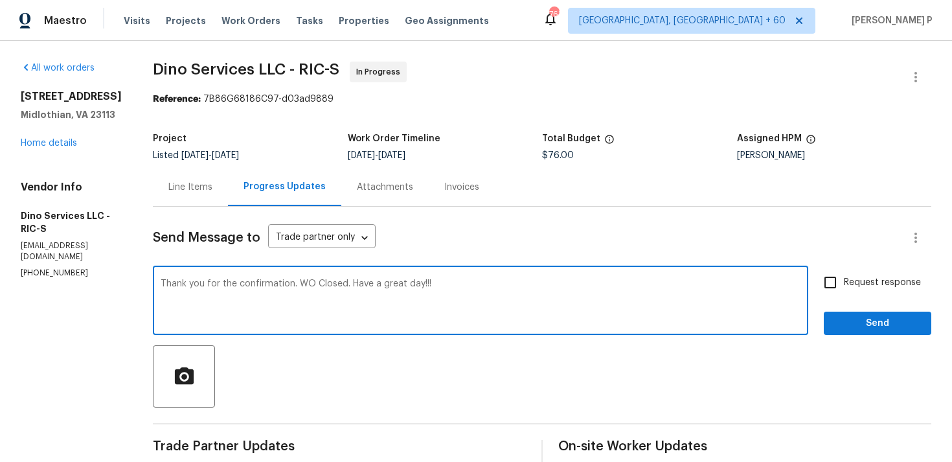
type textarea "Thank you for the confirmation. WO Closed. Have a great day!!!"
click at [880, 326] on span "Send" at bounding box center [877, 323] width 87 height 16
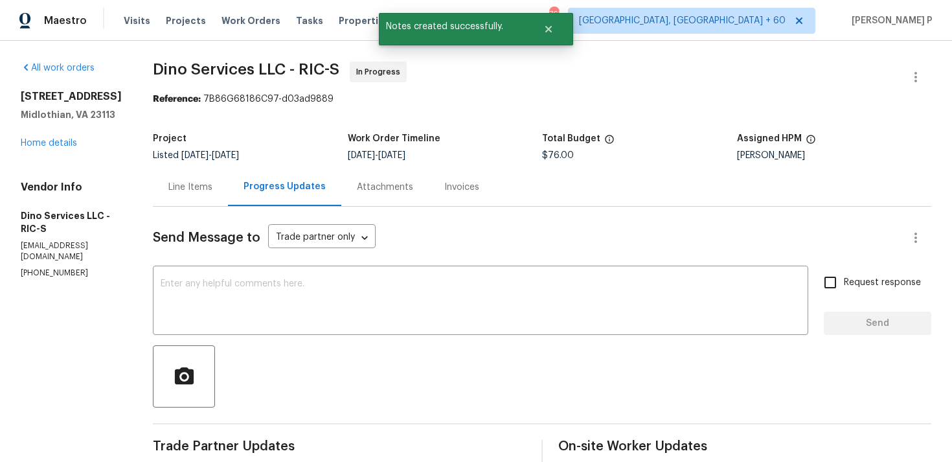
click at [182, 187] on div "Line Items" at bounding box center [190, 187] width 44 height 13
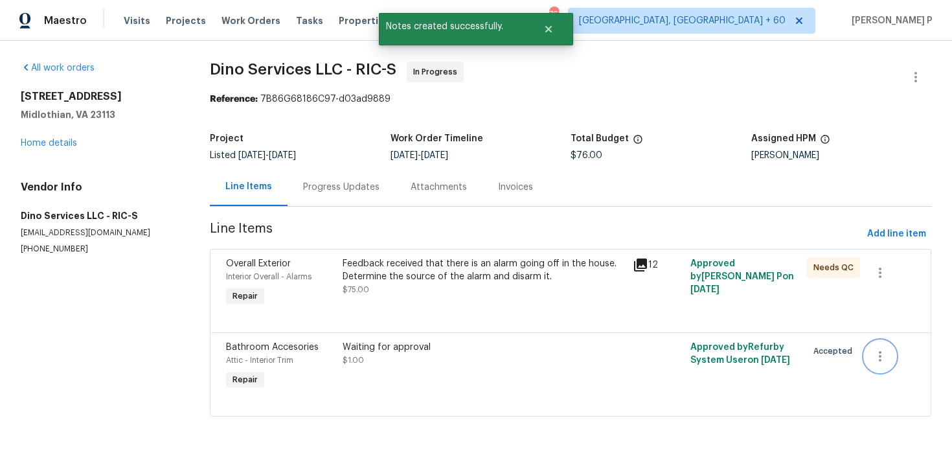
click at [881, 362] on icon "button" at bounding box center [880, 356] width 16 height 16
click at [885, 359] on li "Cancel" at bounding box center [890, 356] width 50 height 21
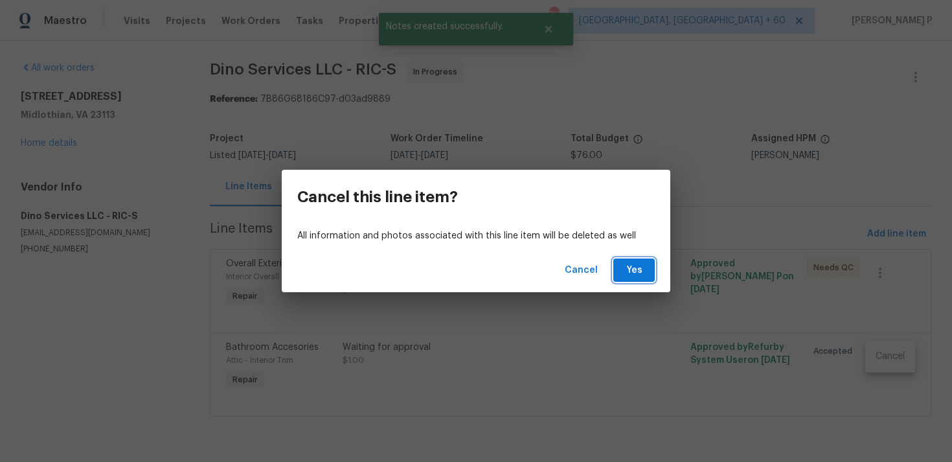
click at [635, 267] on span "Yes" at bounding box center [634, 270] width 21 height 16
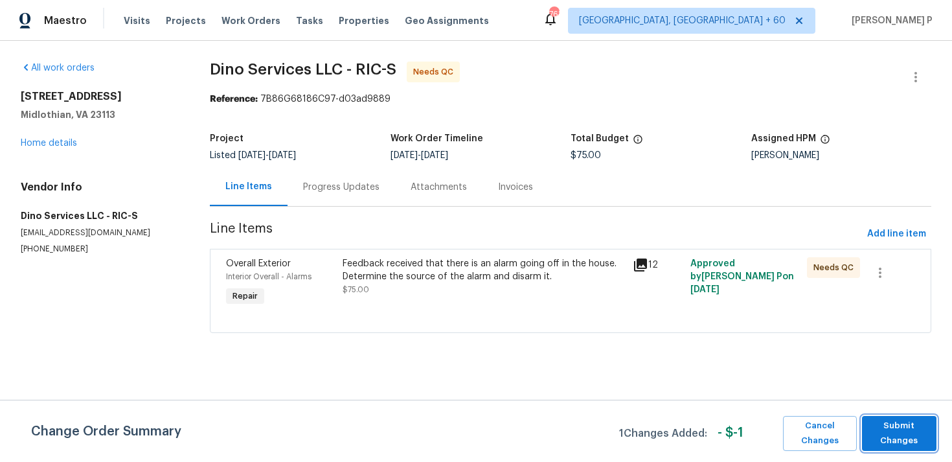
click at [890, 437] on span "Submit Changes" at bounding box center [899, 433] width 62 height 30
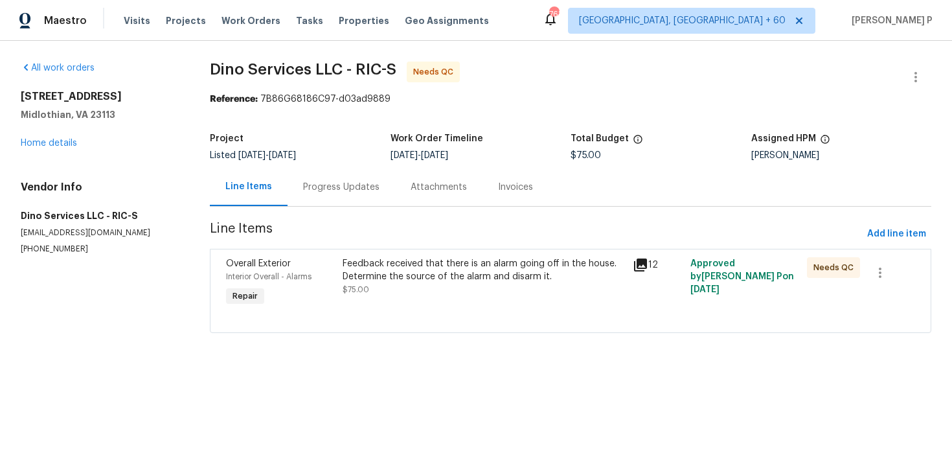
click at [342, 194] on div "Progress Updates" at bounding box center [341, 187] width 107 height 38
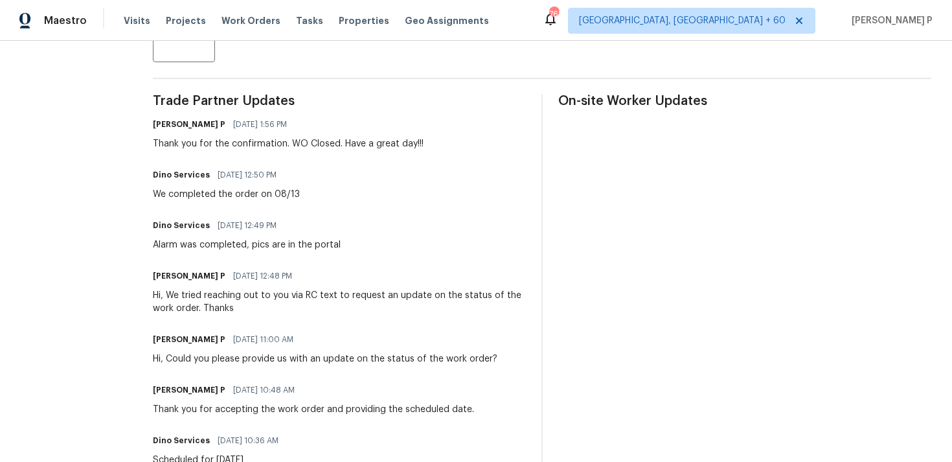
scroll to position [361, 0]
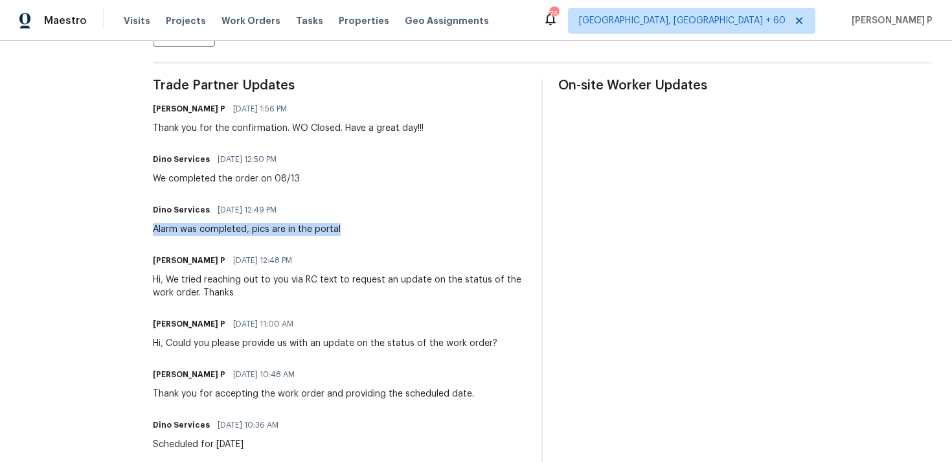
drag, startPoint x: 149, startPoint y: 230, endPoint x: 367, endPoint y: 227, distance: 218.2
click at [367, 227] on div "Dino Services [DATE] 12:49 PM Alarm was completed, pics are in the portal" at bounding box center [339, 218] width 373 height 35
copy div "Alarm was completed, pics are in the portal"
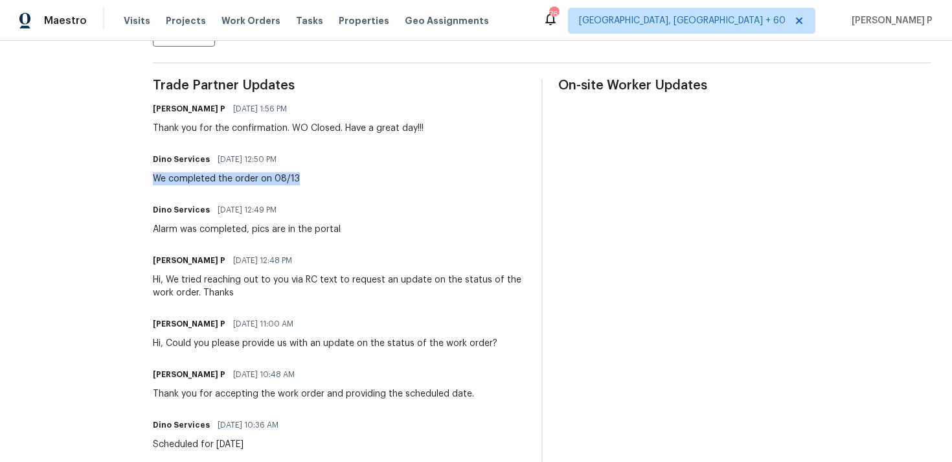
drag, startPoint x: 150, startPoint y: 177, endPoint x: 325, endPoint y: 177, distance: 174.8
click at [325, 177] on div "Dino Services [DATE] 12:50 PM We completed the order on 08/13" at bounding box center [339, 167] width 373 height 35
copy div "We completed the order on 08/13"
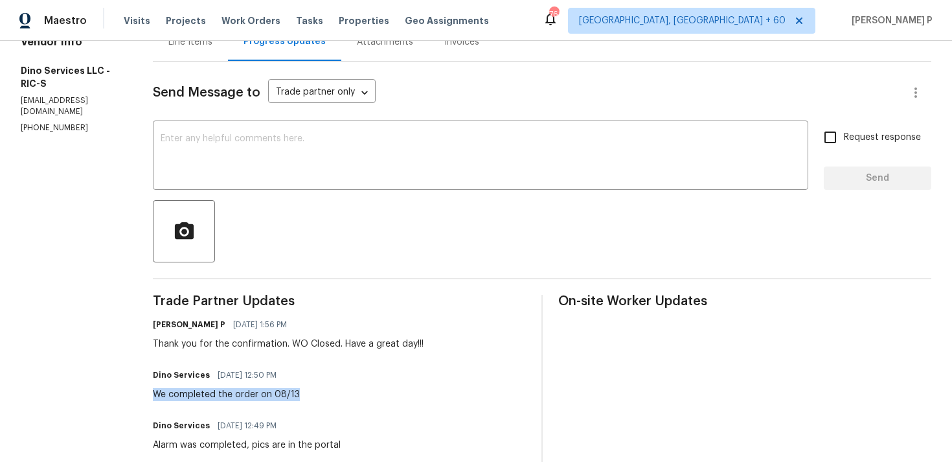
scroll to position [0, 0]
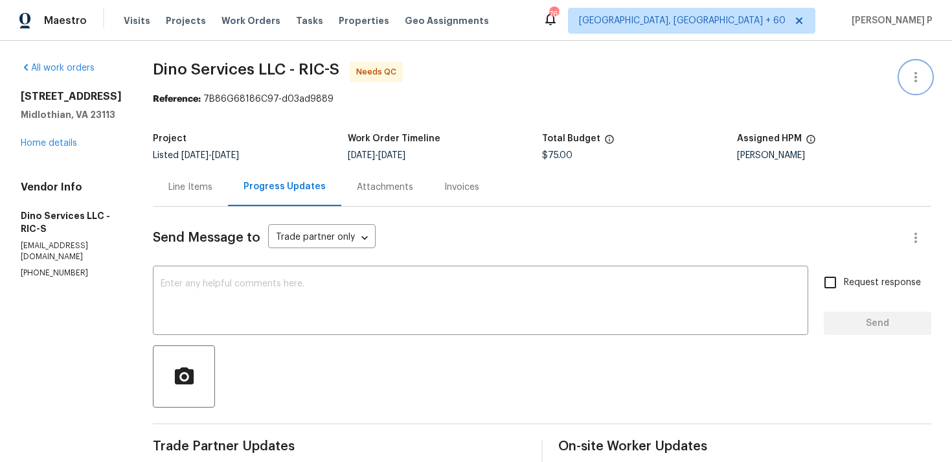
click at [912, 77] on icon "button" at bounding box center [916, 77] width 16 height 16
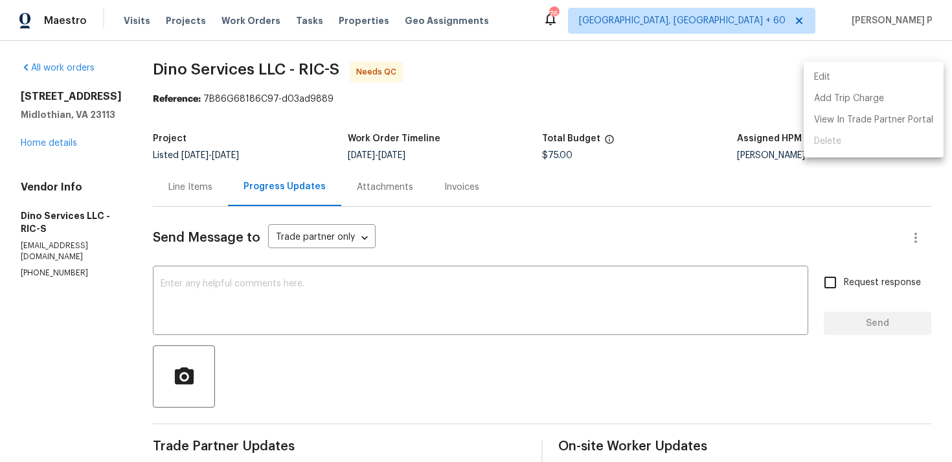
click at [833, 74] on li "Edit" at bounding box center [874, 77] width 140 height 21
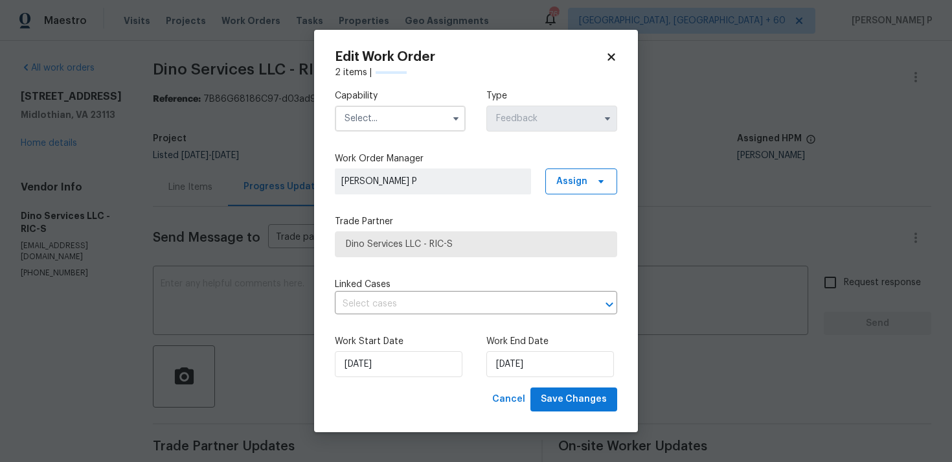
click at [423, 131] on div "Capability Type Feedback" at bounding box center [476, 110] width 282 height 63
click at [420, 123] on input "text" at bounding box center [400, 119] width 131 height 26
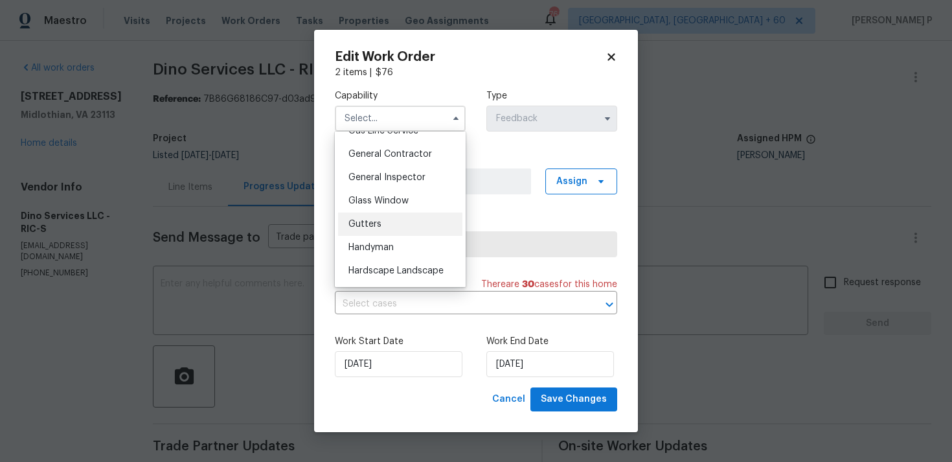
scroll to position [638, 0]
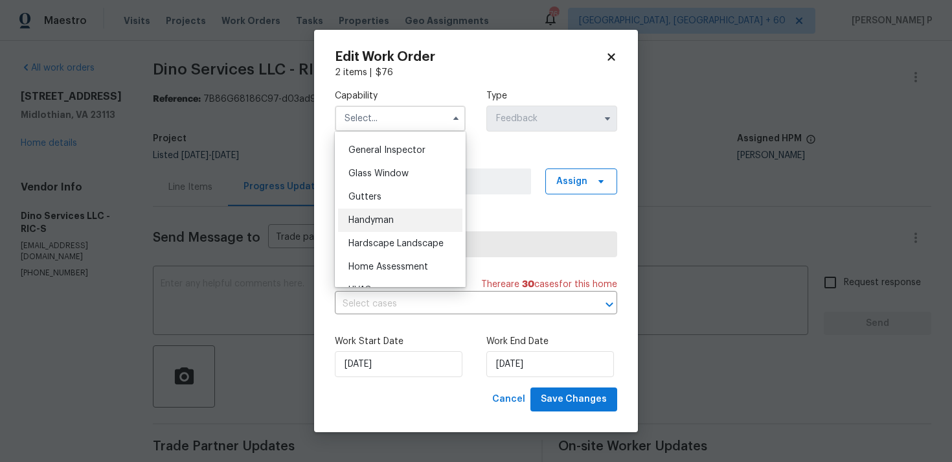
click at [379, 225] on div "Handyman" at bounding box center [400, 220] width 124 height 23
type input "Handyman"
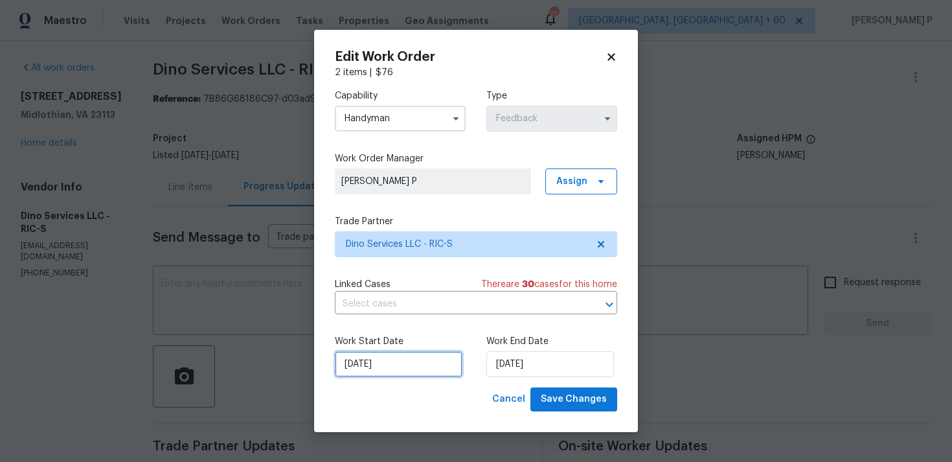
click at [405, 358] on input "[DATE]" at bounding box center [399, 364] width 128 height 26
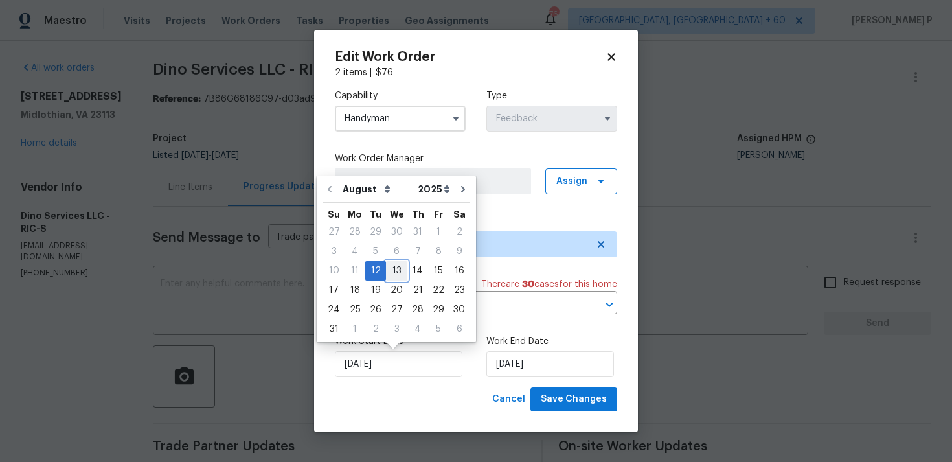
click at [397, 267] on div "13" at bounding box center [396, 271] width 21 height 18
type input "[DATE]"
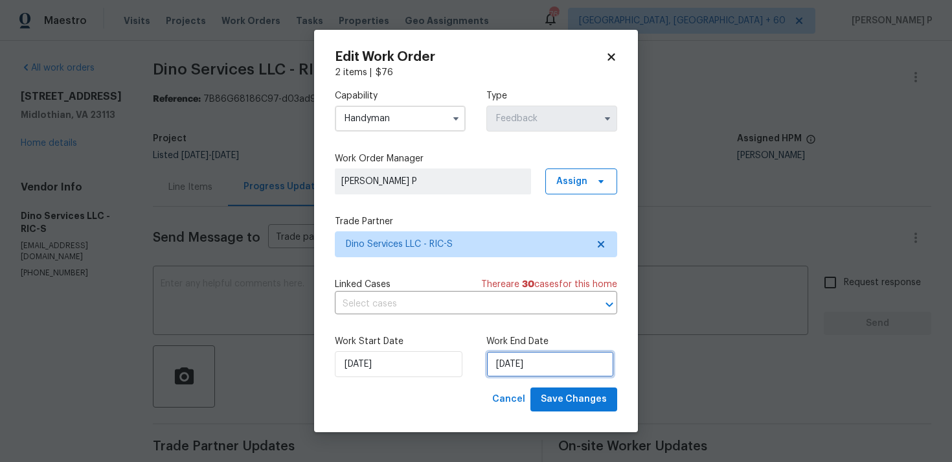
click at [524, 376] on input "[DATE]" at bounding box center [550, 364] width 128 height 26
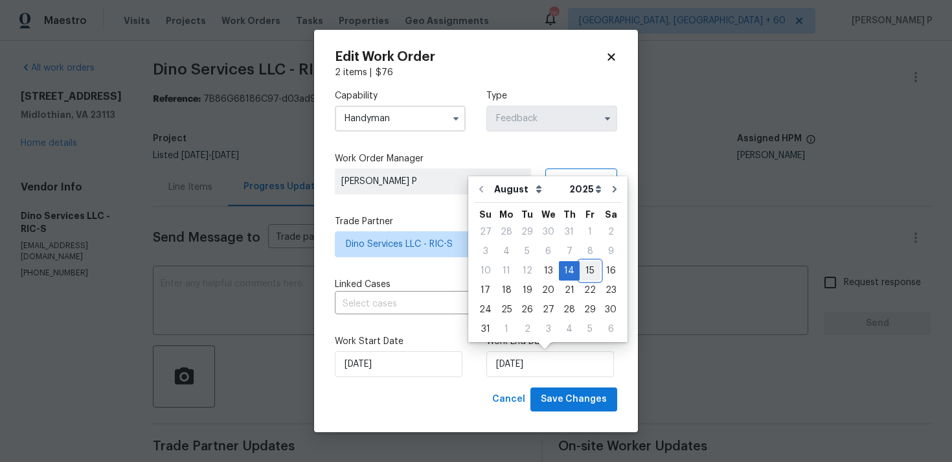
click at [583, 269] on div "15" at bounding box center [590, 271] width 21 height 18
type input "15/08/2025"
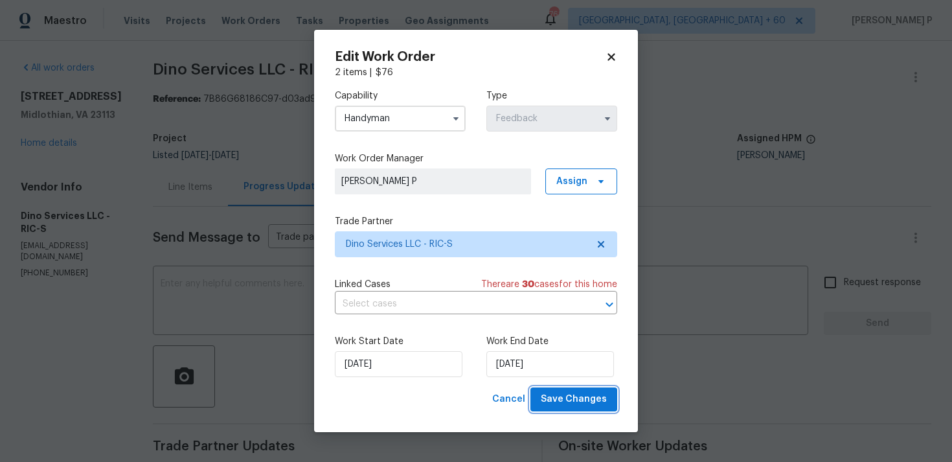
click at [567, 407] on button "Save Changes" at bounding box center [573, 399] width 87 height 24
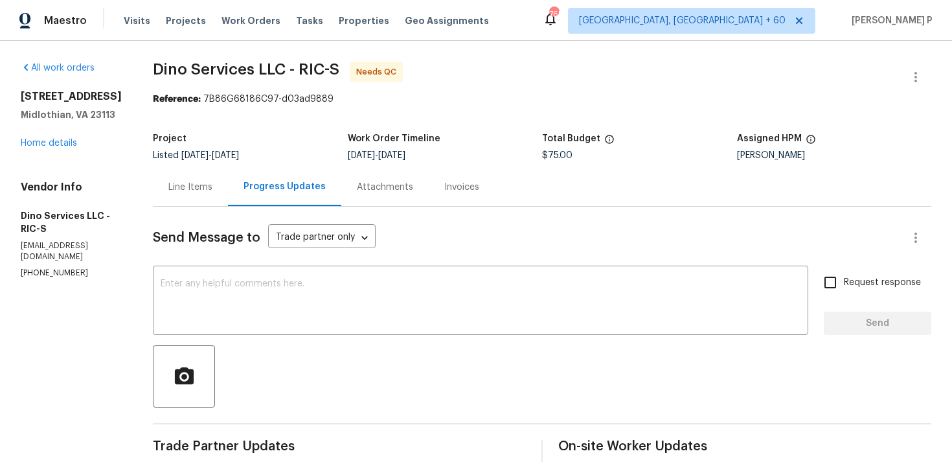
click at [197, 182] on div "Line Items" at bounding box center [190, 187] width 44 height 13
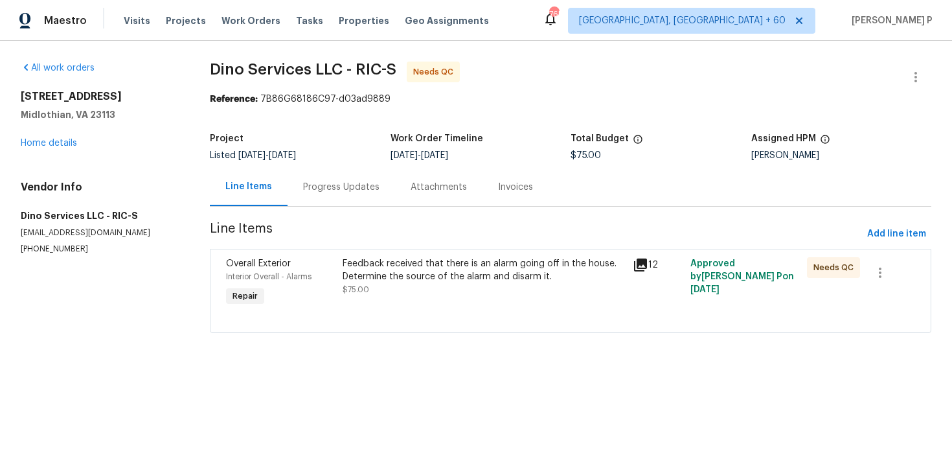
click at [406, 273] on div "Feedback received that there is an alarm going off in the house. Determine the …" at bounding box center [484, 270] width 282 height 26
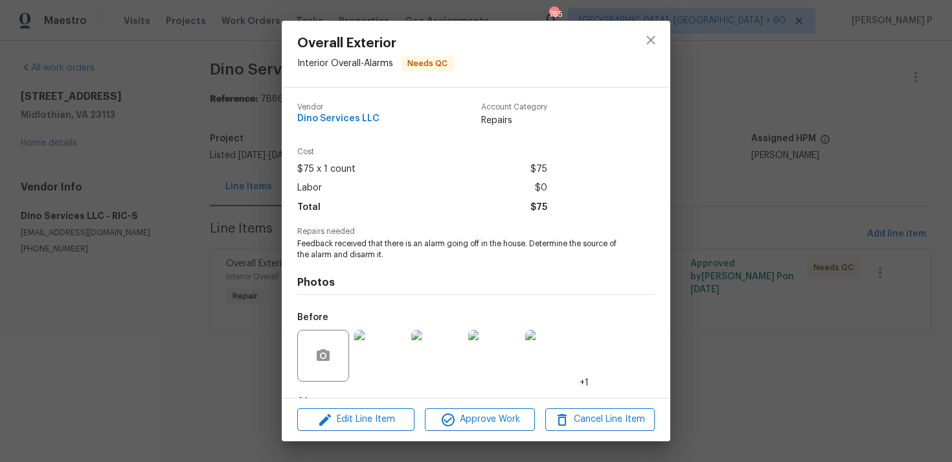
scroll to position [81, 0]
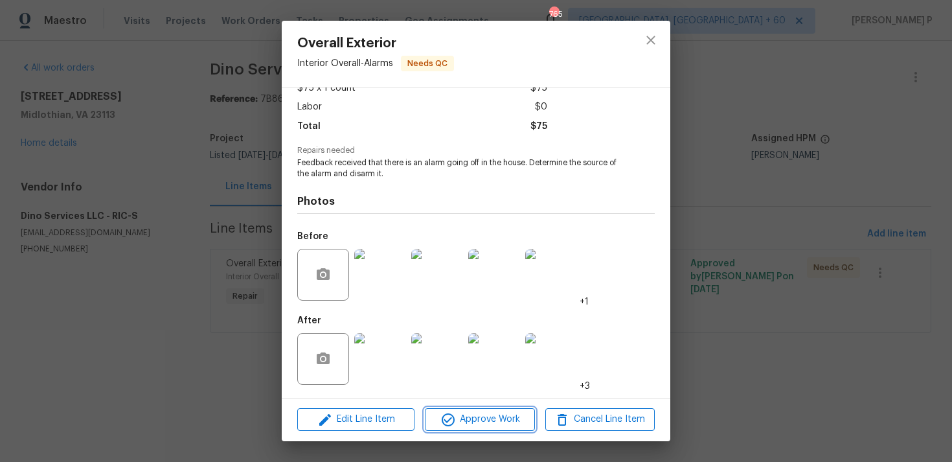
click at [492, 418] on span "Approve Work" at bounding box center [480, 419] width 102 height 16
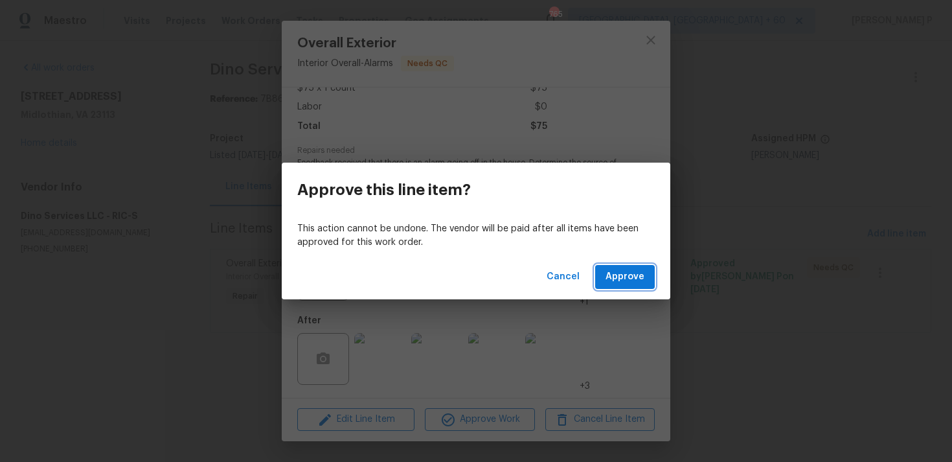
click at [635, 273] on span "Approve" at bounding box center [624, 277] width 39 height 16
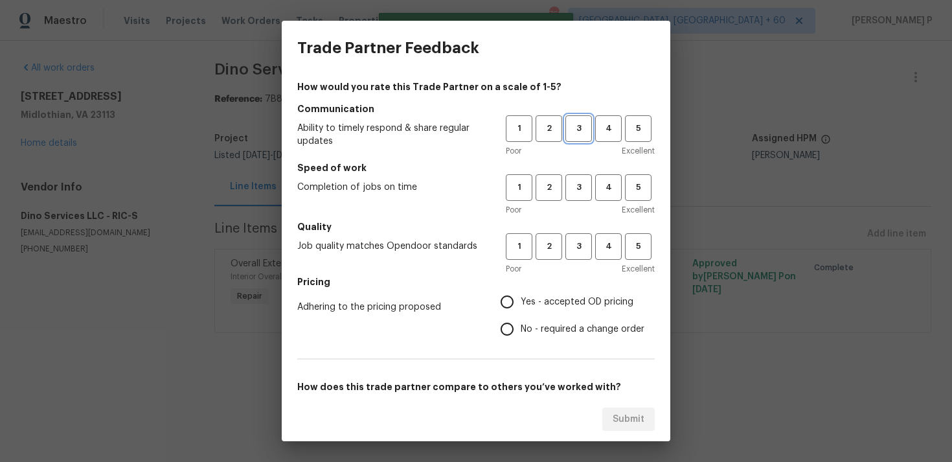
click at [581, 126] on span "3" at bounding box center [579, 128] width 24 height 15
click at [581, 188] on span "3" at bounding box center [579, 187] width 24 height 15
click at [587, 255] on button "3" at bounding box center [578, 246] width 27 height 27
click at [553, 300] on span "Yes - accepted OD pricing" at bounding box center [577, 302] width 113 height 14
click at [521, 300] on input "Yes - accepted OD pricing" at bounding box center [506, 301] width 27 height 27
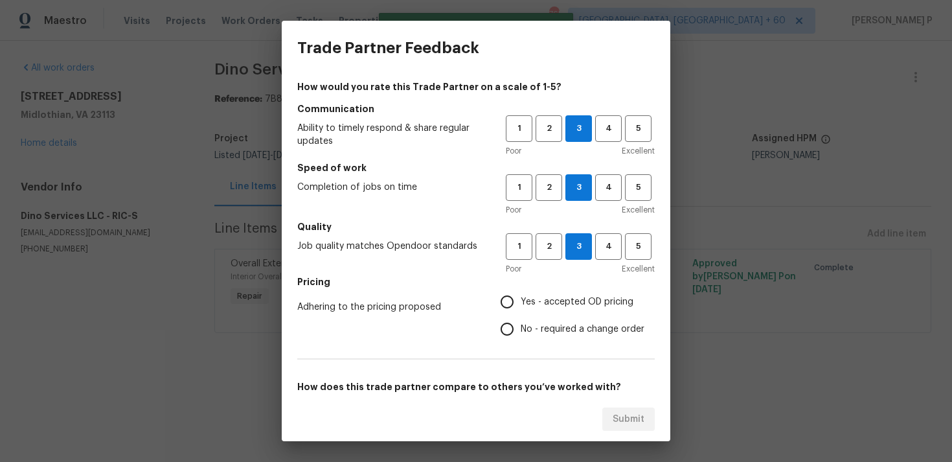
radio input "true"
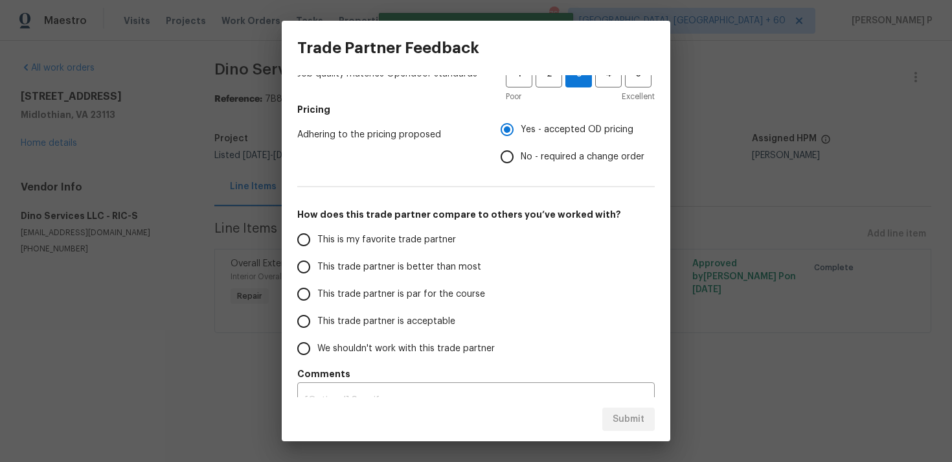
scroll to position [196, 0]
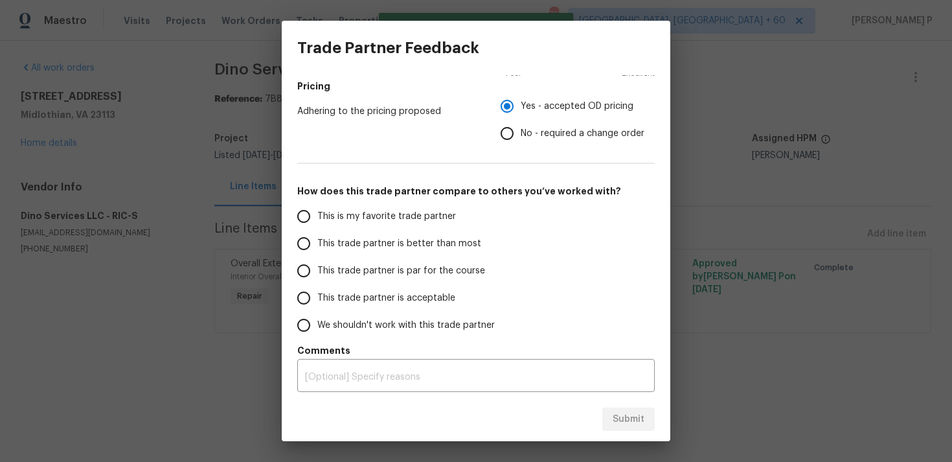
click at [380, 268] on span "This trade partner is par for the course" at bounding box center [401, 271] width 168 height 14
click at [317, 268] on input "This trade partner is par for the course" at bounding box center [303, 270] width 27 height 27
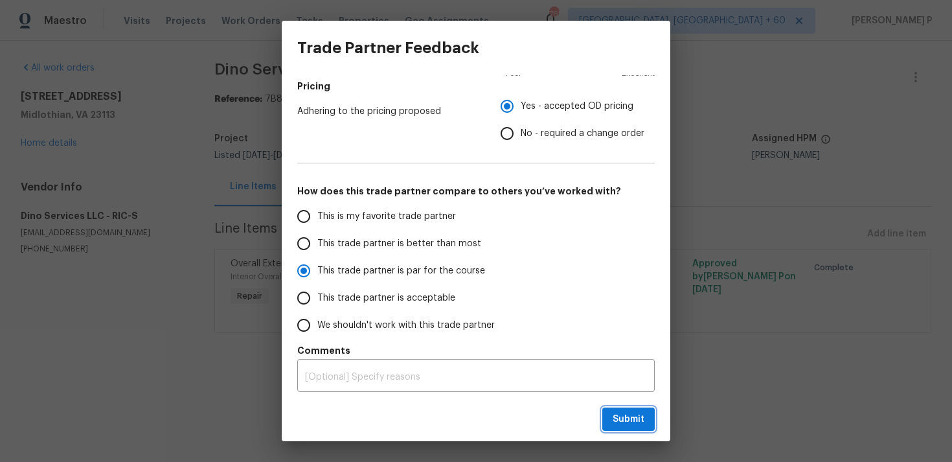
click at [624, 420] on span "Submit" at bounding box center [629, 419] width 32 height 16
radio input "true"
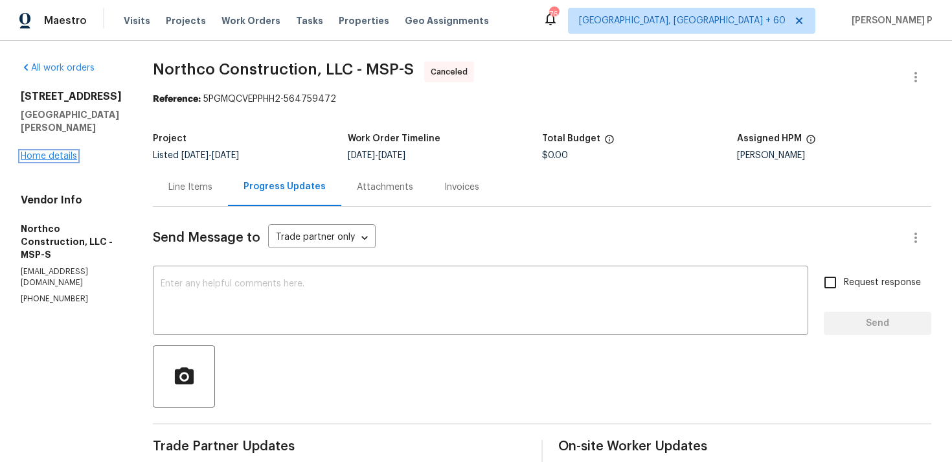
click at [39, 156] on link "Home details" at bounding box center [49, 156] width 56 height 9
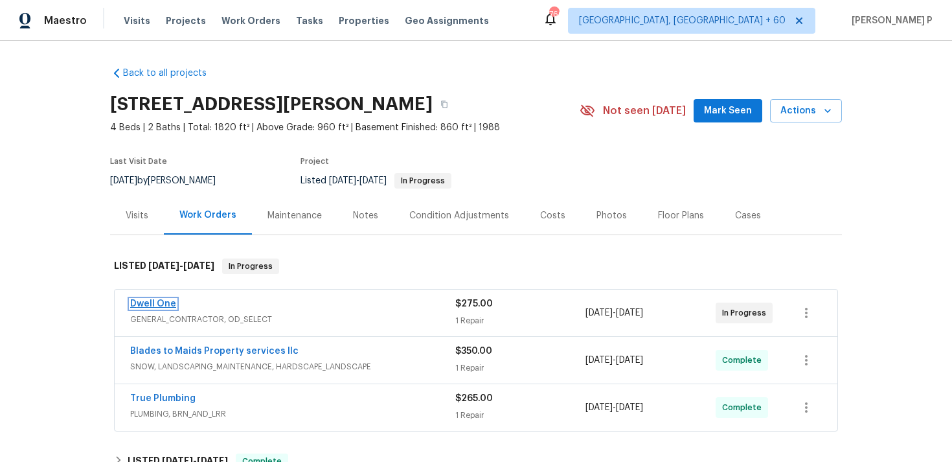
click at [146, 306] on link "Dwell One" at bounding box center [153, 303] width 46 height 9
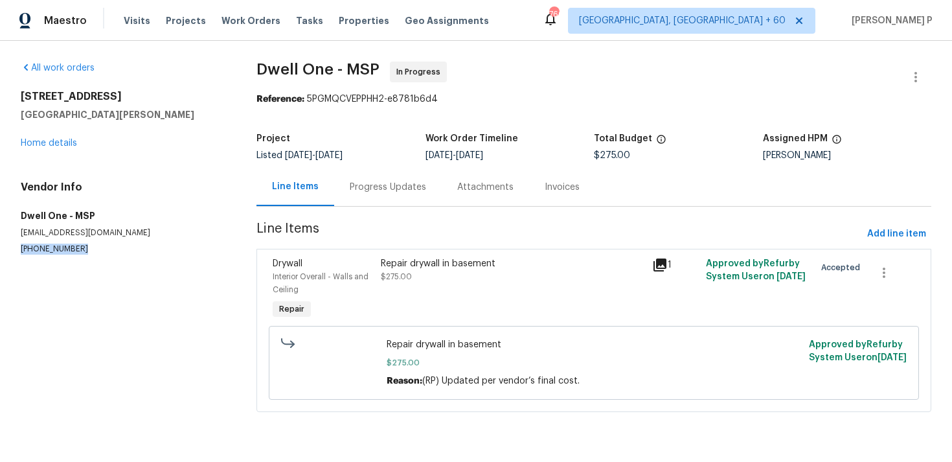
drag, startPoint x: 82, startPoint y: 248, endPoint x: 0, endPoint y: 248, distance: 82.2
click at [0, 248] on div "All work orders 1132 Lincoln Ct St. Paul Park, MN 55071 Home details Vendor Inf…" at bounding box center [476, 244] width 952 height 407
copy p "[PHONE_NUMBER]"
click at [173, 345] on section "All work orders 1132 Lincoln Ct St. Paul Park, MN 55071 Home details Vendor Inf…" at bounding box center [123, 245] width 205 height 366
click at [422, 192] on div "Progress Updates" at bounding box center [387, 187] width 107 height 38
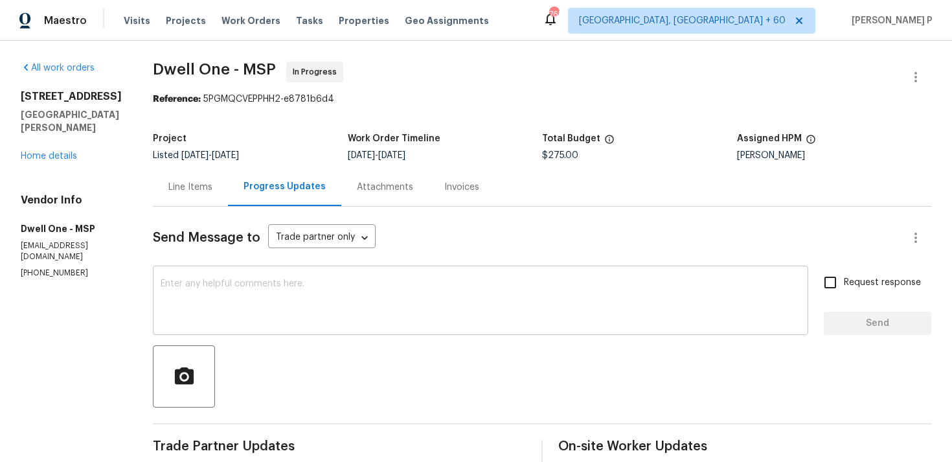
click at [228, 293] on textarea at bounding box center [481, 301] width 640 height 45
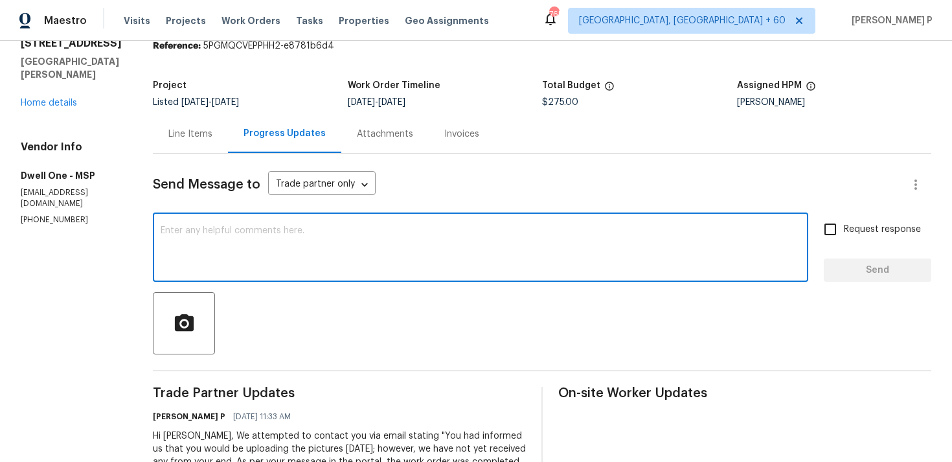
scroll to position [106, 0]
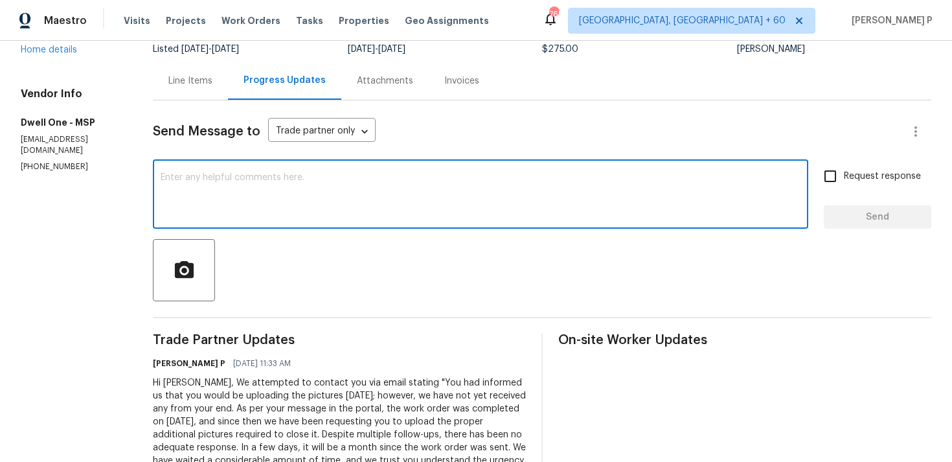
click at [224, 182] on textarea at bounding box center [481, 195] width 640 height 45
paste textarea "We tried reaching out to you via RC call and left a voicemail requesting an upd…"
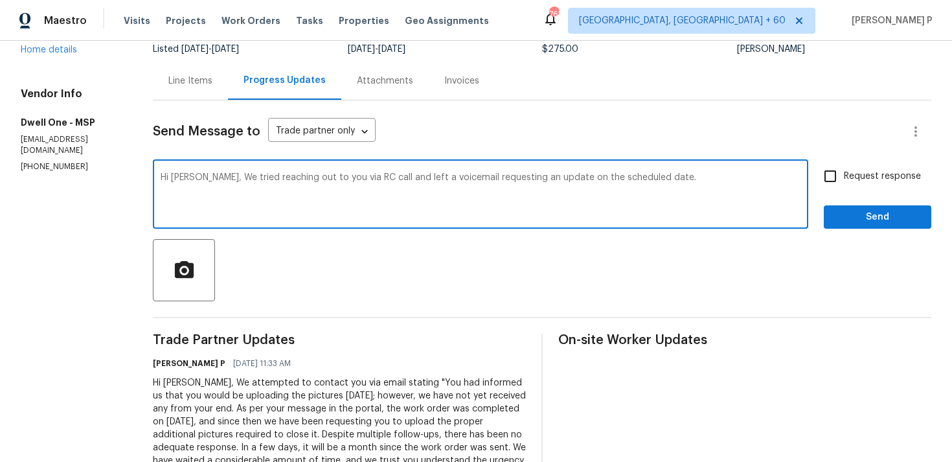
drag, startPoint x: 495, startPoint y: 179, endPoint x: 637, endPoint y: 179, distance: 141.8
click at [637, 179] on textarea "Hi Miguel, We tried reaching out to you via RC call and left a voicemail reques…" at bounding box center [481, 195] width 640 height 45
drag, startPoint x: 193, startPoint y: 177, endPoint x: 718, endPoint y: 176, distance: 525.1
click at [718, 176] on textarea "Hi Miguel, We tried reaching out to you via RC call and left a voicemail reques…" at bounding box center [481, 195] width 640 height 45
type textarea "Hi Miguel, We tried reaching out to you via RC call and left a voicemail reques…"
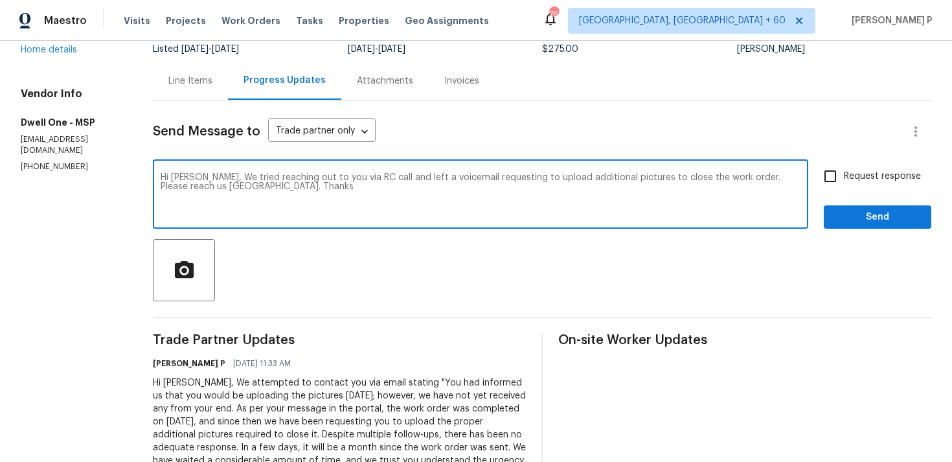
click at [842, 175] on input "Request response" at bounding box center [830, 176] width 27 height 27
checkbox input "true"
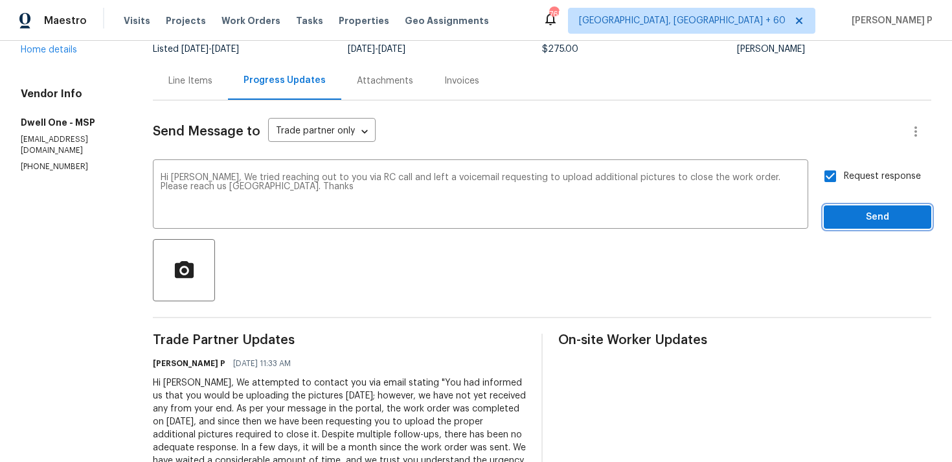
click at [845, 210] on span "Send" at bounding box center [877, 217] width 87 height 16
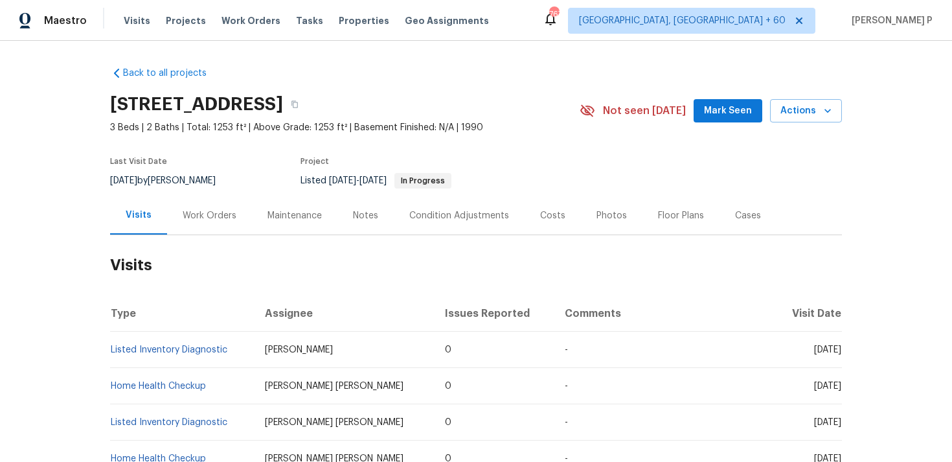
click at [193, 229] on div "Work Orders" at bounding box center [209, 215] width 85 height 38
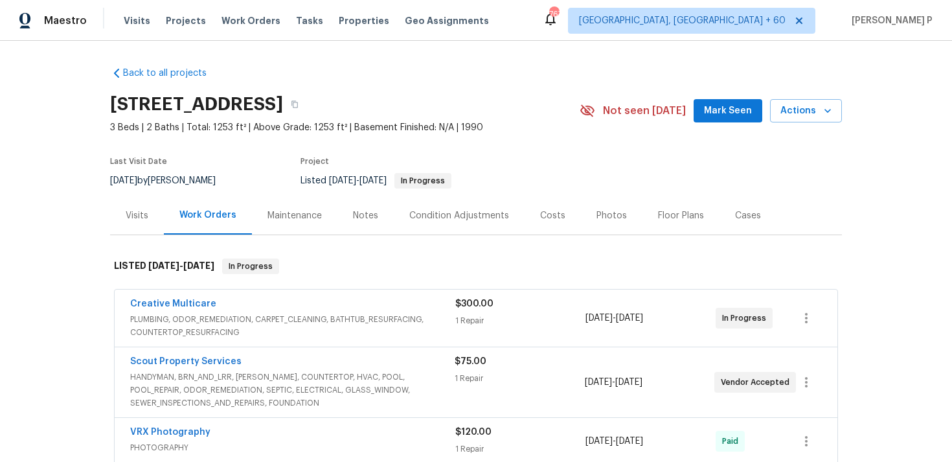
scroll to position [47, 0]
